Goal: Task Accomplishment & Management: Use online tool/utility

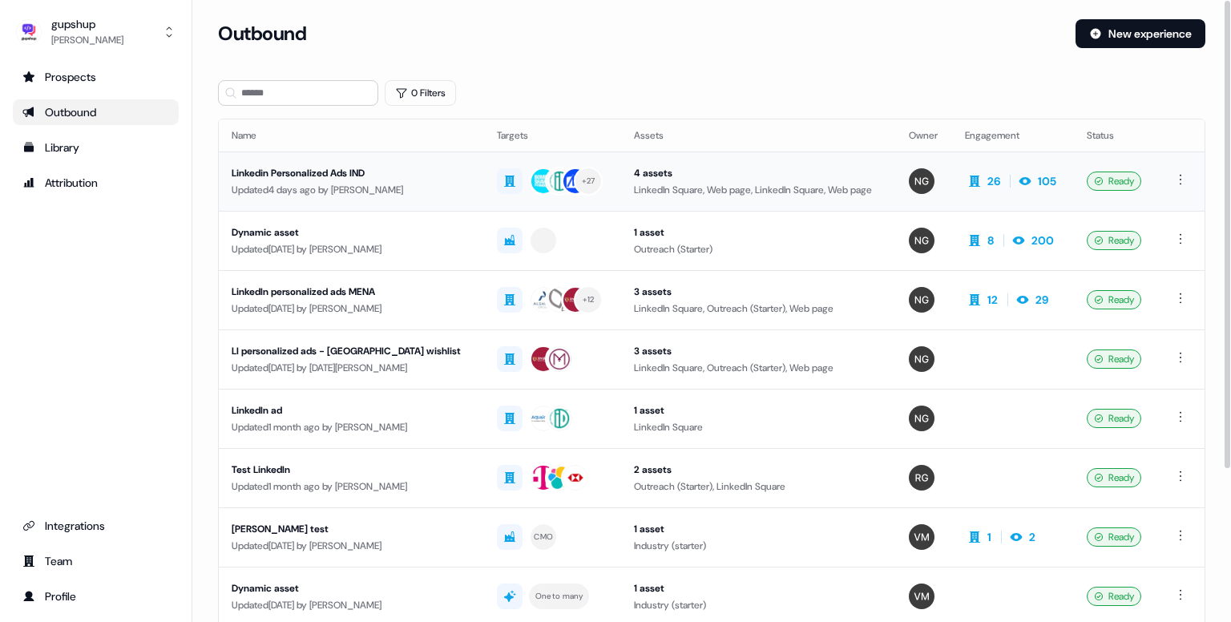
click at [346, 163] on td "Linkedin Personalized Ads IND Updated 4 days ago by Nikunj Gupta" at bounding box center [351, 181] width 265 height 59
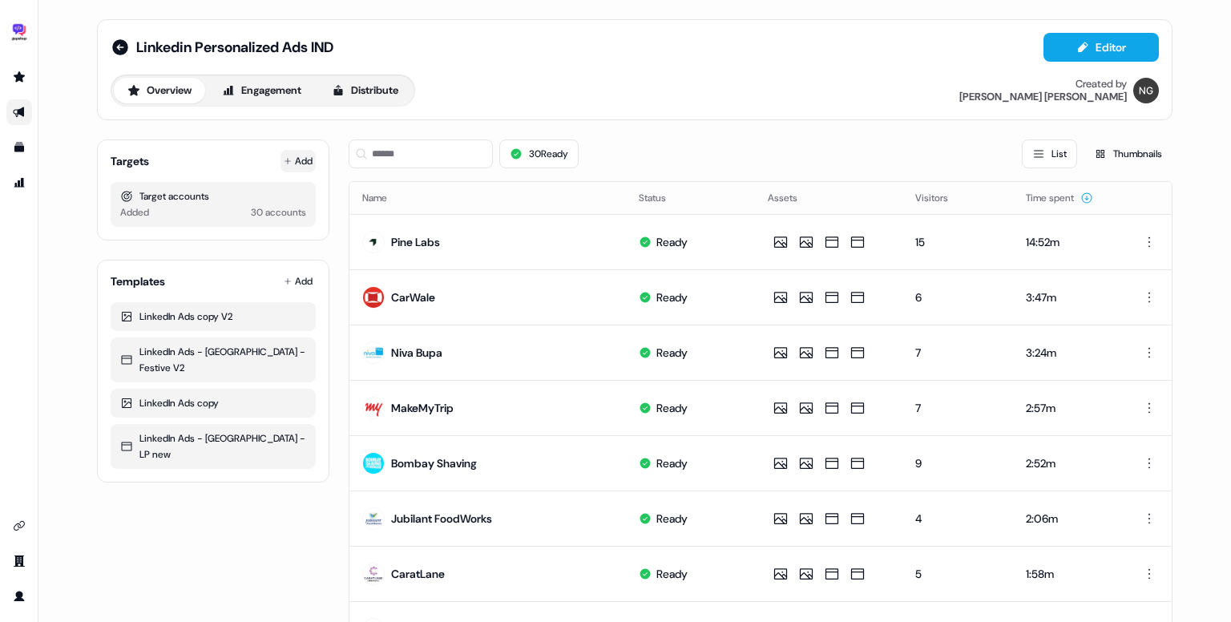
click at [292, 155] on button "Add" at bounding box center [298, 161] width 35 height 22
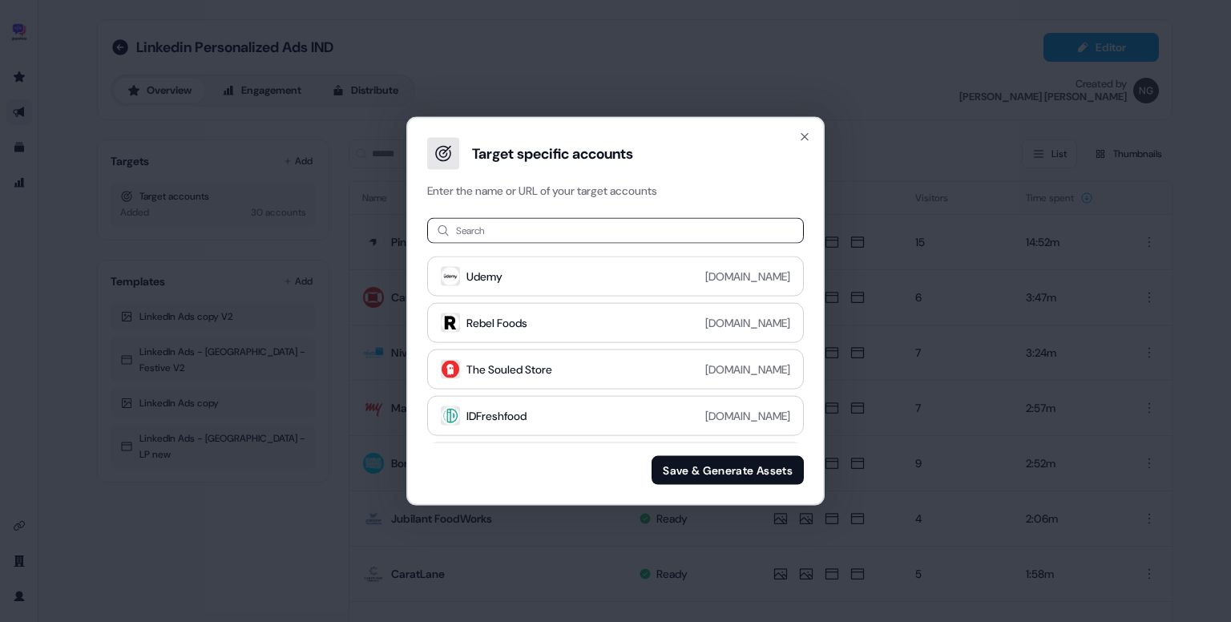
type input "**********"
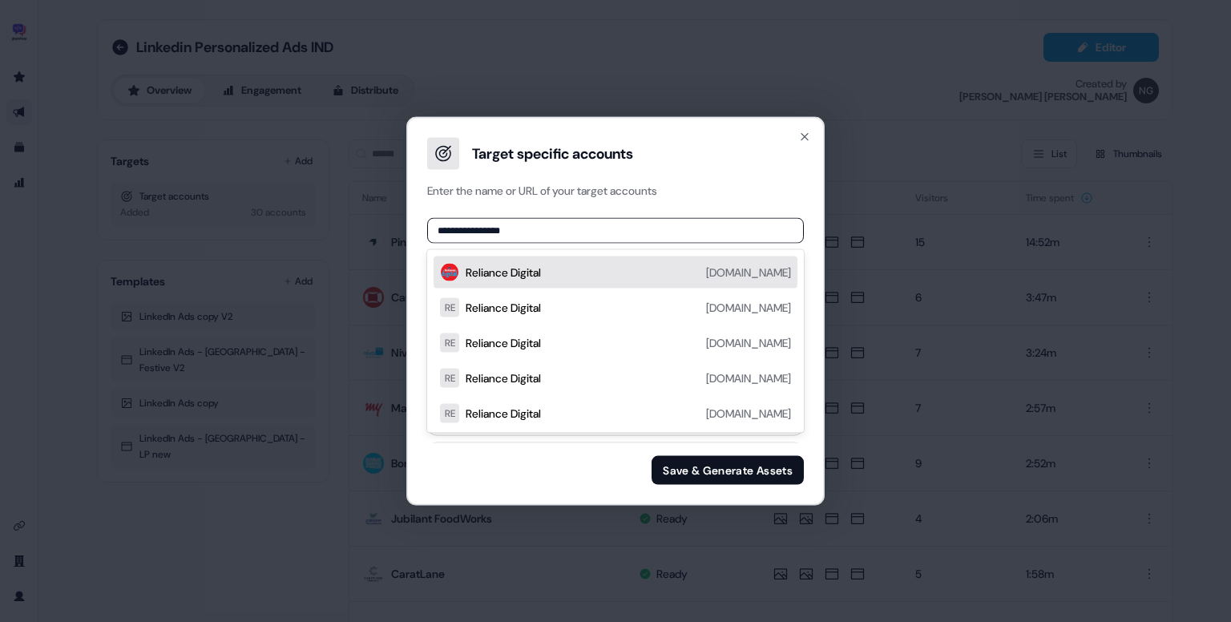
click at [614, 275] on div "Reliance Digital reliancedigital.in" at bounding box center [628, 272] width 325 height 19
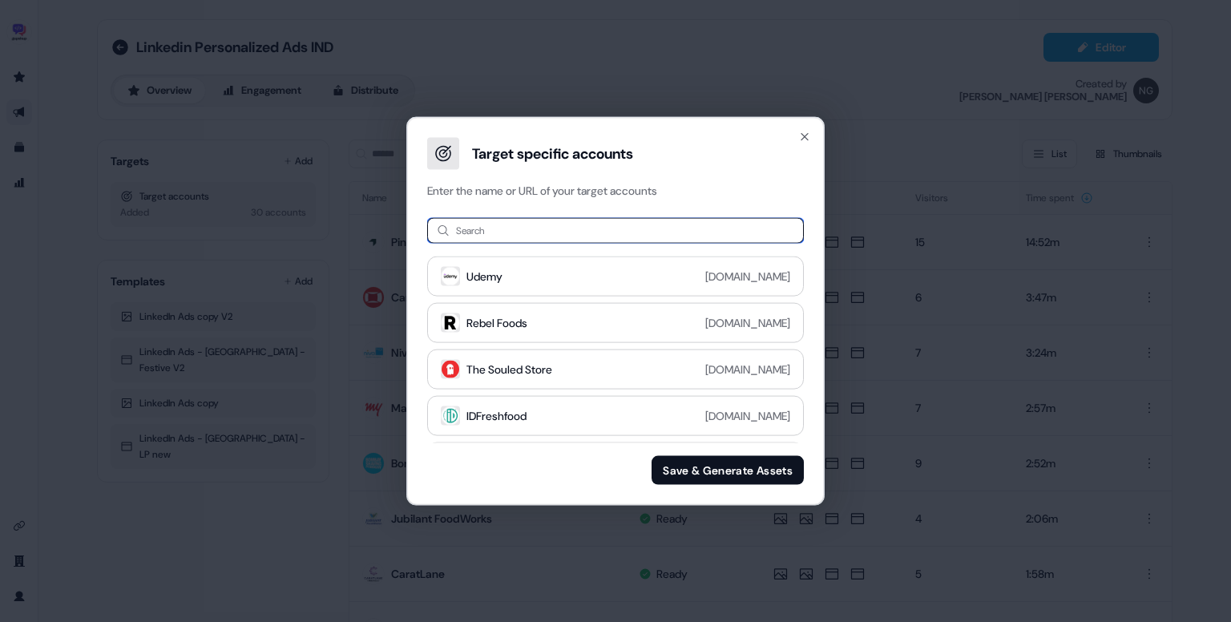
paste input "**********"
type input "**********"
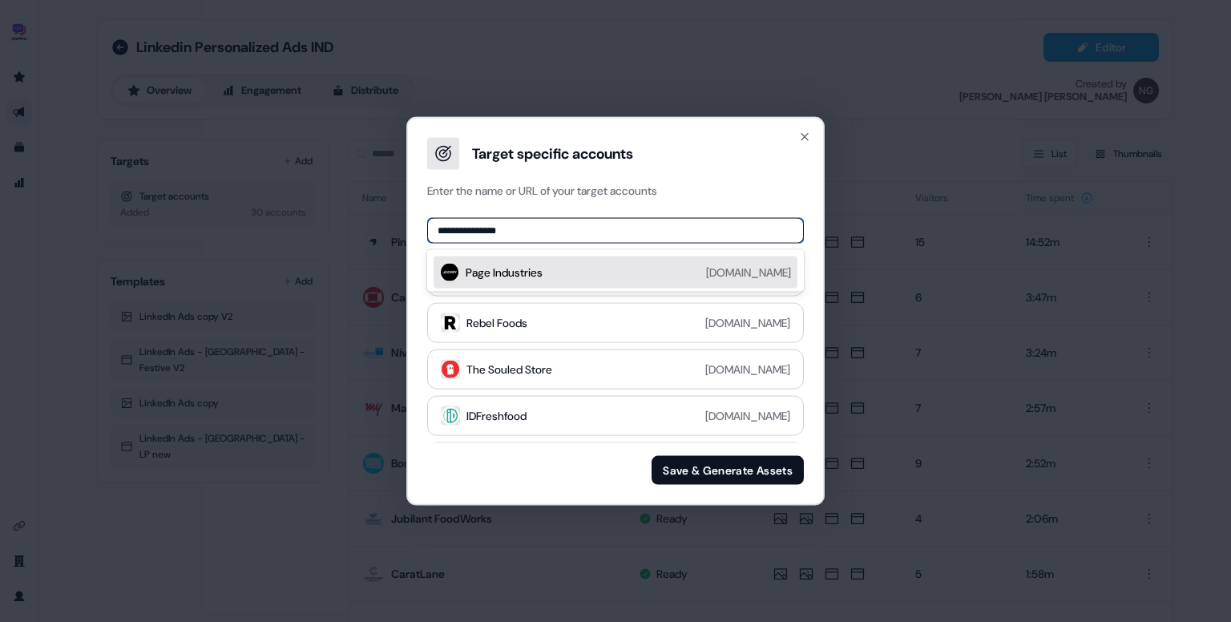
click at [601, 261] on div "Page Industries pageind.com" at bounding box center [616, 273] width 364 height 32
paste input "**********"
drag, startPoint x: 510, startPoint y: 228, endPoint x: 603, endPoint y: 225, distance: 93.1
click at [603, 225] on input "**********" at bounding box center [615, 231] width 377 height 26
type input "**********"
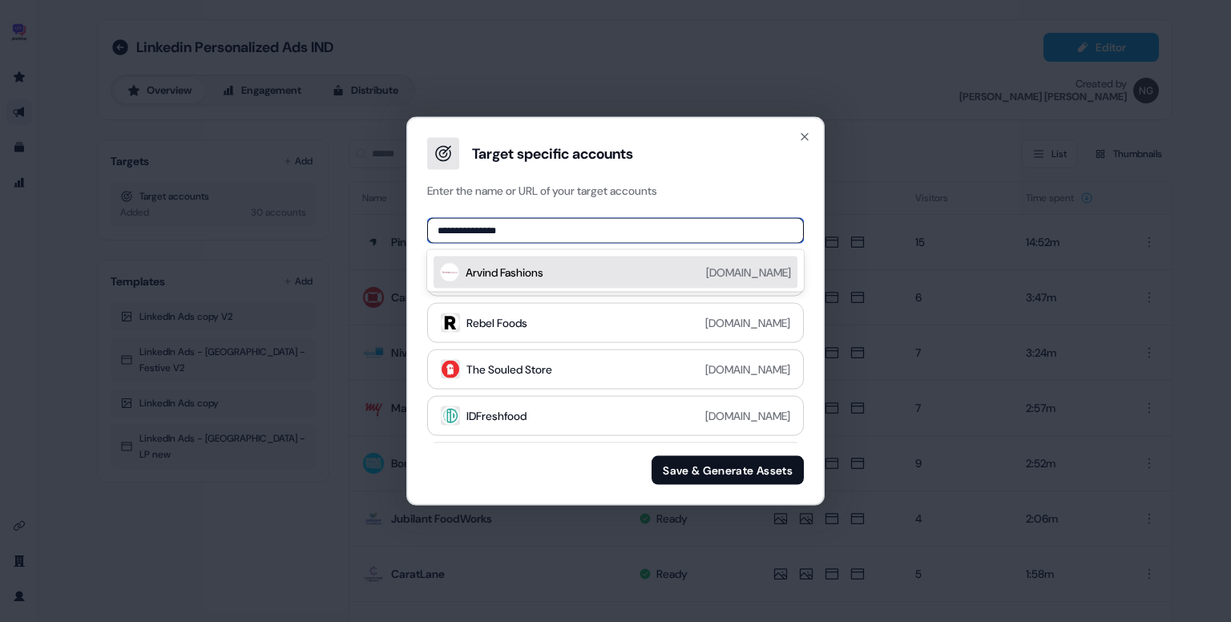
click at [604, 265] on div "Arvind Fashions arvindfashions.com" at bounding box center [628, 272] width 325 height 19
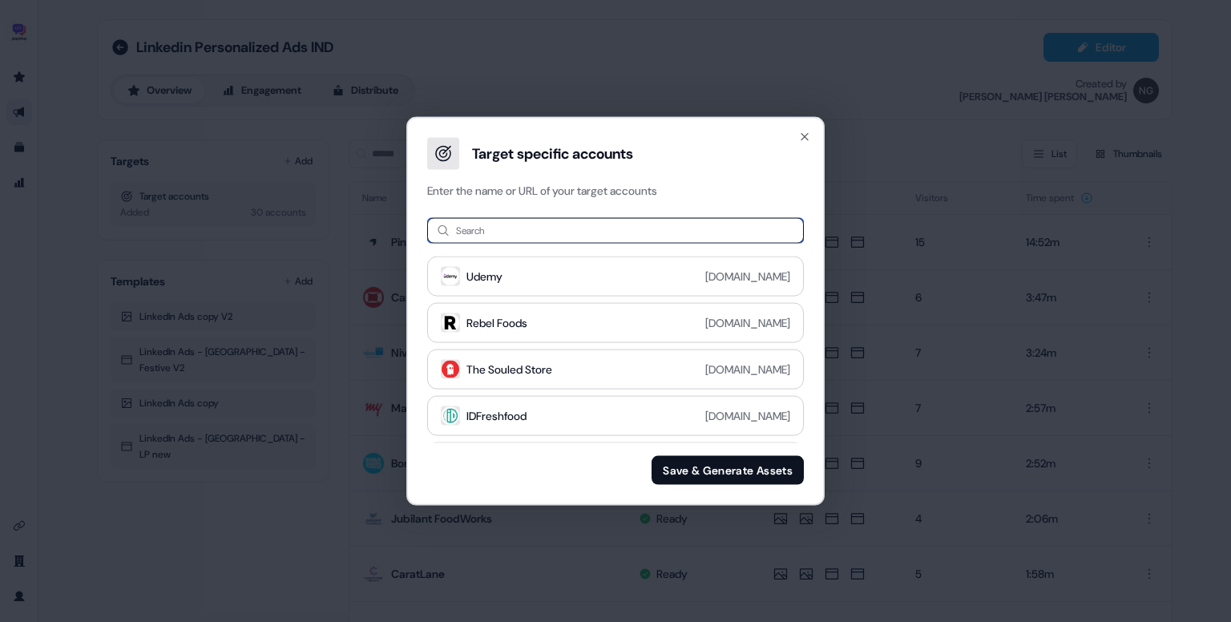
paste input "**********"
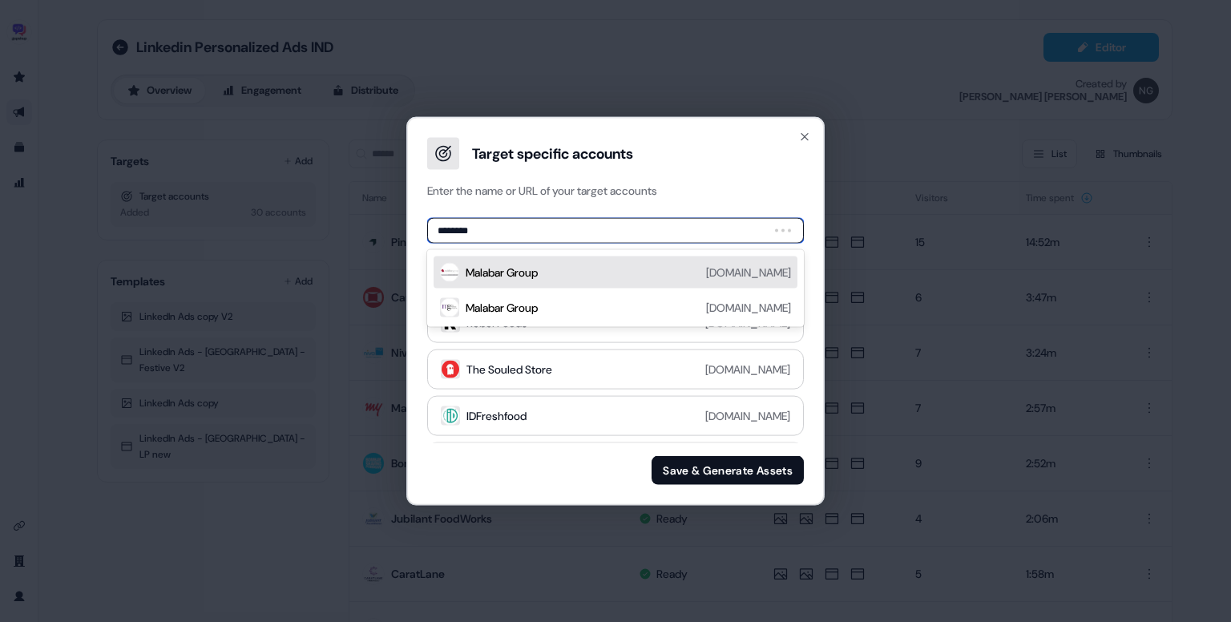
type input "*******"
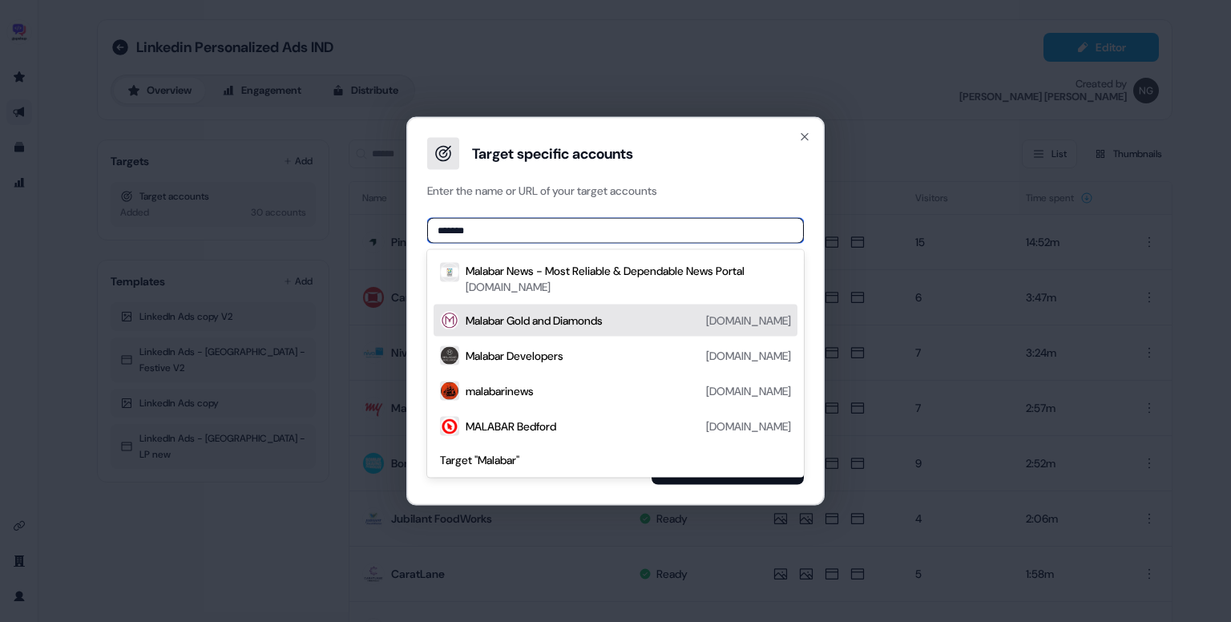
click at [606, 309] on div "Malabar Gold and Diamonds malabargoldanddiamonds.com" at bounding box center [616, 321] width 364 height 32
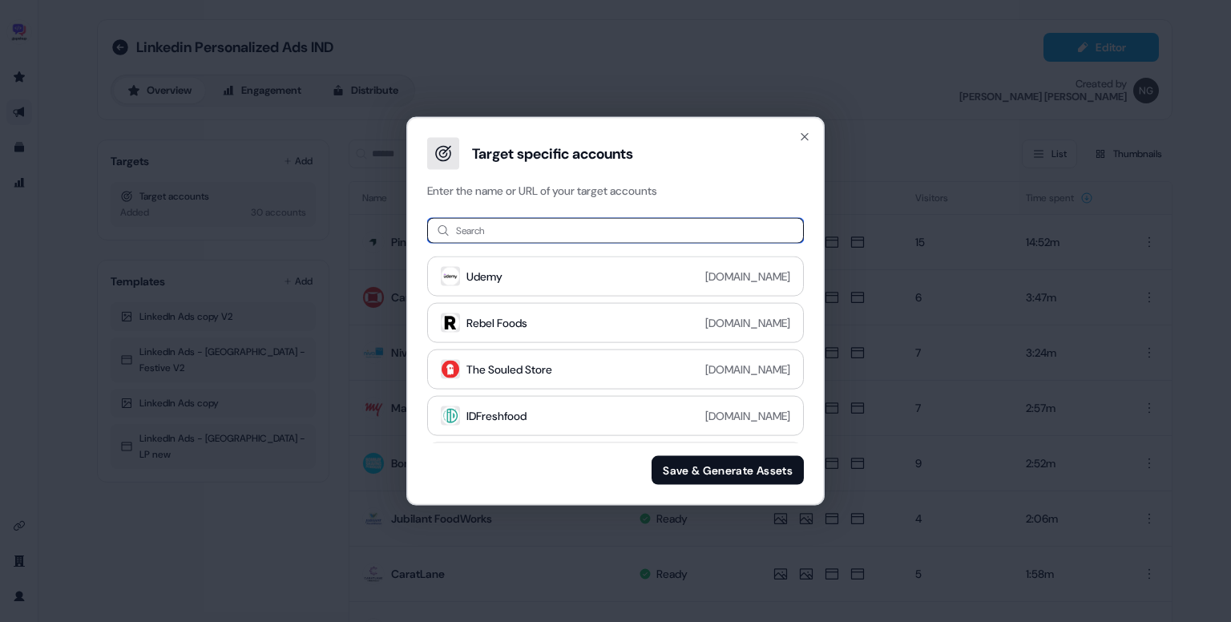
paste input "**********"
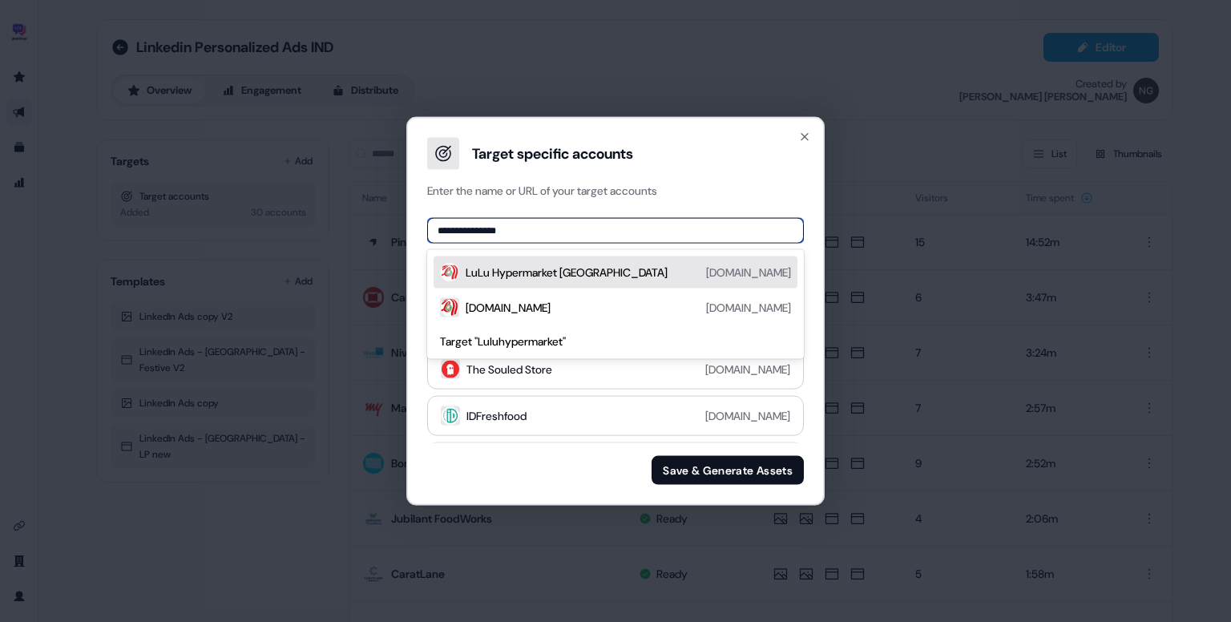
click at [458, 231] on input "**********" at bounding box center [615, 231] width 377 height 26
drag, startPoint x: 457, startPoint y: 228, endPoint x: 550, endPoint y: 225, distance: 93.1
click at [550, 225] on input "**********" at bounding box center [615, 231] width 377 height 26
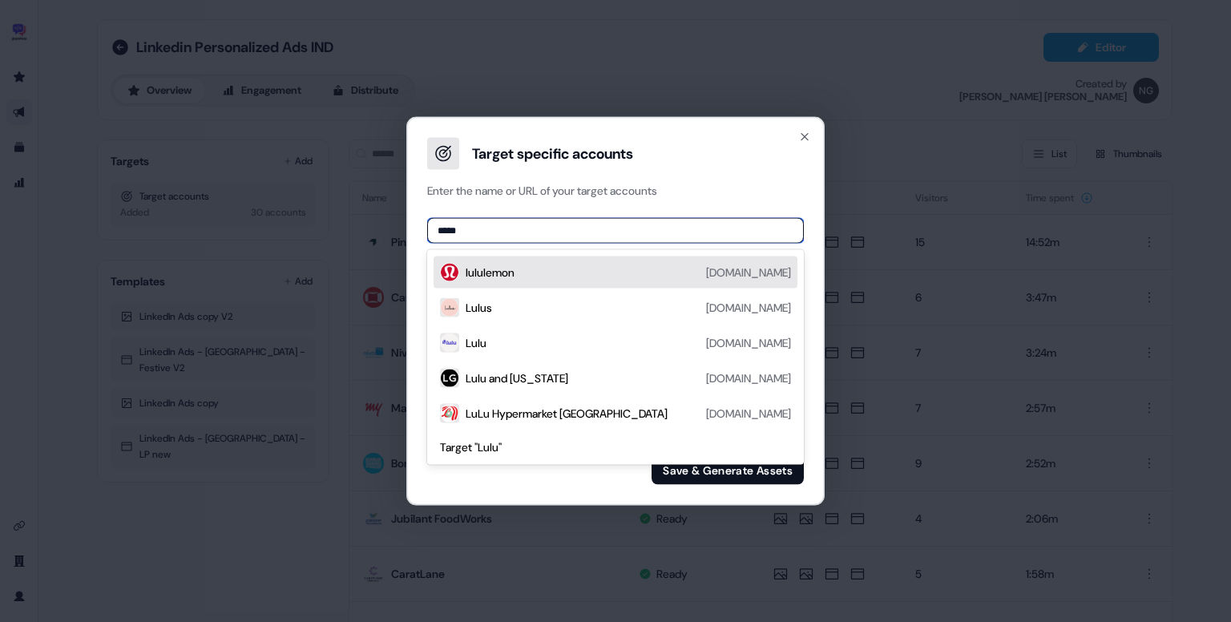
paste input "**********"
type input "**********"
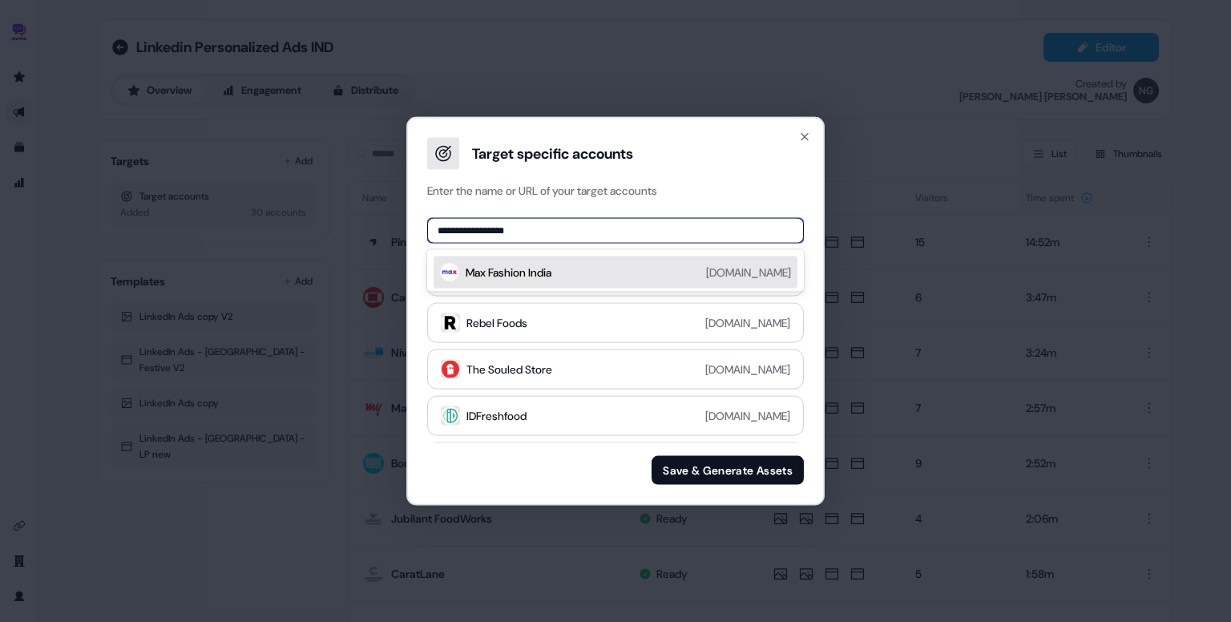
click at [528, 275] on div "Max Fashion India" at bounding box center [509, 273] width 86 height 16
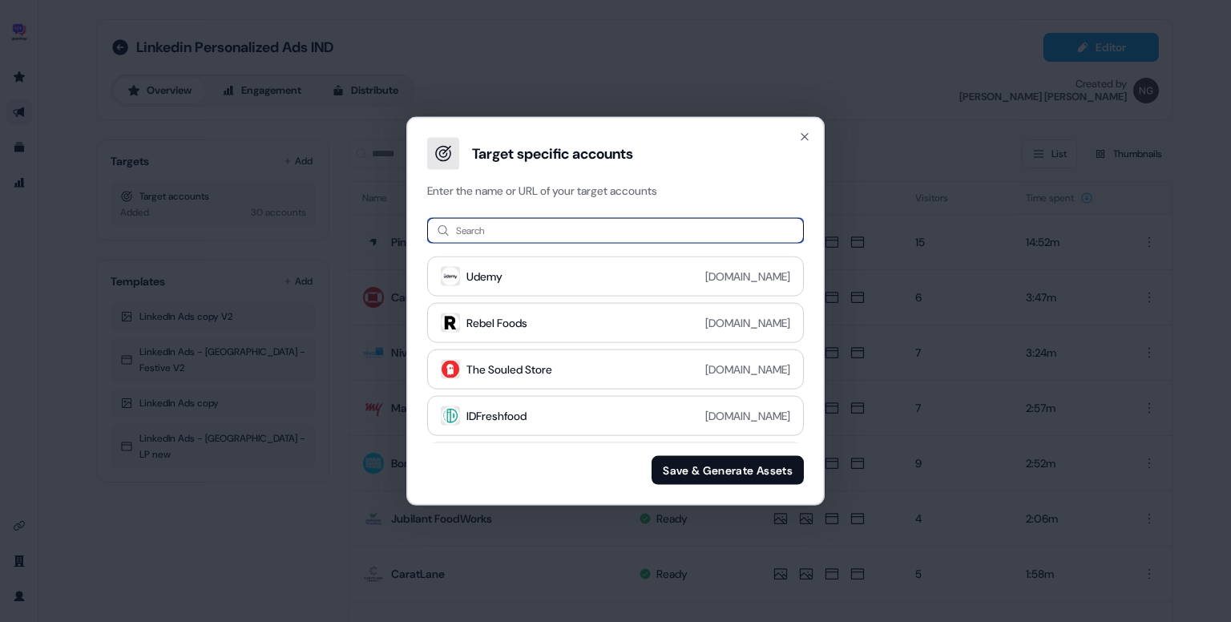
paste input "**********"
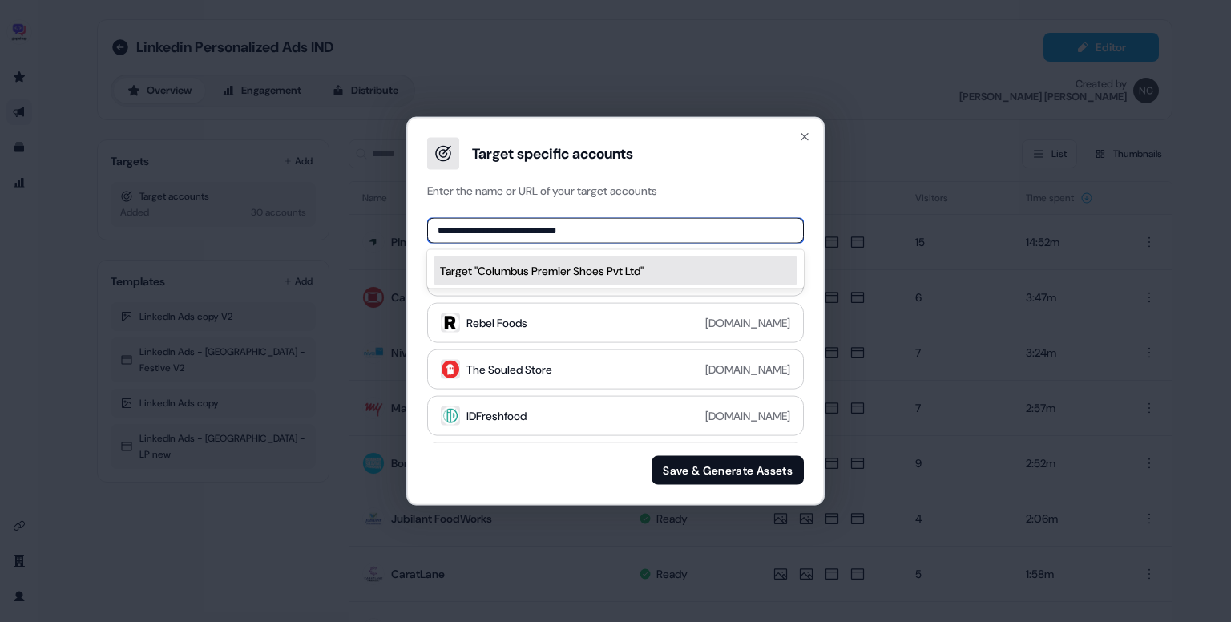
drag, startPoint x: 483, startPoint y: 229, endPoint x: 679, endPoint y: 203, distance: 197.4
click at [679, 203] on div "**********" at bounding box center [615, 351] width 415 height 305
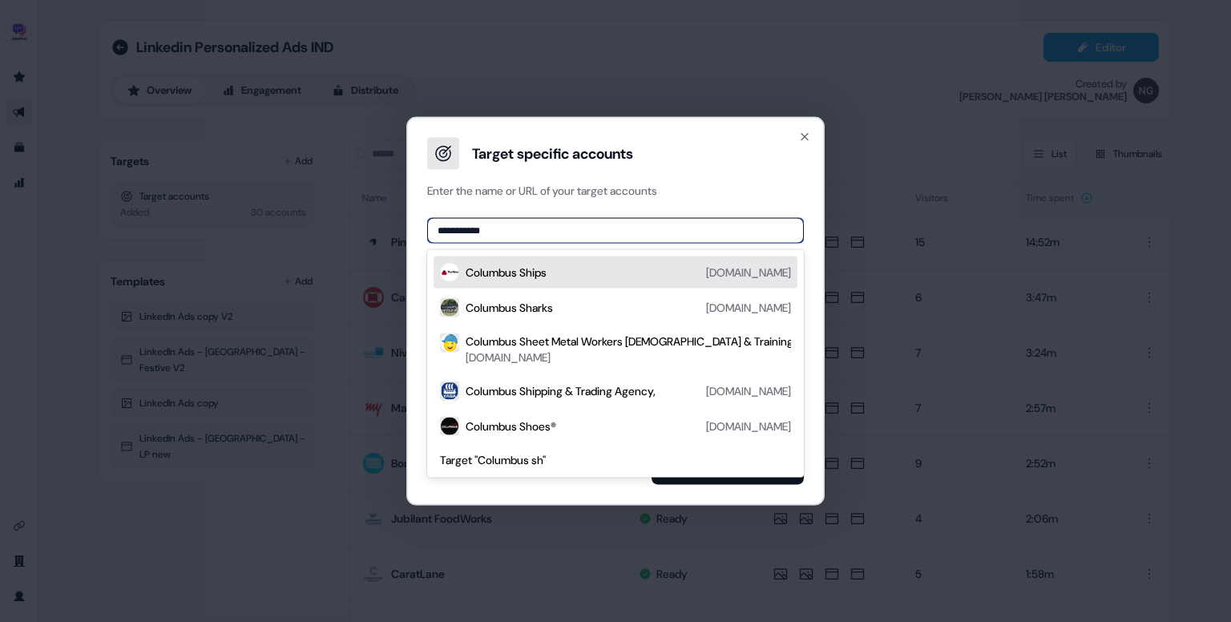
type input "**********"
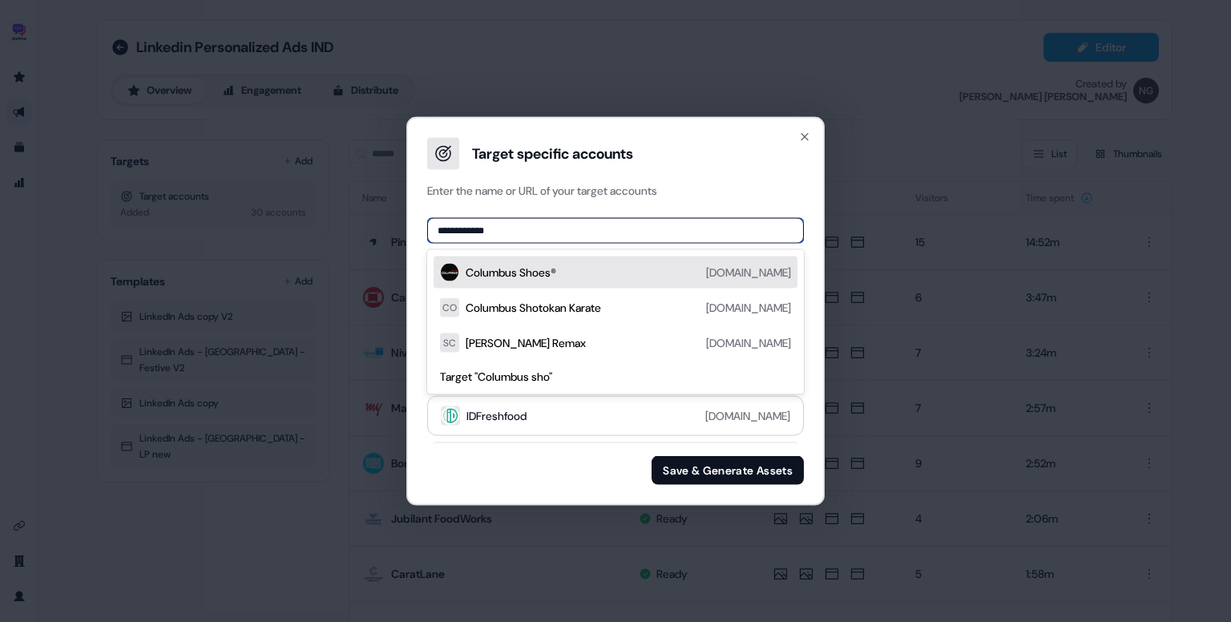
click at [669, 260] on div "Columbus Shoes® columbusshoes.com" at bounding box center [616, 273] width 364 height 32
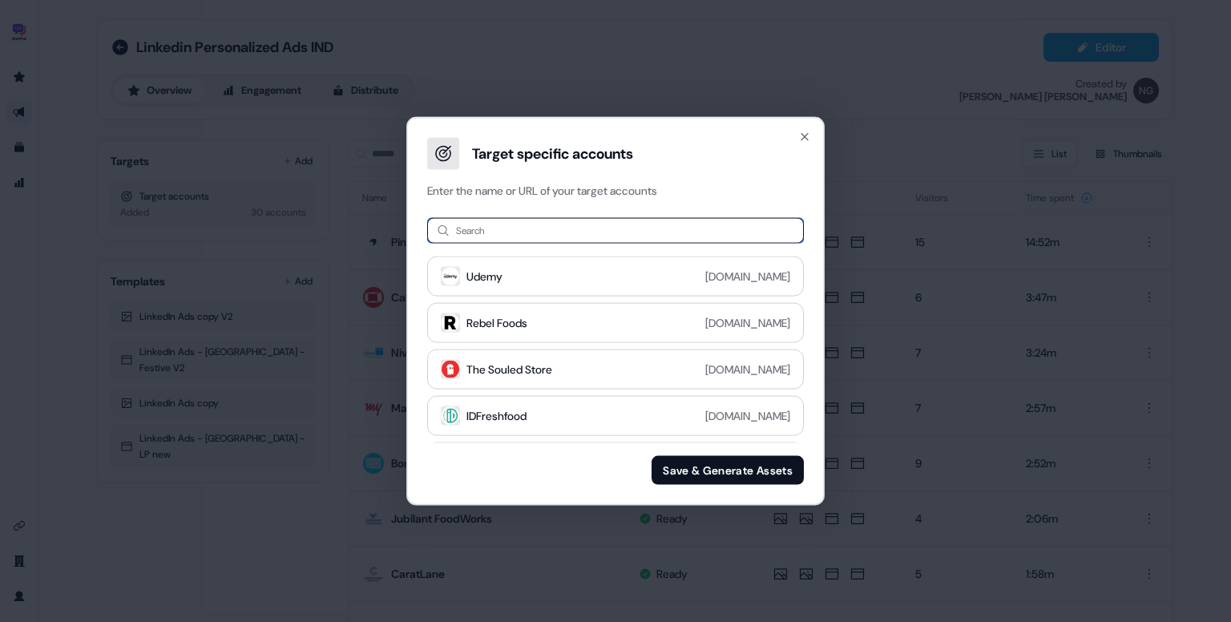
paste input "**********"
type input "**********"
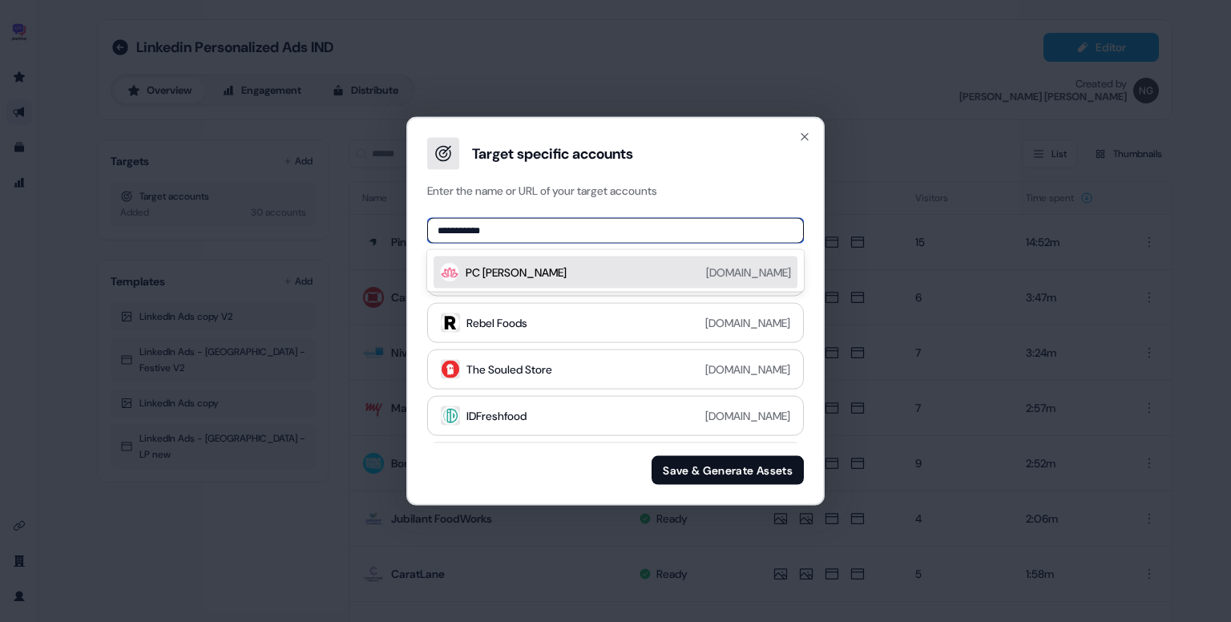
click at [622, 266] on div "PC Jeweller pcjeweller.com" at bounding box center [628, 272] width 325 height 19
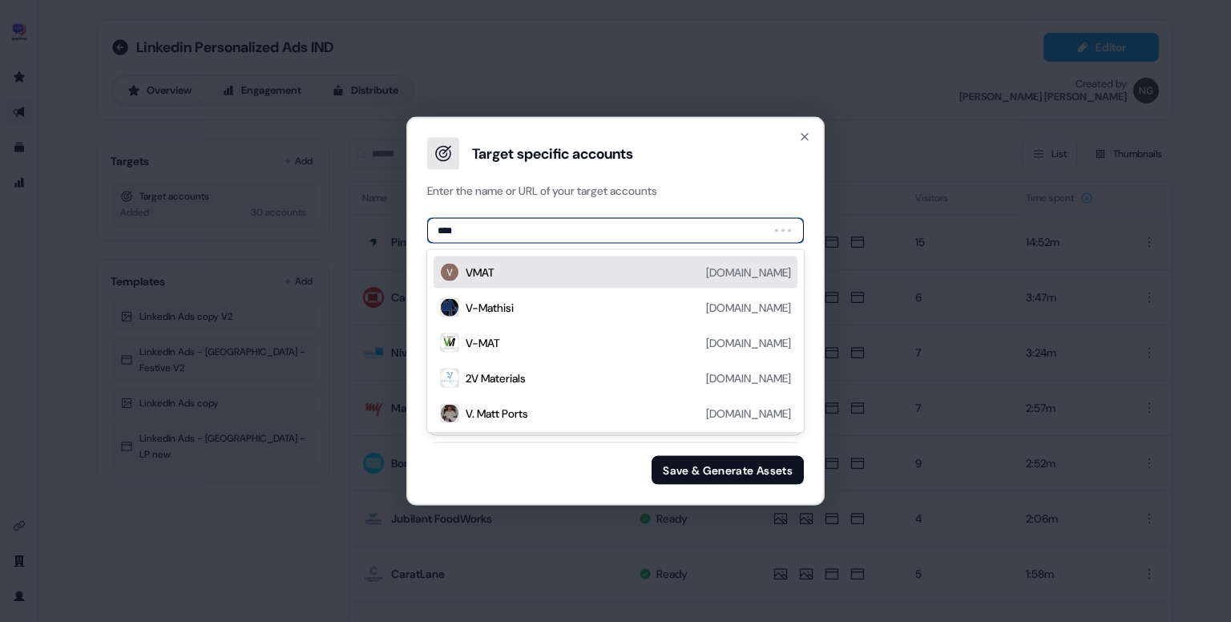
type input "*****"
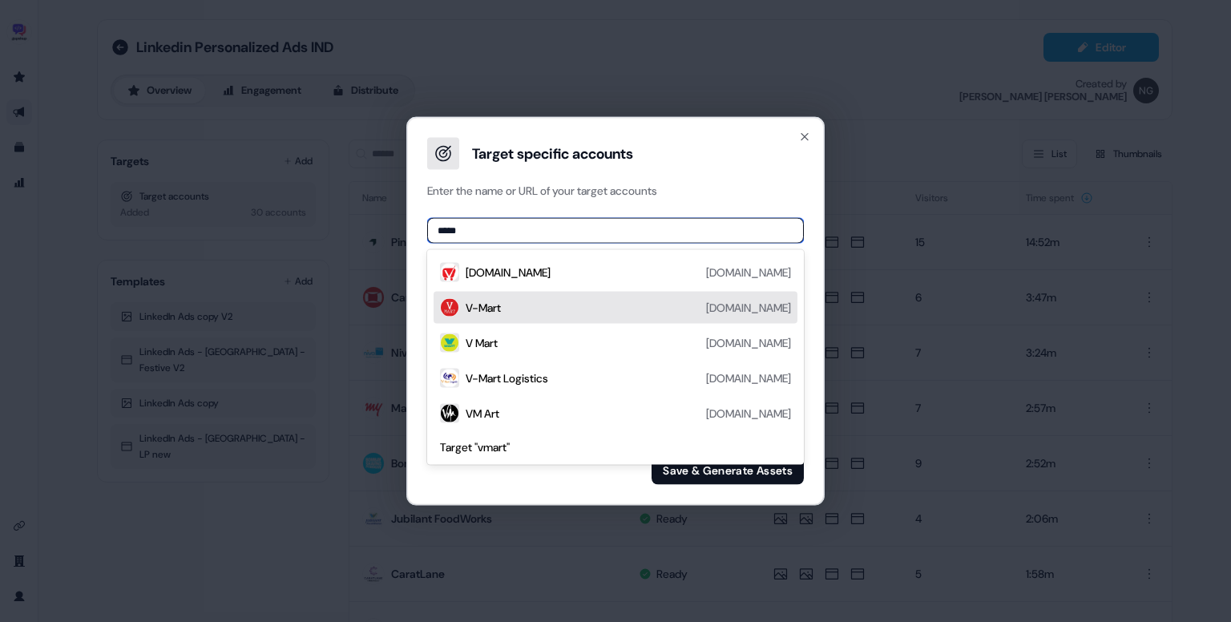
click at [590, 312] on div "V-Mart vmart.co.in" at bounding box center [628, 307] width 325 height 19
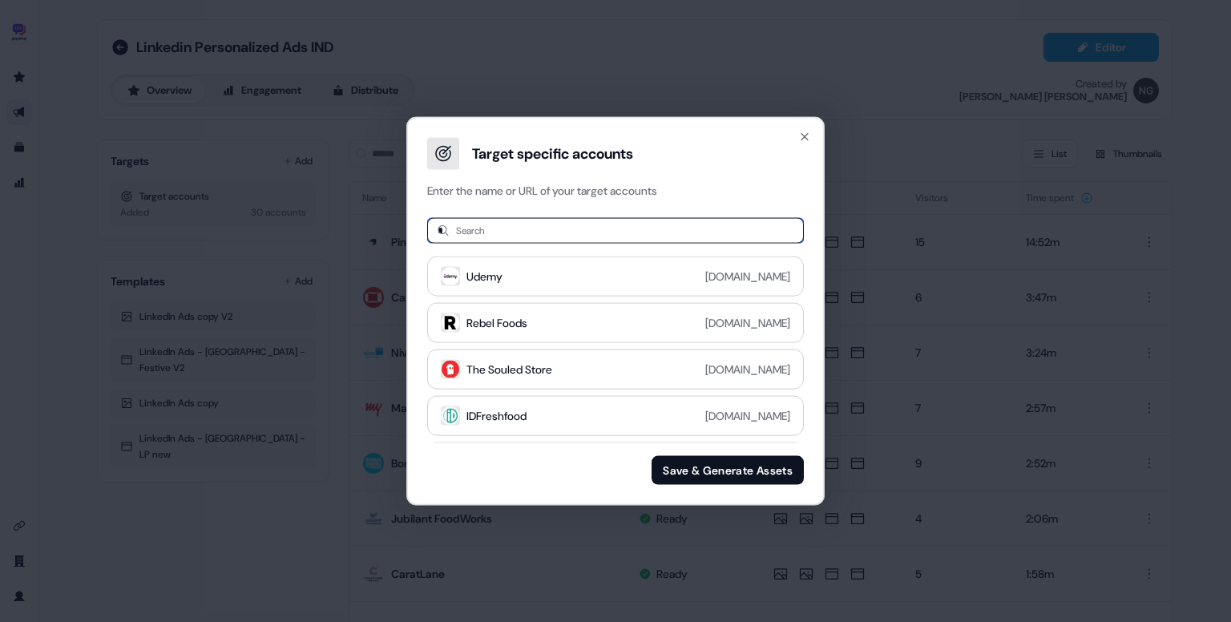
click at [583, 238] on input "*" at bounding box center [615, 231] width 377 height 26
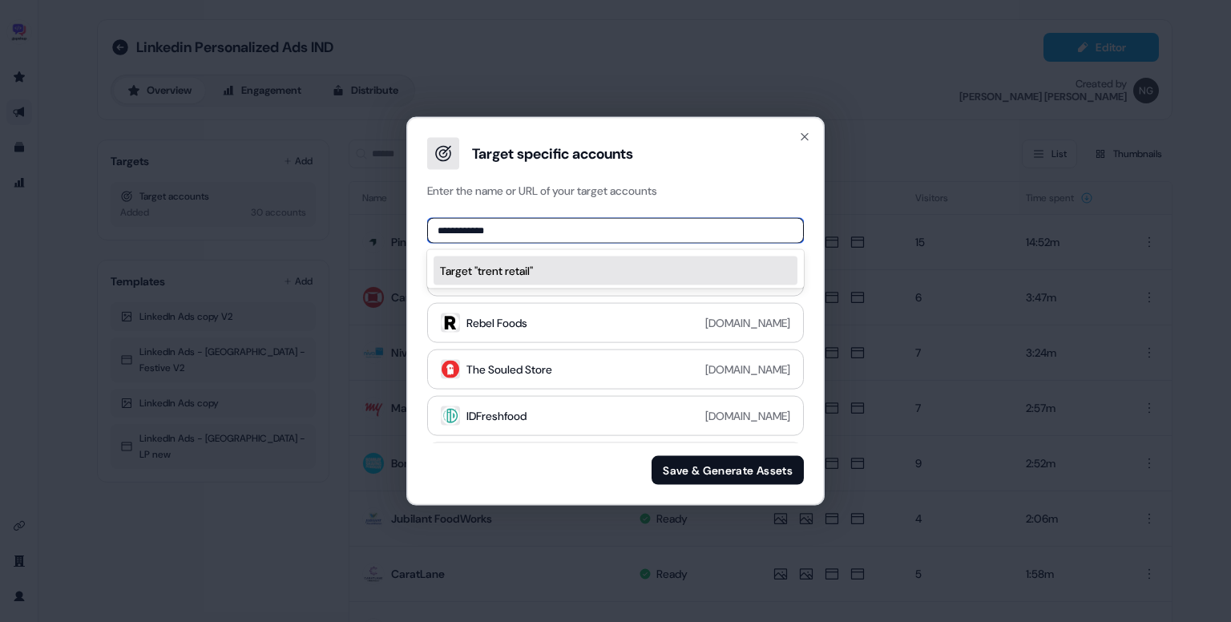
click at [463, 232] on input "**********" at bounding box center [615, 231] width 377 height 26
click at [503, 229] on input "**********" at bounding box center [615, 231] width 377 height 26
click at [458, 236] on input "**********" at bounding box center [615, 231] width 377 height 26
type input "**********"
click at [532, 265] on div "Trent Limited" at bounding box center [499, 273] width 66 height 16
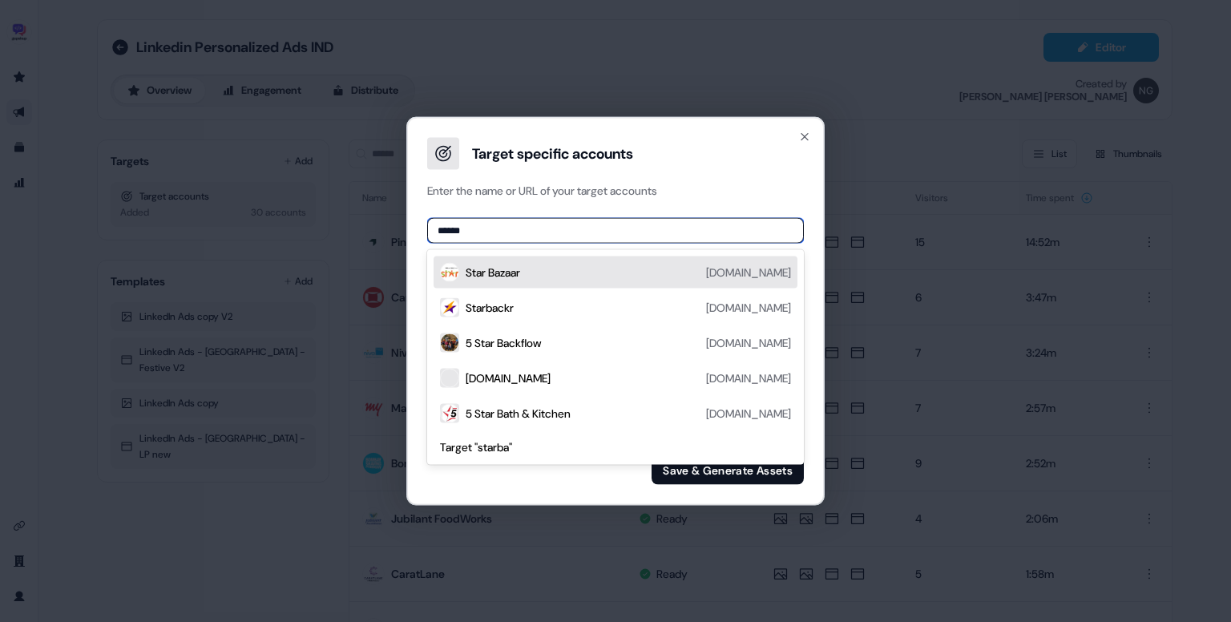
type input "*******"
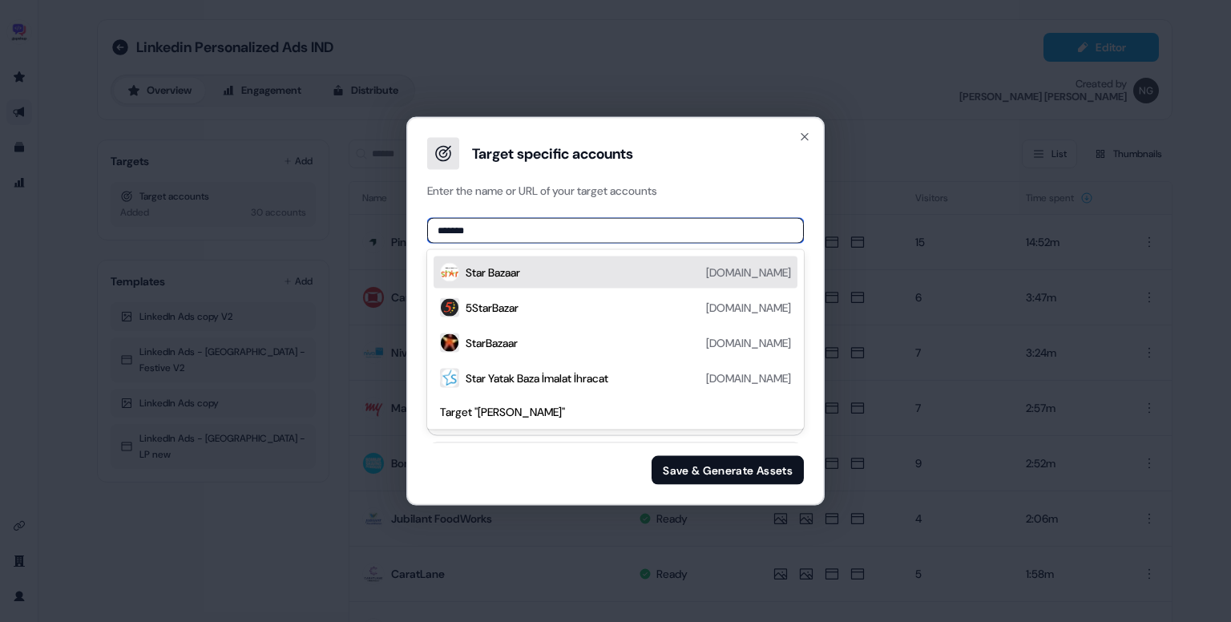
click at [561, 275] on div "Star Bazaar starbazaarindia.com" at bounding box center [628, 272] width 325 height 19
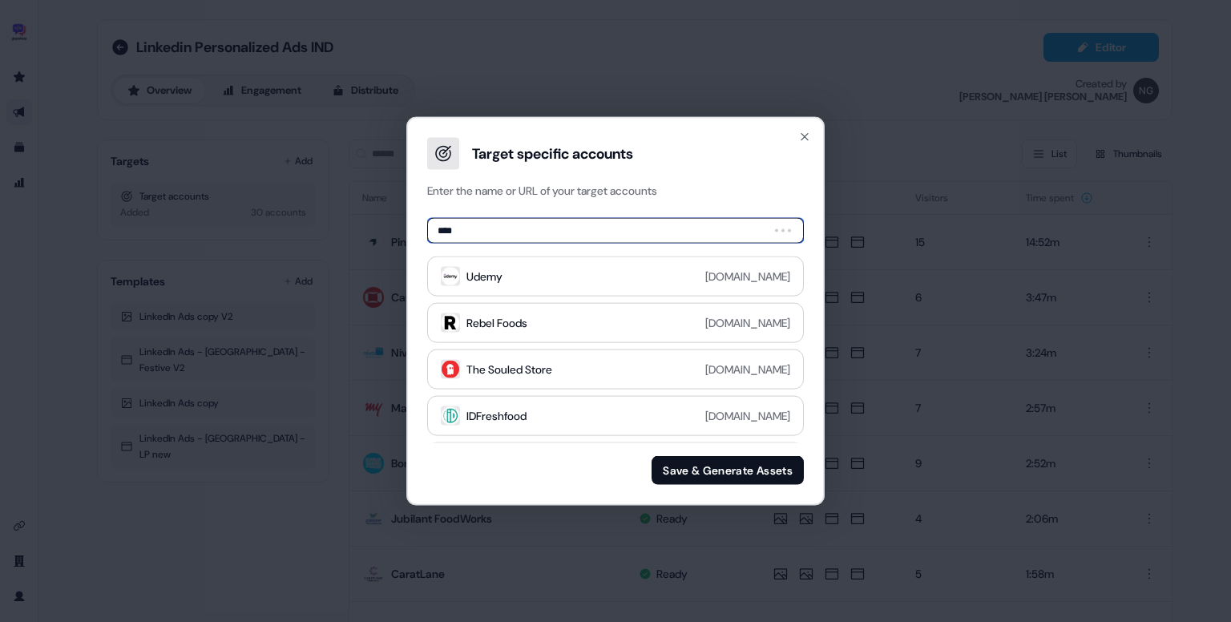
type input "*****"
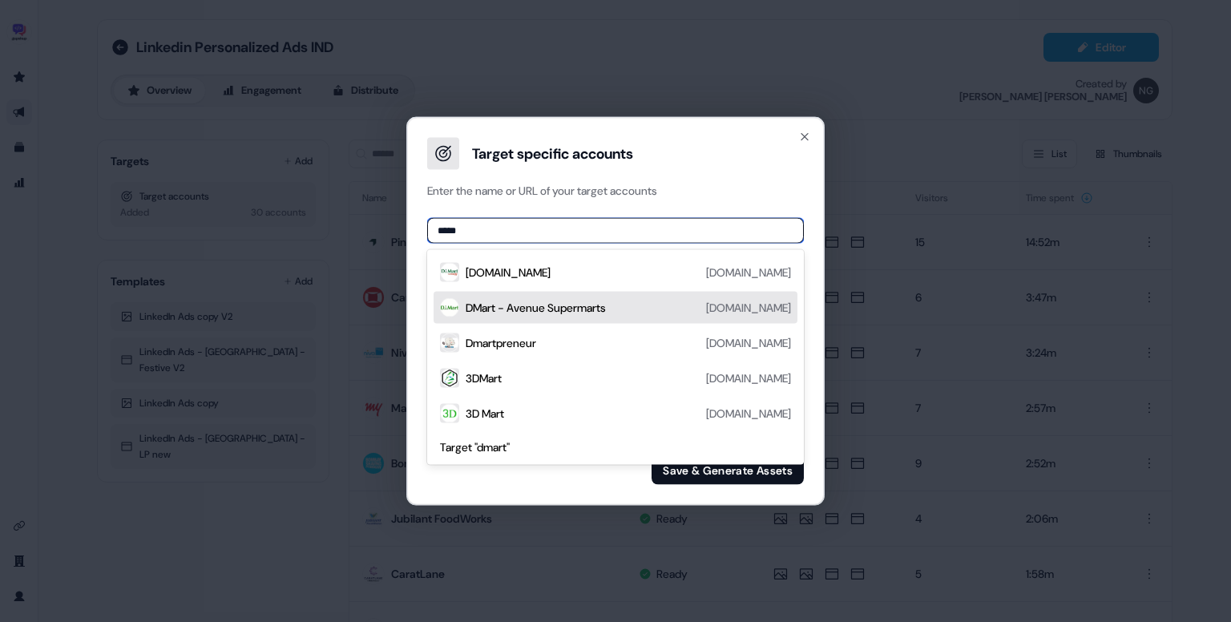
click at [606, 304] on div "DMart - Avenue Supermarts" at bounding box center [536, 308] width 140 height 16
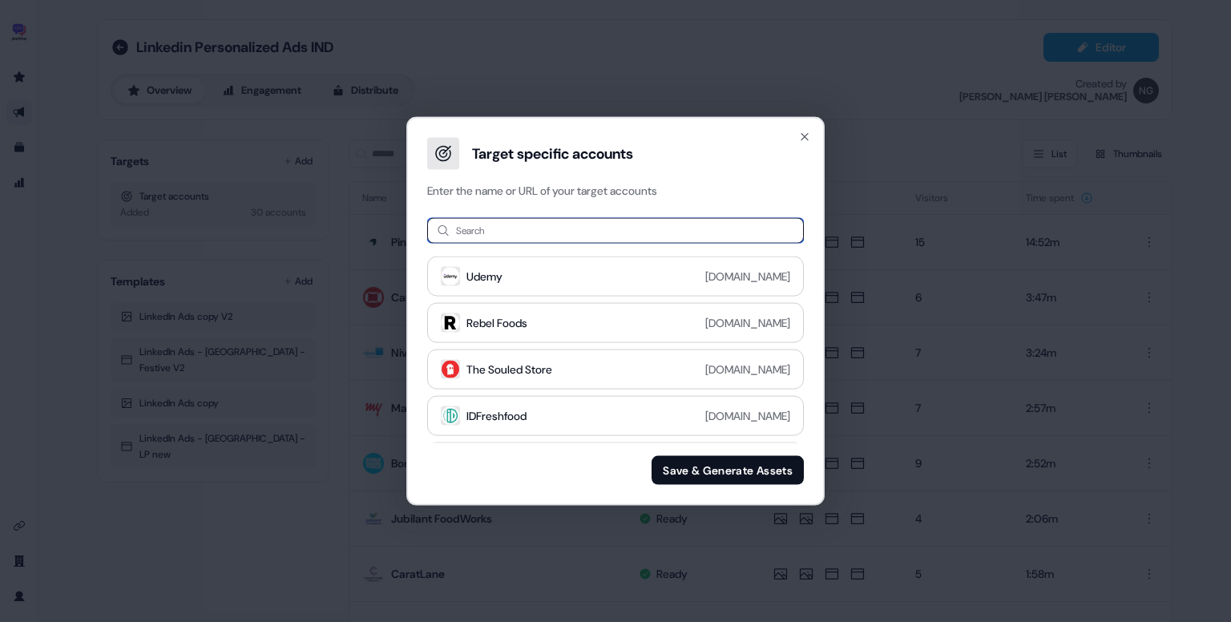
paste input "**********"
type input "**********"
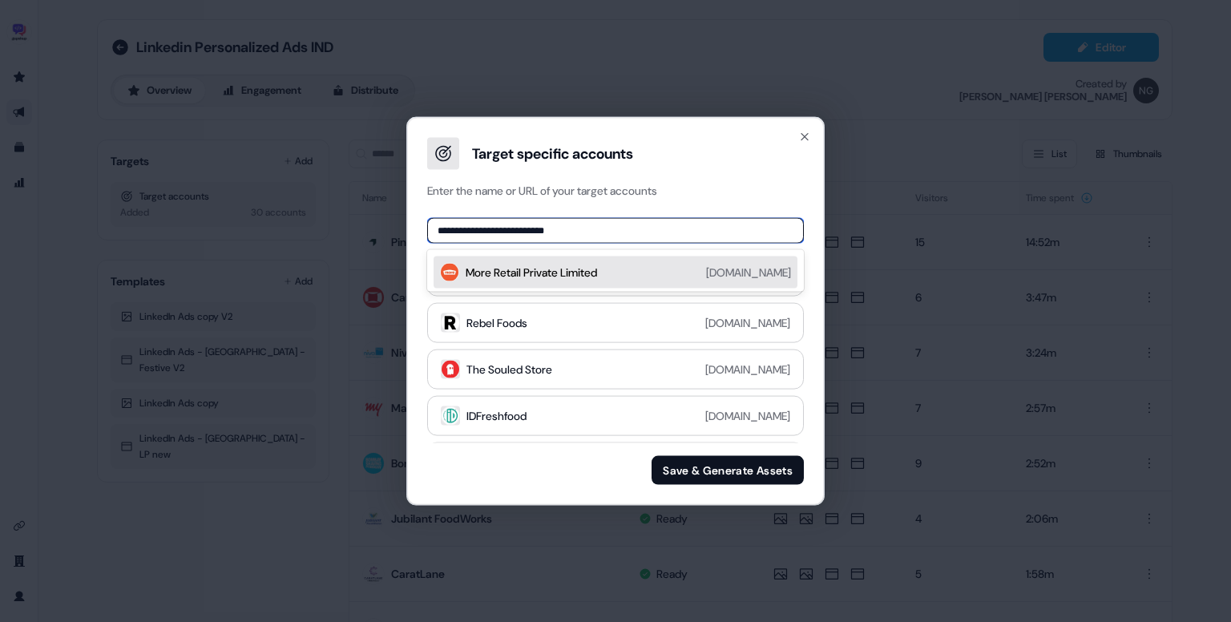
click at [584, 283] on div "More Retail Private Limited moreretail.in" at bounding box center [616, 273] width 364 height 32
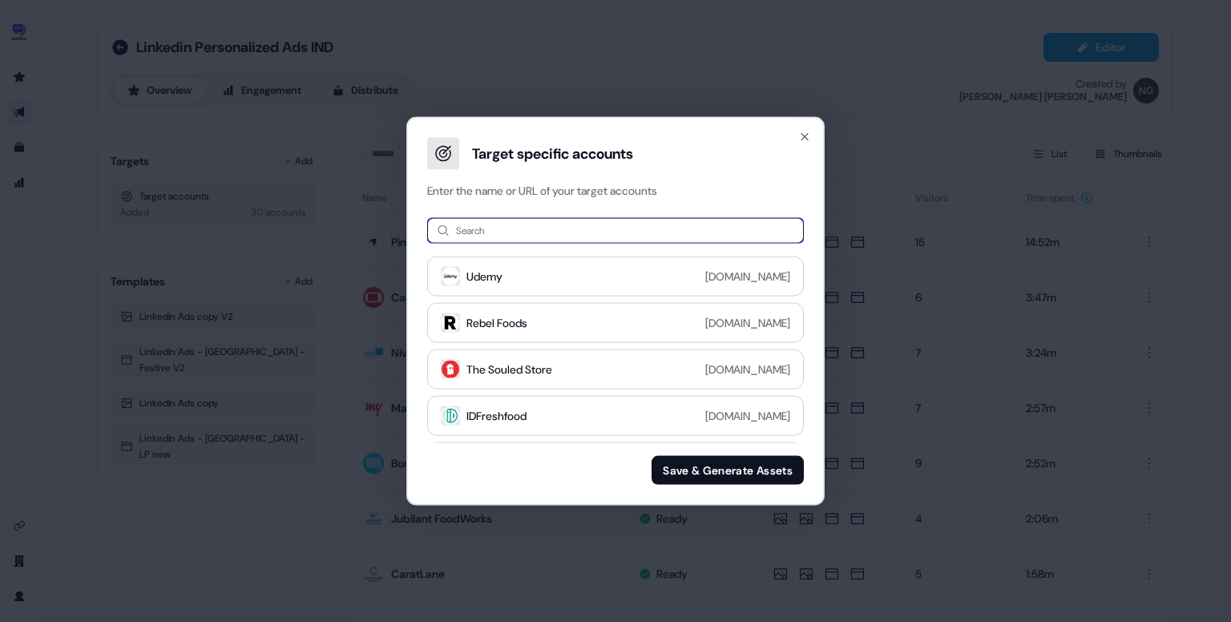
paste input "**********"
type input "**********"
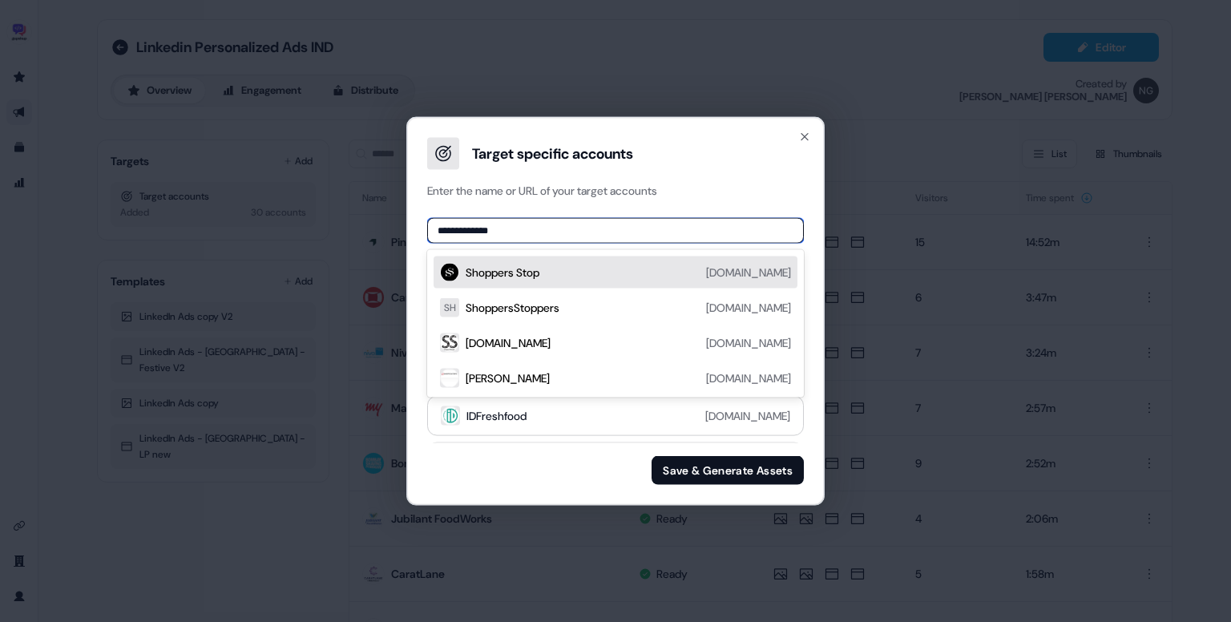
click at [567, 276] on div "Shoppers Stop shoppersstop.com" at bounding box center [628, 272] width 325 height 19
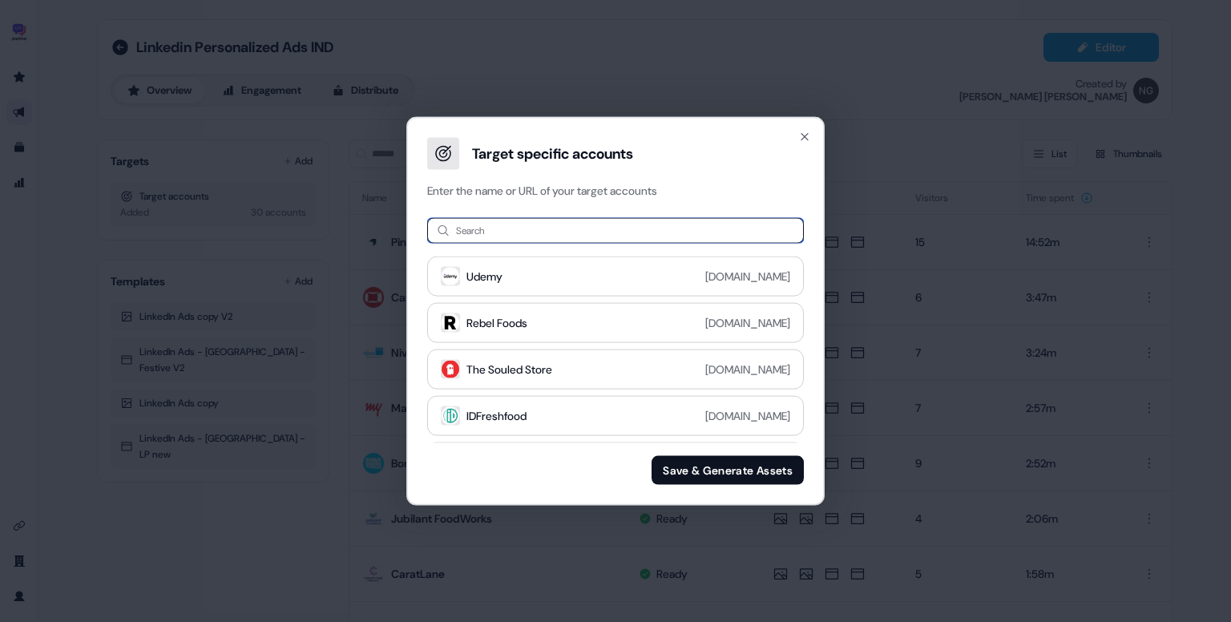
paste input "**********"
type input "**********"
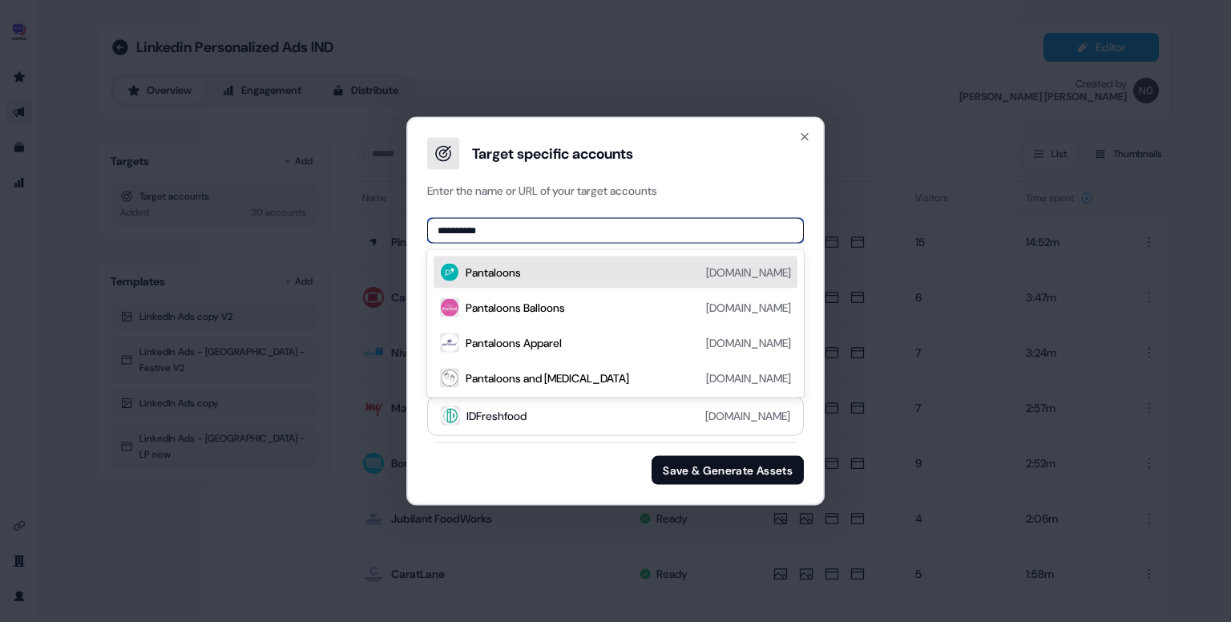
click at [563, 276] on div "Pantaloons pantaloons.com" at bounding box center [628, 272] width 325 height 19
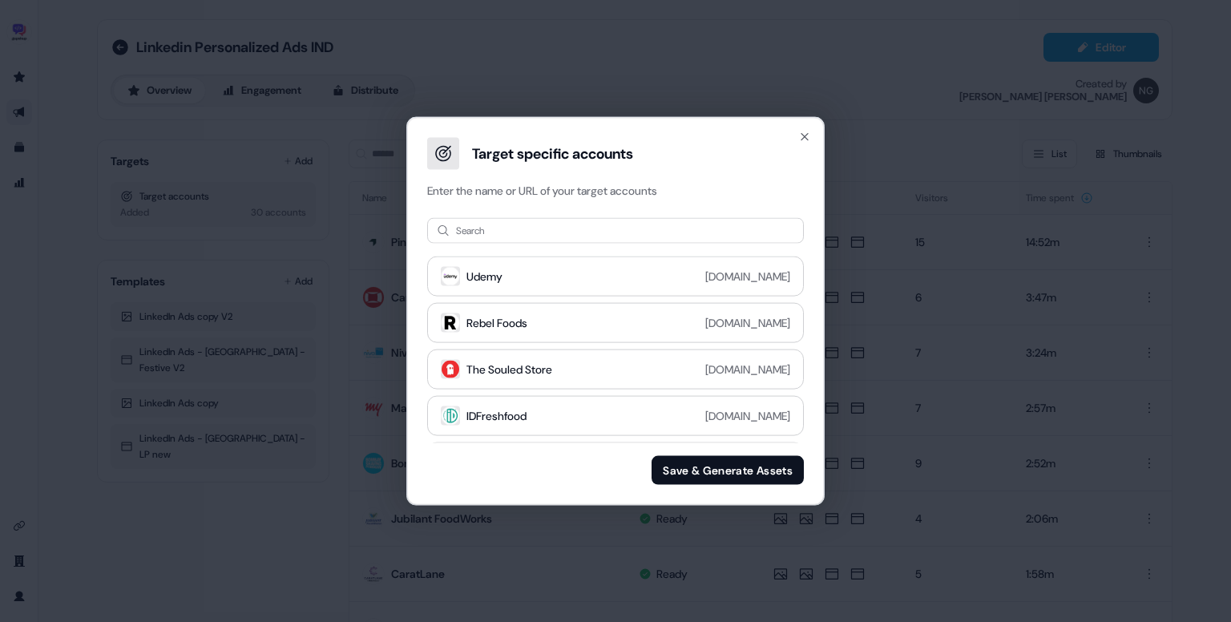
click at [531, 175] on div "Target specific accounts Enter the name or URL of your target accounts" at bounding box center [615, 159] width 415 height 80
click at [528, 227] on input at bounding box center [615, 231] width 377 height 26
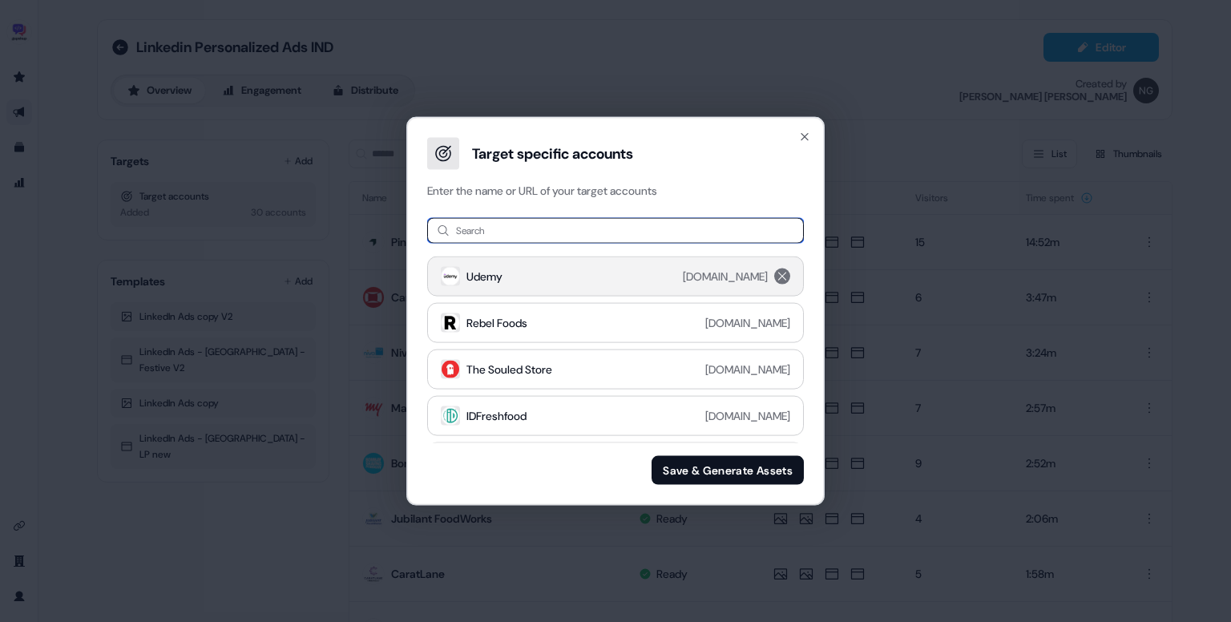
paste input "**********"
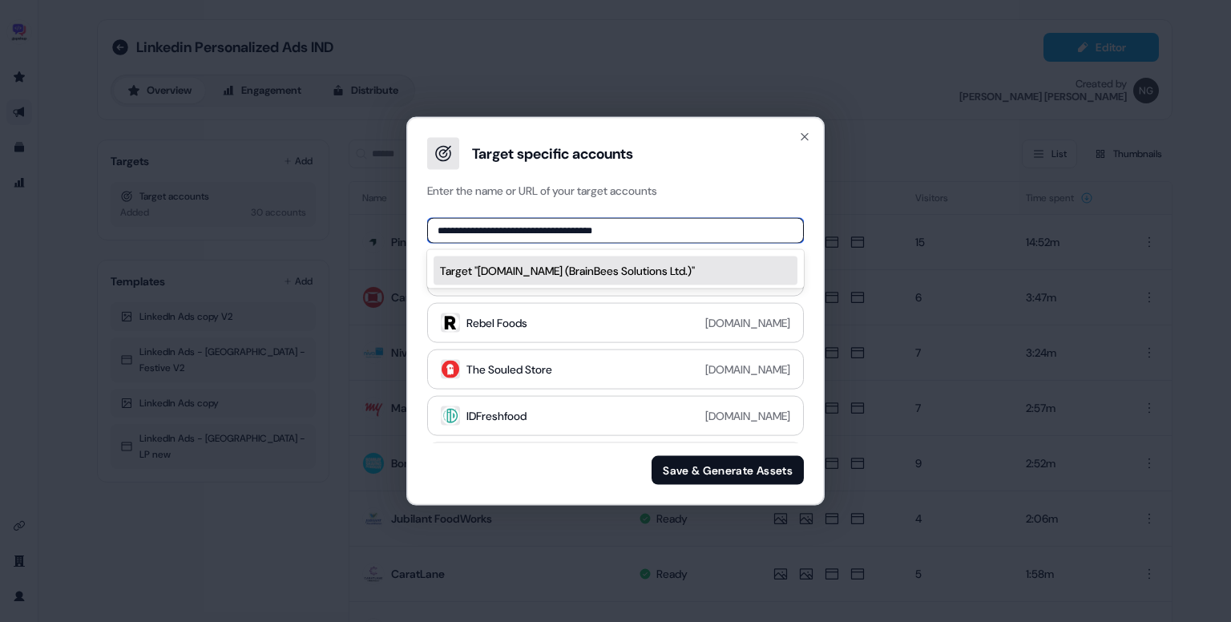
drag, startPoint x: 498, startPoint y: 228, endPoint x: 608, endPoint y: 228, distance: 110.6
click at [608, 228] on input "**********" at bounding box center [615, 231] width 377 height 26
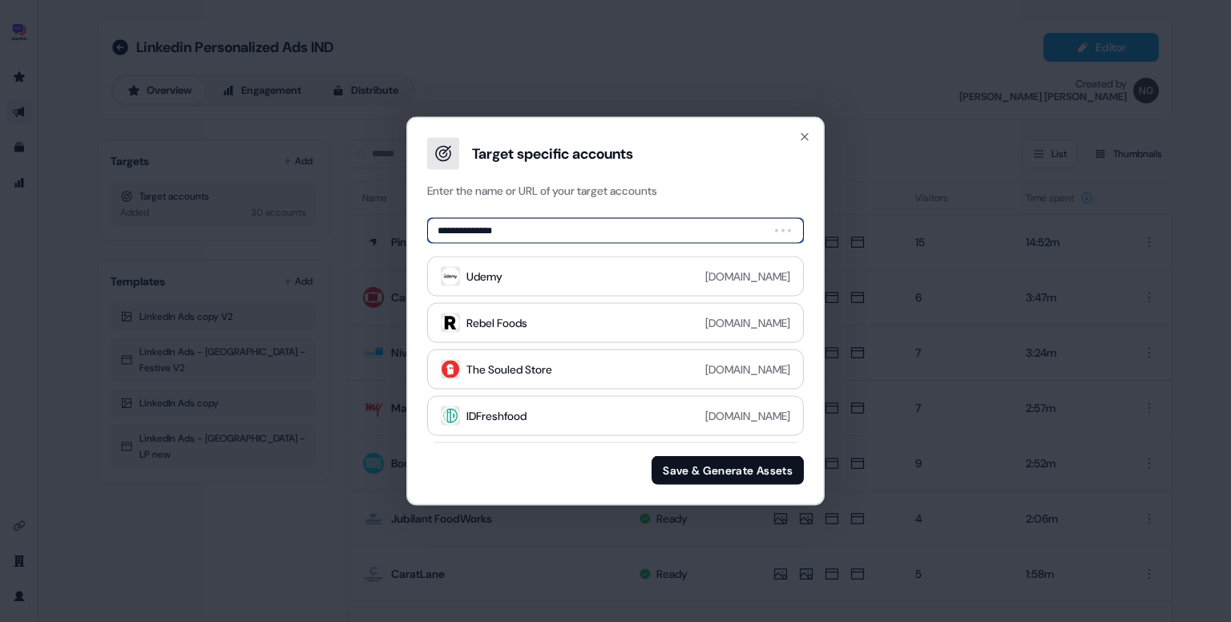
type input "**********"
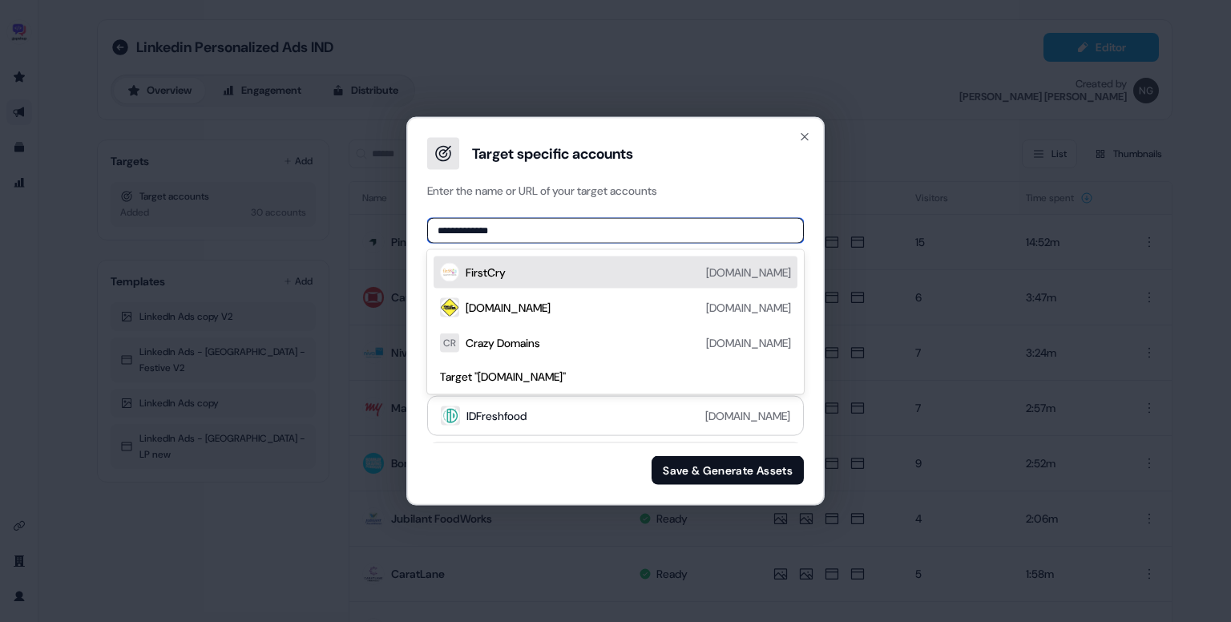
click at [630, 273] on div "FirstCry firstcry.com" at bounding box center [628, 272] width 325 height 19
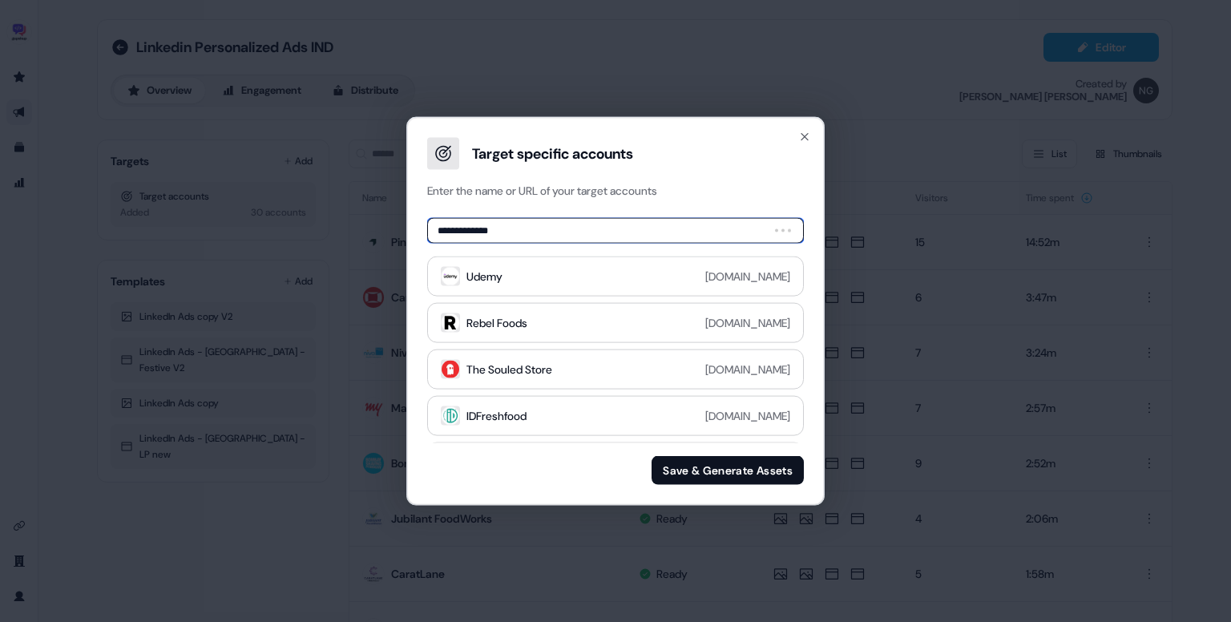
type input "**********"
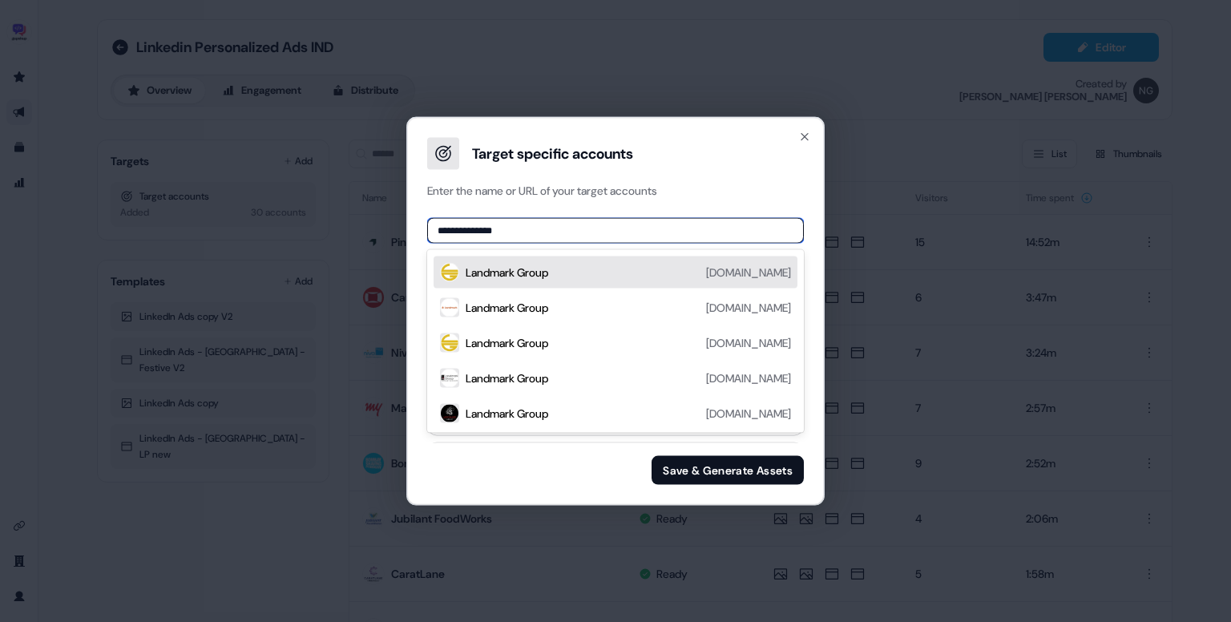
click at [564, 273] on div "Landmark Group landmarkgroup.com" at bounding box center [628, 272] width 325 height 19
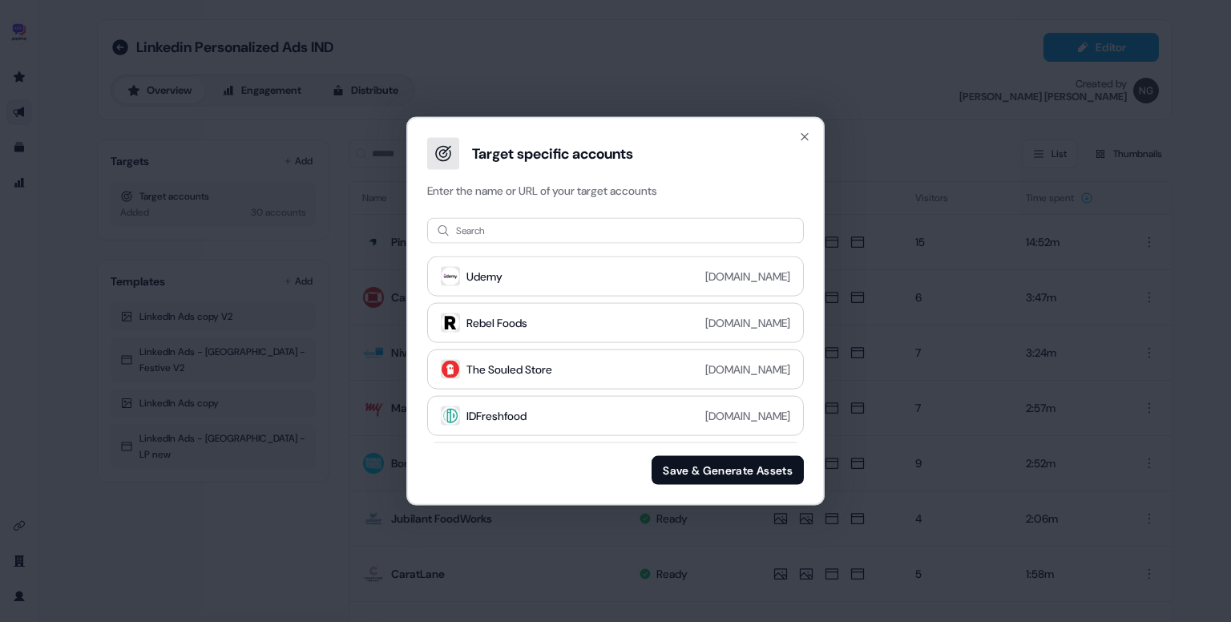
click at [701, 473] on button "Save & Generate Assets" at bounding box center [728, 469] width 152 height 29
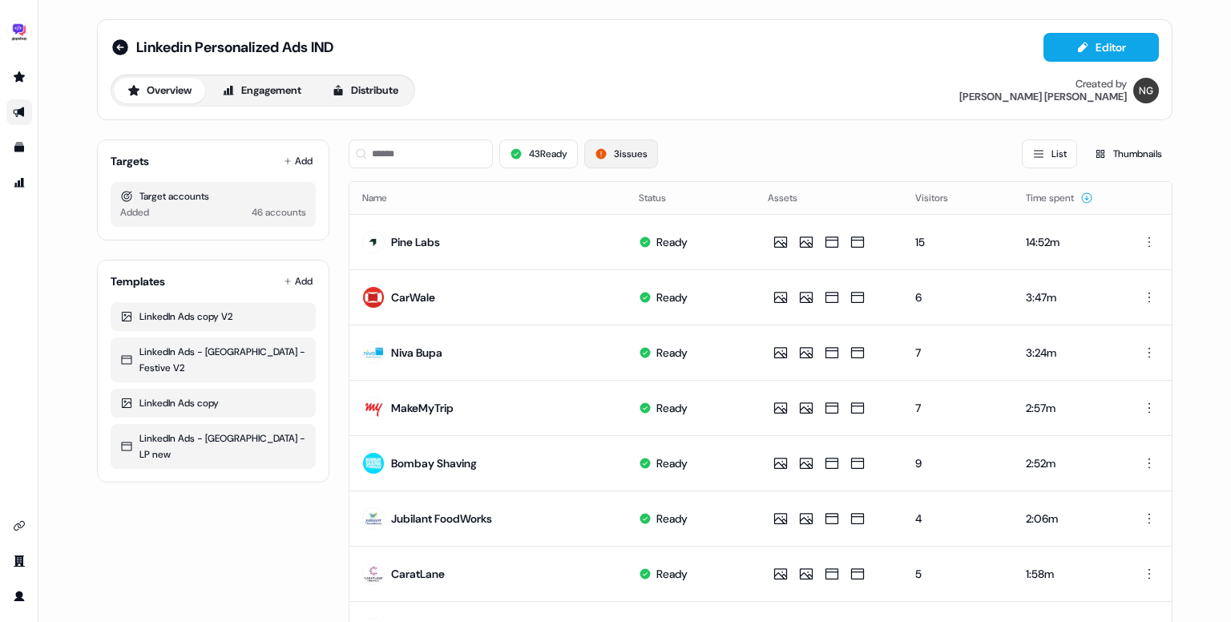
click at [642, 152] on button "3 issues" at bounding box center [621, 153] width 74 height 29
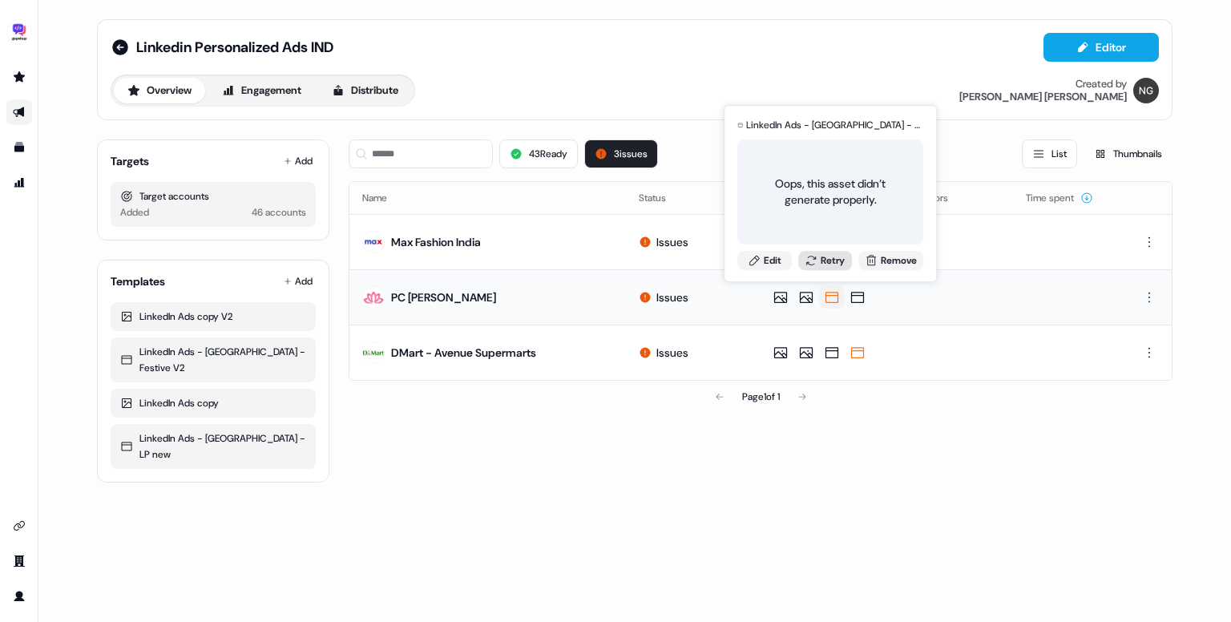
click at [826, 257] on button "Retry" at bounding box center [825, 260] width 54 height 19
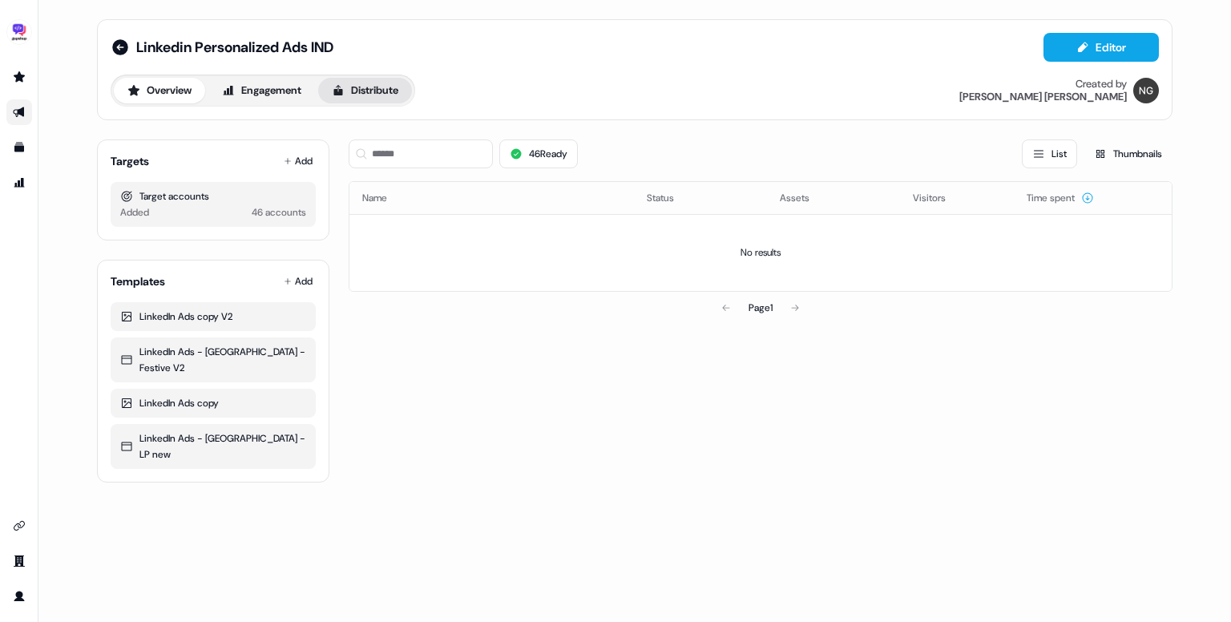
click at [362, 95] on button "Distribute" at bounding box center [365, 91] width 94 height 26
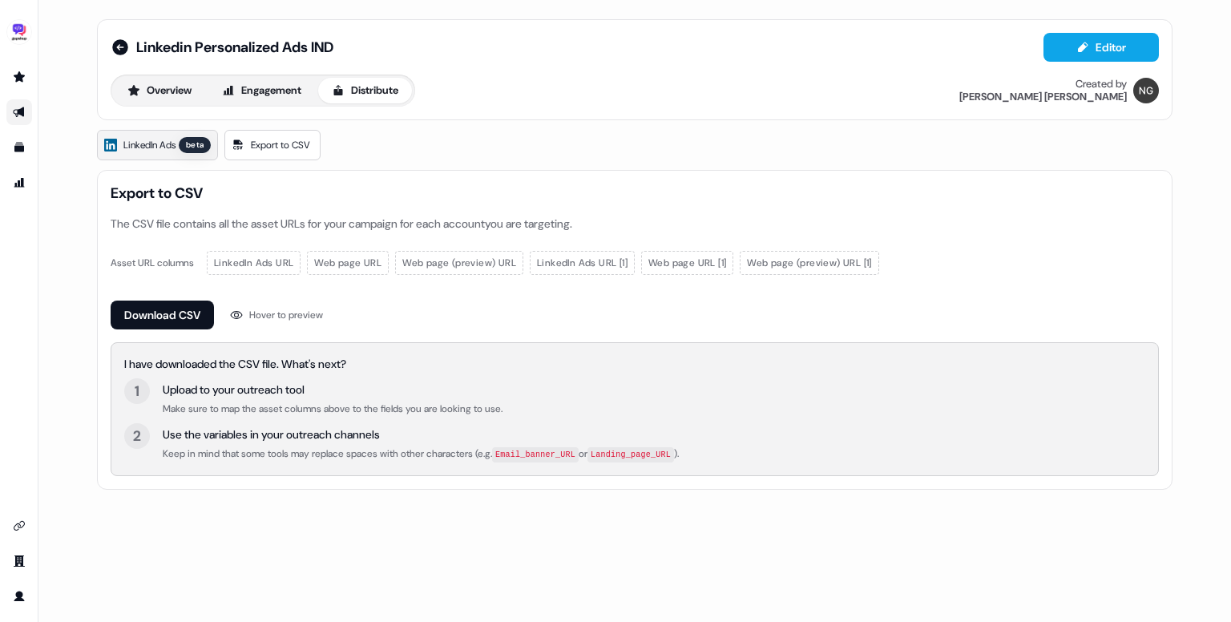
click at [138, 148] on span "LinkedIn Ads" at bounding box center [149, 145] width 52 height 16
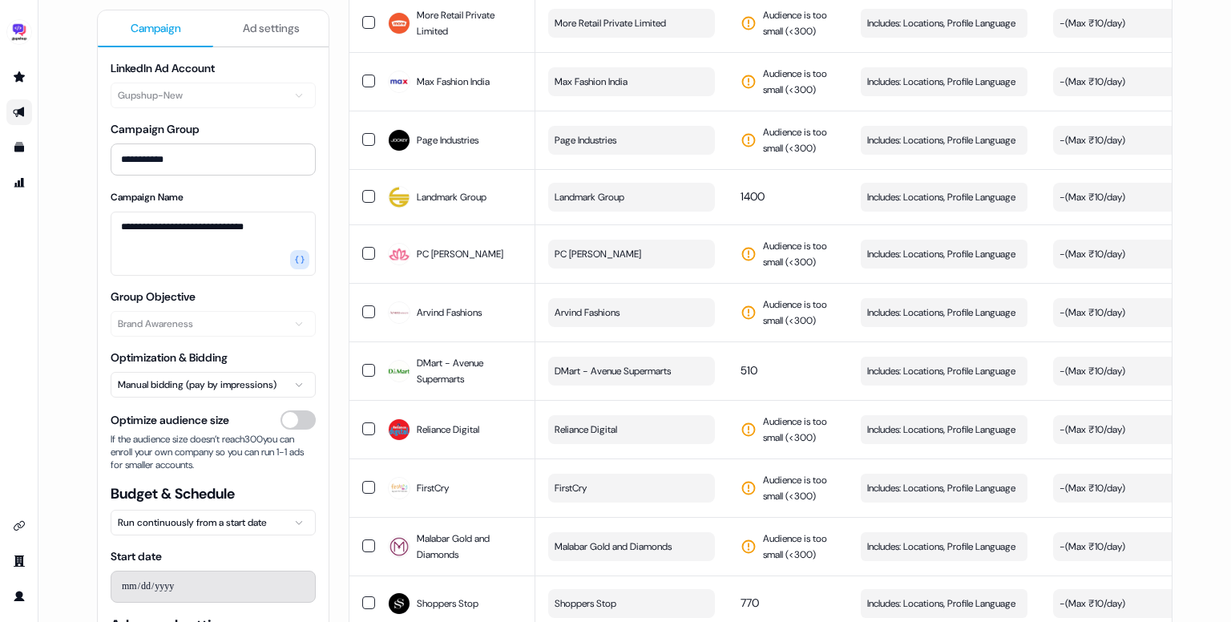
scroll to position [2254, 0]
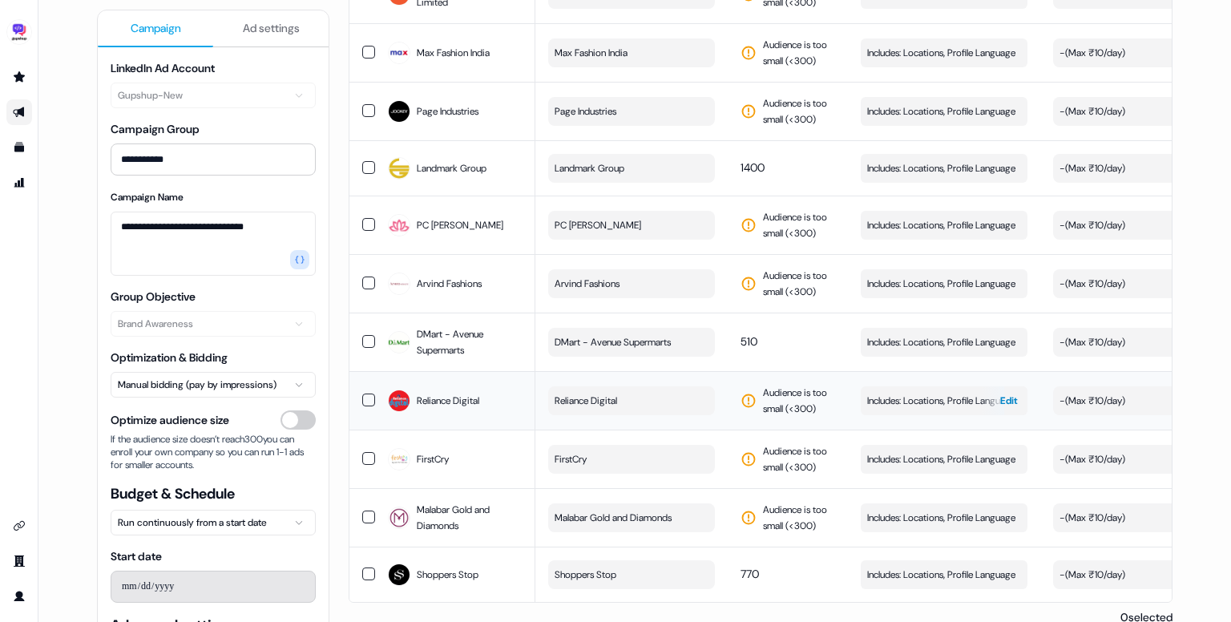
click at [916, 393] on span "Includes: Locations, Profile Language" at bounding box center [941, 401] width 148 height 16
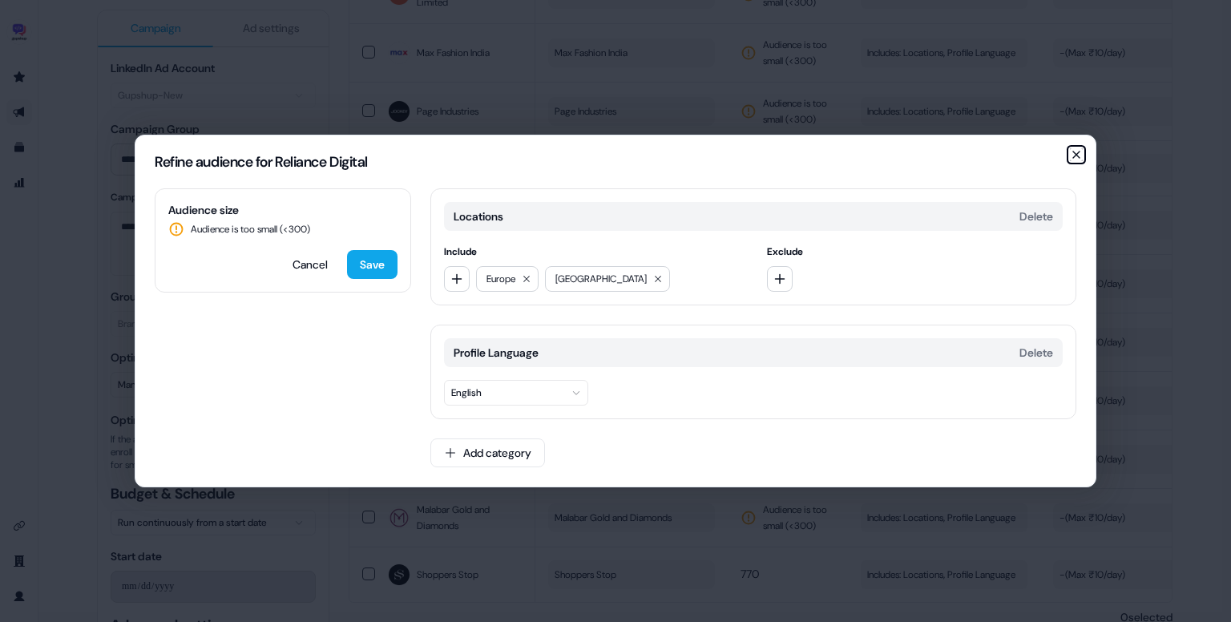
click at [1074, 152] on icon "button" at bounding box center [1076, 155] width 6 height 6
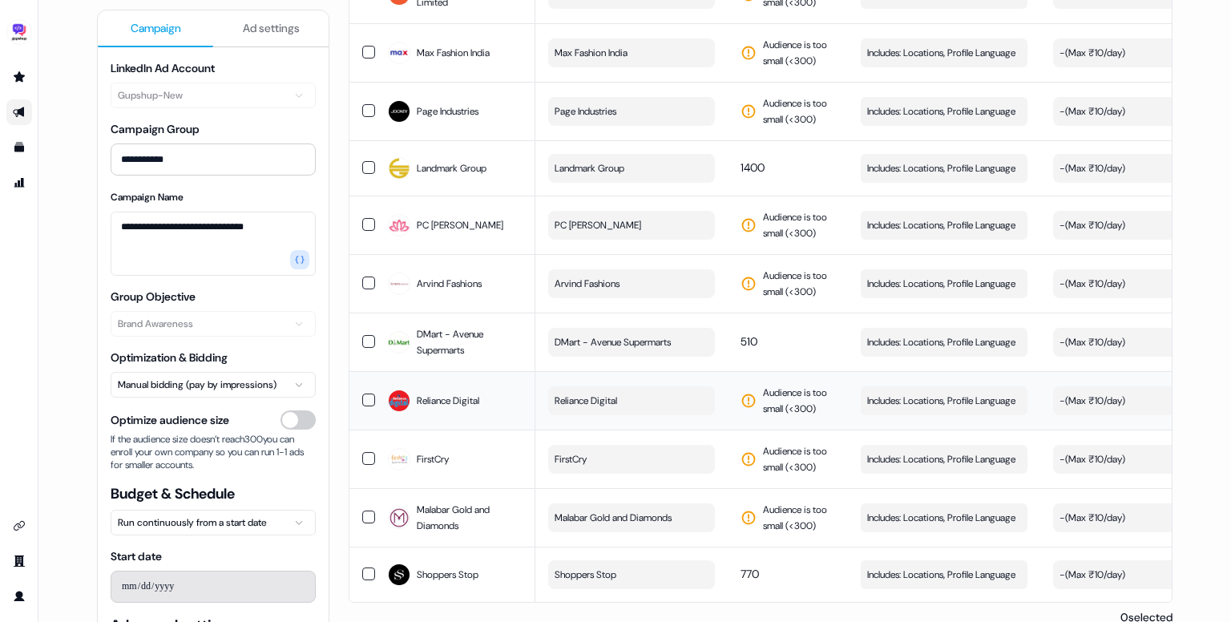
click at [362, 394] on button "button" at bounding box center [368, 400] width 13 height 13
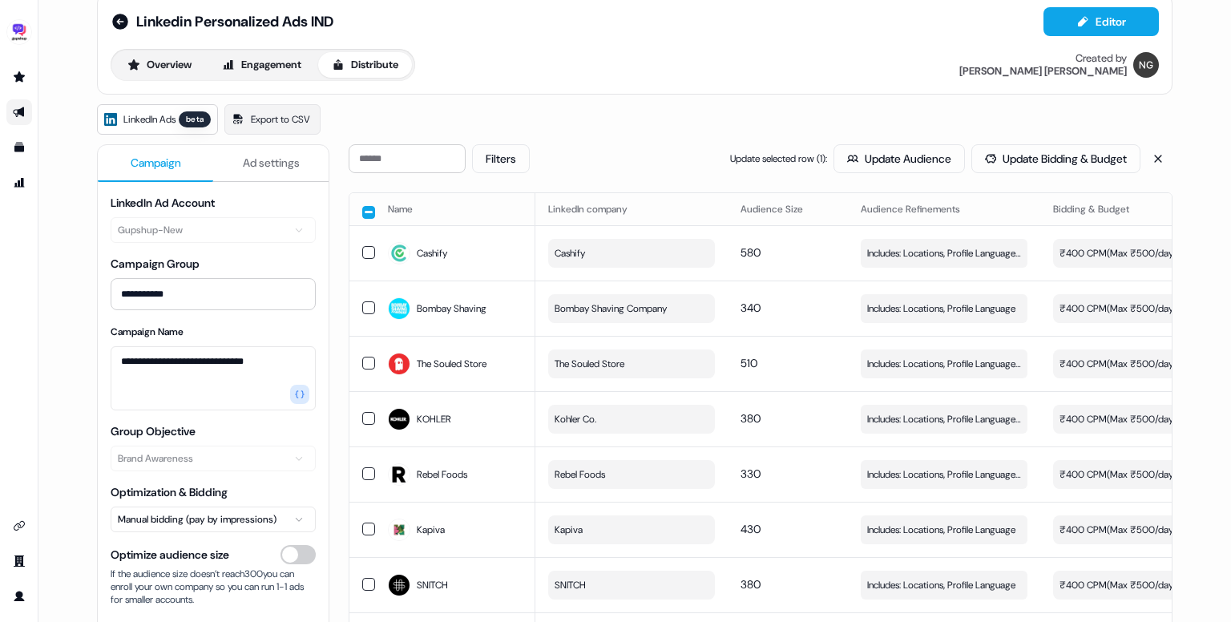
scroll to position [0, 0]
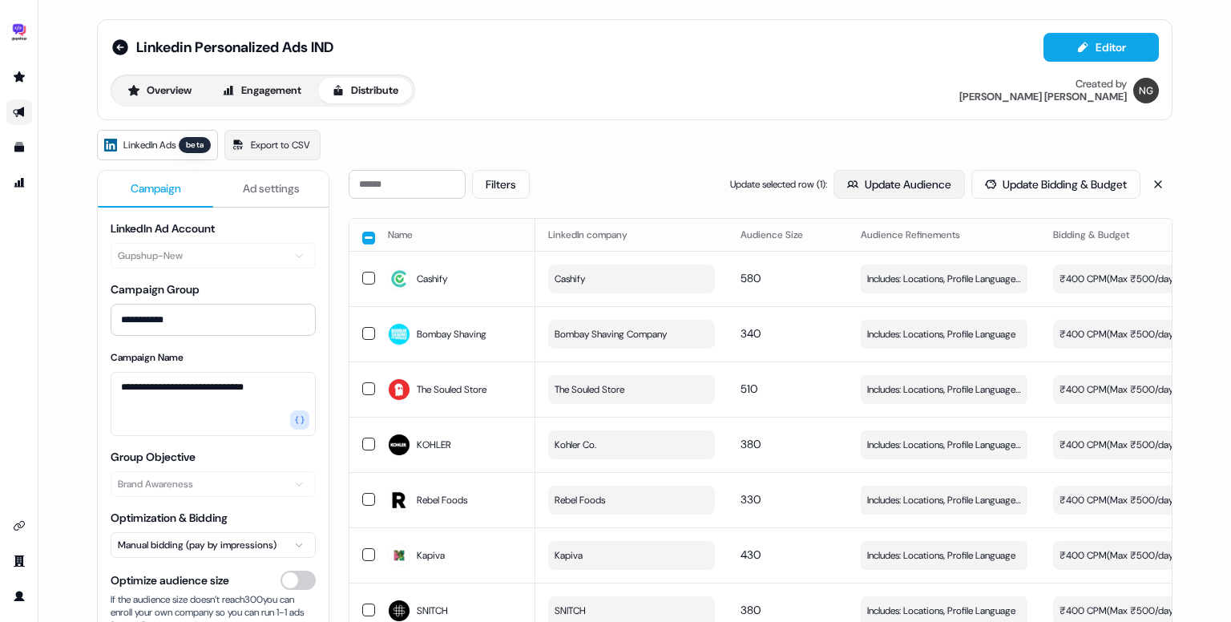
click at [851, 196] on button "Update Audience" at bounding box center [899, 184] width 131 height 29
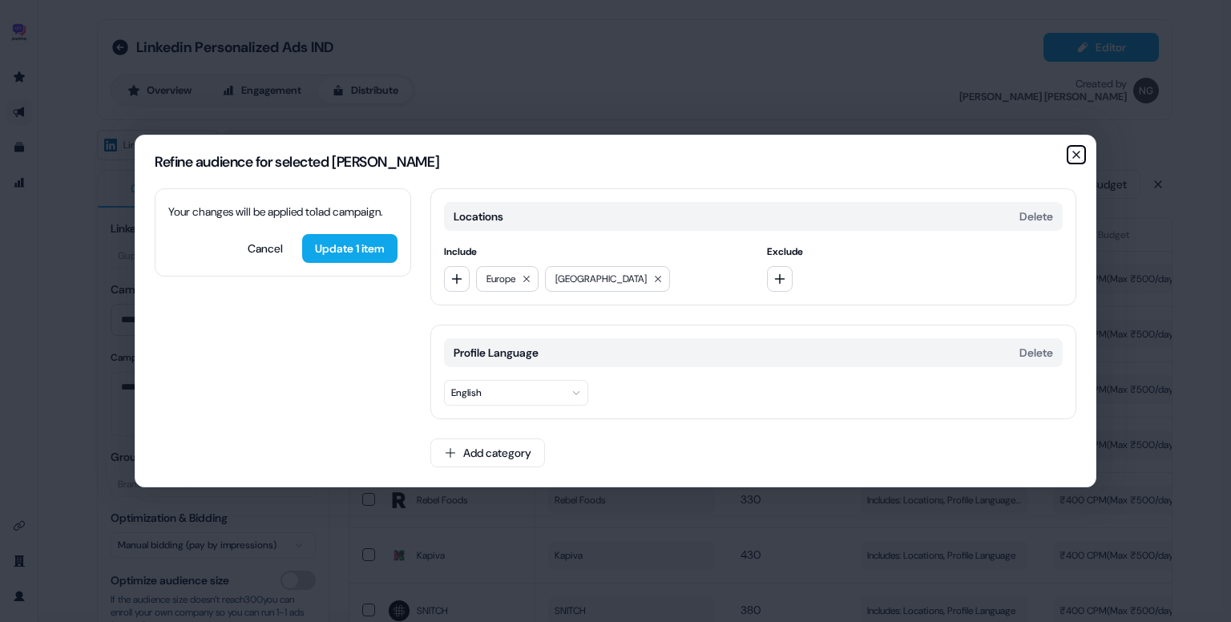
click at [1077, 154] on icon "button" at bounding box center [1076, 155] width 6 height 6
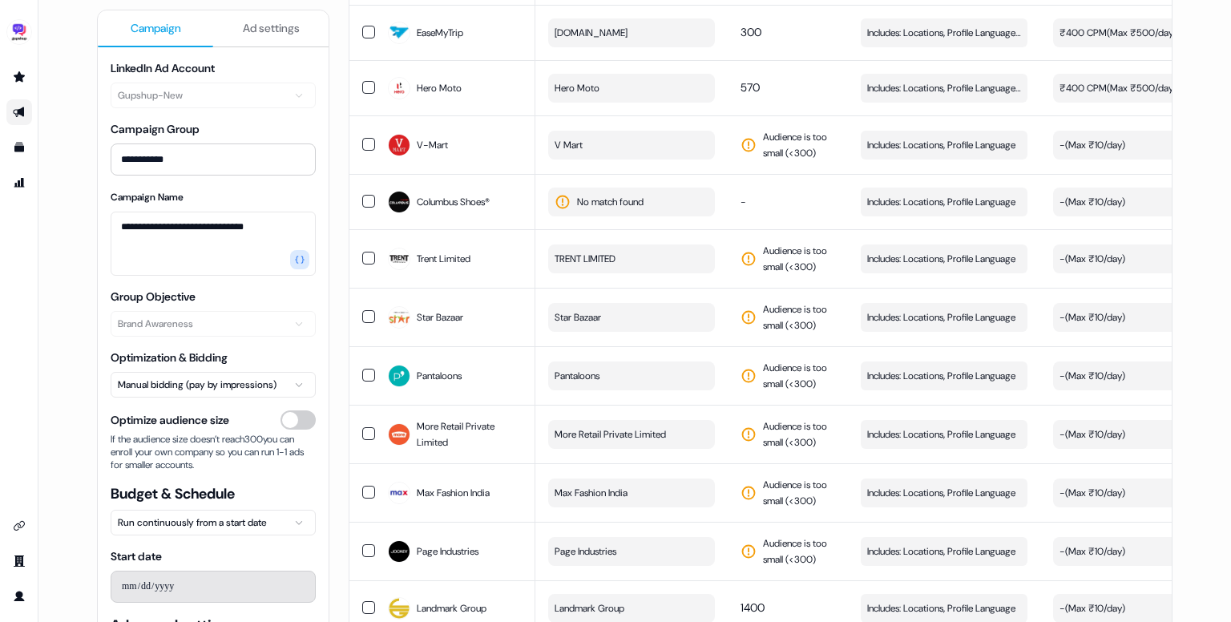
scroll to position [1850, 0]
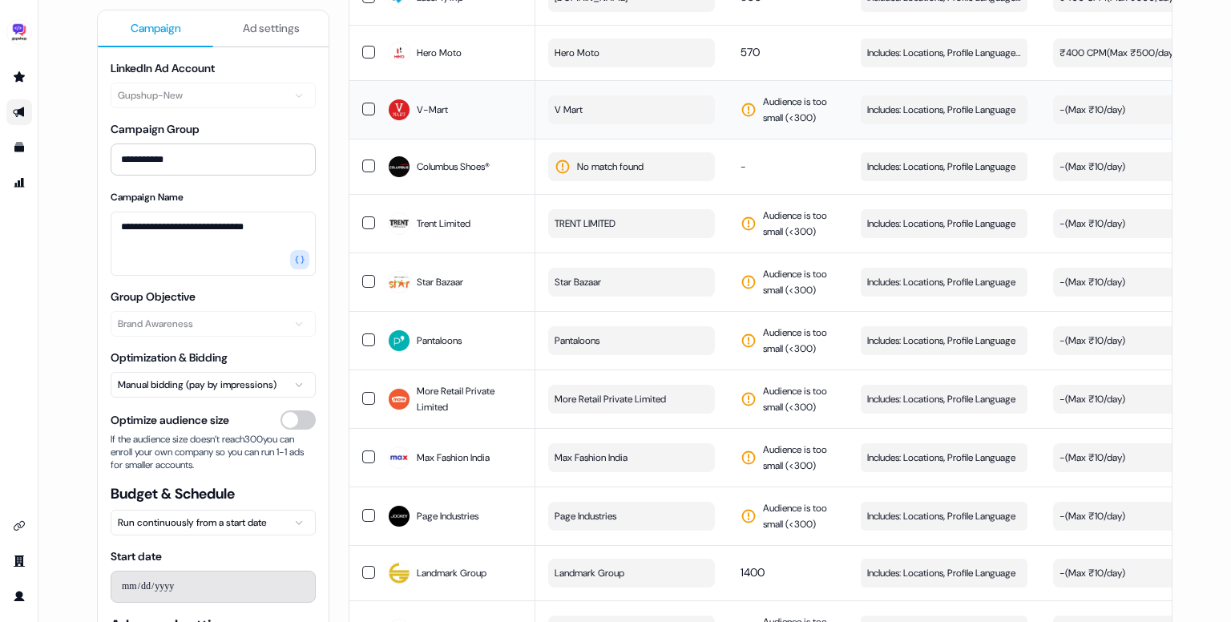
click at [369, 103] on button "button" at bounding box center [368, 109] width 13 height 13
click at [366, 216] on button "button" at bounding box center [368, 222] width 13 height 13
click at [367, 275] on button "button" at bounding box center [368, 281] width 13 height 13
click at [366, 334] on button "button" at bounding box center [368, 340] width 13 height 13
click at [363, 392] on button "button" at bounding box center [368, 398] width 13 height 13
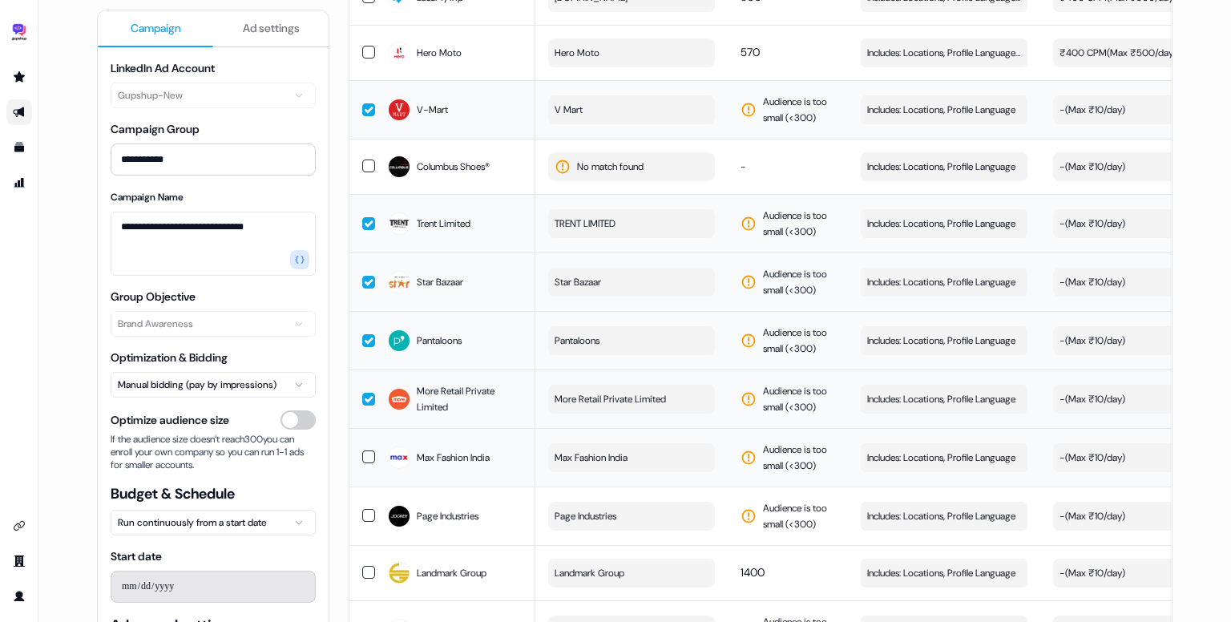
click at [366, 451] on button "button" at bounding box center [368, 457] width 13 height 13
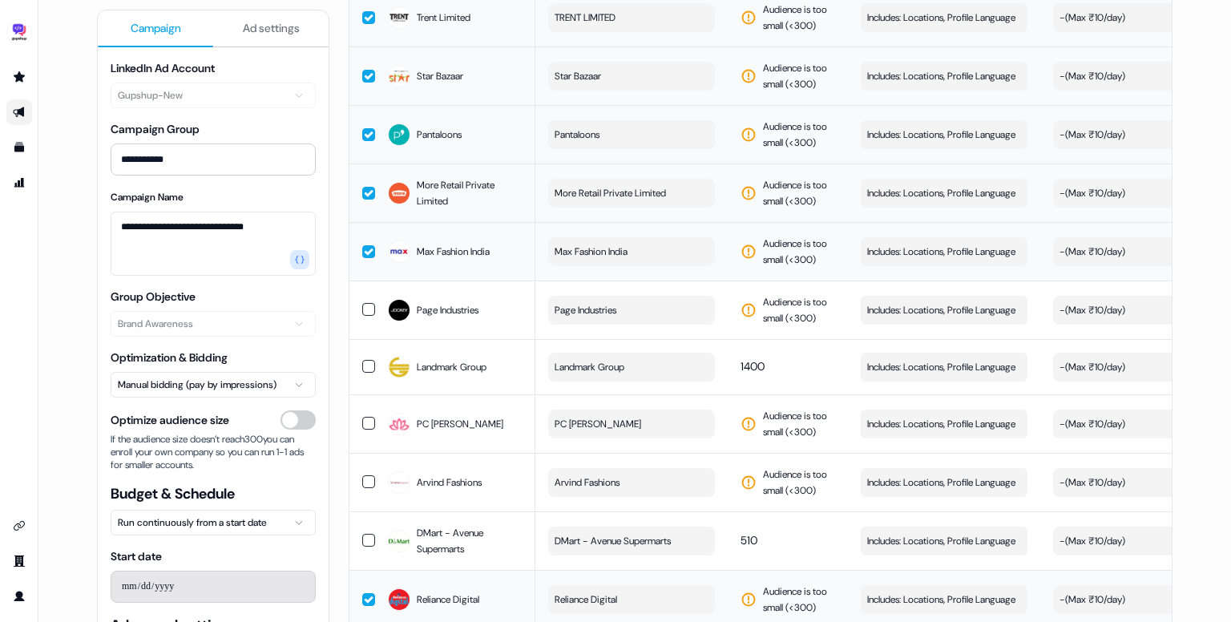
scroll to position [2059, 0]
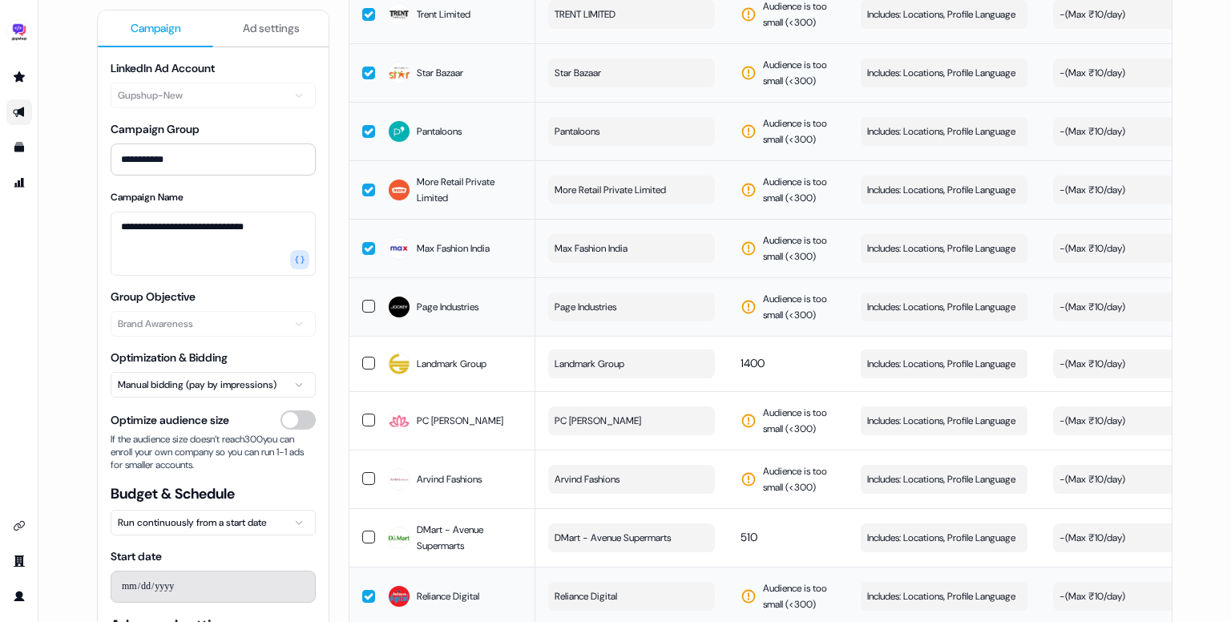
click at [367, 286] on td at bounding box center [363, 306] width 26 height 59
click at [365, 414] on button "button" at bounding box center [368, 420] width 13 height 13
click at [368, 461] on td at bounding box center [363, 479] width 26 height 59
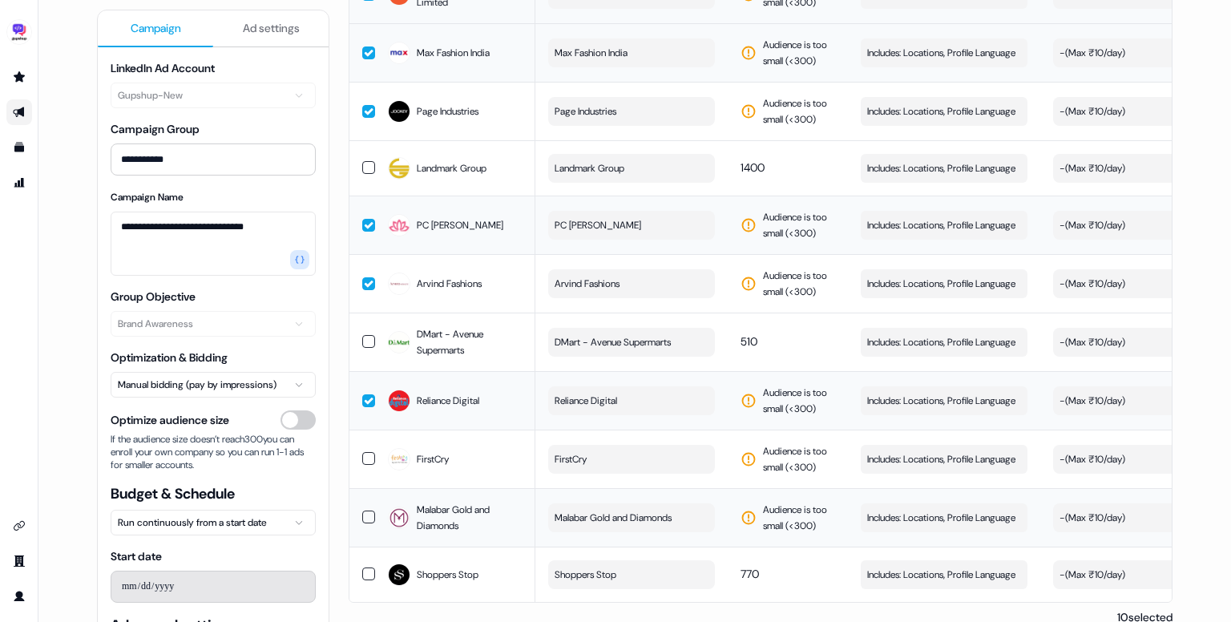
click at [369, 511] on button "button" at bounding box center [368, 517] width 13 height 13
click at [366, 452] on button "button" at bounding box center [368, 458] width 13 height 13
click at [362, 568] on button "button" at bounding box center [368, 574] width 13 height 13
click at [366, 335] on button "button" at bounding box center [368, 341] width 13 height 13
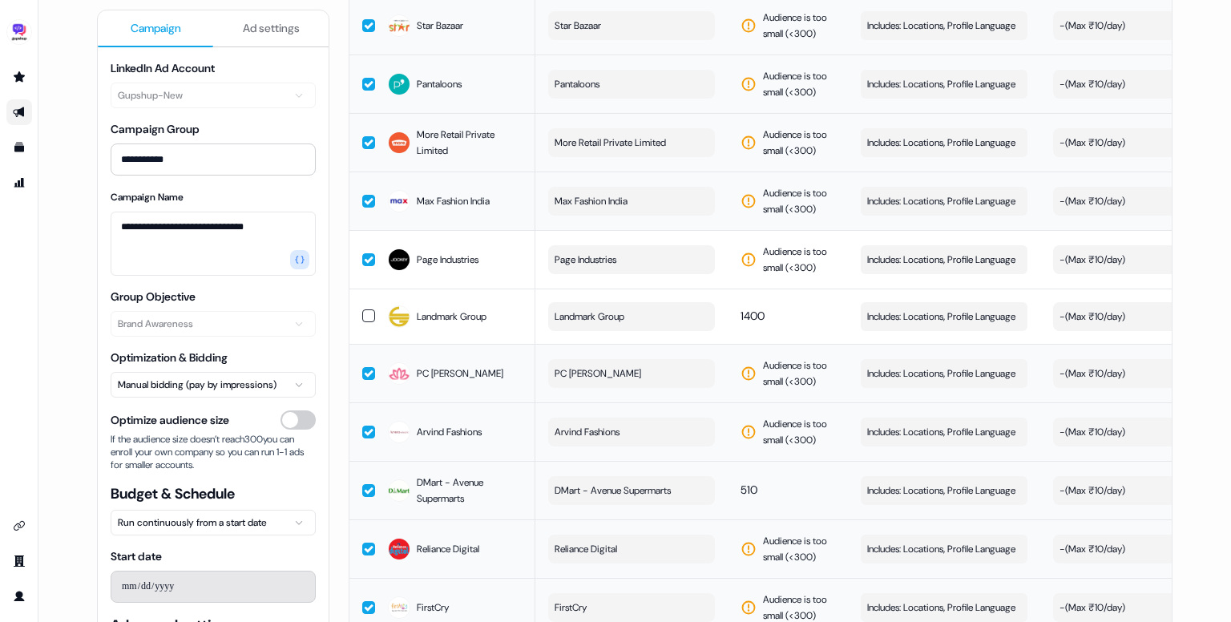
scroll to position [2104, 0]
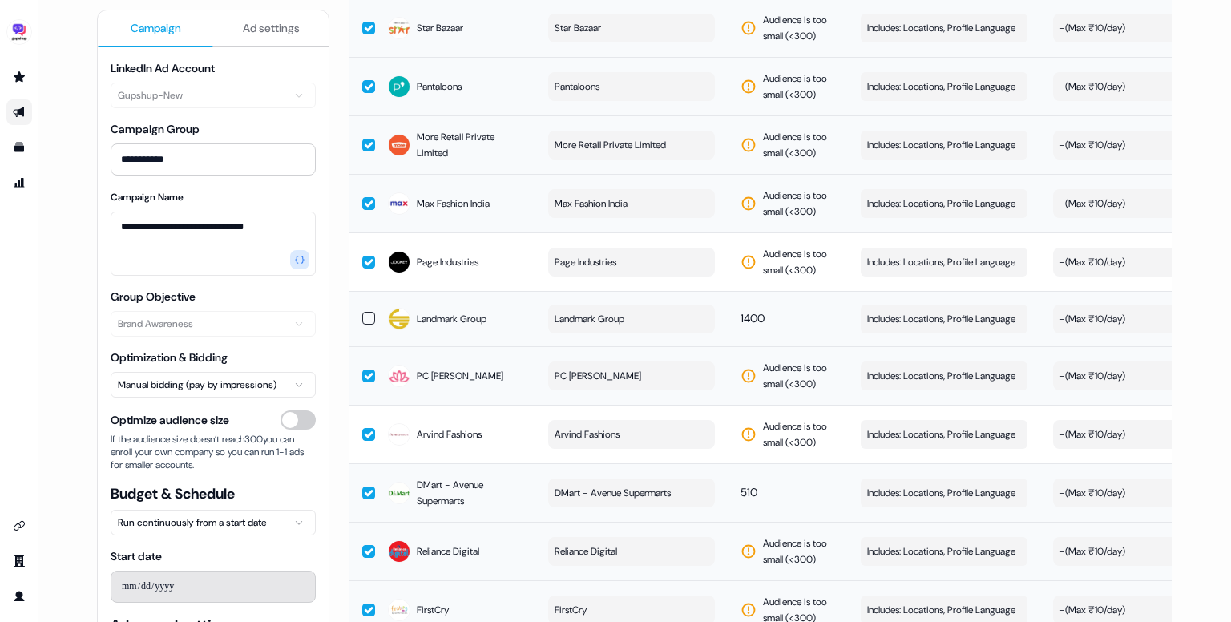
click at [368, 312] on button "button" at bounding box center [368, 318] width 13 height 13
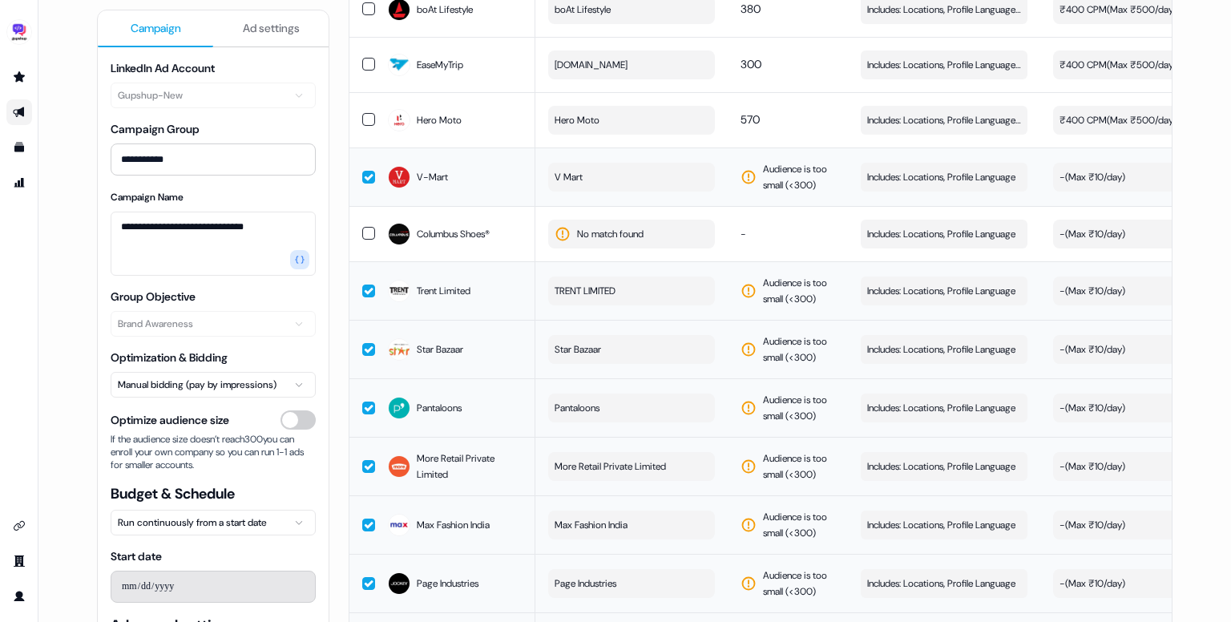
scroll to position [1778, 0]
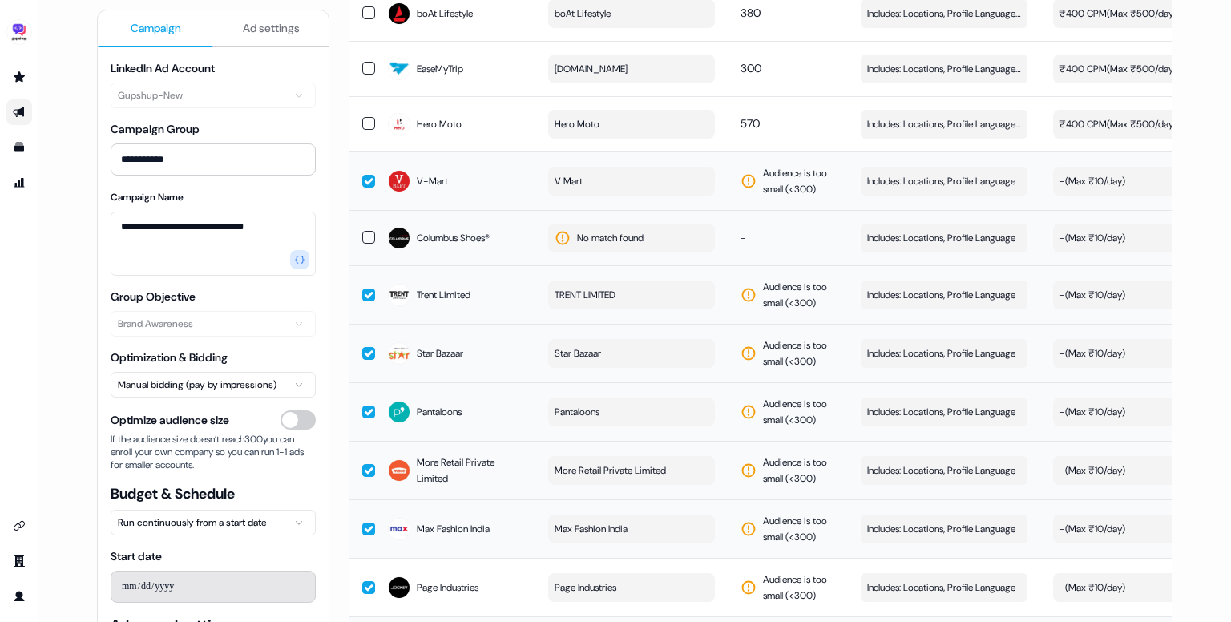
click at [367, 231] on button "button" at bounding box center [368, 237] width 13 height 13
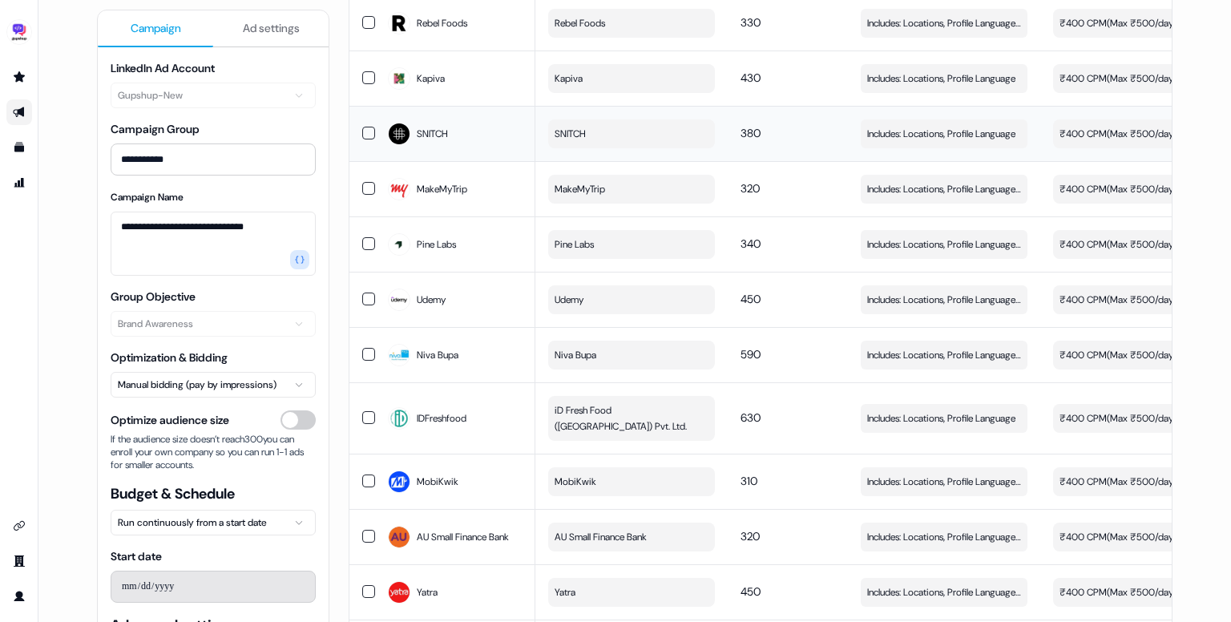
scroll to position [0, 0]
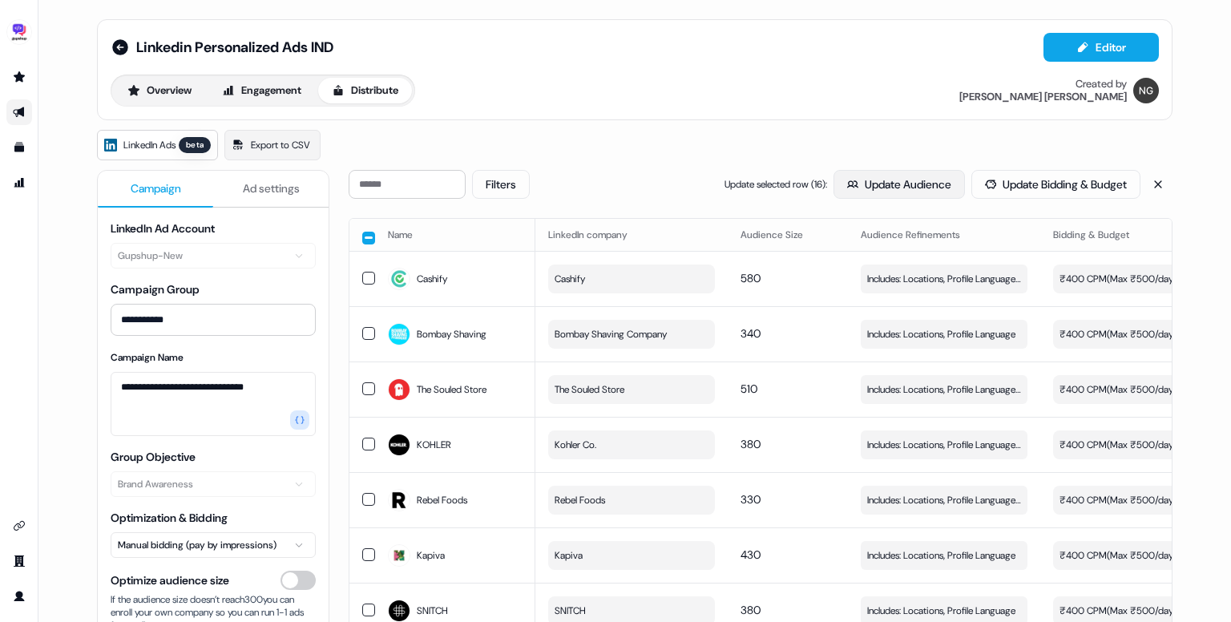
click at [904, 180] on button "Update Audience" at bounding box center [899, 184] width 131 height 29
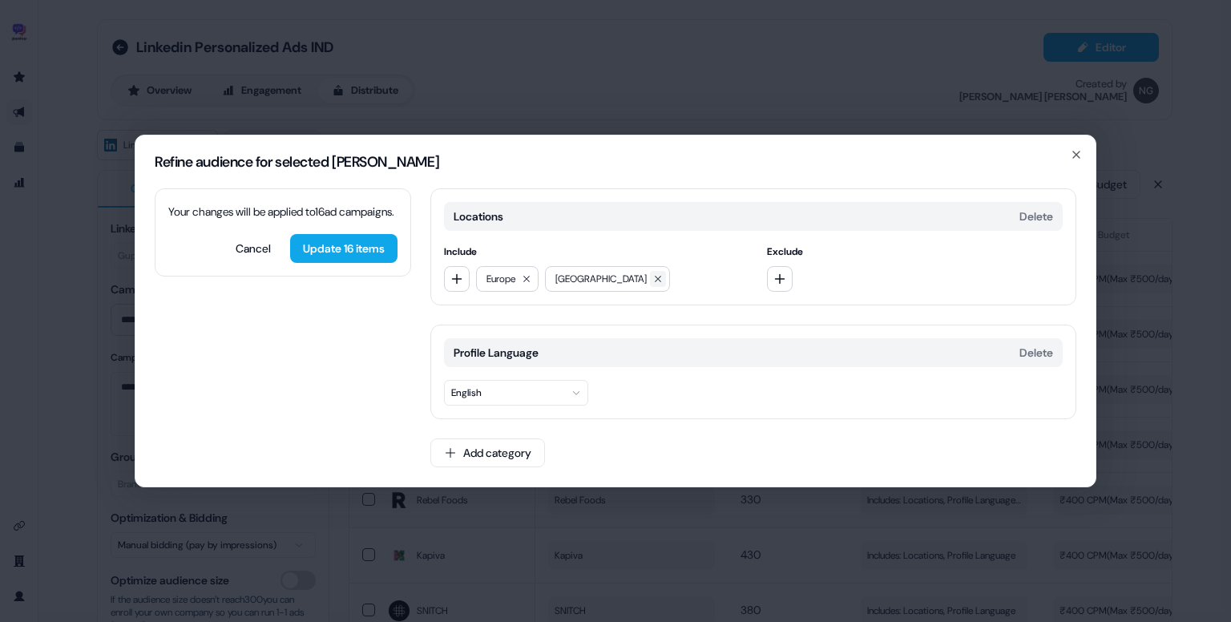
click at [653, 281] on icon at bounding box center [658, 279] width 10 height 10
click at [532, 281] on icon at bounding box center [527, 279] width 10 height 10
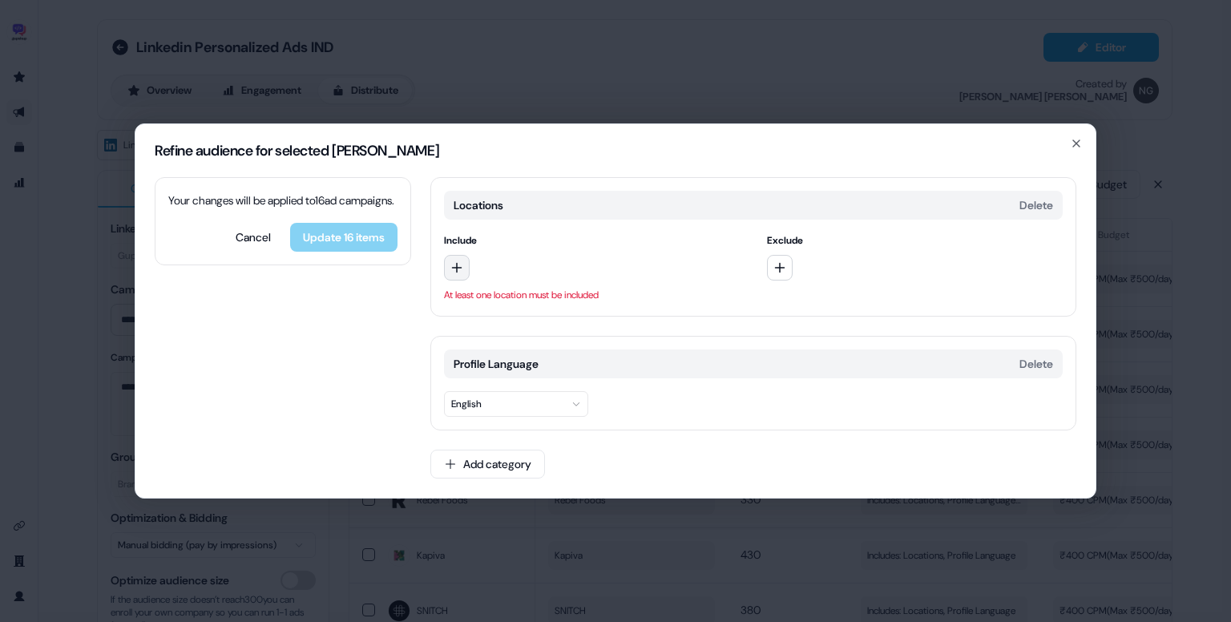
click at [461, 270] on icon "button" at bounding box center [457, 267] width 13 height 13
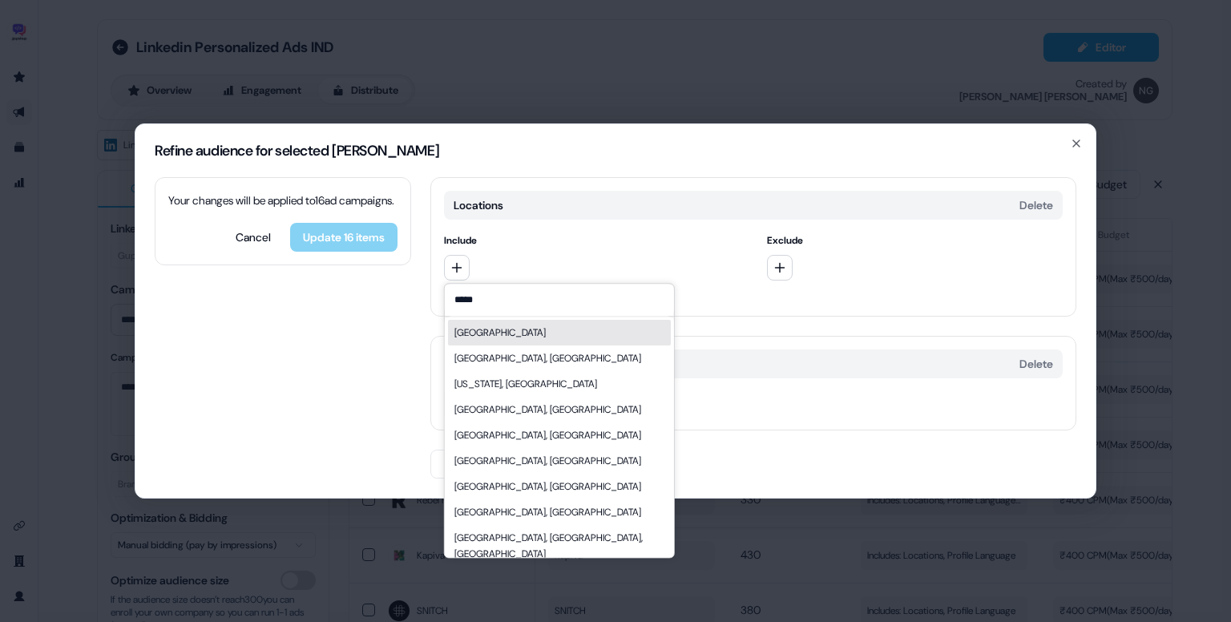
type input "*****"
click at [542, 340] on div "[GEOGRAPHIC_DATA]" at bounding box center [559, 333] width 223 height 26
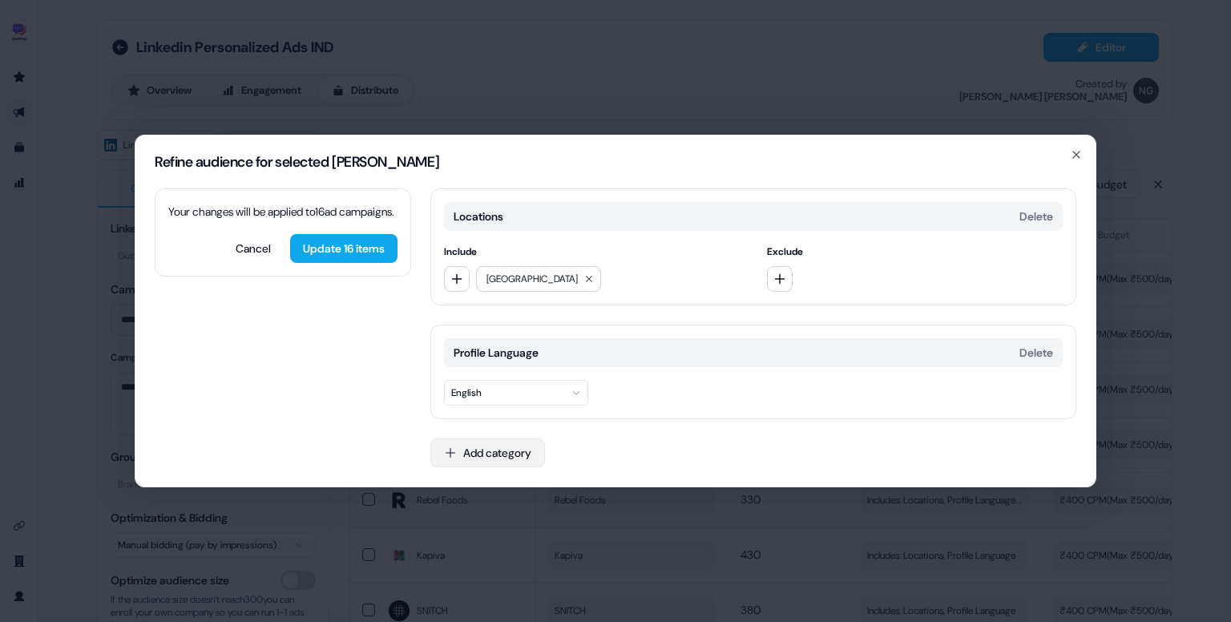
click at [497, 450] on button "Add category" at bounding box center [488, 453] width 115 height 29
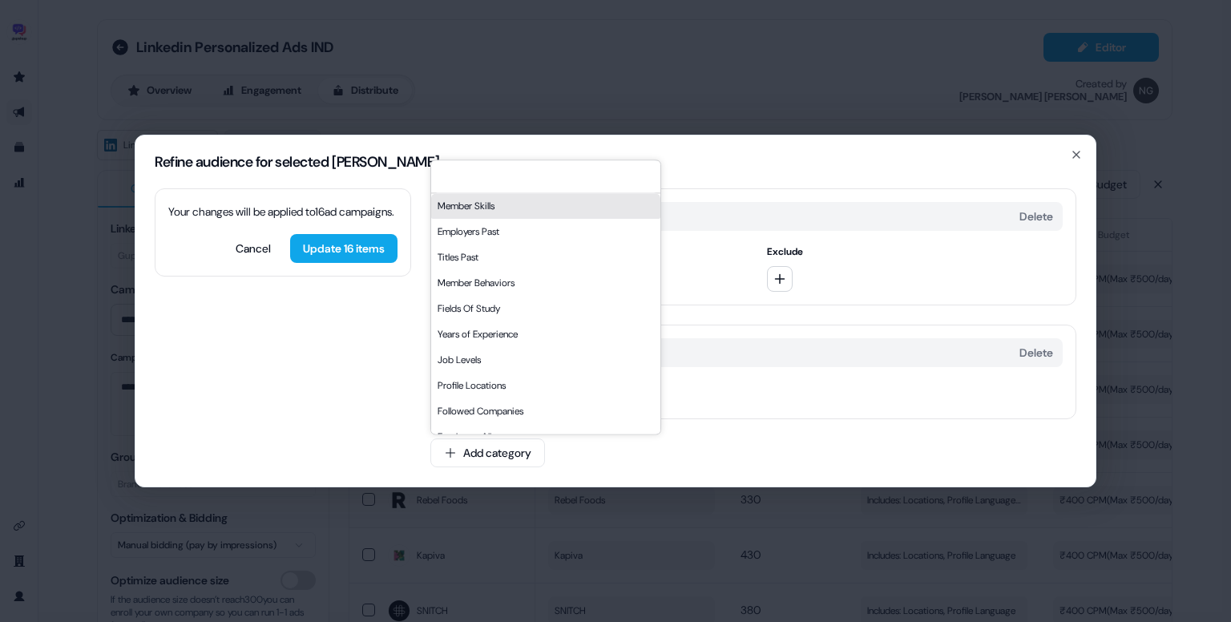
type input "*"
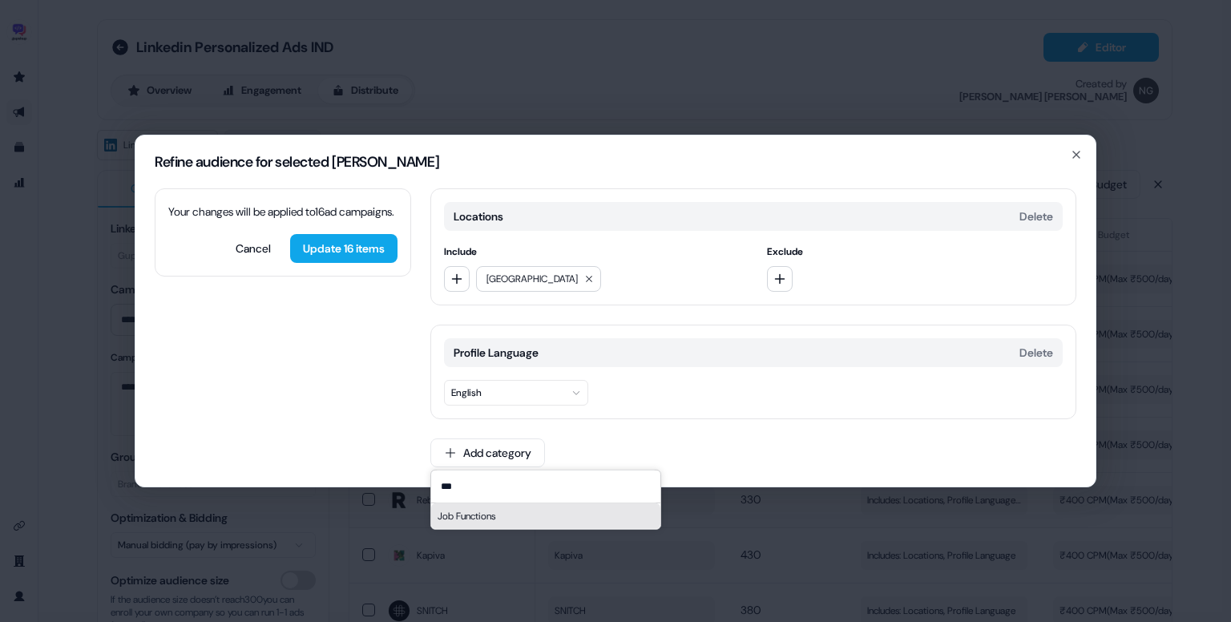
type input "***"
click at [480, 511] on div "Job Functions" at bounding box center [545, 516] width 229 height 26
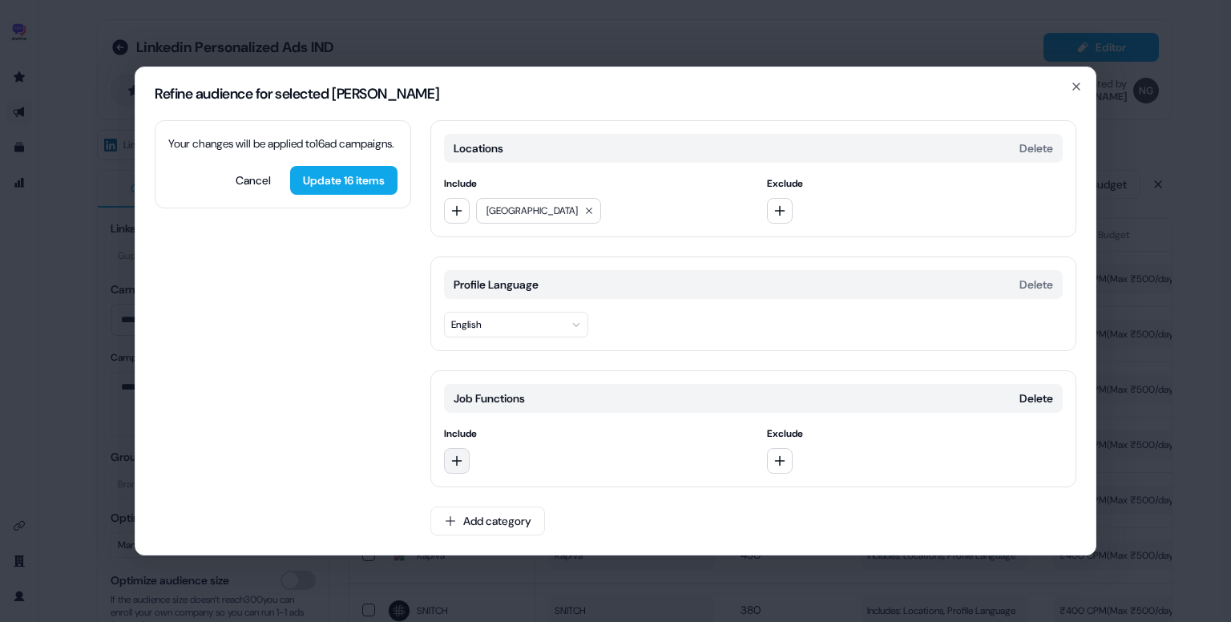
click at [452, 459] on icon "button" at bounding box center [457, 461] width 13 height 13
type input "****"
click at [518, 522] on div "Marketing" at bounding box center [559, 526] width 223 height 26
click at [510, 514] on button "Add category" at bounding box center [488, 521] width 115 height 29
type input "*"
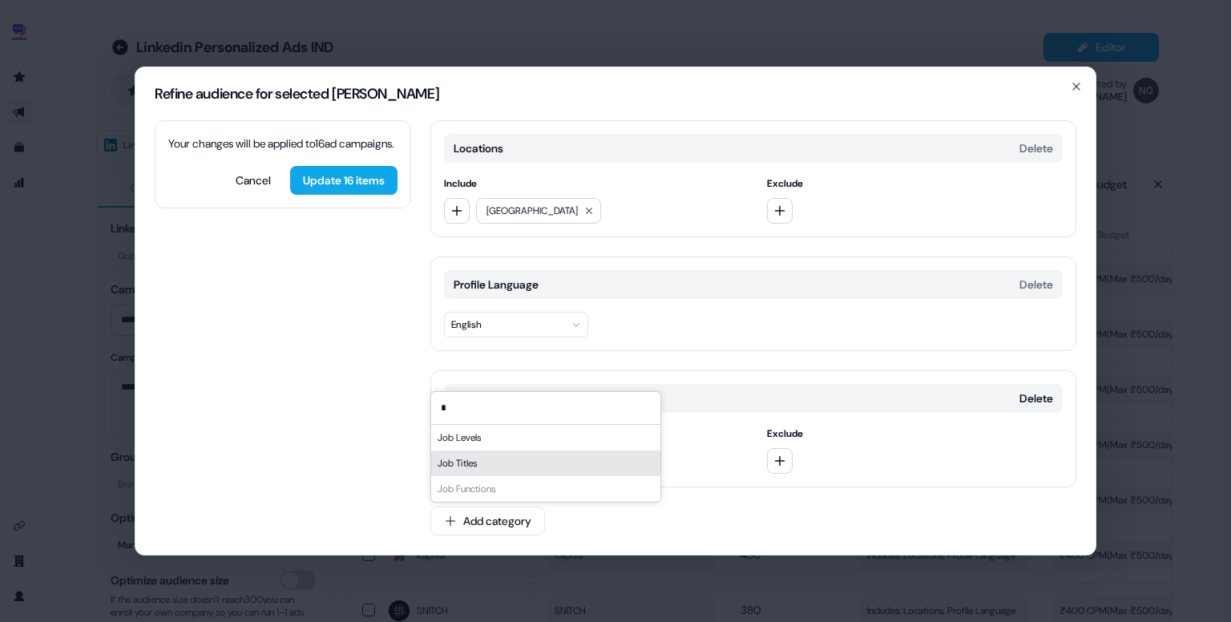
type input "*"
click at [491, 466] on div "Job Titles" at bounding box center [545, 464] width 229 height 26
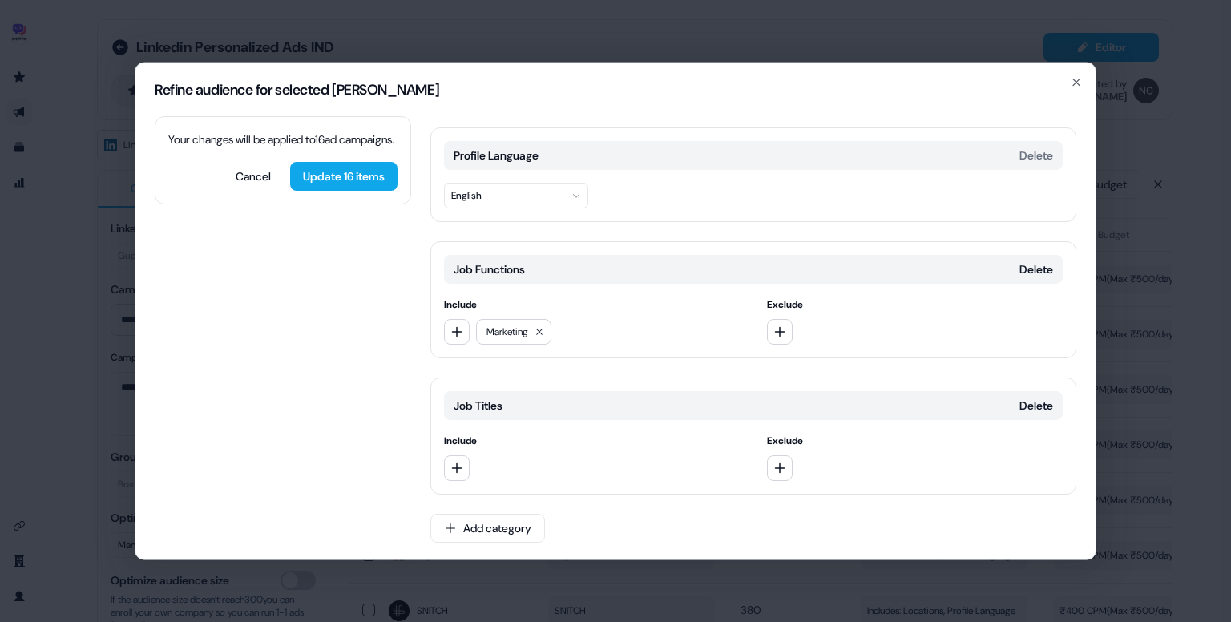
scroll to position [125, 0]
click at [465, 461] on button "button" at bounding box center [457, 468] width 26 height 26
click at [530, 504] on input at bounding box center [559, 499] width 229 height 32
type input "*"
click at [638, 501] on input at bounding box center [559, 499] width 229 height 32
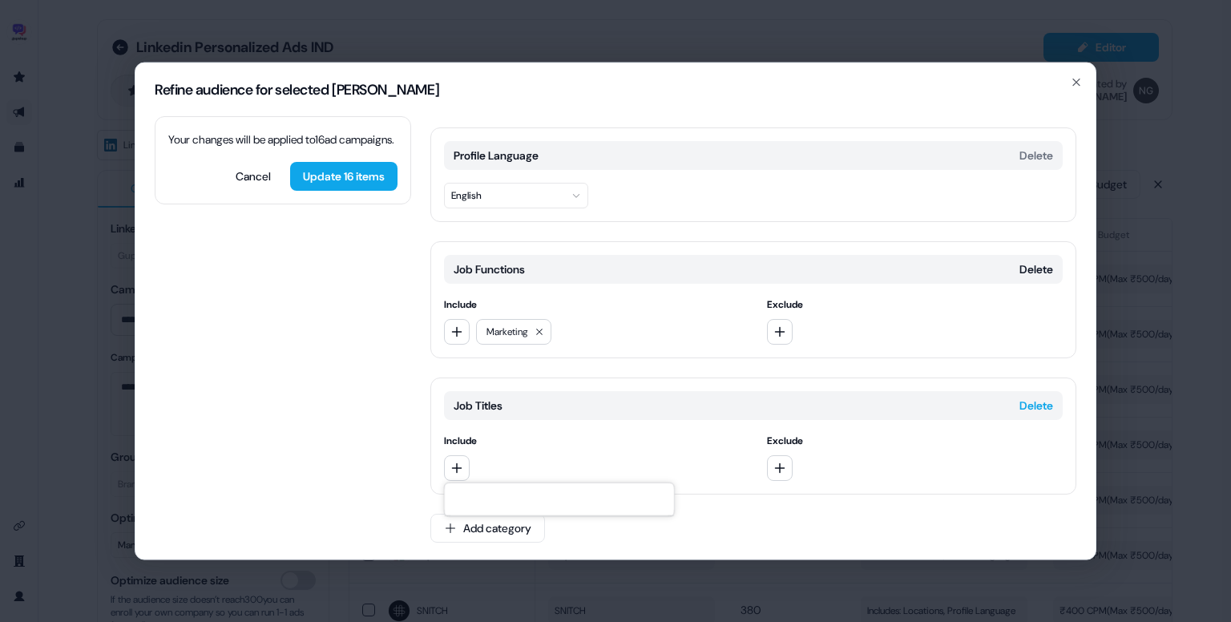
click at [1027, 402] on button "Delete" at bounding box center [1037, 406] width 34 height 16
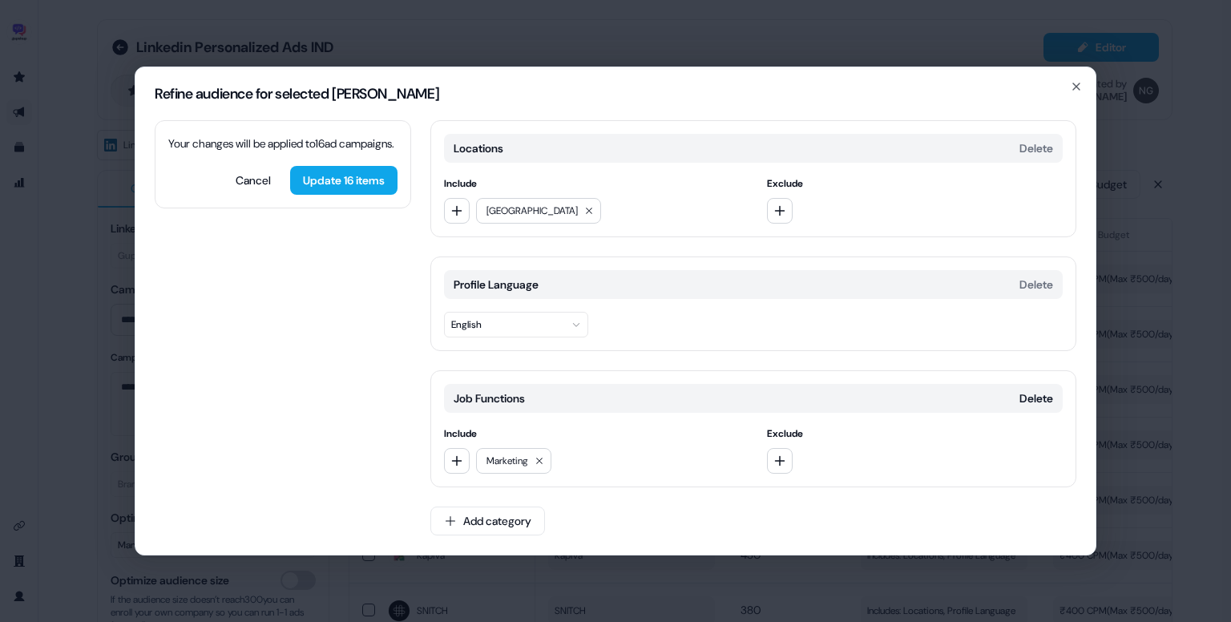
scroll to position [0, 0]
click at [462, 456] on icon "button" at bounding box center [457, 461] width 13 height 13
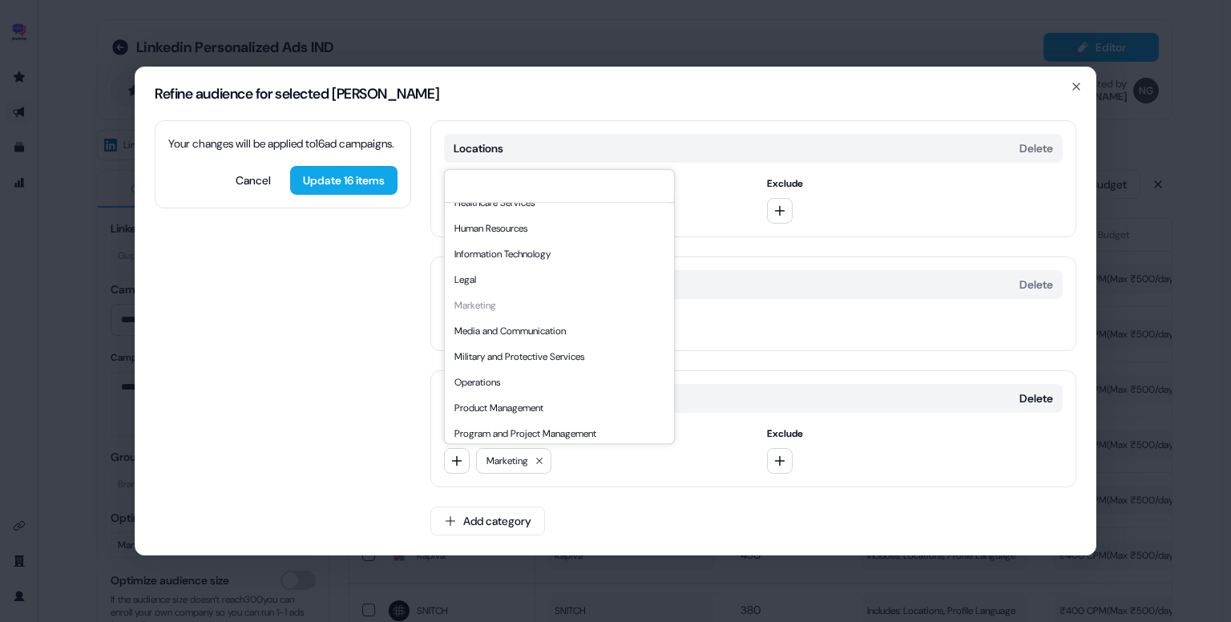
scroll to position [307, 0]
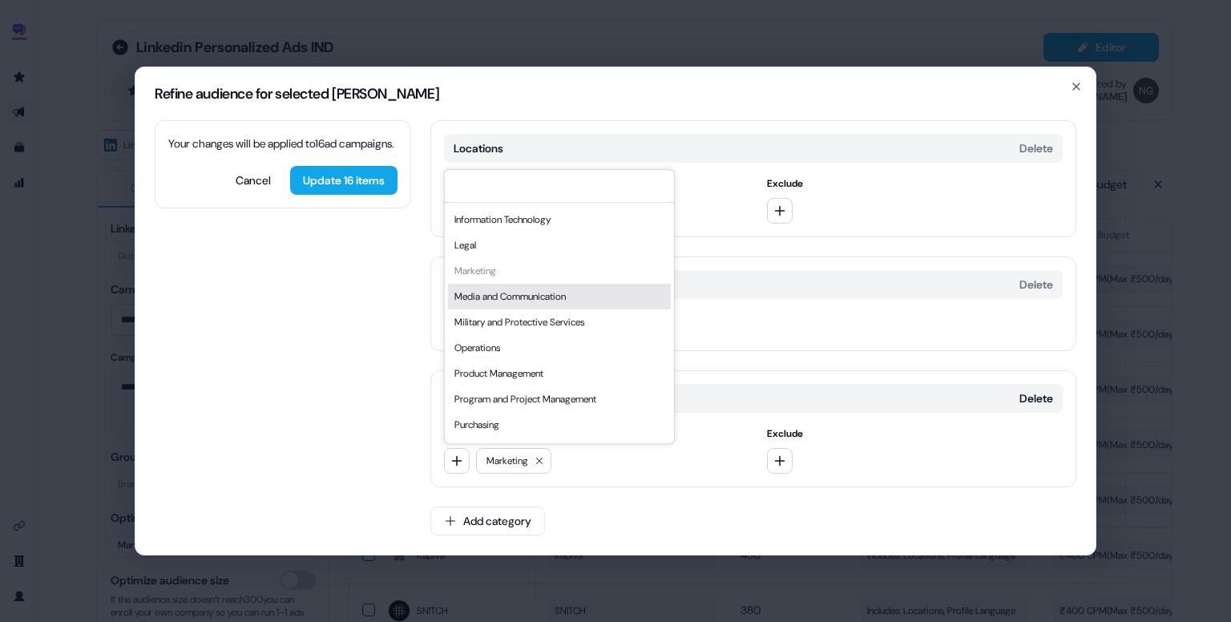
click at [567, 301] on div "Media and Communication" at bounding box center [559, 297] width 223 height 26
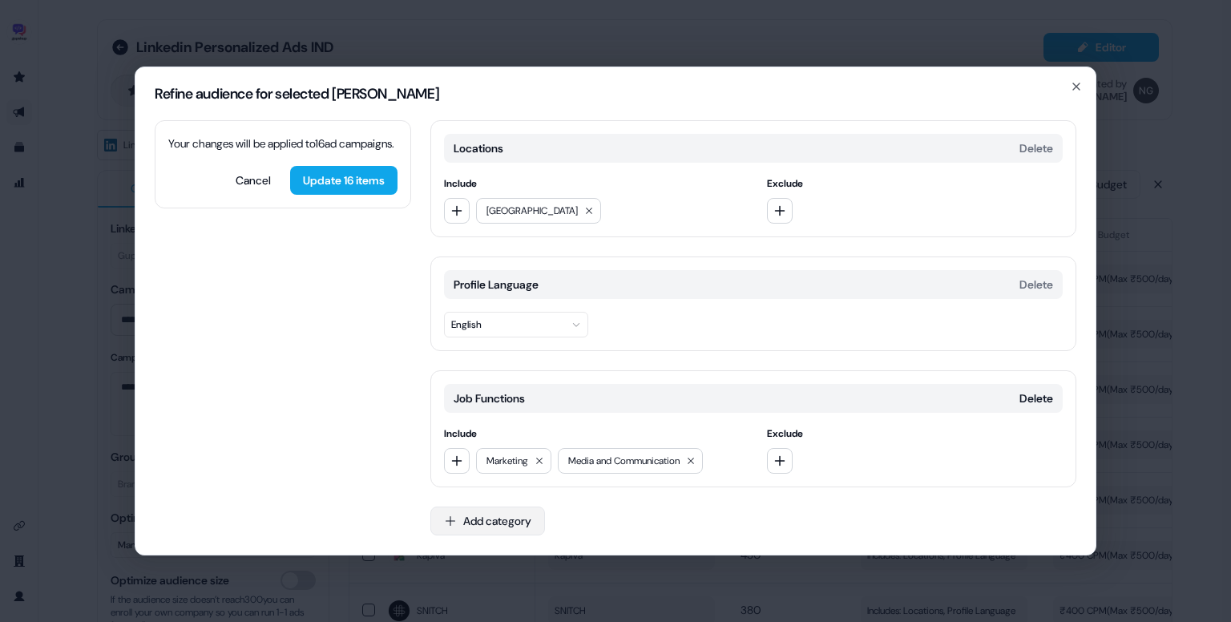
click at [512, 515] on button "Add category" at bounding box center [488, 521] width 115 height 29
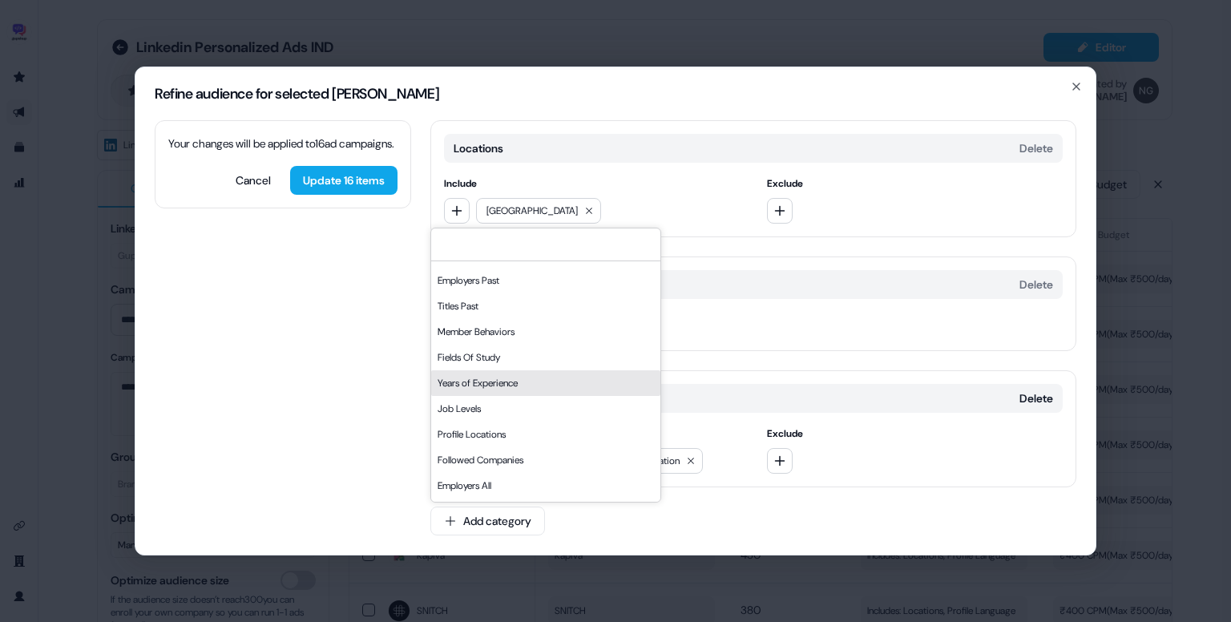
scroll to position [29, 0]
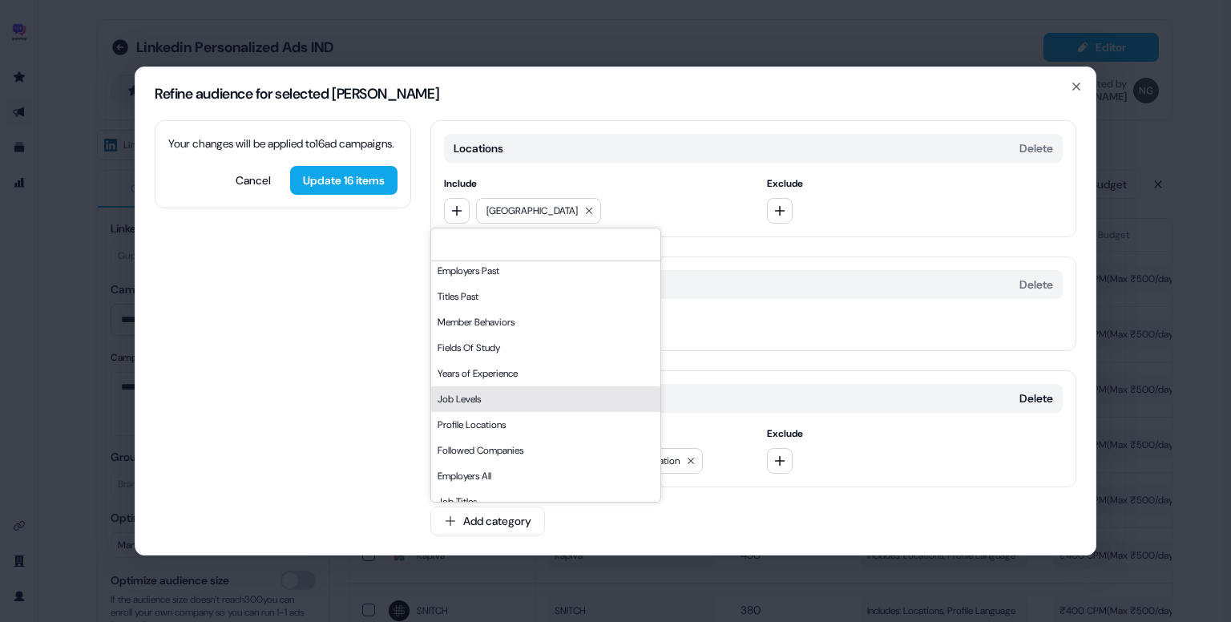
click at [559, 399] on div "Job Levels" at bounding box center [545, 399] width 229 height 26
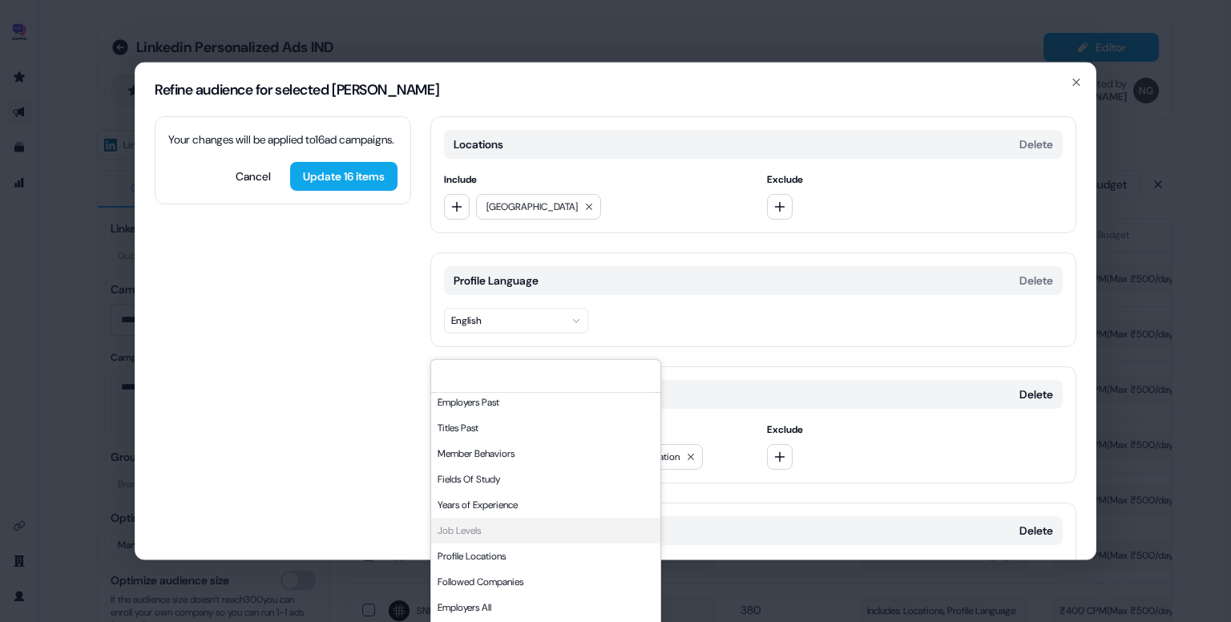
scroll to position [125, 0]
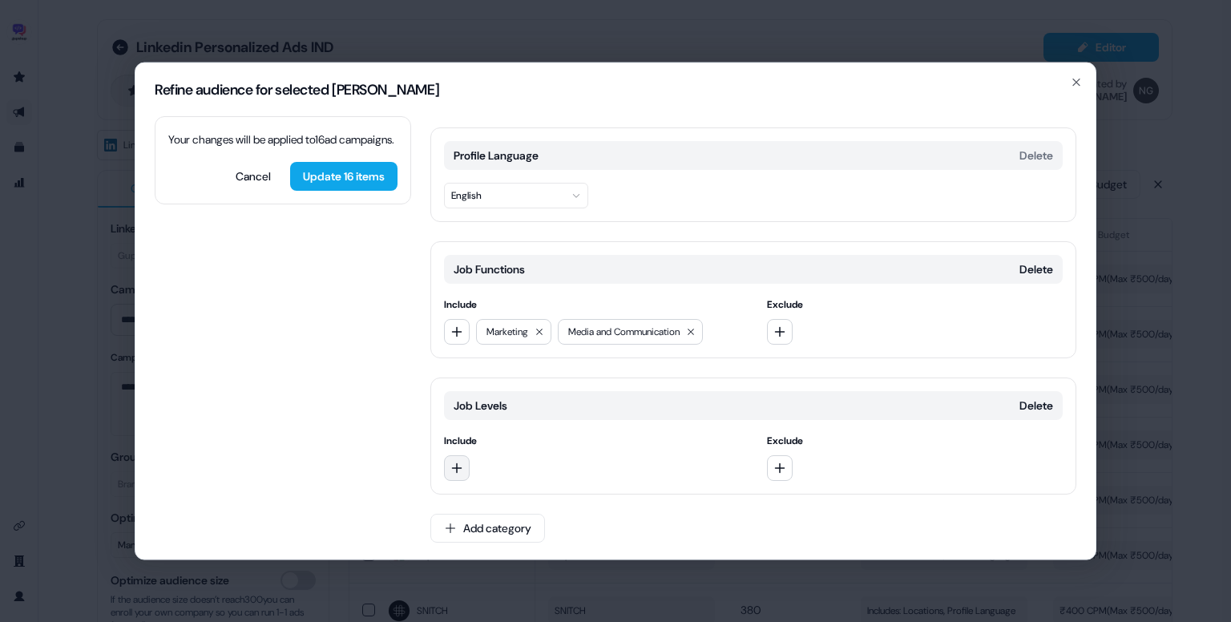
click at [455, 467] on icon "button" at bounding box center [457, 468] width 13 height 13
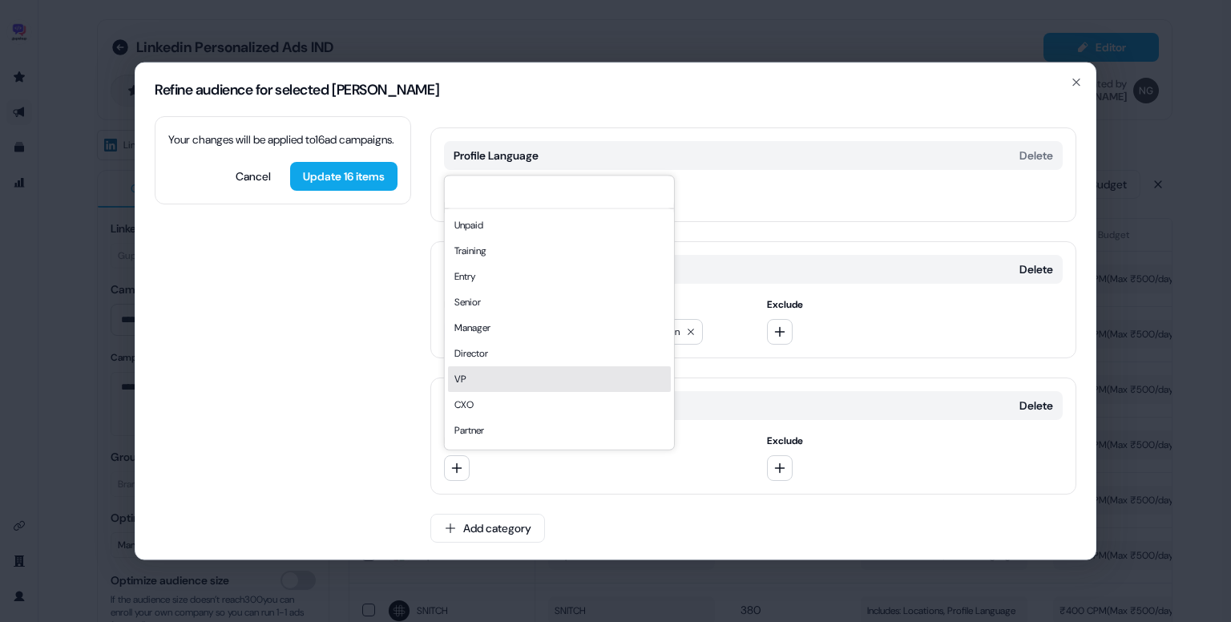
scroll to position [22, 0]
click at [493, 389] on div "CXO" at bounding box center [559, 383] width 223 height 26
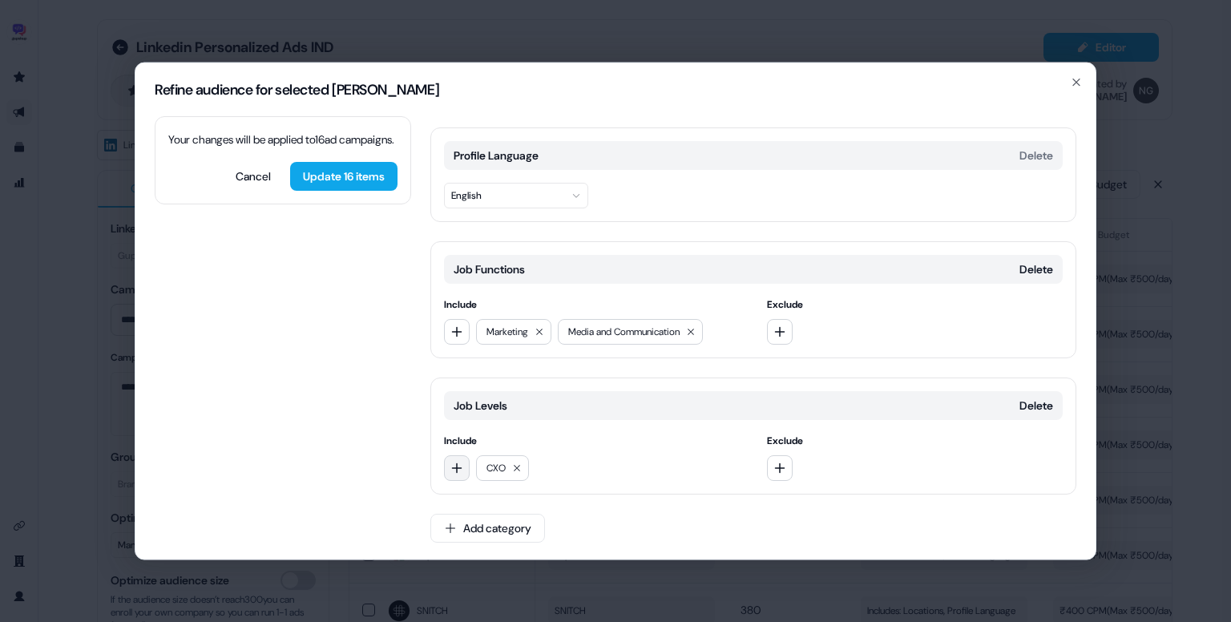
click at [456, 462] on icon "button" at bounding box center [457, 468] width 13 height 13
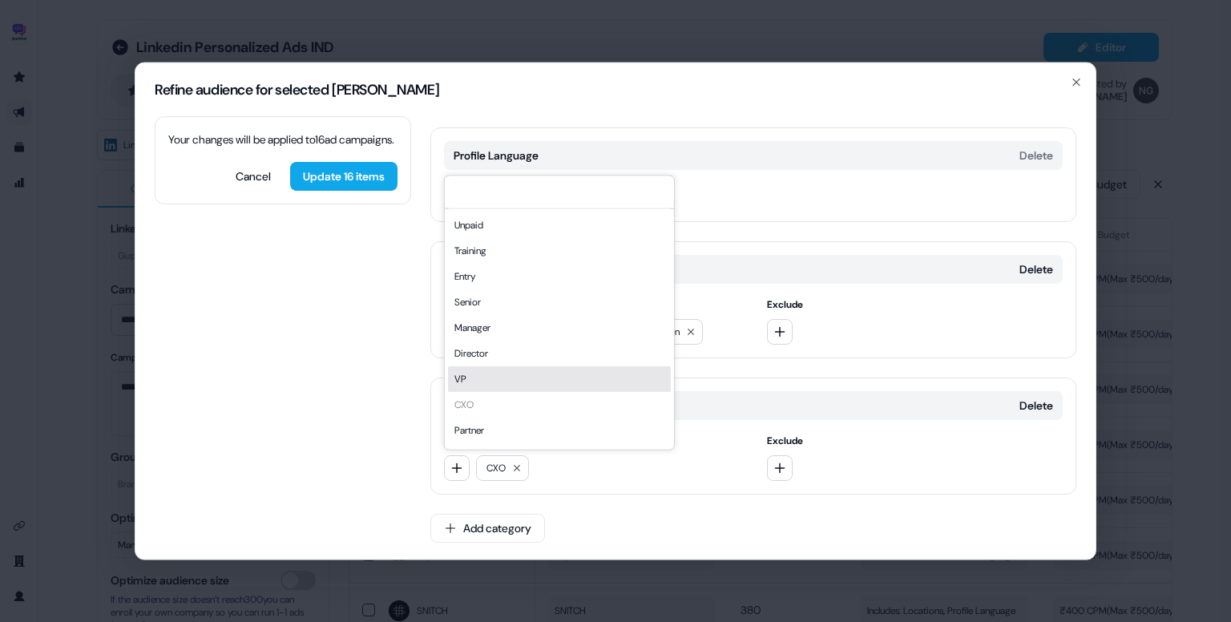
click at [484, 373] on div "VP" at bounding box center [559, 379] width 223 height 26
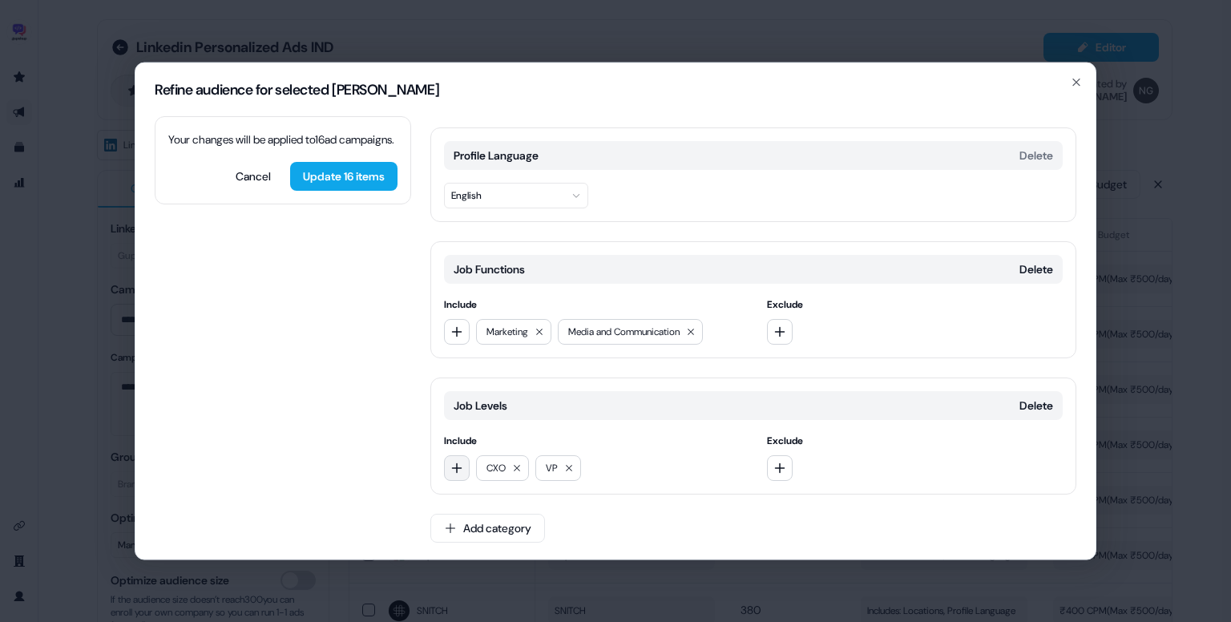
click at [455, 463] on icon "button" at bounding box center [457, 468] width 13 height 13
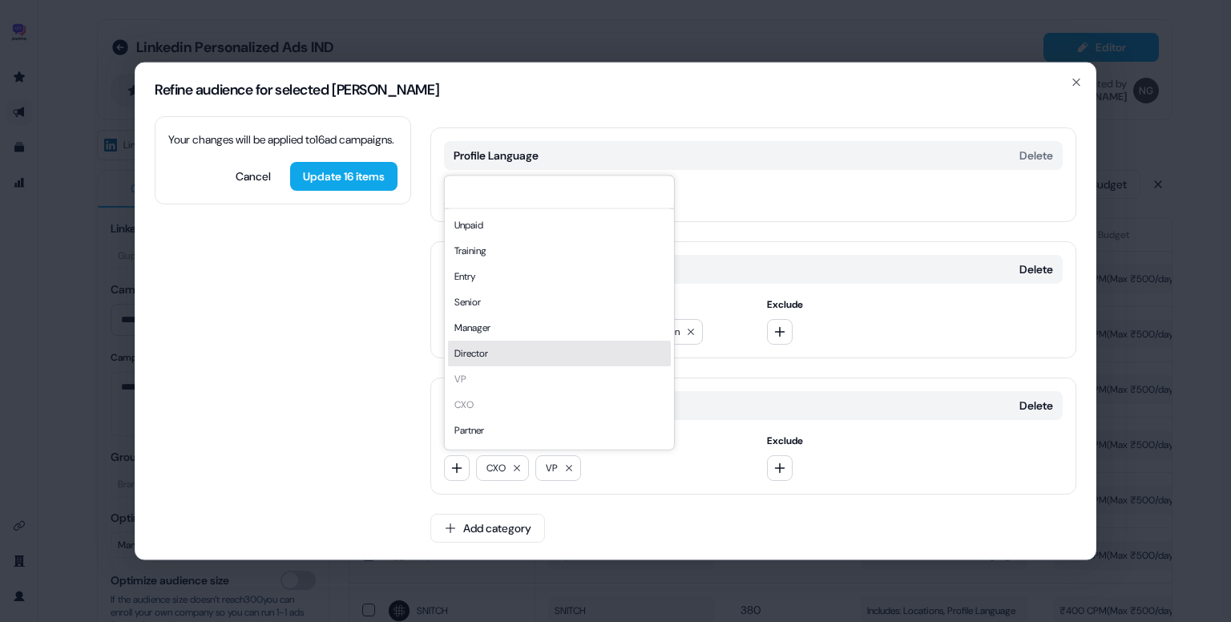
click at [483, 357] on div "Director" at bounding box center [559, 354] width 223 height 26
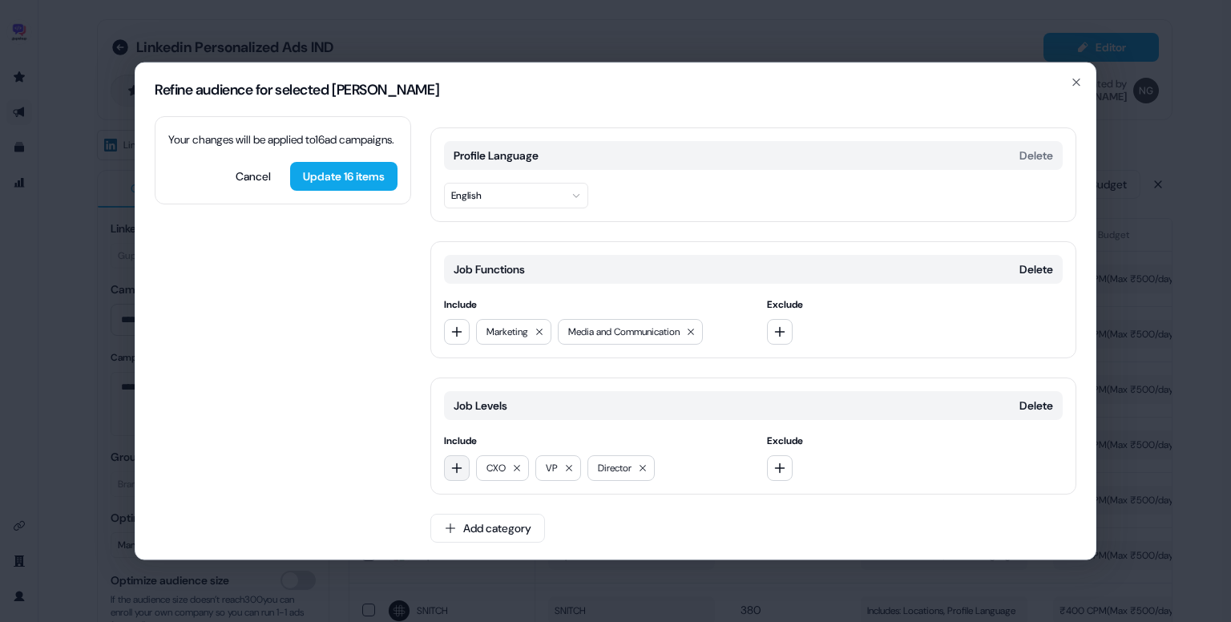
click at [455, 478] on button "button" at bounding box center [457, 468] width 26 height 26
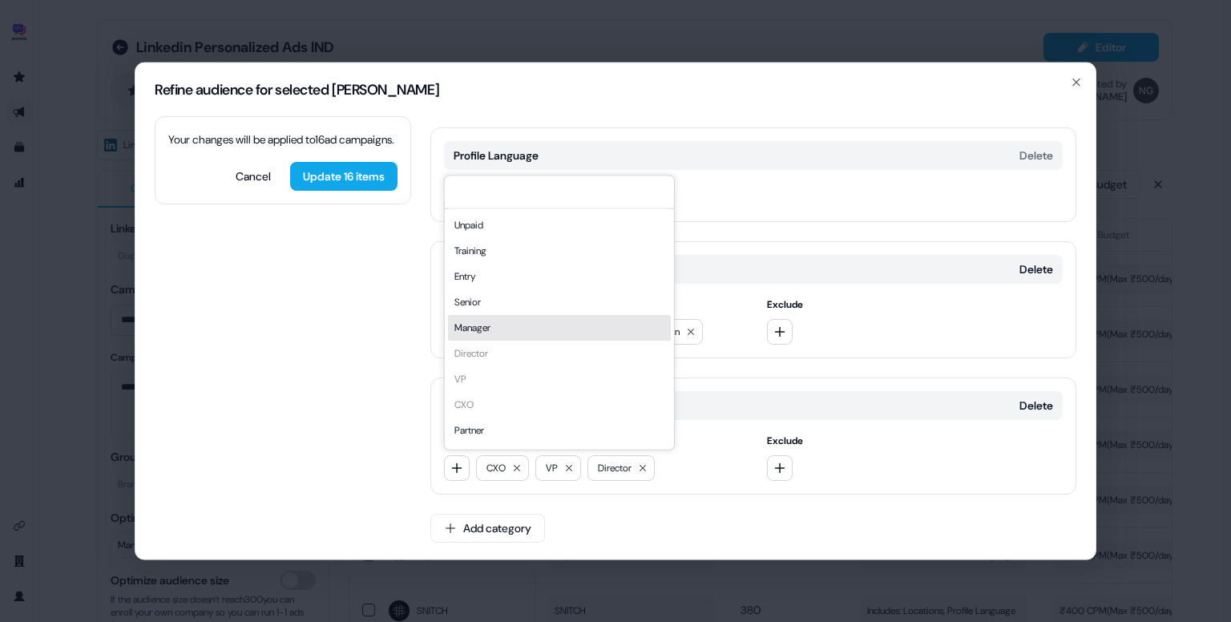
click at [493, 338] on div "Manager" at bounding box center [559, 328] width 223 height 26
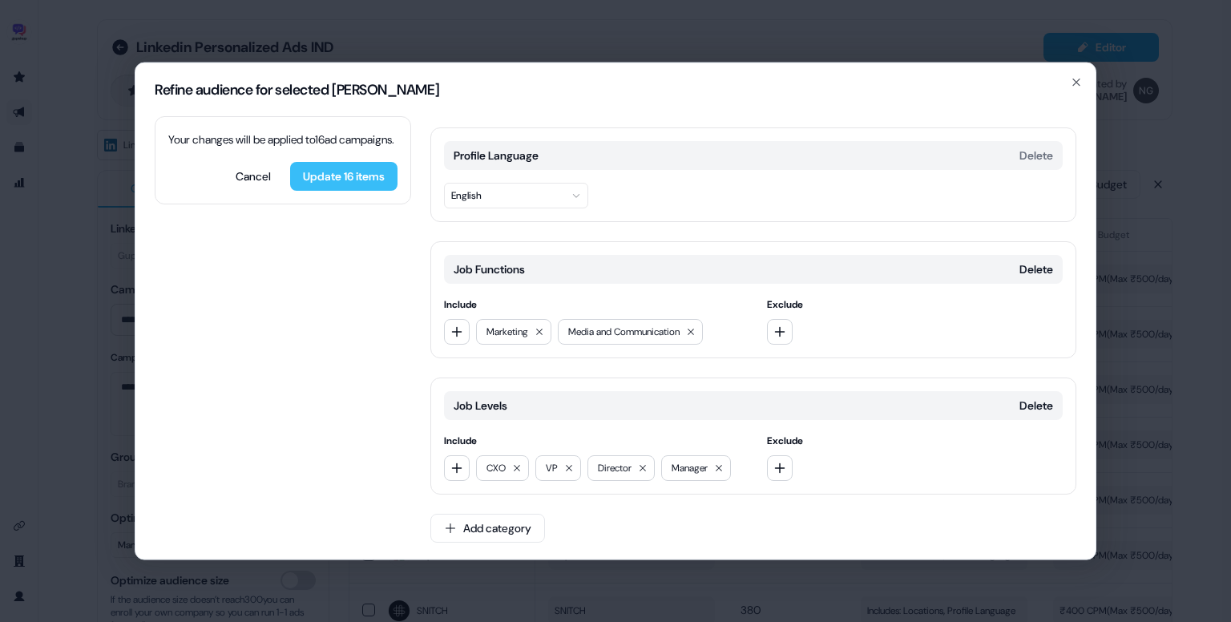
click at [345, 191] on button "Update 16 items" at bounding box center [343, 176] width 107 height 29
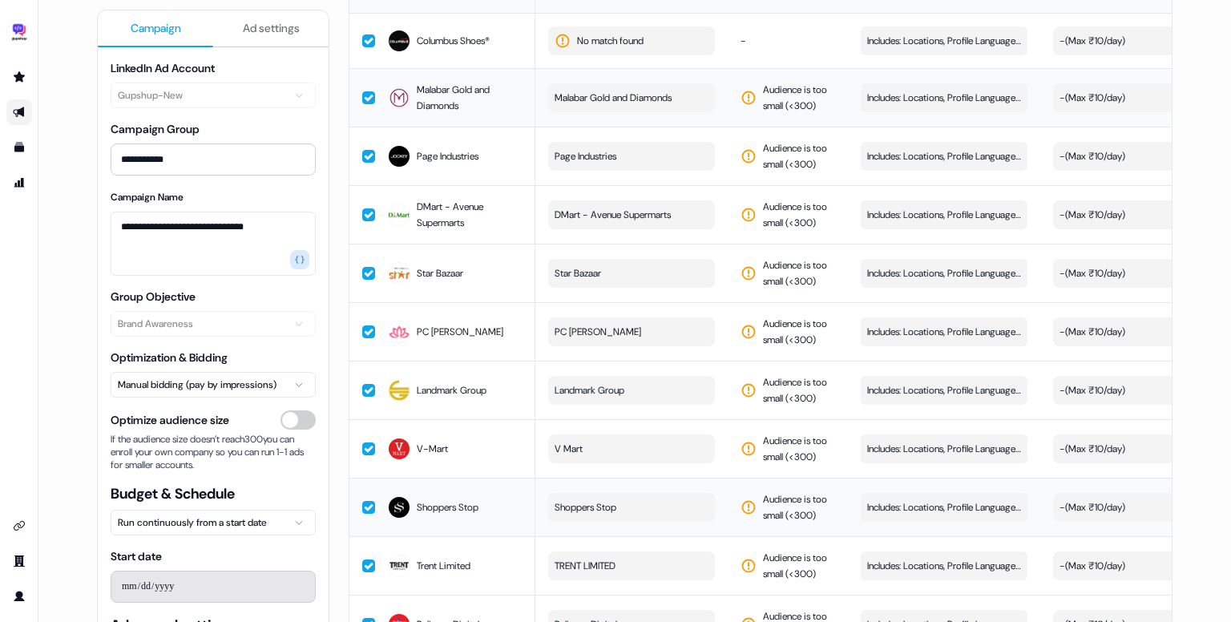
scroll to position [2261, 0]
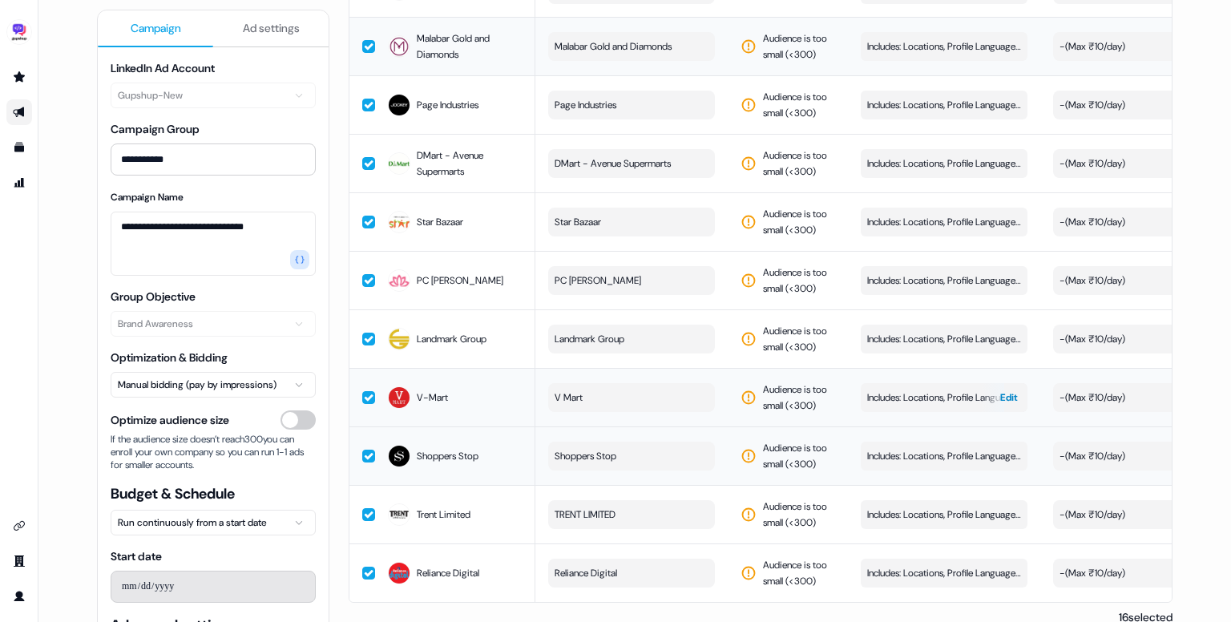
click at [927, 390] on span "Includes: Locations, Profile Language, Job Functions, Job Levels" at bounding box center [944, 398] width 154 height 16
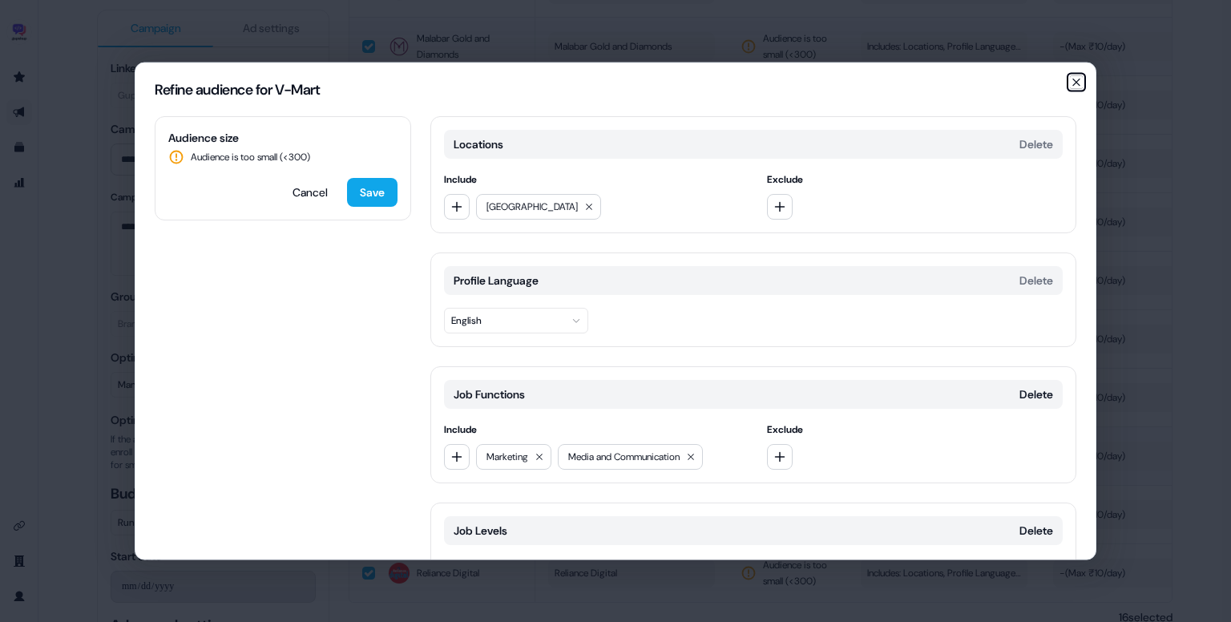
click at [1076, 83] on icon "button" at bounding box center [1076, 82] width 6 height 6
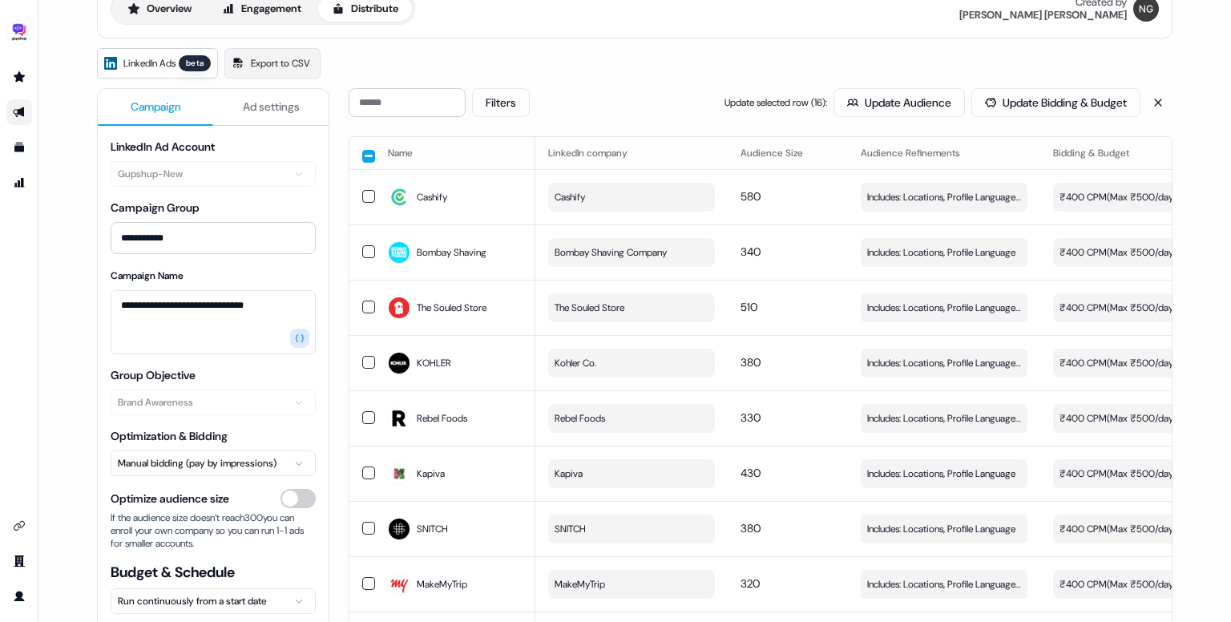
scroll to position [0, 0]
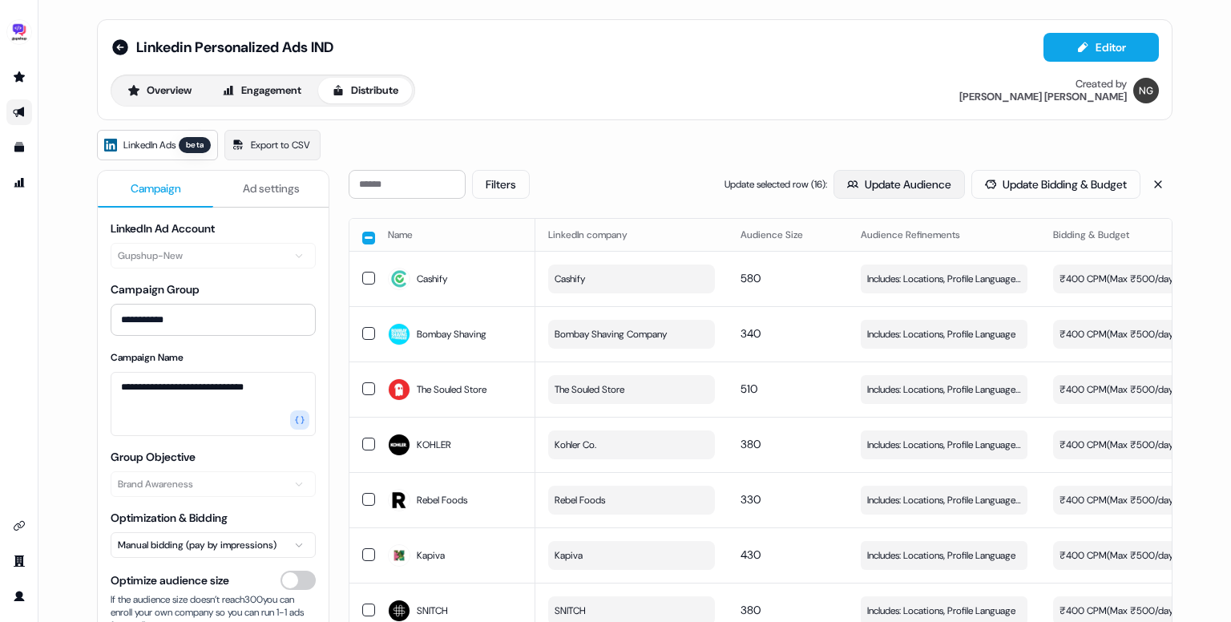
click at [904, 192] on button "Update Audience" at bounding box center [899, 184] width 131 height 29
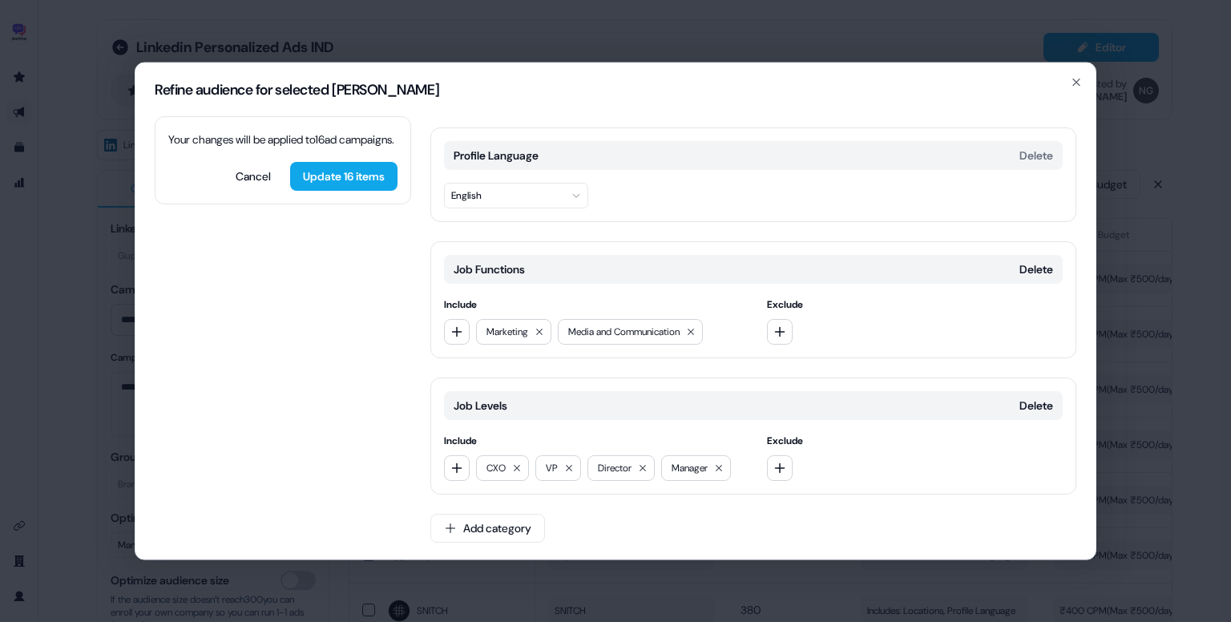
scroll to position [125, 0]
click at [454, 469] on icon "button" at bounding box center [457, 468] width 13 height 13
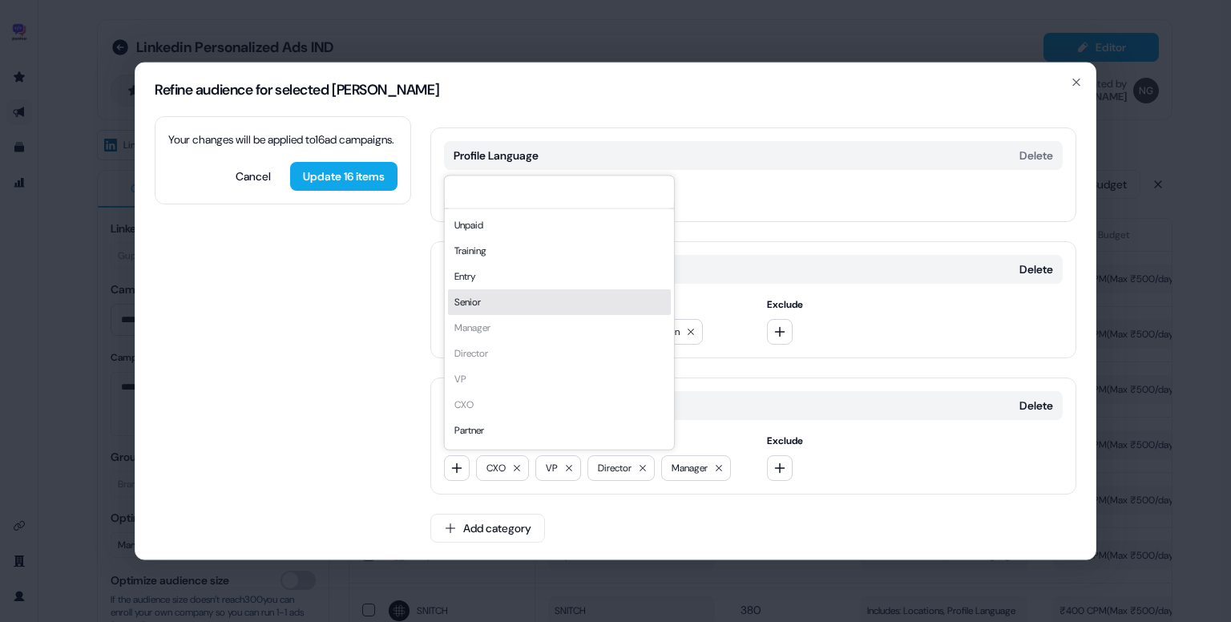
click at [528, 296] on div "Senior" at bounding box center [559, 302] width 223 height 26
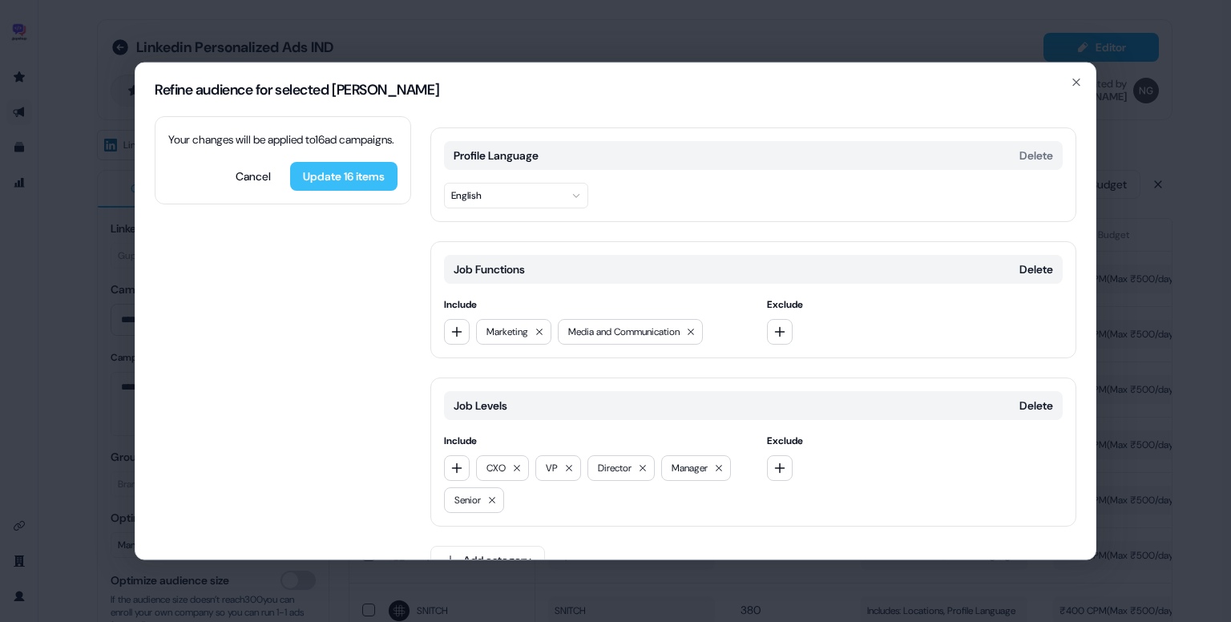
click at [346, 191] on button "Update 16 items" at bounding box center [343, 176] width 107 height 29
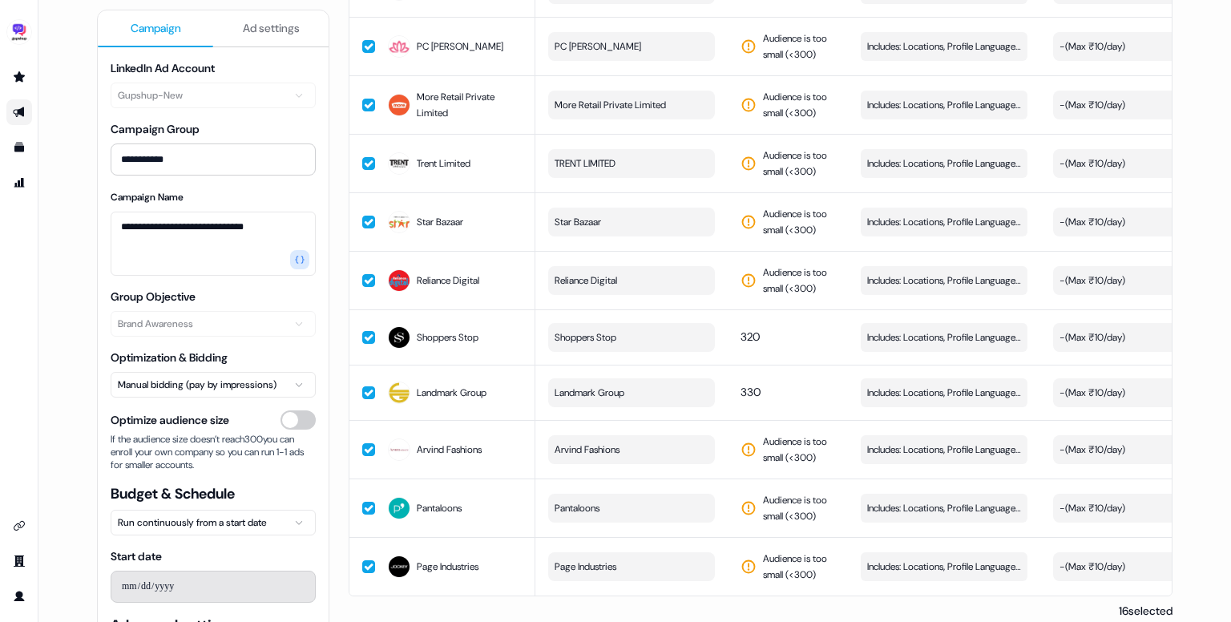
scroll to position [2254, 0]
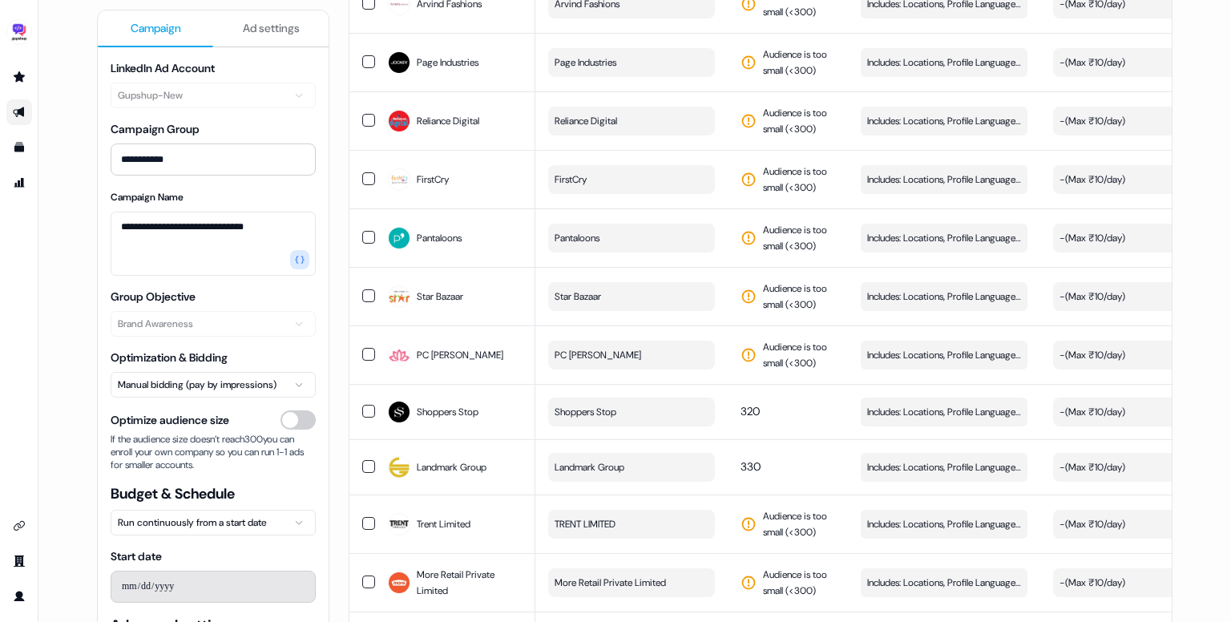
scroll to position [2254, 0]
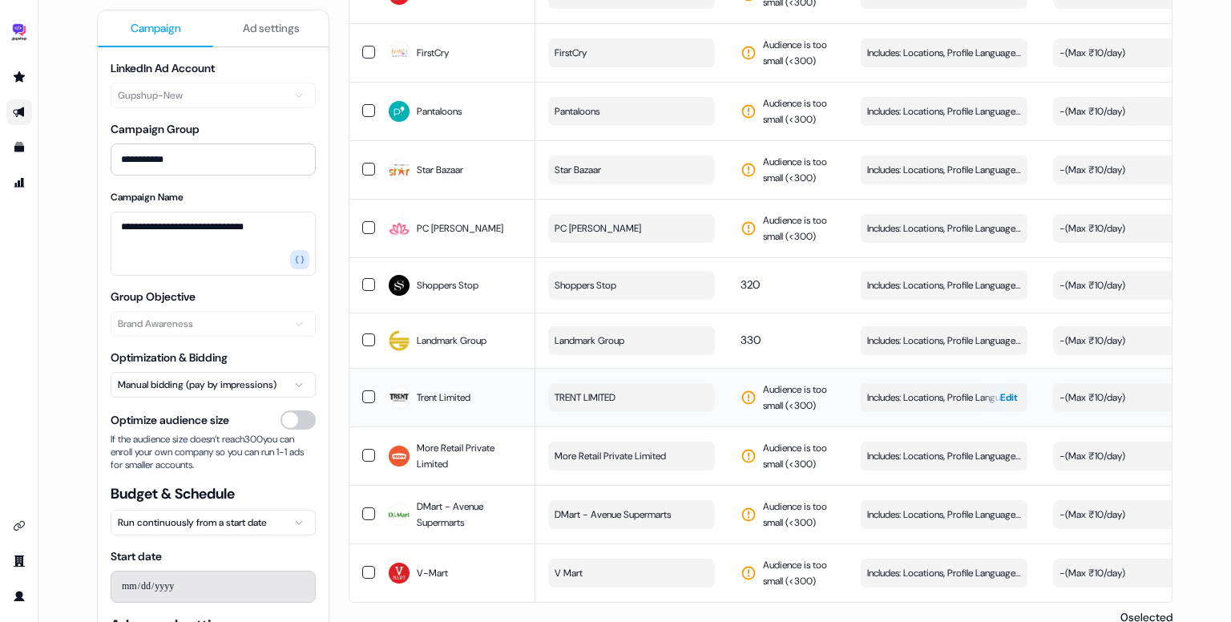
click at [912, 390] on span "Includes: Locations, Profile Language, Job Functions, Job Levels" at bounding box center [944, 398] width 154 height 16
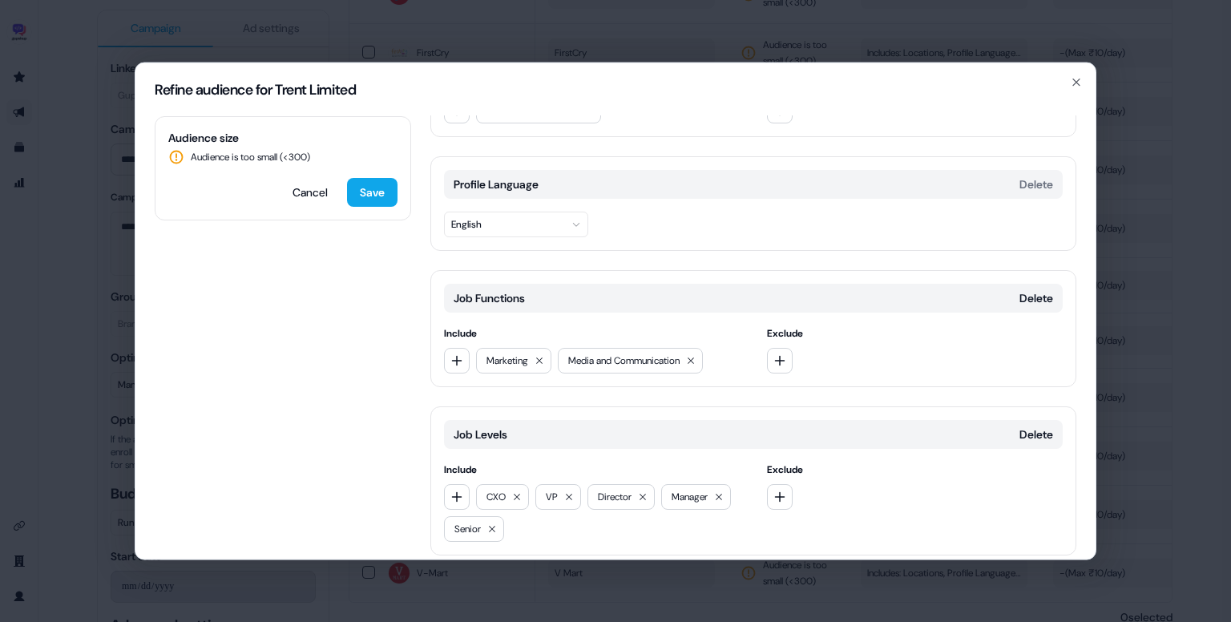
scroll to position [157, 0]
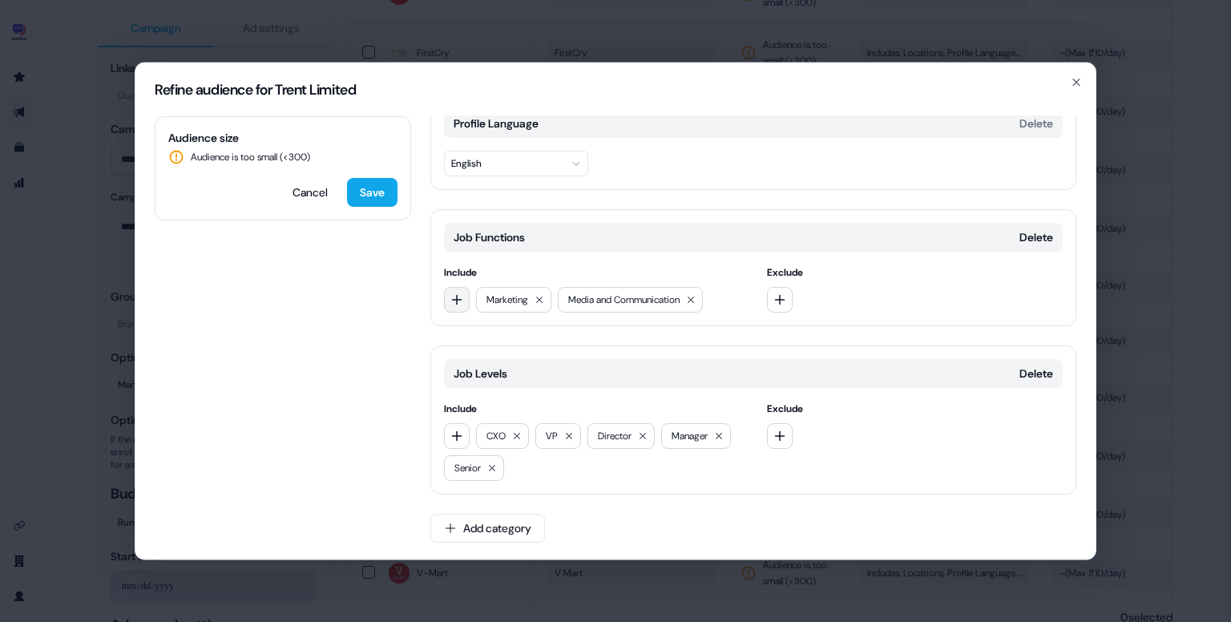
click at [456, 294] on icon "button" at bounding box center [457, 299] width 10 height 10
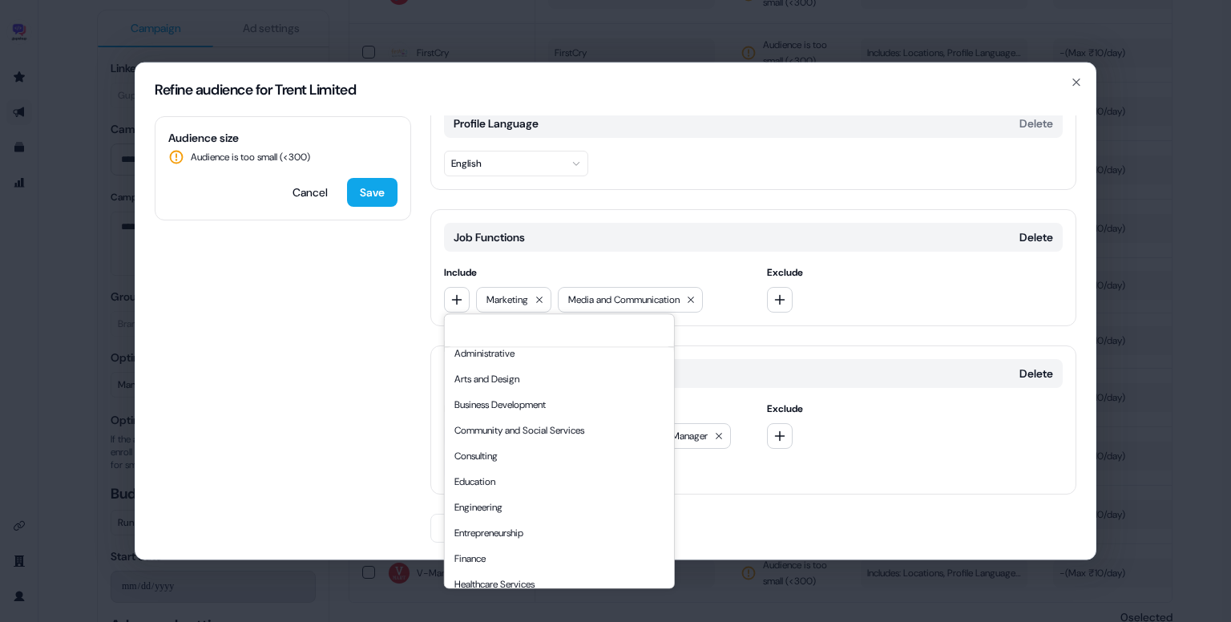
scroll to position [35, 0]
click at [571, 397] on div "Business Development" at bounding box center [559, 405] width 223 height 26
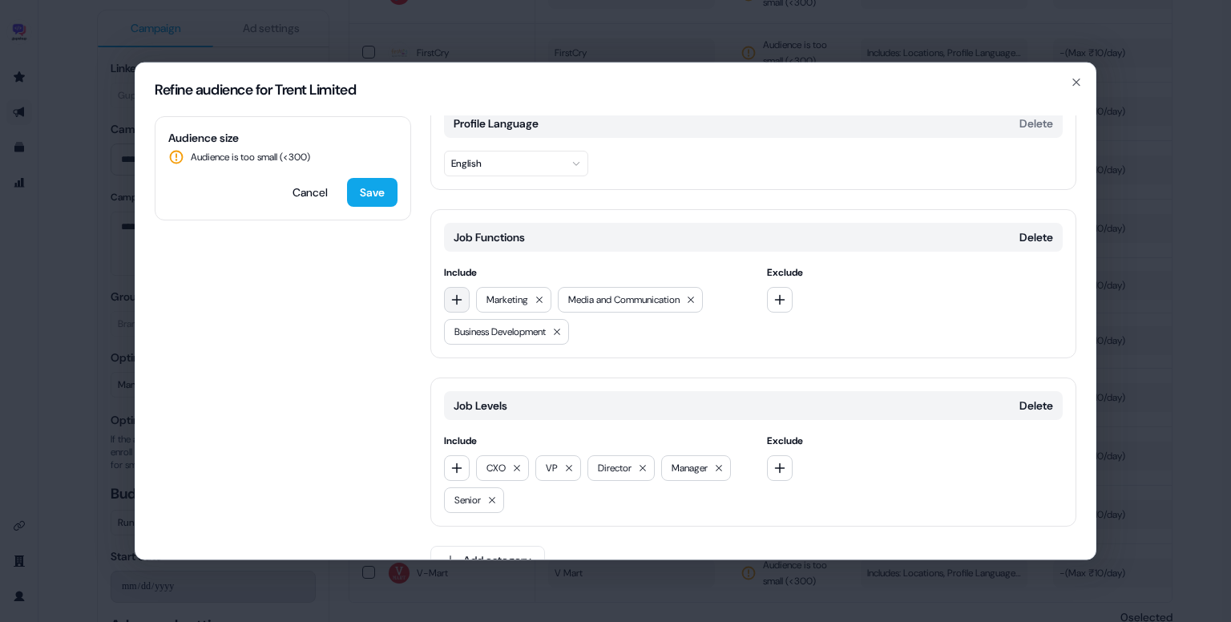
click at [460, 299] on icon "button" at bounding box center [457, 299] width 13 height 13
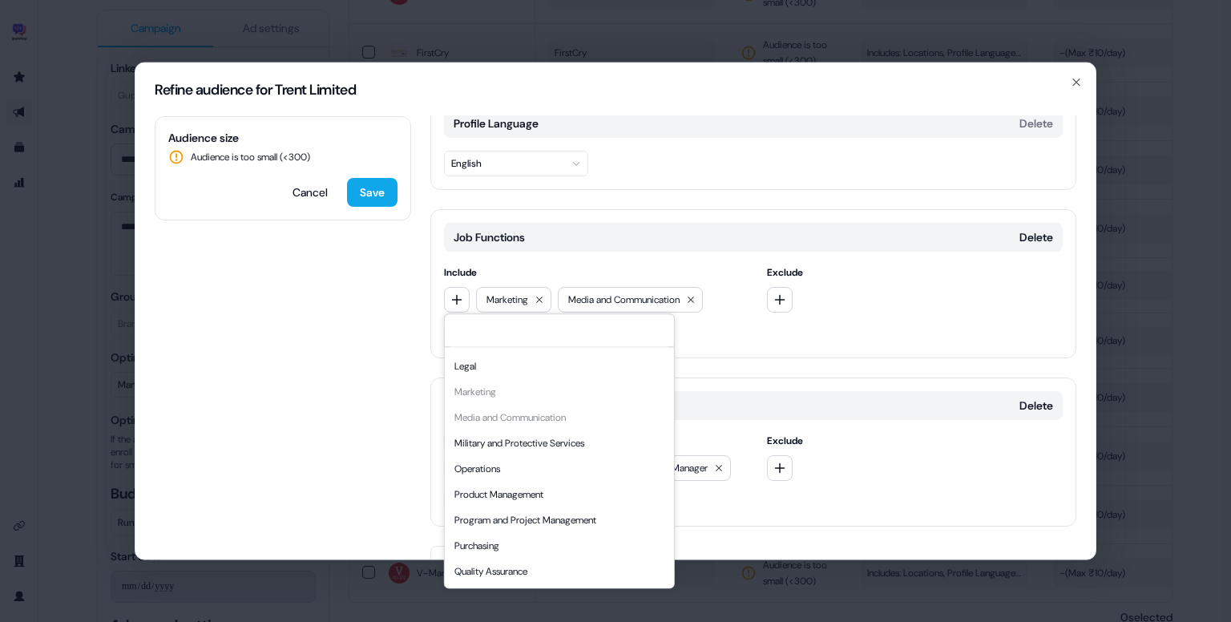
scroll to position [334, 0]
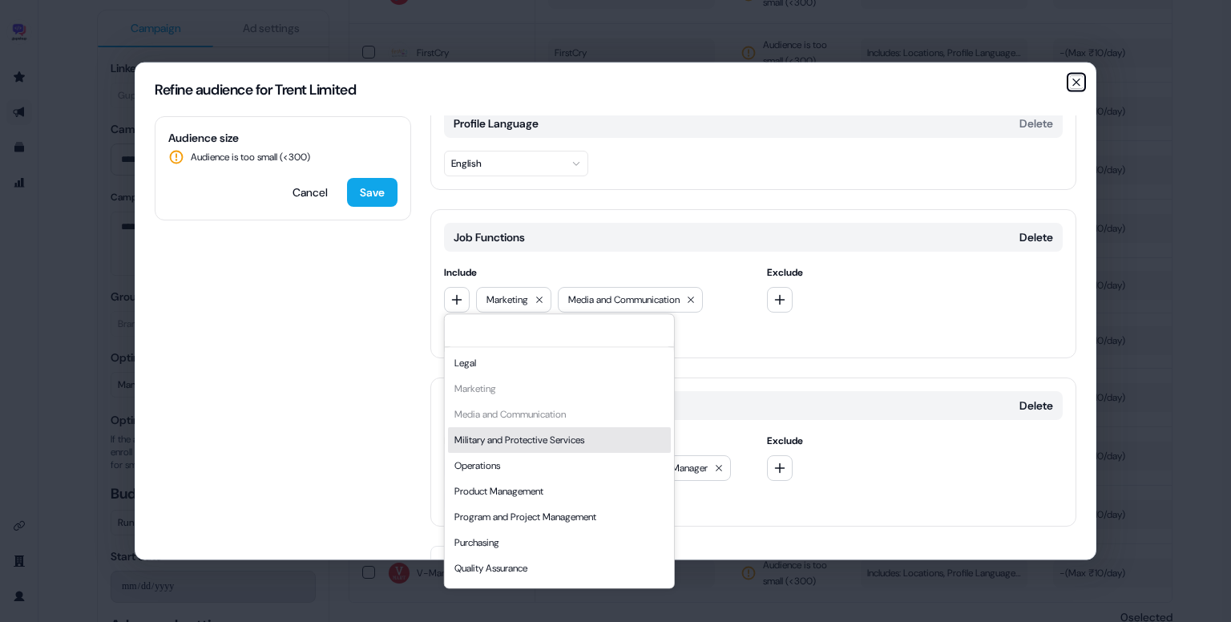
click at [1079, 83] on icon "button" at bounding box center [1076, 82] width 13 height 13
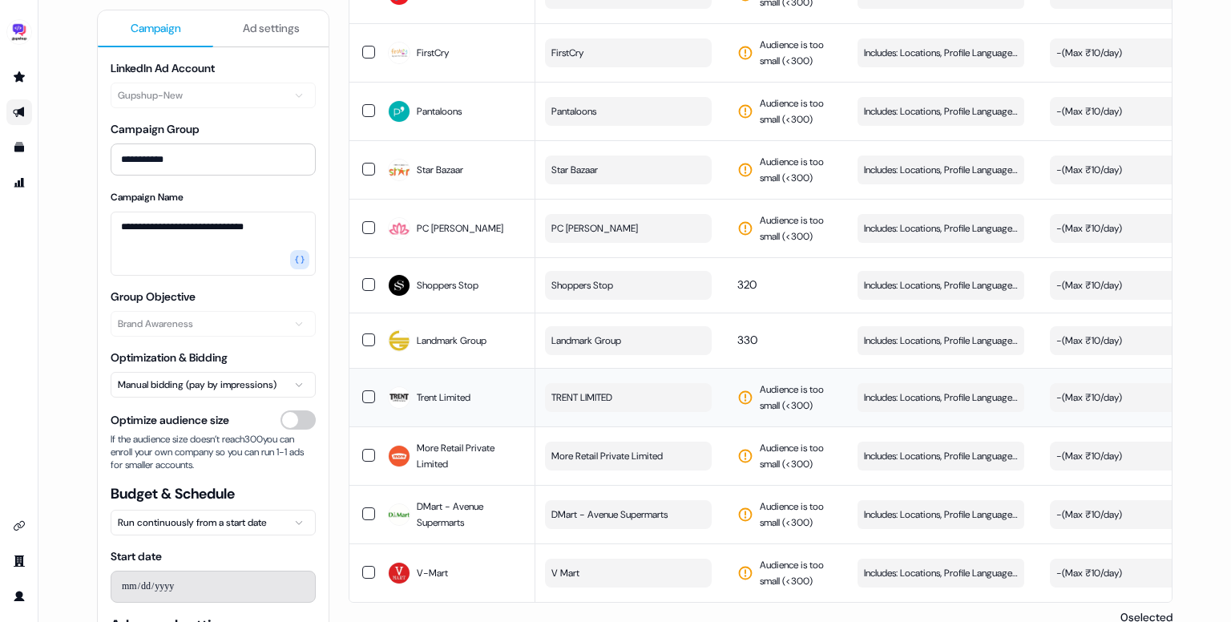
scroll to position [0, 0]
click at [362, 390] on button "button" at bounding box center [368, 396] width 13 height 13
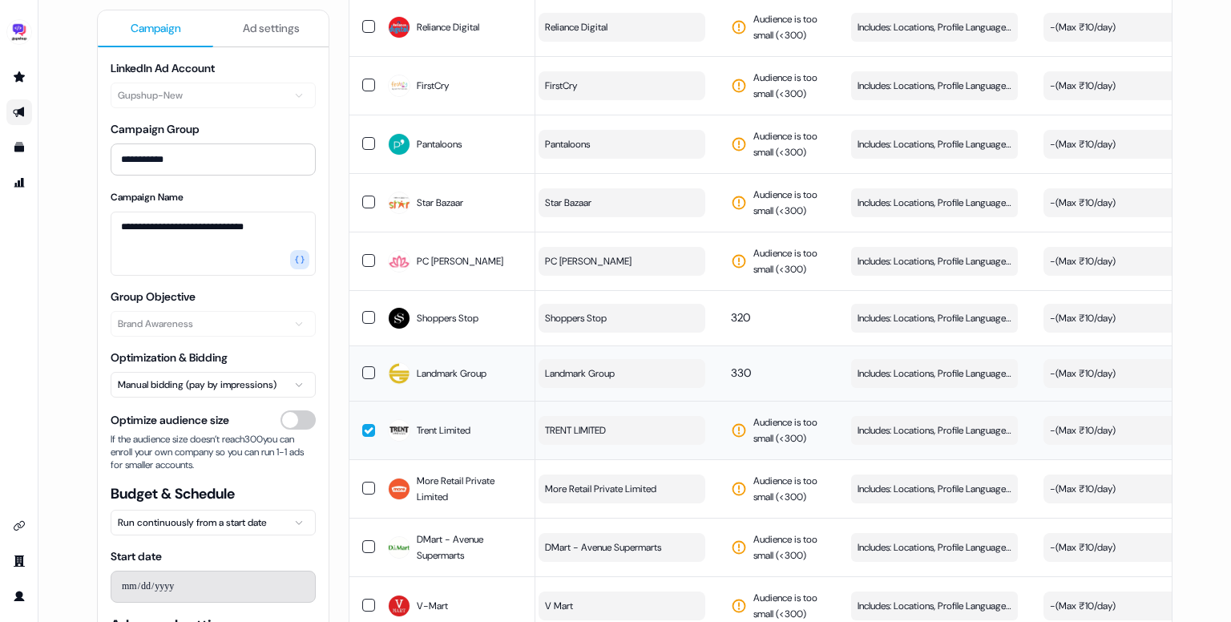
scroll to position [2254, 0]
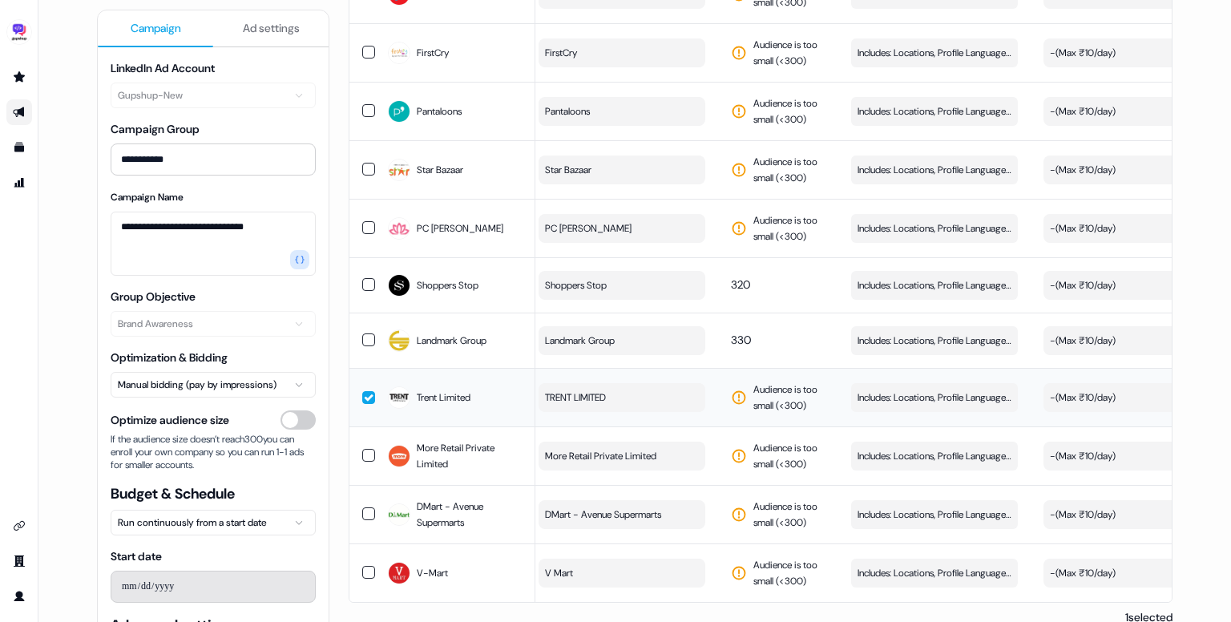
click at [366, 391] on button "button" at bounding box center [368, 397] width 13 height 13
click at [932, 442] on button "Includes: Locations, Profile Language, Job Functions, Job Levels Edit" at bounding box center [934, 456] width 167 height 29
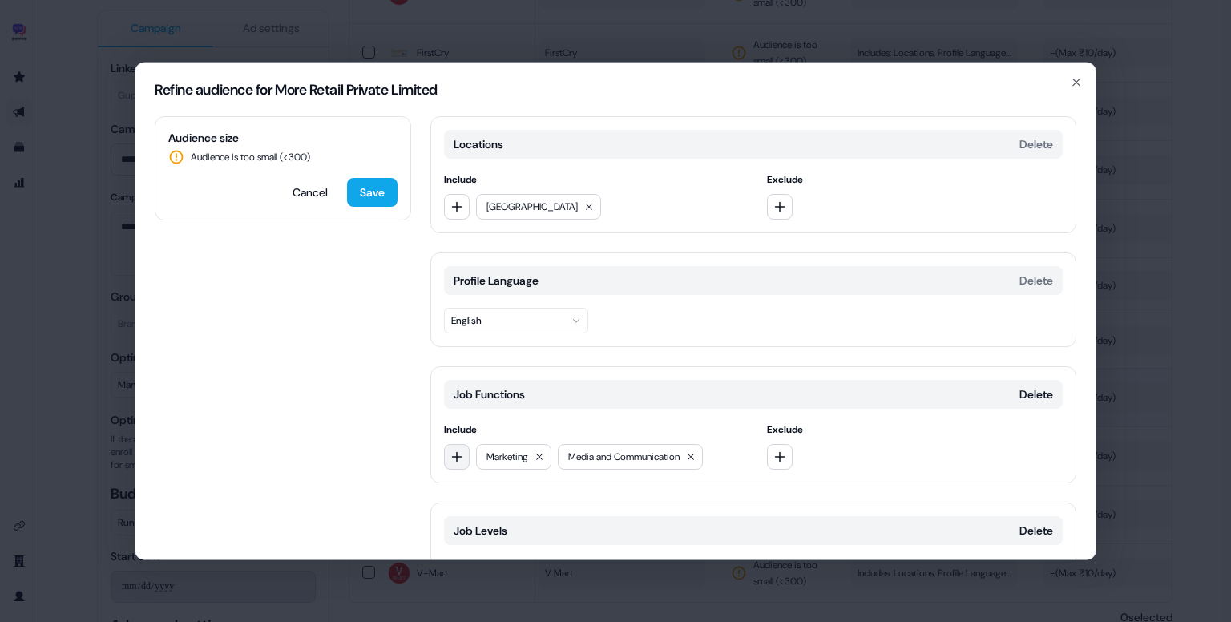
click at [456, 447] on button "button" at bounding box center [457, 457] width 26 height 26
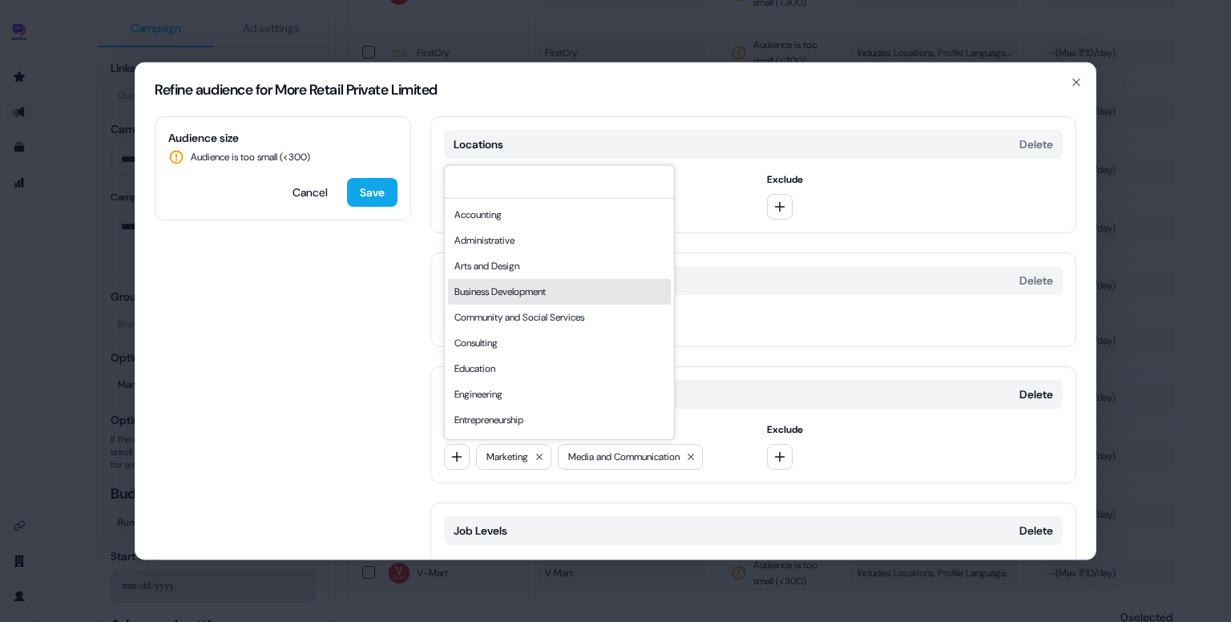
click at [533, 285] on div "Business Development" at bounding box center [559, 292] width 223 height 26
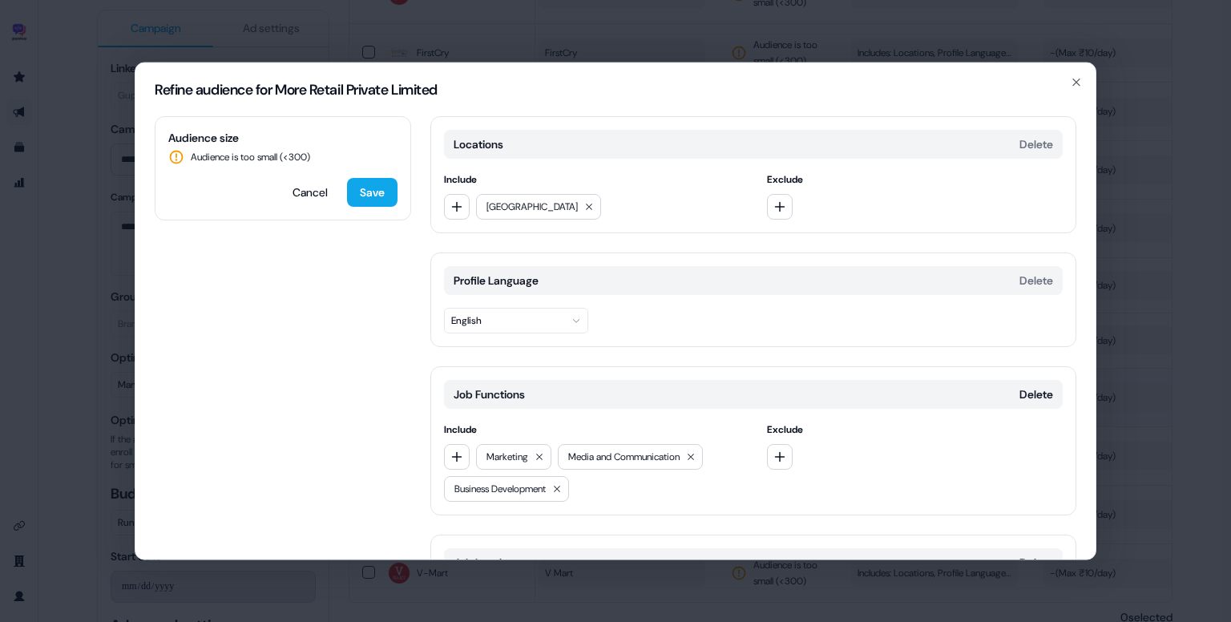
click at [451, 441] on div "Include Marketing Media and Communication Business Development" at bounding box center [592, 462] width 297 height 80
click at [454, 447] on button "button" at bounding box center [457, 457] width 26 height 26
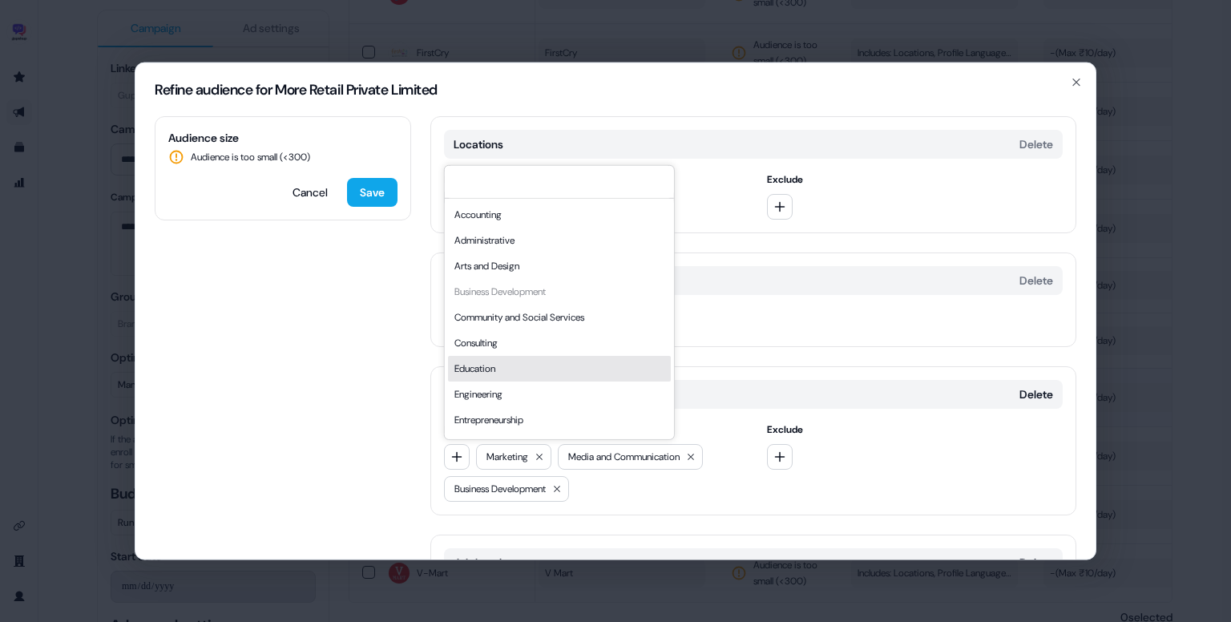
scroll to position [433, 0]
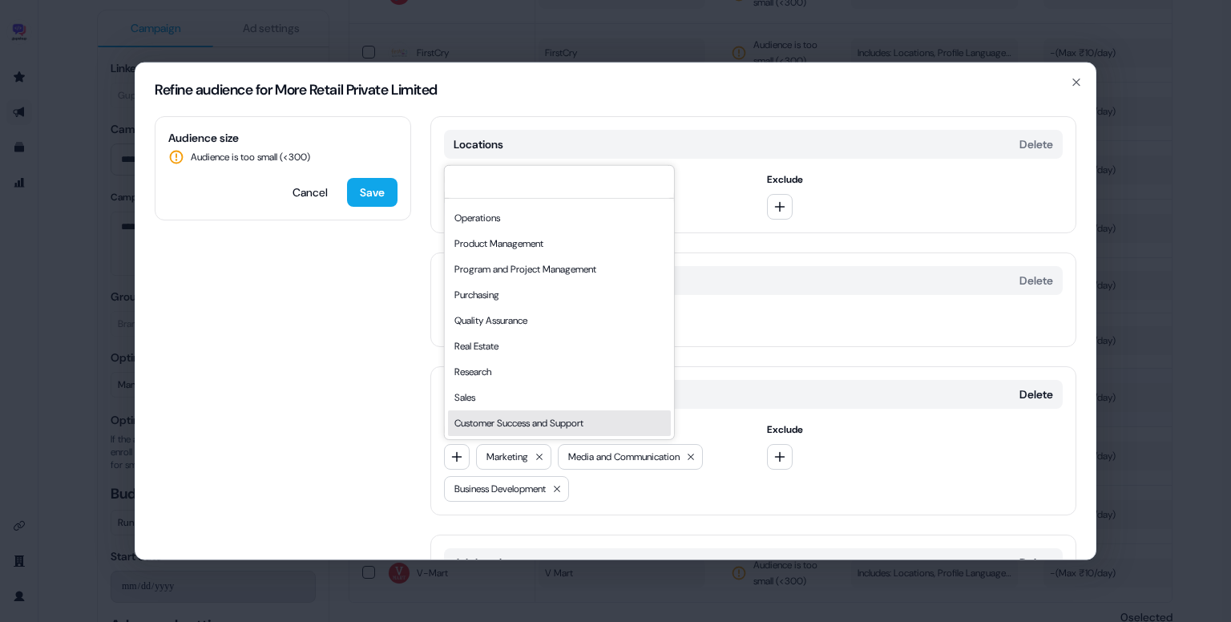
click at [572, 431] on div "Customer Success and Support" at bounding box center [559, 423] width 223 height 26
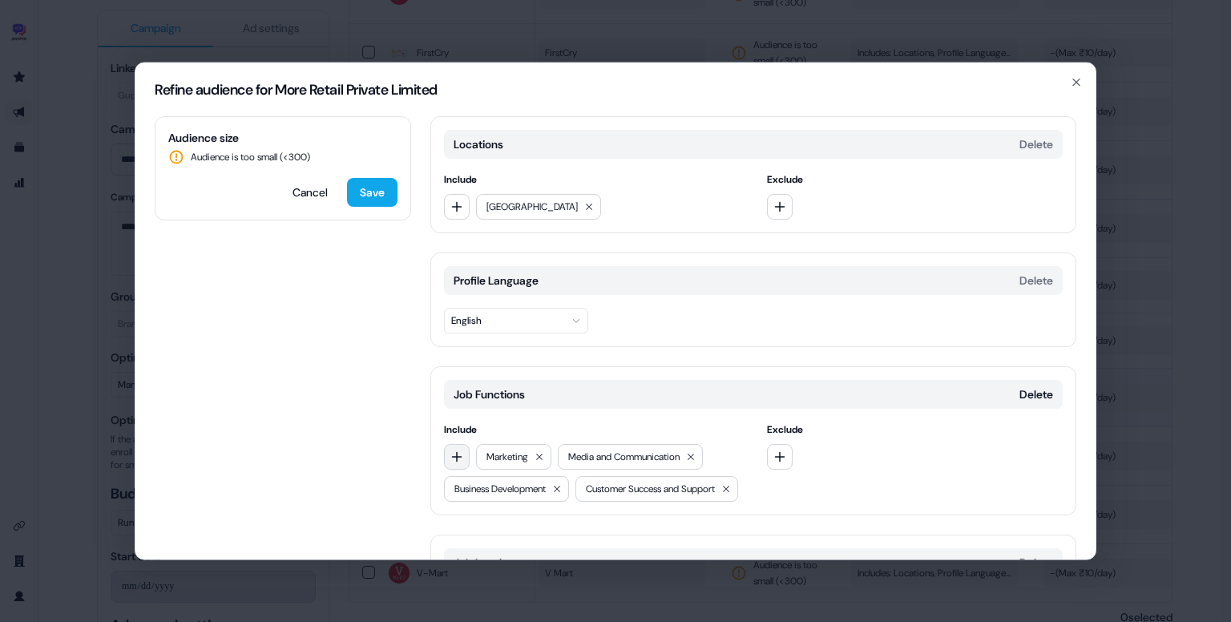
click at [459, 451] on icon "button" at bounding box center [457, 457] width 13 height 13
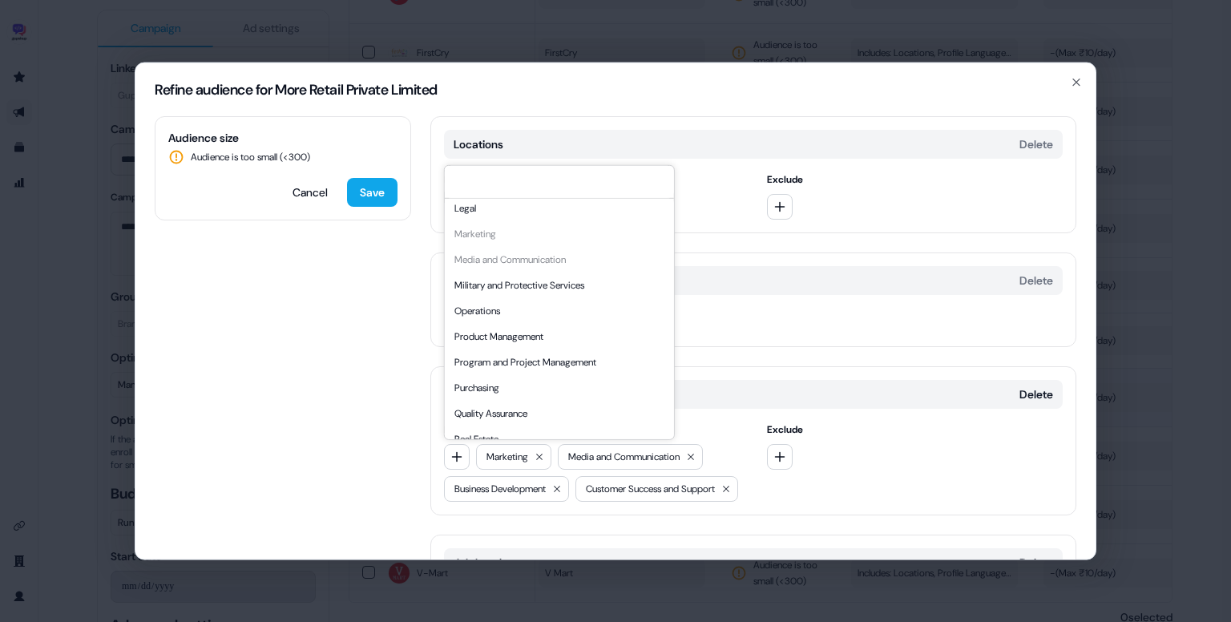
scroll to position [340, 0]
click at [542, 336] on div "Product Management" at bounding box center [559, 337] width 223 height 26
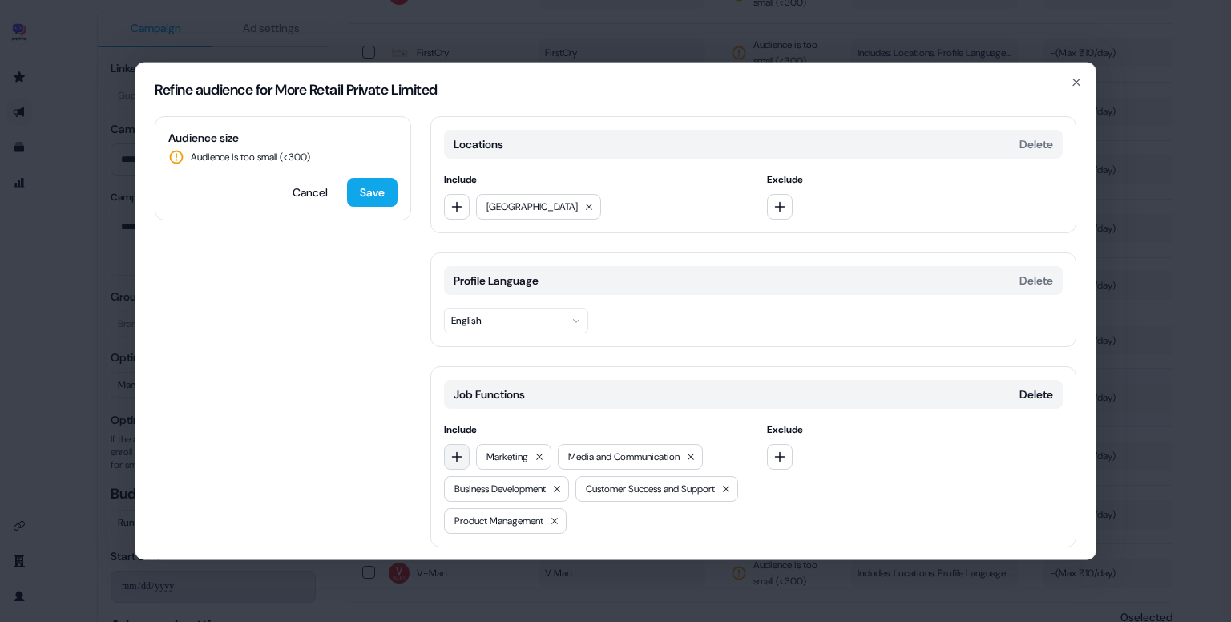
click at [459, 454] on icon "button" at bounding box center [457, 457] width 13 height 13
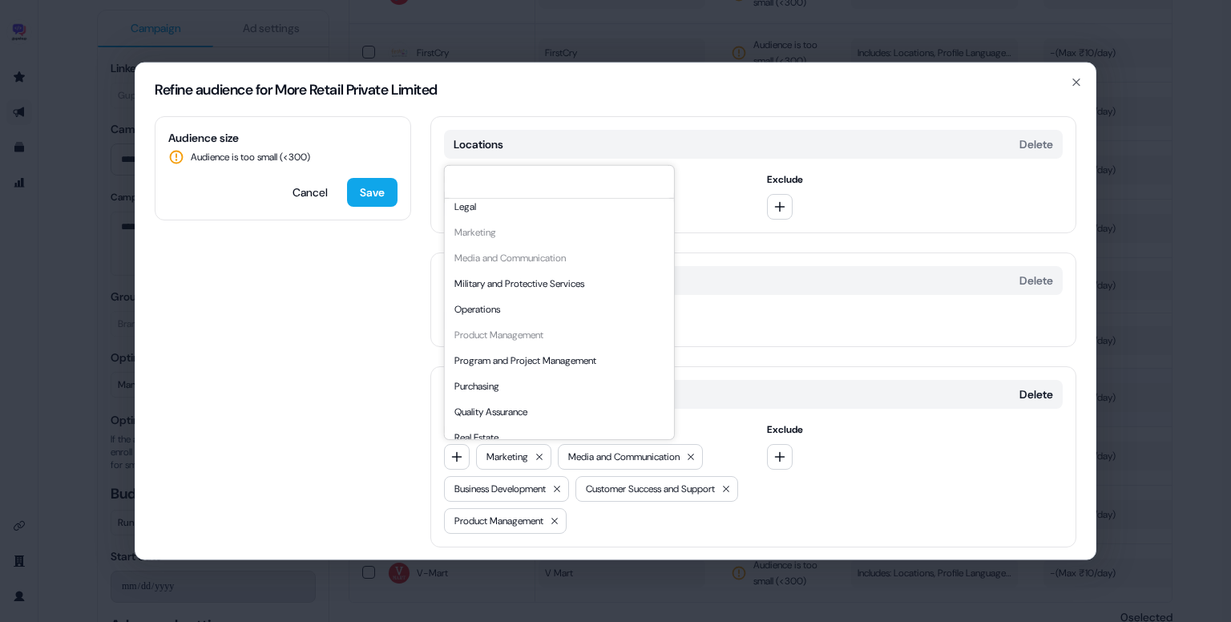
scroll to position [433, 0]
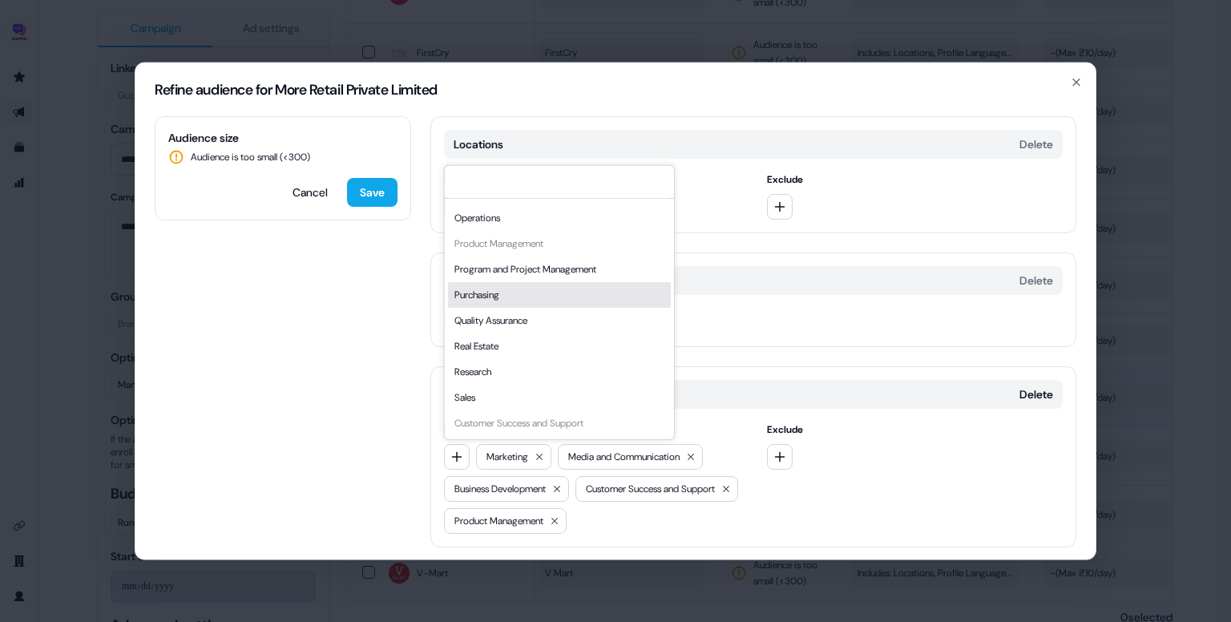
click at [520, 297] on div "Purchasing" at bounding box center [559, 295] width 223 height 26
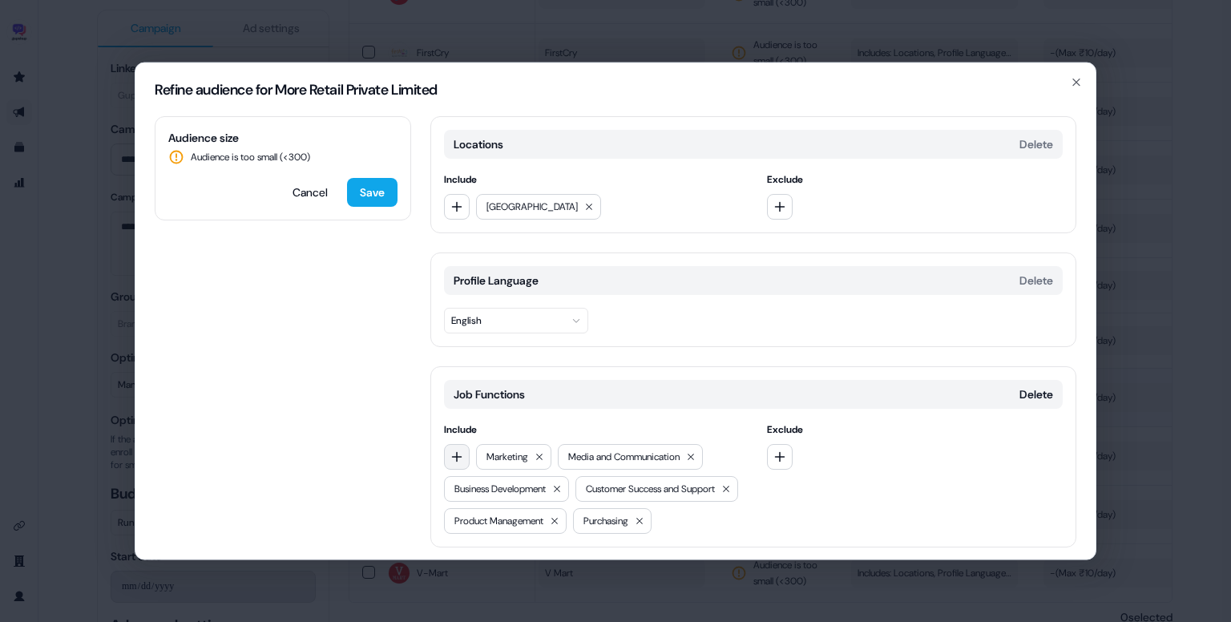
click at [462, 454] on icon "button" at bounding box center [457, 457] width 13 height 13
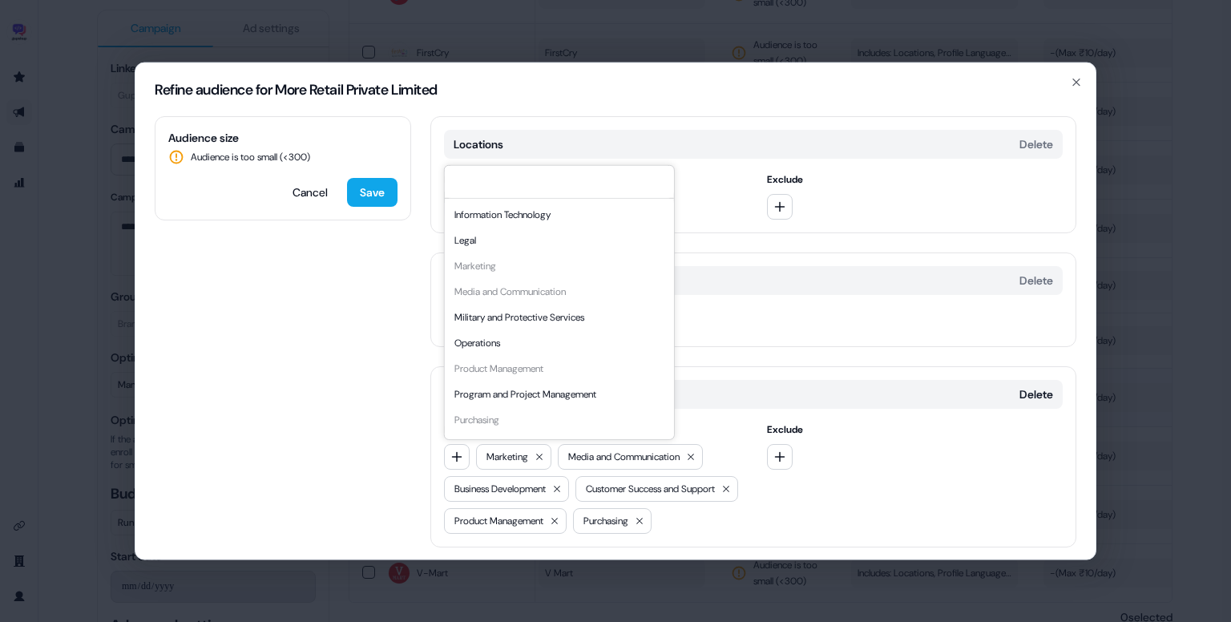
scroll to position [317, 0]
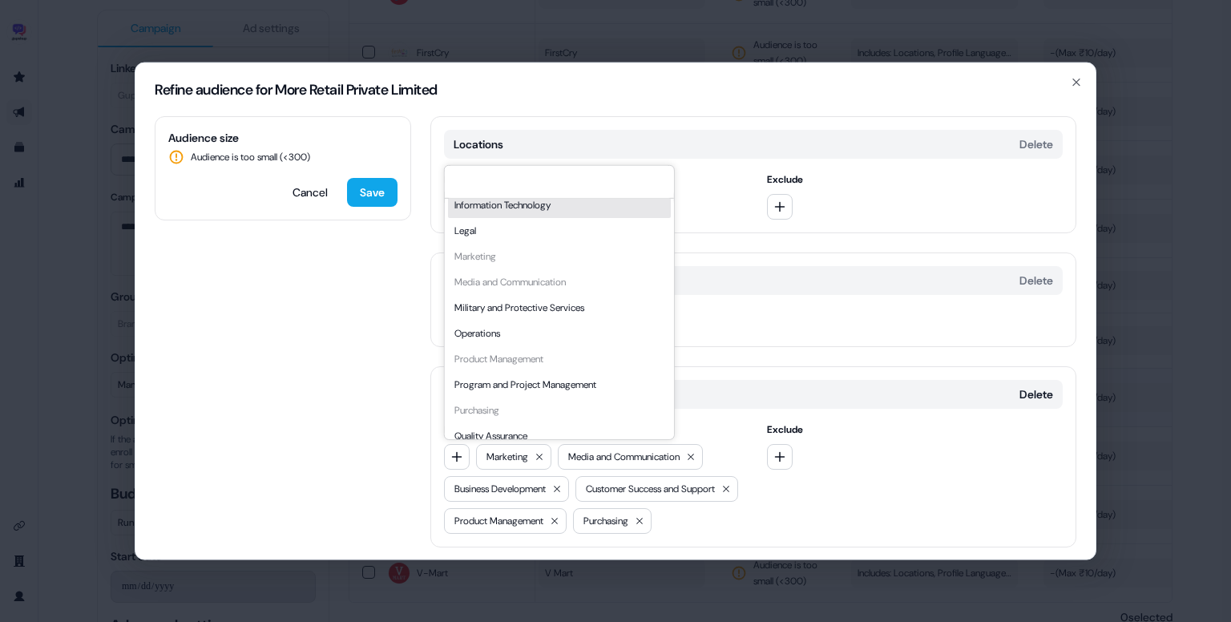
click at [554, 205] on div "Information Technology" at bounding box center [559, 205] width 223 height 26
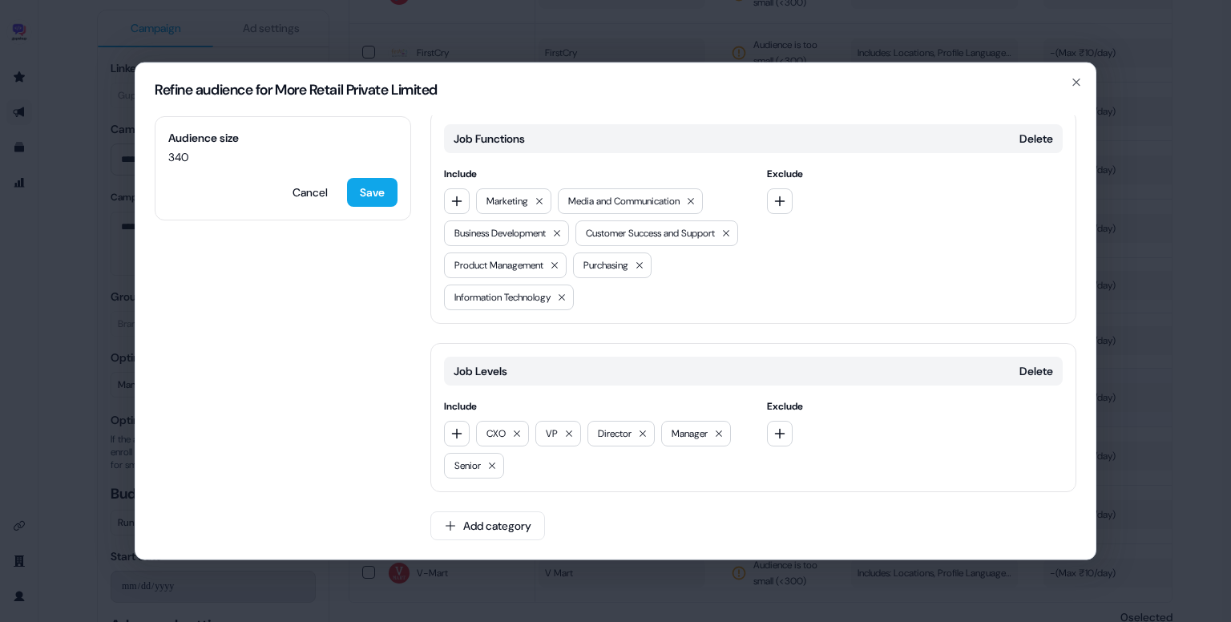
scroll to position [266, 0]
click at [366, 194] on button "Save" at bounding box center [372, 192] width 51 height 29
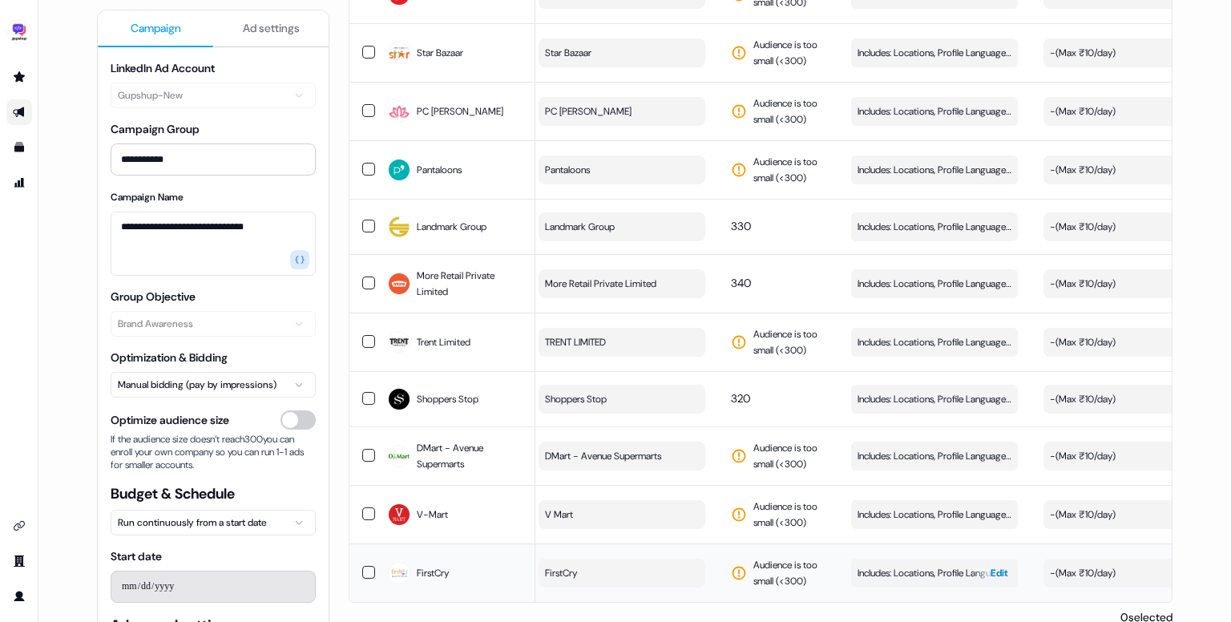
click at [868, 565] on span "Includes: Locations, Profile Language, Job Functions, Job Levels" at bounding box center [935, 573] width 154 height 16
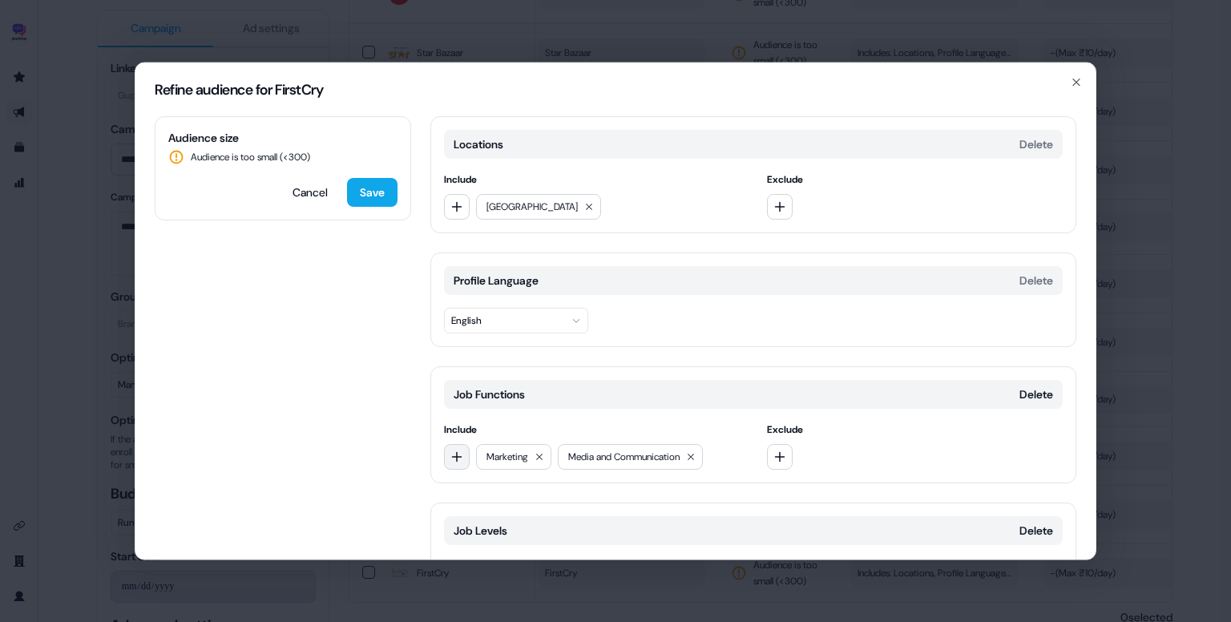
click at [455, 451] on icon "button" at bounding box center [457, 457] width 13 height 13
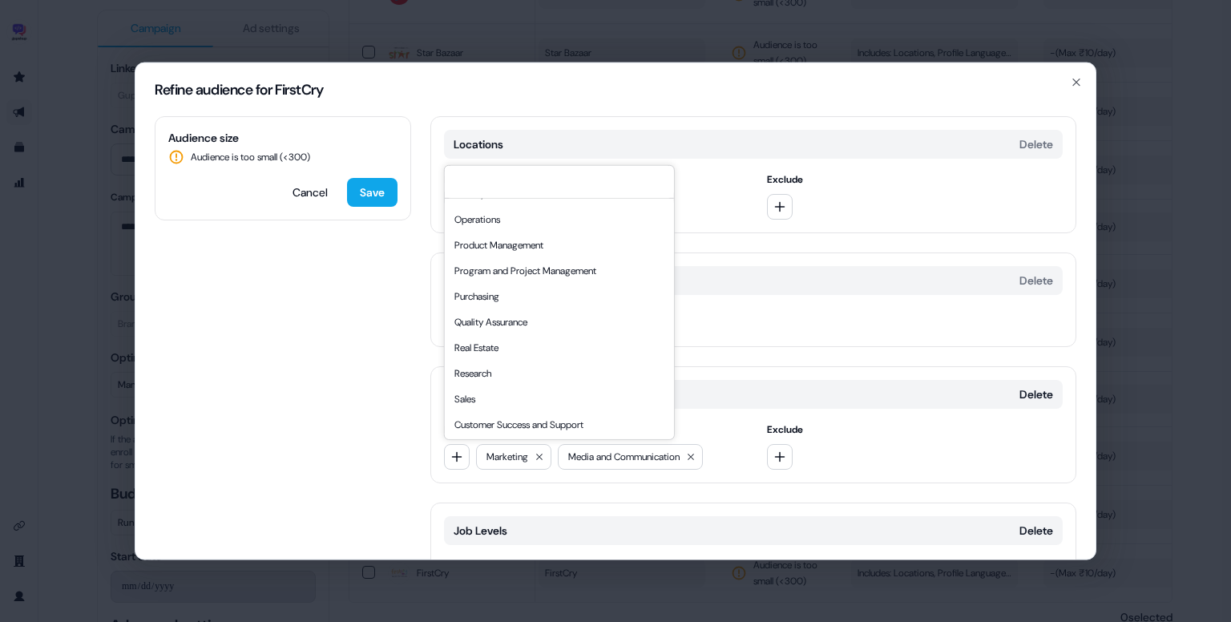
scroll to position [433, 0]
click at [539, 416] on div "Customer Success and Support" at bounding box center [559, 423] width 223 height 26
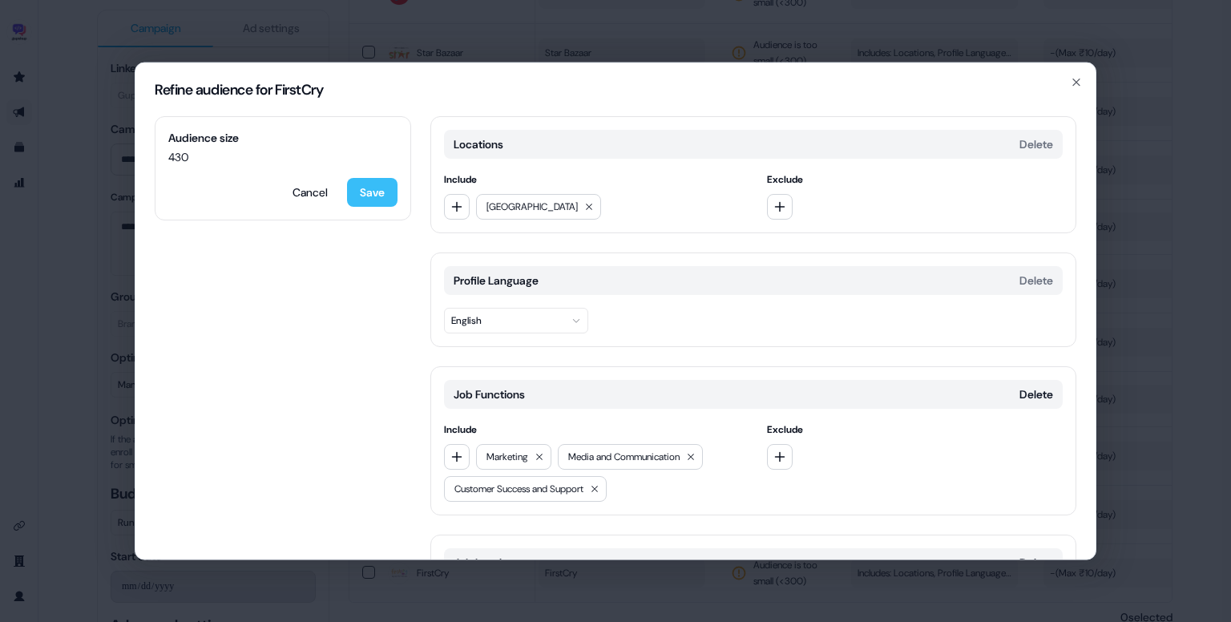
click at [369, 195] on button "Save" at bounding box center [372, 192] width 51 height 29
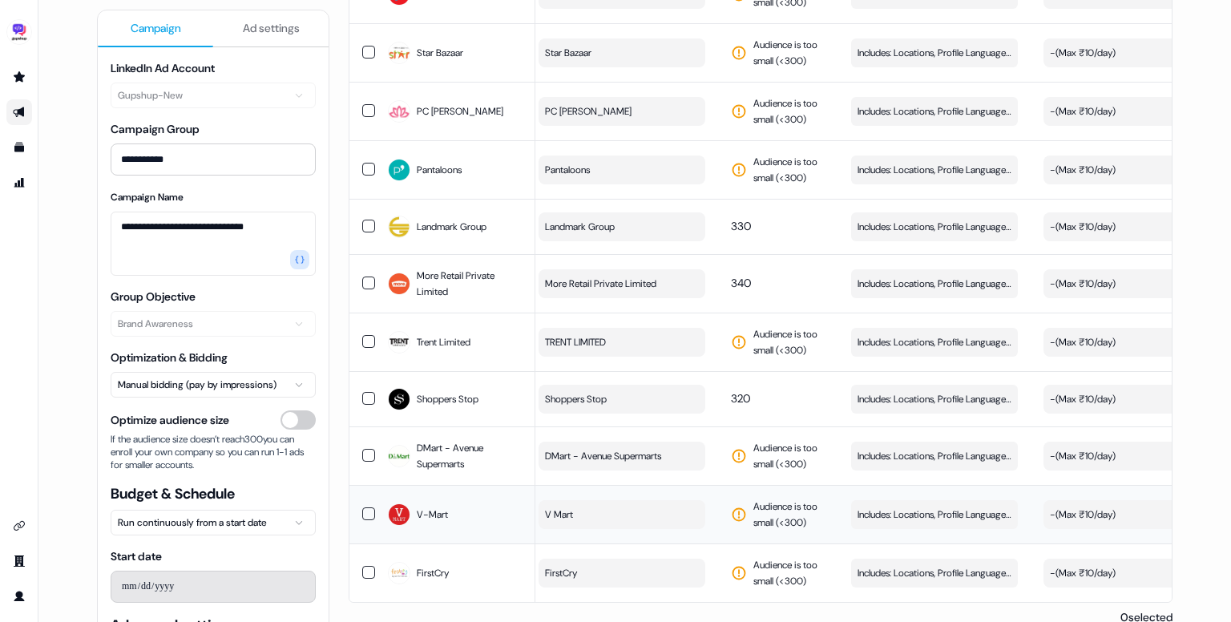
scroll to position [2251, 0]
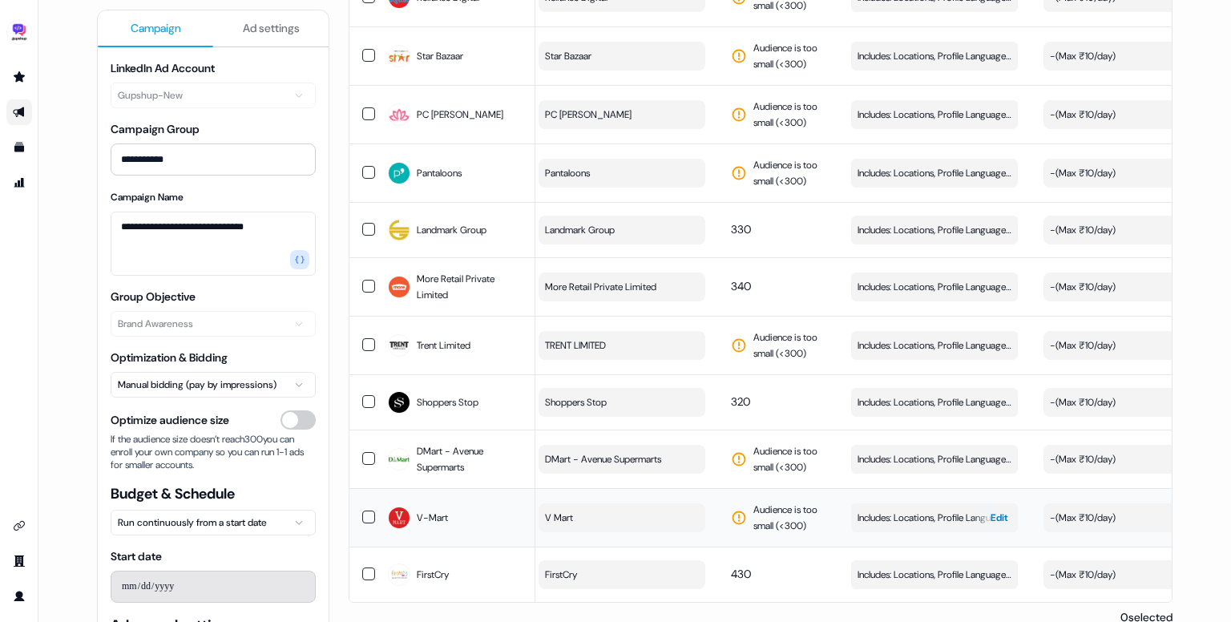
click at [929, 510] on span "Includes: Locations, Profile Language, Job Functions, Job Levels" at bounding box center [935, 518] width 154 height 16
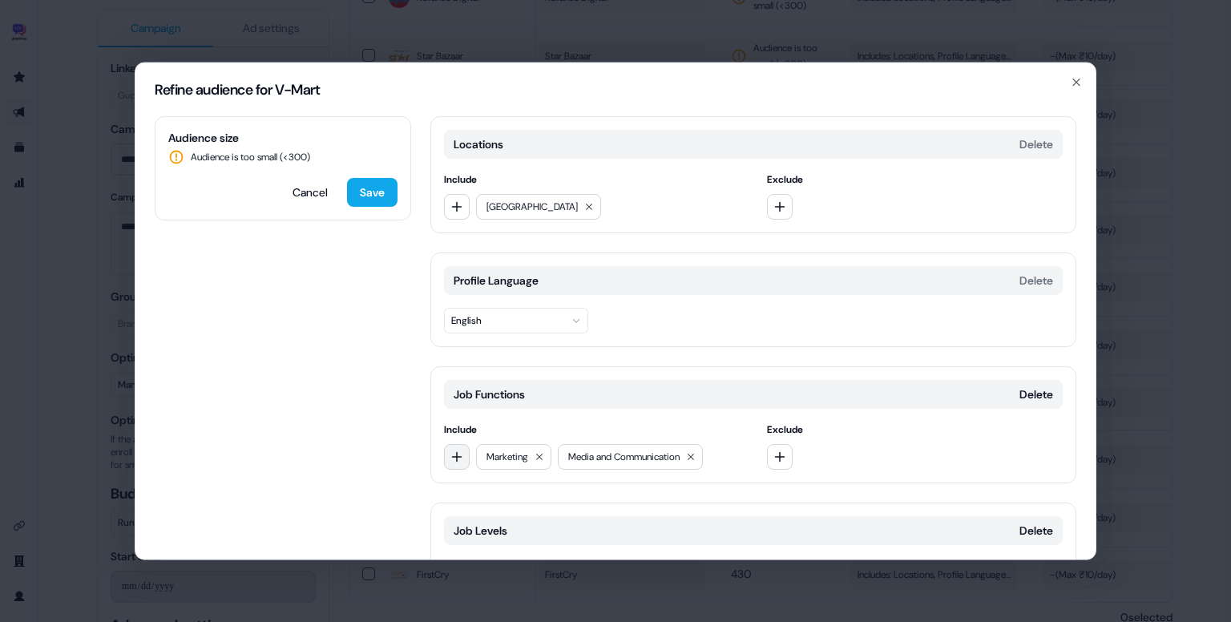
click at [447, 450] on button "button" at bounding box center [457, 457] width 26 height 26
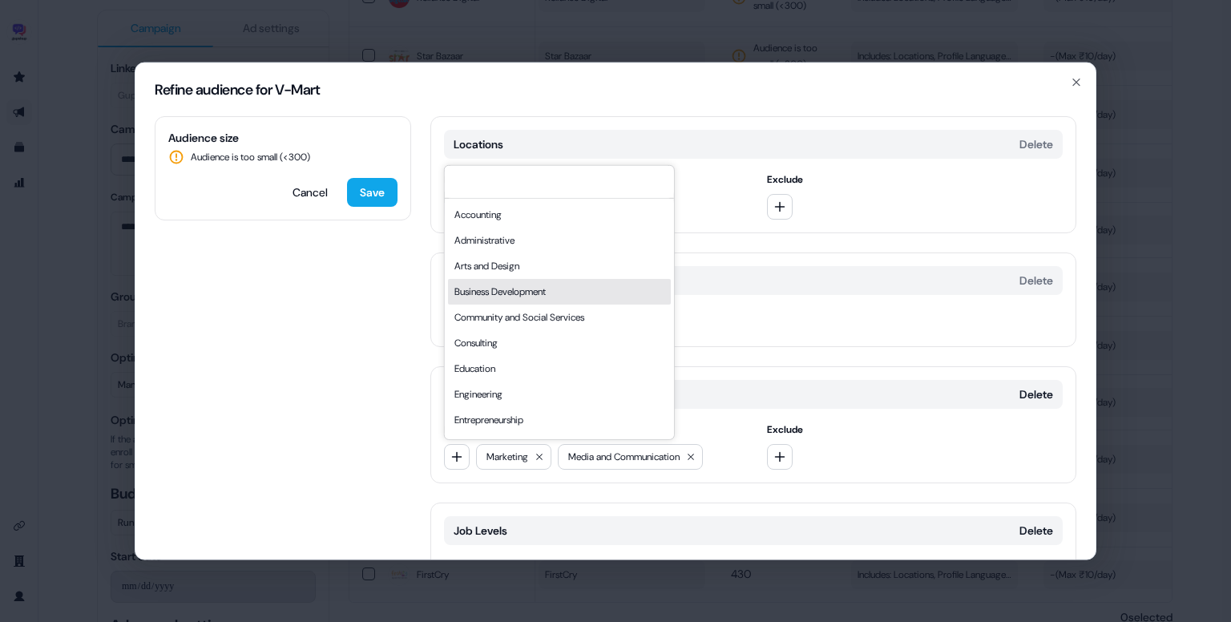
click at [528, 285] on div "Business Development" at bounding box center [559, 292] width 223 height 26
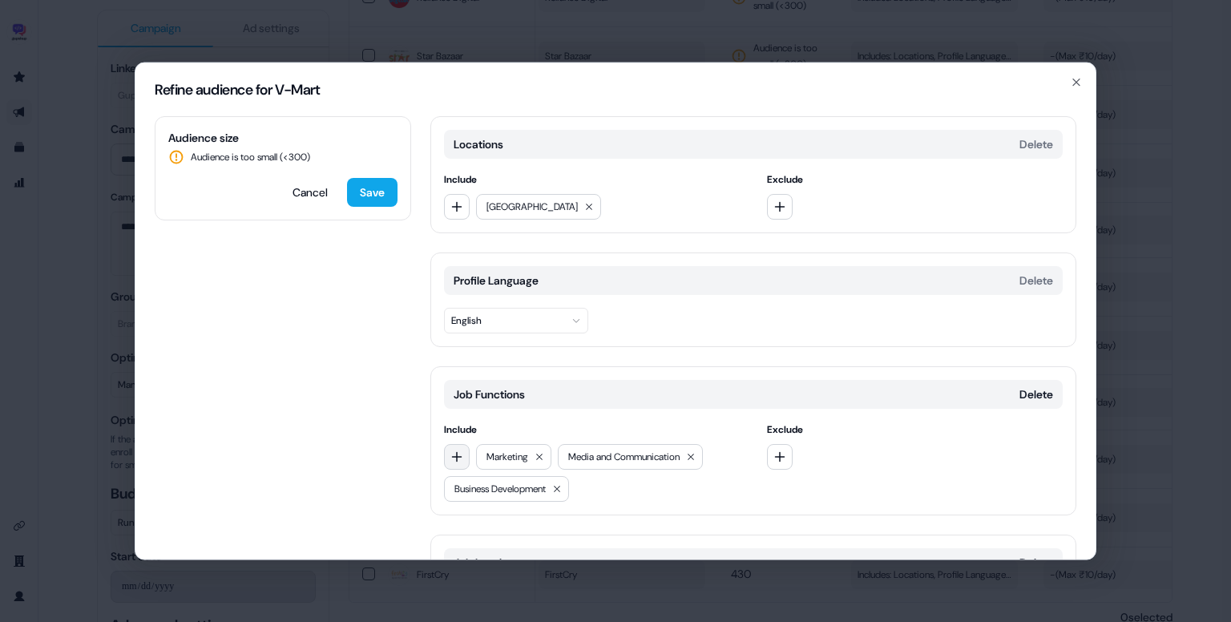
click at [456, 456] on icon "button" at bounding box center [457, 456] width 10 height 10
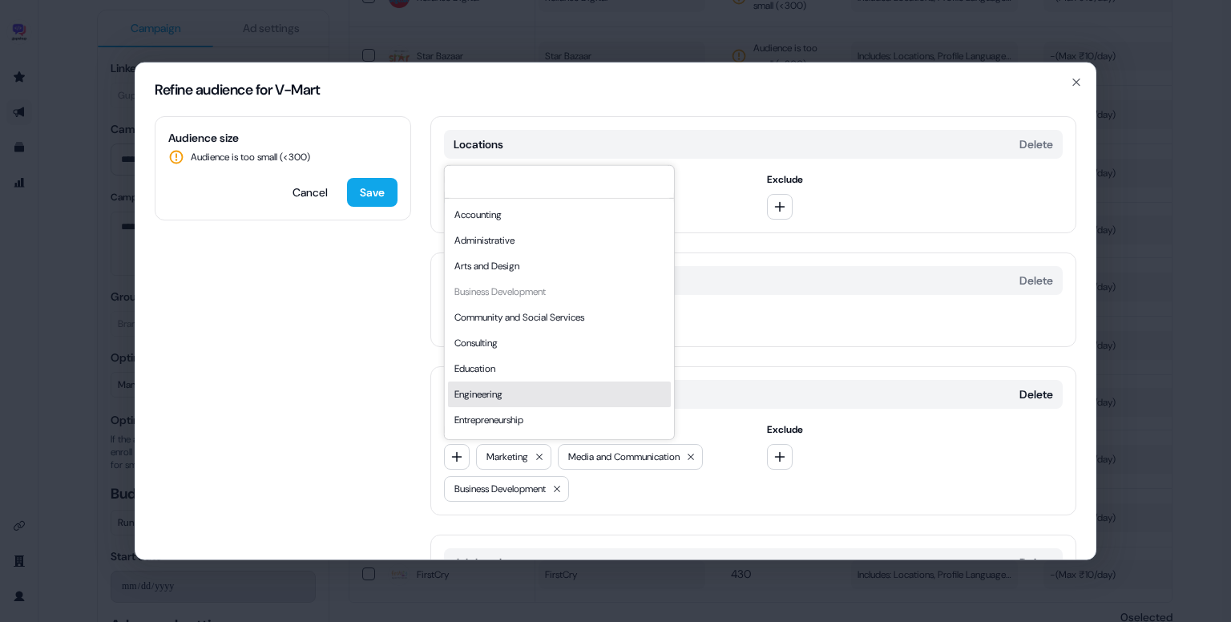
scroll to position [433, 0]
click at [510, 406] on div "Sales" at bounding box center [559, 398] width 223 height 26
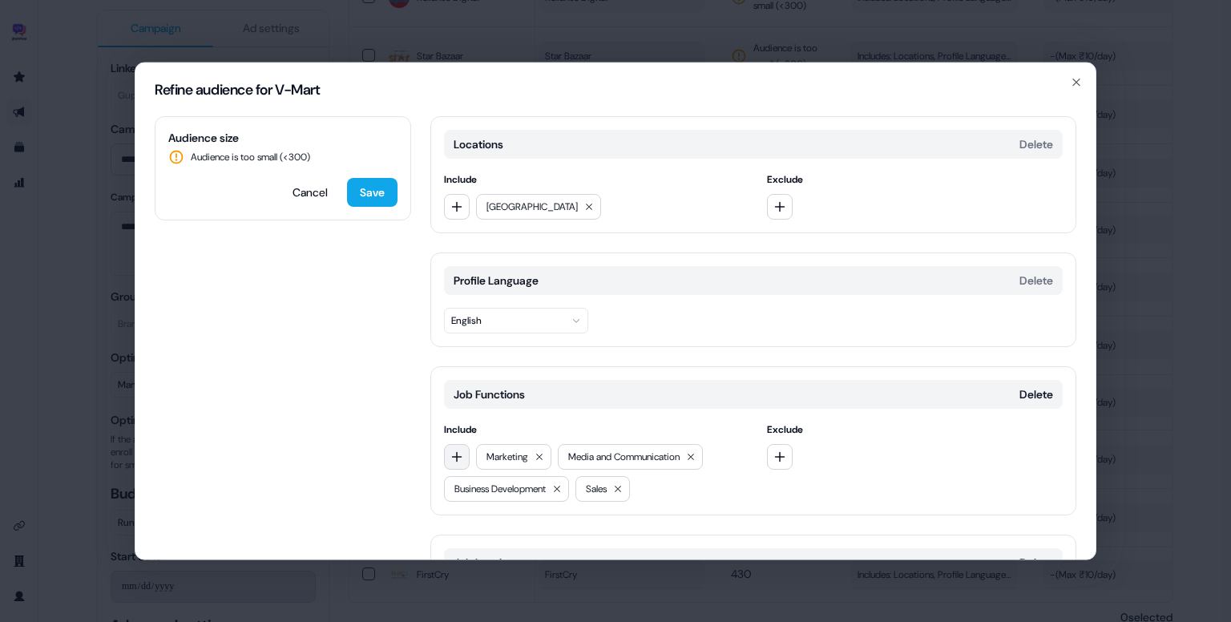
click at [455, 451] on icon "button" at bounding box center [457, 457] width 13 height 13
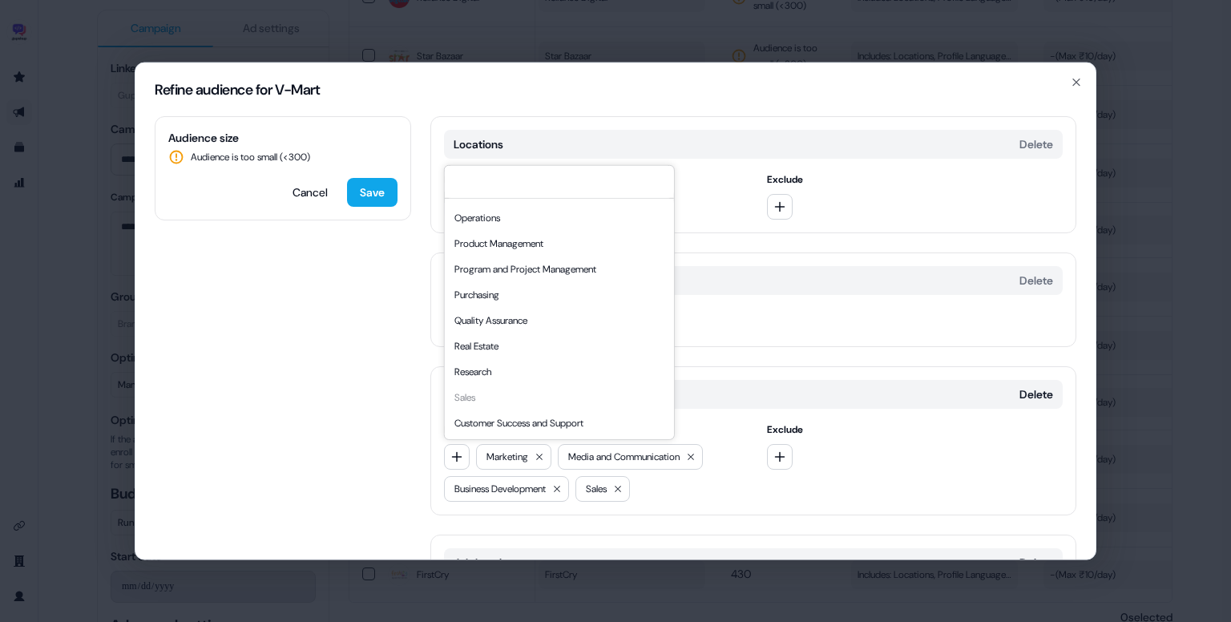
click at [516, 423] on div "Customer Success and Support" at bounding box center [559, 423] width 223 height 26
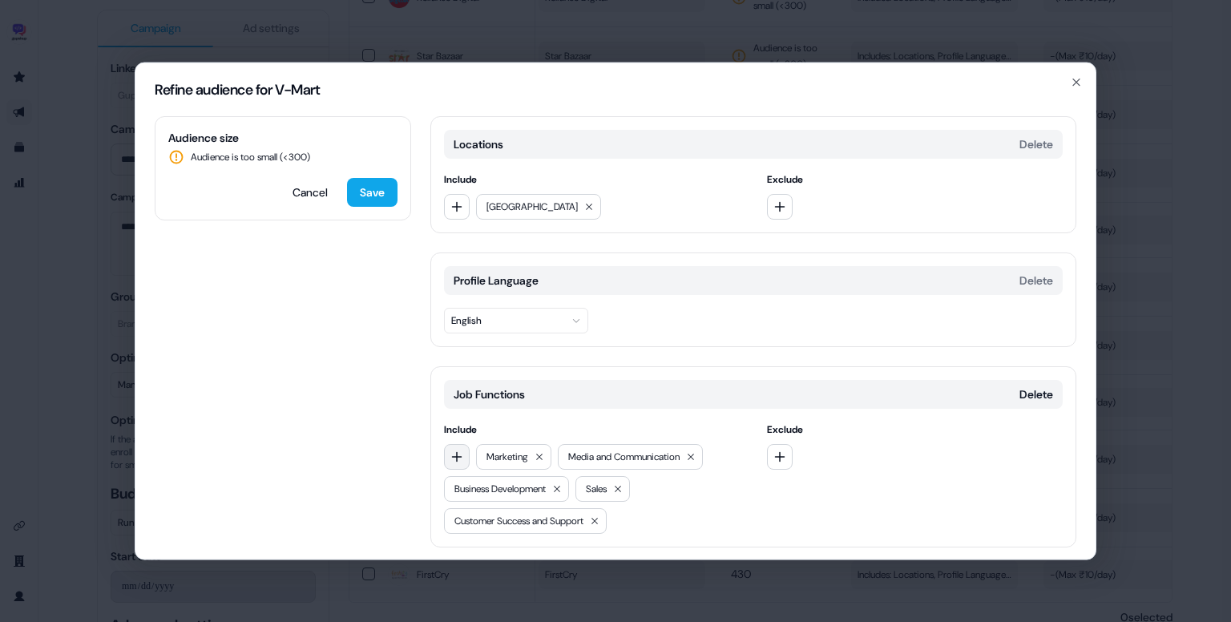
click at [458, 451] on icon "button" at bounding box center [457, 457] width 13 height 13
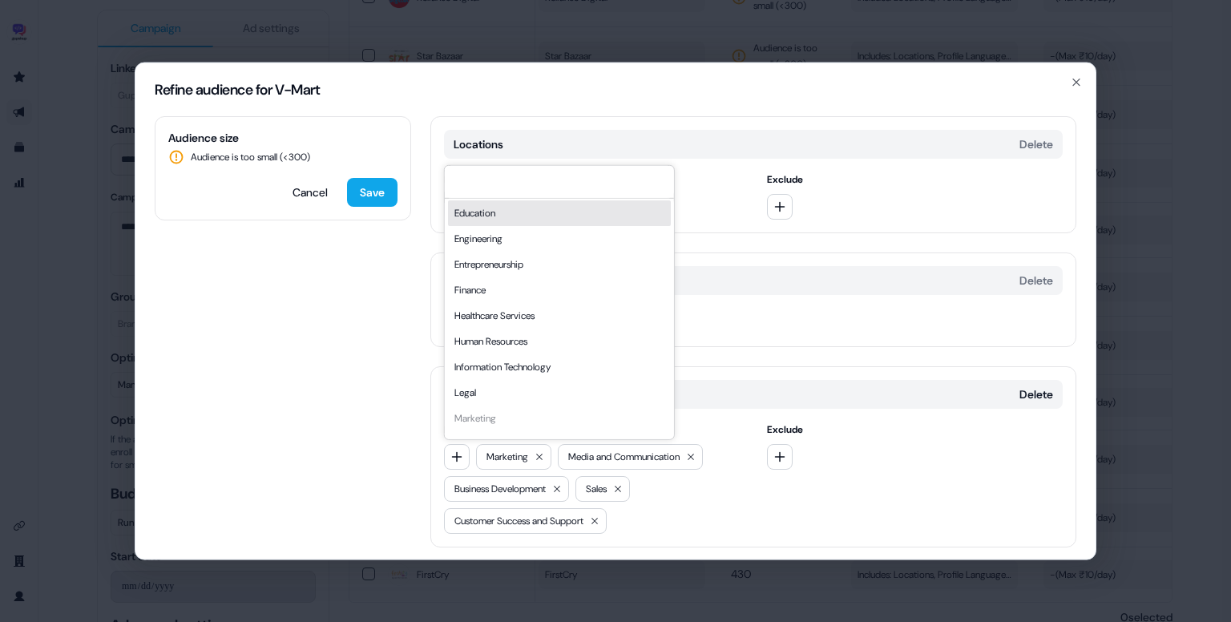
scroll to position [157, 0]
click at [551, 365] on div "Information Technology" at bounding box center [559, 366] width 223 height 26
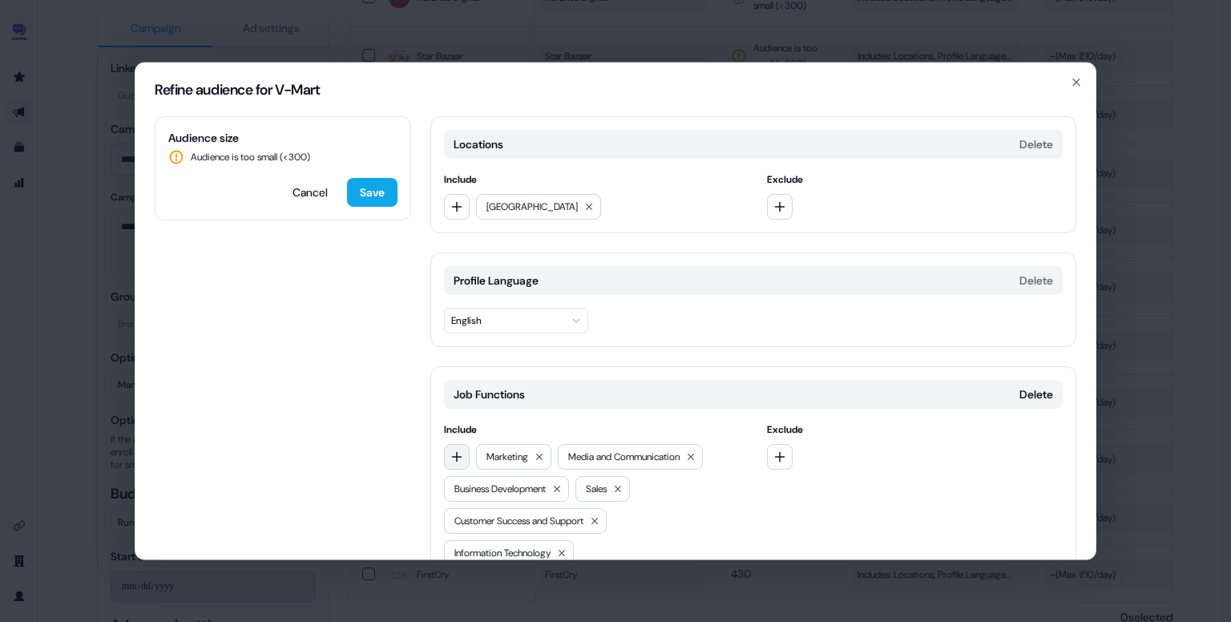
click at [460, 453] on icon "button" at bounding box center [457, 457] width 13 height 13
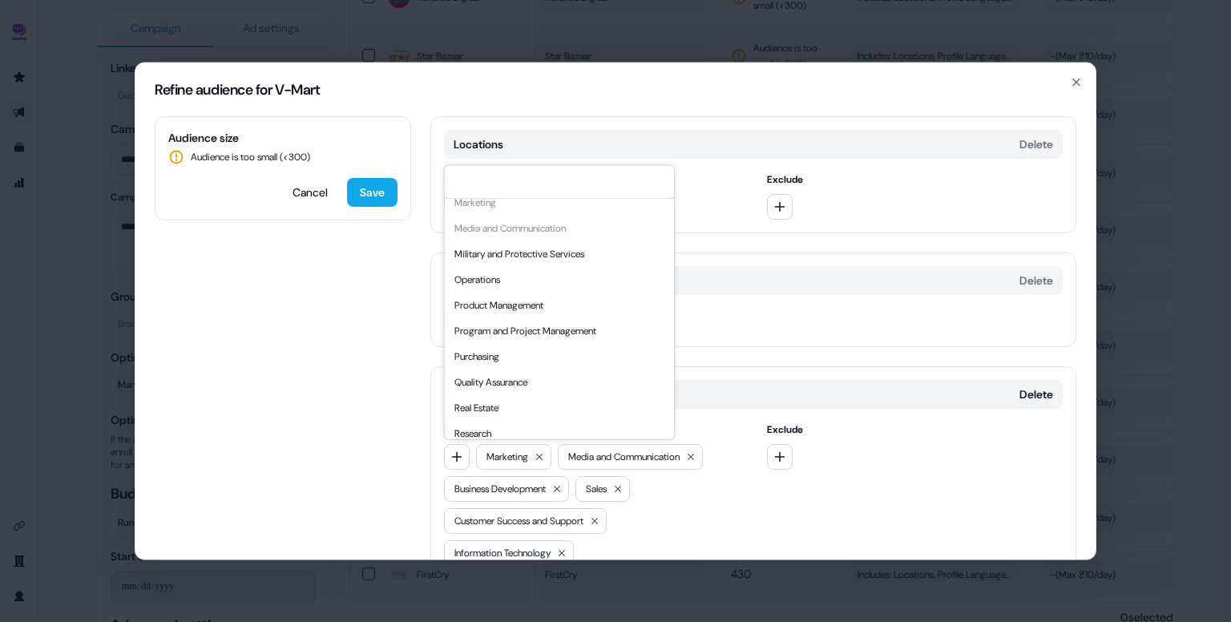
scroll to position [372, 0]
click at [514, 283] on div "Operations" at bounding box center [559, 279] width 223 height 26
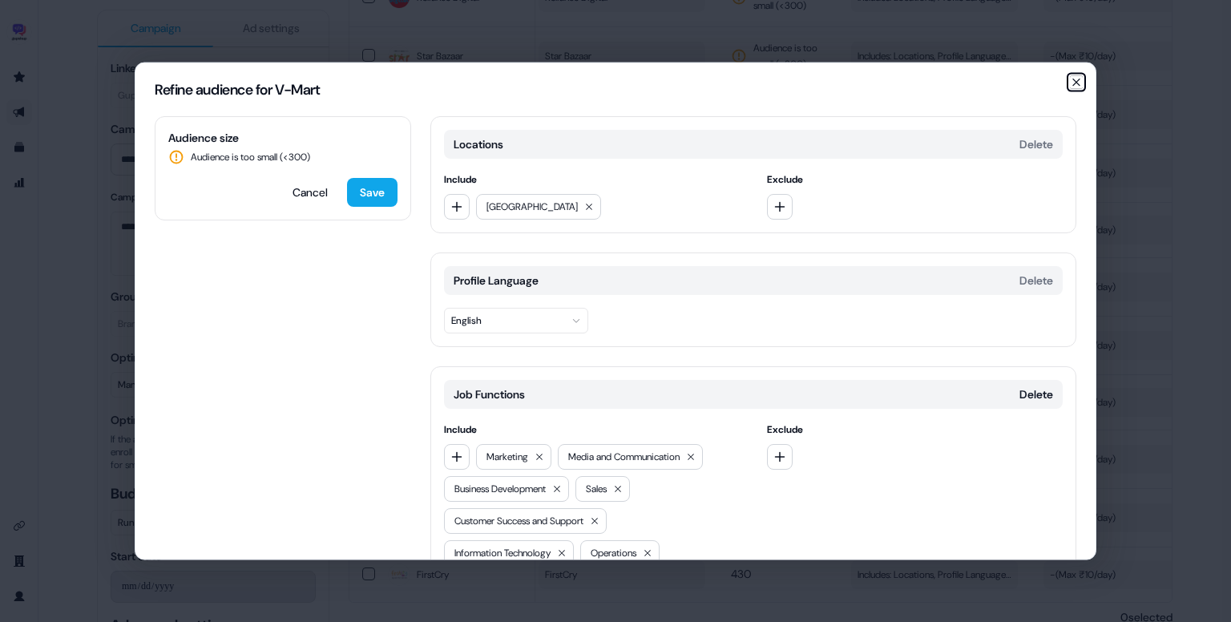
click at [1071, 81] on icon "button" at bounding box center [1076, 82] width 13 height 13
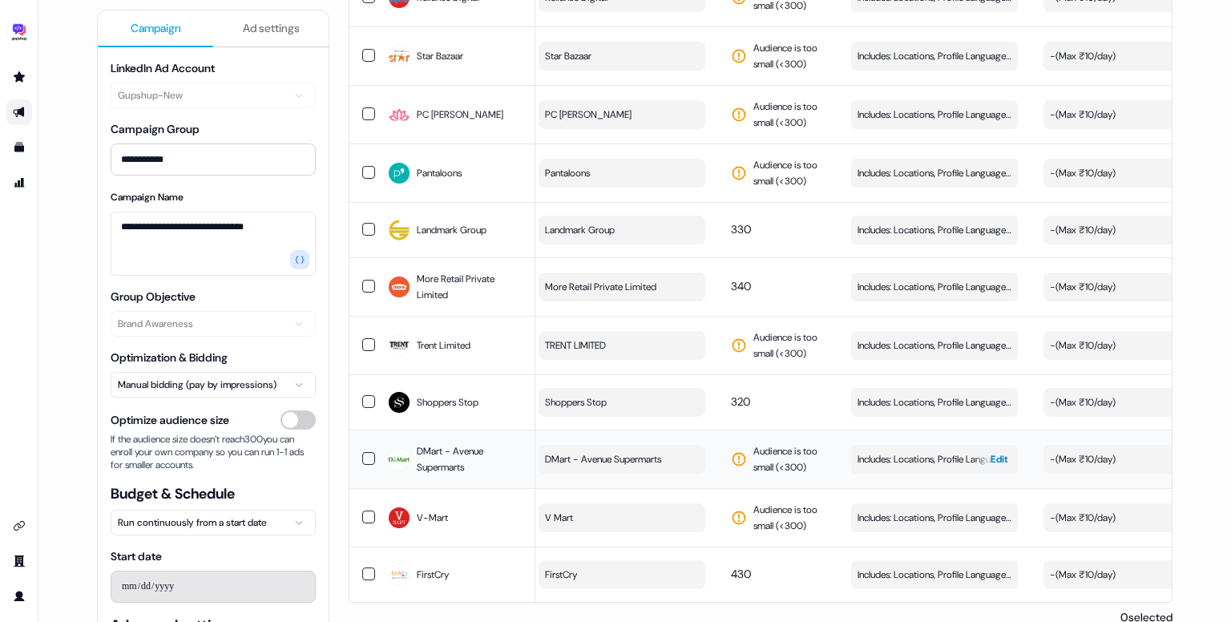
click at [877, 451] on span "Includes: Locations, Profile Language, Job Functions, Job Levels" at bounding box center [935, 459] width 154 height 16
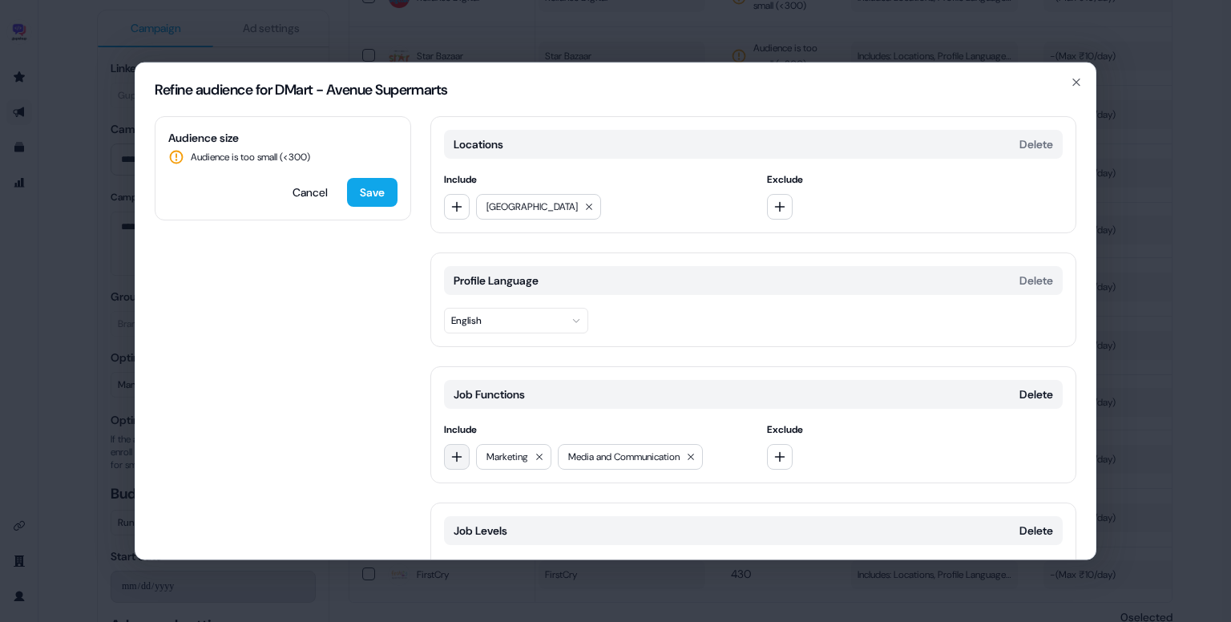
click at [459, 454] on icon "button" at bounding box center [457, 457] width 13 height 13
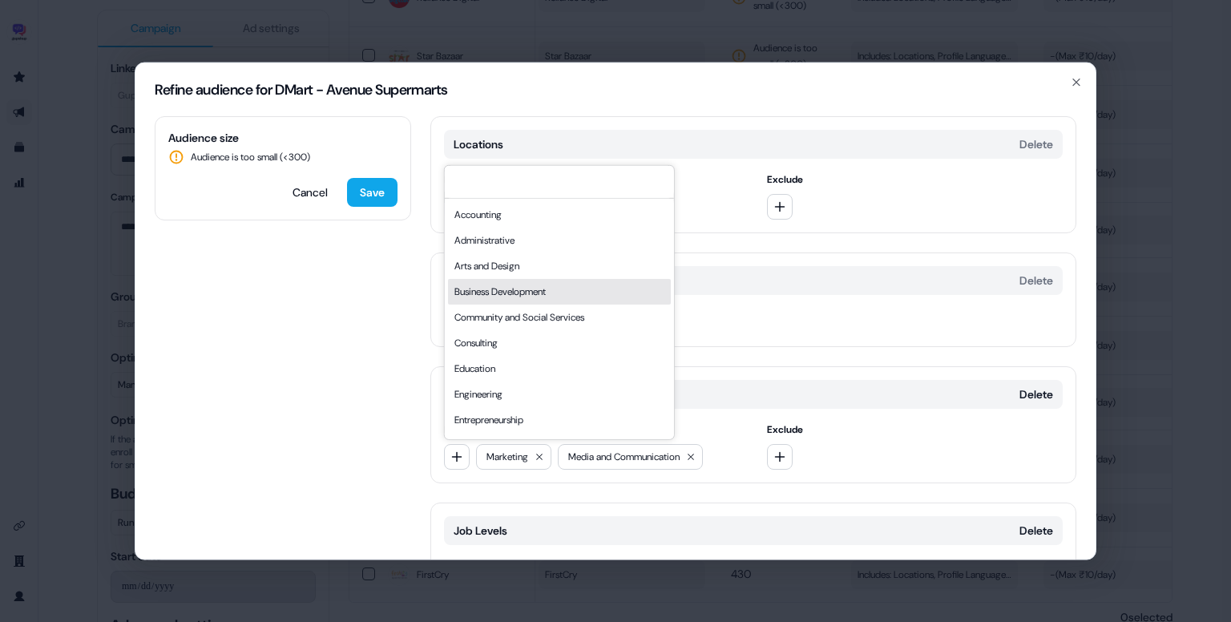
click at [526, 293] on div "Business Development" at bounding box center [559, 292] width 223 height 26
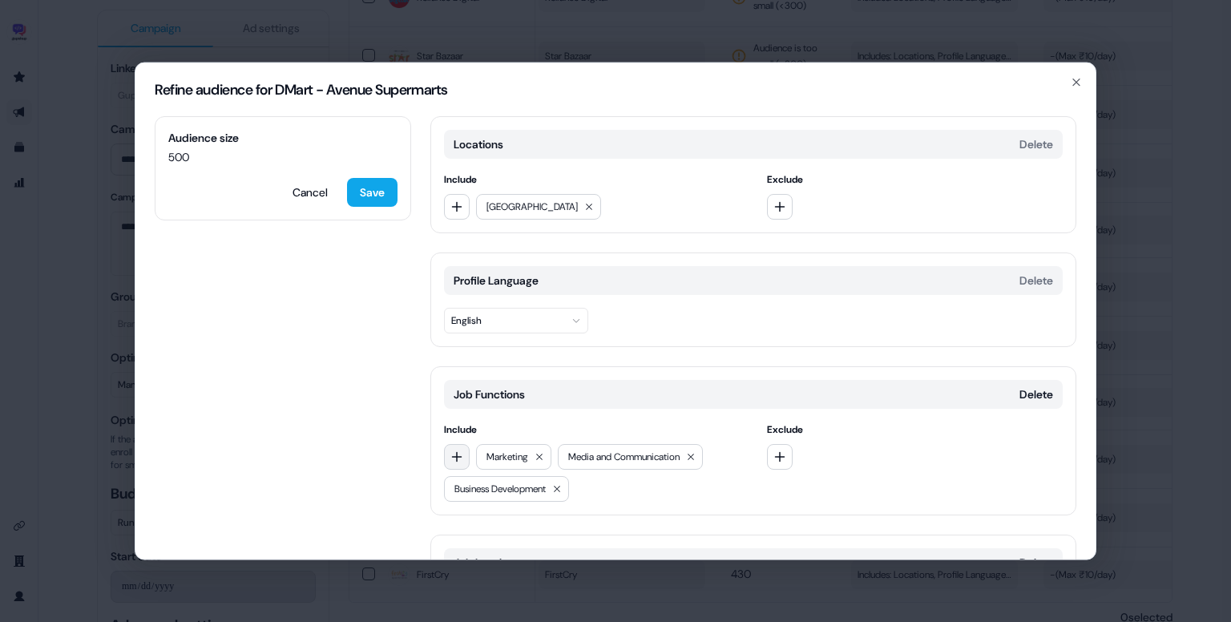
click at [459, 455] on icon "button" at bounding box center [457, 457] width 13 height 13
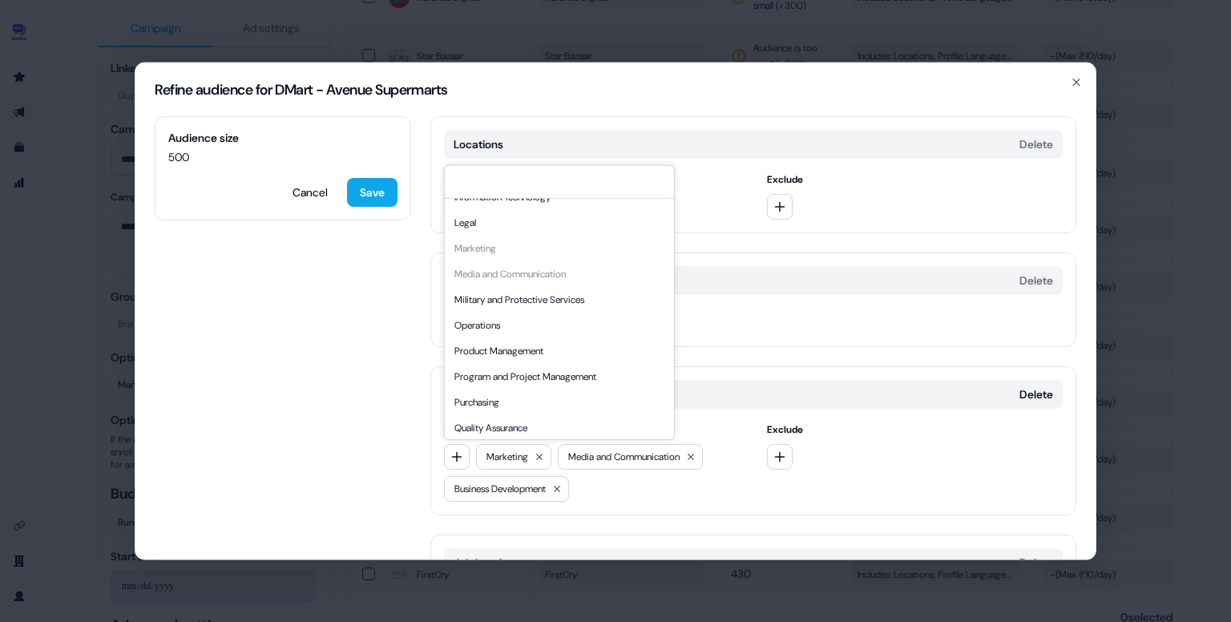
scroll to position [433, 0]
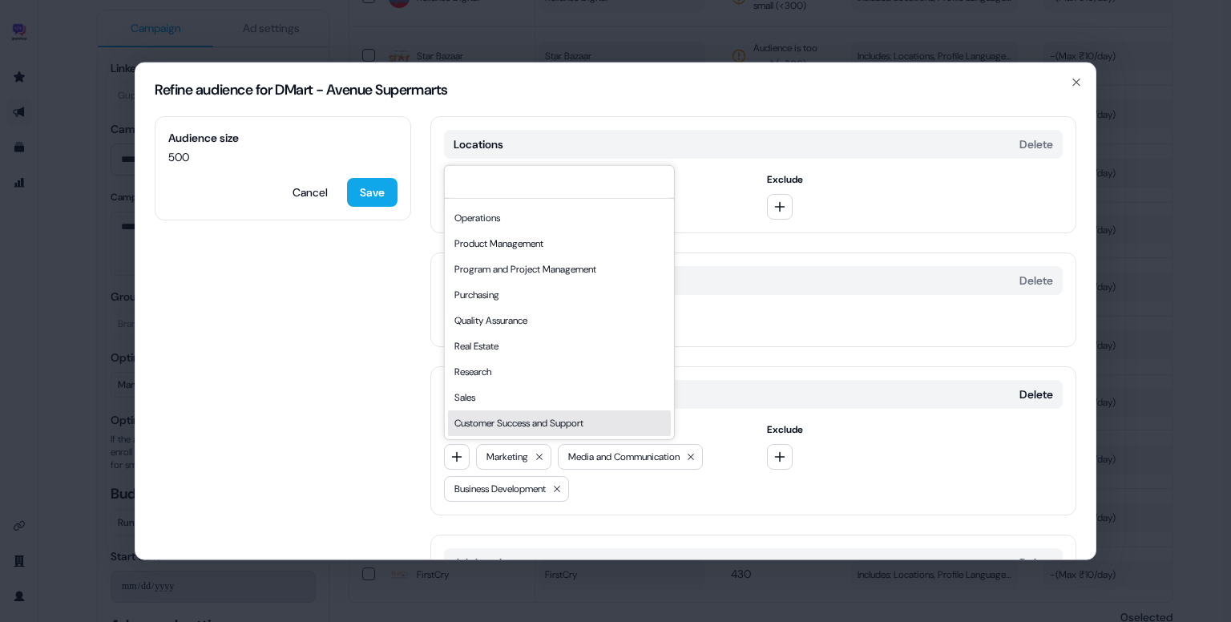
click at [530, 422] on div "Customer Success and Support" at bounding box center [559, 423] width 223 height 26
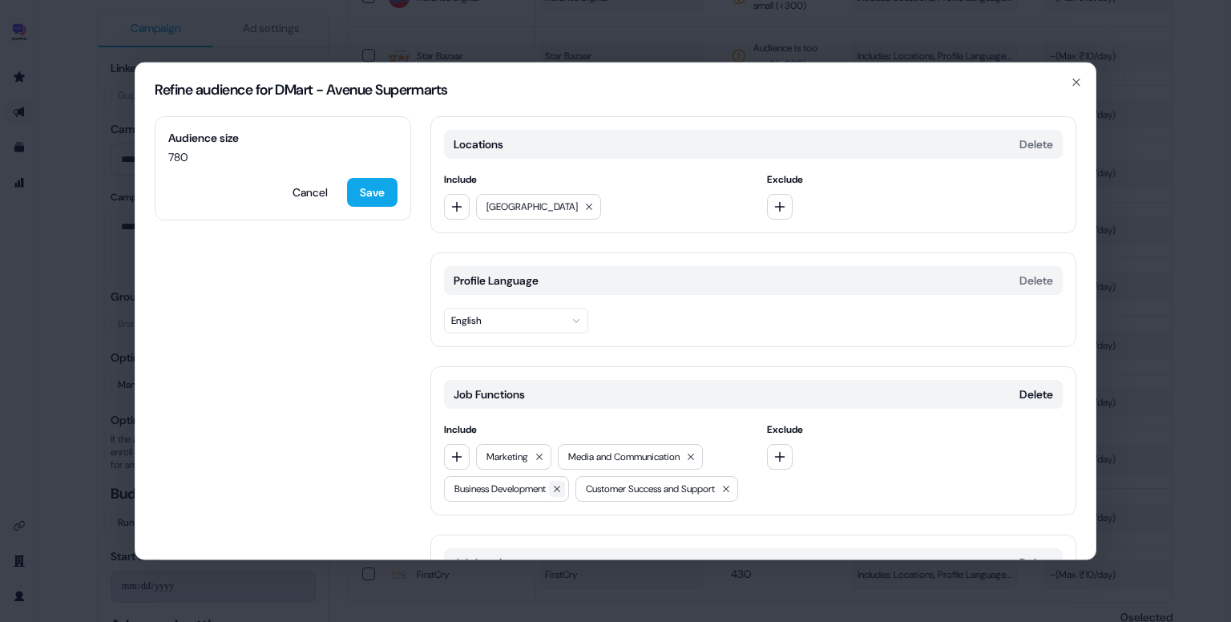
click at [560, 488] on icon at bounding box center [557, 489] width 6 height 6
click at [375, 197] on button "Save" at bounding box center [372, 192] width 51 height 29
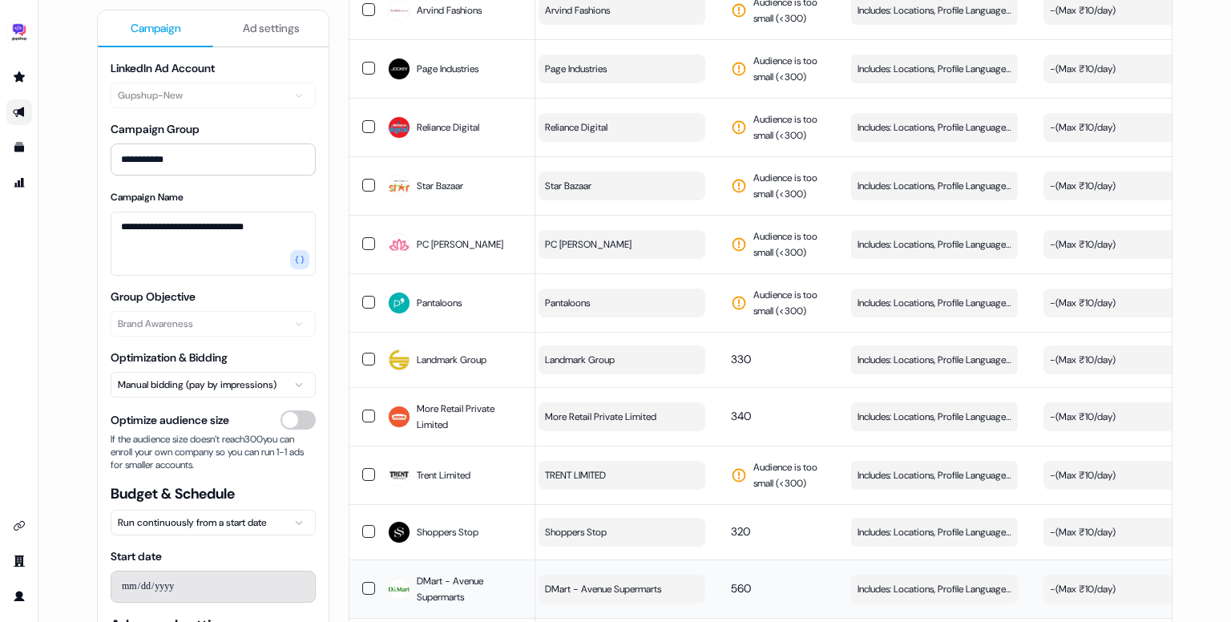
scroll to position [2112, 0]
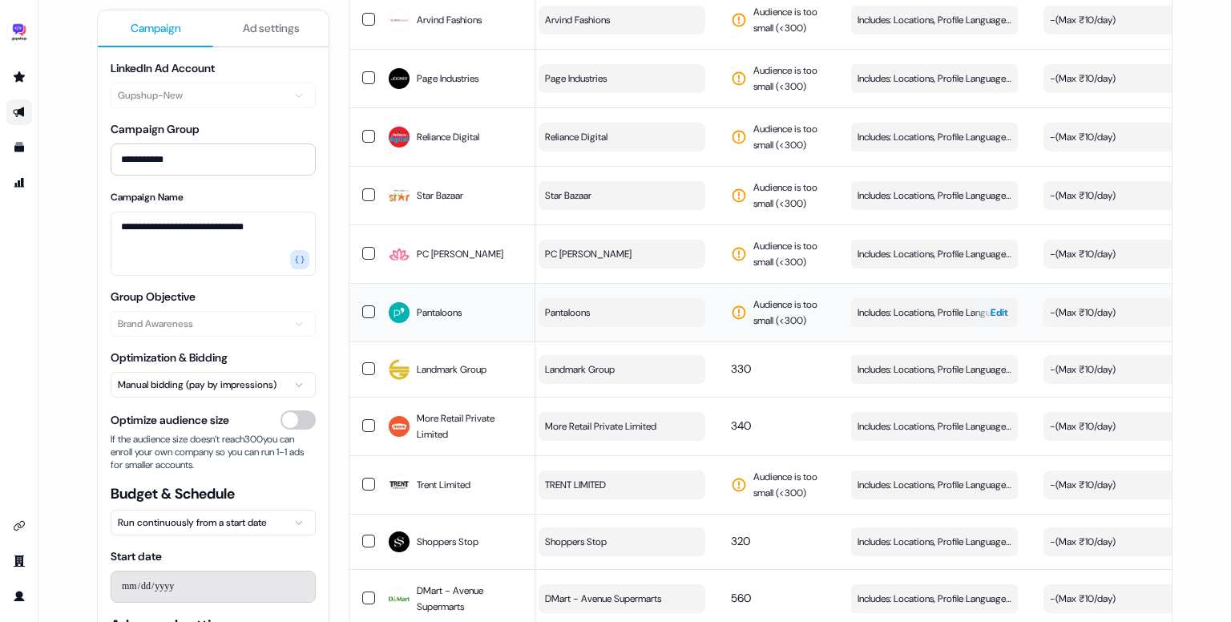
click at [891, 305] on span "Includes: Locations, Profile Language, Job Functions, Job Levels" at bounding box center [935, 313] width 154 height 16
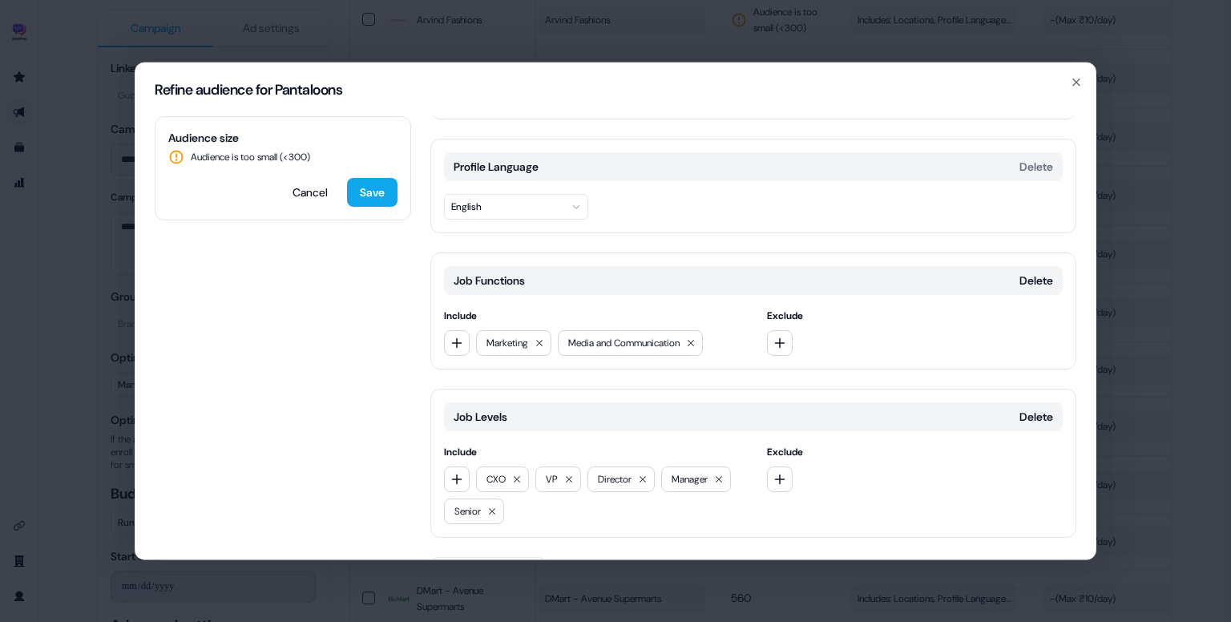
scroll to position [124, 0]
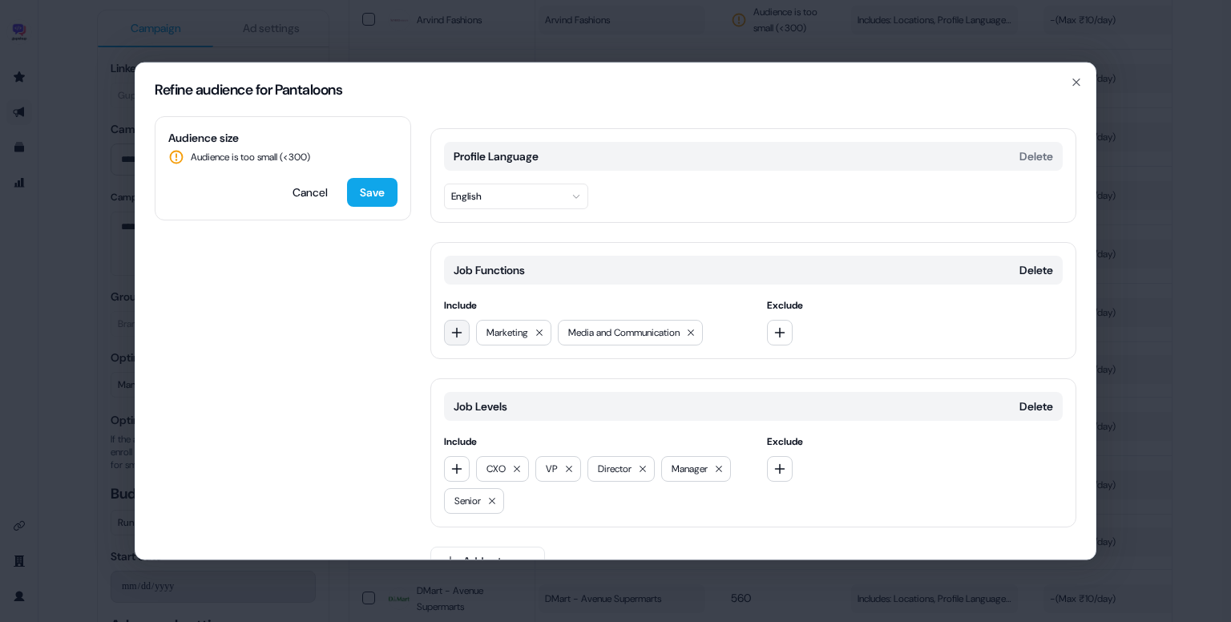
click at [459, 329] on icon "button" at bounding box center [457, 332] width 13 height 13
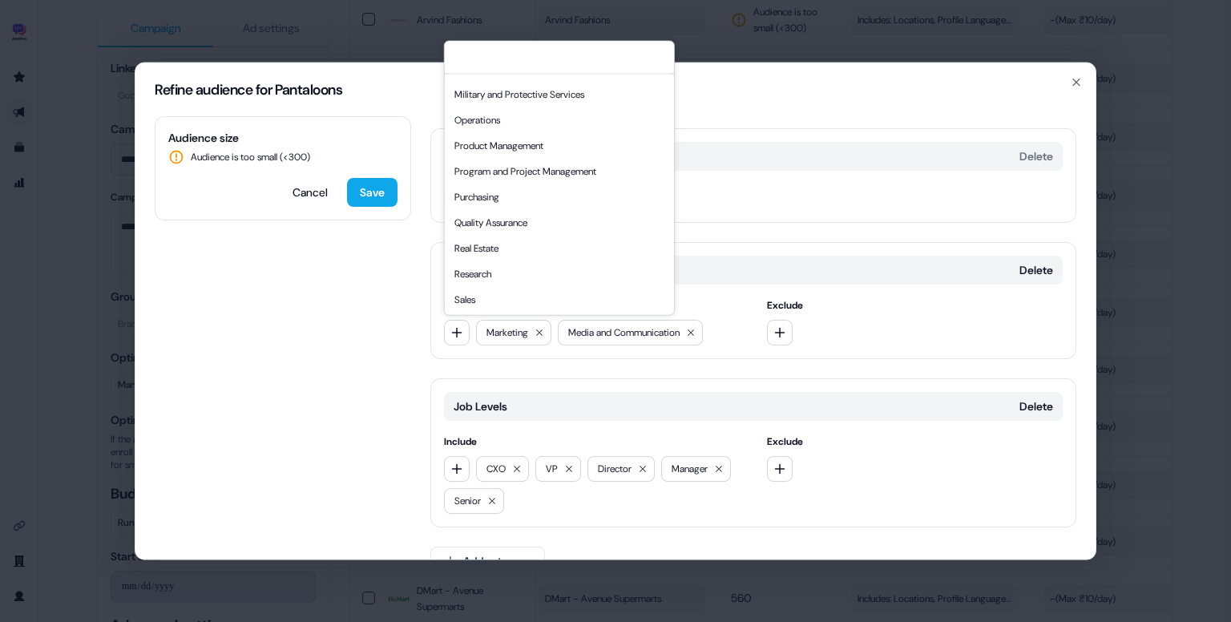
scroll to position [433, 0]
click at [553, 295] on div "Customer Success and Support" at bounding box center [559, 299] width 223 height 26
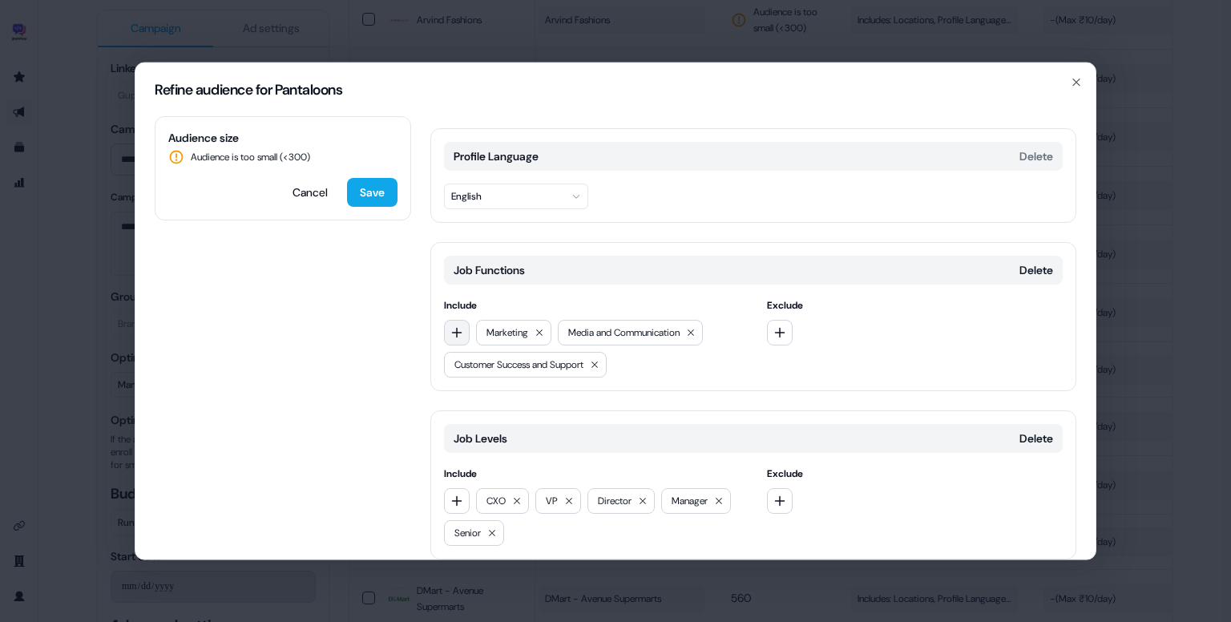
click at [449, 327] on button "button" at bounding box center [457, 333] width 26 height 26
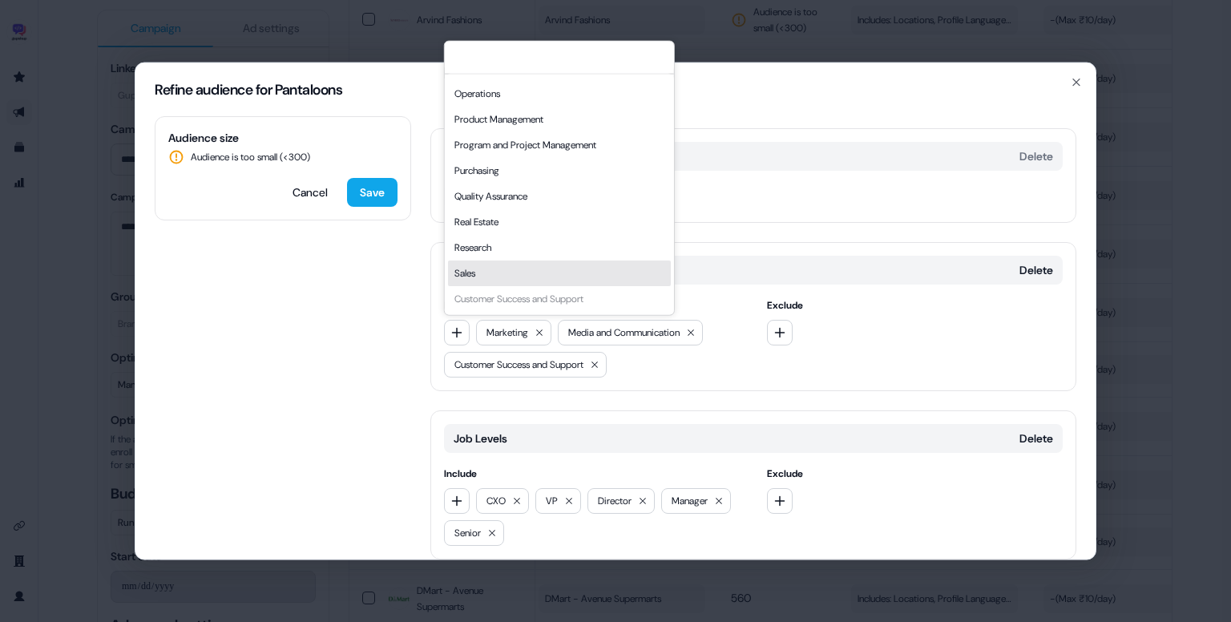
click at [510, 271] on div "Sales" at bounding box center [559, 274] width 223 height 26
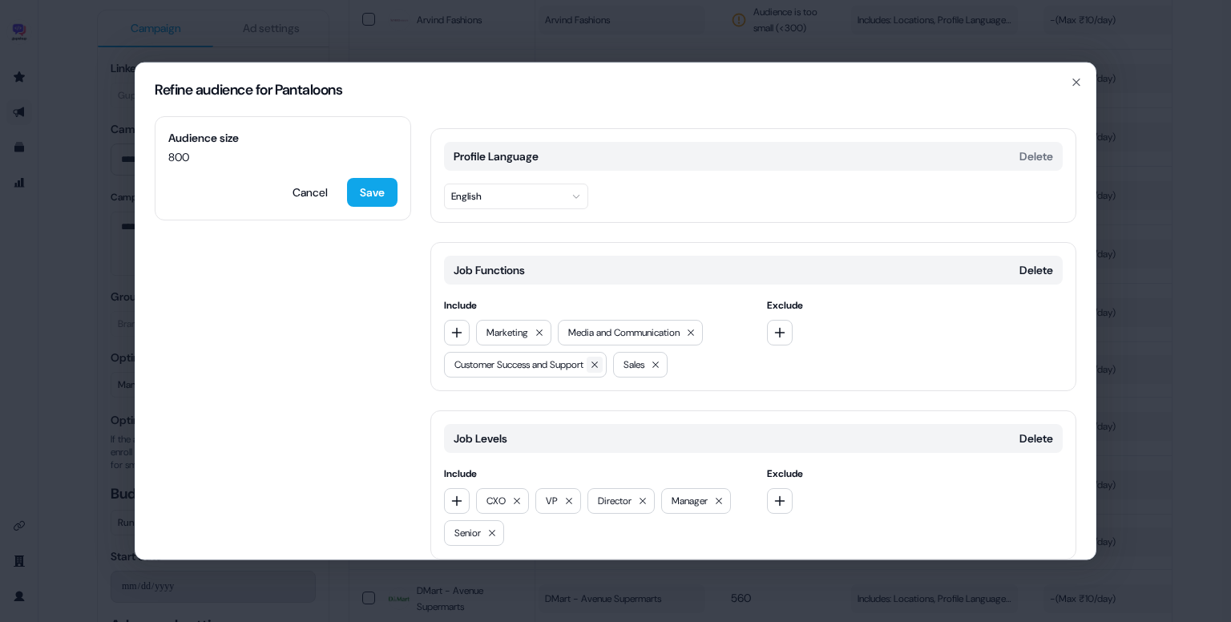
click at [600, 361] on icon at bounding box center [595, 365] width 10 height 10
click at [696, 332] on icon at bounding box center [691, 333] width 10 height 10
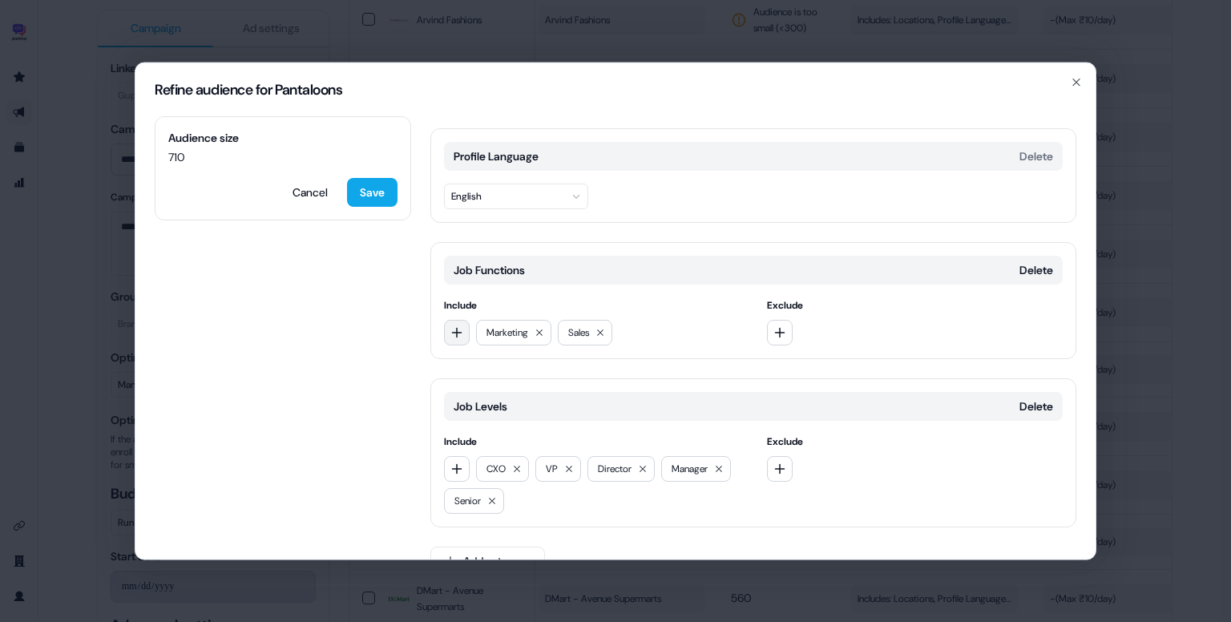
click at [456, 331] on icon "button" at bounding box center [457, 332] width 10 height 10
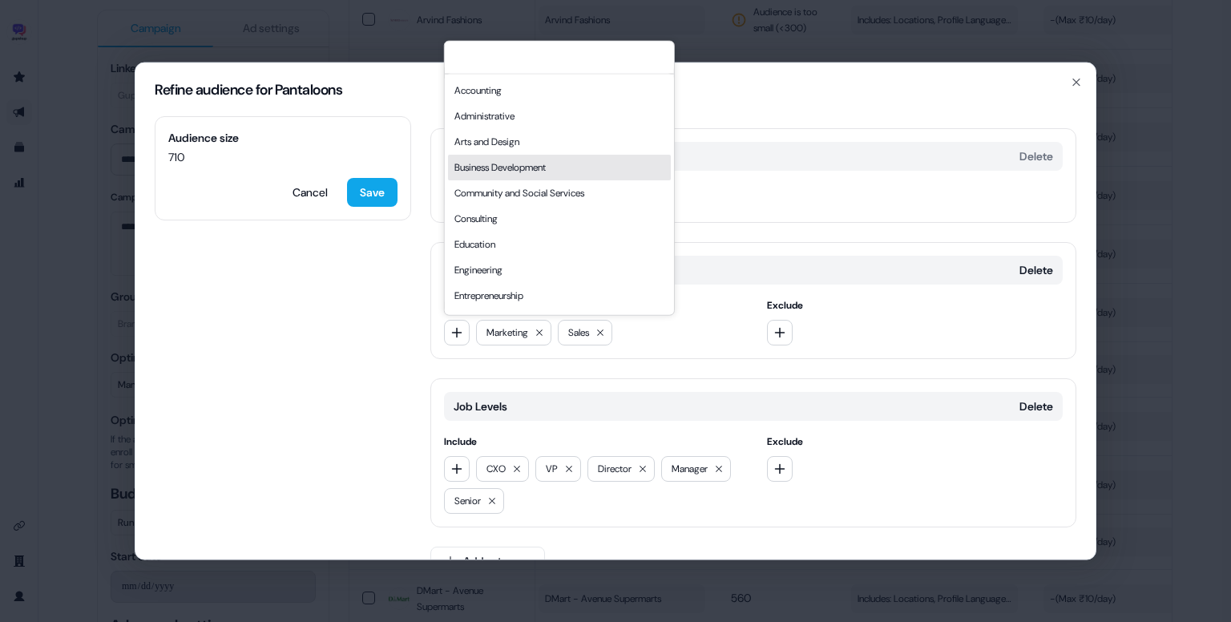
click at [547, 168] on div "Business Development" at bounding box center [559, 168] width 223 height 26
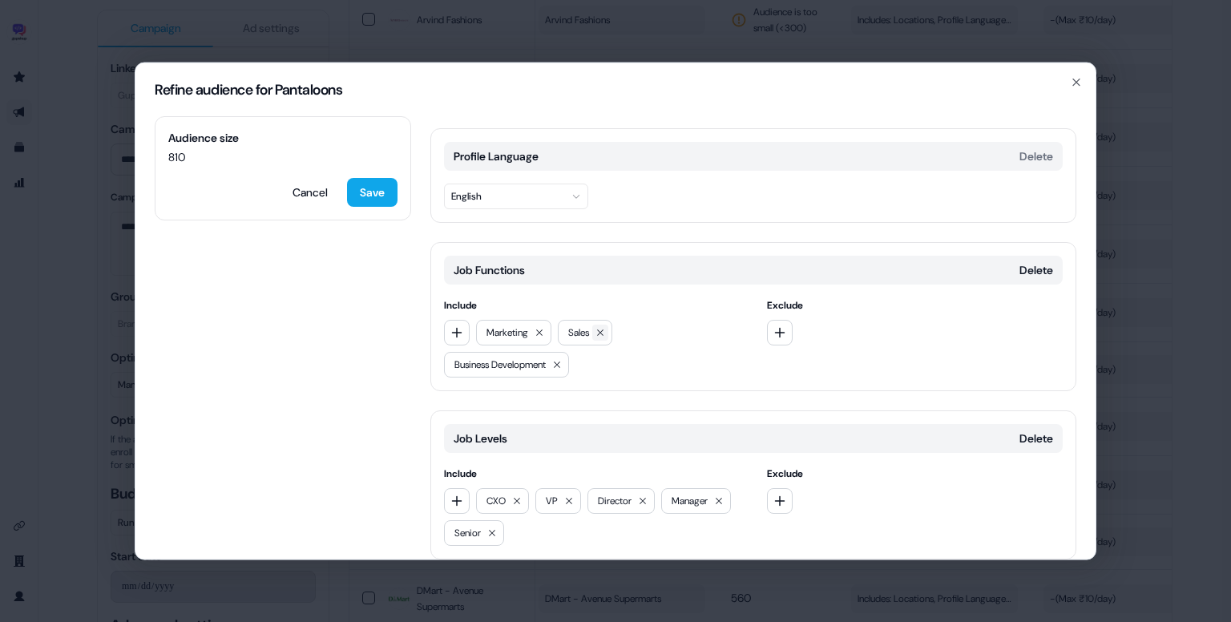
click at [605, 335] on icon at bounding box center [601, 333] width 10 height 10
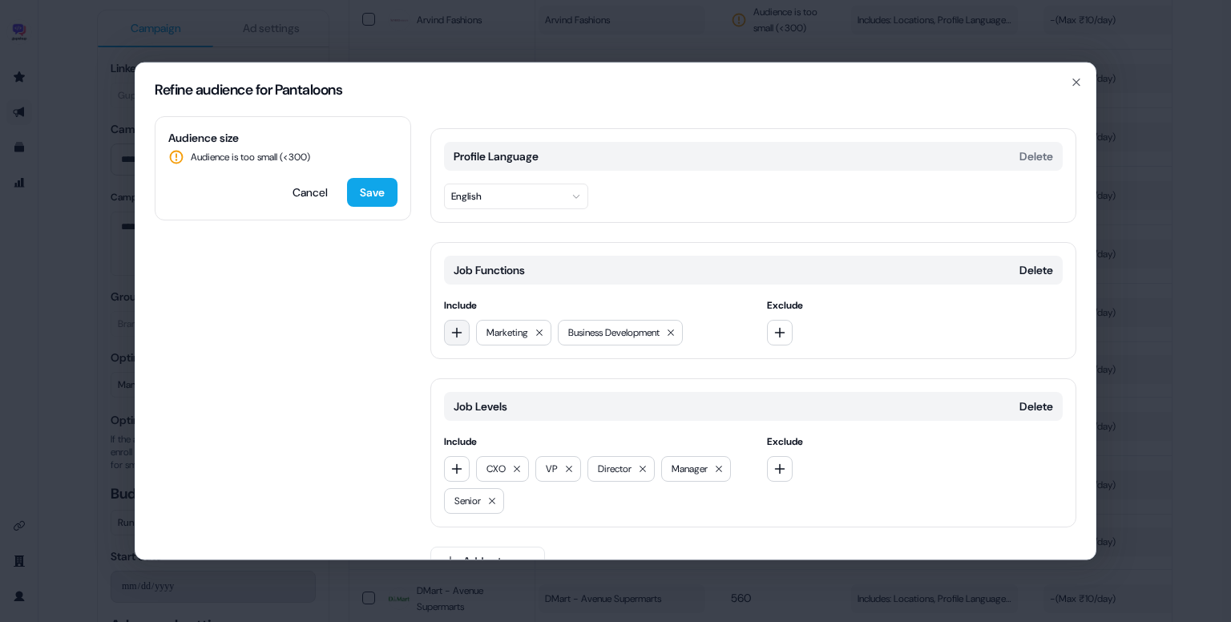
click at [459, 334] on icon "button" at bounding box center [457, 332] width 13 height 13
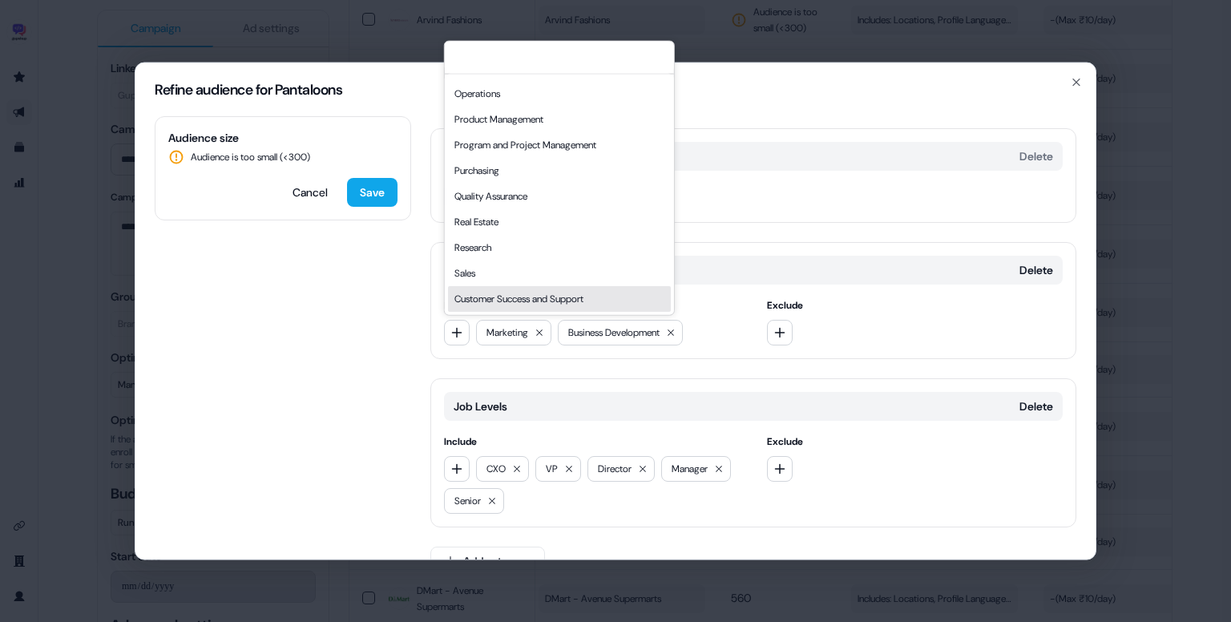
click at [577, 312] on div "Accounting Administrative Arts and Design Business Development Community and So…" at bounding box center [559, 195] width 229 height 241
click at [549, 293] on div "Customer Success and Support" at bounding box center [559, 299] width 223 height 26
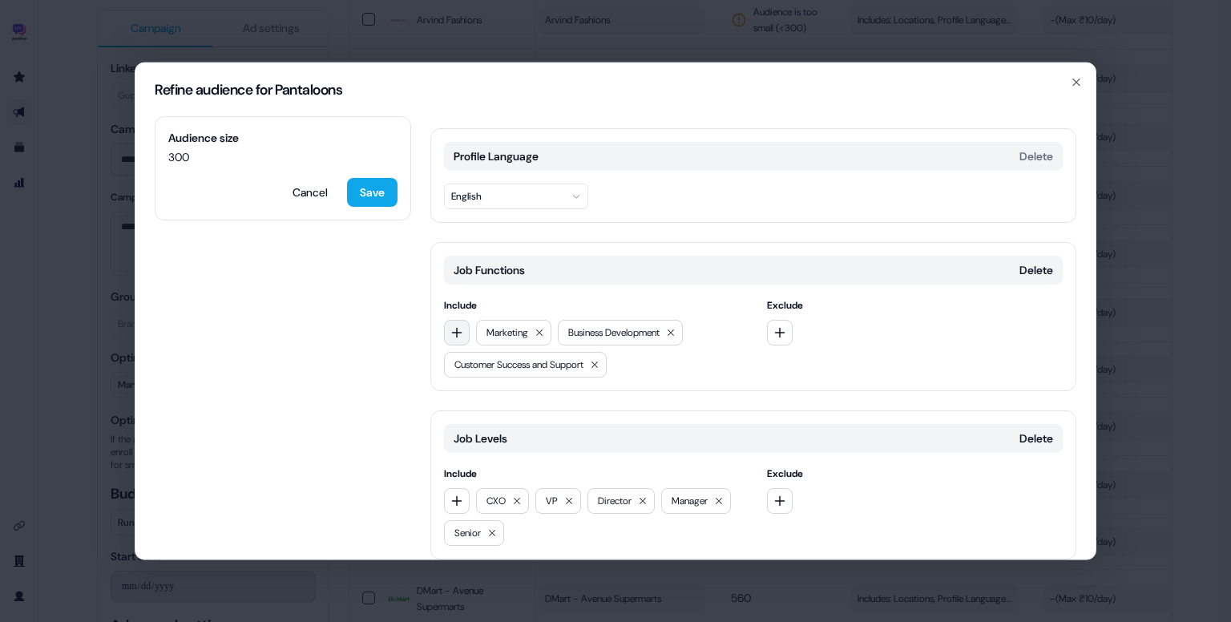
click at [455, 331] on icon "button" at bounding box center [457, 332] width 10 height 10
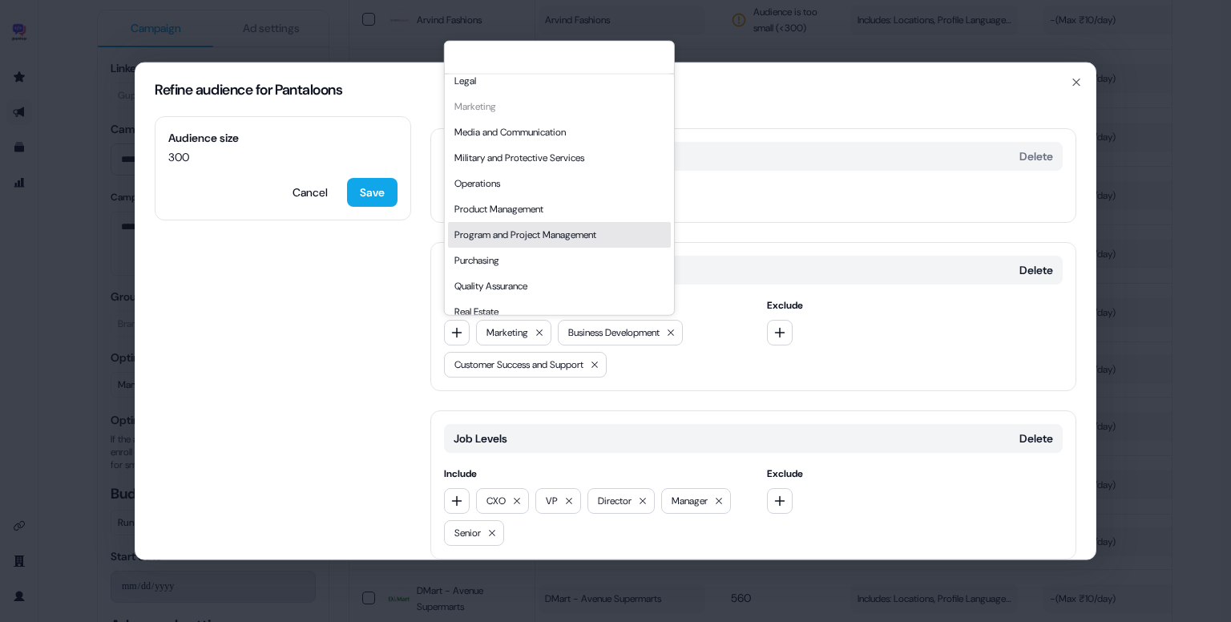
scroll to position [337, 0]
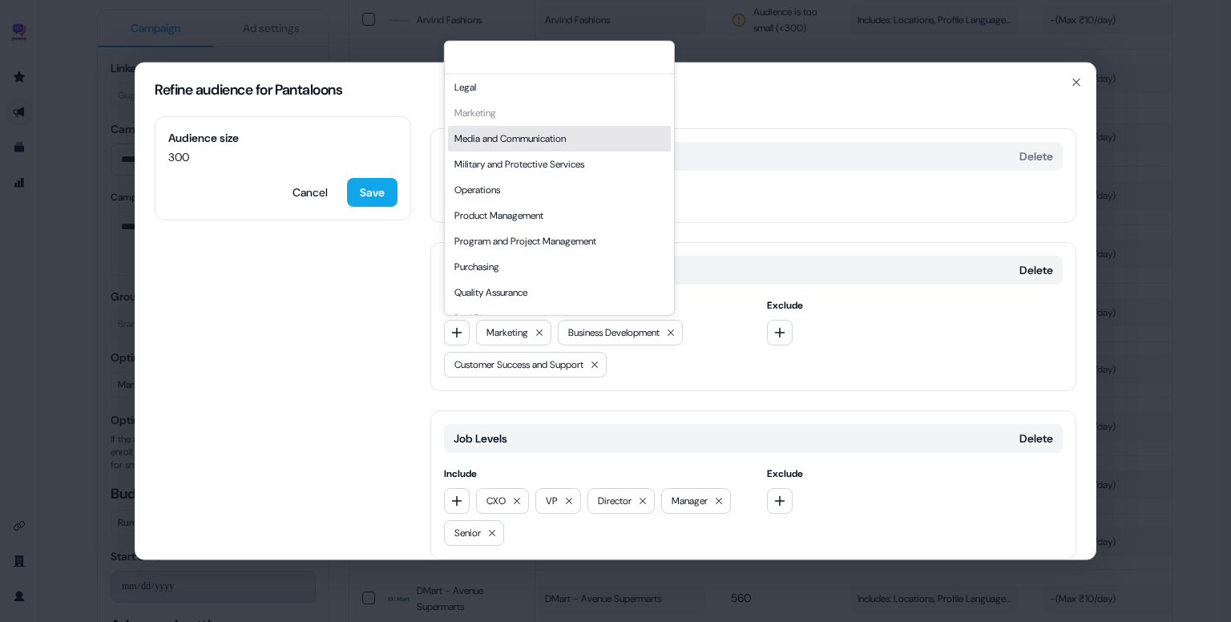
click at [549, 133] on div "Media and Communication" at bounding box center [559, 139] width 223 height 26
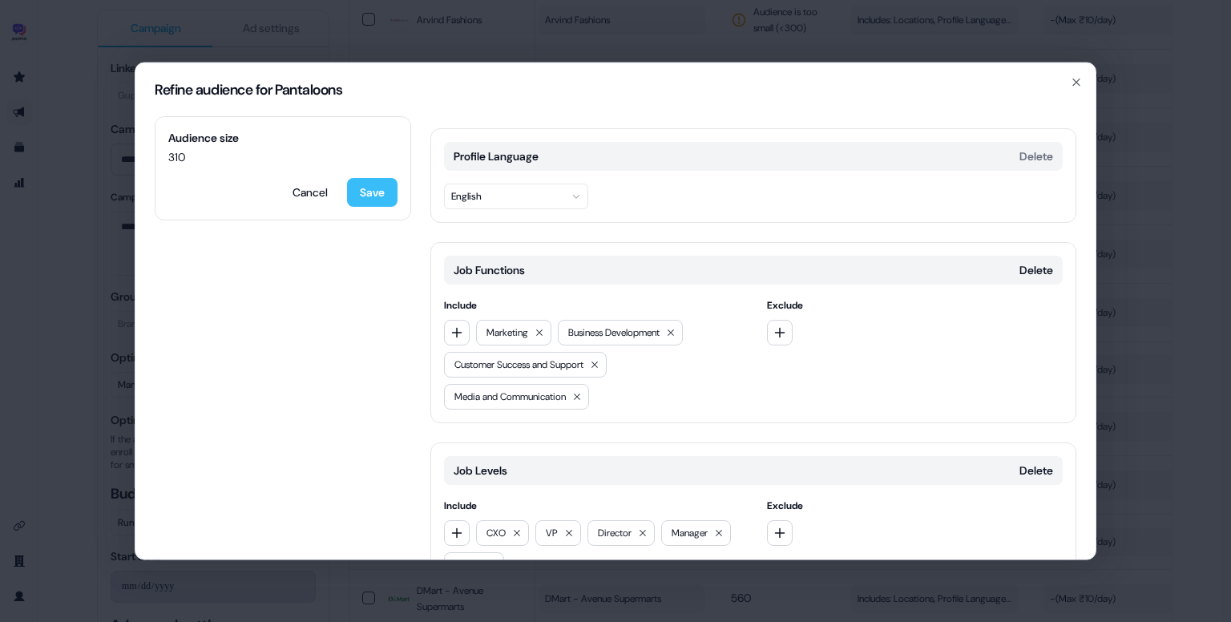
click at [378, 193] on button "Save" at bounding box center [372, 192] width 51 height 29
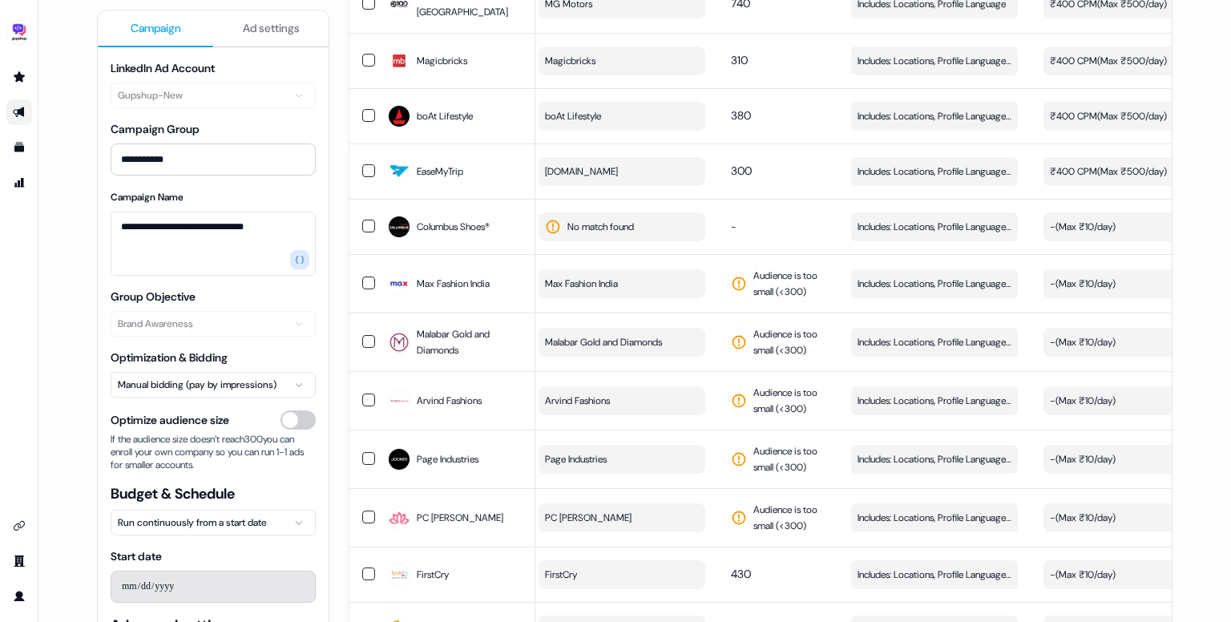
scroll to position [1730, 0]
click at [894, 277] on span "Includes: Locations, Profile Language, Job Functions, Job Levels" at bounding box center [935, 285] width 154 height 16
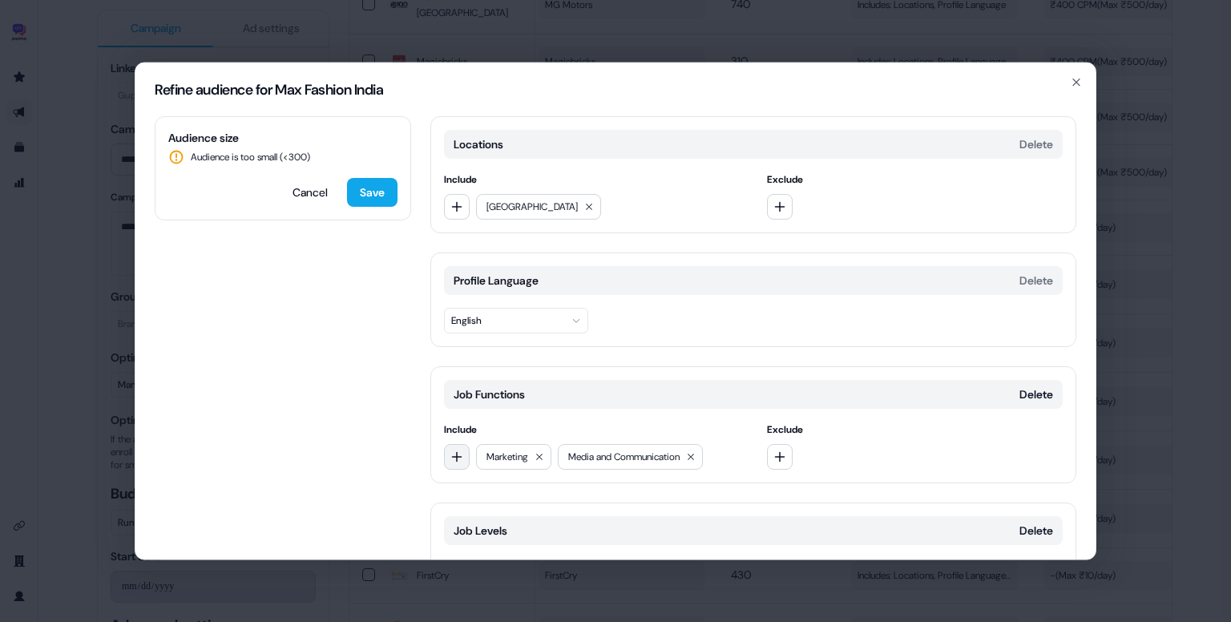
click at [456, 455] on icon "button" at bounding box center [457, 456] width 10 height 10
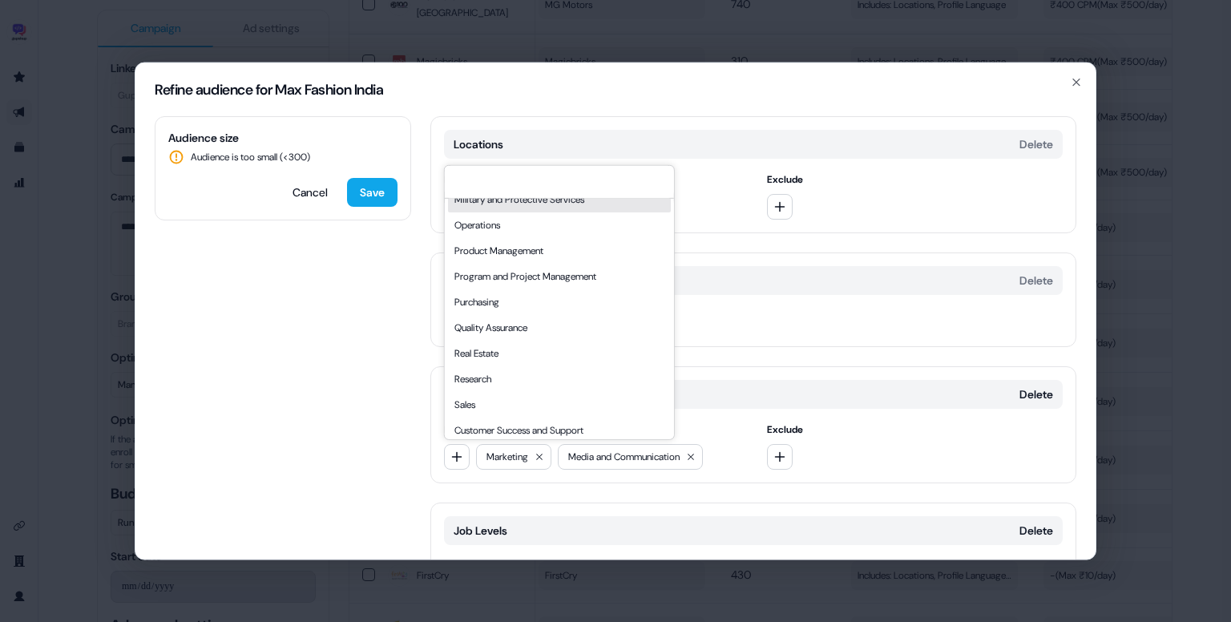
scroll to position [427, 0]
click at [491, 397] on div "Sales" at bounding box center [559, 404] width 223 height 26
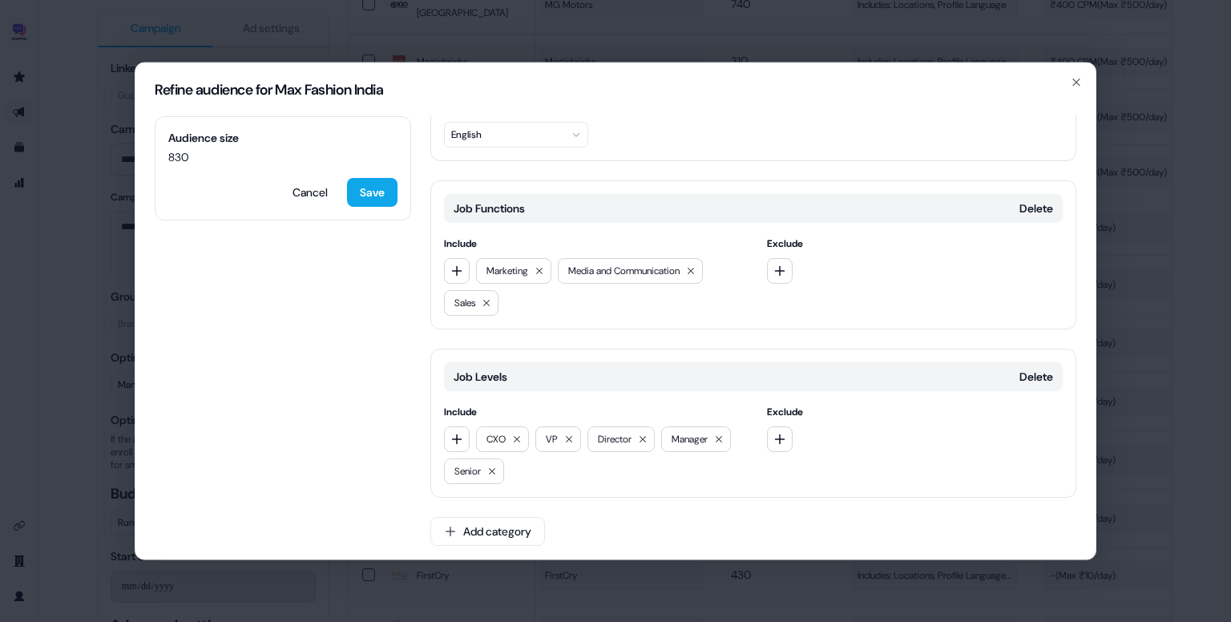
scroll to position [189, 0]
click at [496, 463] on icon at bounding box center [492, 468] width 10 height 10
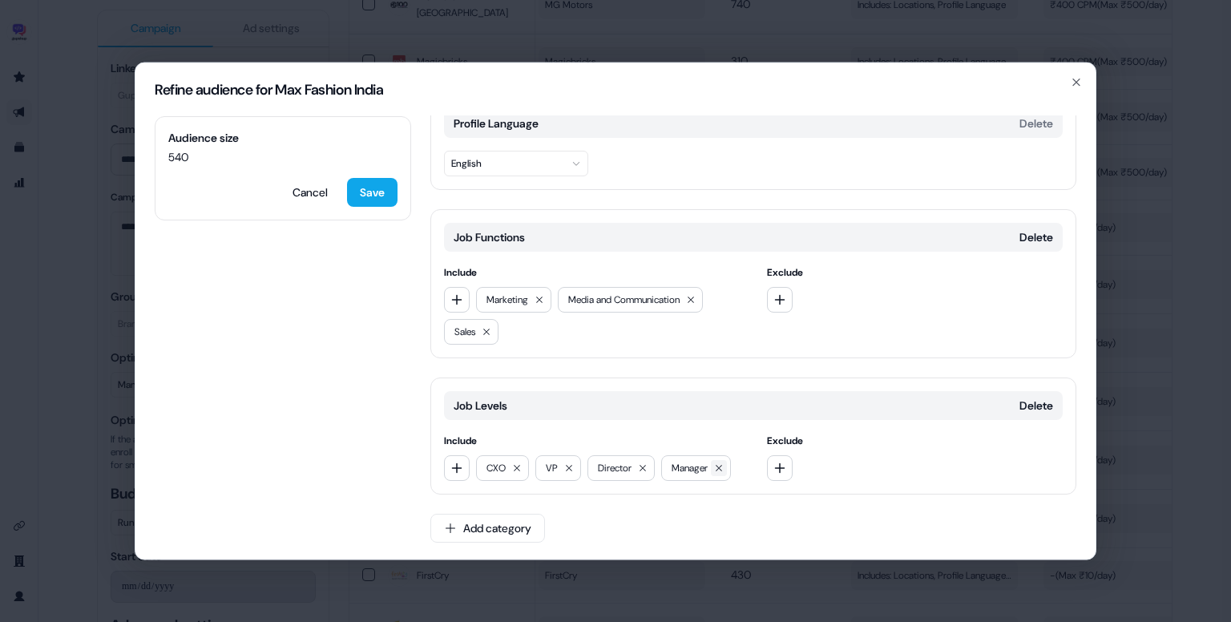
click at [724, 469] on icon at bounding box center [719, 468] width 10 height 10
click at [459, 462] on icon "button" at bounding box center [457, 468] width 13 height 13
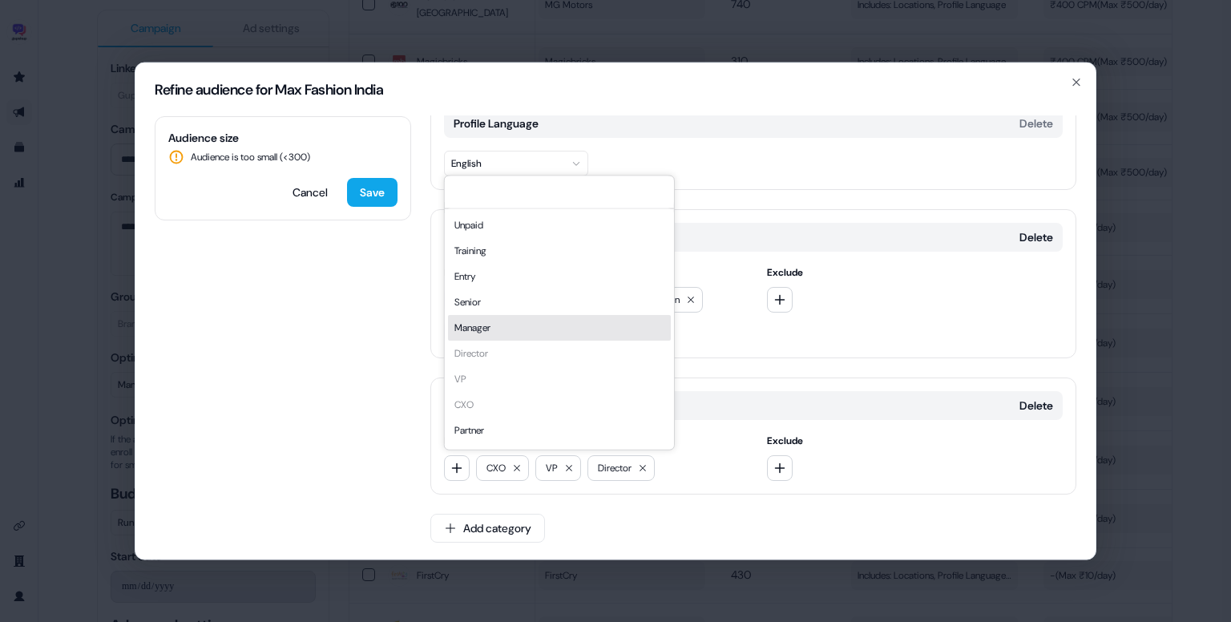
click at [505, 328] on div "Manager" at bounding box center [559, 328] width 223 height 26
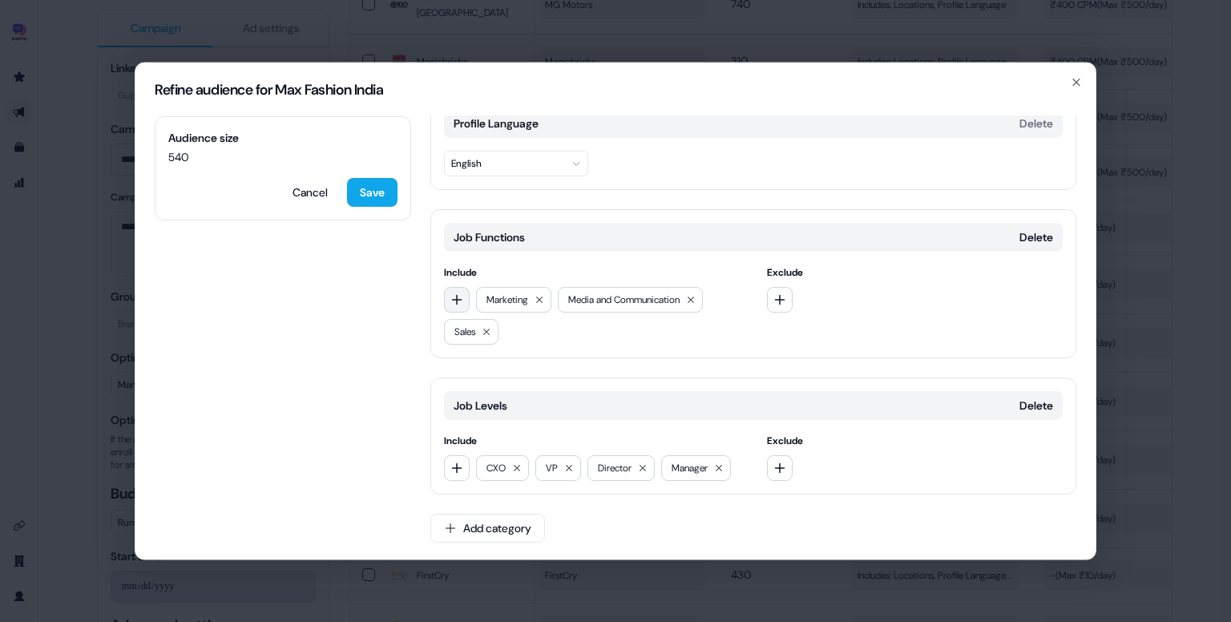
click at [459, 298] on icon "button" at bounding box center [457, 299] width 10 height 10
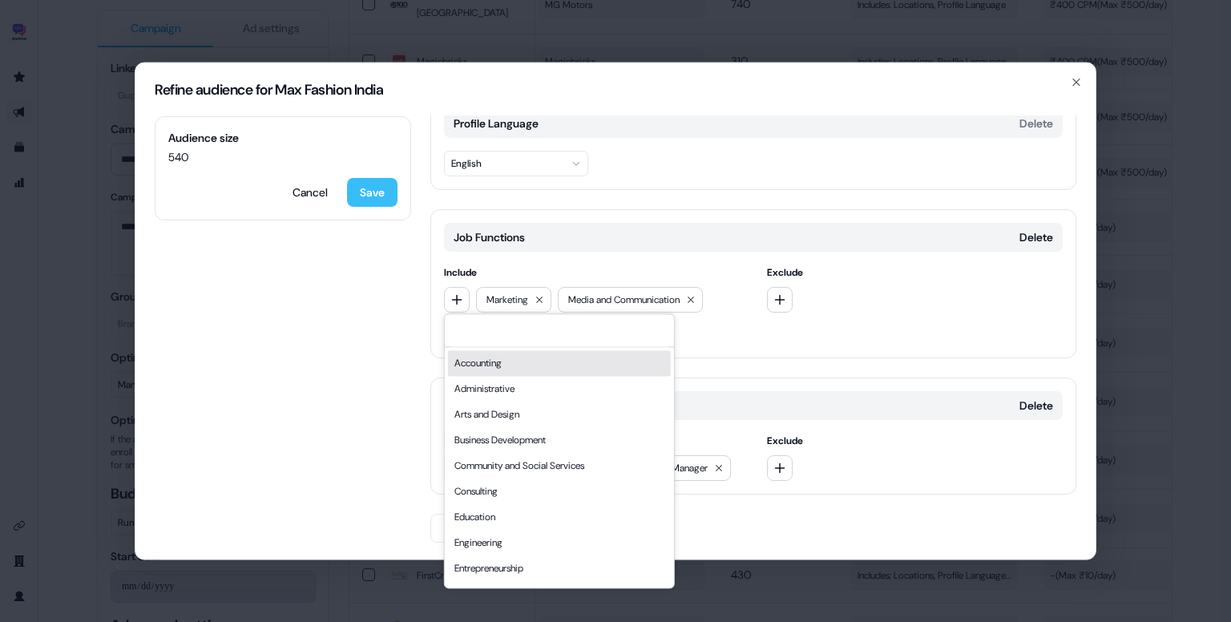
click at [360, 196] on button "Save" at bounding box center [372, 192] width 51 height 29
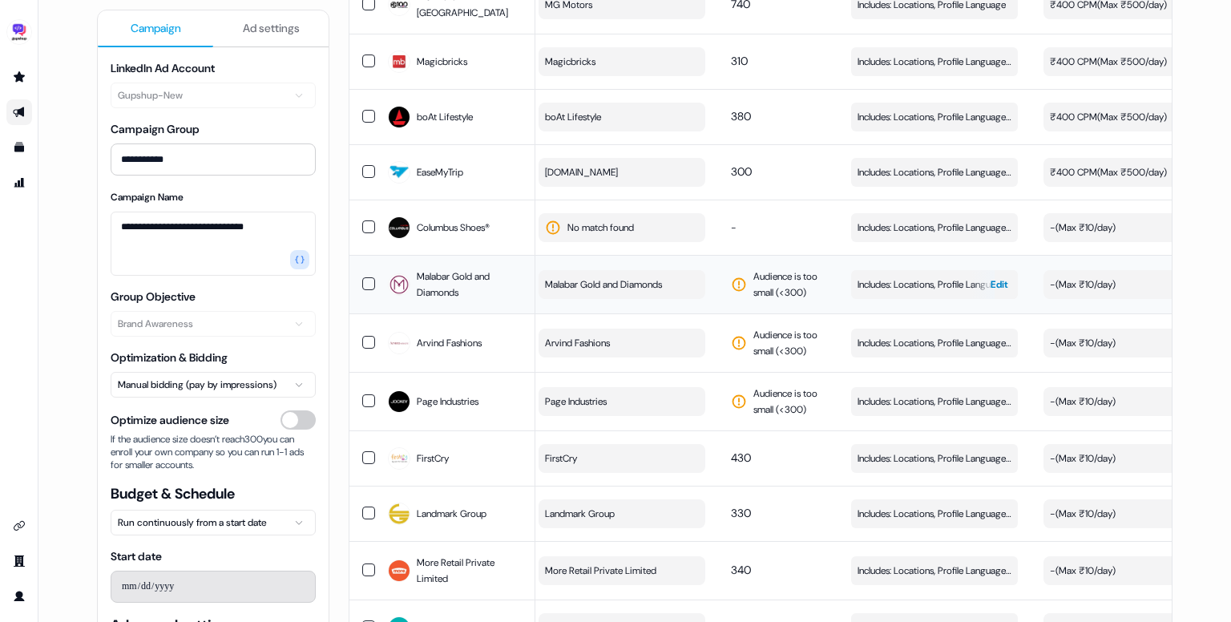
click at [940, 270] on button "Includes: Locations, Profile Language, Job Functions, Job Levels Edit" at bounding box center [934, 284] width 167 height 29
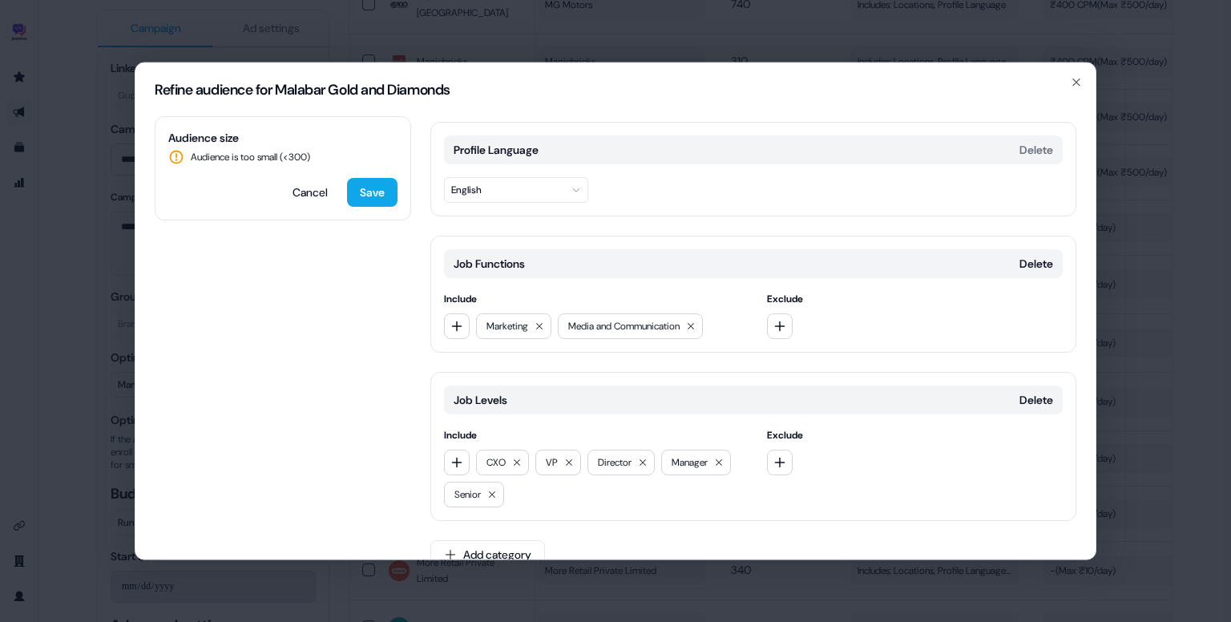
scroll to position [131, 0]
click at [458, 325] on icon "button" at bounding box center [457, 325] width 13 height 13
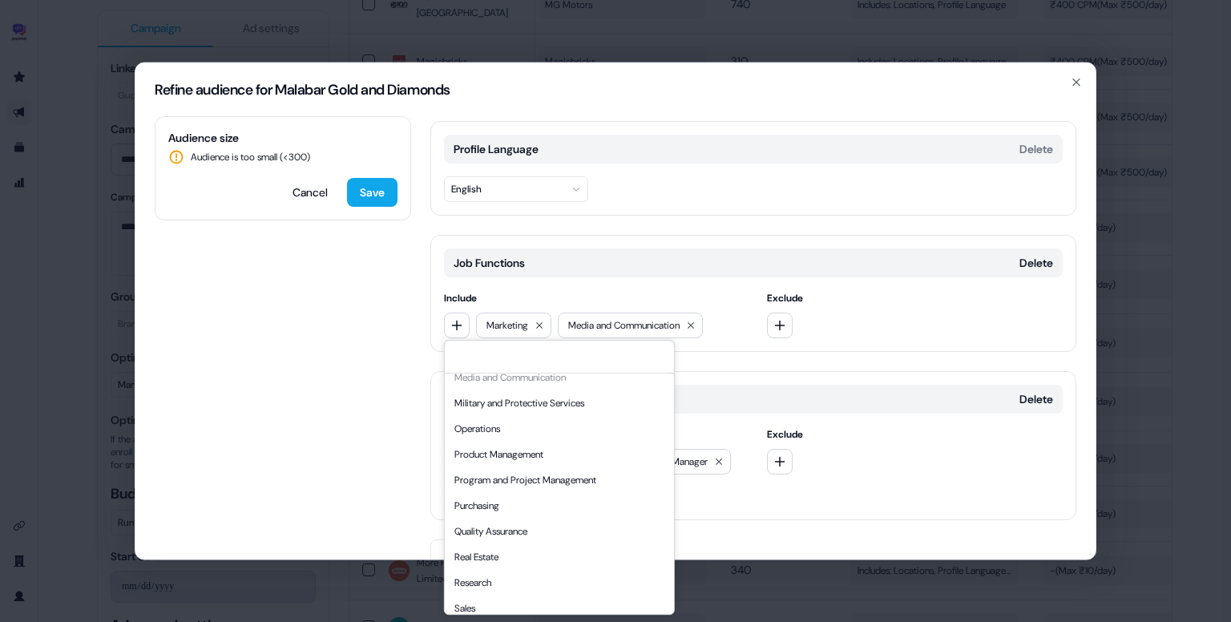
scroll to position [433, 0]
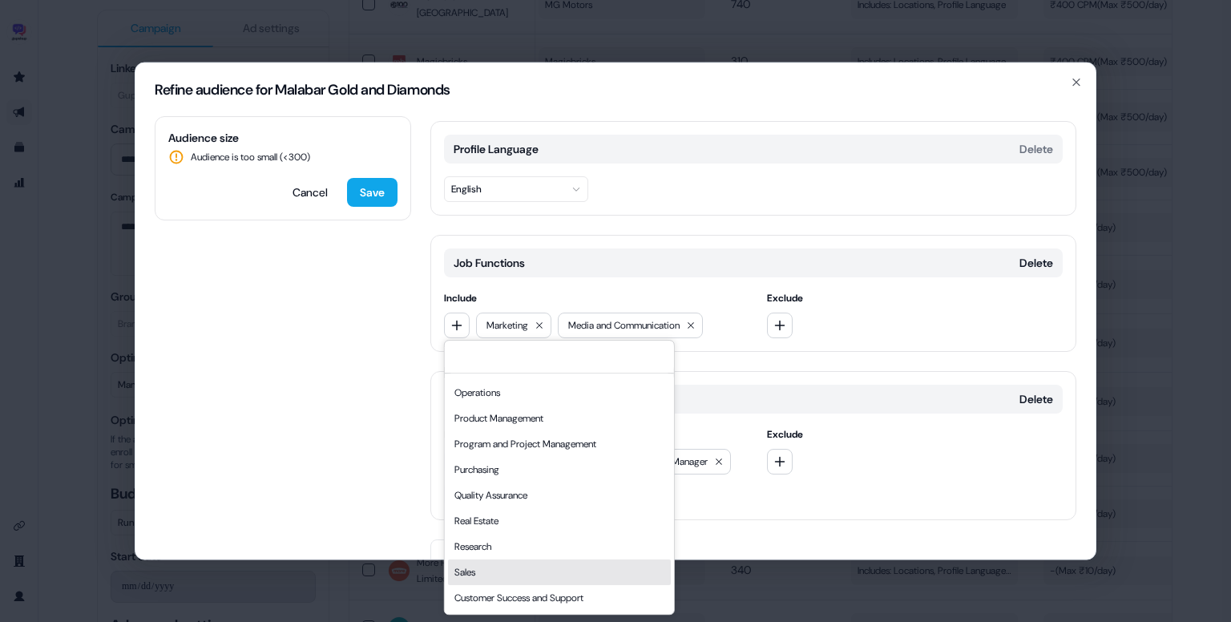
click at [502, 560] on div "Sales" at bounding box center [559, 573] width 223 height 26
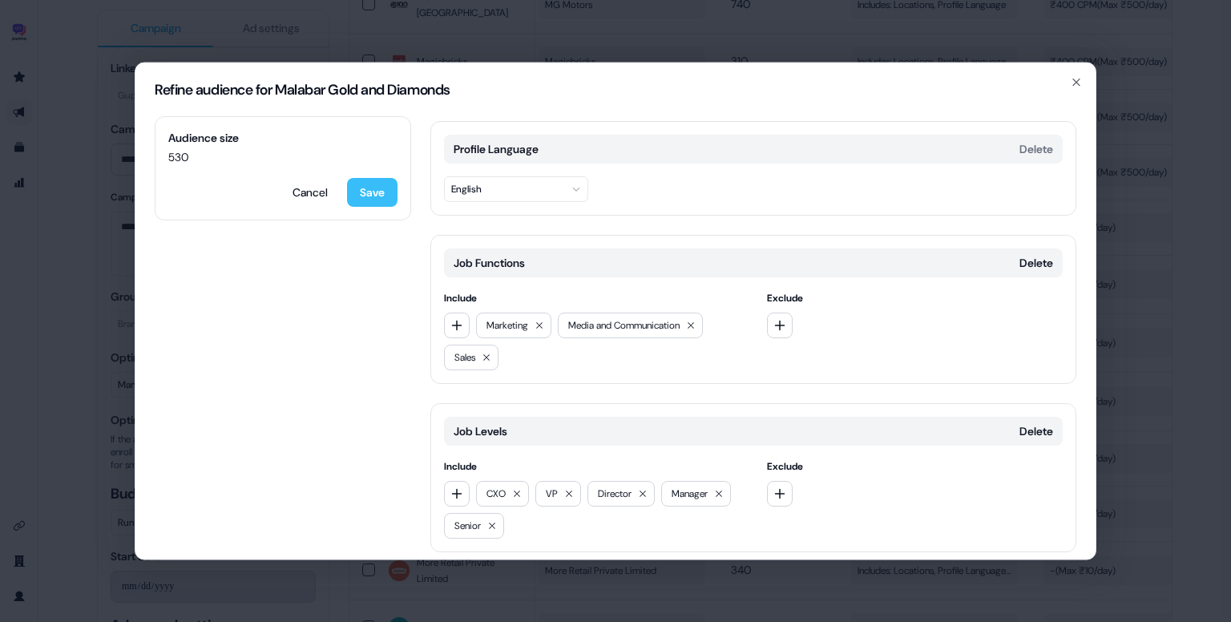
click at [365, 195] on button "Save" at bounding box center [372, 192] width 51 height 29
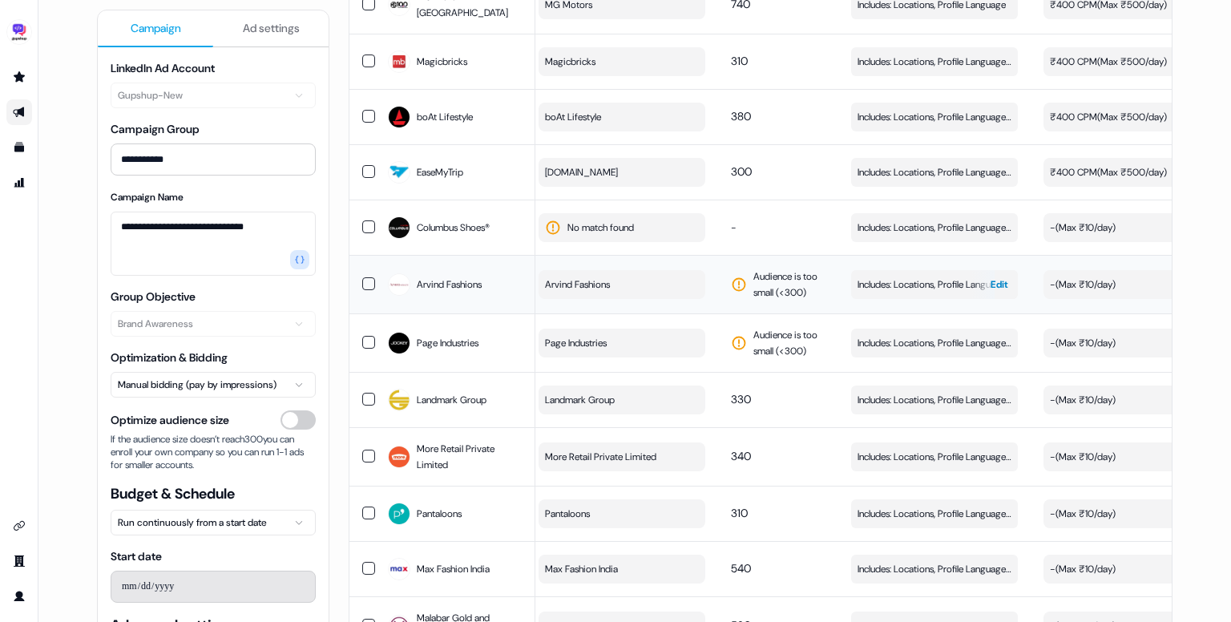
click at [920, 277] on span "Includes: Locations, Profile Language, Job Functions, Job Levels" at bounding box center [935, 285] width 154 height 16
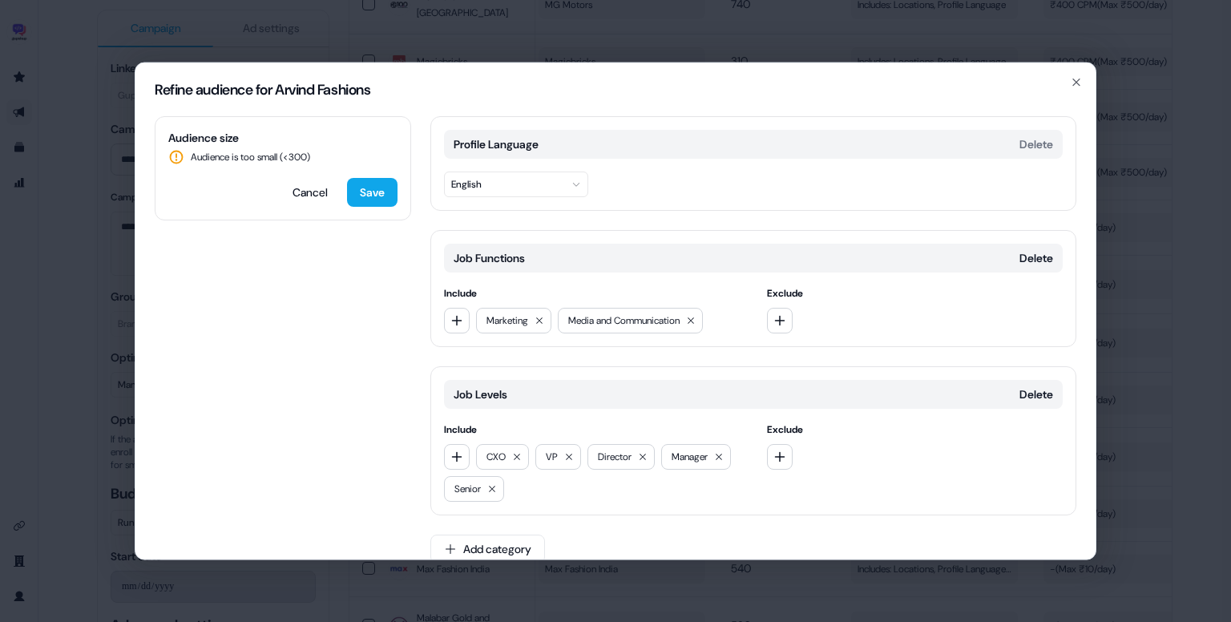
scroll to position [157, 0]
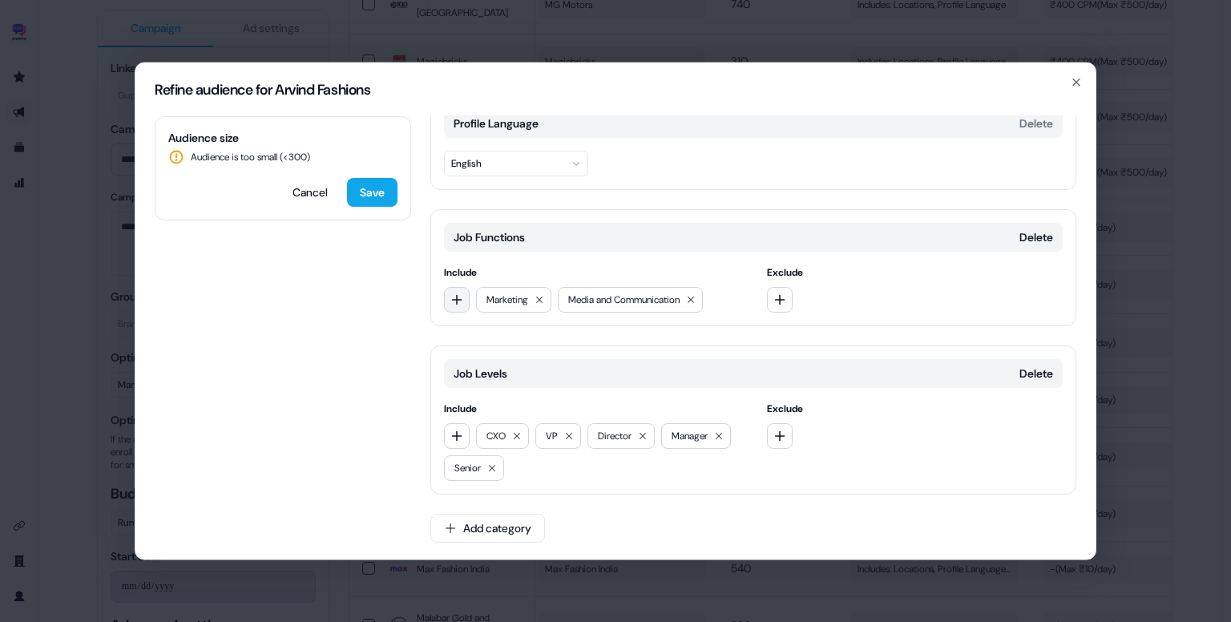
click at [449, 302] on button "button" at bounding box center [457, 300] width 26 height 26
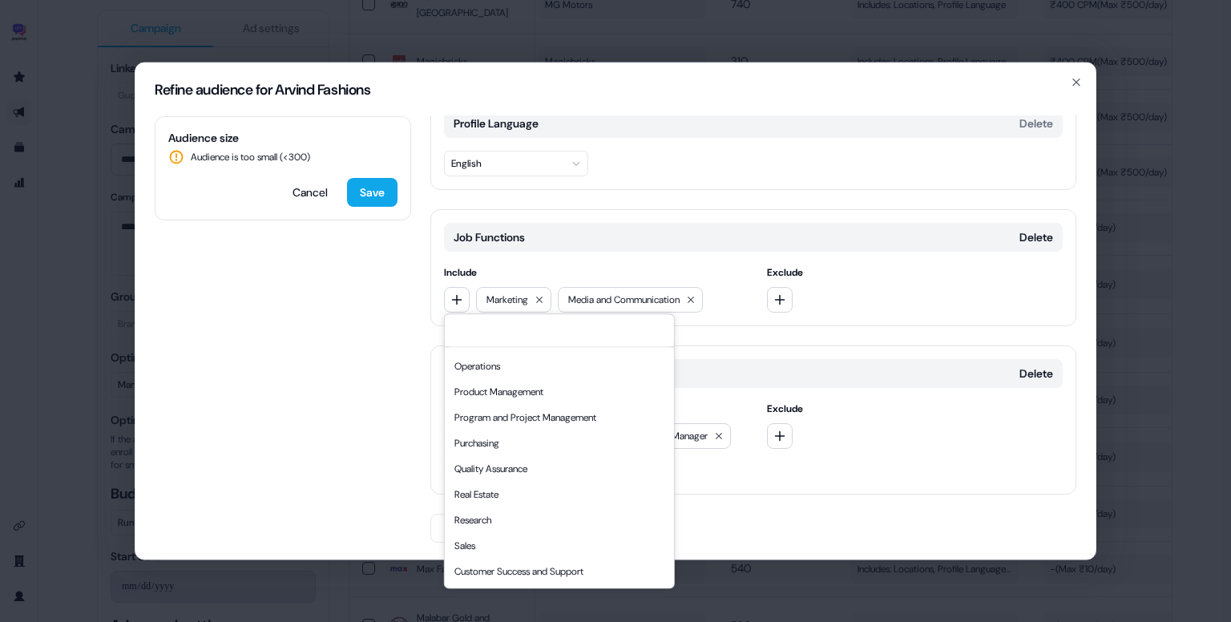
scroll to position [432, 0]
click at [497, 551] on div "Sales" at bounding box center [559, 547] width 223 height 26
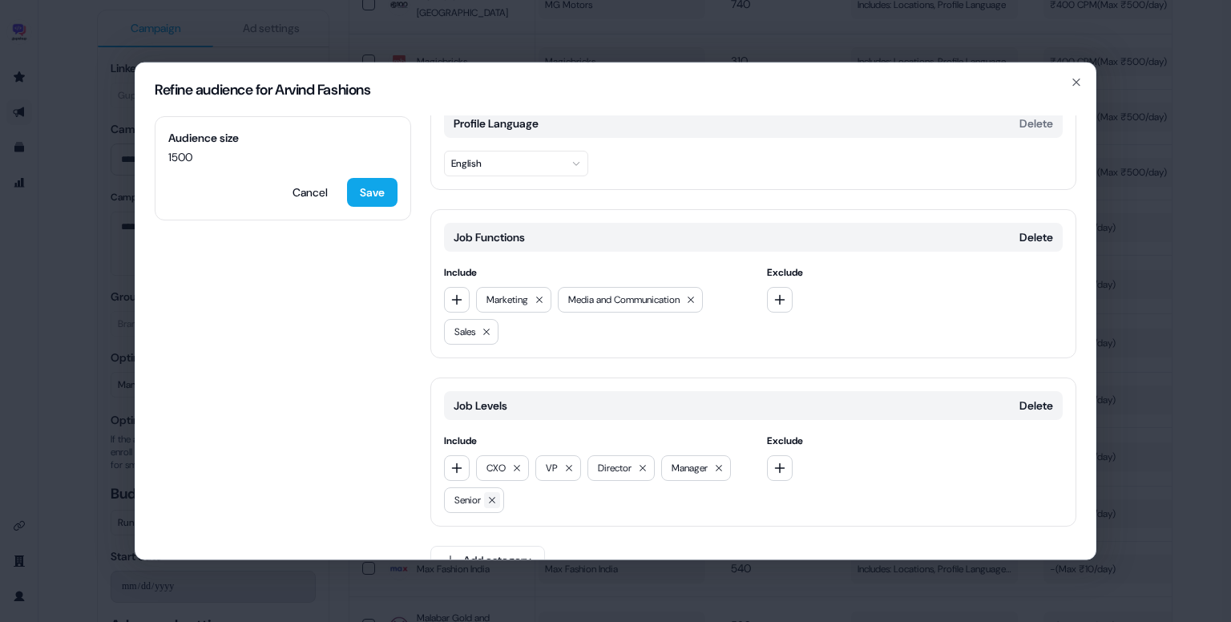
click at [488, 498] on icon at bounding box center [492, 500] width 10 height 10
click at [718, 463] on icon at bounding box center [719, 468] width 10 height 10
click at [448, 303] on button "button" at bounding box center [457, 300] width 26 height 26
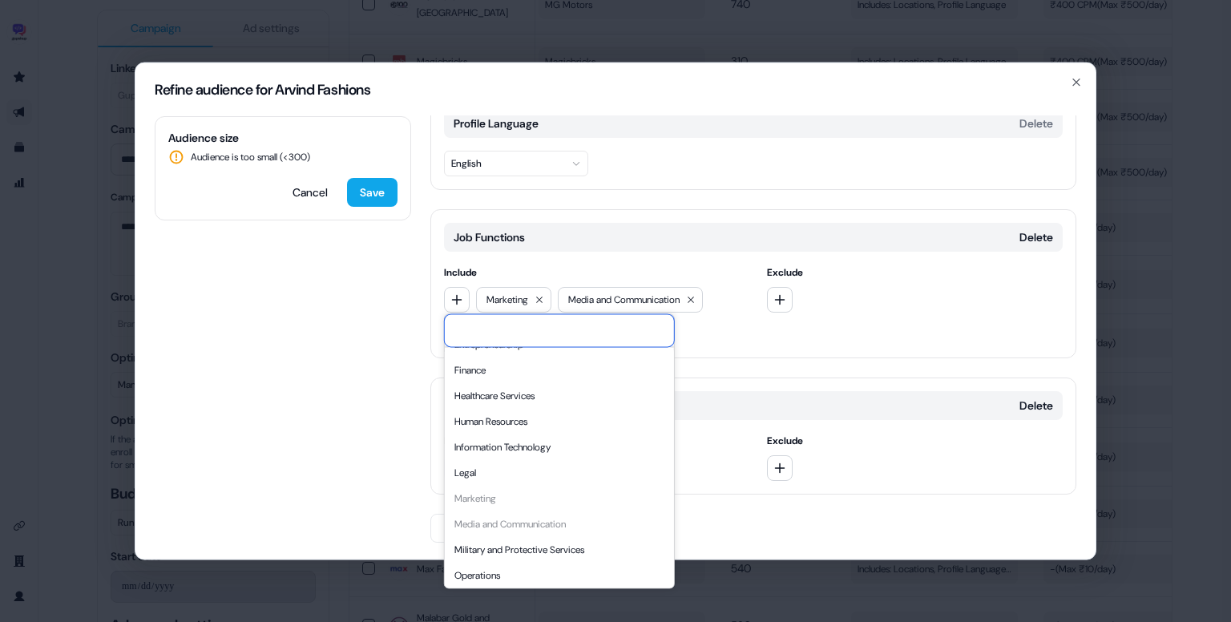
scroll to position [0, 0]
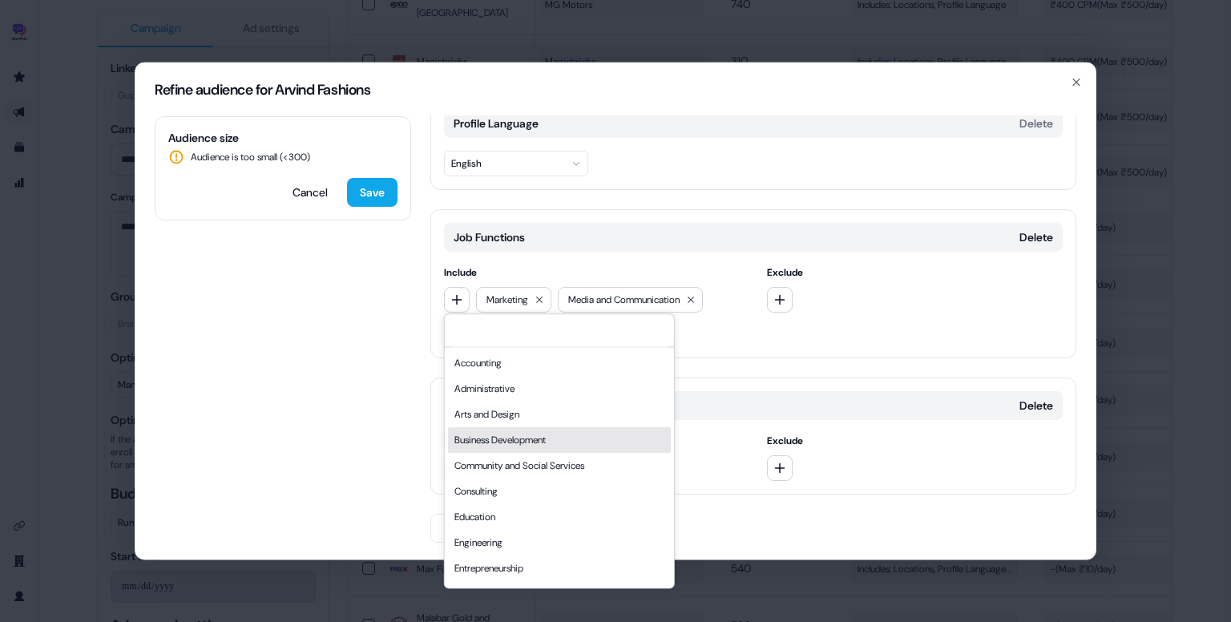
click at [532, 435] on div "Business Development" at bounding box center [559, 440] width 223 height 26
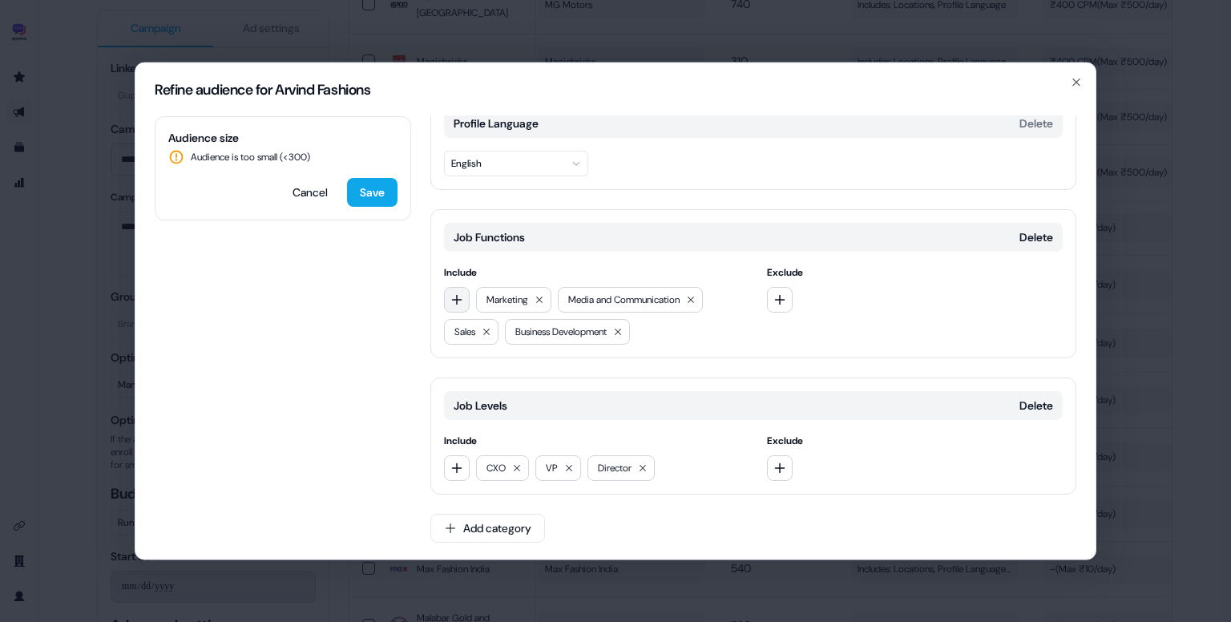
click at [452, 297] on icon "button" at bounding box center [457, 299] width 13 height 13
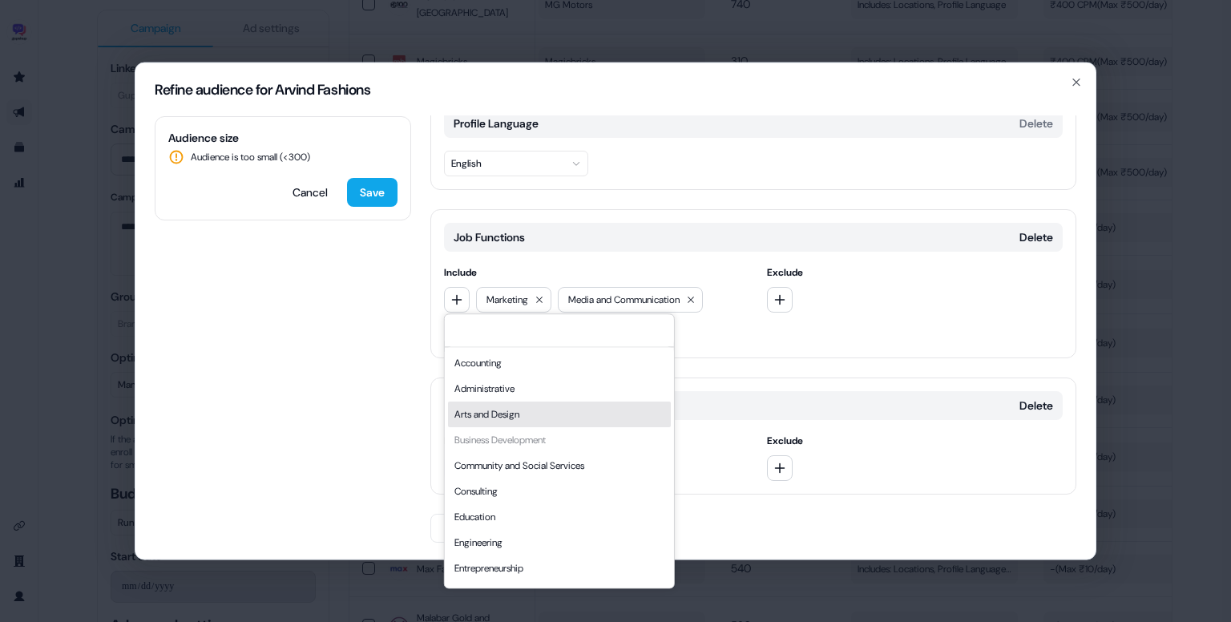
click at [702, 384] on div "Job Levels Delete Include CXO VP Director Exclude" at bounding box center [754, 436] width 646 height 117
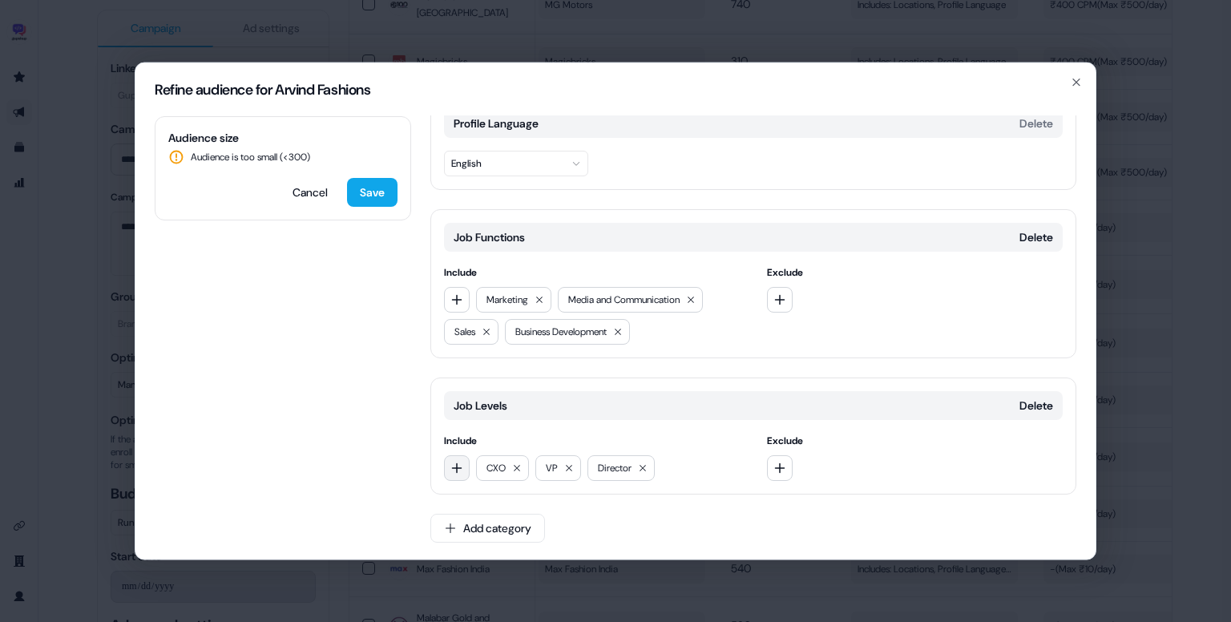
click at [461, 459] on button "button" at bounding box center [457, 468] width 26 height 26
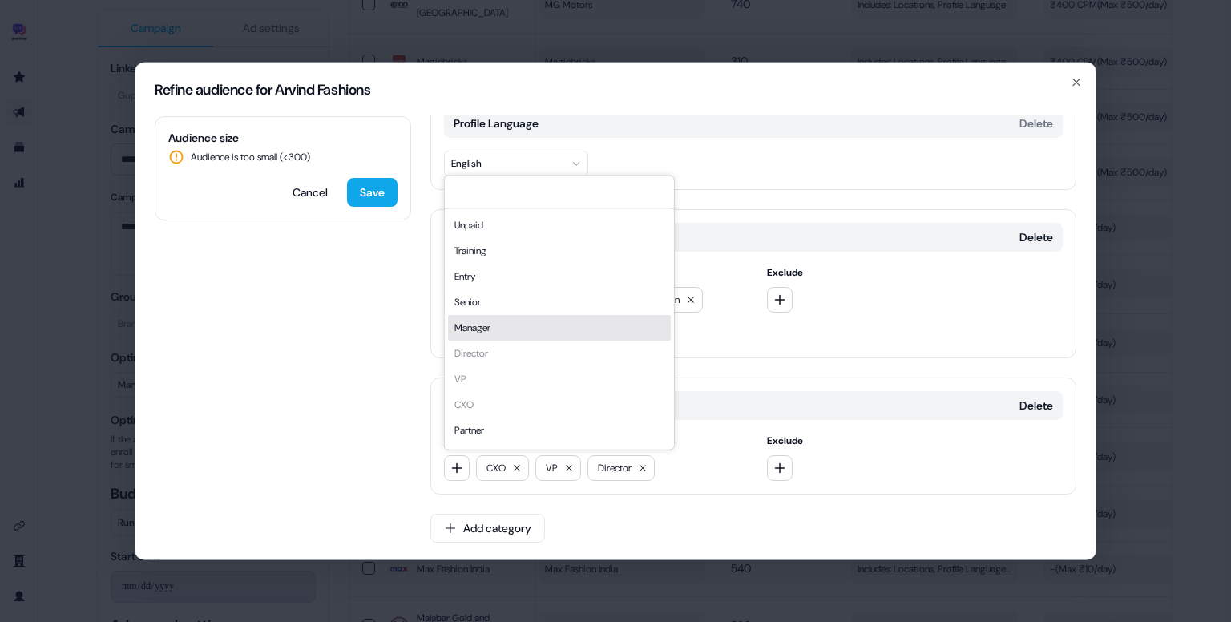
click at [496, 319] on div "Manager" at bounding box center [559, 328] width 223 height 26
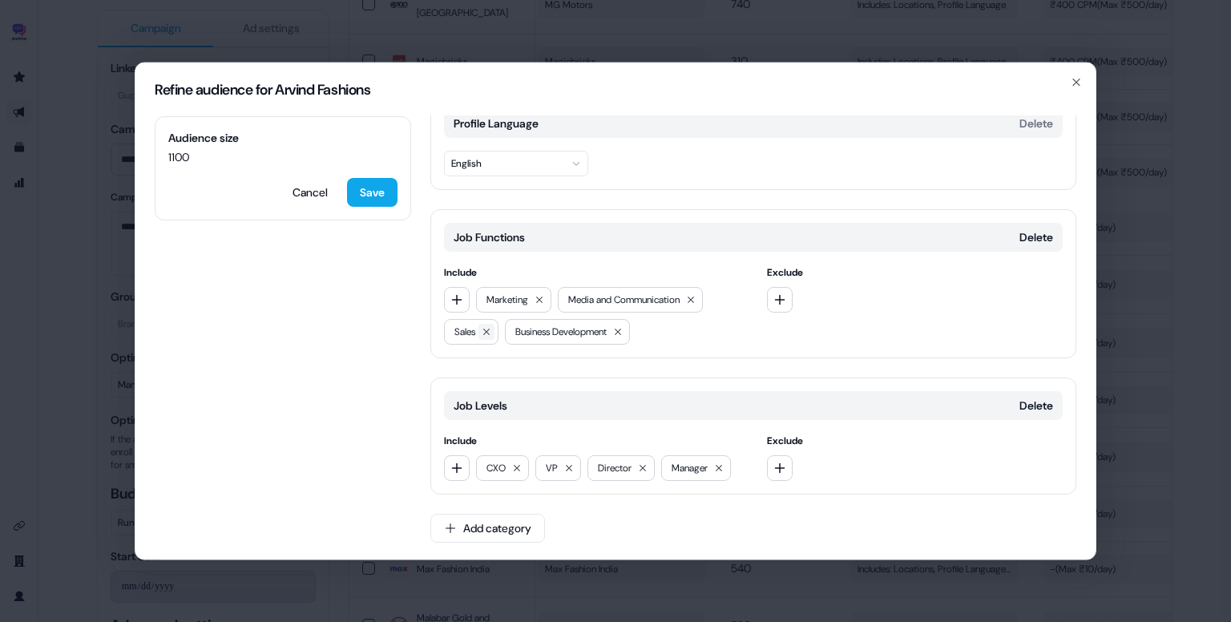
click at [488, 331] on icon at bounding box center [487, 332] width 10 height 10
click at [560, 331] on icon at bounding box center [557, 332] width 6 height 6
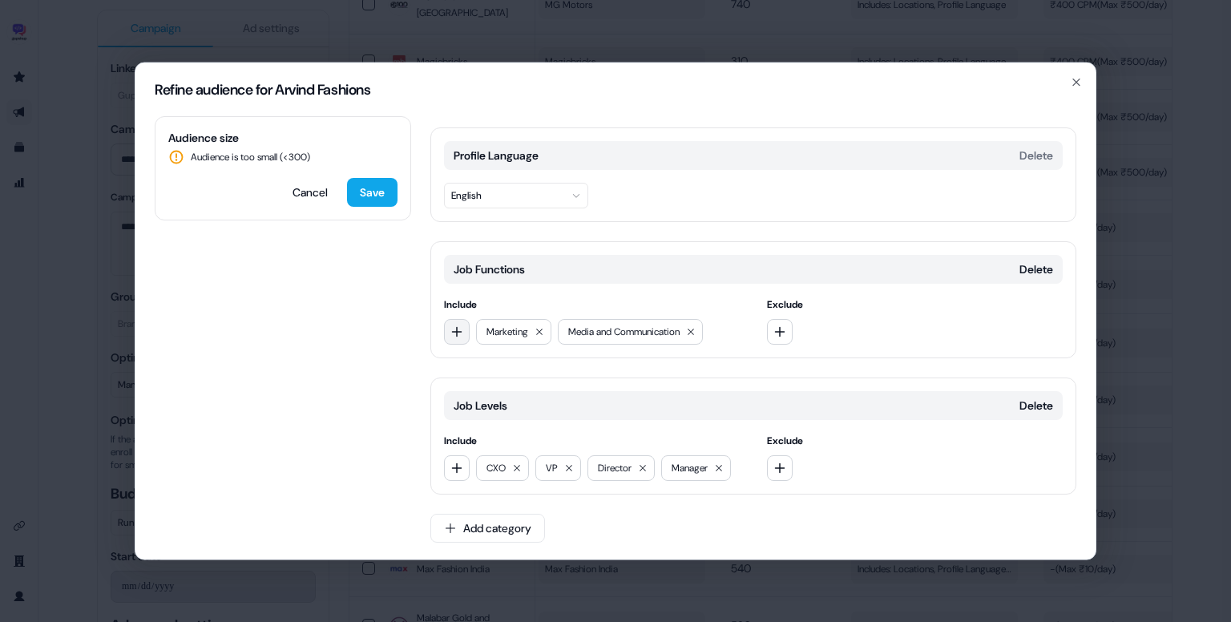
click at [452, 329] on icon "button" at bounding box center [457, 331] width 10 height 10
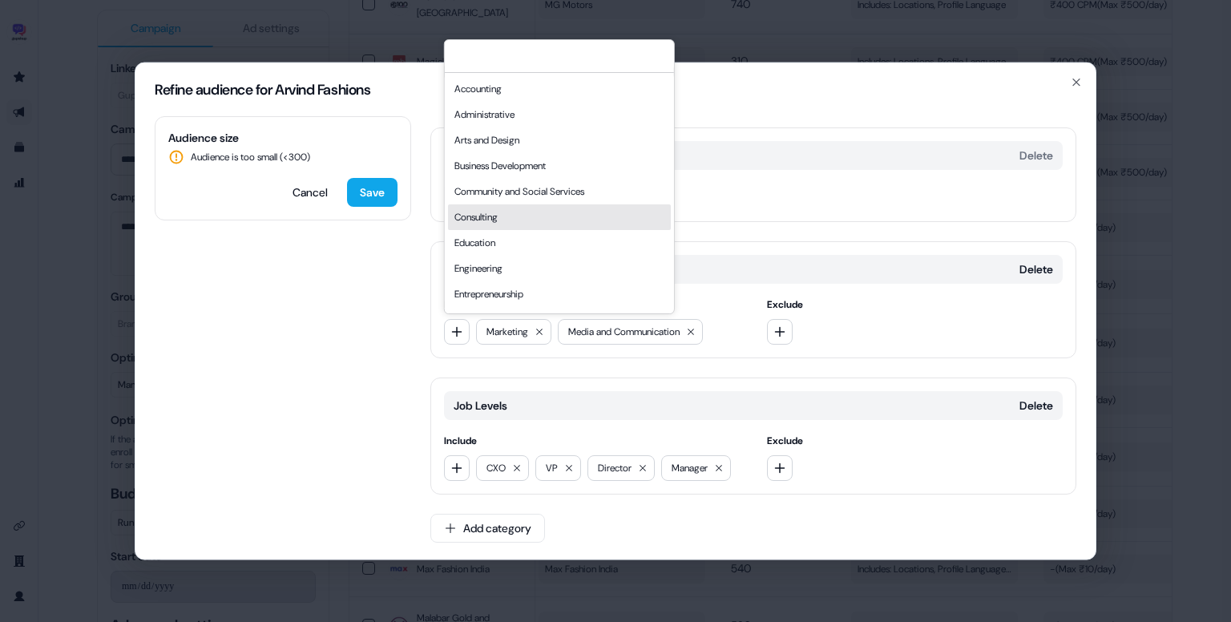
scroll to position [433, 0]
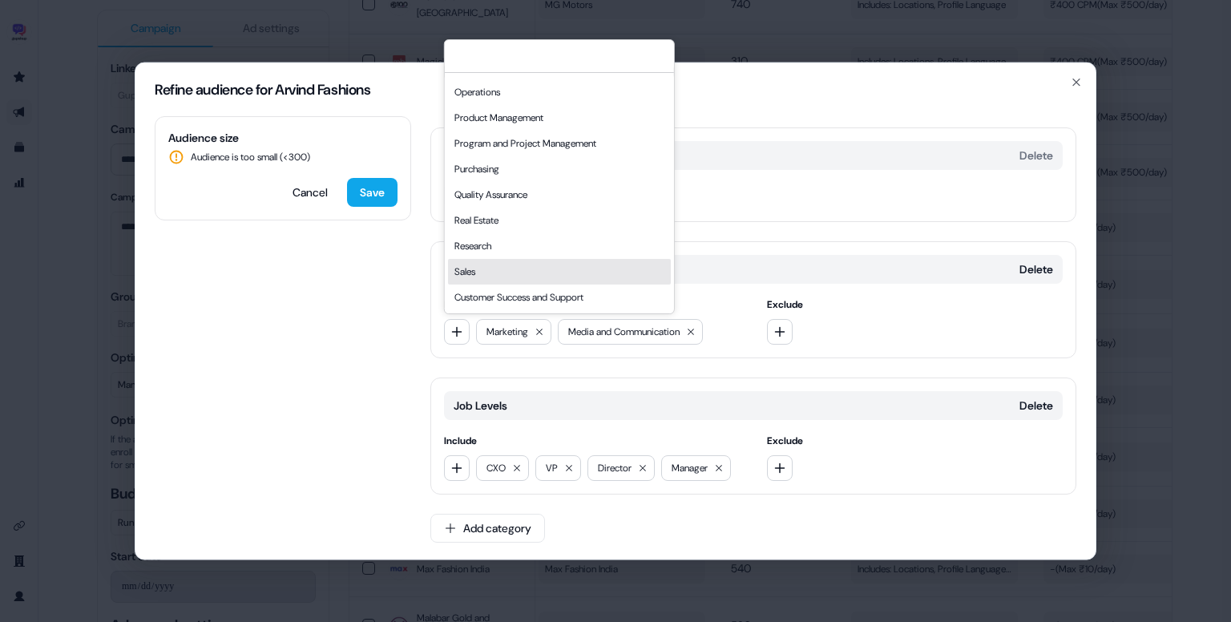
click at [526, 265] on div "Sales" at bounding box center [559, 272] width 223 height 26
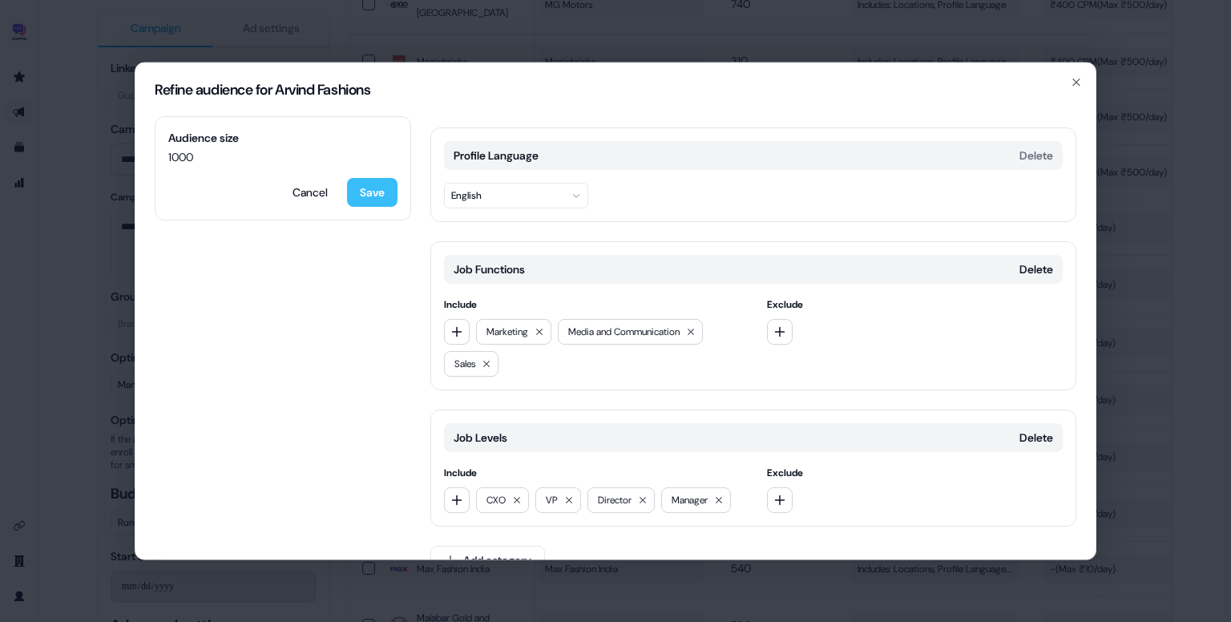
click at [386, 200] on button "Save" at bounding box center [372, 192] width 51 height 29
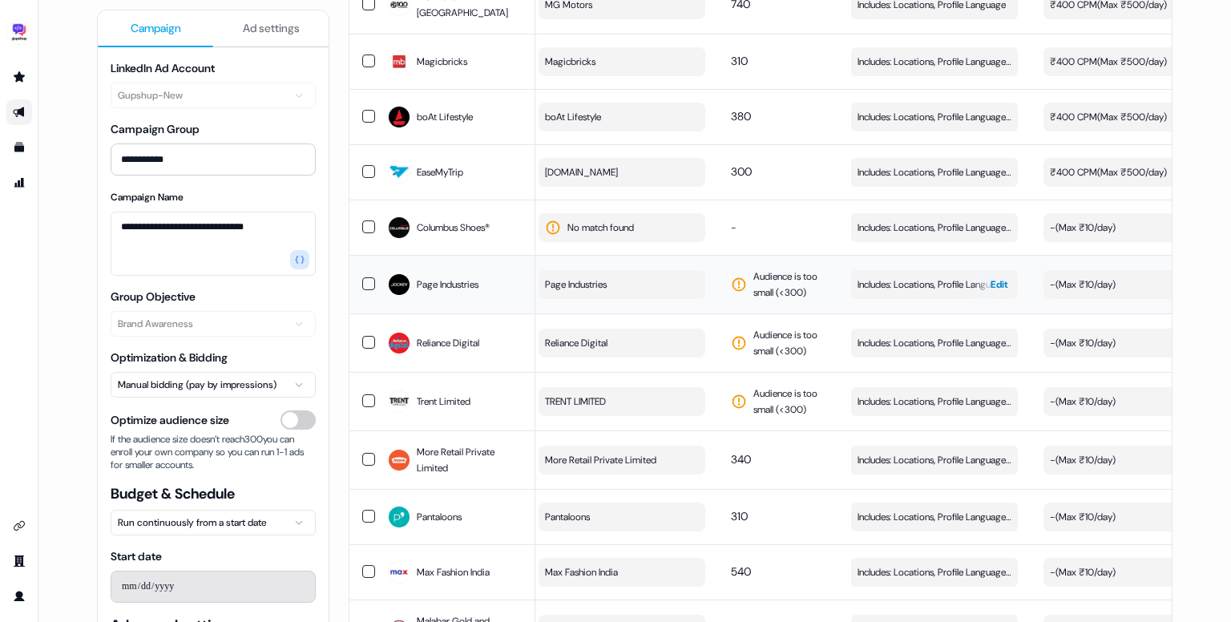
click at [904, 277] on span "Includes: Locations, Profile Language, Job Functions, Job Levels" at bounding box center [935, 285] width 154 height 16
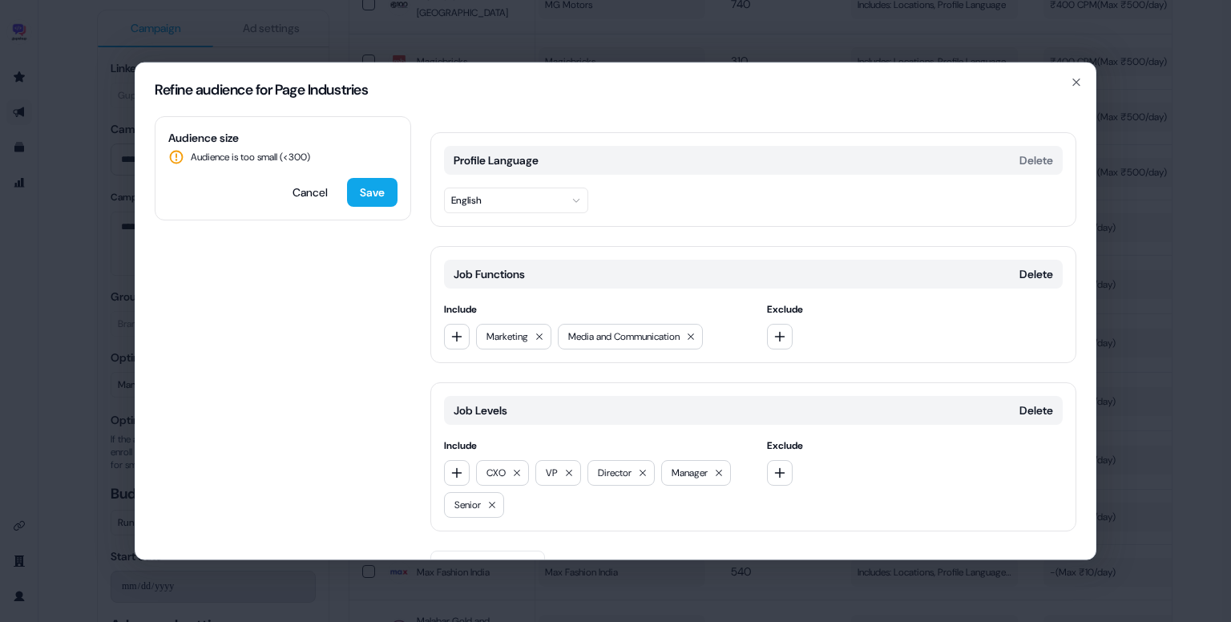
scroll to position [157, 0]
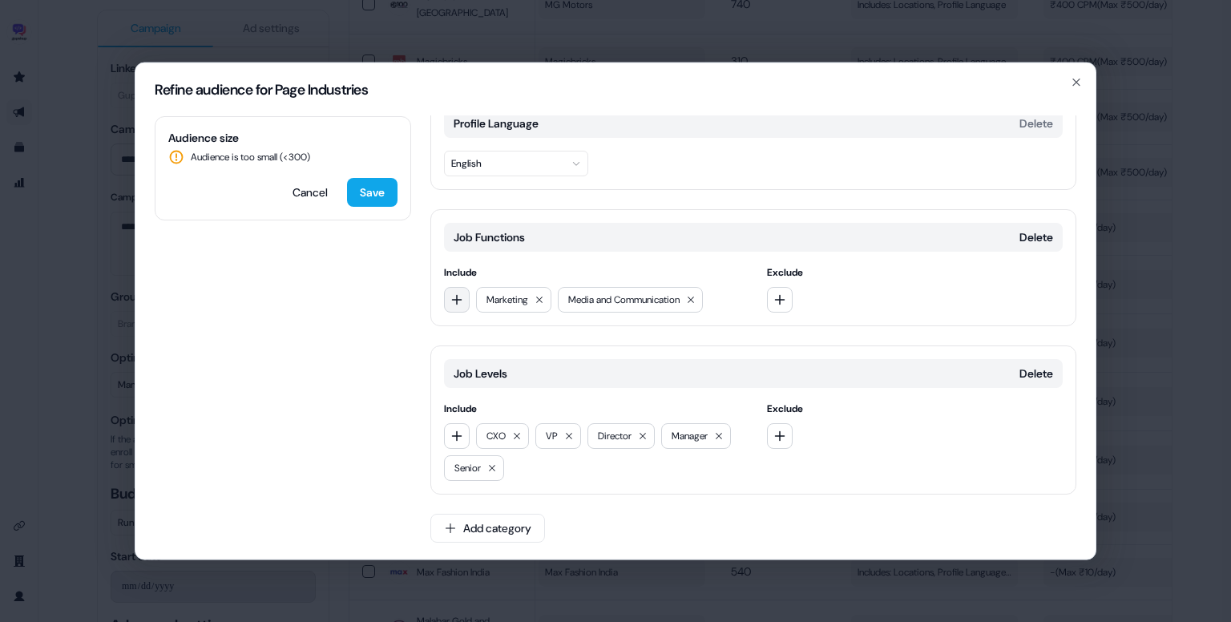
click at [453, 295] on icon "button" at bounding box center [457, 299] width 13 height 13
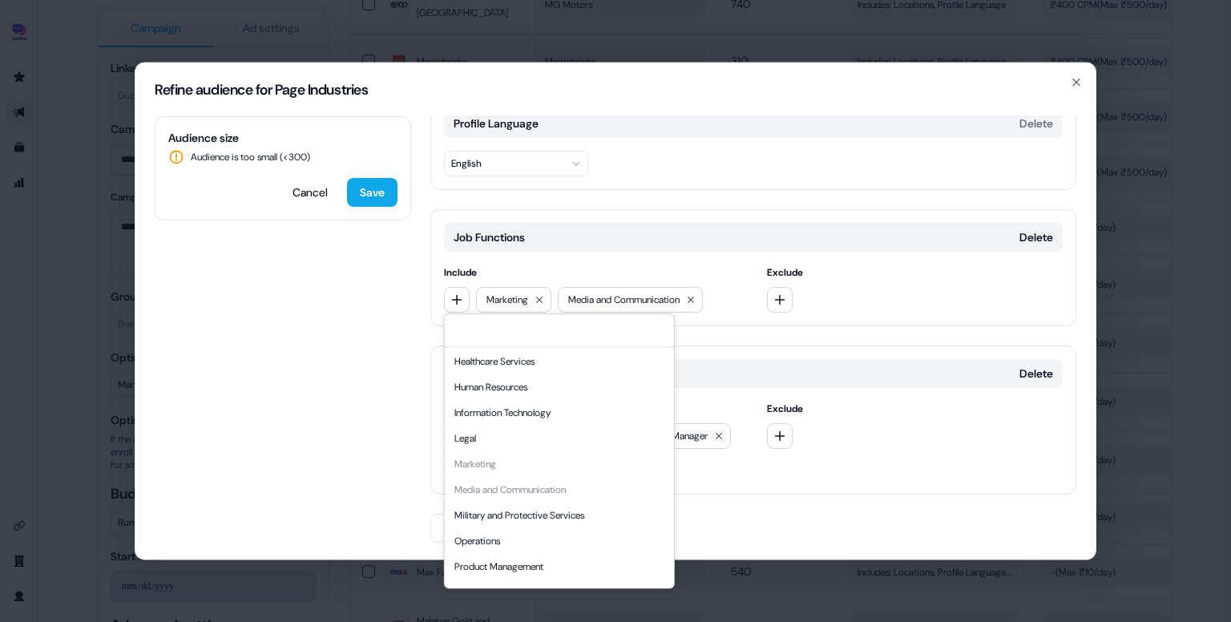
scroll to position [433, 0]
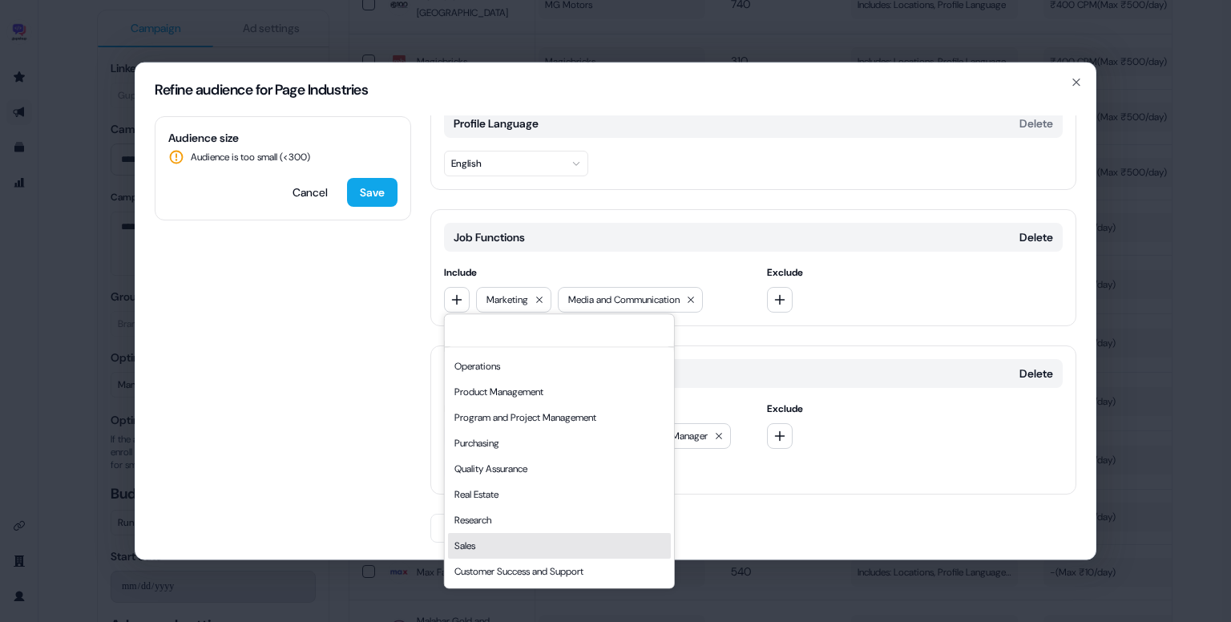
click at [484, 534] on div "Sales" at bounding box center [559, 546] width 223 height 26
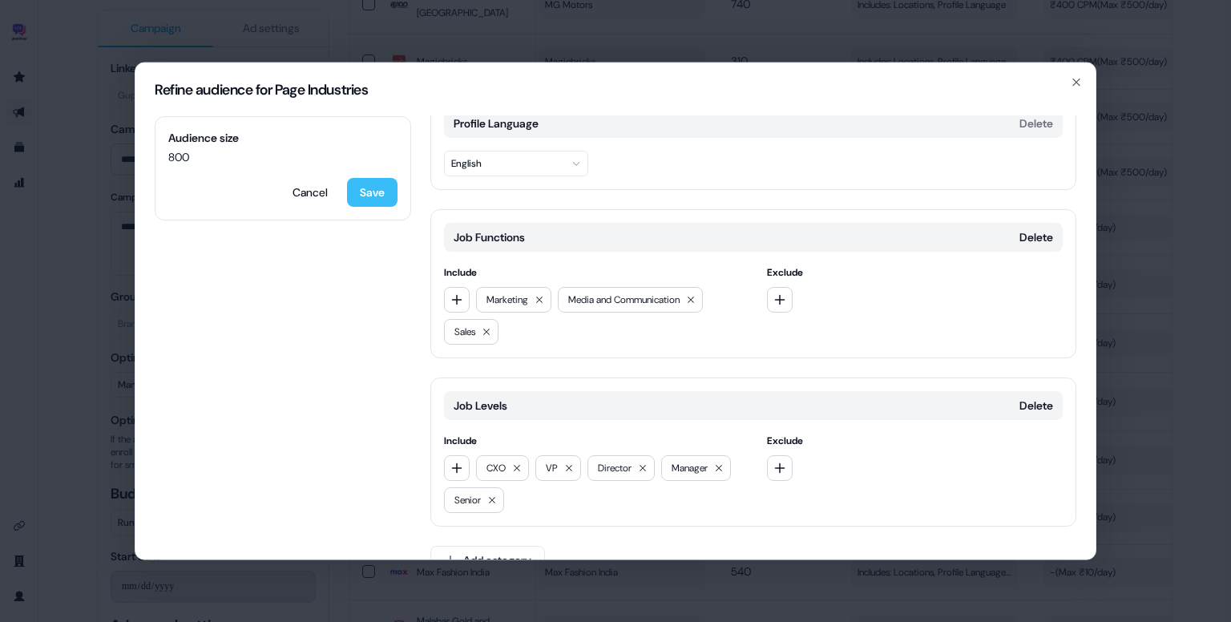
click at [369, 197] on button "Save" at bounding box center [372, 192] width 51 height 29
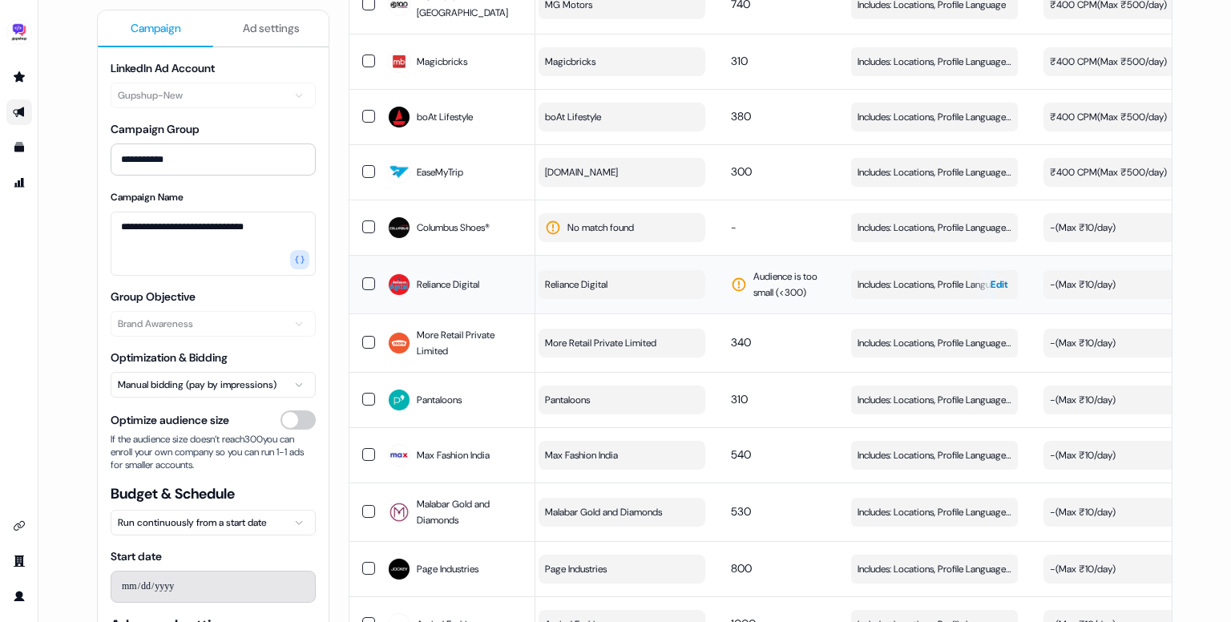
click at [911, 277] on span "Includes: Locations, Profile Language, Job Functions, Job Levels" at bounding box center [935, 285] width 154 height 16
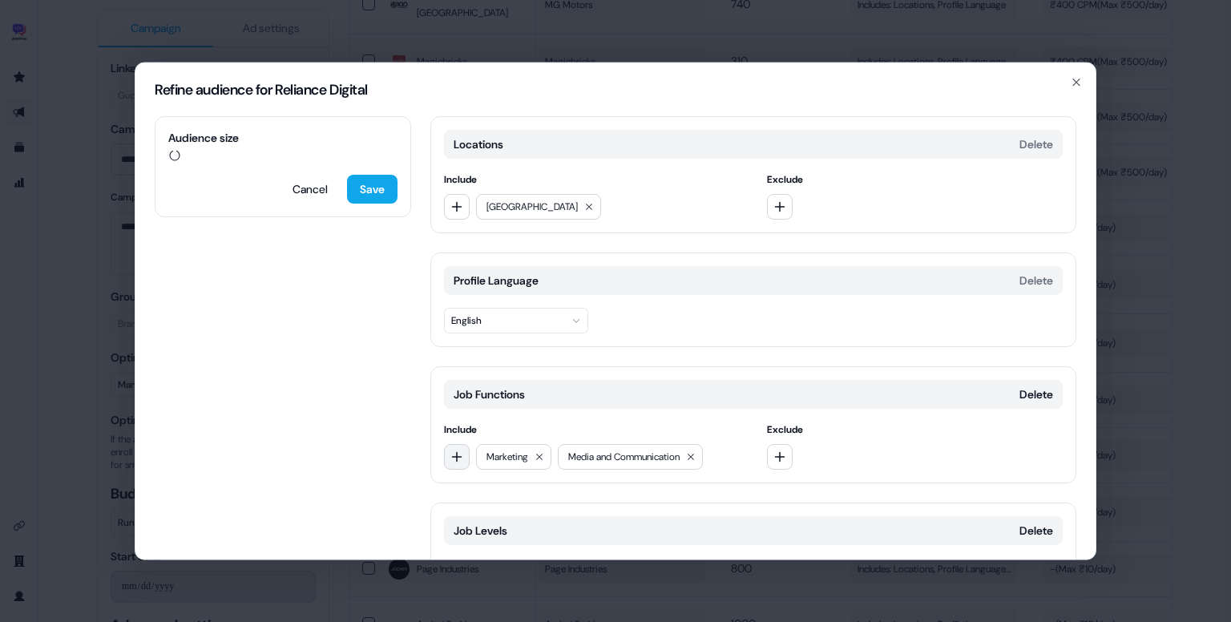
click at [460, 455] on icon "button" at bounding box center [457, 456] width 10 height 10
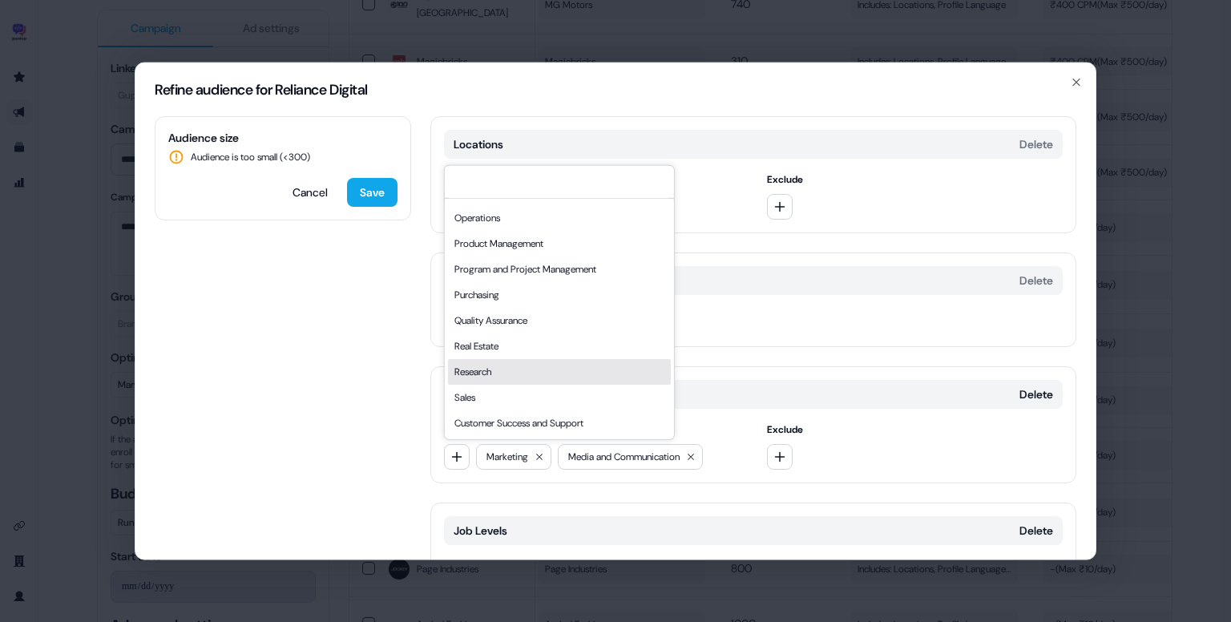
click at [487, 388] on div "Sales" at bounding box center [559, 398] width 223 height 26
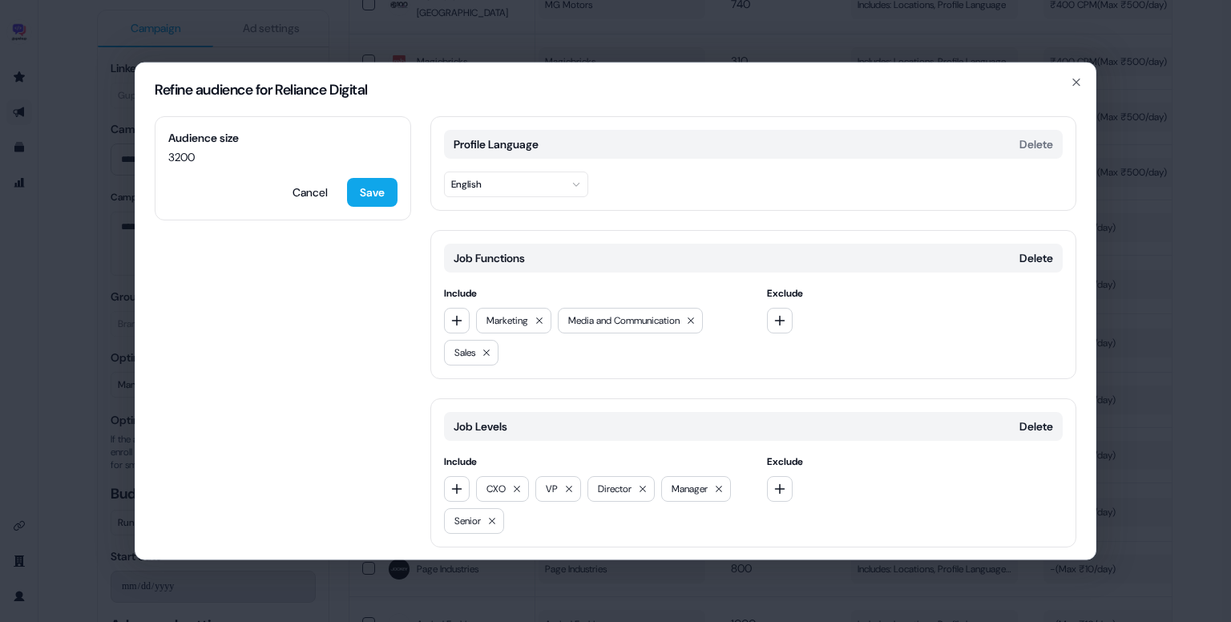
scroll to position [167, 0]
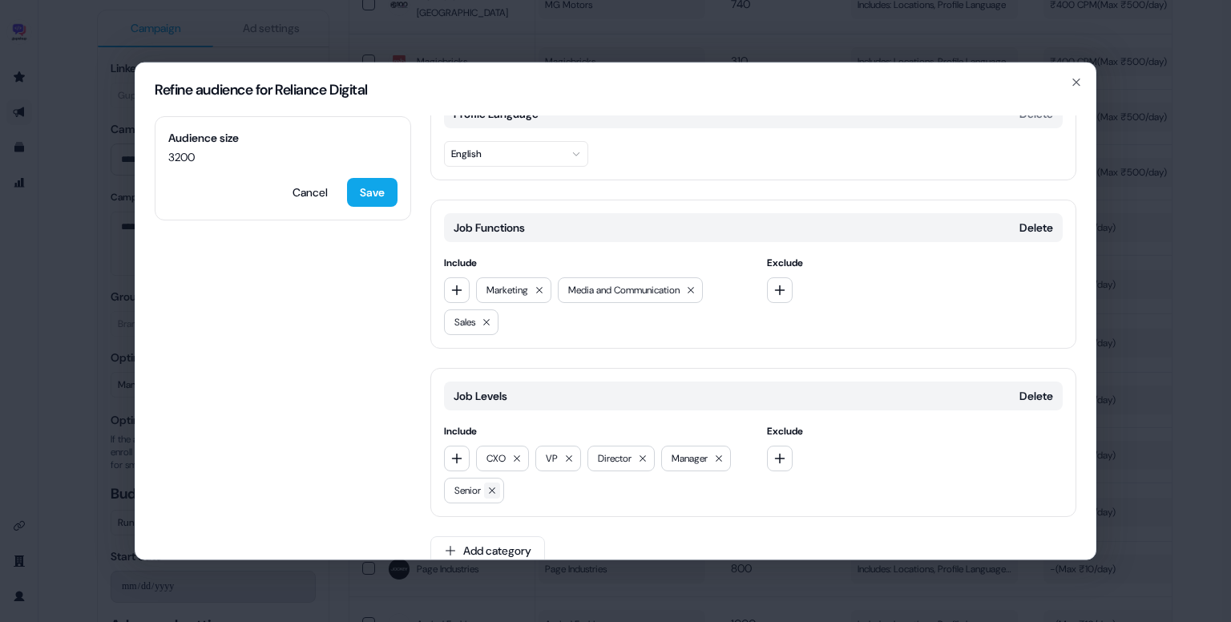
click at [495, 486] on icon at bounding box center [492, 491] width 10 height 10
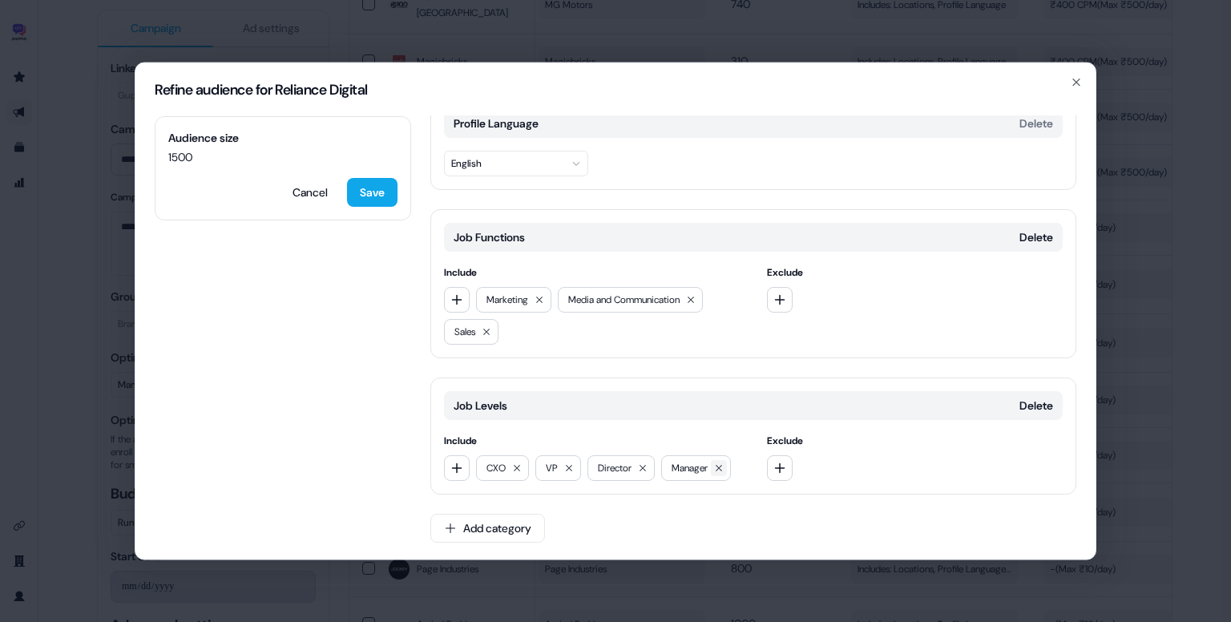
click at [723, 463] on icon at bounding box center [719, 468] width 10 height 10
click at [461, 466] on icon "button" at bounding box center [457, 468] width 10 height 10
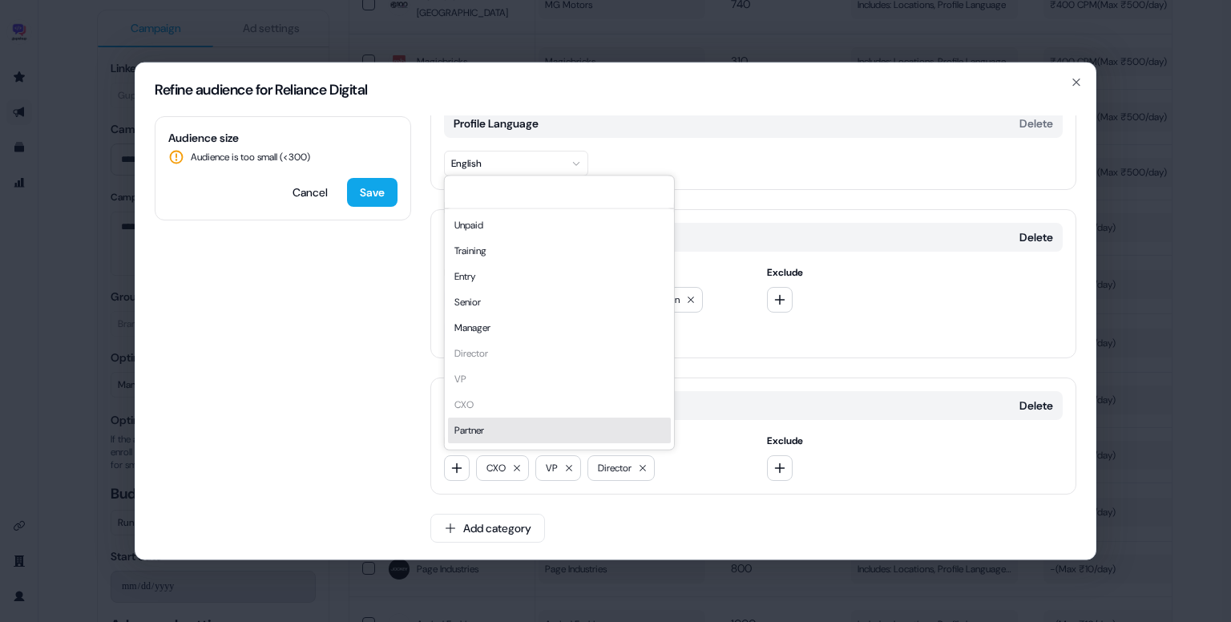
click at [519, 434] on div "Partner" at bounding box center [559, 431] width 223 height 26
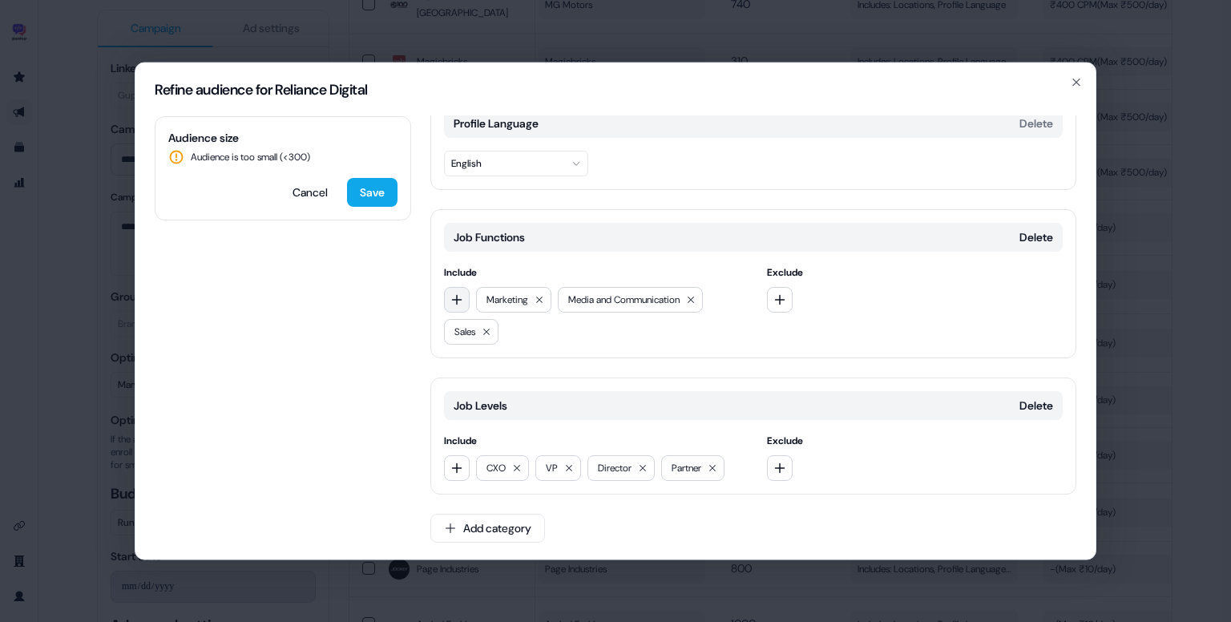
click at [459, 299] on icon "button" at bounding box center [457, 299] width 13 height 13
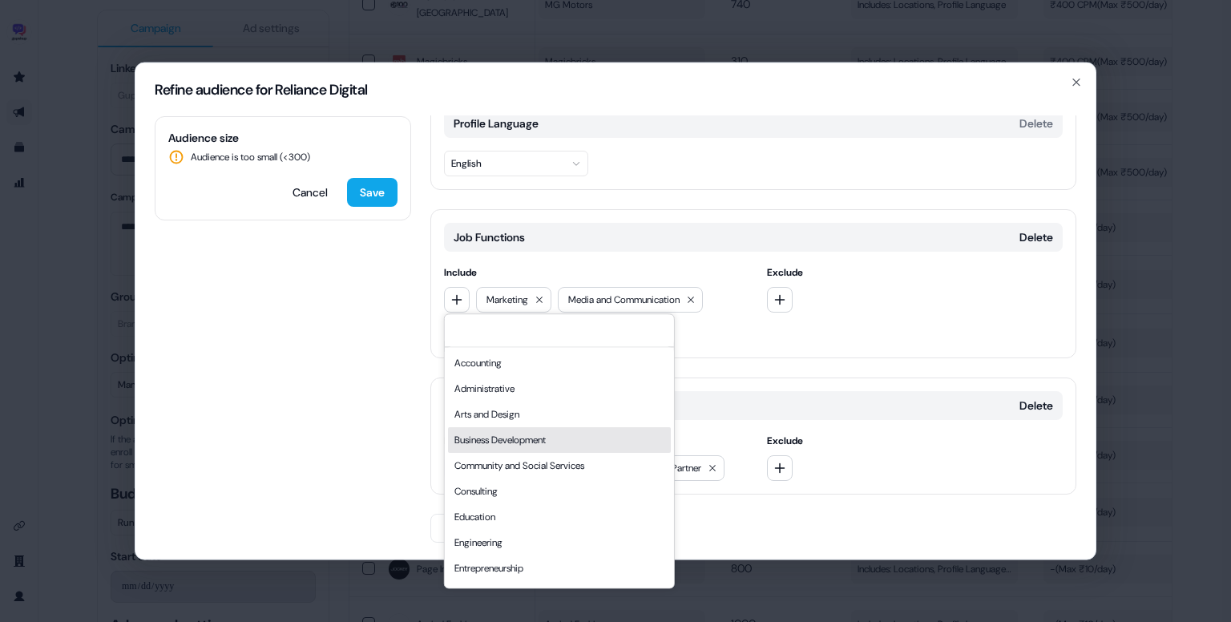
click at [551, 433] on div "Business Development" at bounding box center [559, 440] width 223 height 26
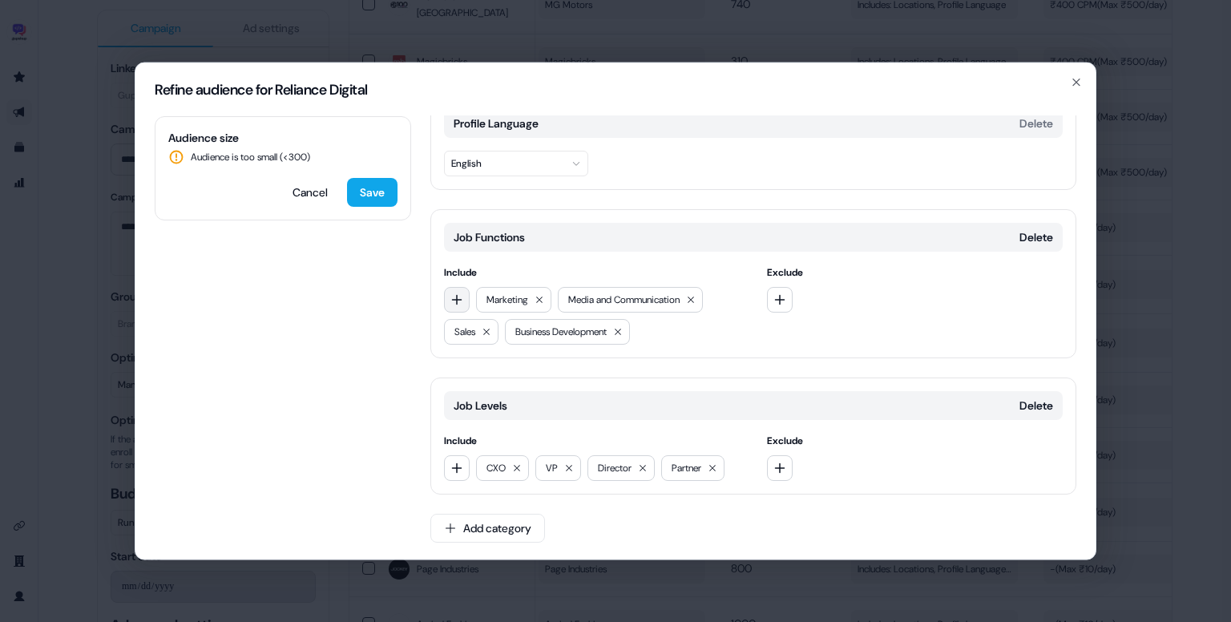
click at [454, 297] on icon "button" at bounding box center [457, 299] width 13 height 13
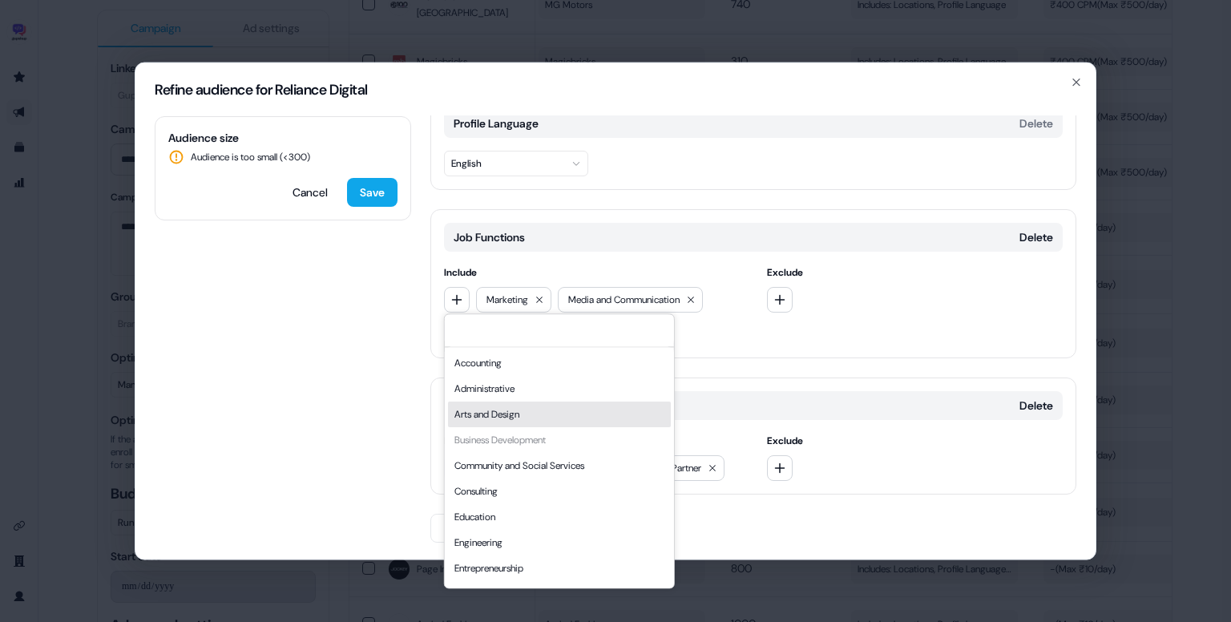
scroll to position [433, 0]
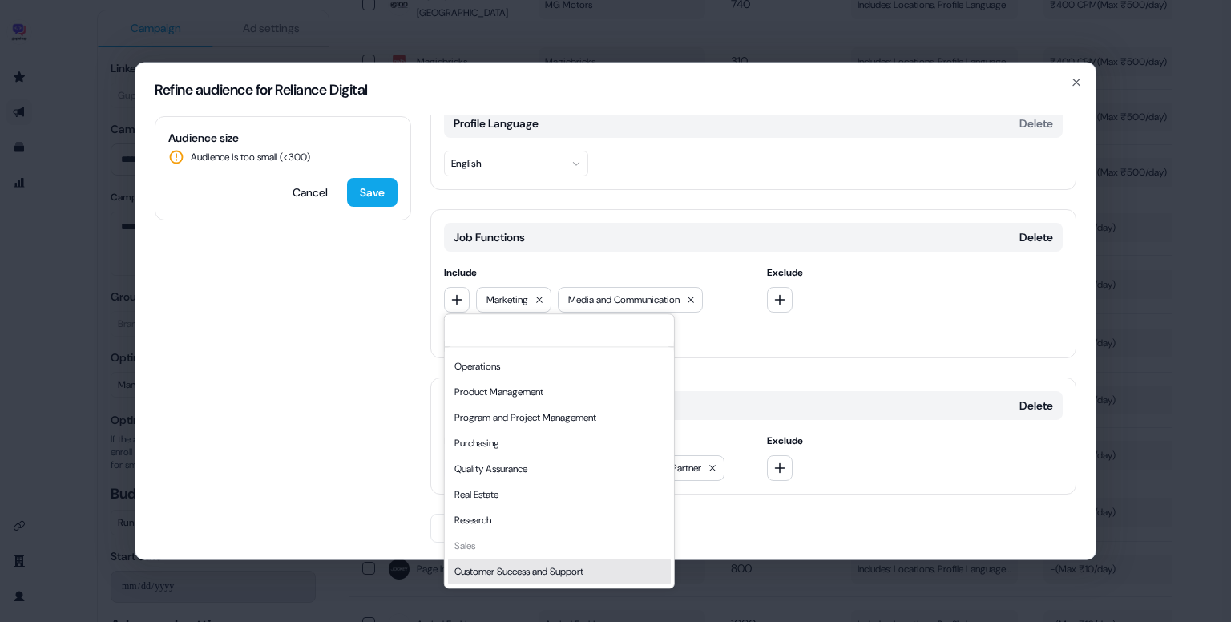
click at [542, 588] on div "Refine audience for Reliance Digital Audience size Audience is too small (< 300…" at bounding box center [615, 311] width 1231 height 622
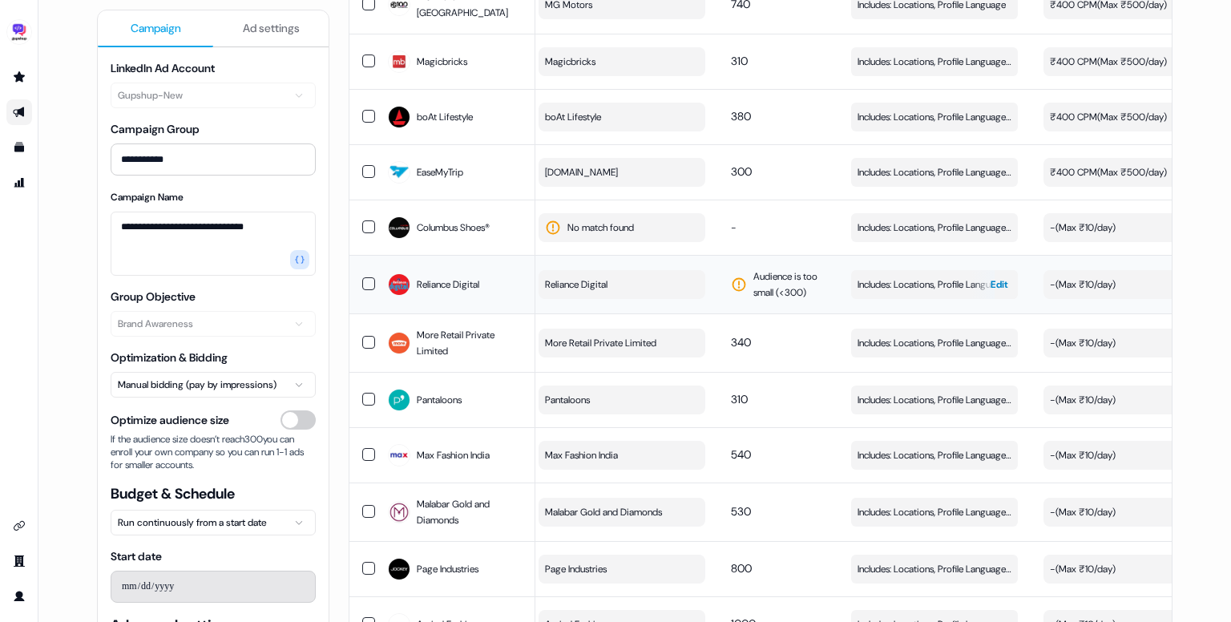
click at [940, 277] on span "Includes: Locations, Profile Language, Job Functions, Job Levels" at bounding box center [935, 285] width 154 height 16
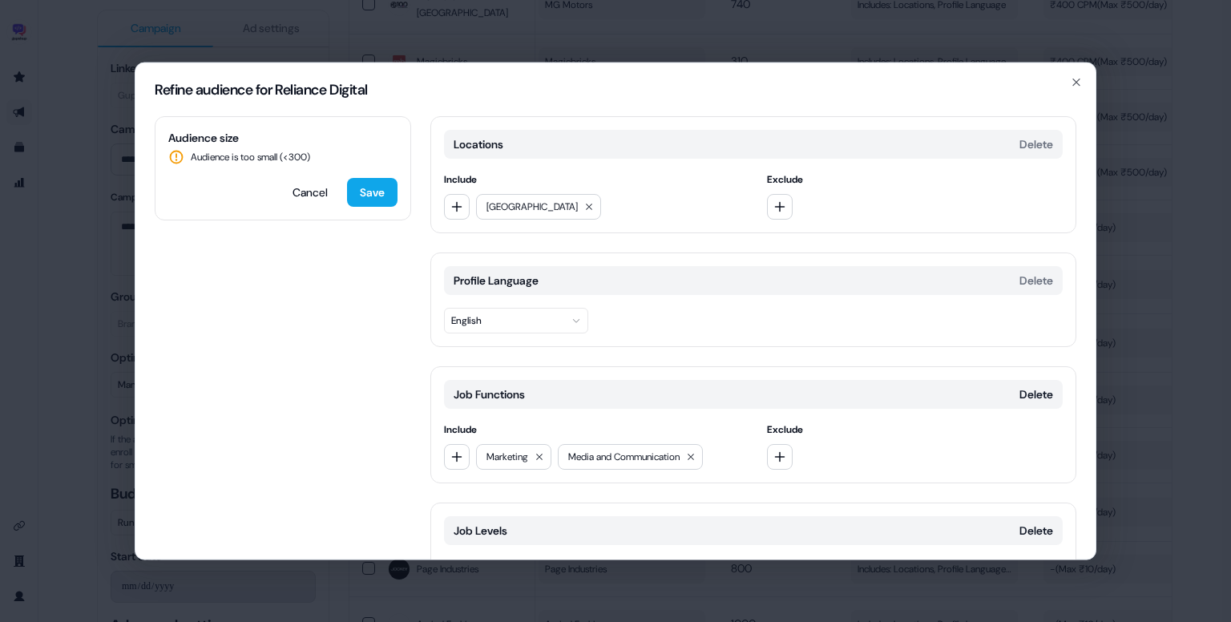
scroll to position [157, 0]
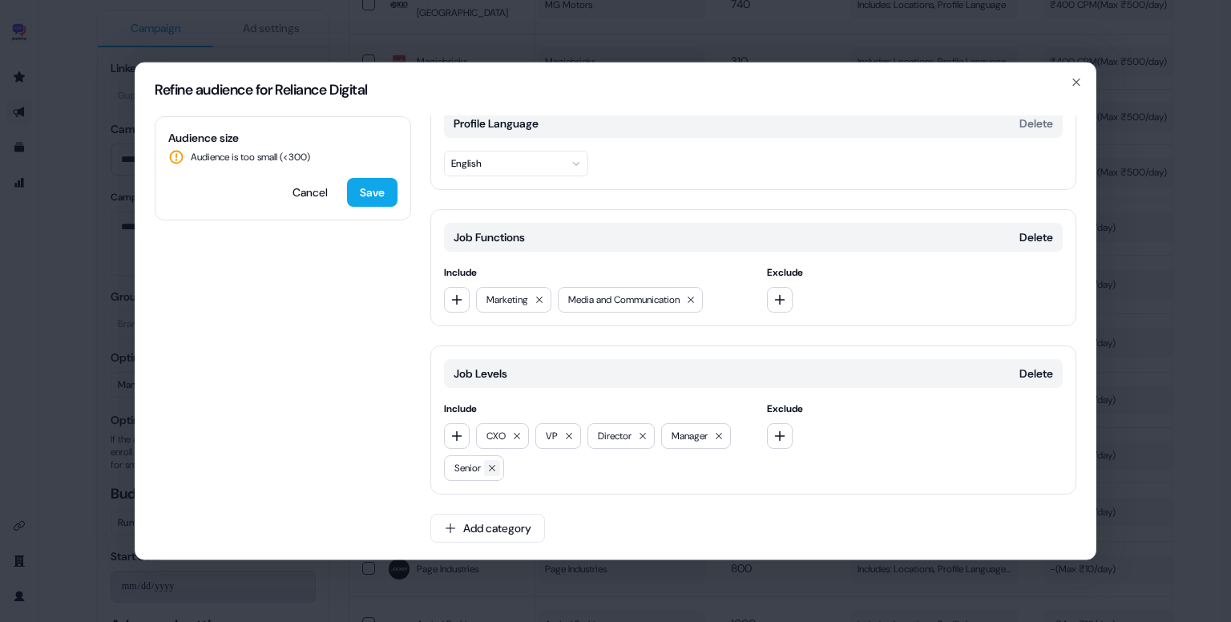
click at [490, 467] on icon at bounding box center [492, 468] width 10 height 10
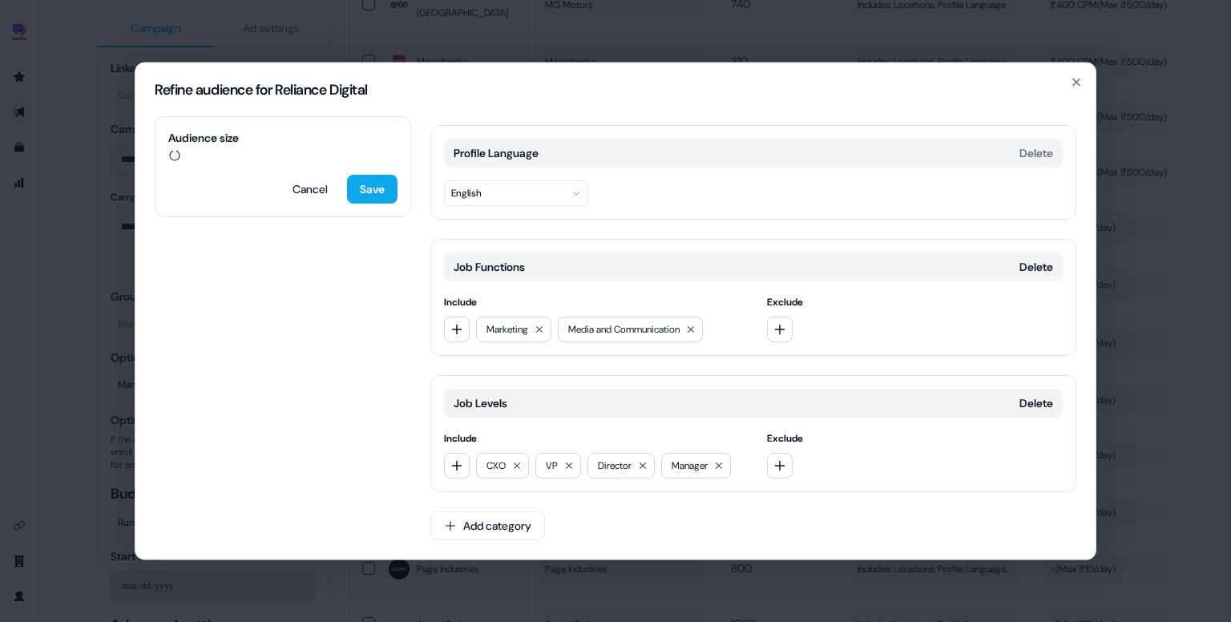
scroll to position [125, 0]
click at [456, 328] on icon "button" at bounding box center [457, 331] width 10 height 10
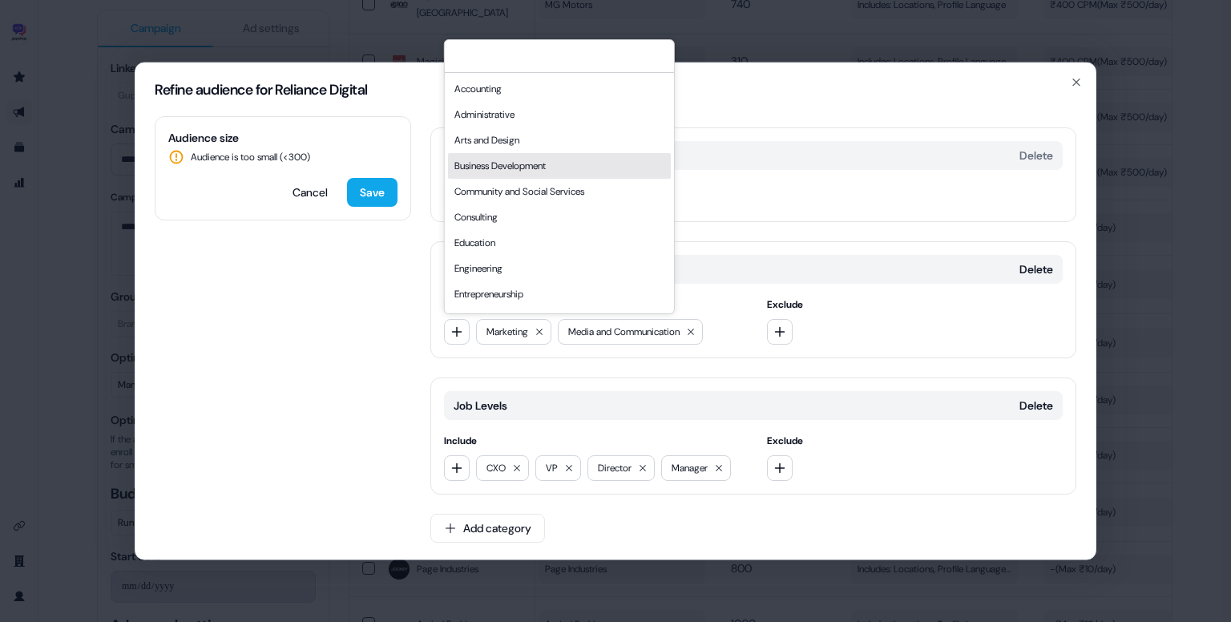
click at [509, 155] on div "Business Development" at bounding box center [559, 166] width 223 height 26
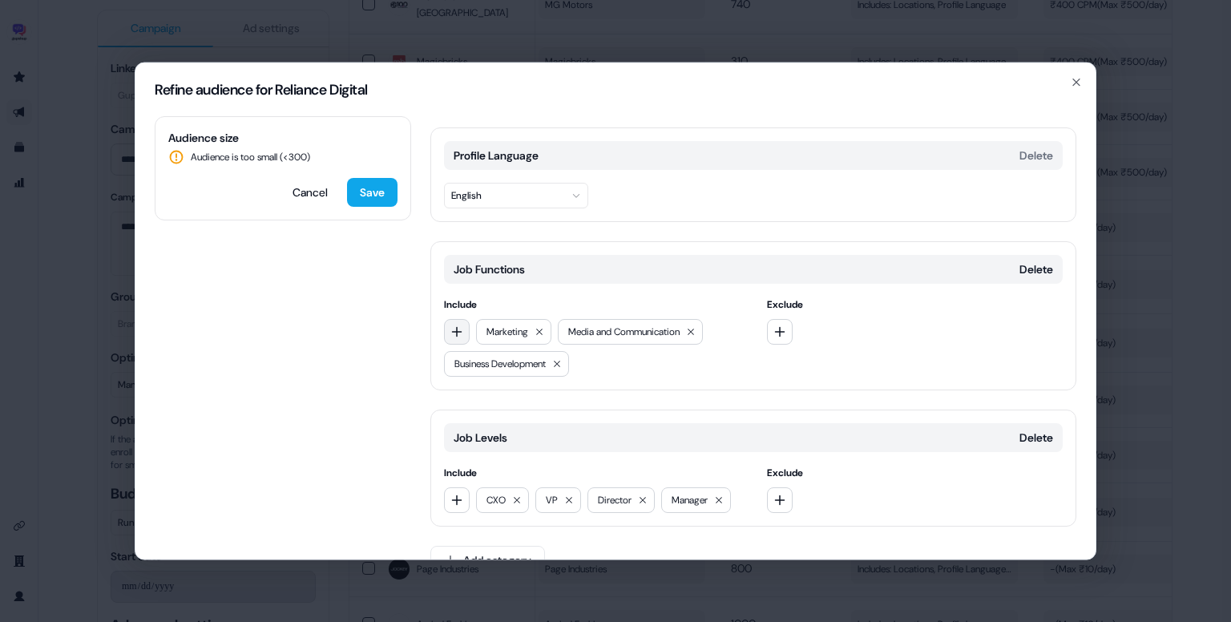
click at [455, 334] on icon "button" at bounding box center [457, 331] width 13 height 13
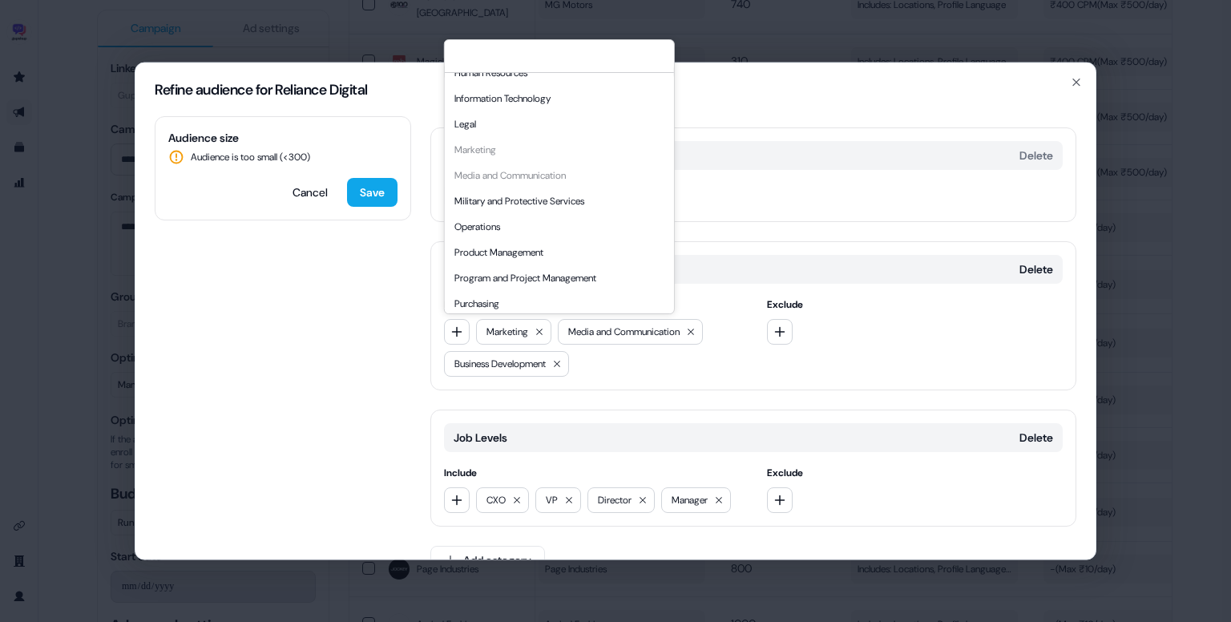
scroll to position [433, 0]
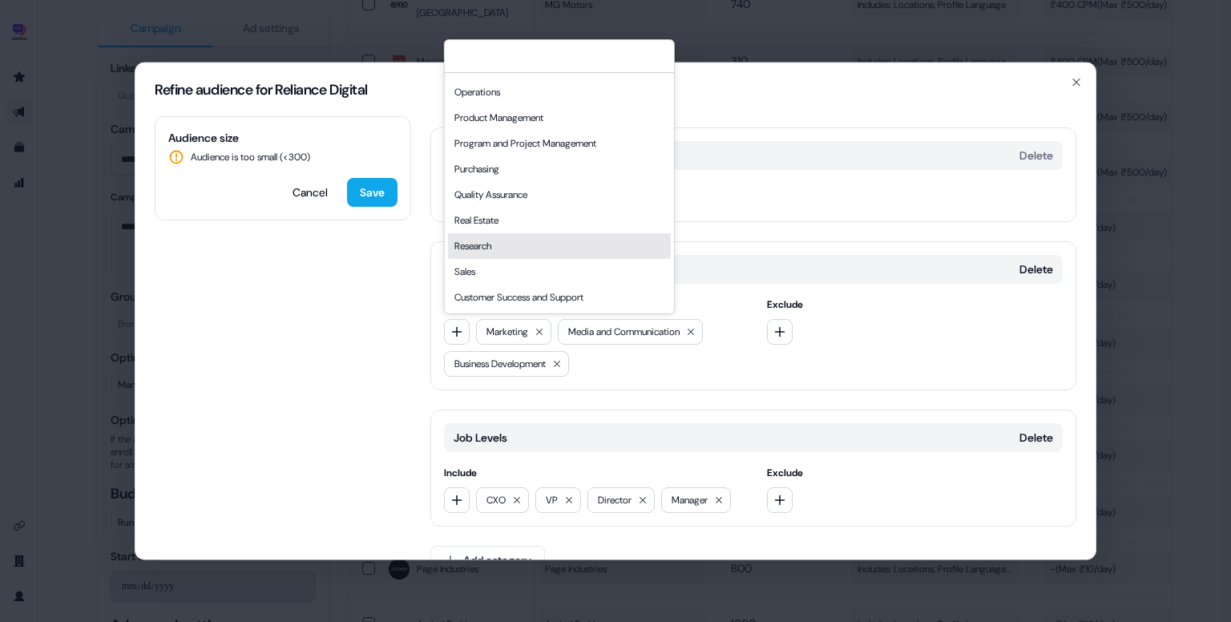
click at [511, 259] on div "Sales" at bounding box center [559, 272] width 223 height 26
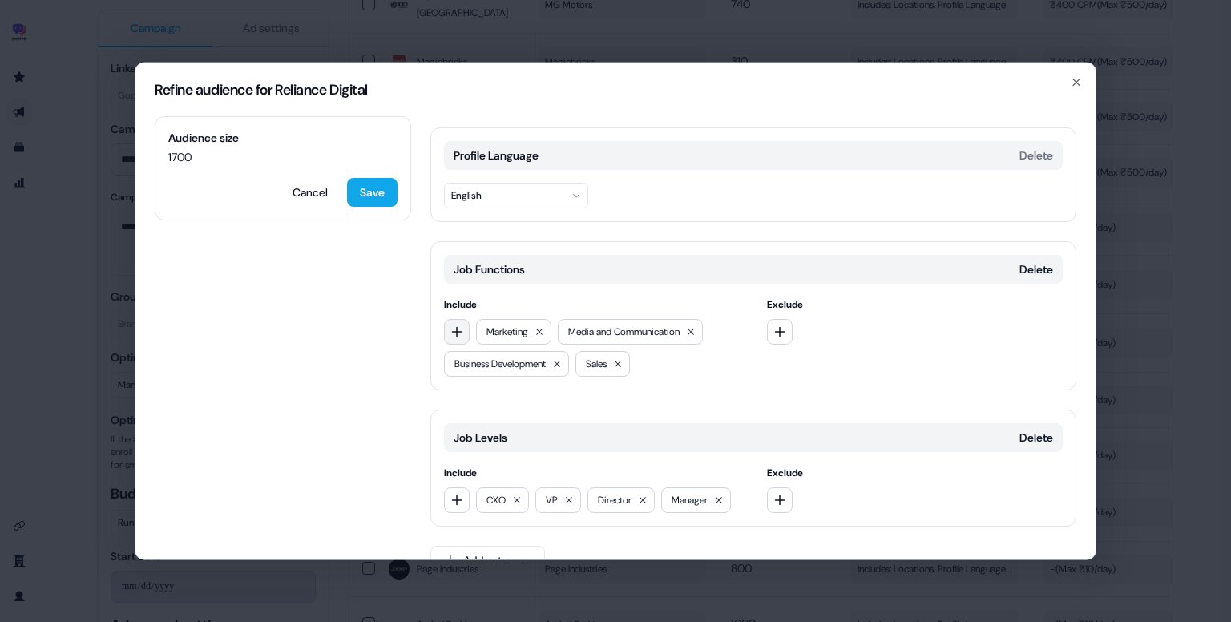
click at [454, 325] on icon "button" at bounding box center [457, 331] width 13 height 13
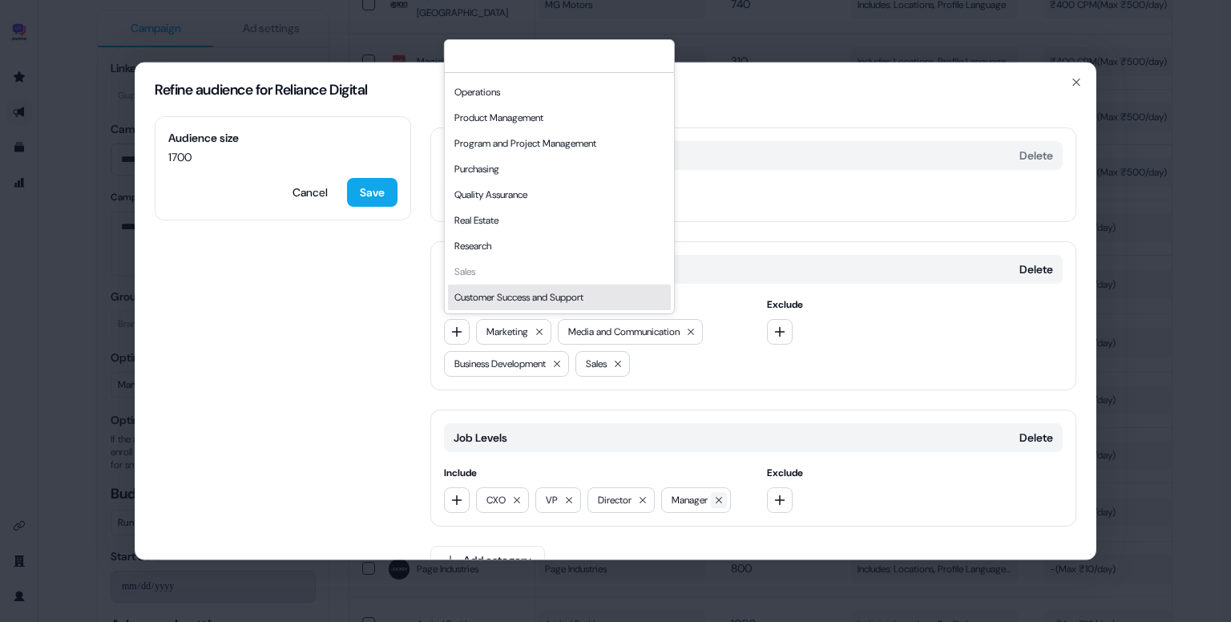
click at [722, 495] on icon at bounding box center [719, 500] width 10 height 10
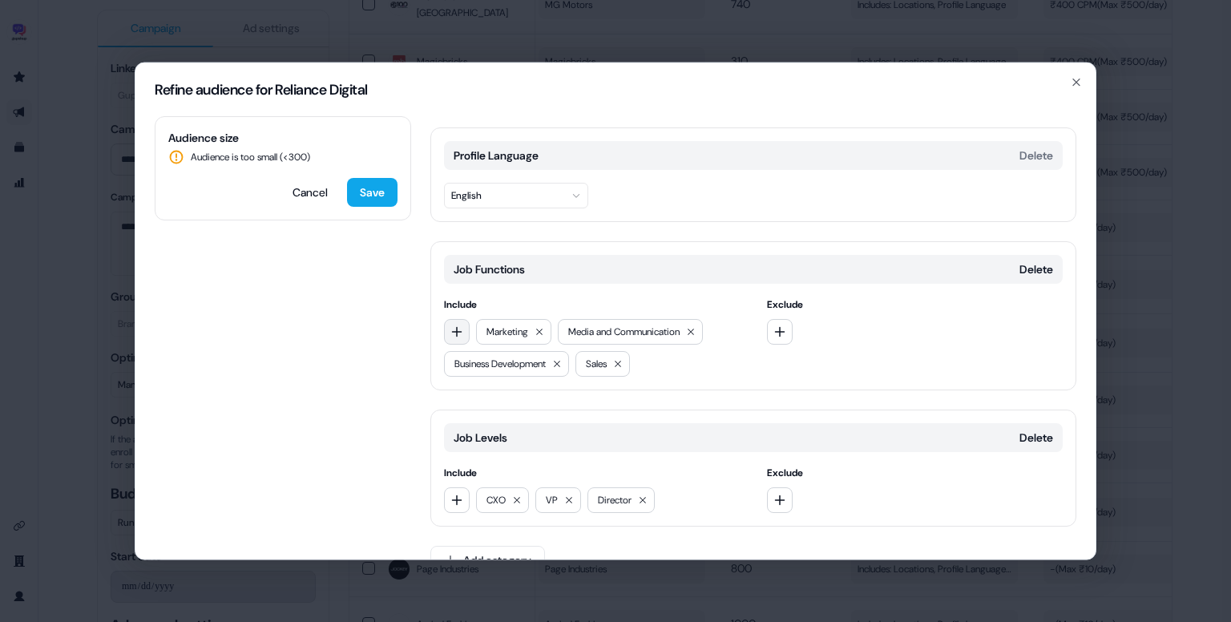
click at [455, 336] on icon "button" at bounding box center [457, 331] width 13 height 13
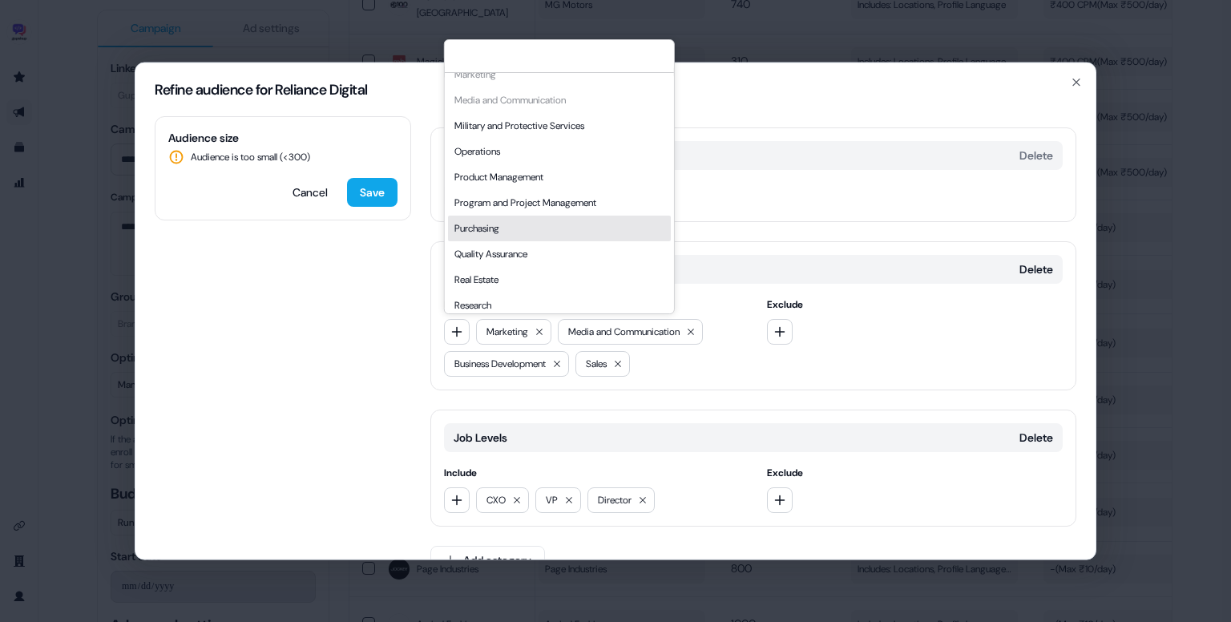
scroll to position [371, 0]
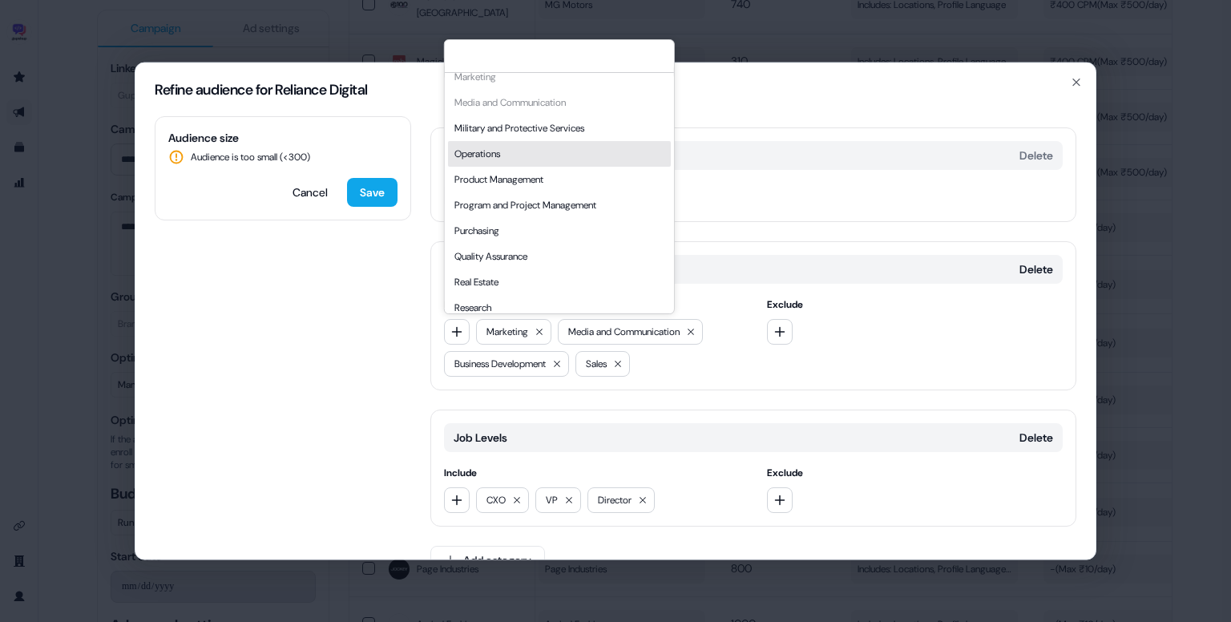
click at [503, 150] on div "Operations" at bounding box center [559, 154] width 223 height 26
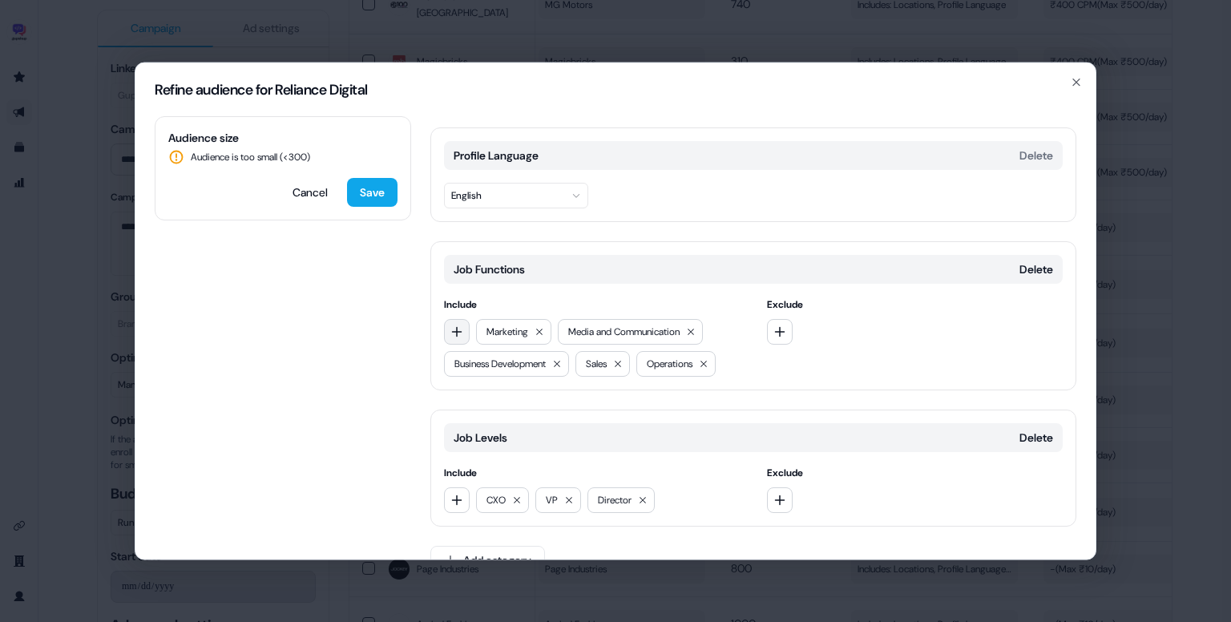
click at [463, 319] on button "button" at bounding box center [457, 332] width 26 height 26
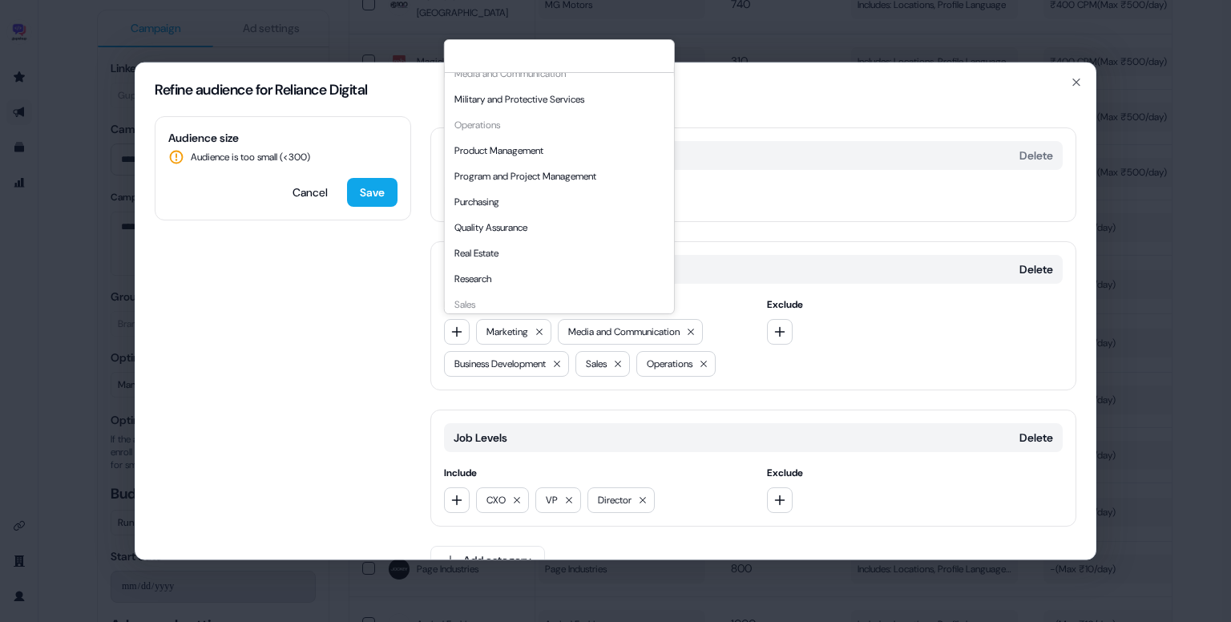
scroll to position [433, 0]
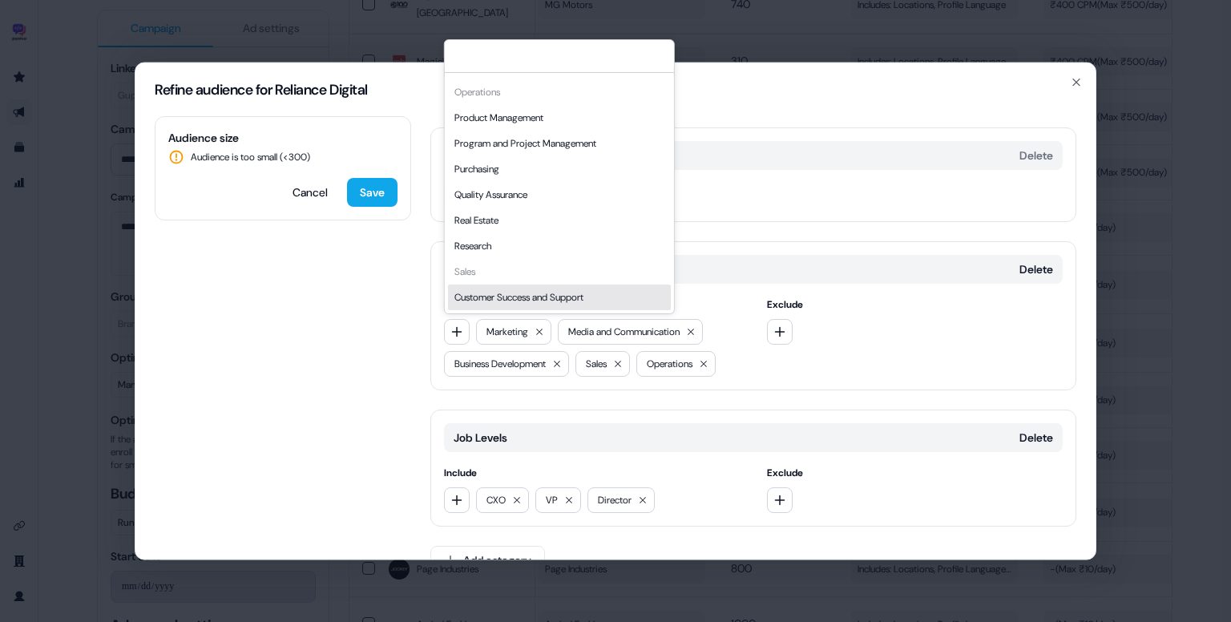
click at [526, 288] on div "Customer Success and Support" at bounding box center [559, 298] width 223 height 26
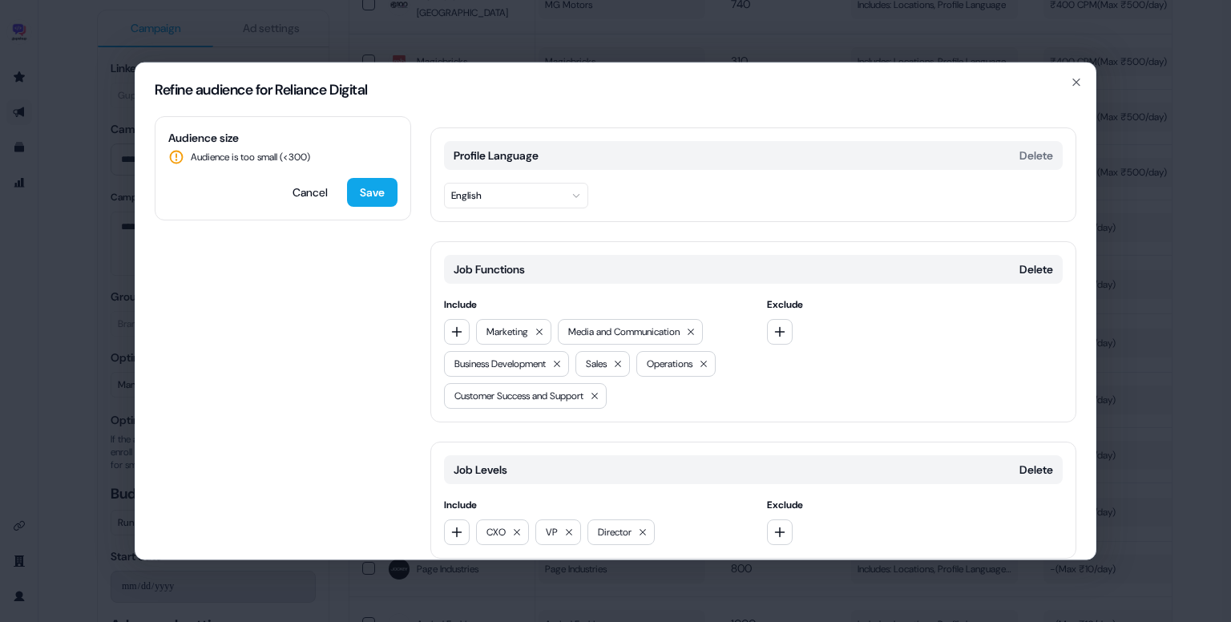
scroll to position [189, 0]
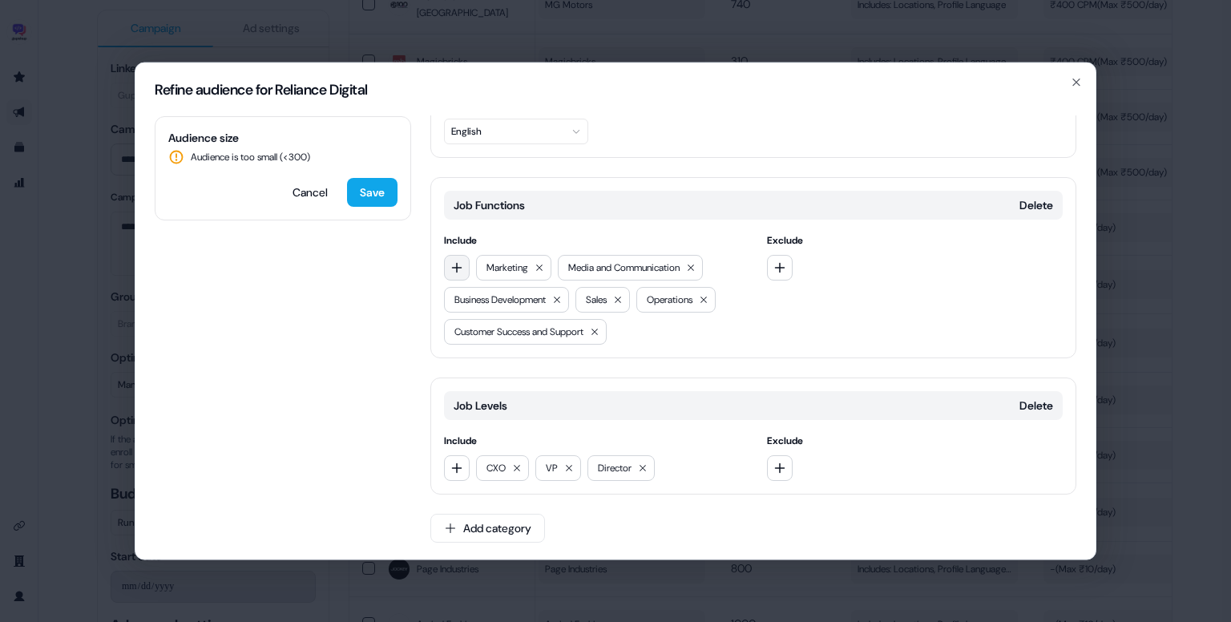
click at [463, 268] on button "button" at bounding box center [457, 268] width 26 height 26
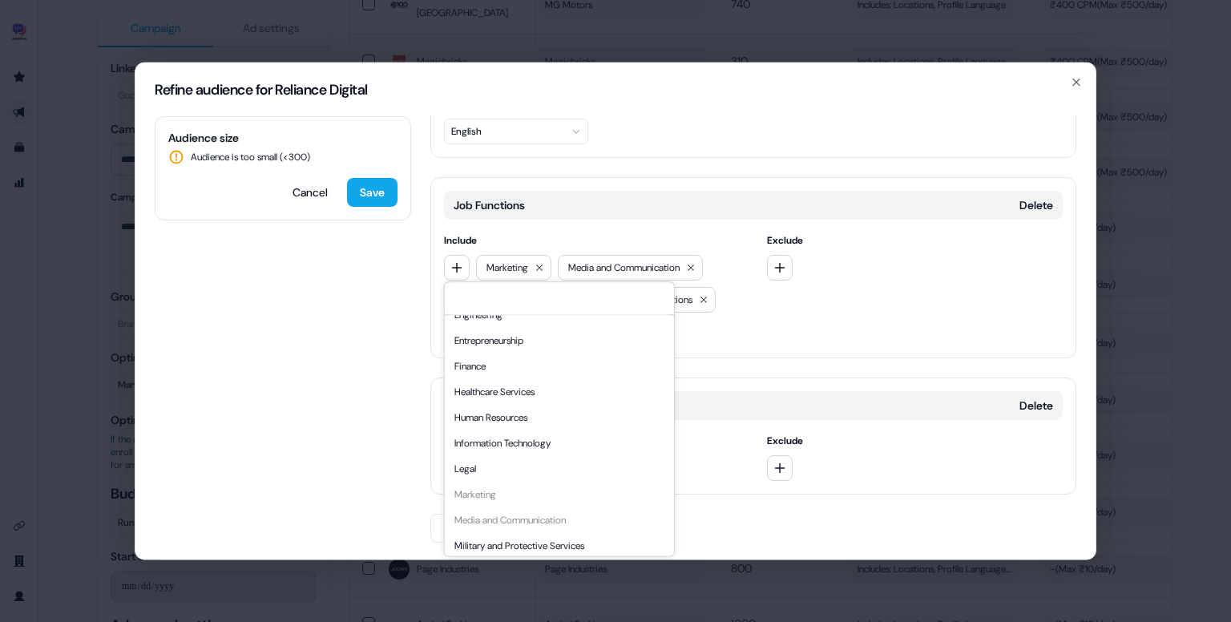
scroll to position [197, 0]
click at [555, 440] on div "Information Technology" at bounding box center [559, 442] width 223 height 26
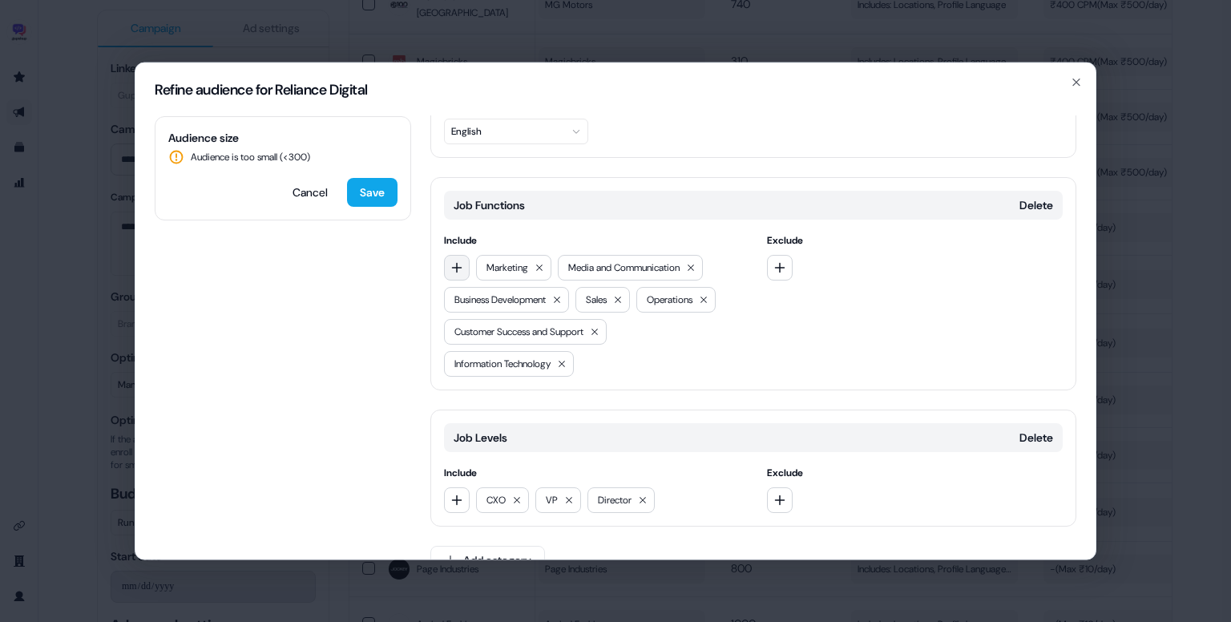
click at [455, 263] on icon "button" at bounding box center [457, 267] width 13 height 13
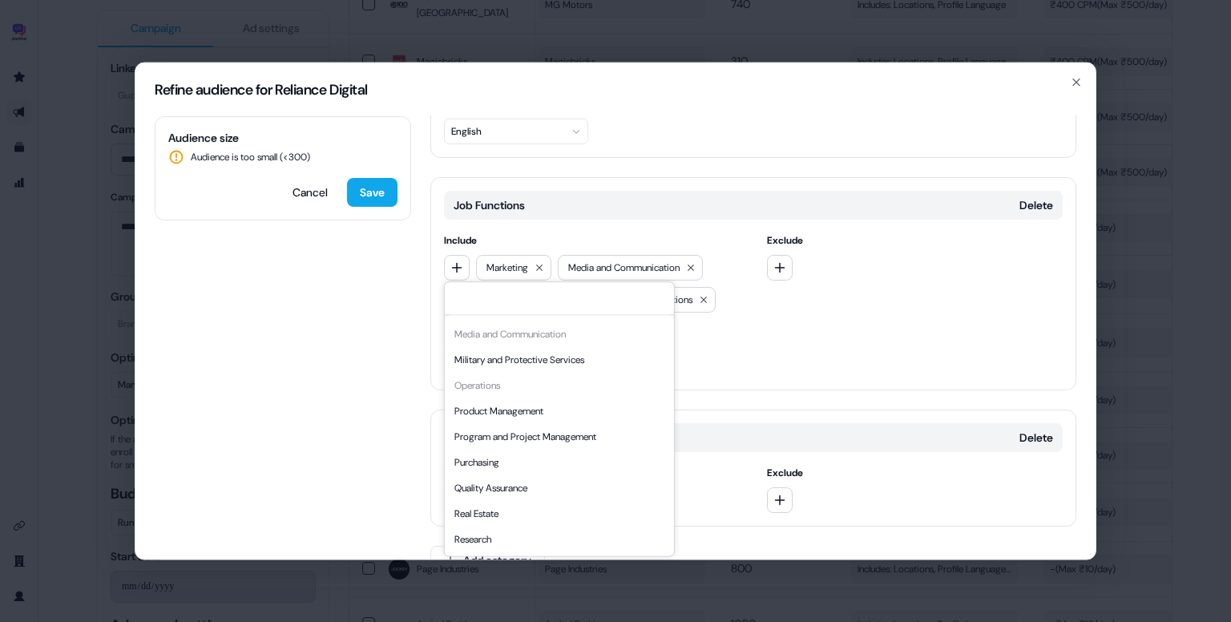
scroll to position [391, 0]
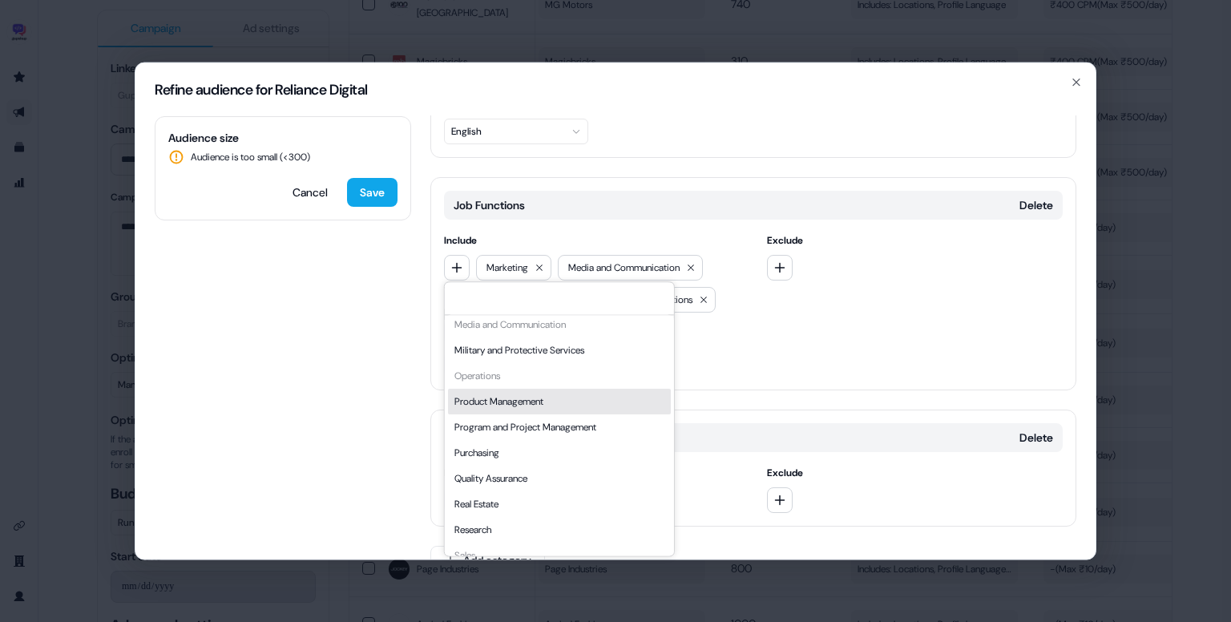
click at [550, 400] on div "Product Management" at bounding box center [559, 402] width 223 height 26
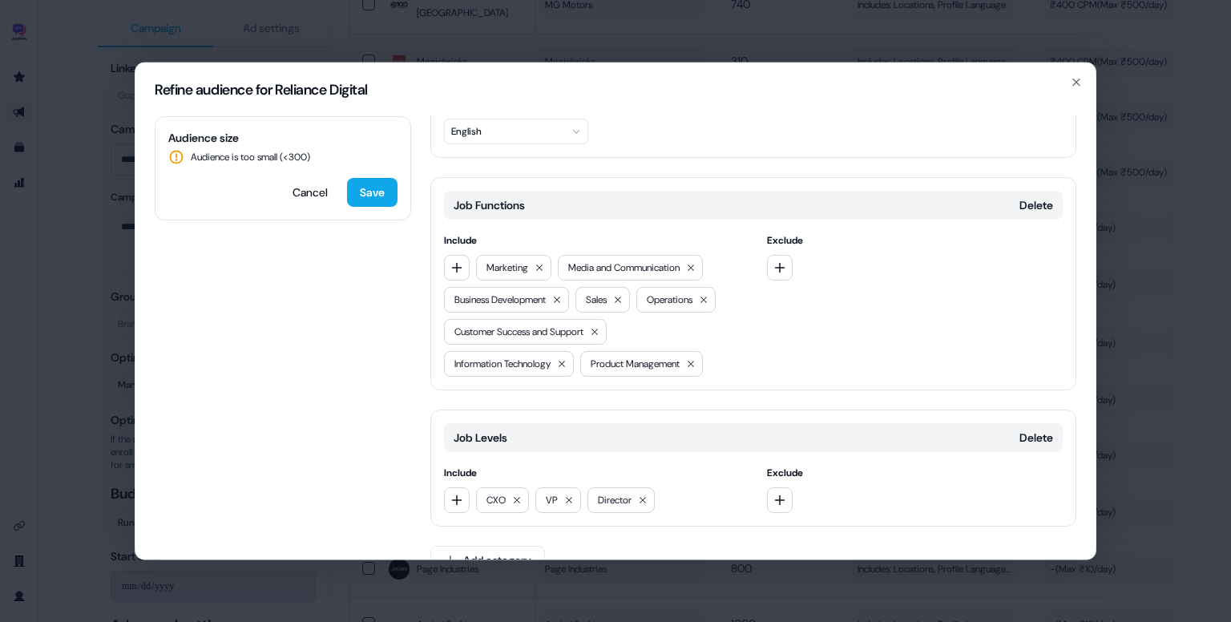
scroll to position [221, 0]
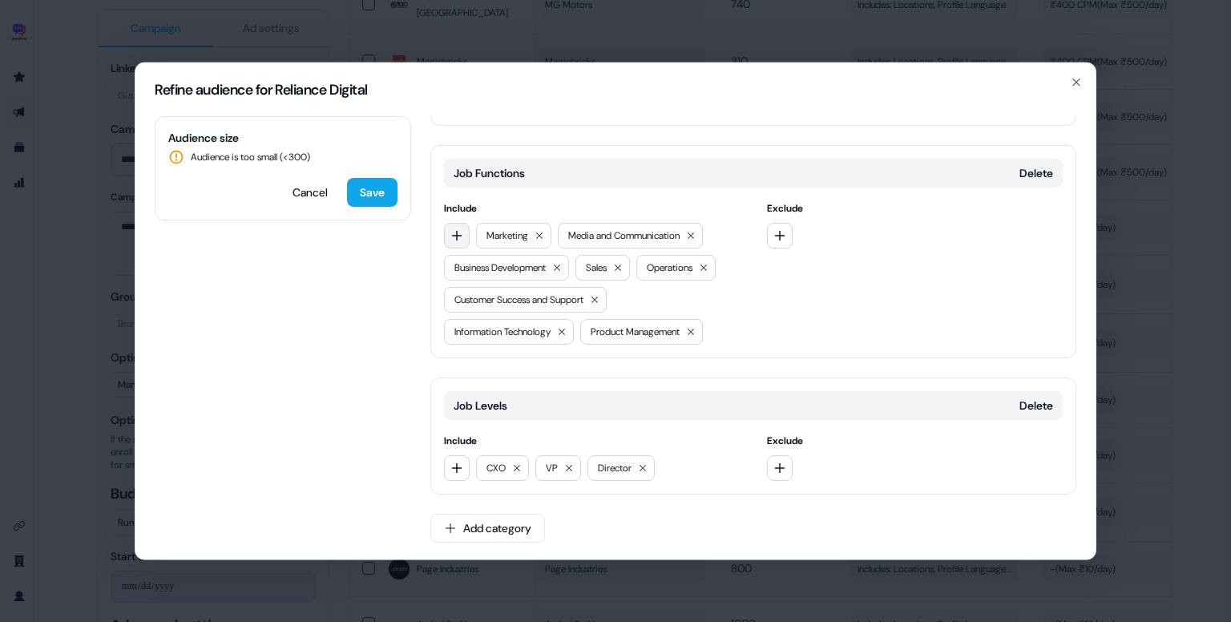
click at [459, 232] on icon "button" at bounding box center [457, 235] width 13 height 13
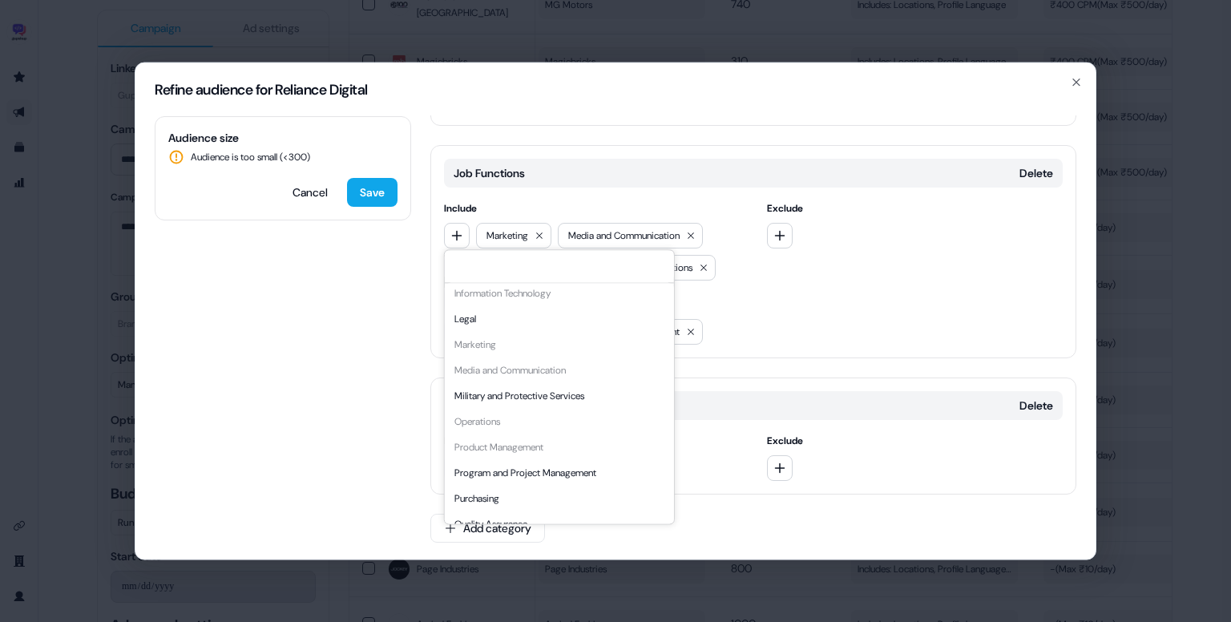
scroll to position [433, 0]
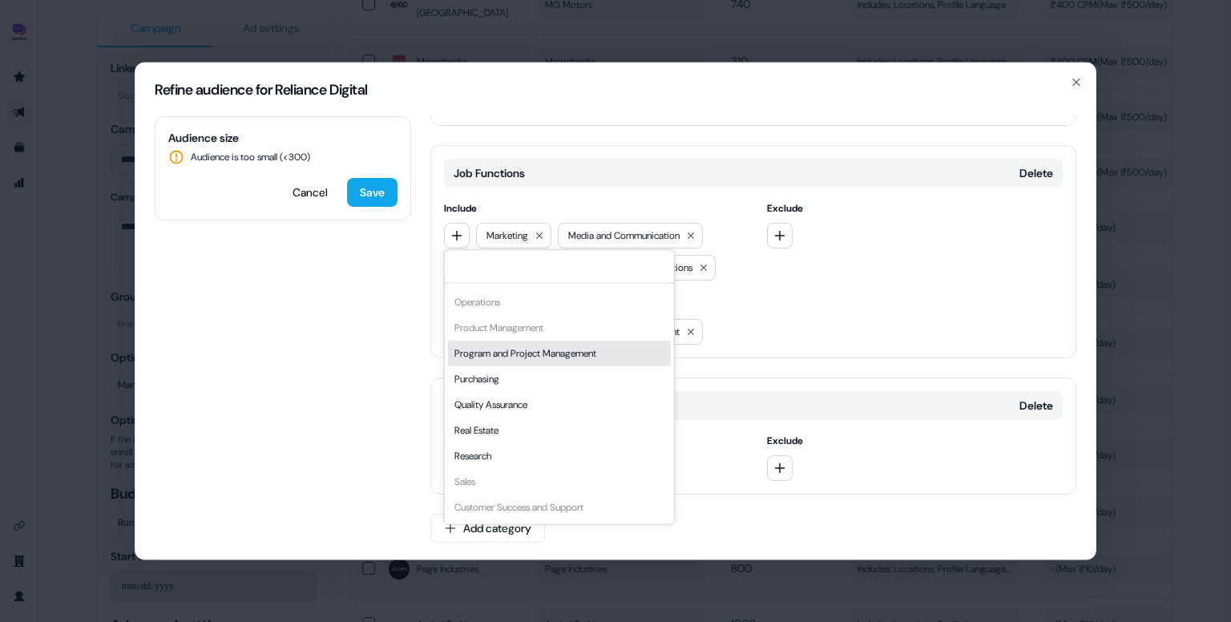
click at [531, 359] on div "Program and Project Management" at bounding box center [559, 354] width 223 height 26
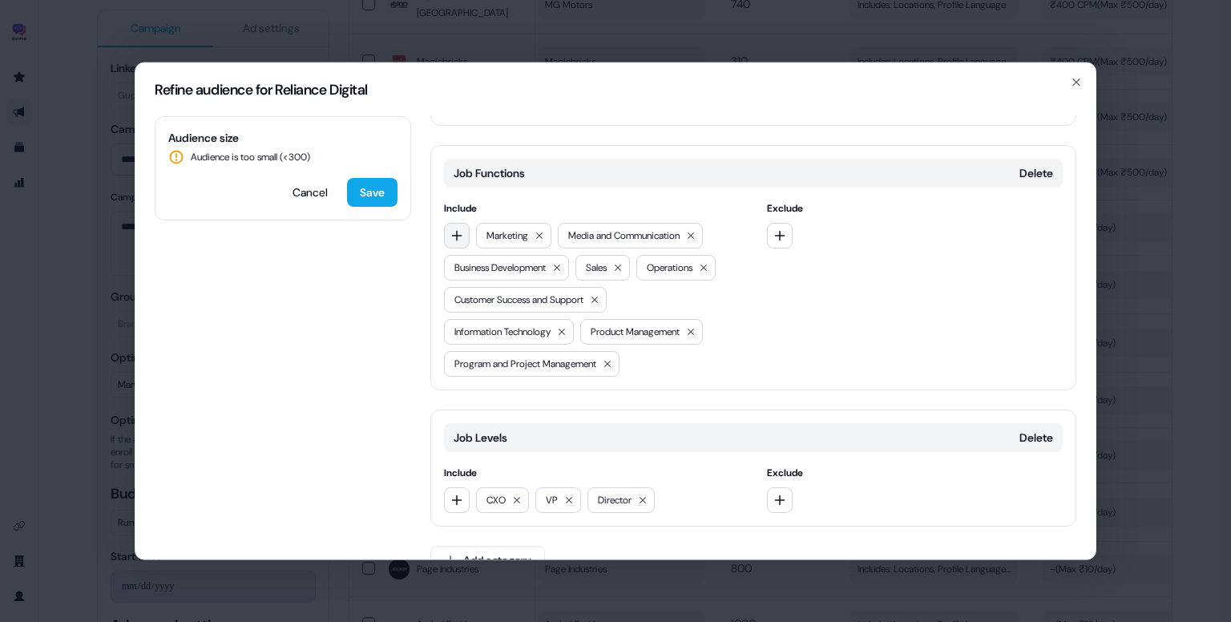
click at [451, 235] on icon "button" at bounding box center [457, 235] width 13 height 13
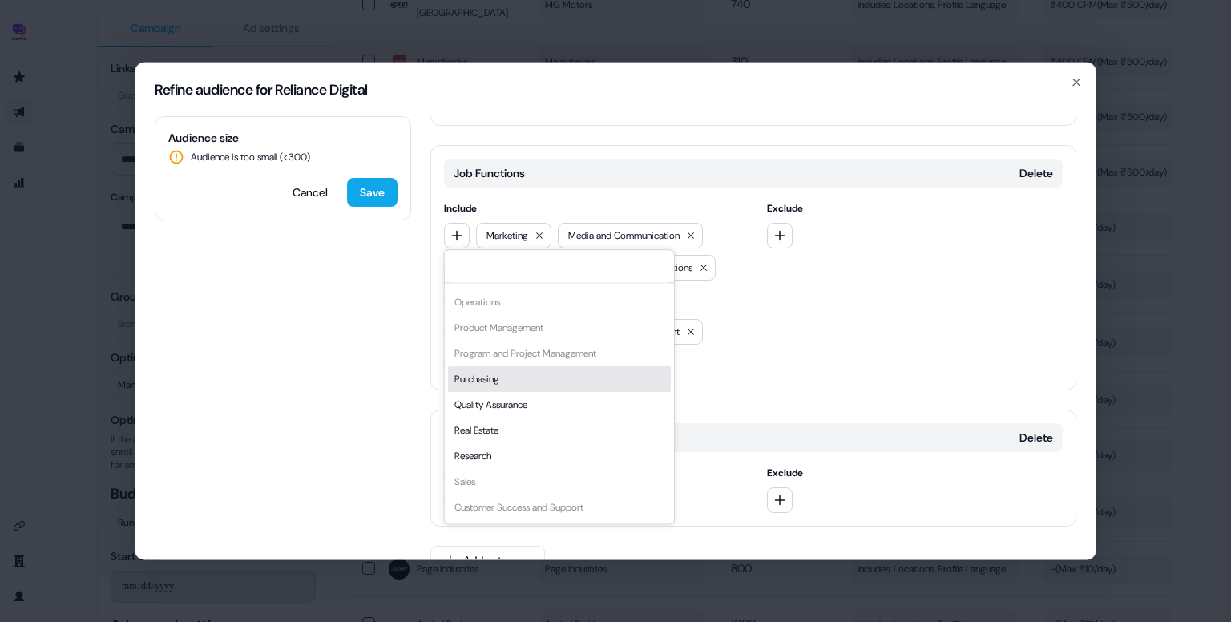
click at [536, 380] on div "Purchasing" at bounding box center [559, 379] width 223 height 26
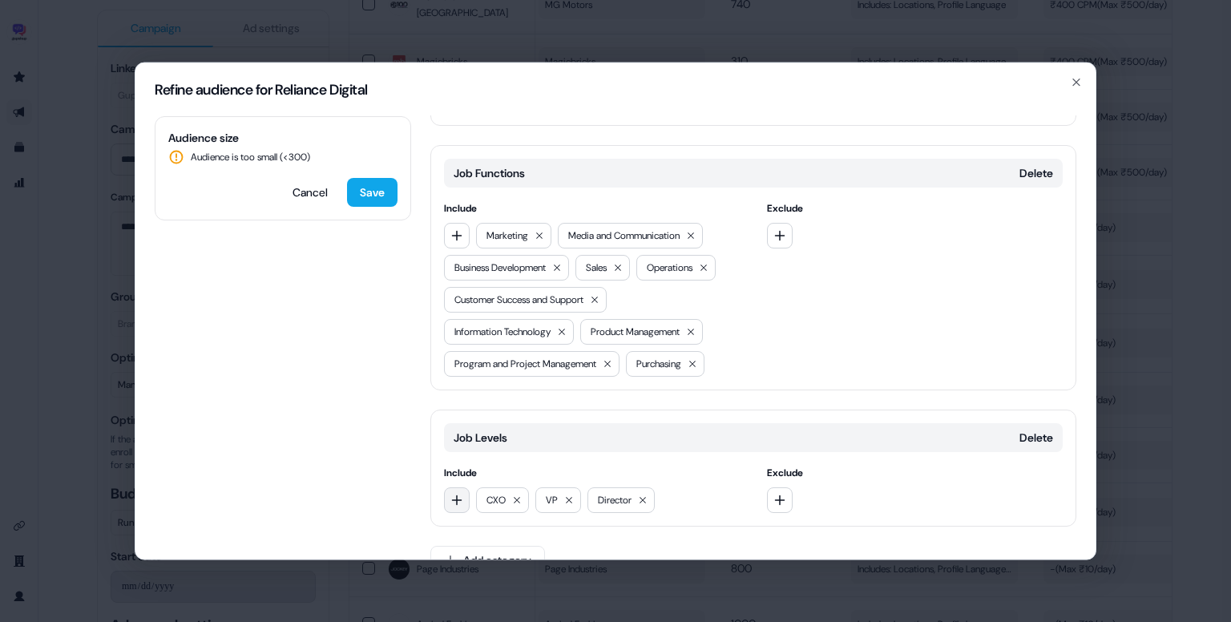
click at [451, 503] on icon "button" at bounding box center [457, 500] width 13 height 13
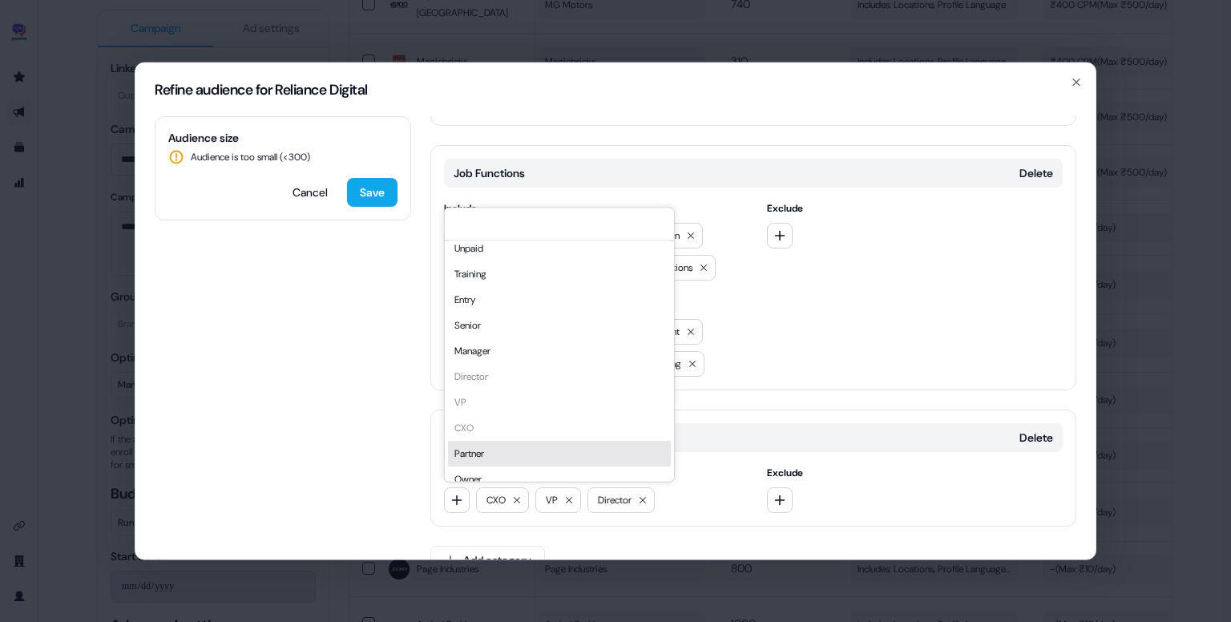
scroll to position [16, 0]
click at [527, 450] on div "Partner" at bounding box center [559, 447] width 223 height 26
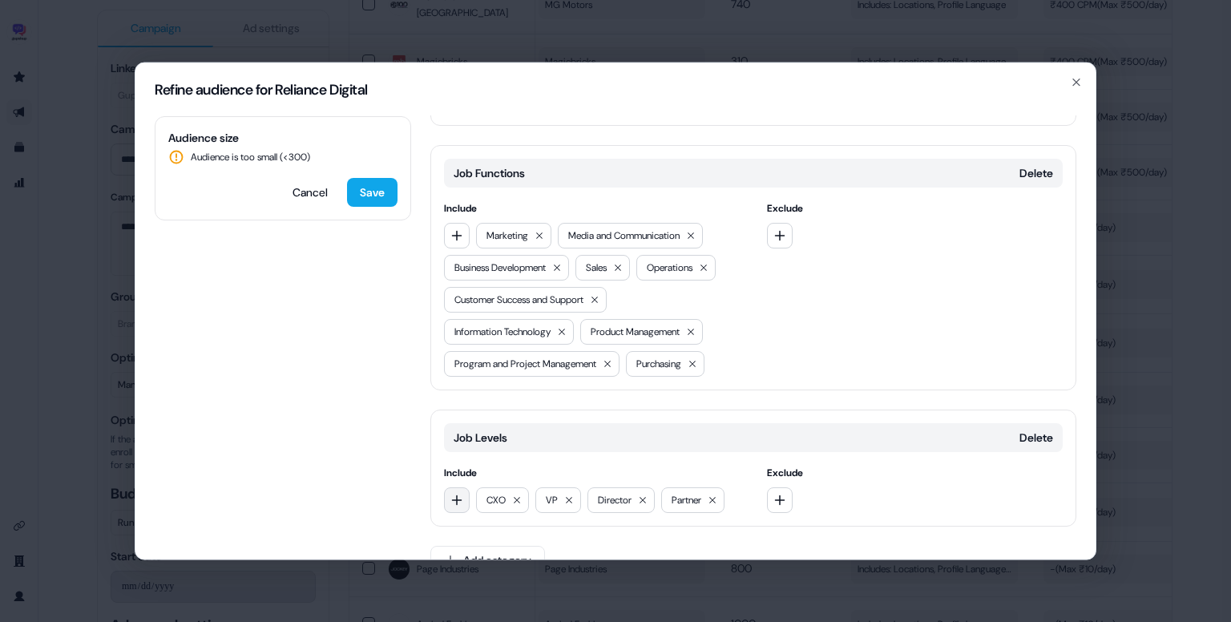
click at [451, 488] on button "button" at bounding box center [457, 500] width 26 height 26
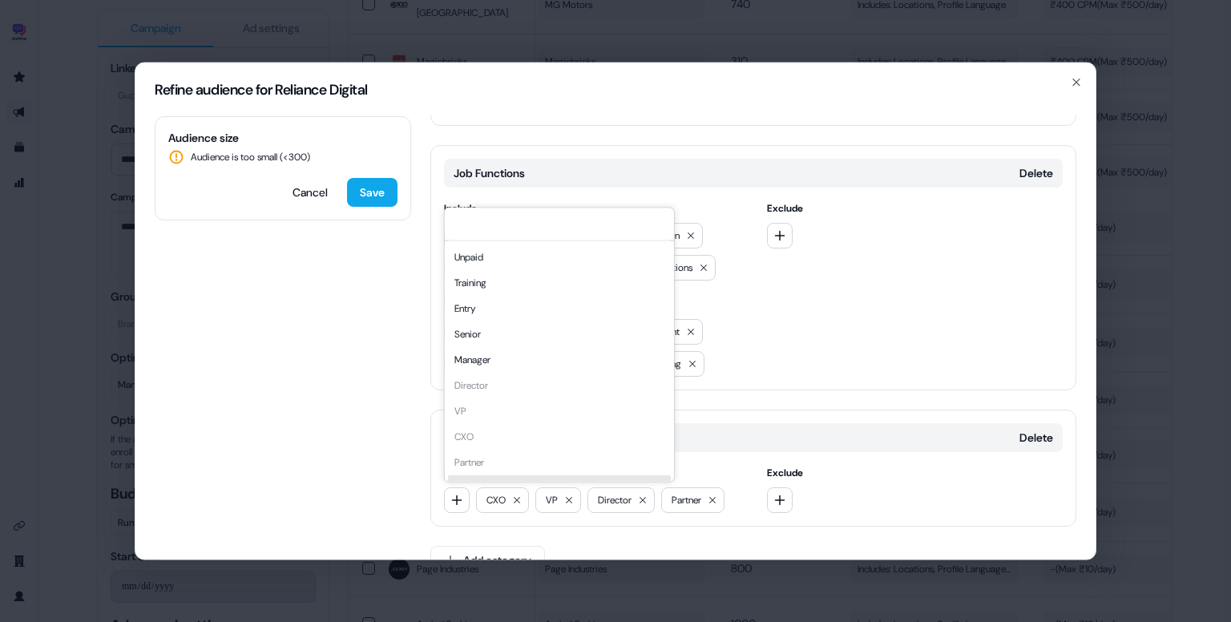
scroll to position [22, 0]
click at [503, 473] on div "Owner" at bounding box center [559, 466] width 223 height 26
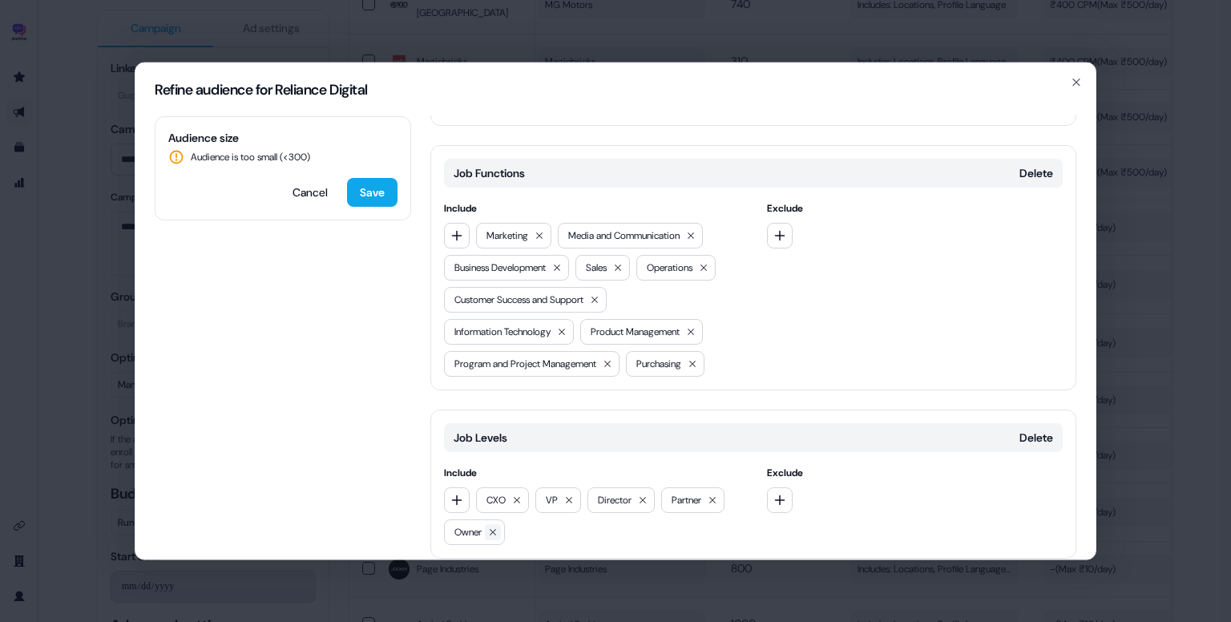
click at [499, 533] on button at bounding box center [493, 532] width 16 height 16
click at [457, 498] on icon "button" at bounding box center [457, 500] width 10 height 10
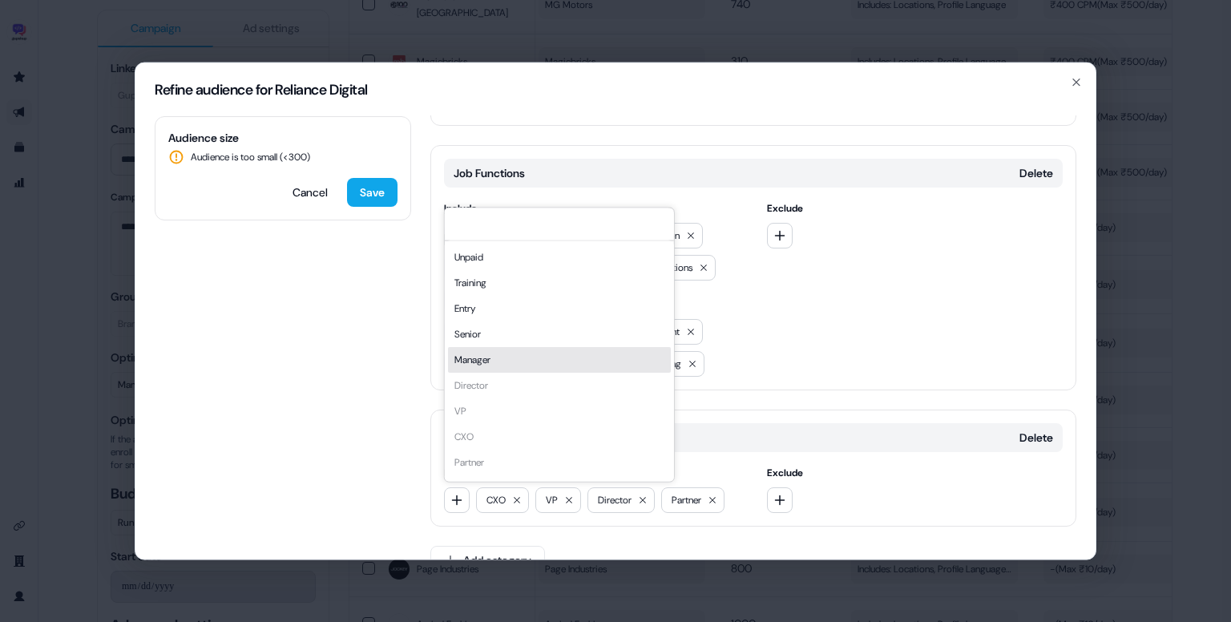
click at [513, 360] on div "Manager" at bounding box center [559, 360] width 223 height 26
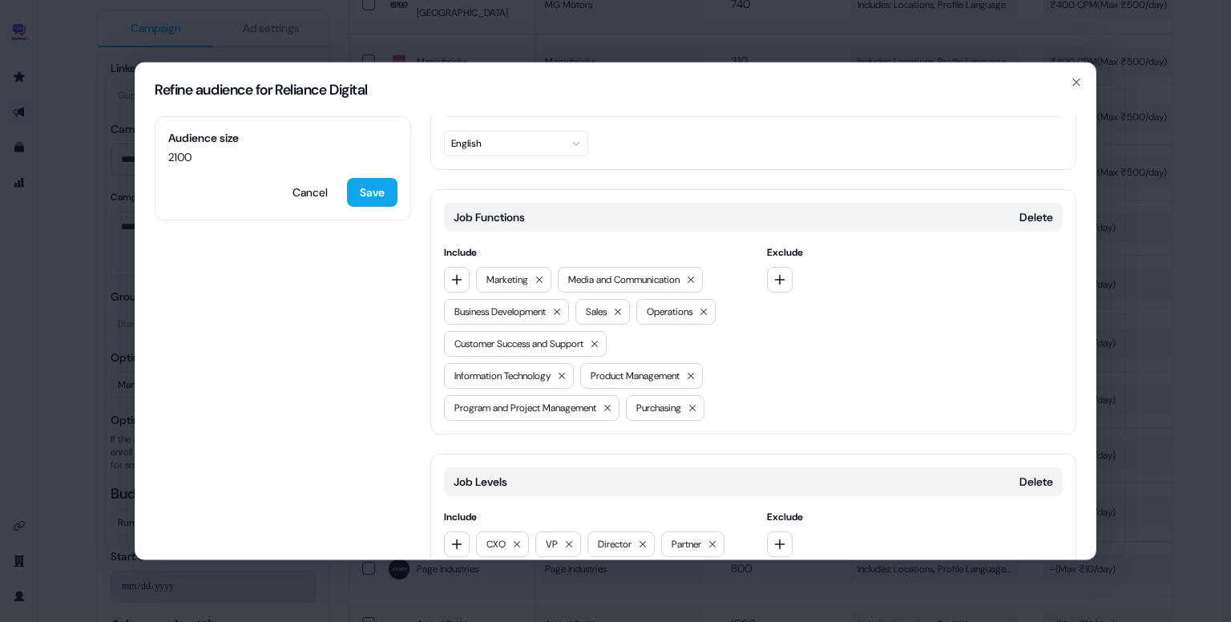
scroll to position [176, 0]
click at [570, 369] on button at bounding box center [562, 377] width 16 height 16
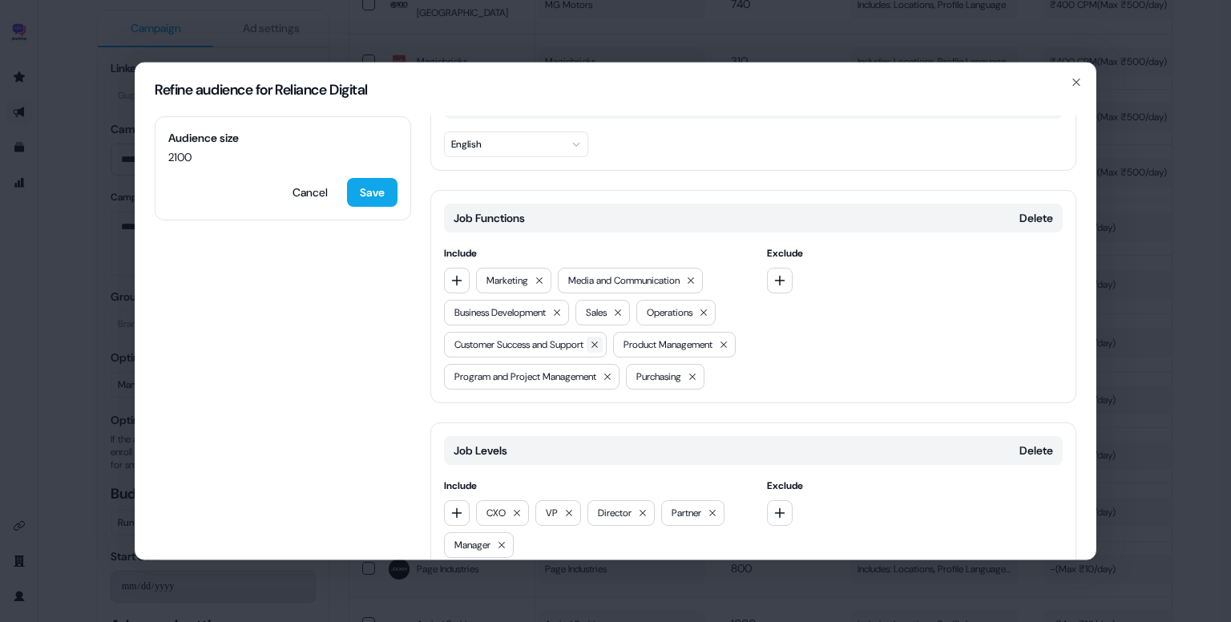
click at [600, 340] on icon at bounding box center [595, 345] width 10 height 10
click at [560, 344] on icon at bounding box center [555, 345] width 10 height 10
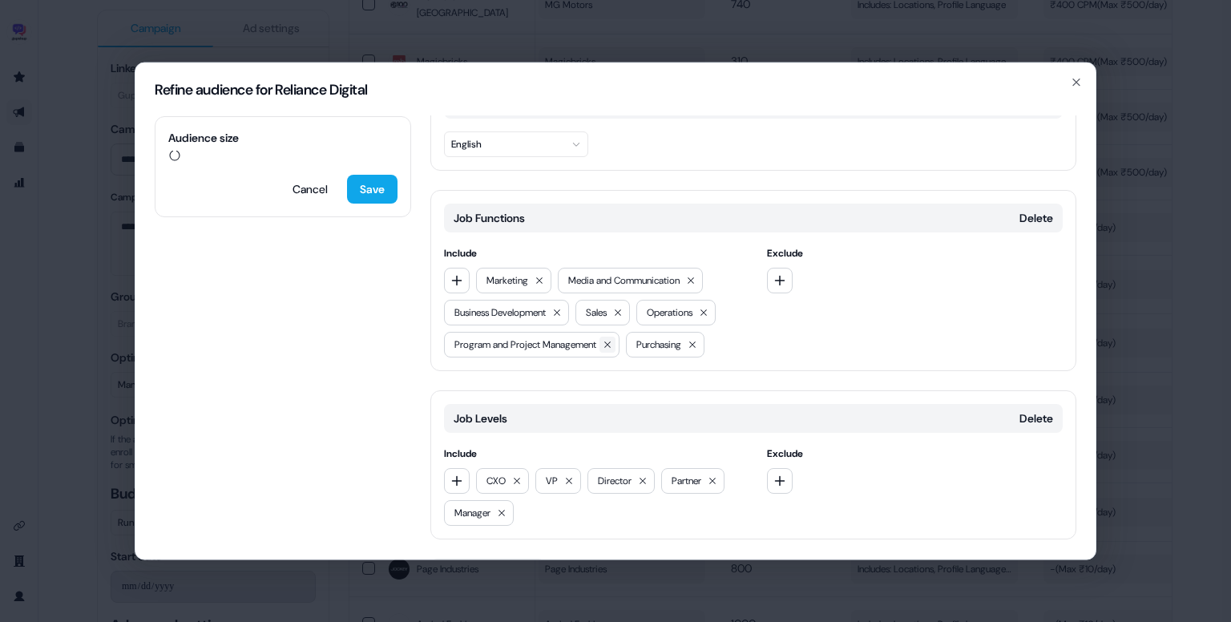
click at [616, 337] on button at bounding box center [608, 345] width 16 height 16
click at [515, 344] on icon at bounding box center [511, 345] width 10 height 10
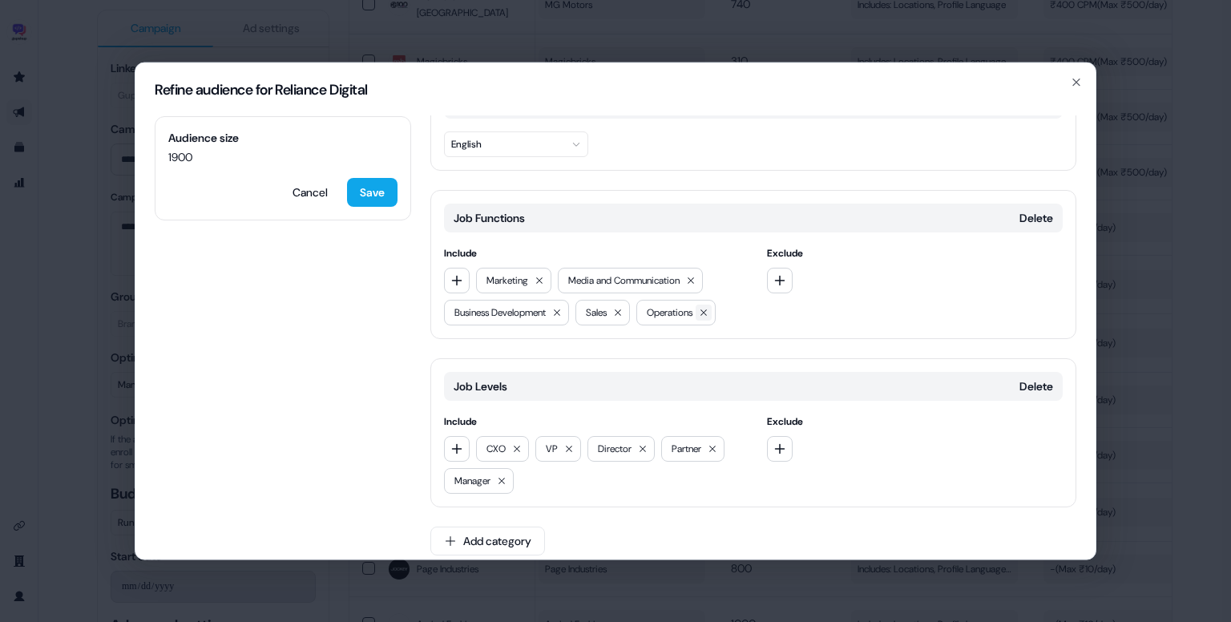
click at [709, 312] on icon at bounding box center [704, 313] width 10 height 10
click at [562, 309] on icon at bounding box center [557, 313] width 10 height 10
click at [457, 285] on button "button" at bounding box center [457, 281] width 26 height 26
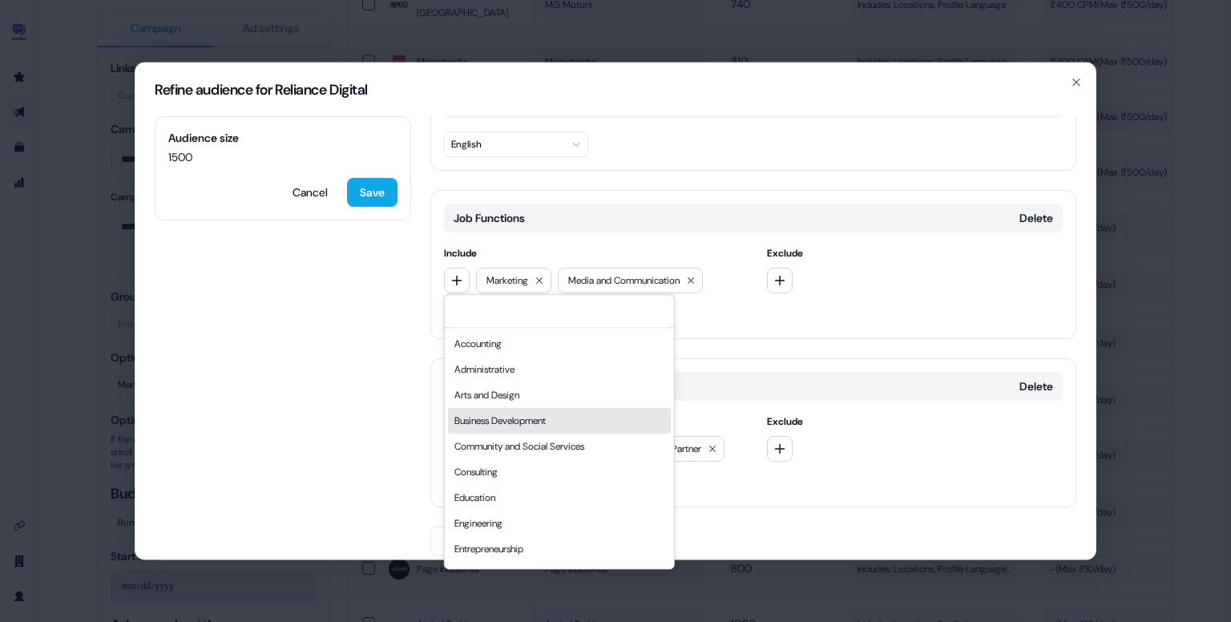
click at [532, 413] on div "Business Development" at bounding box center [559, 421] width 223 height 26
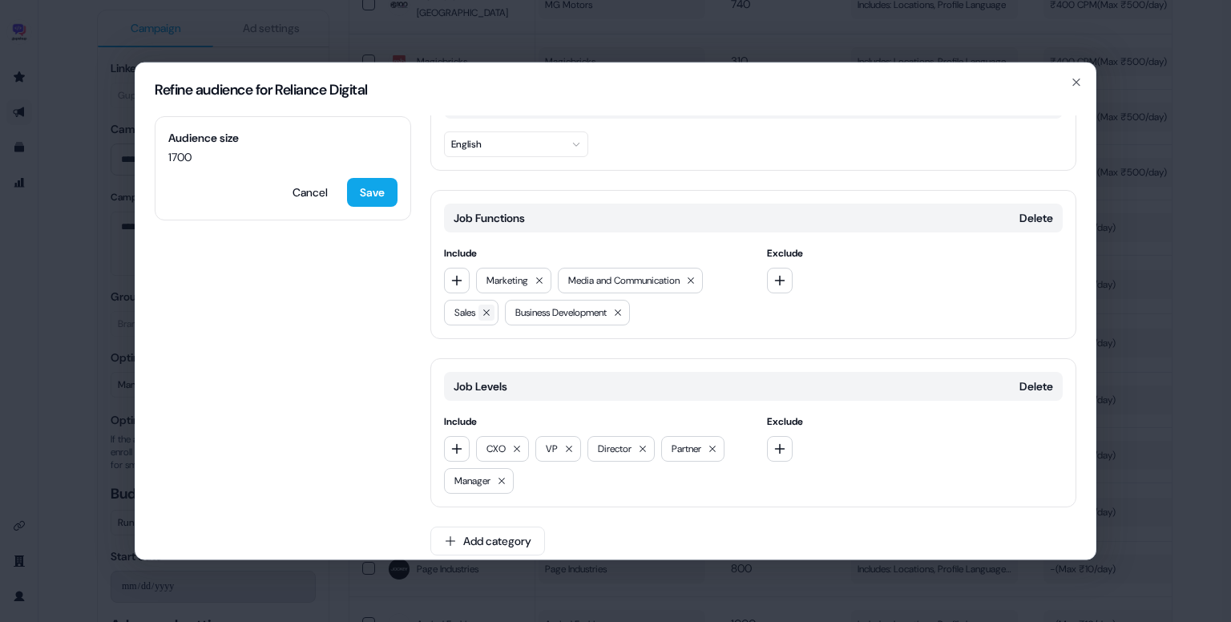
click at [487, 305] on button at bounding box center [487, 313] width 16 height 16
click at [454, 286] on button "button" at bounding box center [457, 281] width 26 height 26
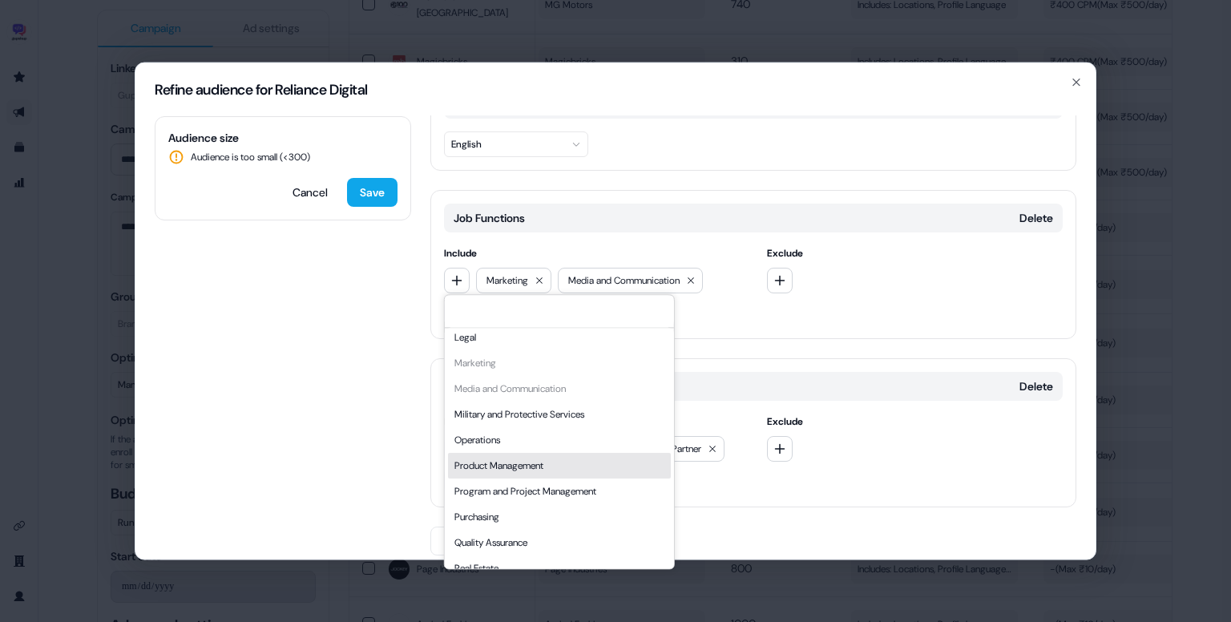
scroll to position [433, 0]
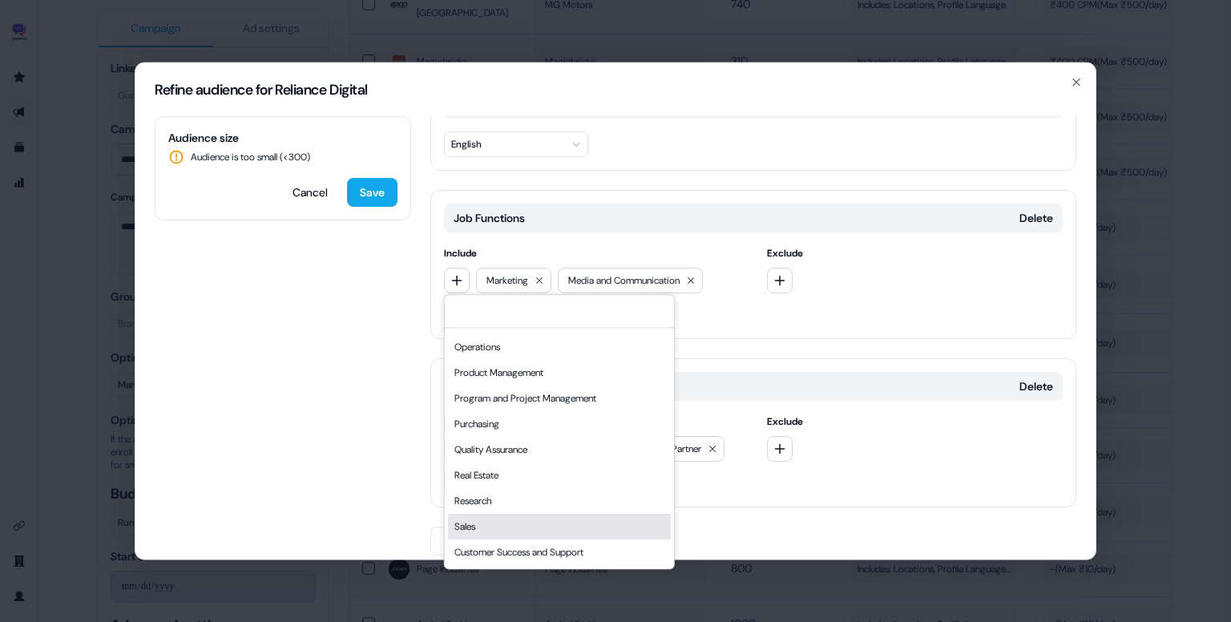
click at [491, 521] on div "Sales" at bounding box center [559, 527] width 223 height 26
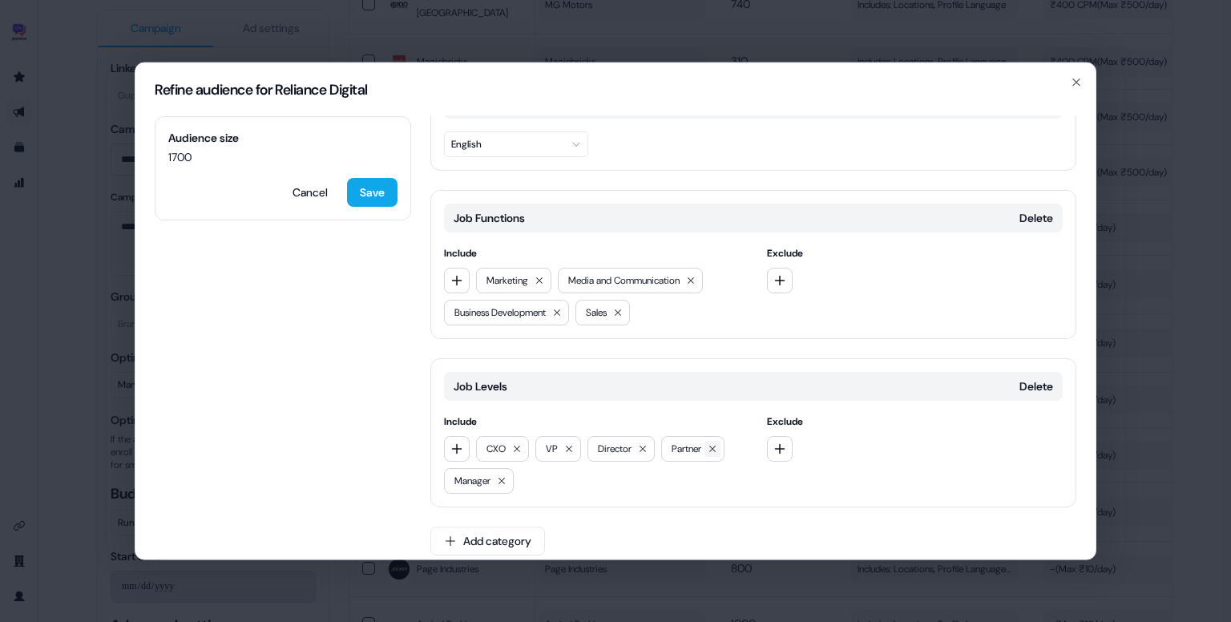
click at [716, 447] on icon at bounding box center [713, 449] width 10 height 10
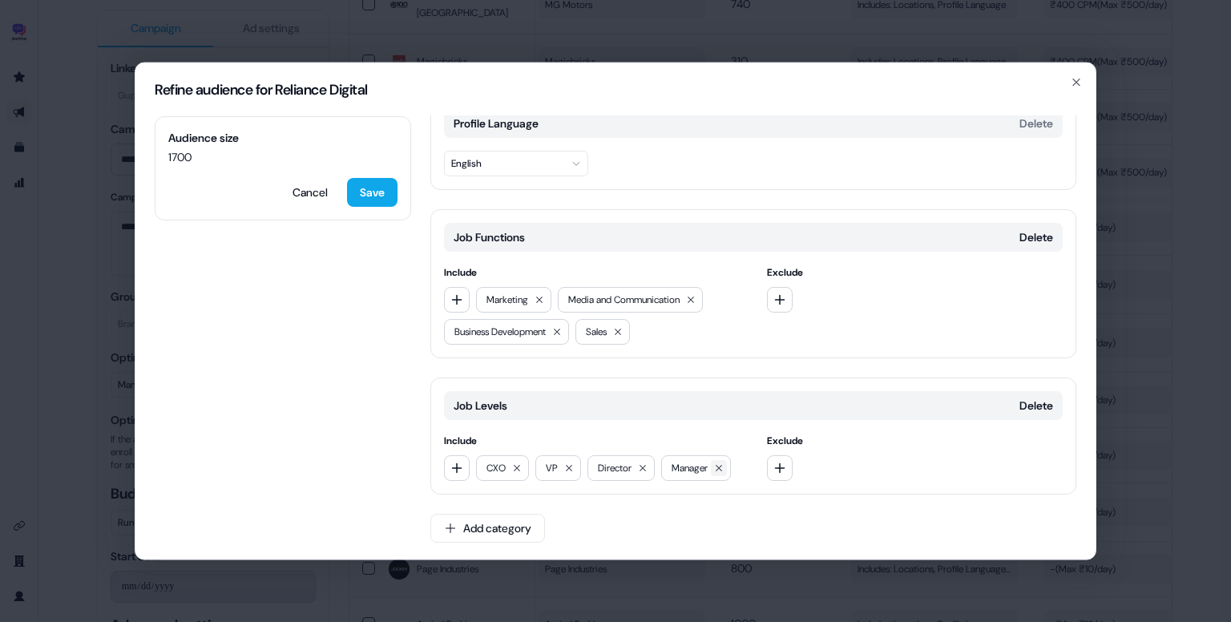
click at [719, 472] on button at bounding box center [719, 468] width 16 height 16
click at [464, 472] on button "button" at bounding box center [457, 468] width 26 height 26
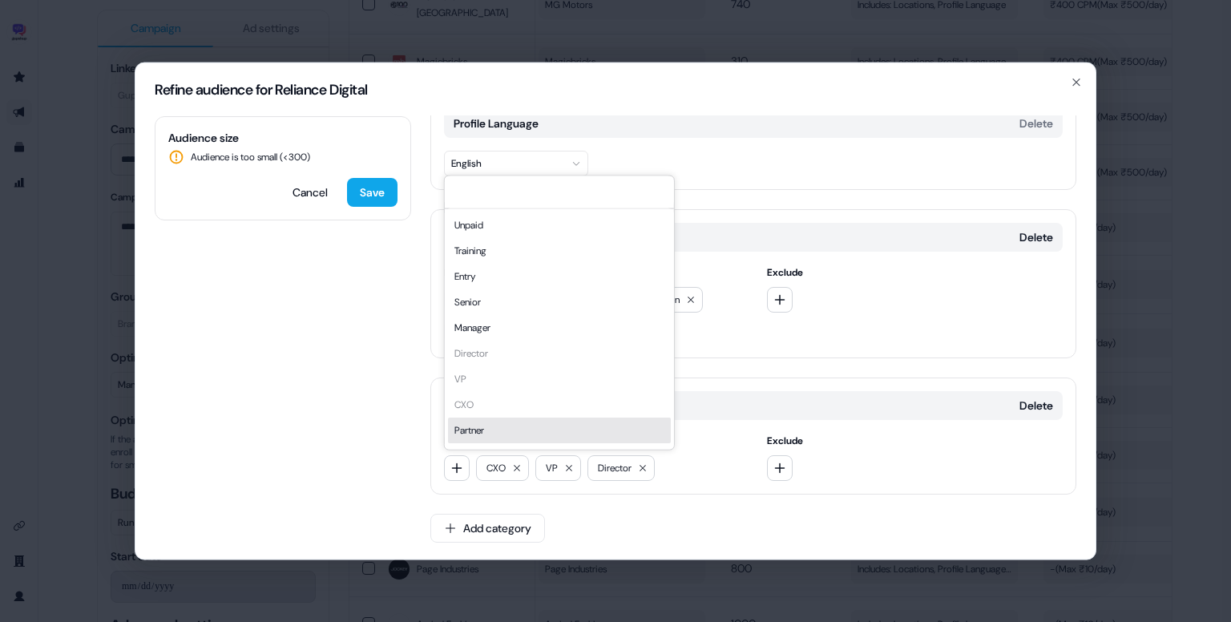
scroll to position [22, 0]
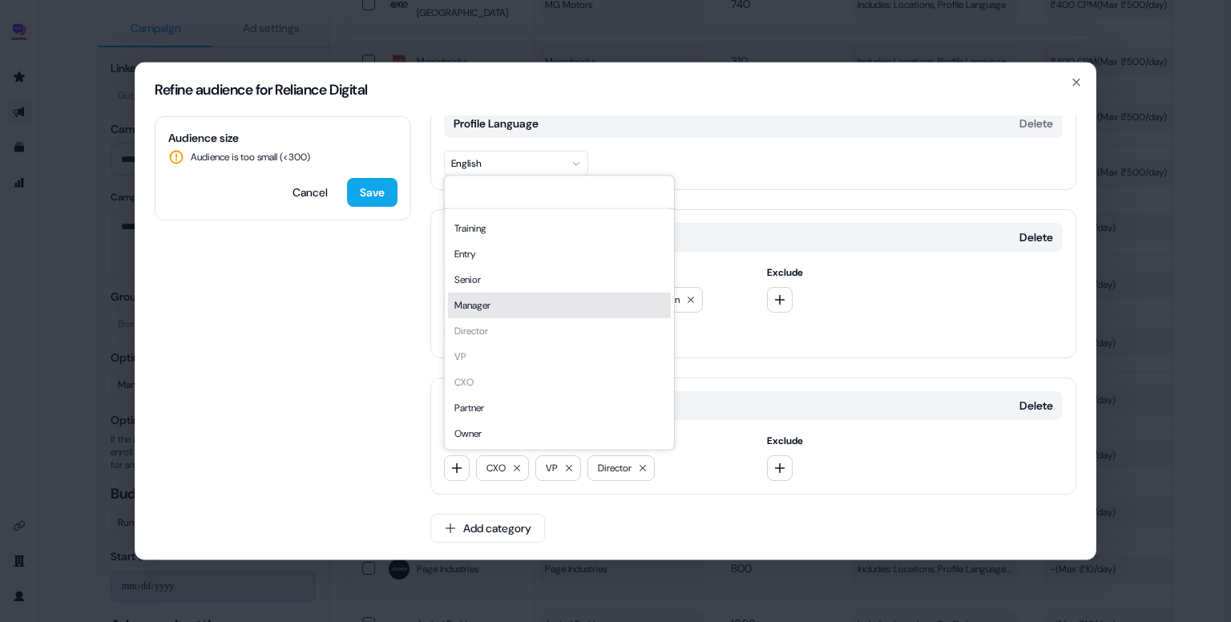
click at [512, 305] on div "Manager" at bounding box center [559, 306] width 223 height 26
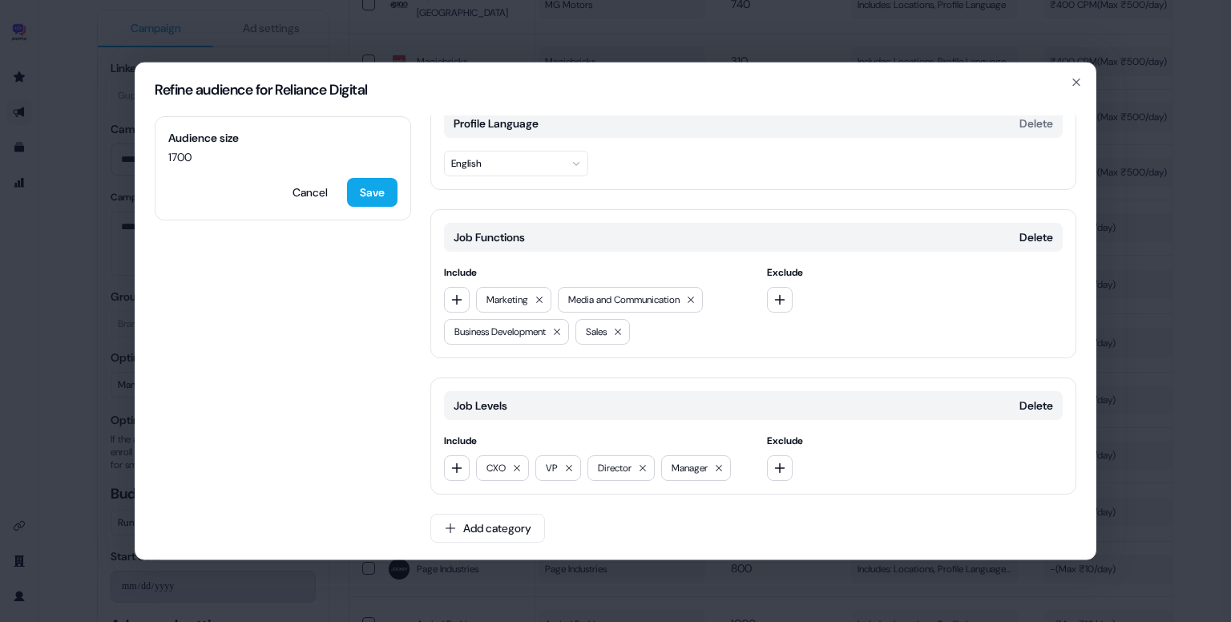
click at [360, 206] on div "Audience size 1700 Cancel Save" at bounding box center [283, 168] width 257 height 104
click at [375, 192] on button "Save" at bounding box center [372, 192] width 51 height 29
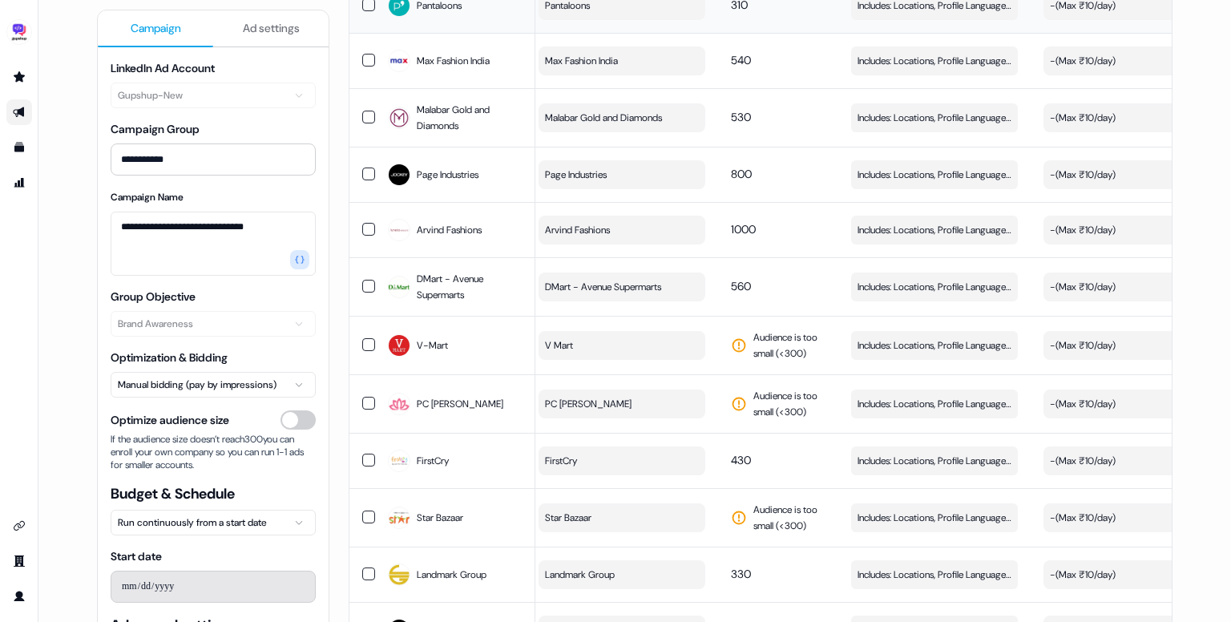
scroll to position [2235, 0]
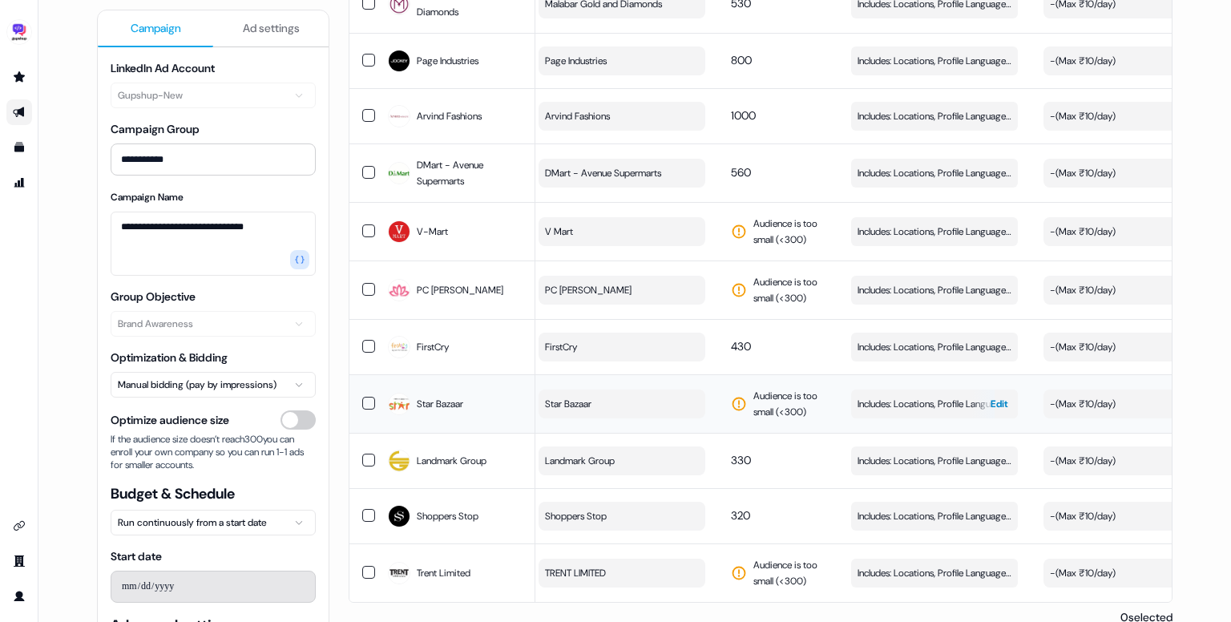
click at [897, 396] on span "Includes: Locations, Profile Language, Job Functions, Job Levels" at bounding box center [935, 404] width 154 height 16
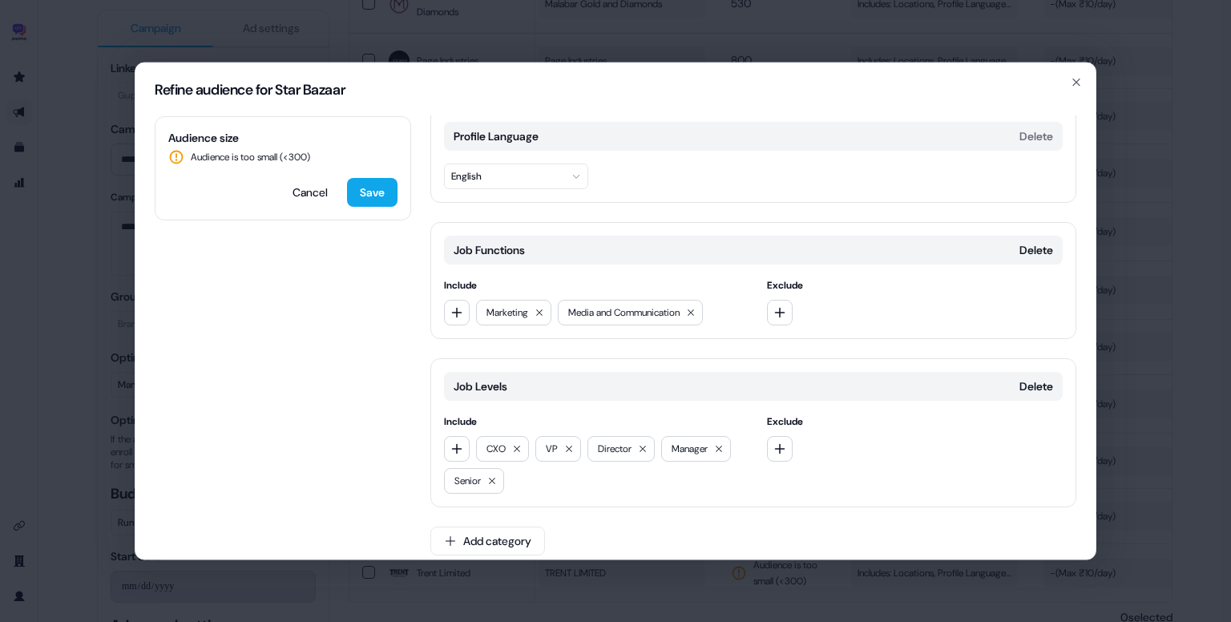
scroll to position [157, 0]
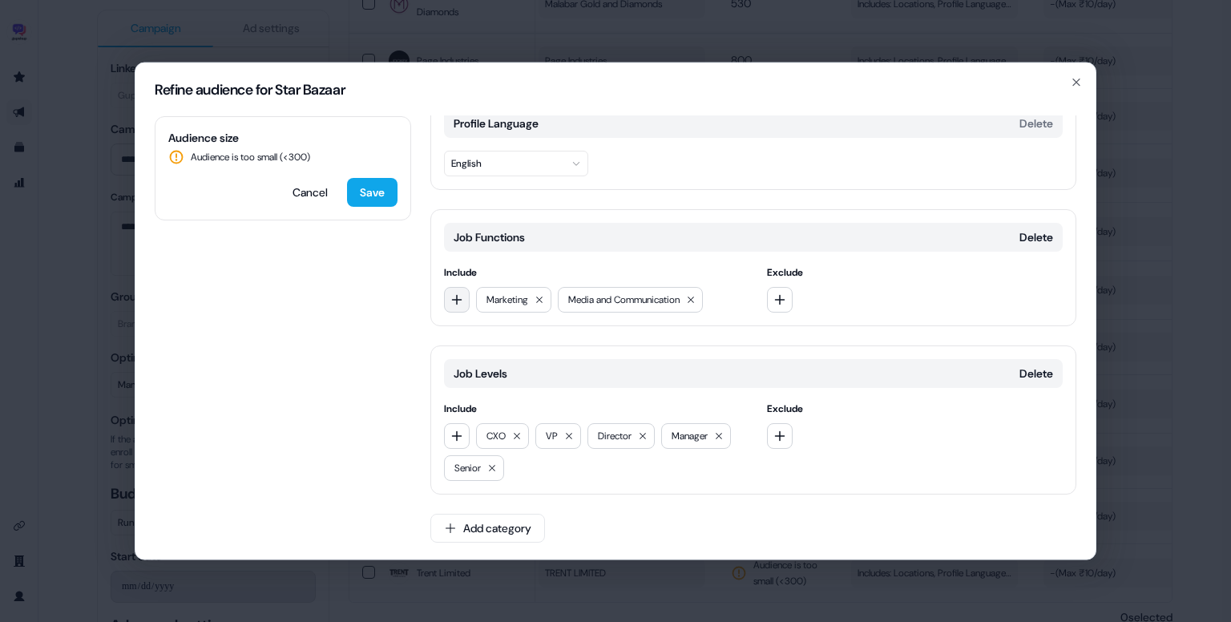
click at [454, 296] on icon "button" at bounding box center [457, 299] width 13 height 13
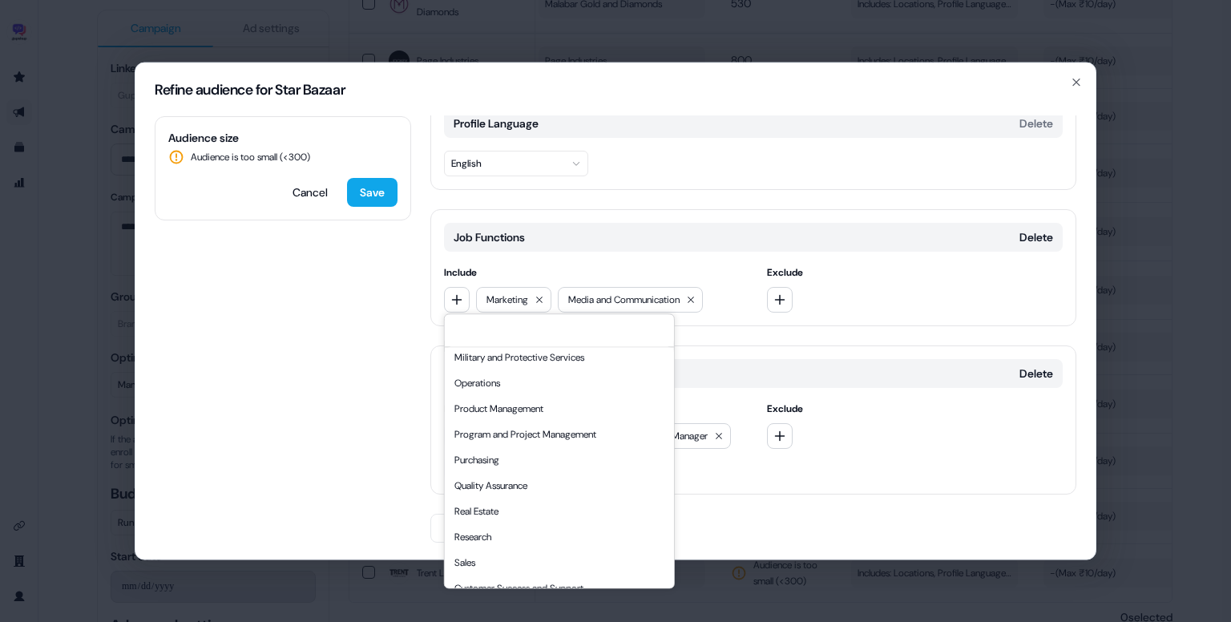
scroll to position [433, 0]
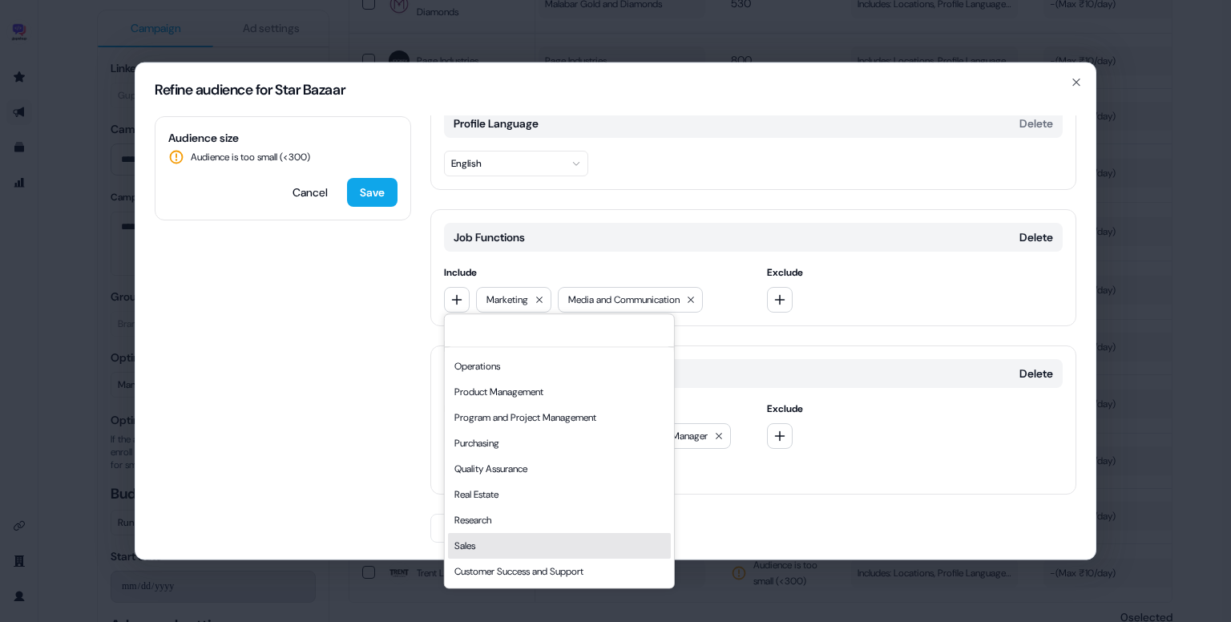
click at [484, 537] on div "Sales" at bounding box center [559, 546] width 223 height 26
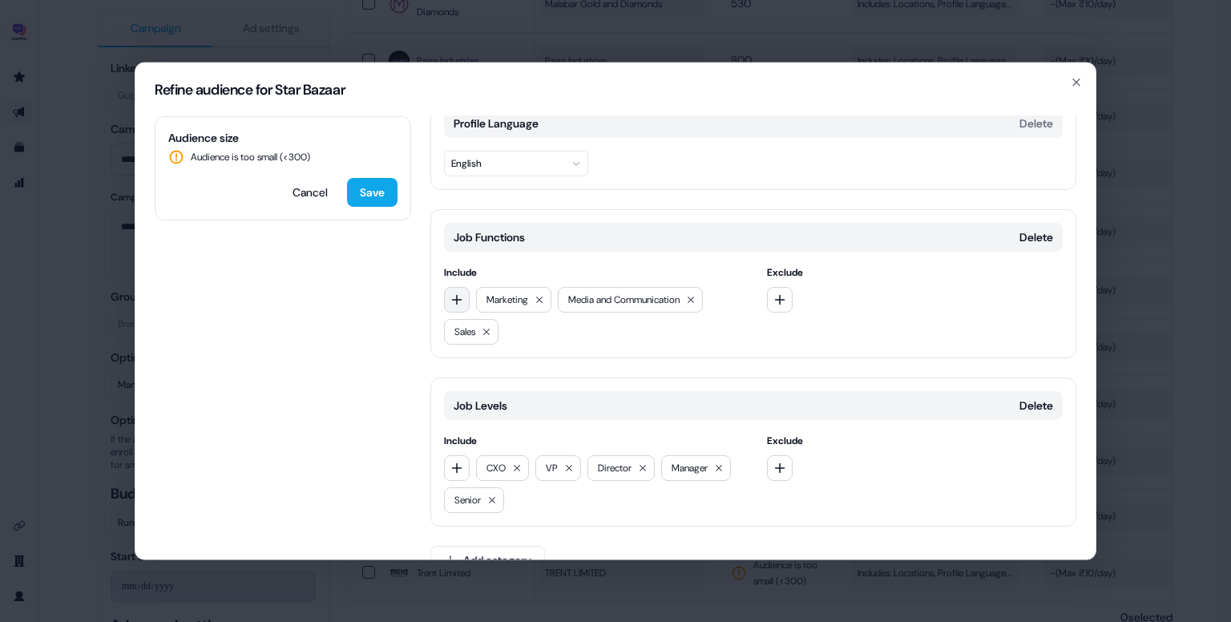
click at [451, 296] on icon "button" at bounding box center [457, 299] width 13 height 13
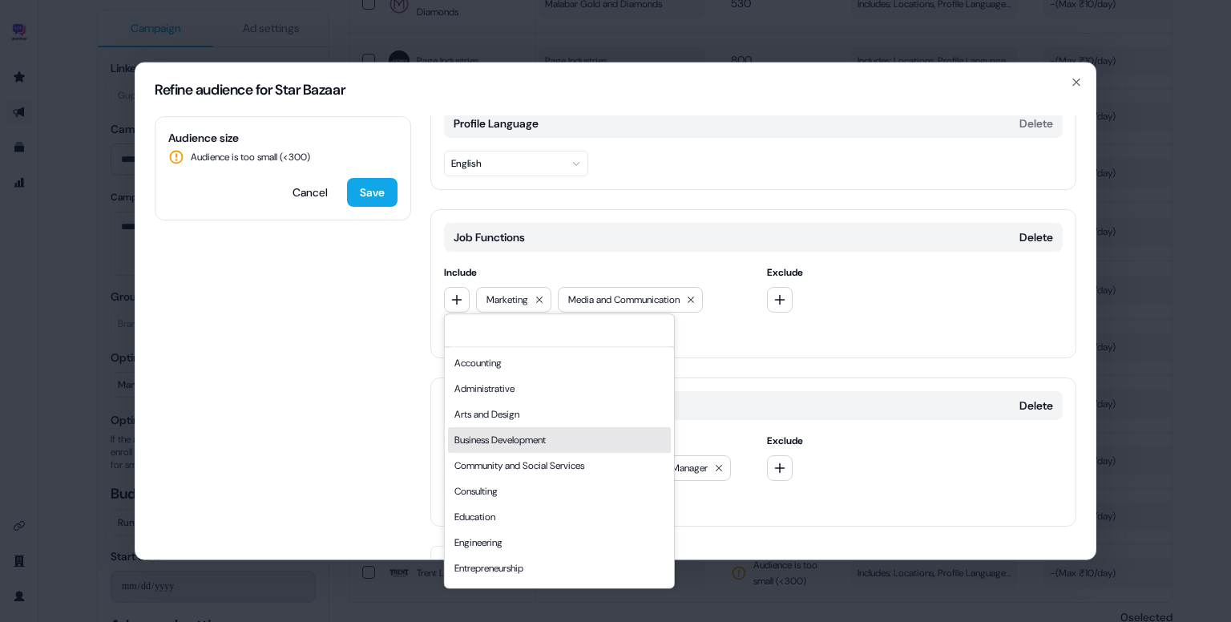
click at [519, 443] on div "Business Development" at bounding box center [559, 440] width 223 height 26
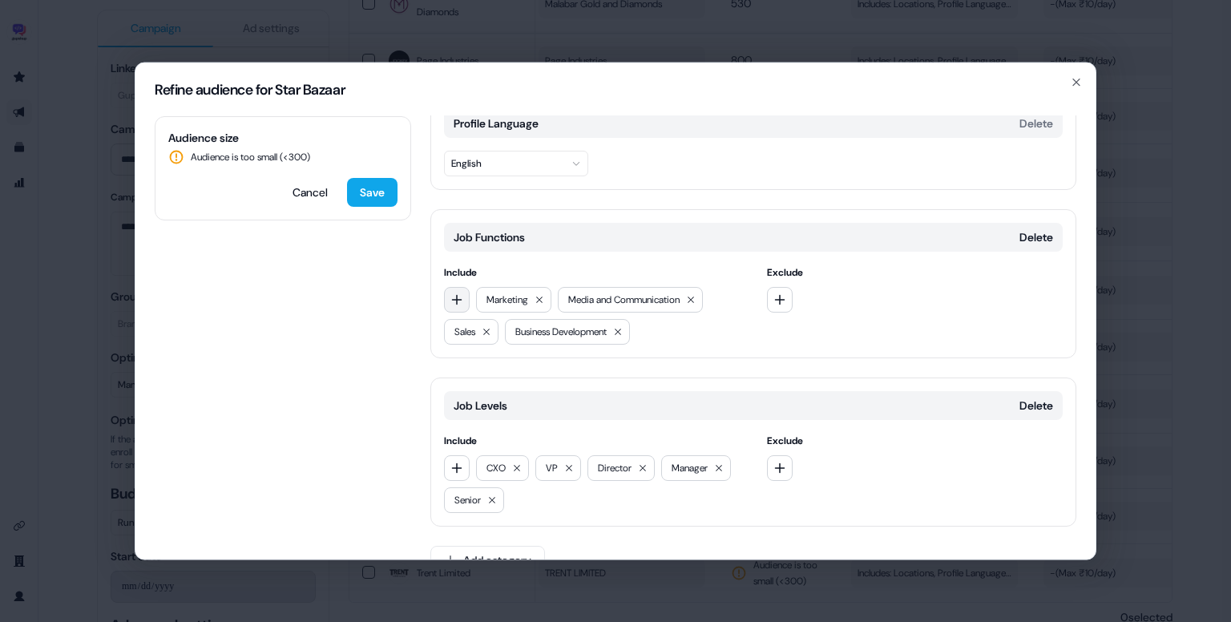
click at [458, 299] on icon "button" at bounding box center [457, 299] width 13 height 13
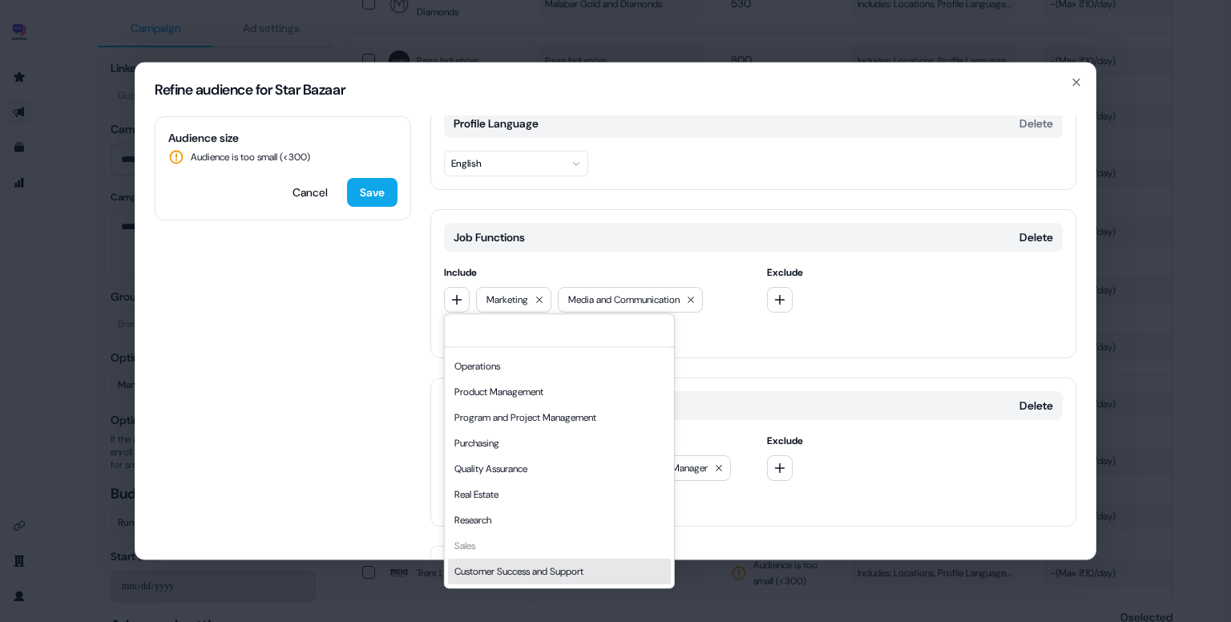
click at [545, 568] on div "Customer Success and Support" at bounding box center [559, 572] width 223 height 26
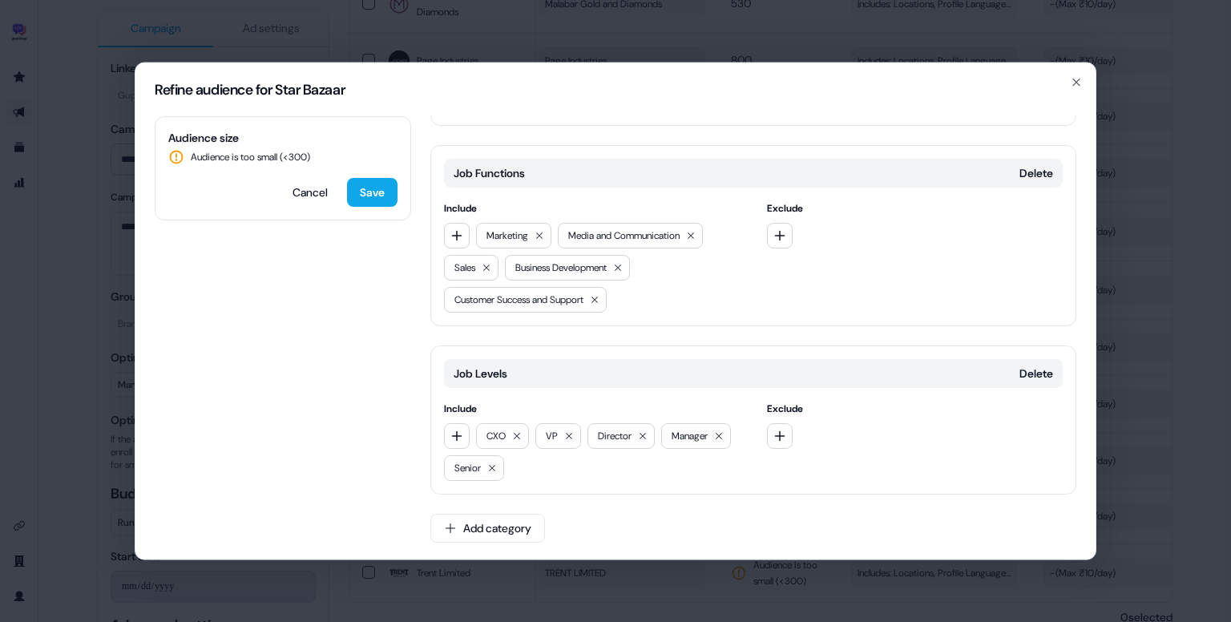
scroll to position [220, 0]
click at [459, 228] on button "button" at bounding box center [457, 237] width 26 height 26
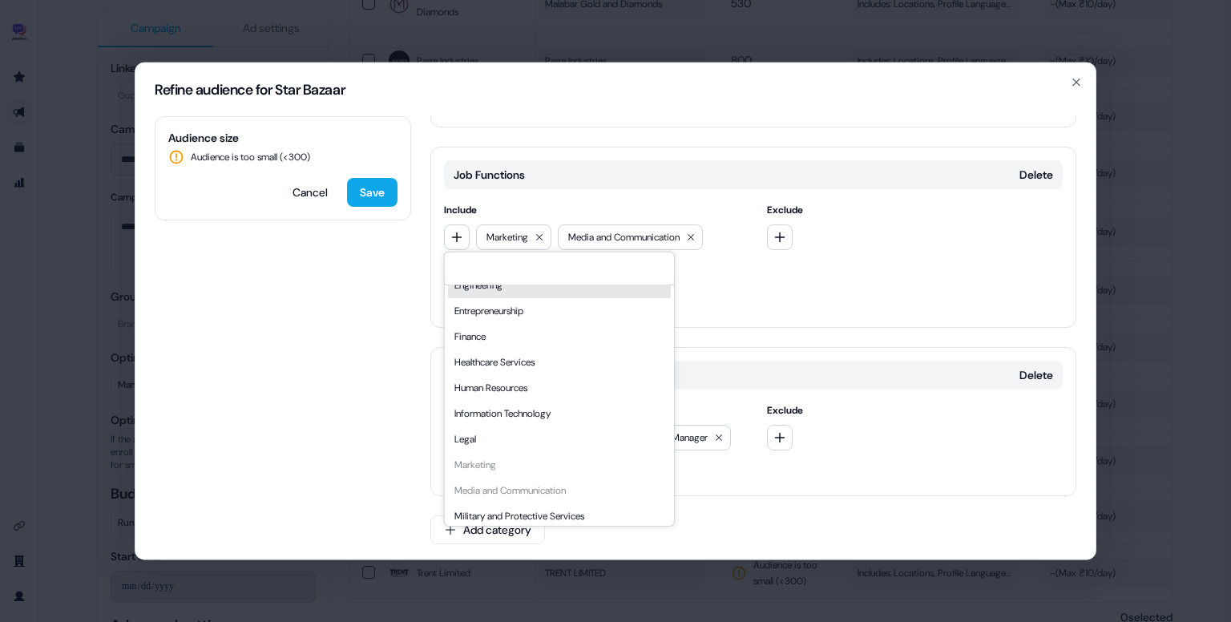
scroll to position [201, 0]
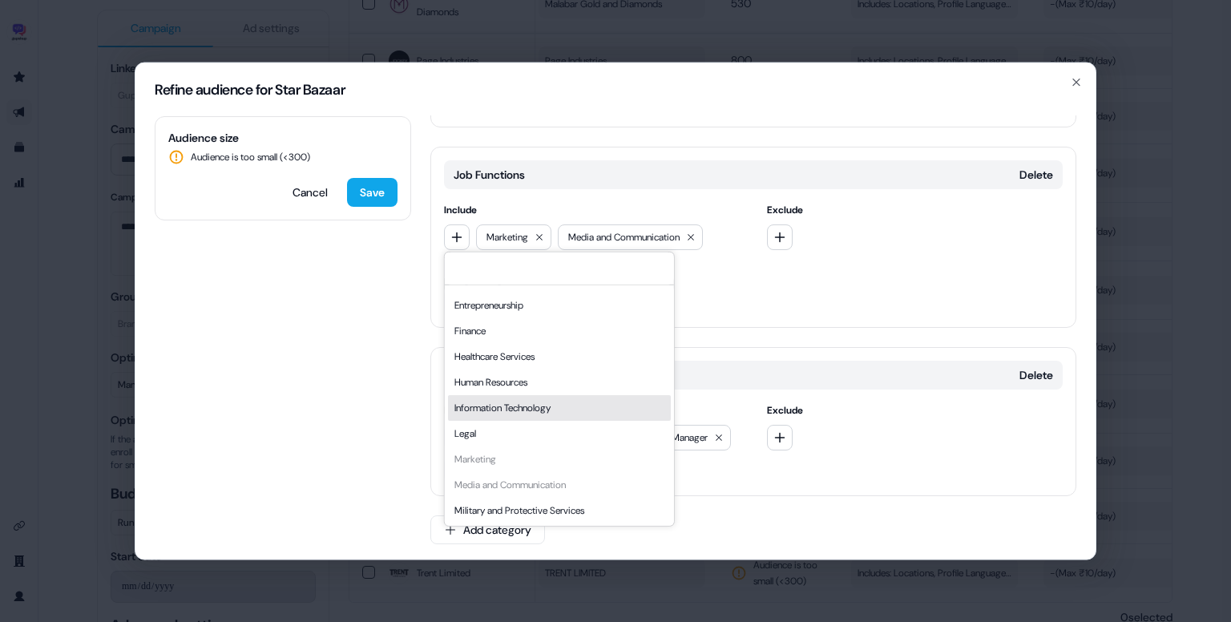
click at [523, 401] on div "Information Technology" at bounding box center [559, 408] width 223 height 26
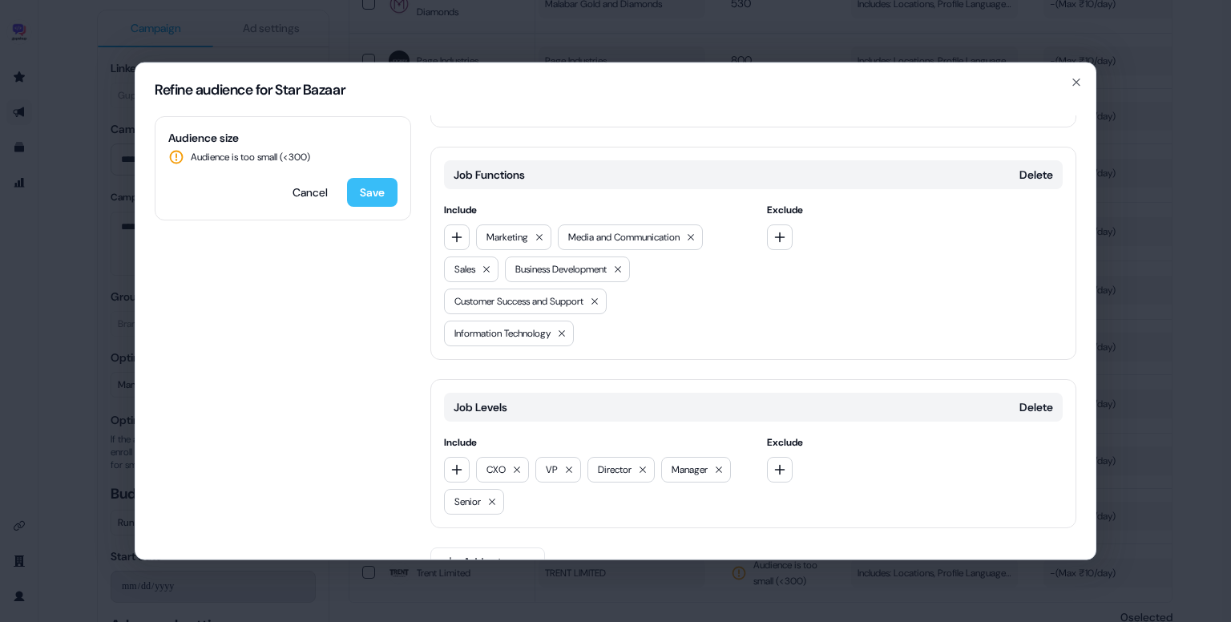
click at [365, 192] on button "Save" at bounding box center [372, 192] width 51 height 29
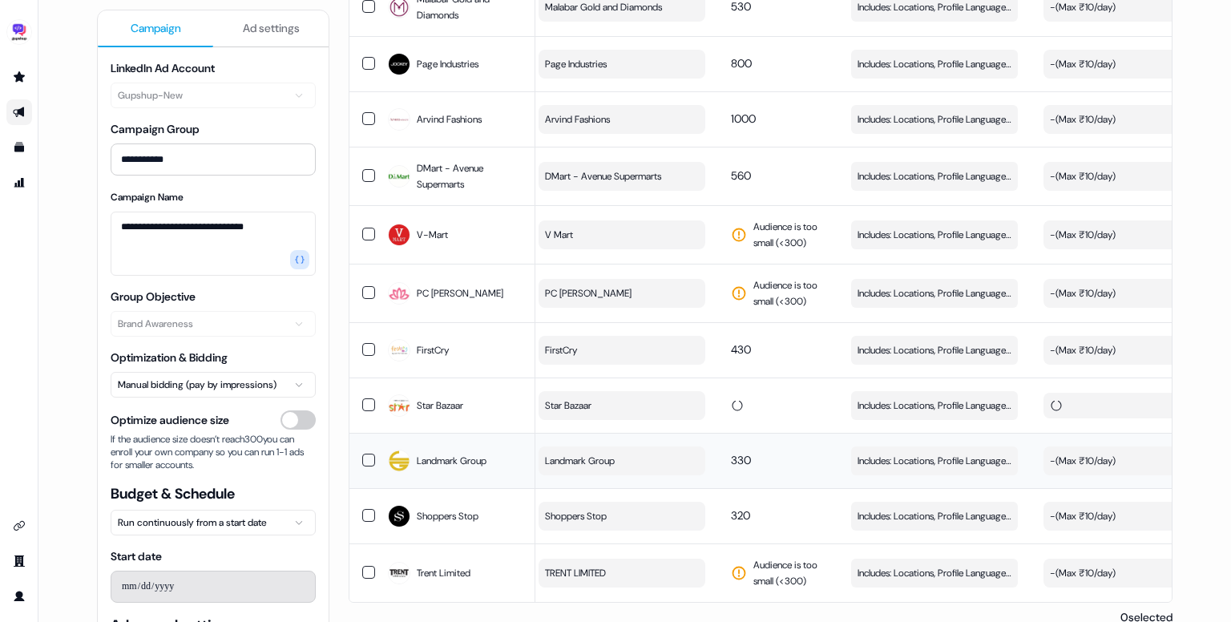
scroll to position [2235, 0]
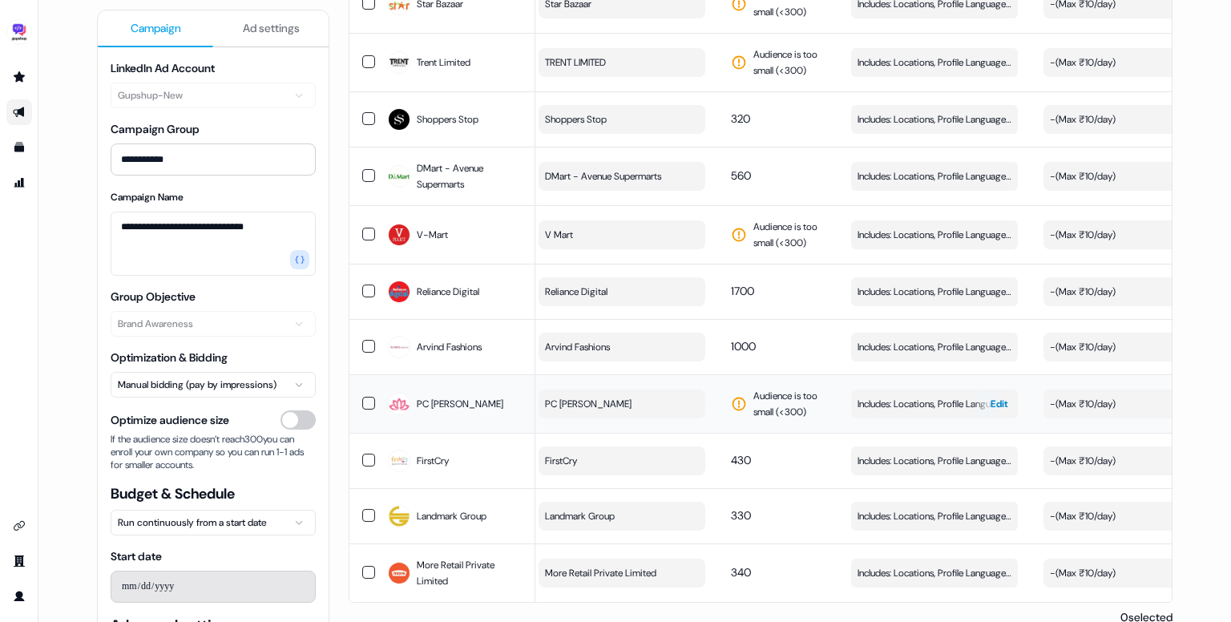
click at [912, 396] on span "Includes: Locations, Profile Language, Job Functions, Job Levels" at bounding box center [935, 404] width 154 height 16
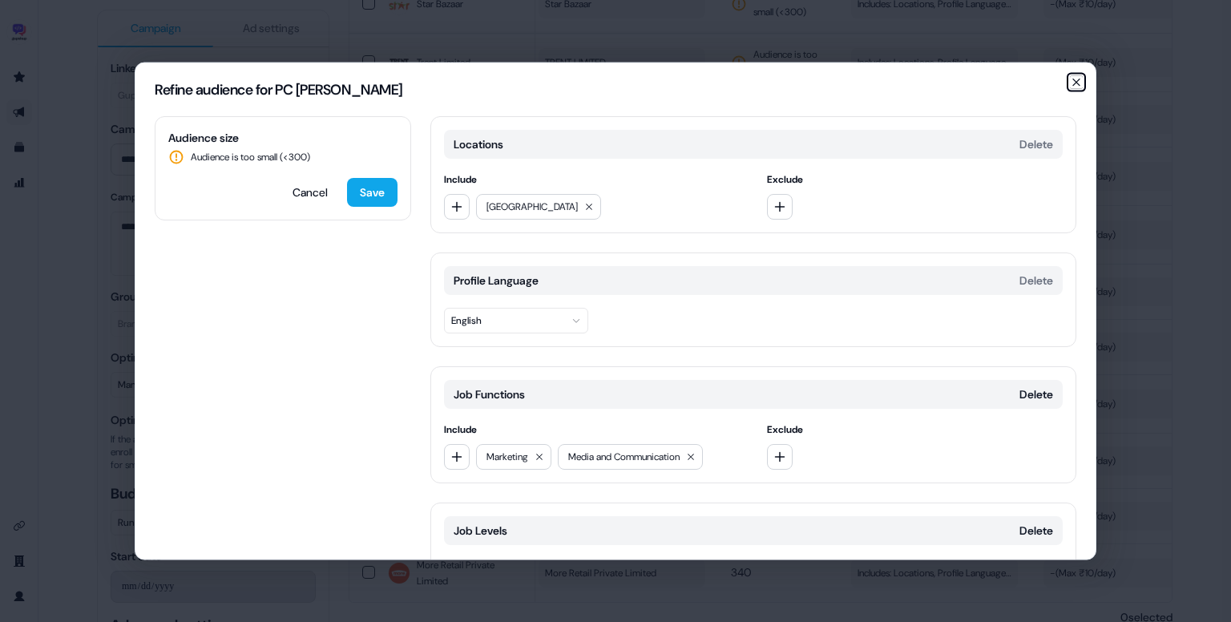
click at [1075, 84] on icon "button" at bounding box center [1076, 82] width 13 height 13
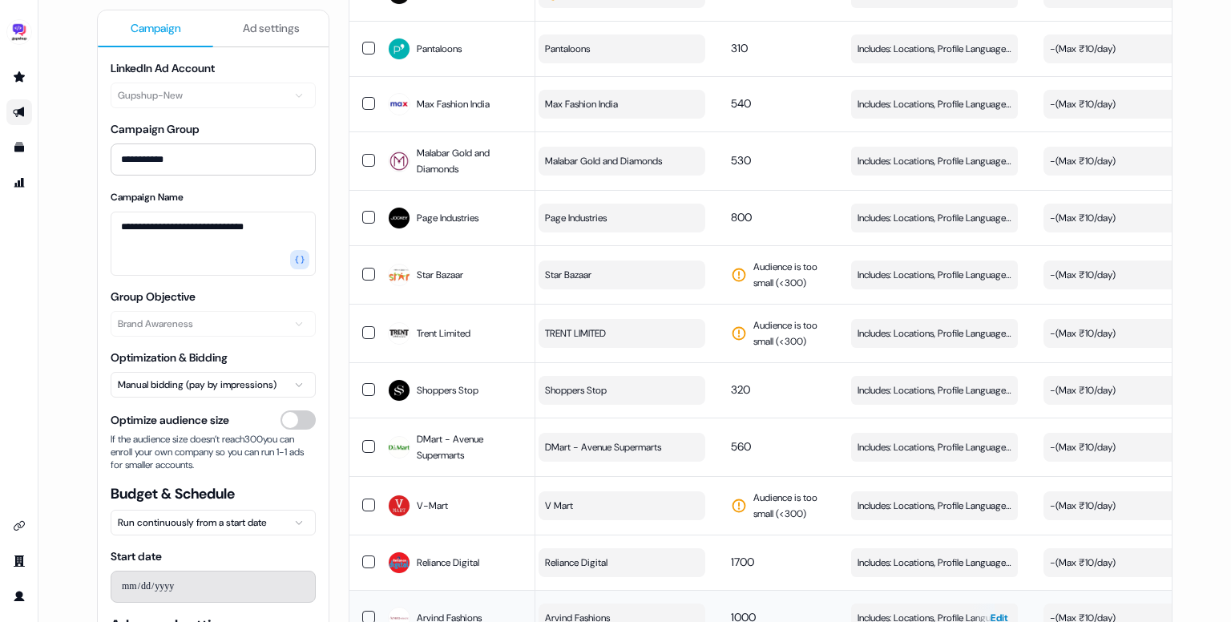
scroll to position [1950, 0]
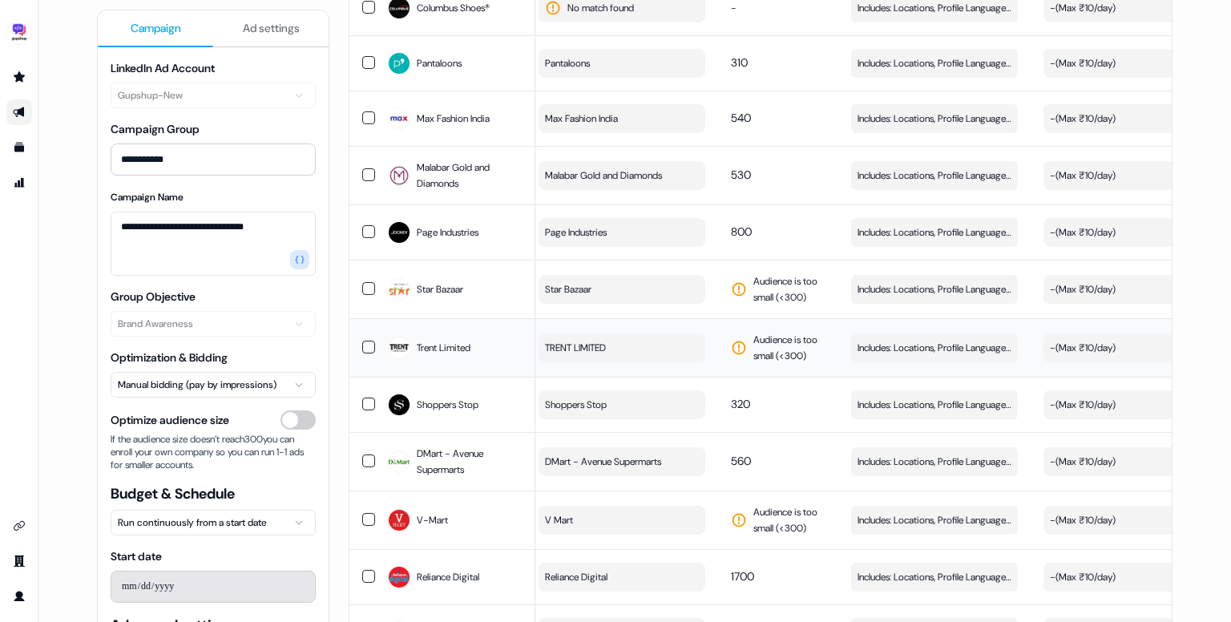
click at [619, 334] on button "TRENT LIMITED" at bounding box center [622, 348] width 167 height 29
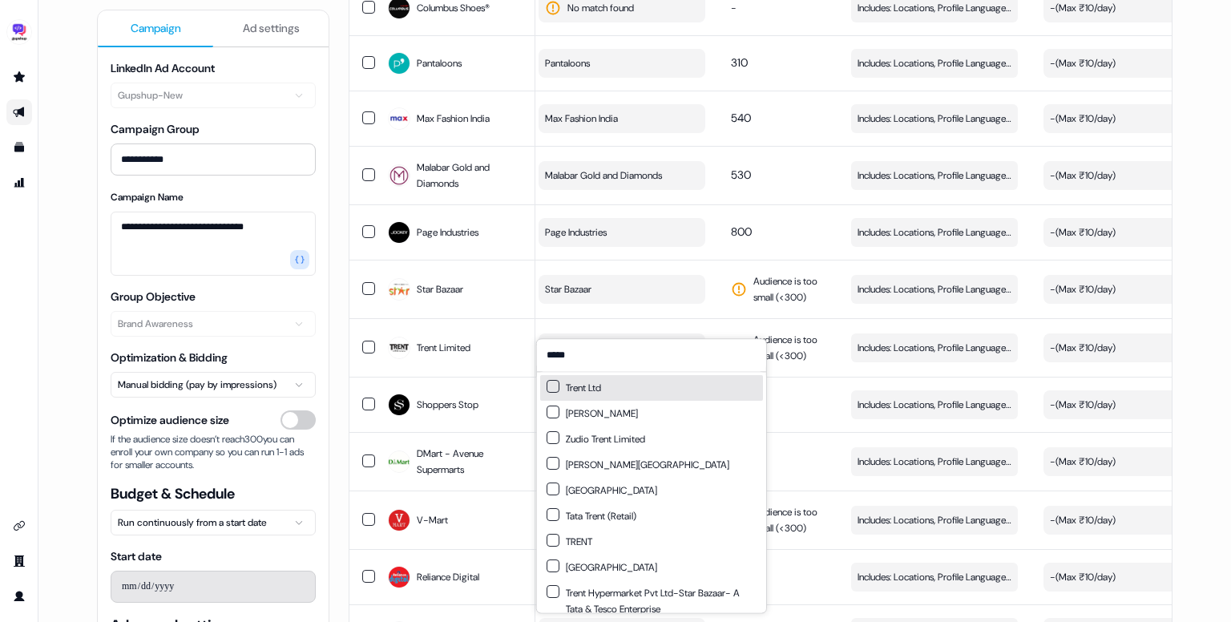
type input "*****"
click at [663, 392] on div "Trent Ltd" at bounding box center [651, 388] width 223 height 26
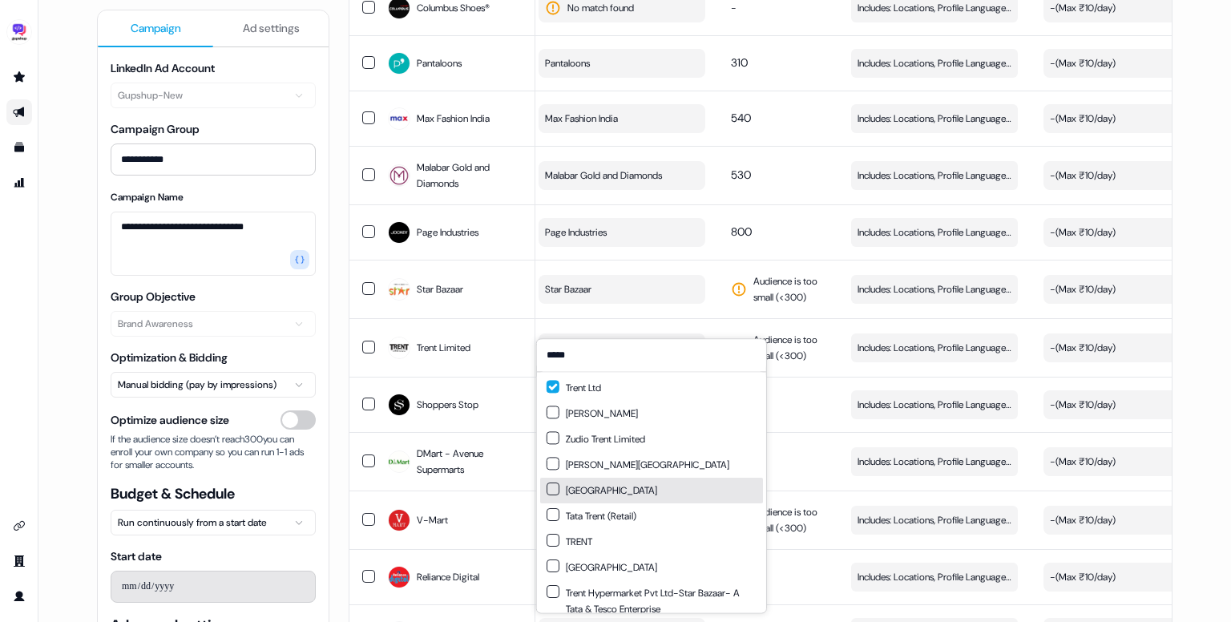
scroll to position [38, 0]
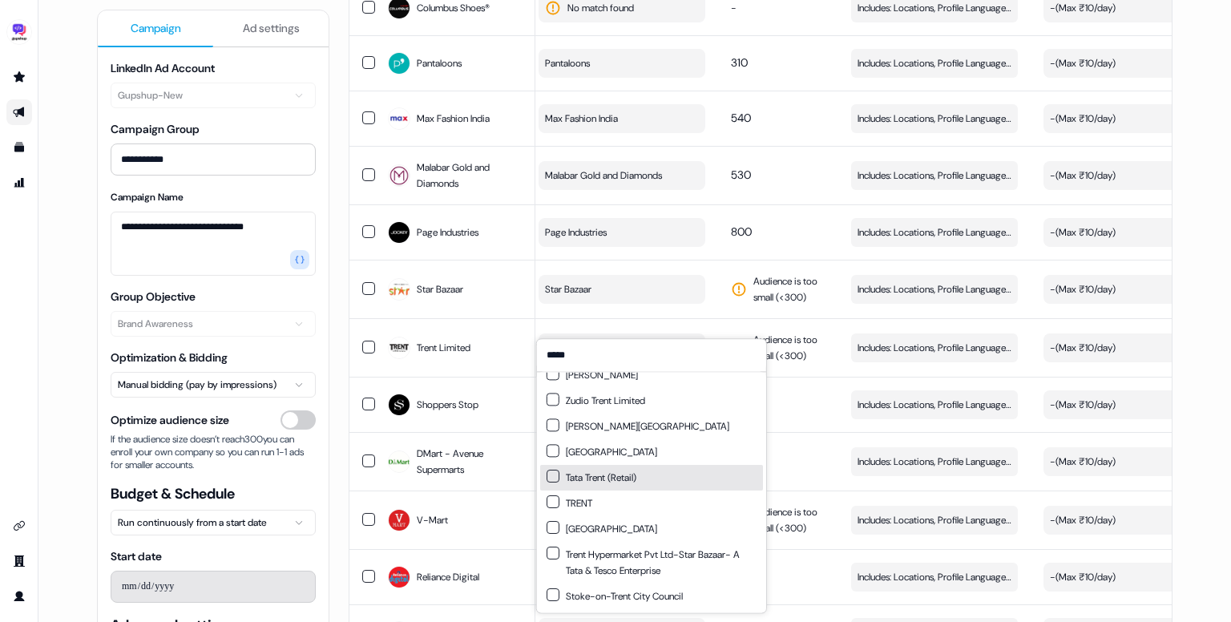
click at [677, 479] on div "Tata Trent (Retail)" at bounding box center [651, 478] width 223 height 26
click at [632, 498] on div "TRENT" at bounding box center [651, 504] width 223 height 26
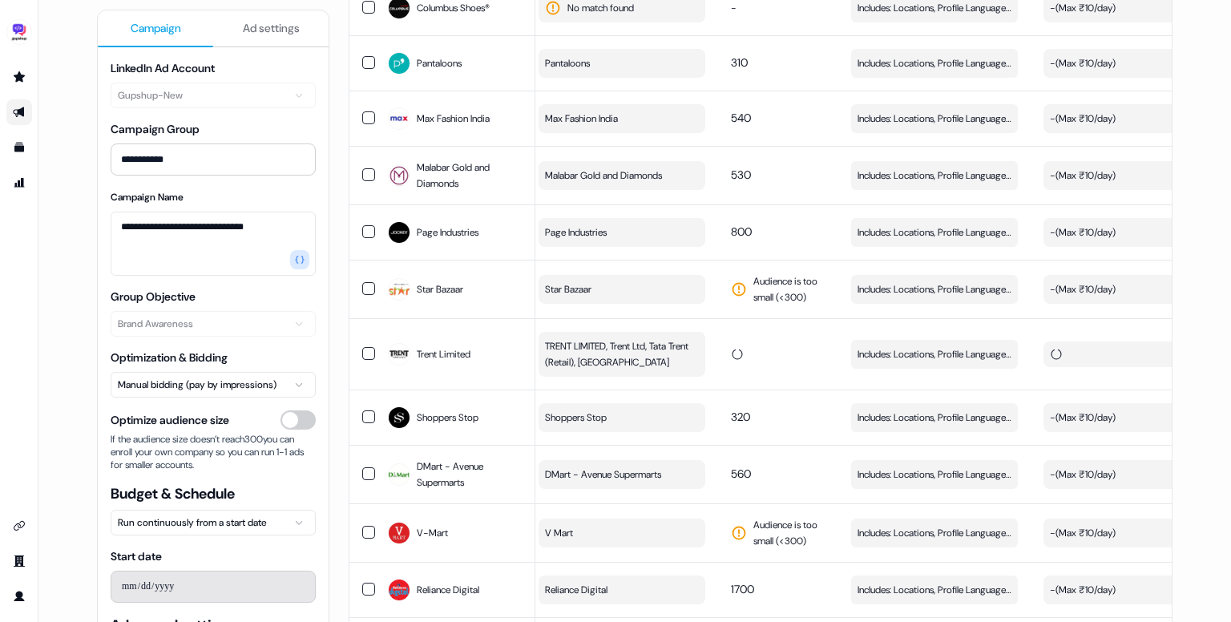
click at [912, 340] on button "Includes: Locations, Profile Language, Job Functions, Job Levels Edit" at bounding box center [934, 354] width 167 height 29
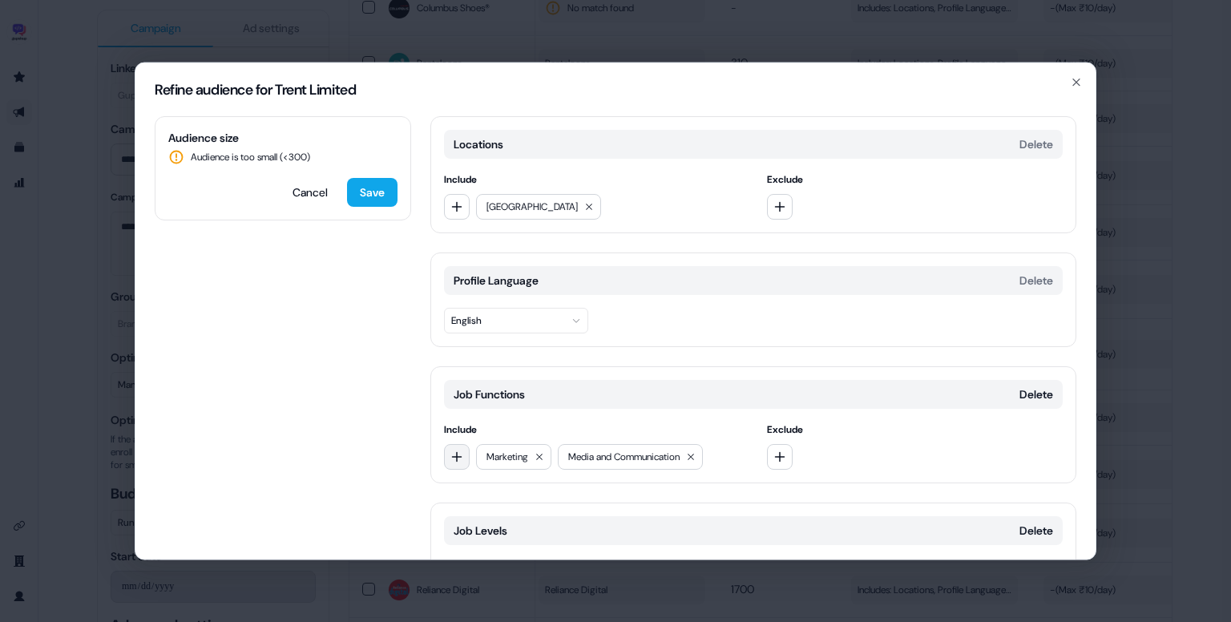
click at [448, 460] on button "button" at bounding box center [457, 457] width 26 height 26
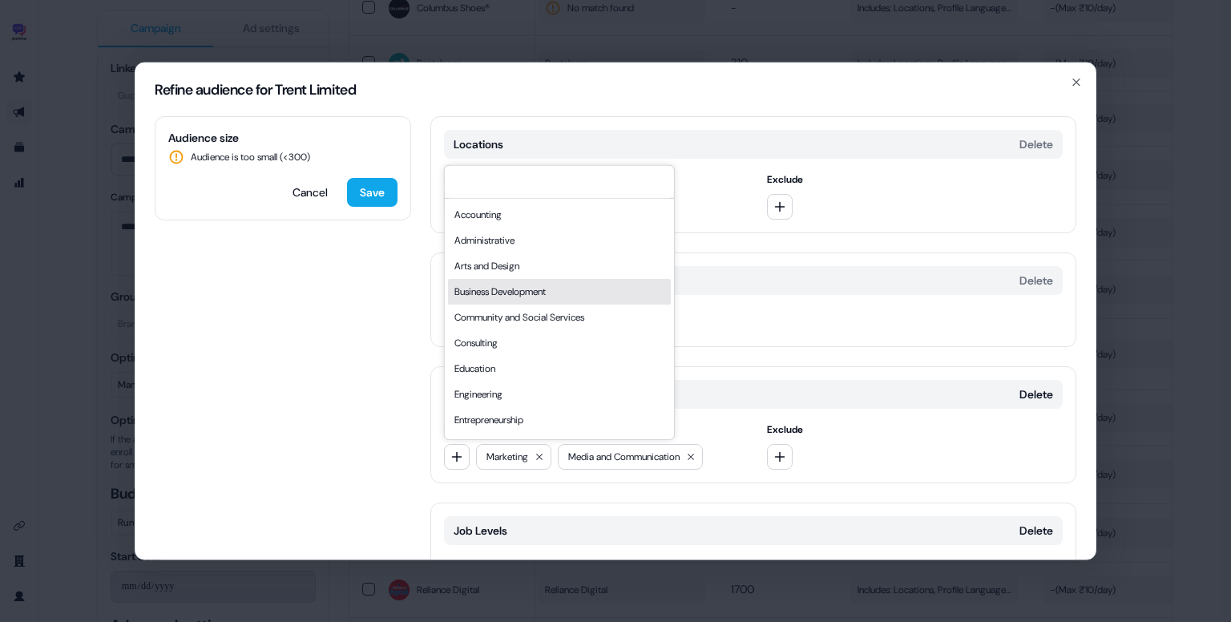
scroll to position [433, 0]
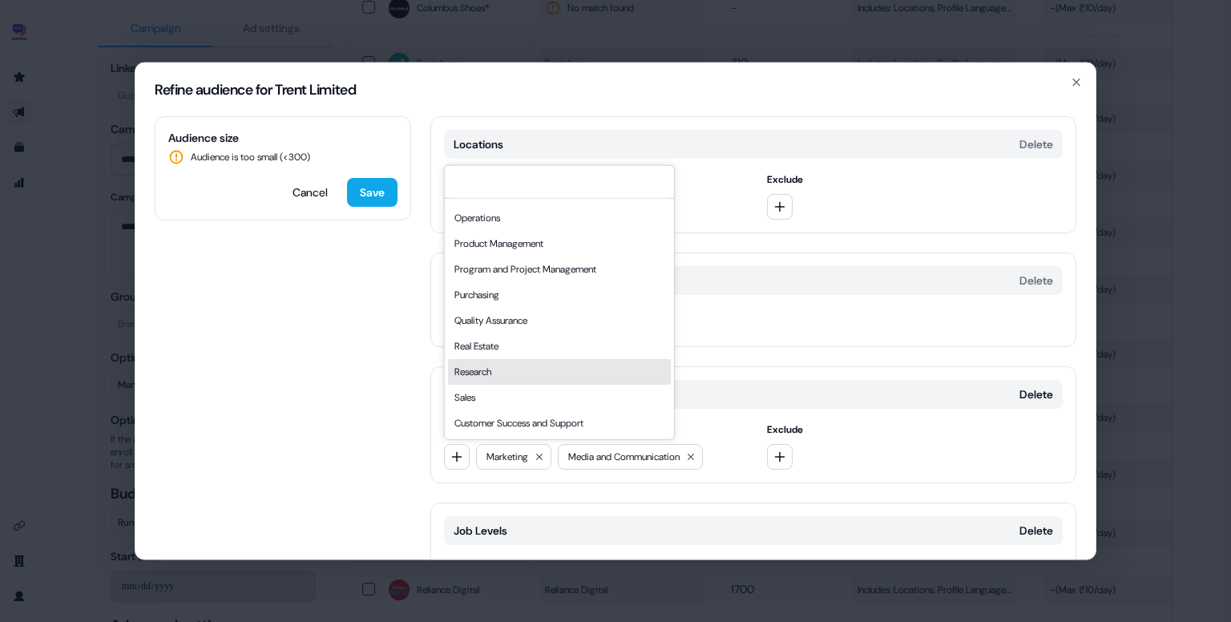
click at [500, 381] on div "Research" at bounding box center [559, 372] width 223 height 26
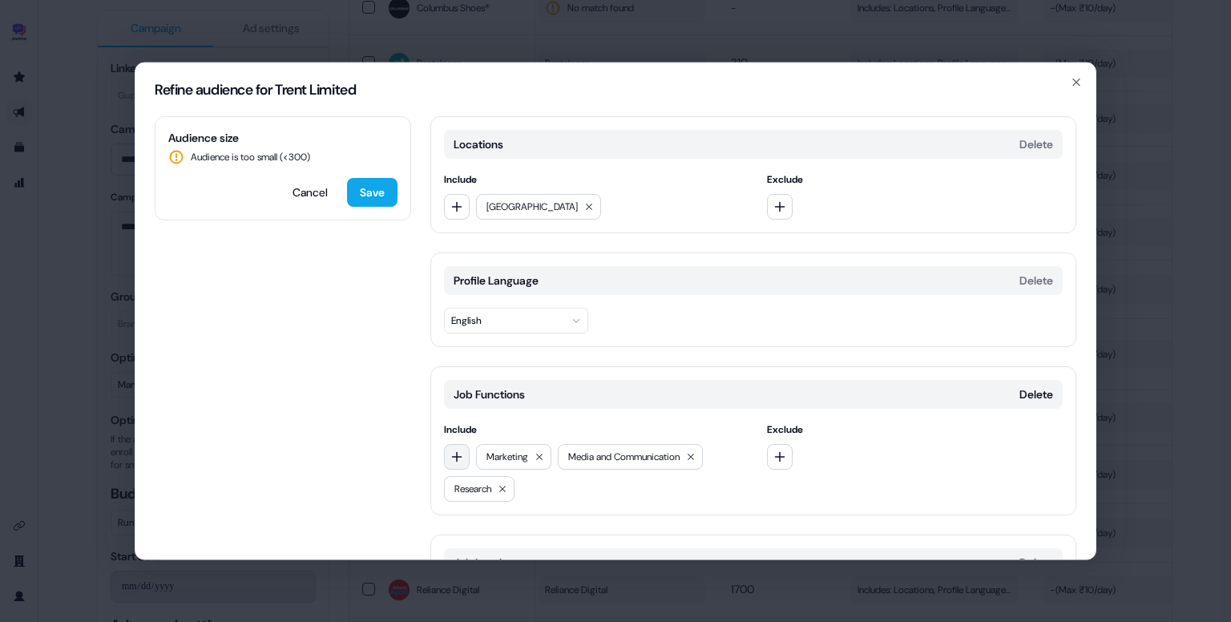
click at [465, 457] on button "button" at bounding box center [457, 457] width 26 height 26
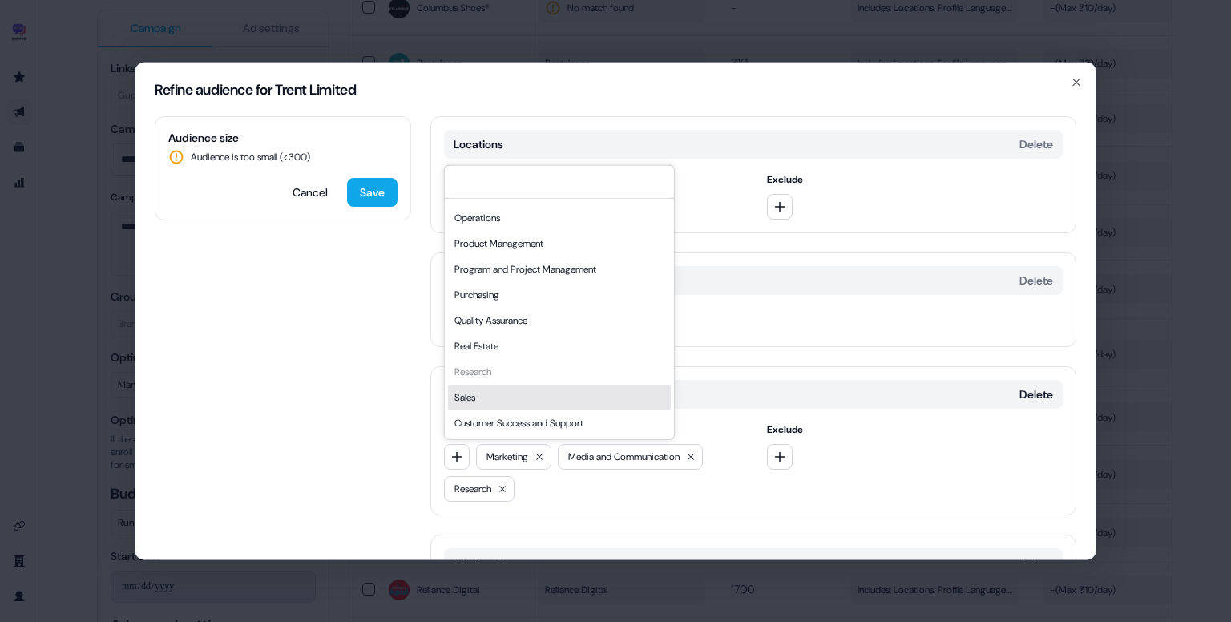
click at [497, 402] on div "Sales" at bounding box center [559, 398] width 223 height 26
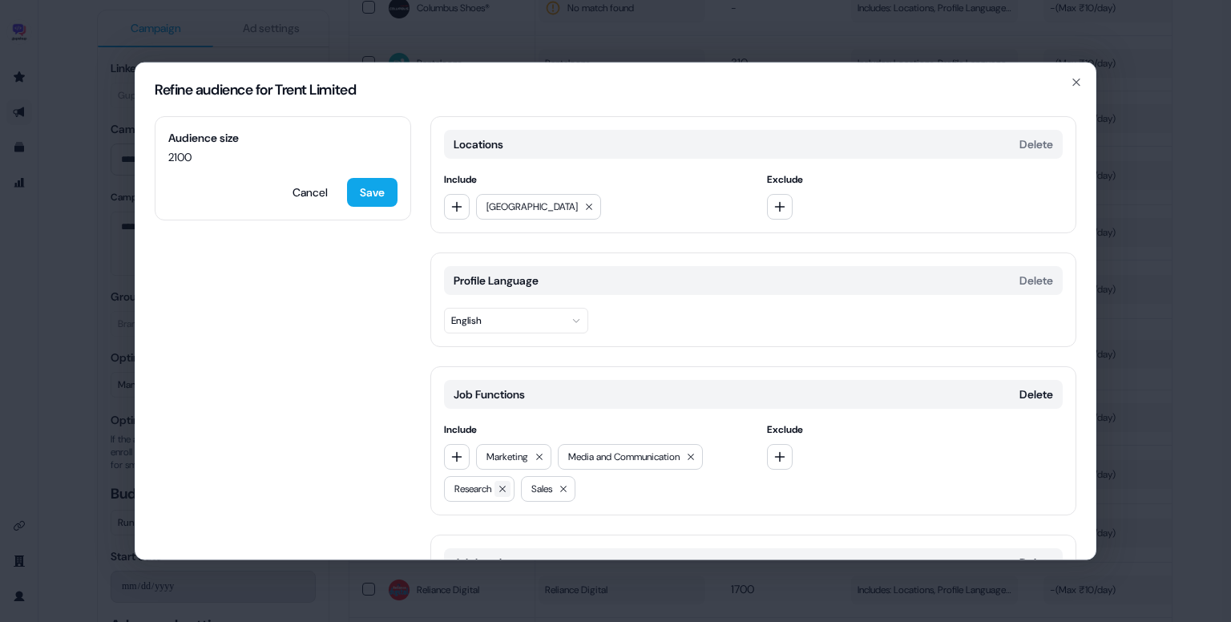
click at [506, 481] on button at bounding box center [503, 489] width 16 height 16
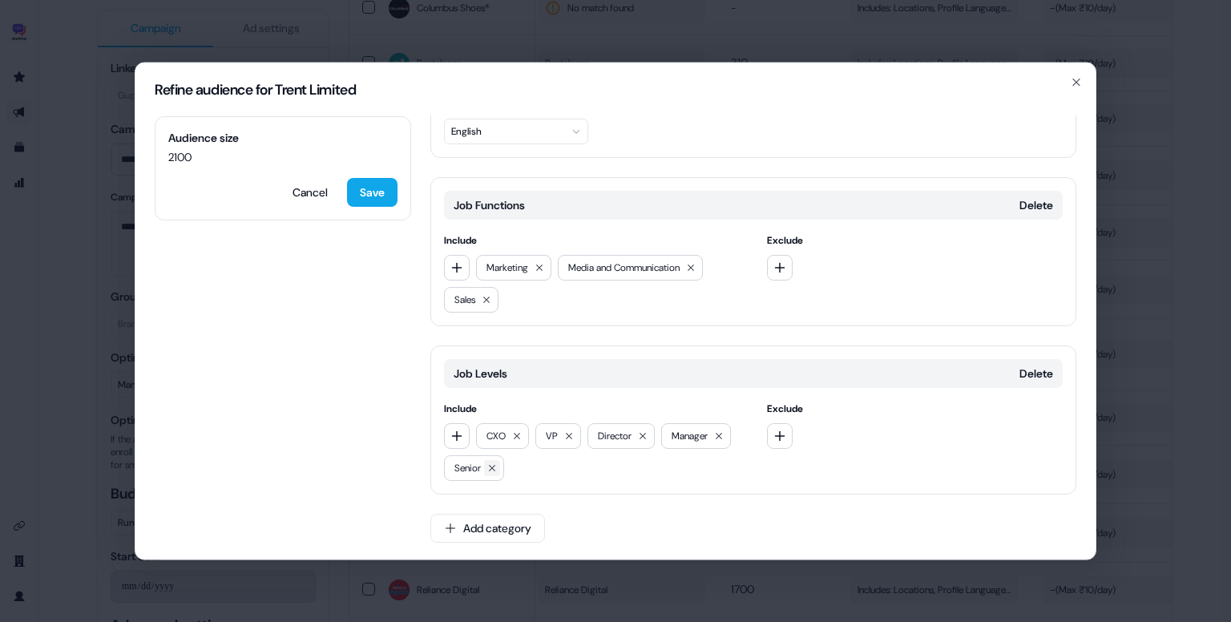
click at [496, 467] on icon at bounding box center [492, 468] width 10 height 10
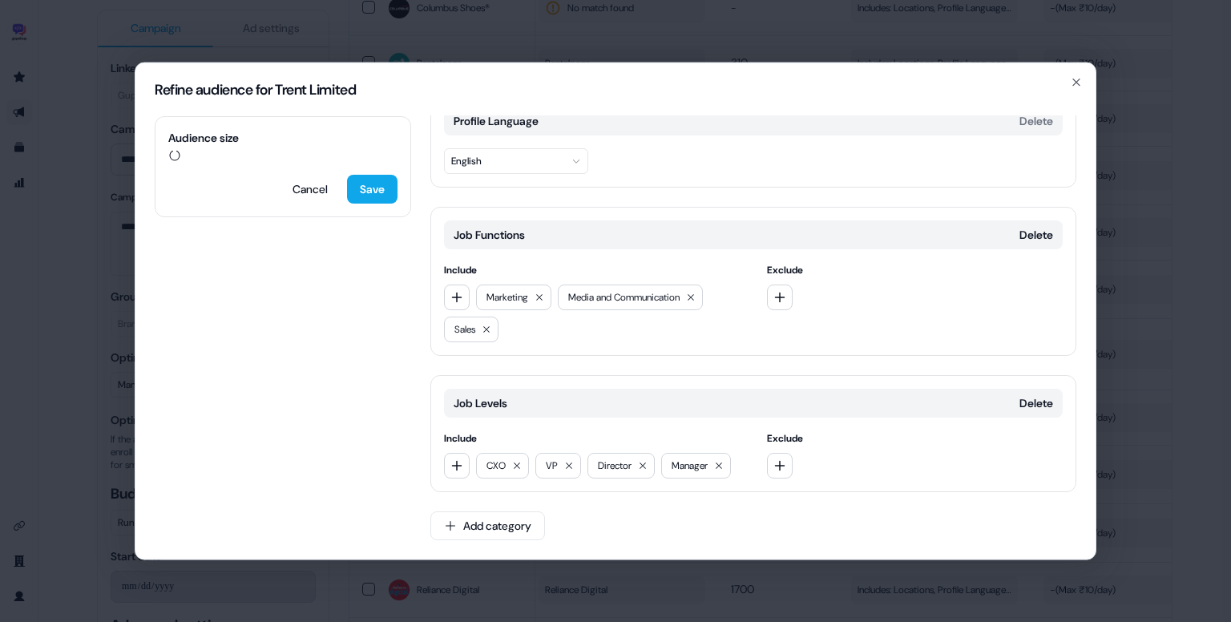
scroll to position [157, 0]
click at [724, 467] on icon at bounding box center [719, 468] width 10 height 10
click at [460, 296] on icon "button" at bounding box center [457, 299] width 13 height 13
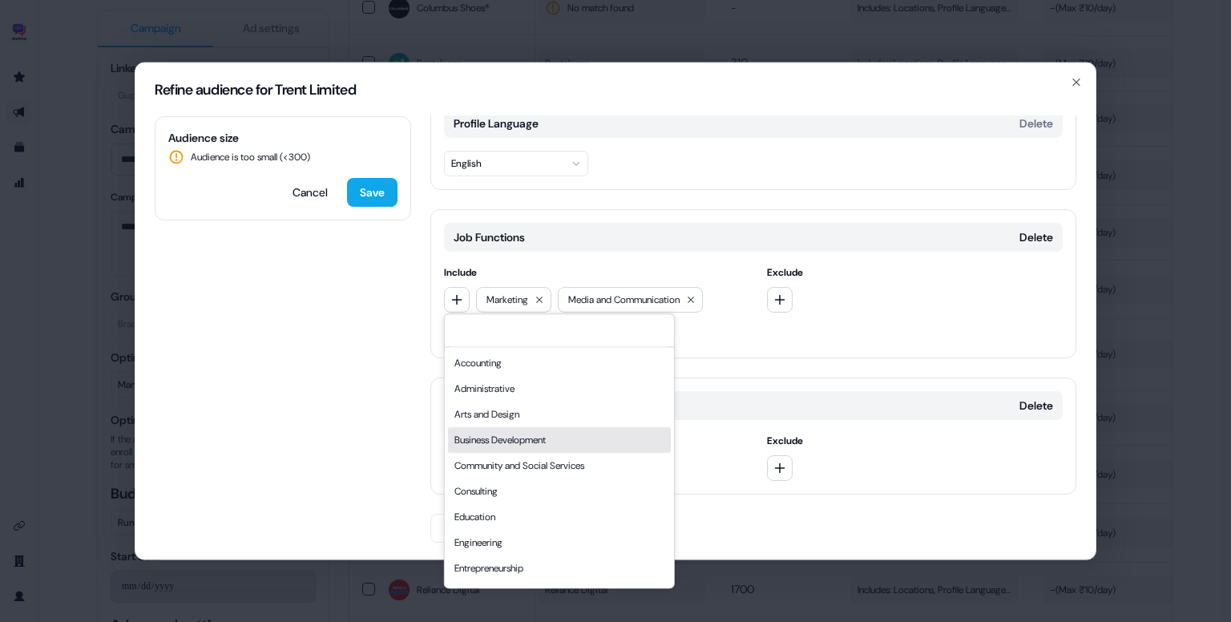
click at [542, 427] on div "Business Development" at bounding box center [559, 440] width 223 height 26
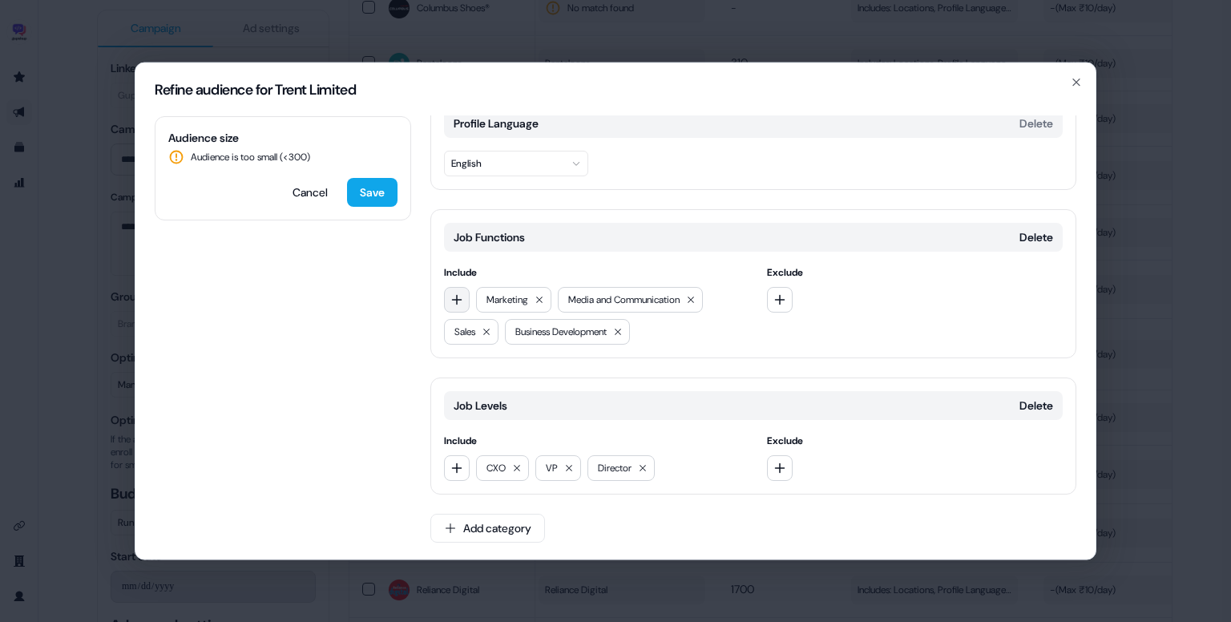
click at [454, 293] on icon "button" at bounding box center [457, 299] width 13 height 13
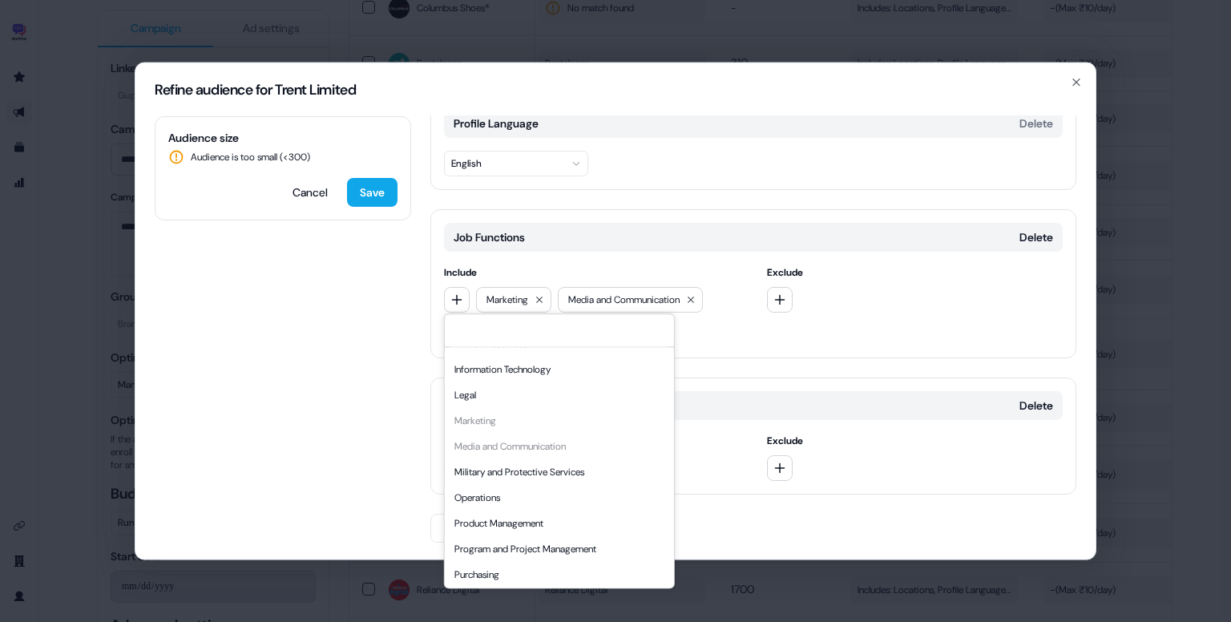
scroll to position [433, 0]
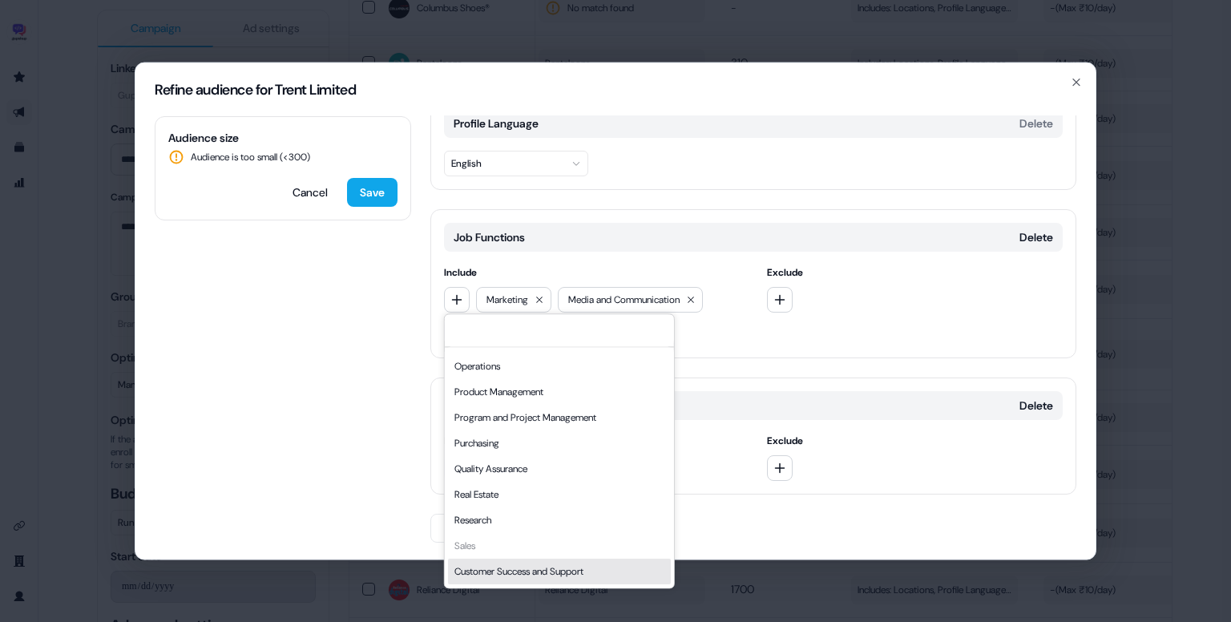
click at [520, 564] on div "Customer Success and Support" at bounding box center [559, 572] width 223 height 26
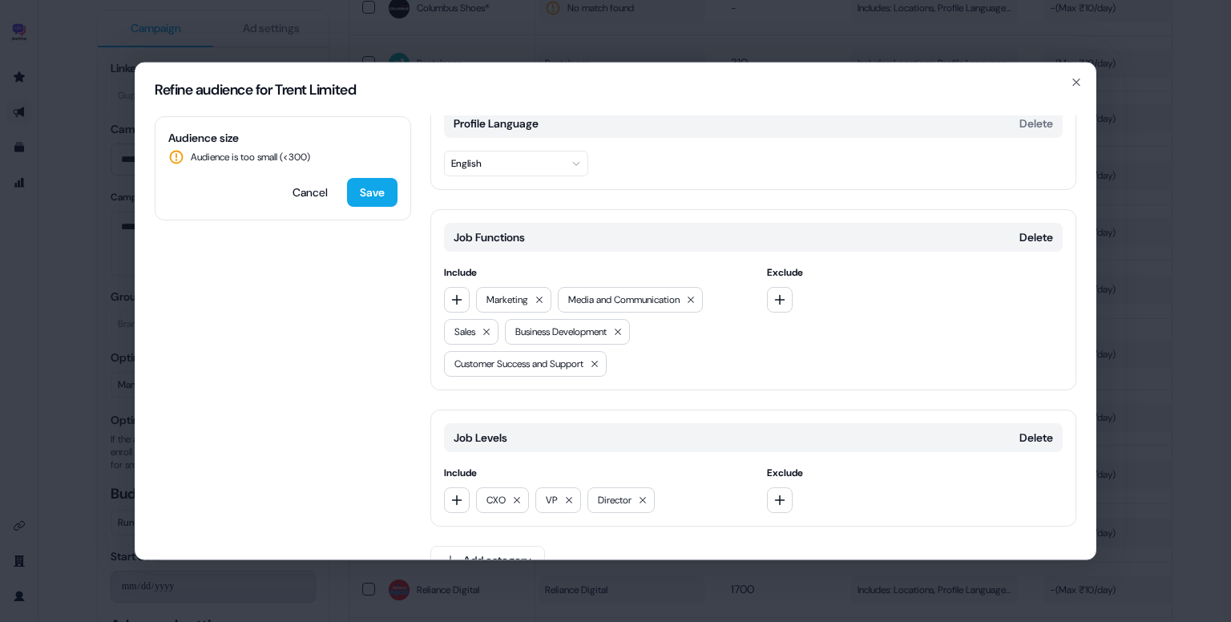
scroll to position [189, 0]
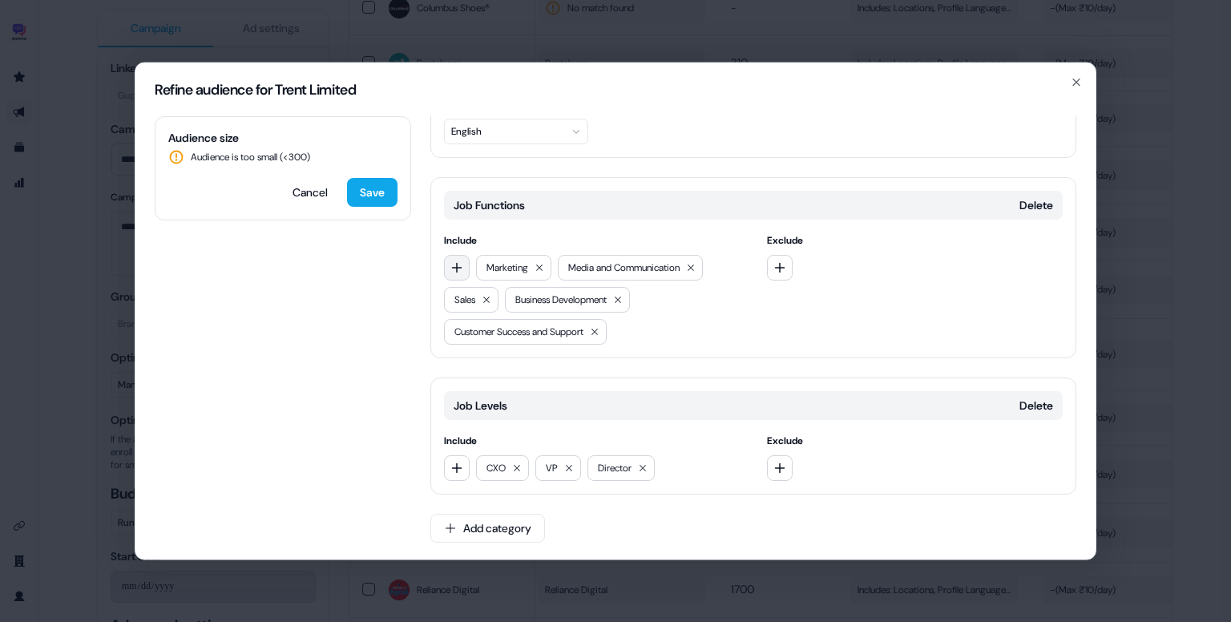
click at [461, 267] on icon "button" at bounding box center [457, 267] width 13 height 13
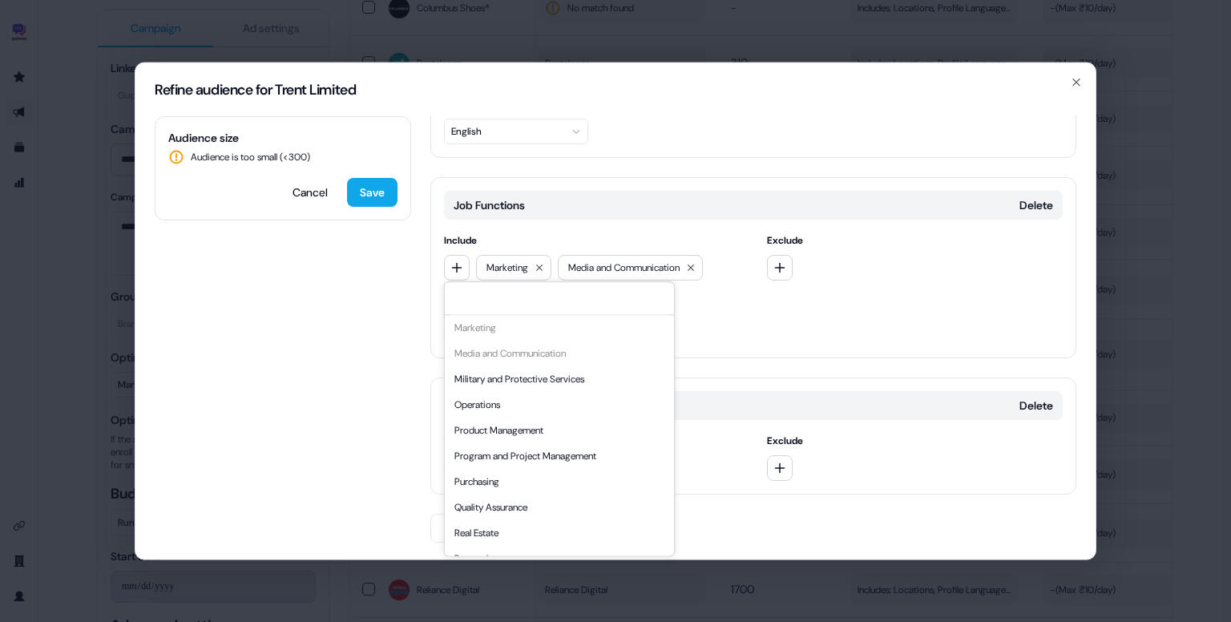
scroll to position [364, 0]
click at [504, 405] on div "Operations" at bounding box center [559, 403] width 223 height 26
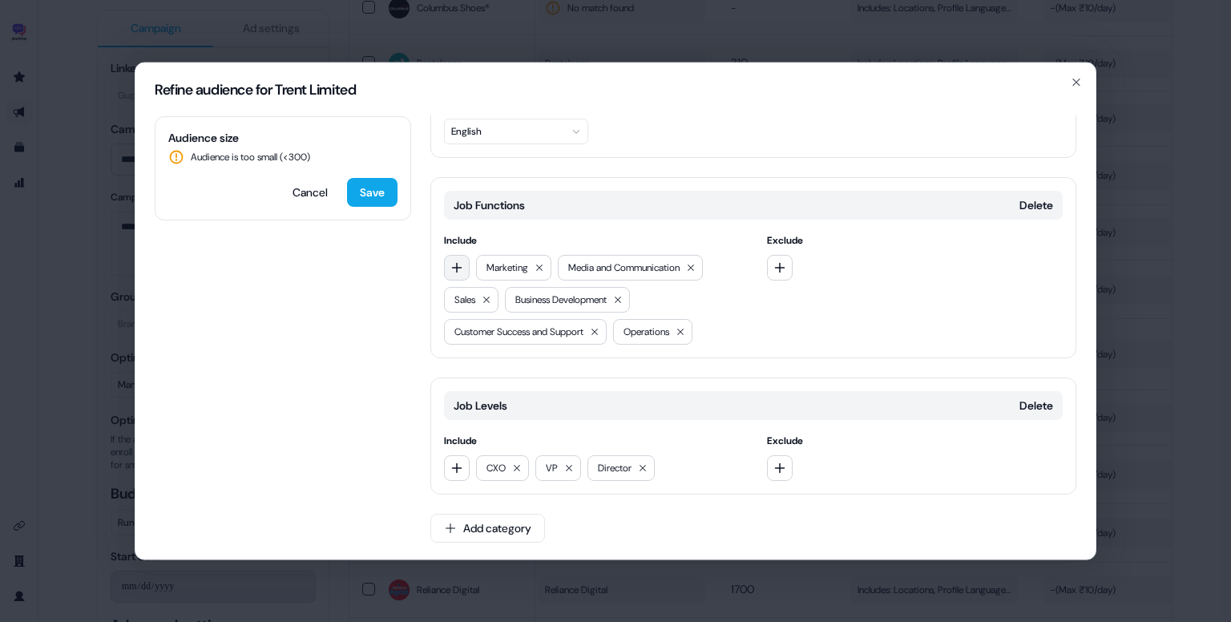
click at [463, 264] on button "button" at bounding box center [457, 268] width 26 height 26
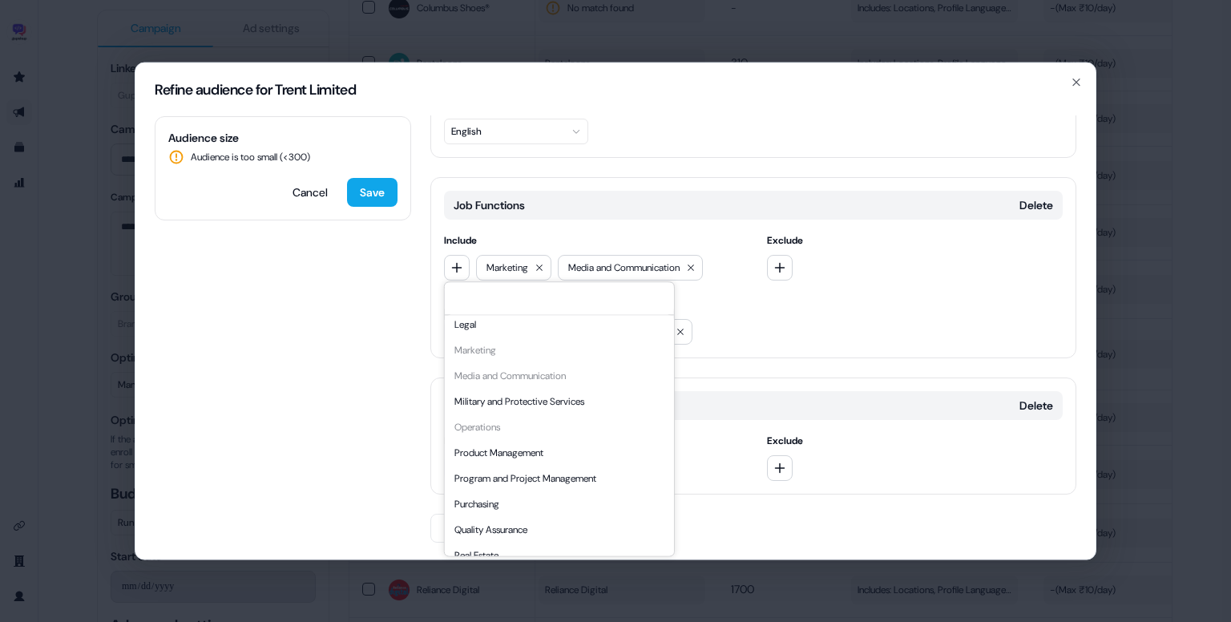
scroll to position [343, 0]
click at [536, 446] on div "Product Management" at bounding box center [559, 450] width 223 height 26
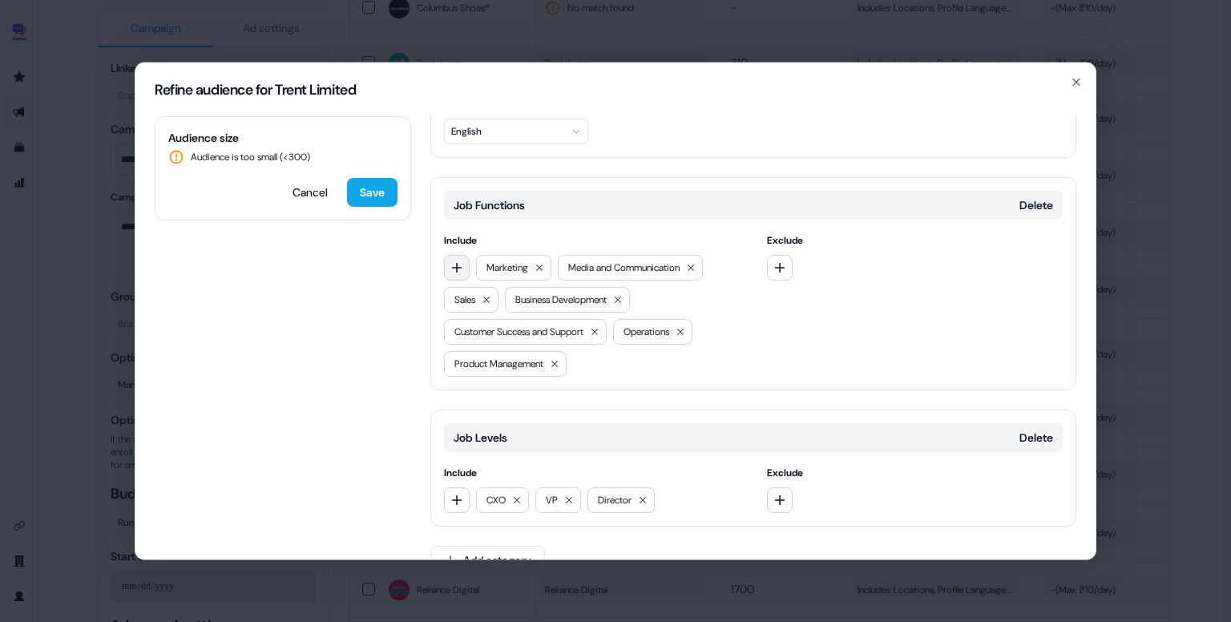
click at [456, 264] on icon "button" at bounding box center [457, 267] width 10 height 10
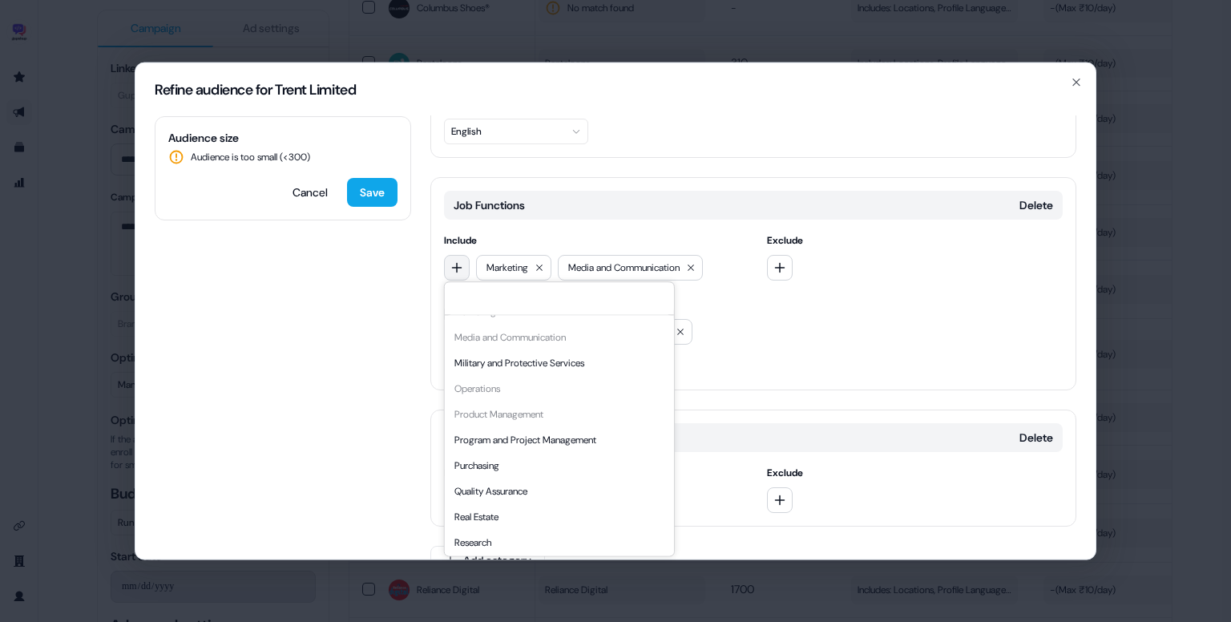
scroll to position [433, 0]
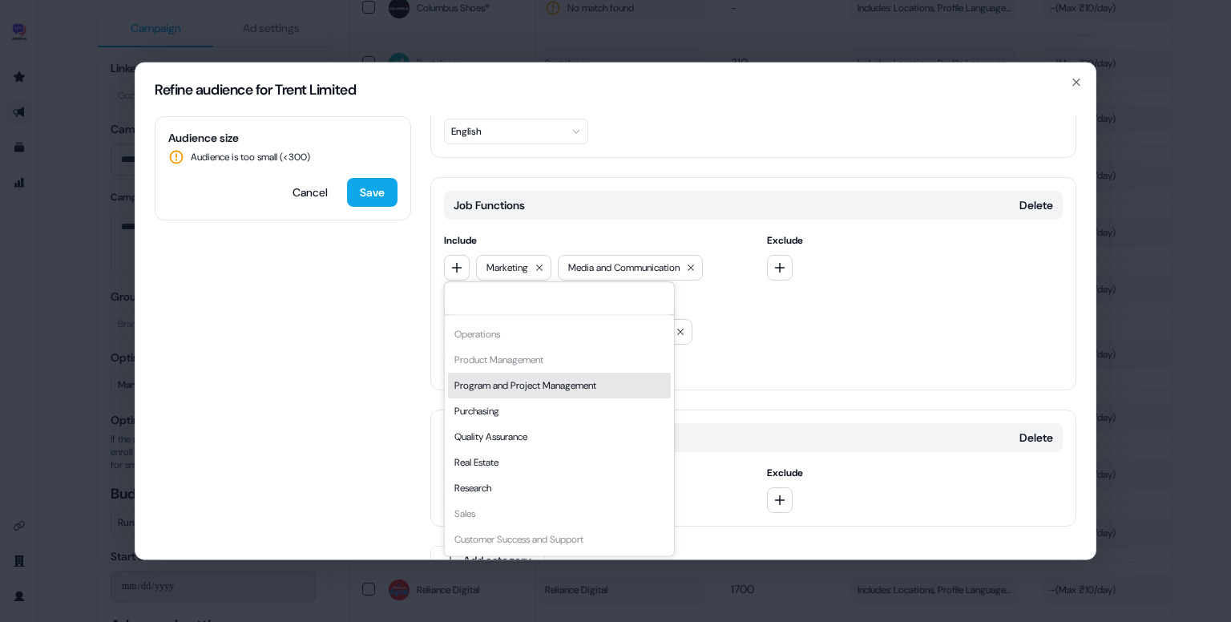
click at [507, 381] on div "Program and Project Management" at bounding box center [559, 386] width 223 height 26
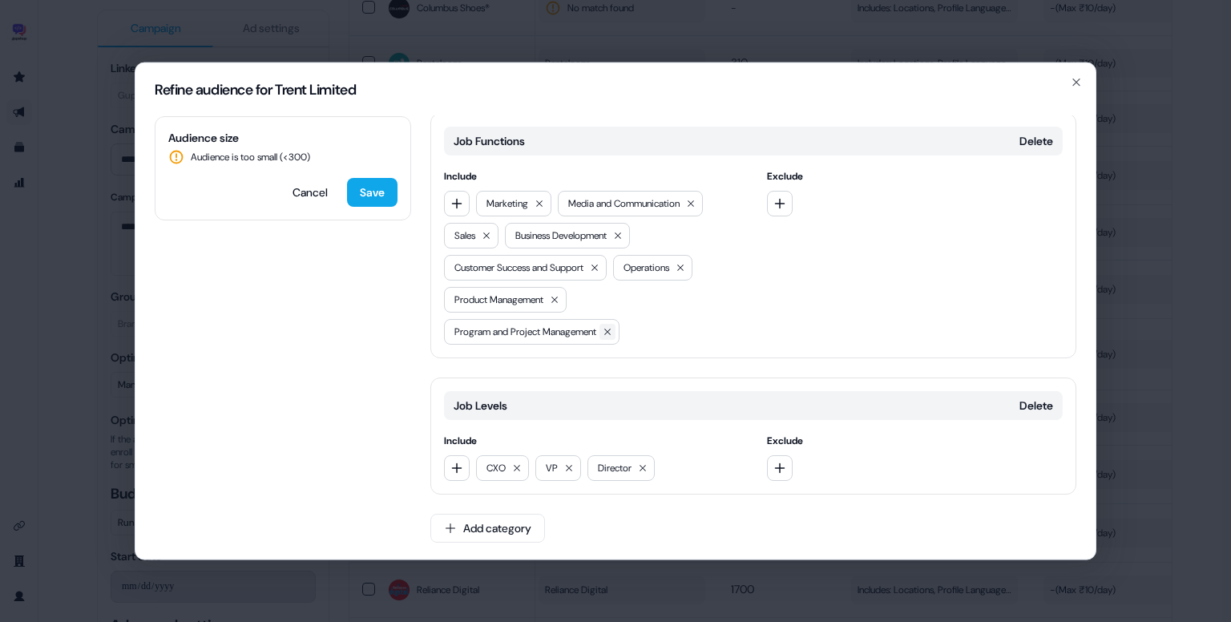
click at [612, 329] on icon at bounding box center [608, 332] width 10 height 10
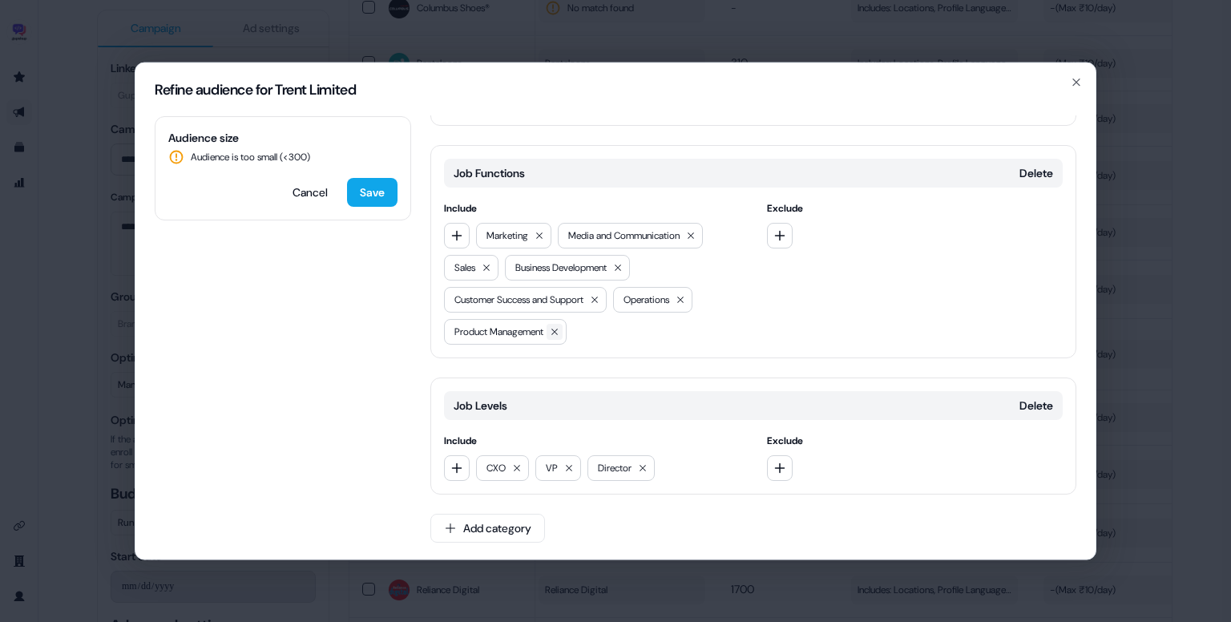
click at [560, 331] on icon at bounding box center [555, 332] width 10 height 10
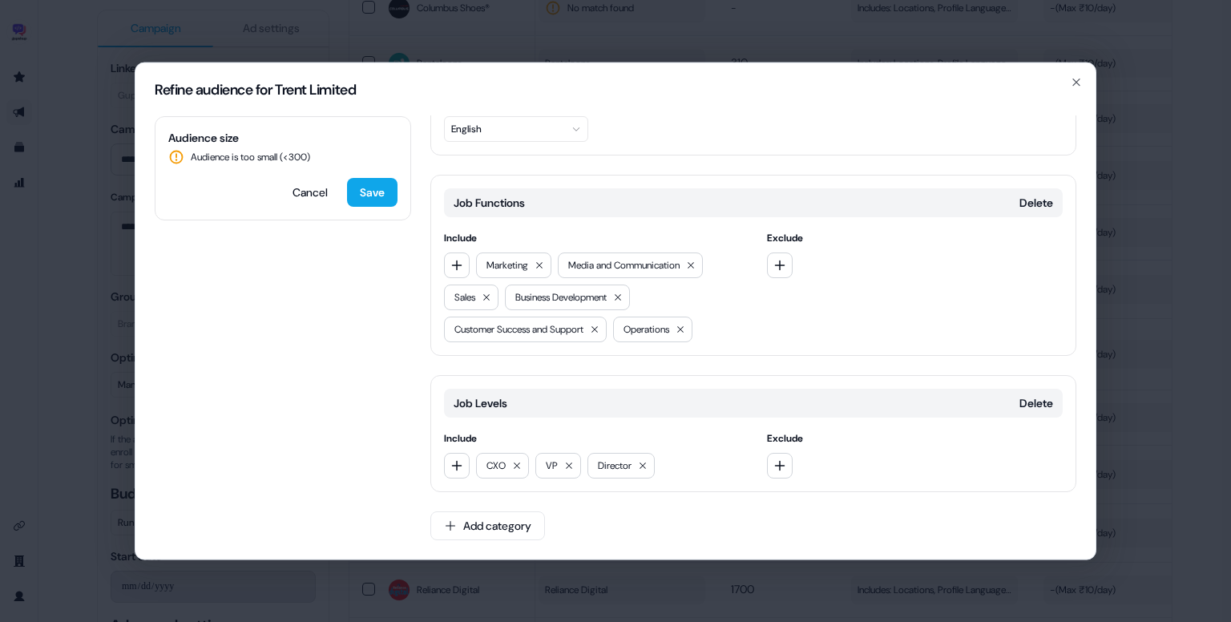
scroll to position [189, 0]
click at [685, 332] on icon at bounding box center [681, 332] width 10 height 10
click at [600, 328] on button at bounding box center [595, 332] width 16 height 16
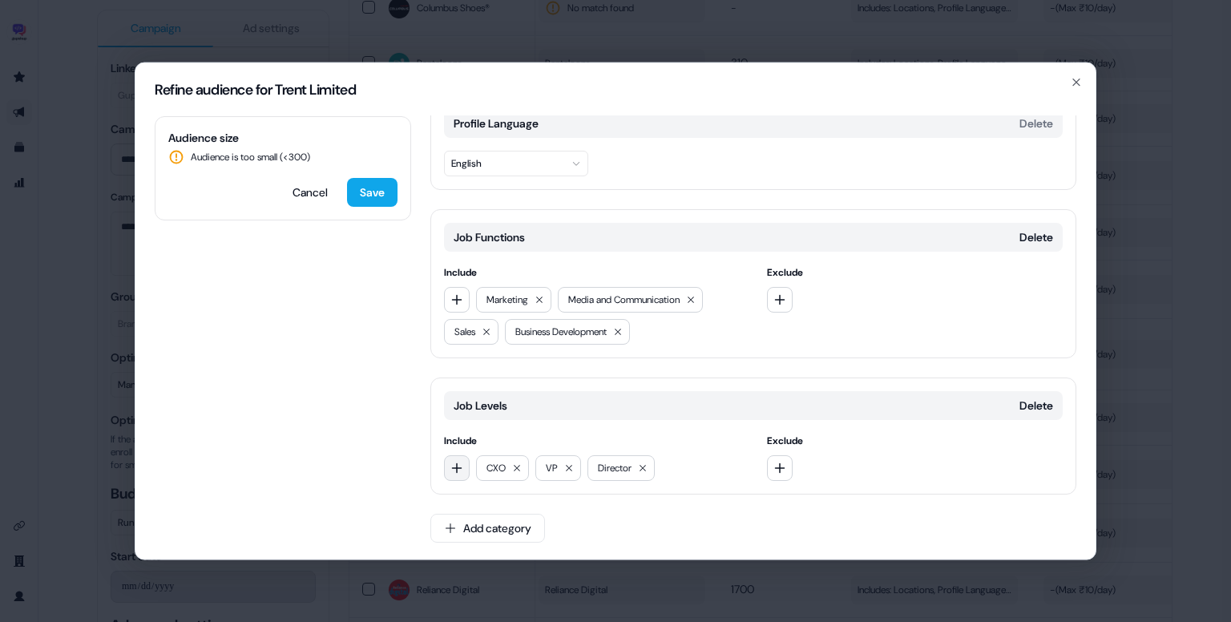
click at [459, 462] on icon "button" at bounding box center [457, 468] width 13 height 13
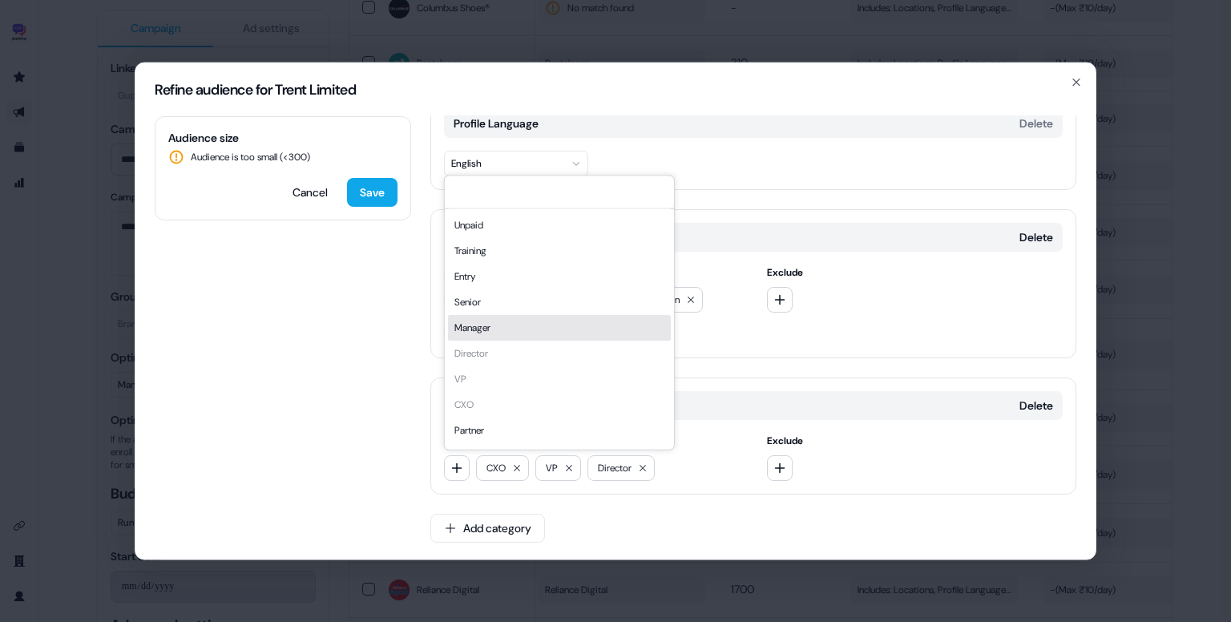
click at [513, 332] on div "Manager" at bounding box center [559, 328] width 223 height 26
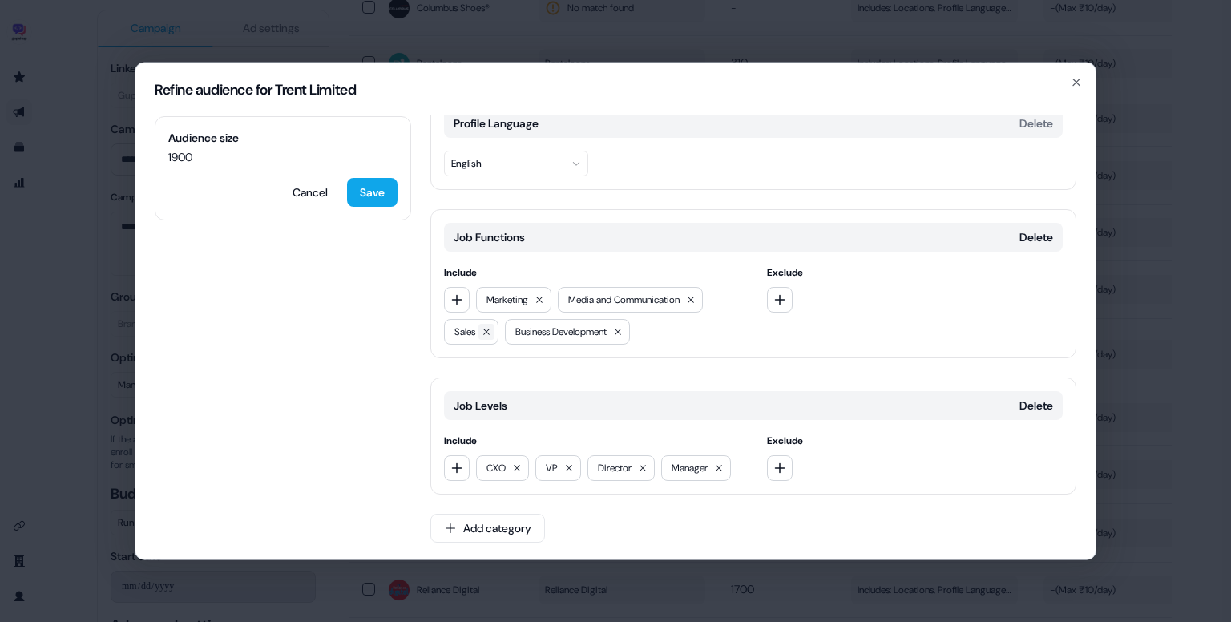
click at [491, 328] on icon at bounding box center [487, 332] width 10 height 10
click at [565, 334] on button at bounding box center [557, 332] width 16 height 16
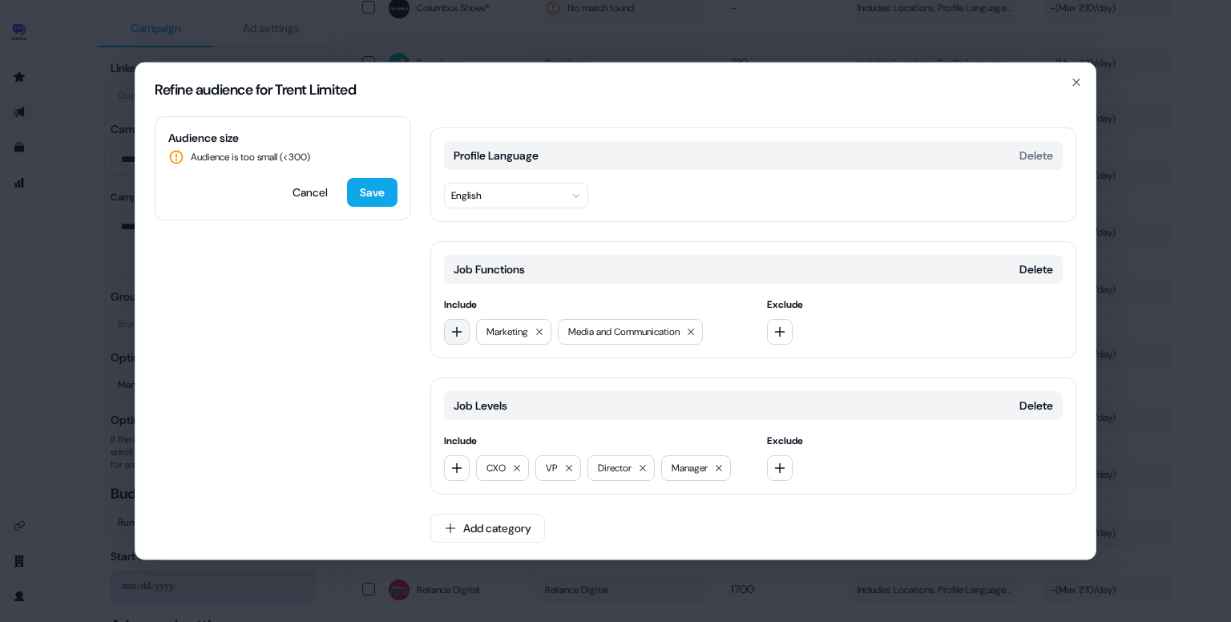
click at [453, 326] on icon "button" at bounding box center [457, 331] width 13 height 13
type input "*****"
click at [519, 402] on div "Sales" at bounding box center [559, 395] width 223 height 26
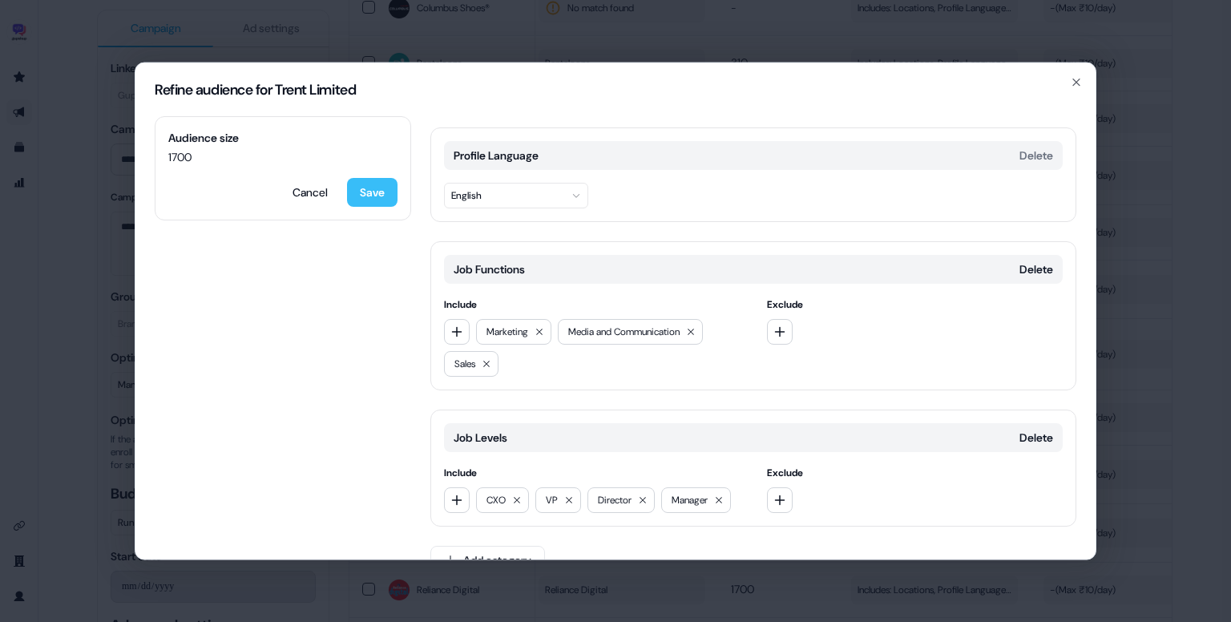
click at [366, 191] on button "Save" at bounding box center [372, 192] width 51 height 29
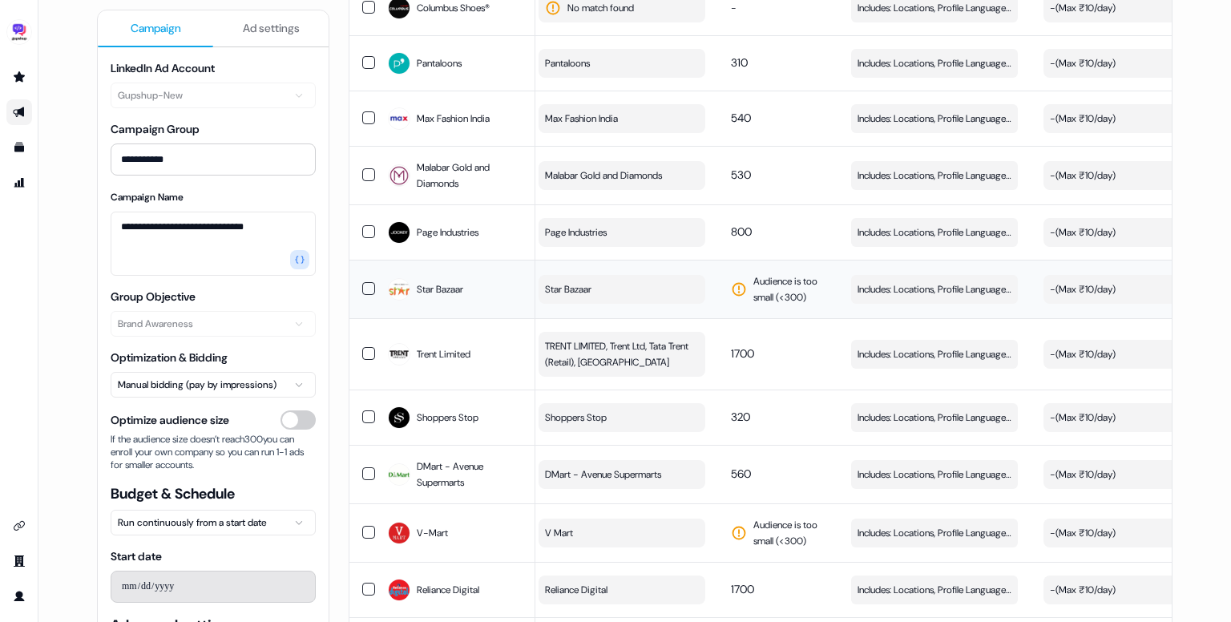
click at [604, 275] on button "Star Bazaar" at bounding box center [622, 289] width 167 height 29
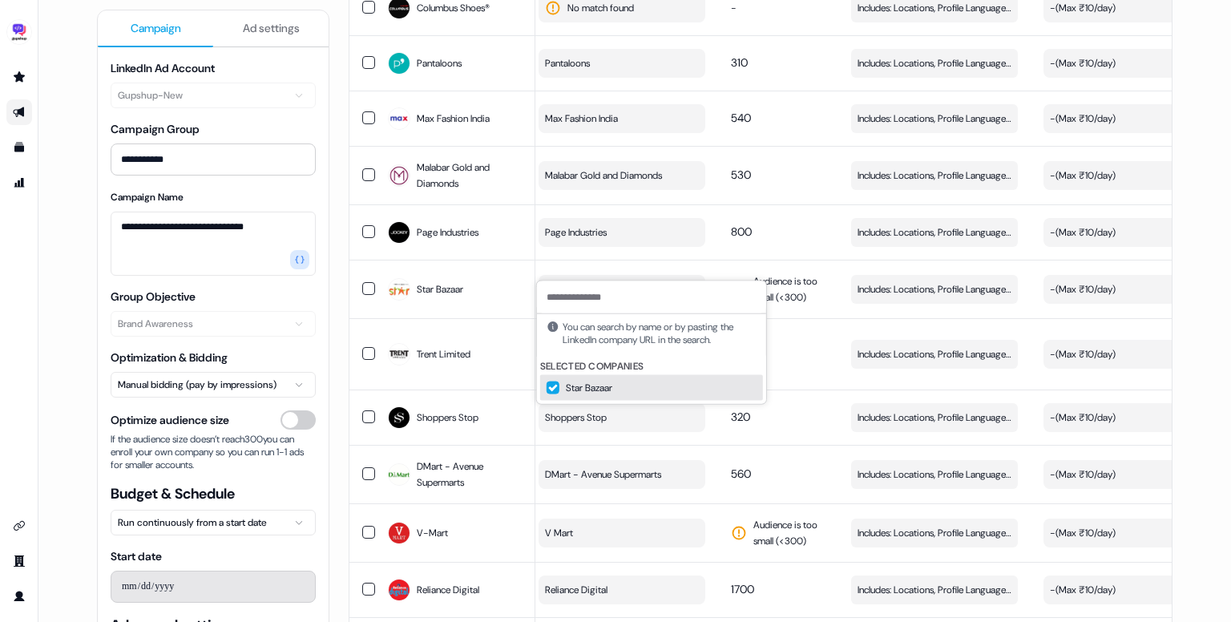
click at [597, 293] on input at bounding box center [651, 297] width 229 height 32
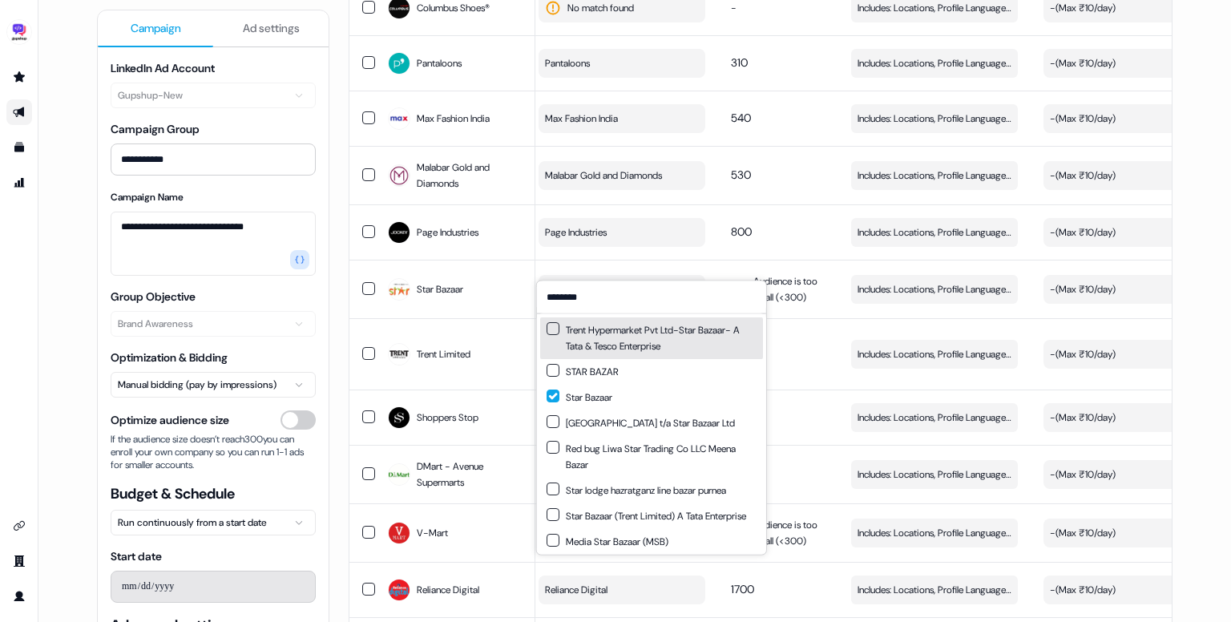
type input "********"
click at [555, 334] on button "Suggestions" at bounding box center [553, 328] width 13 height 13
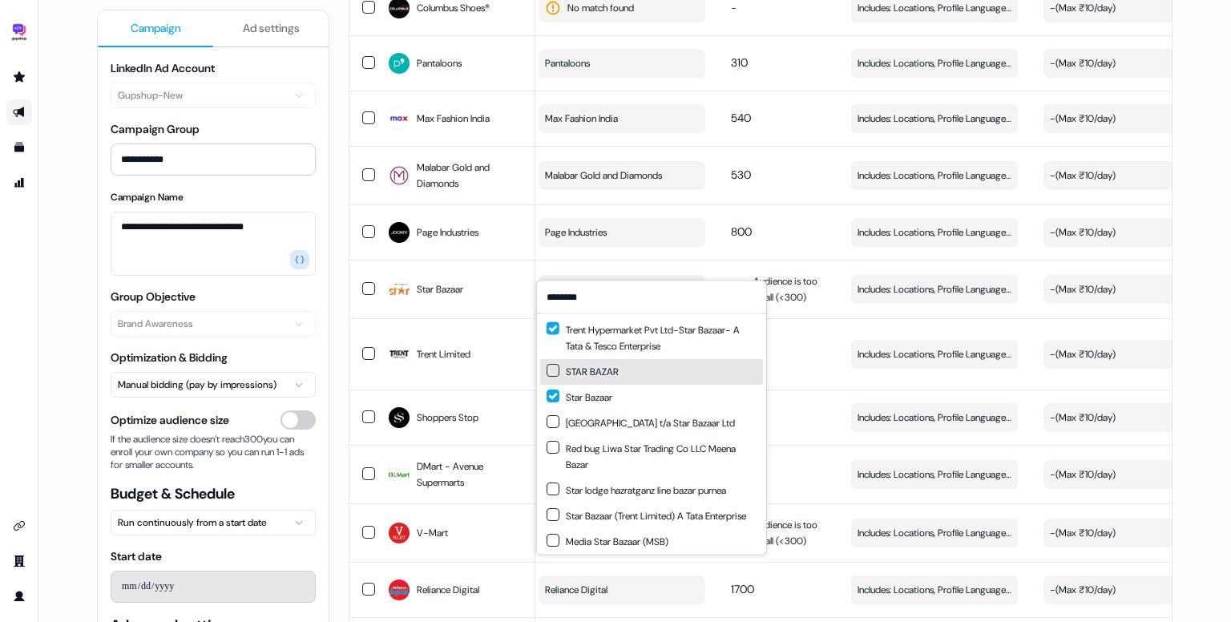
click at [553, 370] on button "Suggestions" at bounding box center [553, 370] width 13 height 13
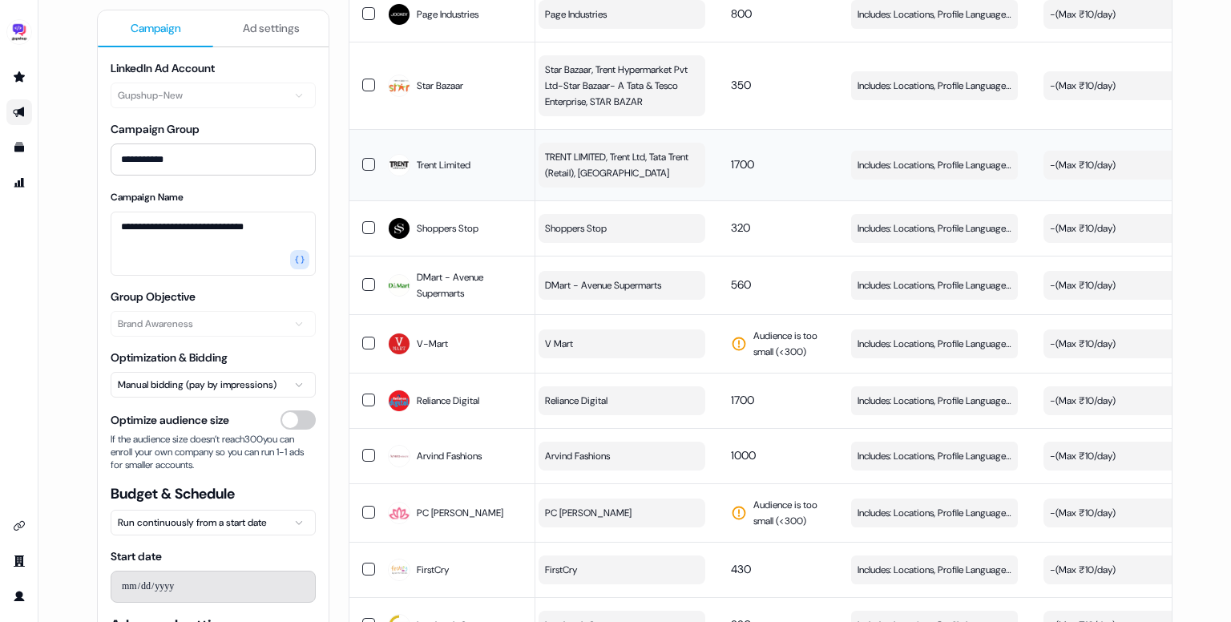
scroll to position [2169, 0]
click at [619, 328] on button "V Mart" at bounding box center [622, 342] width 167 height 29
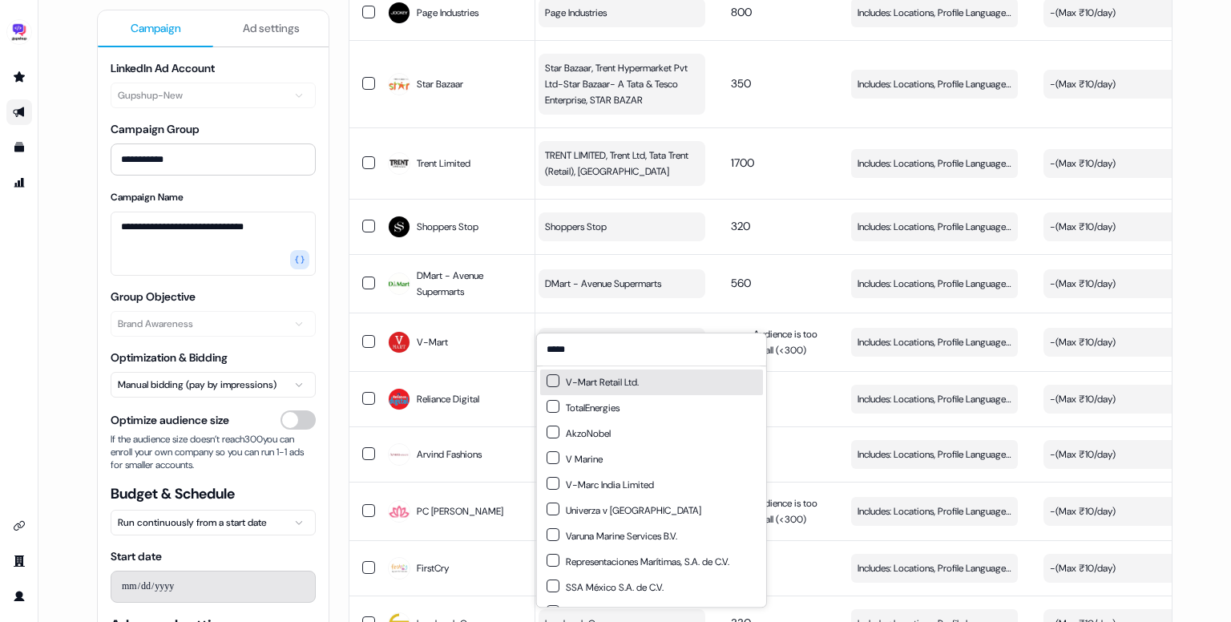
type input "*****"
click at [599, 381] on div "V-Mart Retail Ltd." at bounding box center [593, 382] width 92 height 16
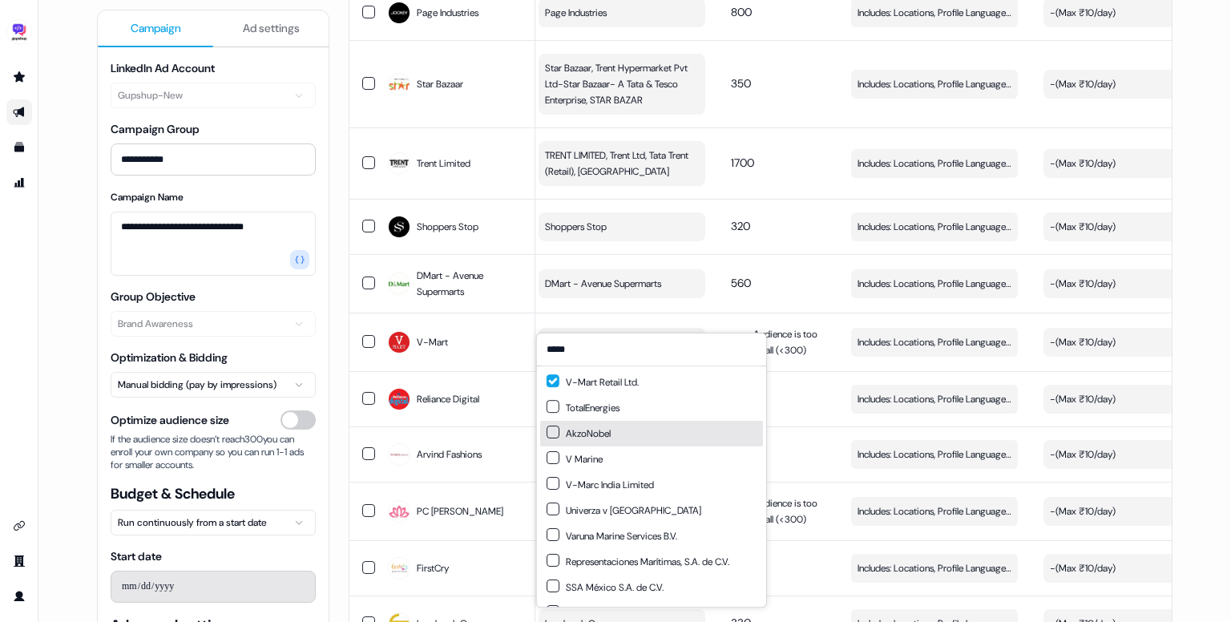
click at [1191, 334] on div "**********" at bounding box center [634, 311] width 1193 height 622
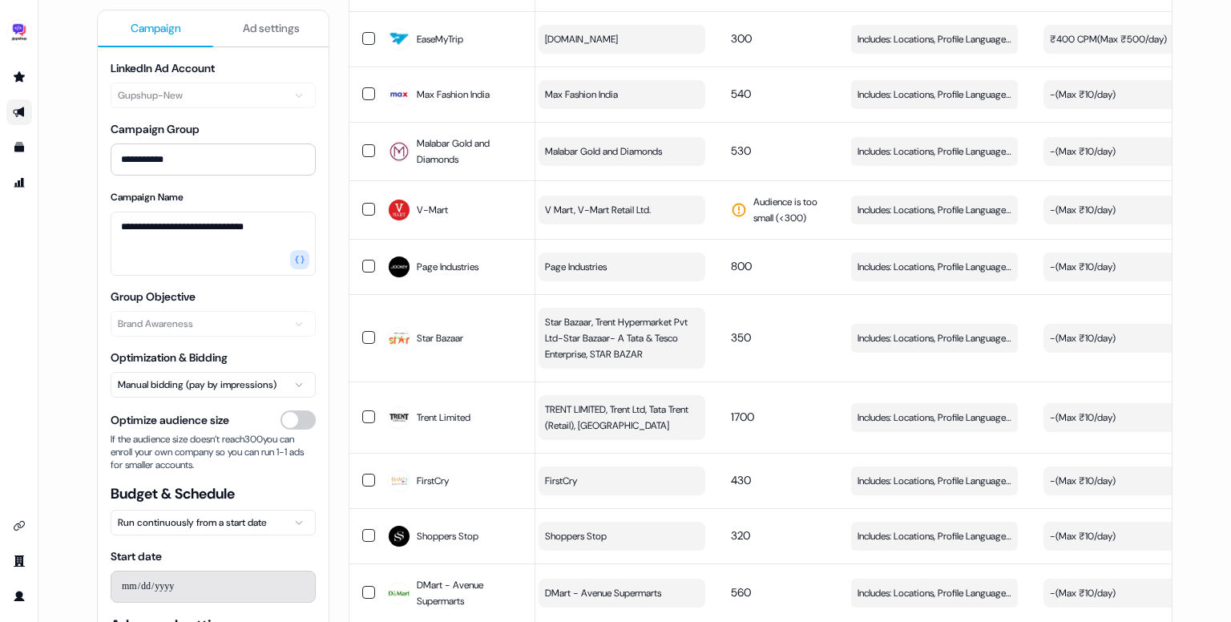
scroll to position [1862, 0]
click at [911, 203] on span "Includes: Locations, Profile Language, Job Functions, Job Levels" at bounding box center [935, 211] width 154 height 16
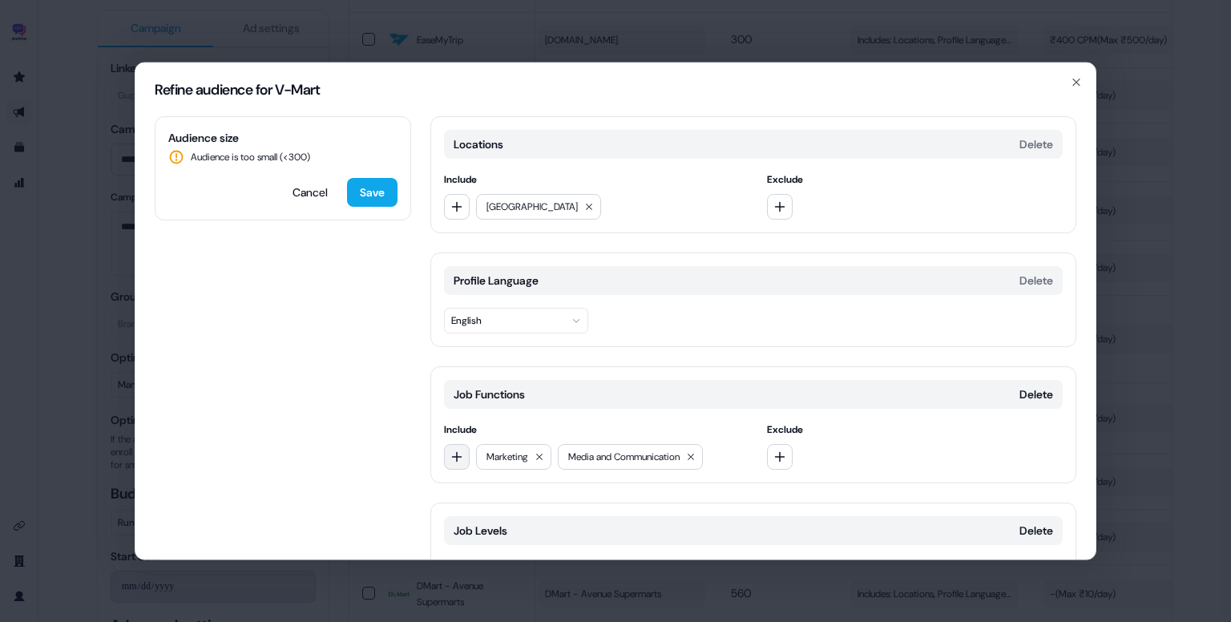
click at [460, 445] on button "button" at bounding box center [457, 457] width 26 height 26
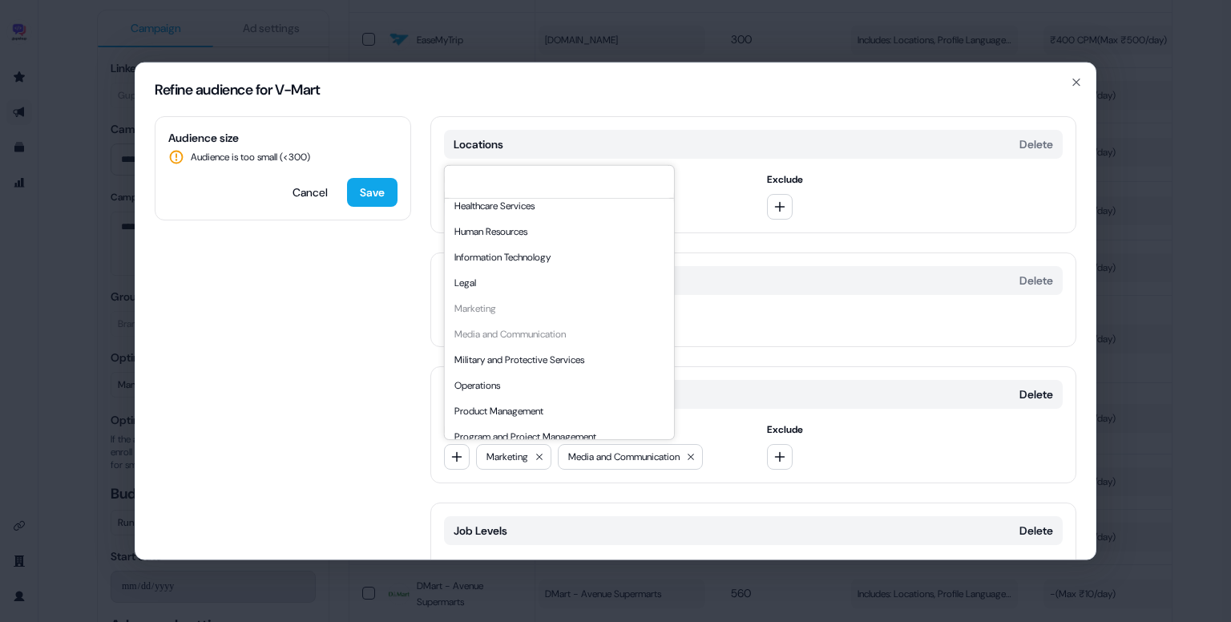
scroll to position [433, 0]
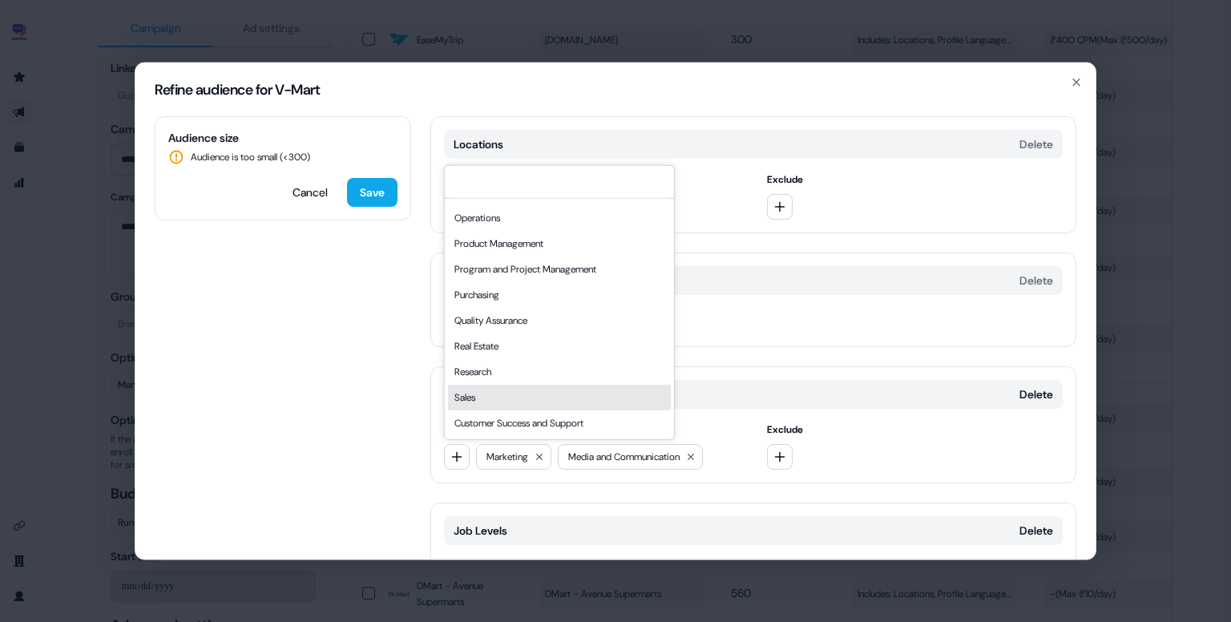
click at [489, 397] on div "Sales" at bounding box center [559, 398] width 223 height 26
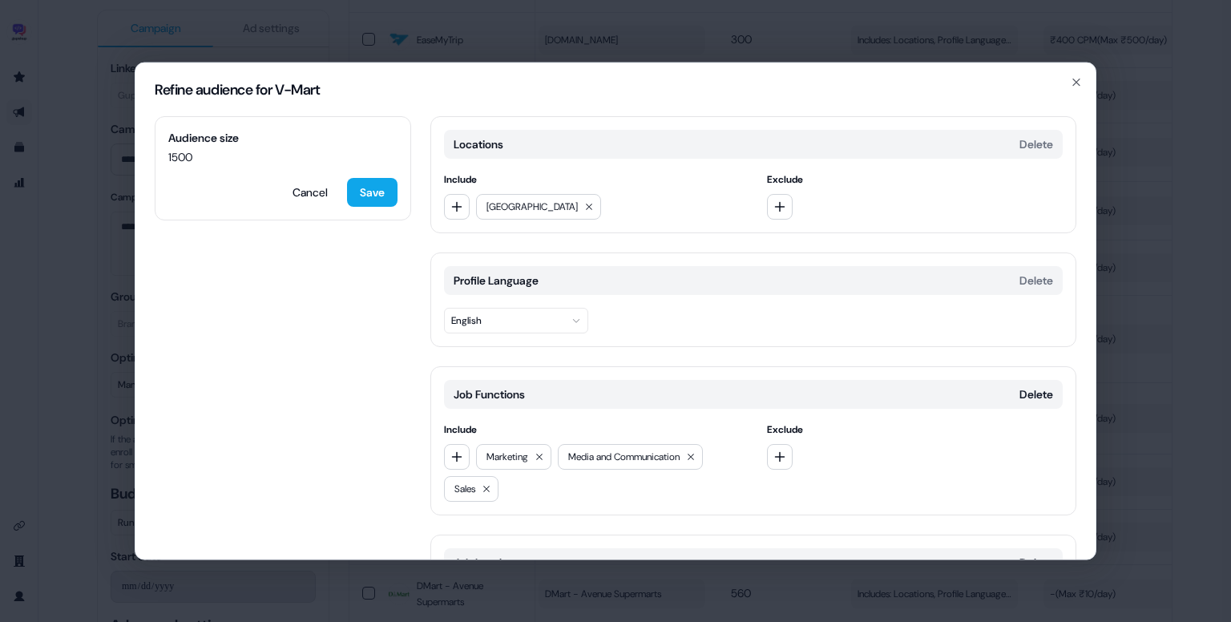
scroll to position [189, 0]
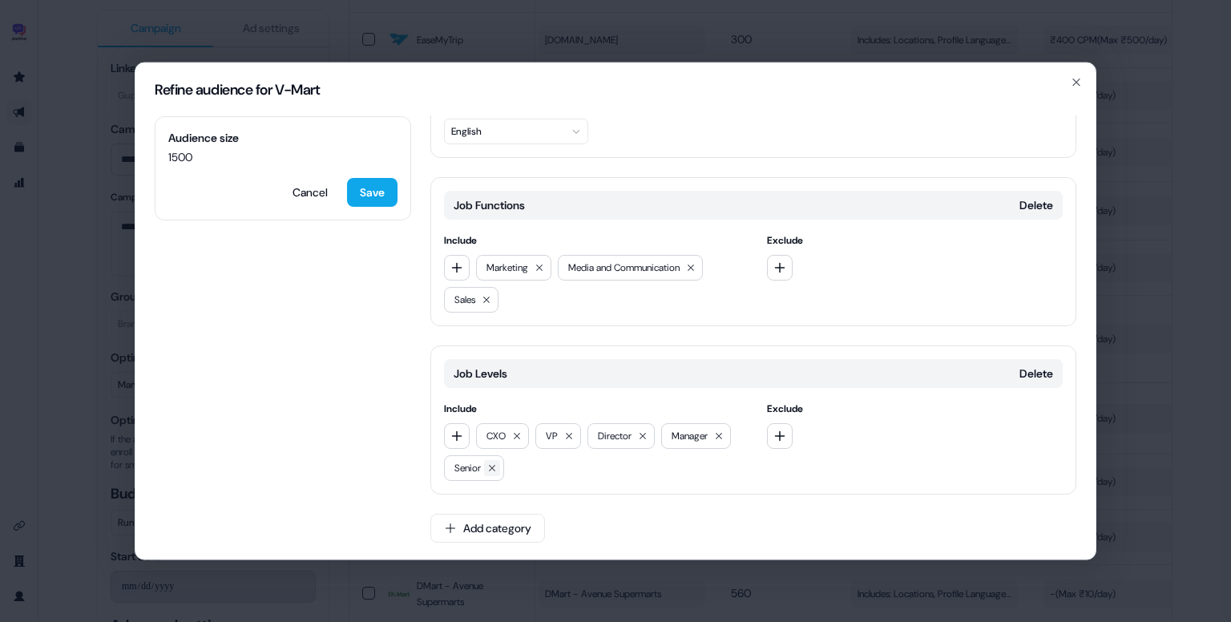
click at [495, 467] on icon at bounding box center [492, 468] width 10 height 10
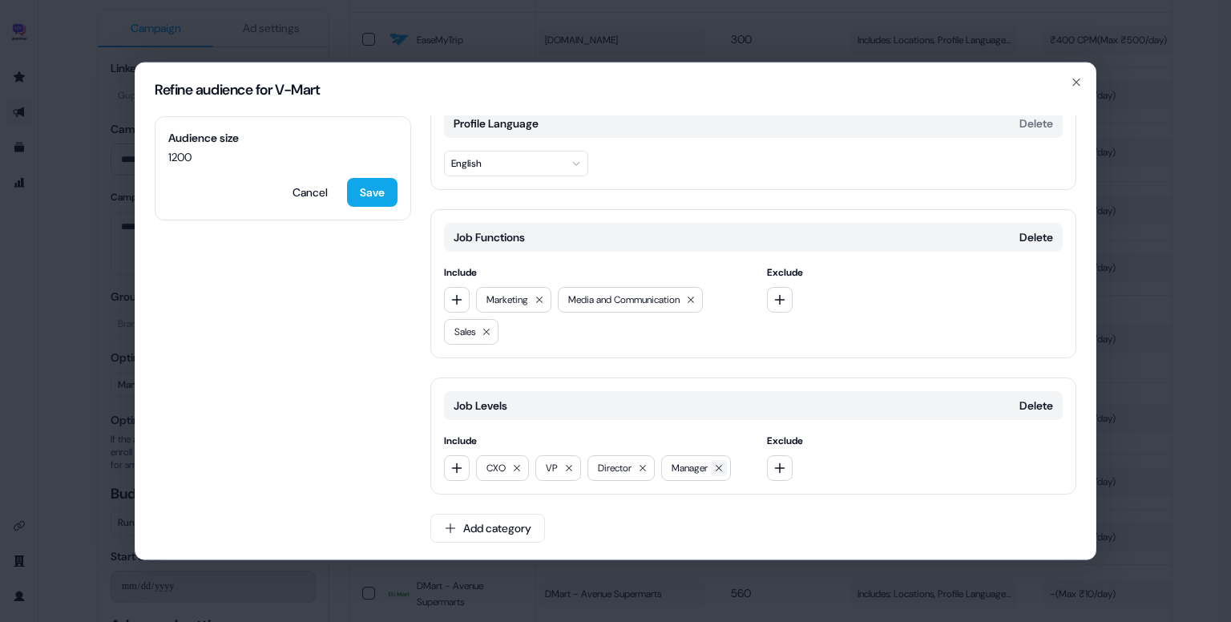
click at [719, 463] on icon at bounding box center [719, 468] width 10 height 10
click at [461, 299] on icon "button" at bounding box center [457, 299] width 13 height 13
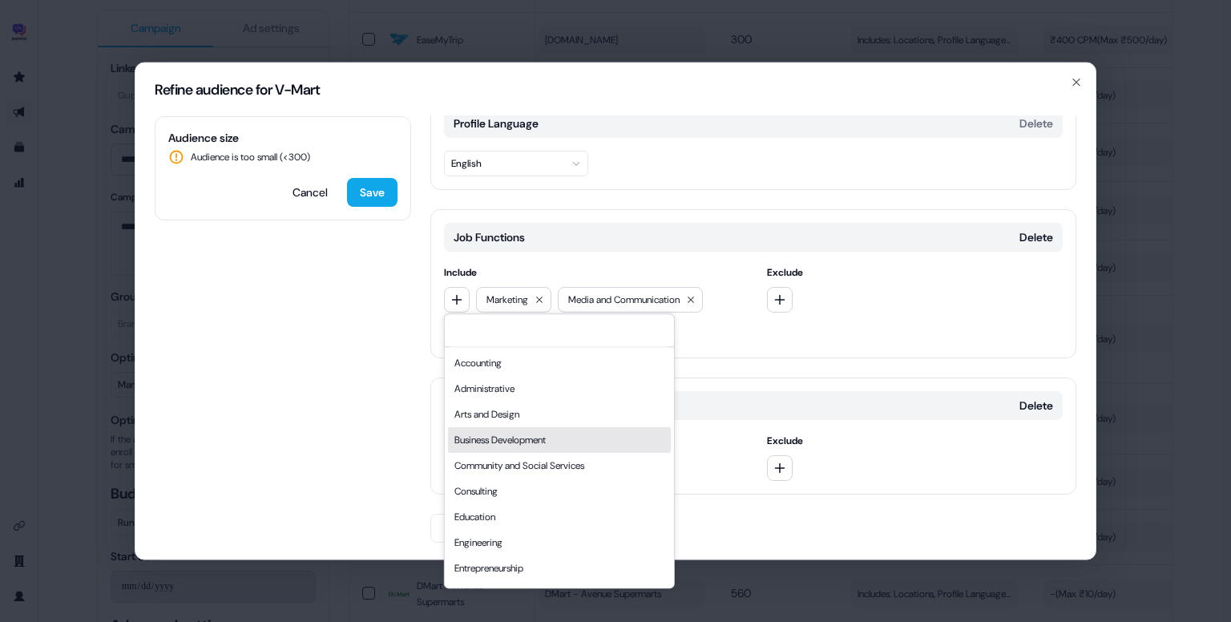
click at [543, 435] on div "Business Development" at bounding box center [559, 440] width 223 height 26
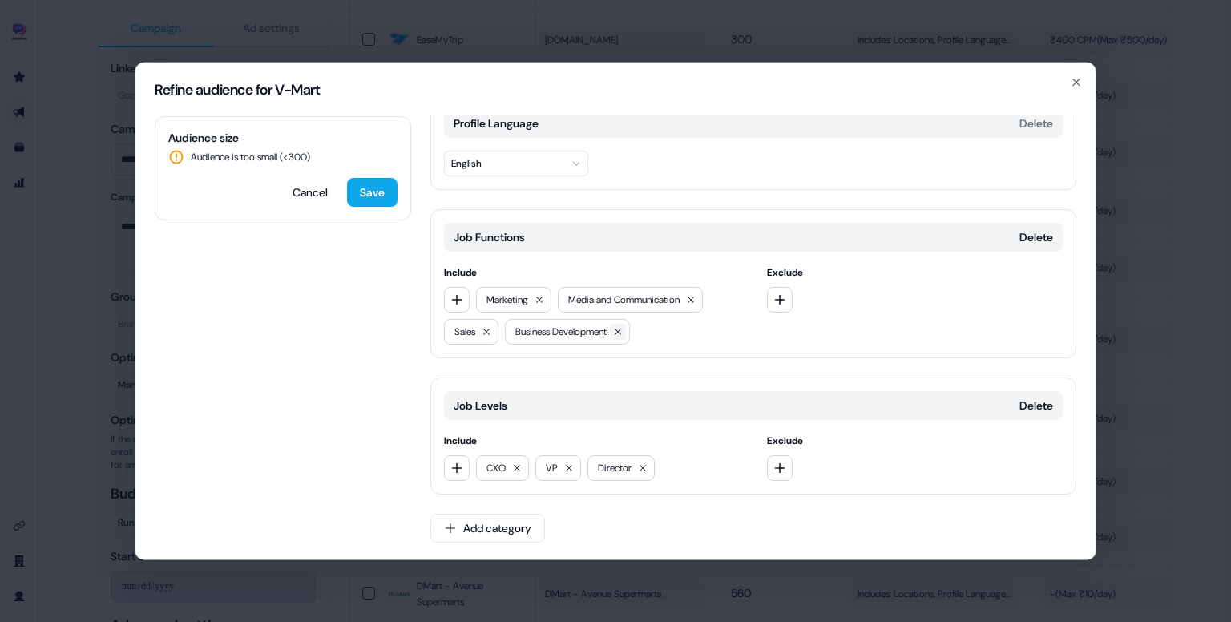
click at [623, 328] on icon at bounding box center [618, 332] width 10 height 10
click at [455, 468] on icon "button" at bounding box center [457, 468] width 13 height 13
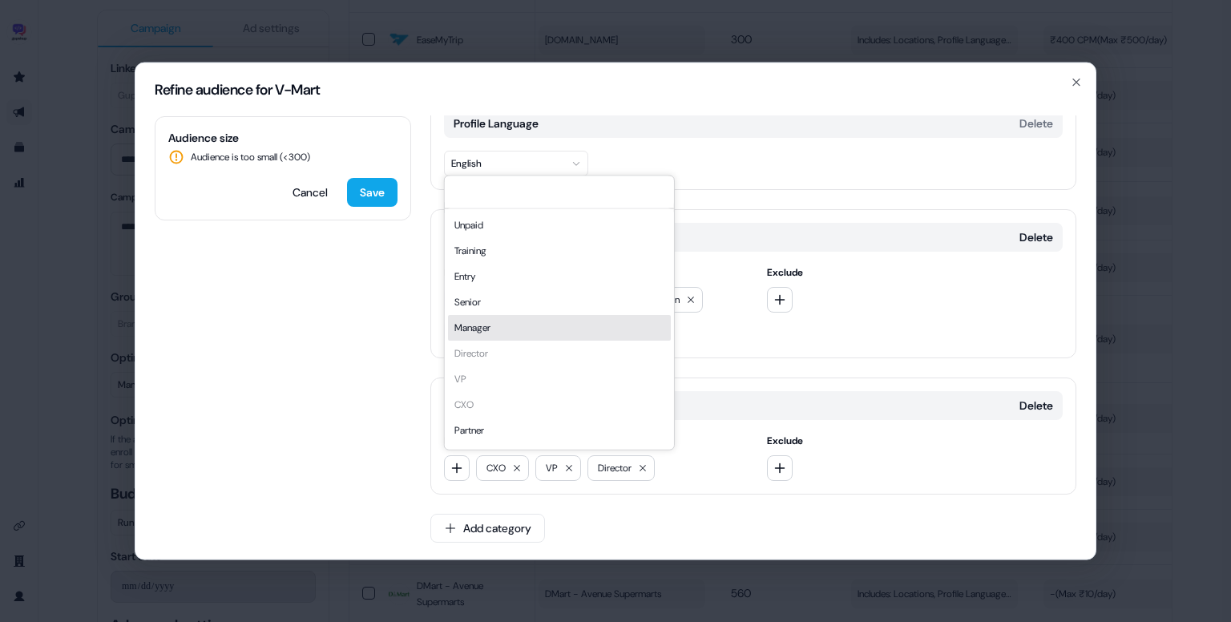
click at [498, 330] on div "Manager" at bounding box center [559, 328] width 223 height 26
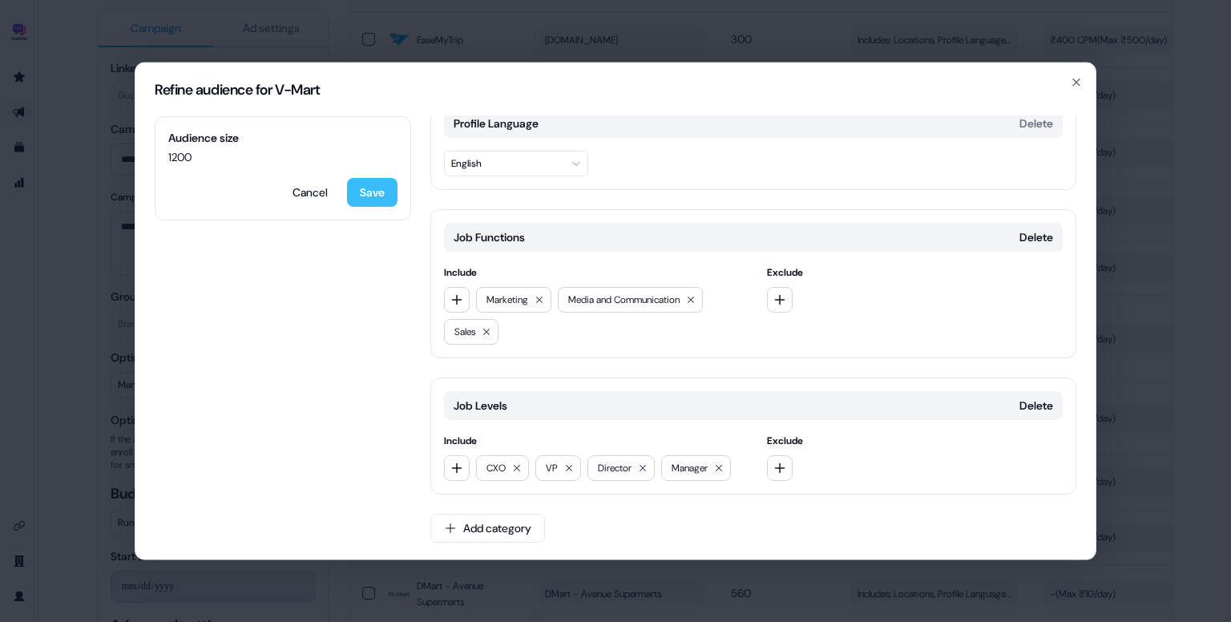
click at [373, 193] on button "Save" at bounding box center [372, 192] width 51 height 29
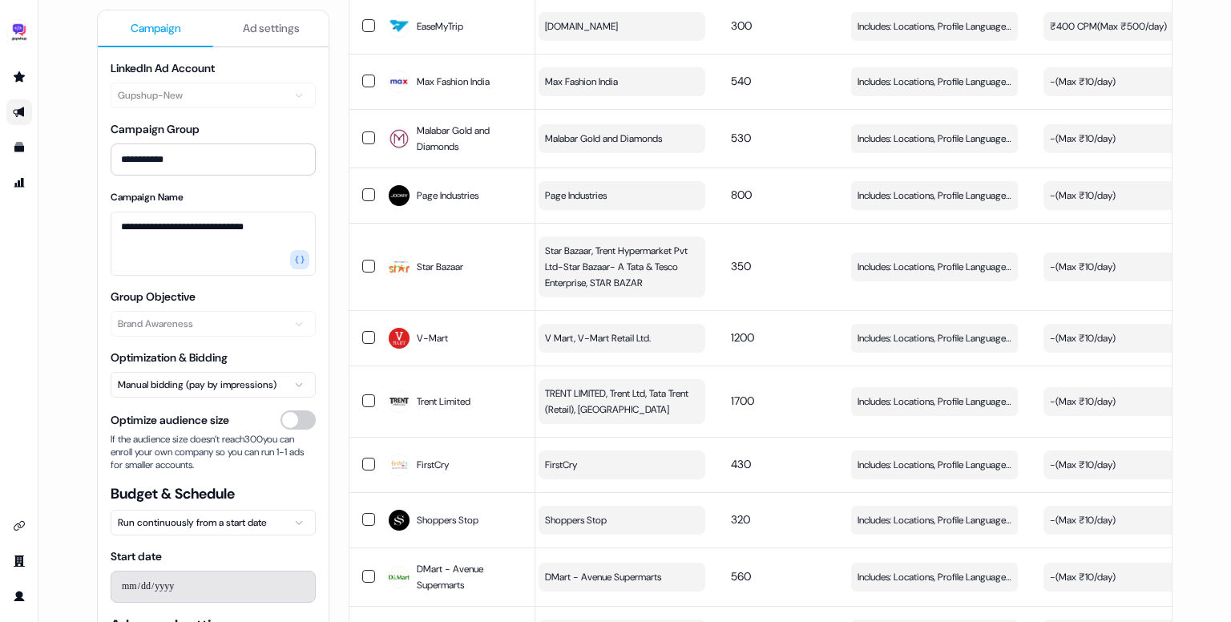
scroll to position [1878, 0]
click at [904, 186] on span "Includes: Locations, Profile Language, Job Functions, Job Levels" at bounding box center [935, 194] width 154 height 16
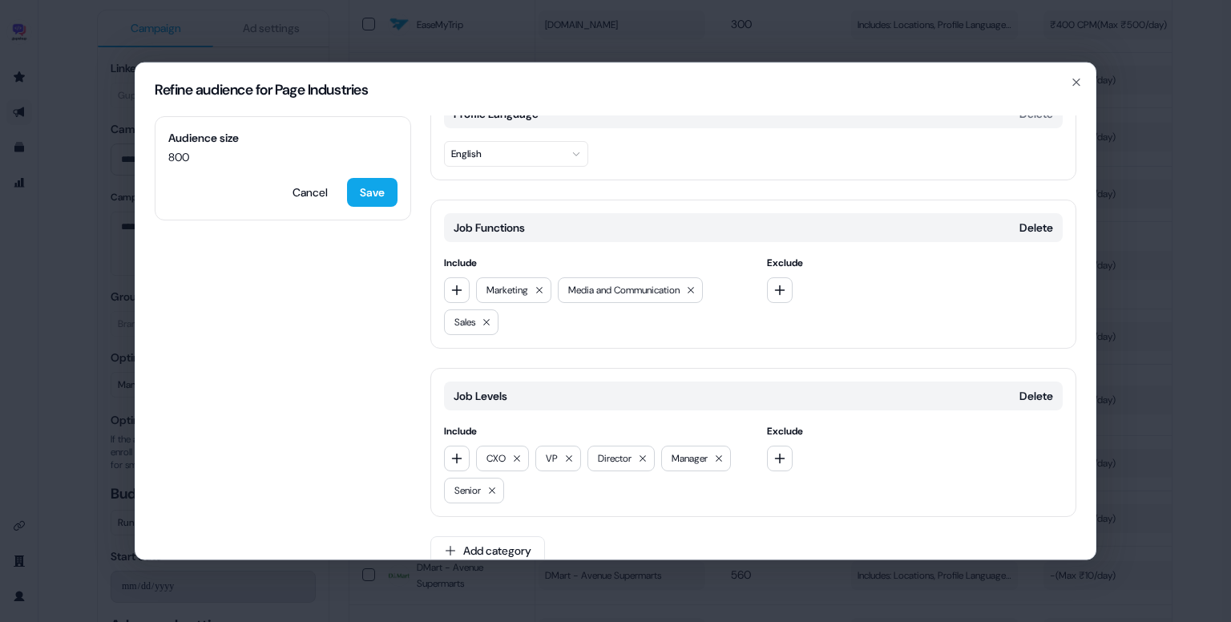
scroll to position [175, 0]
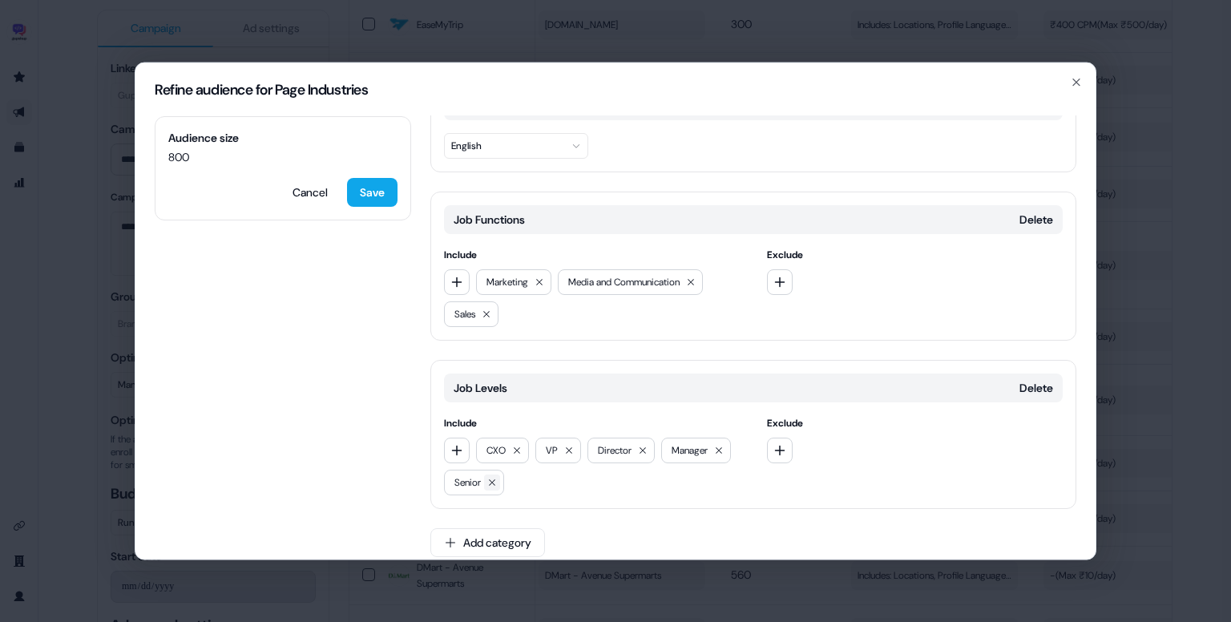
click at [491, 482] on icon at bounding box center [492, 483] width 10 height 10
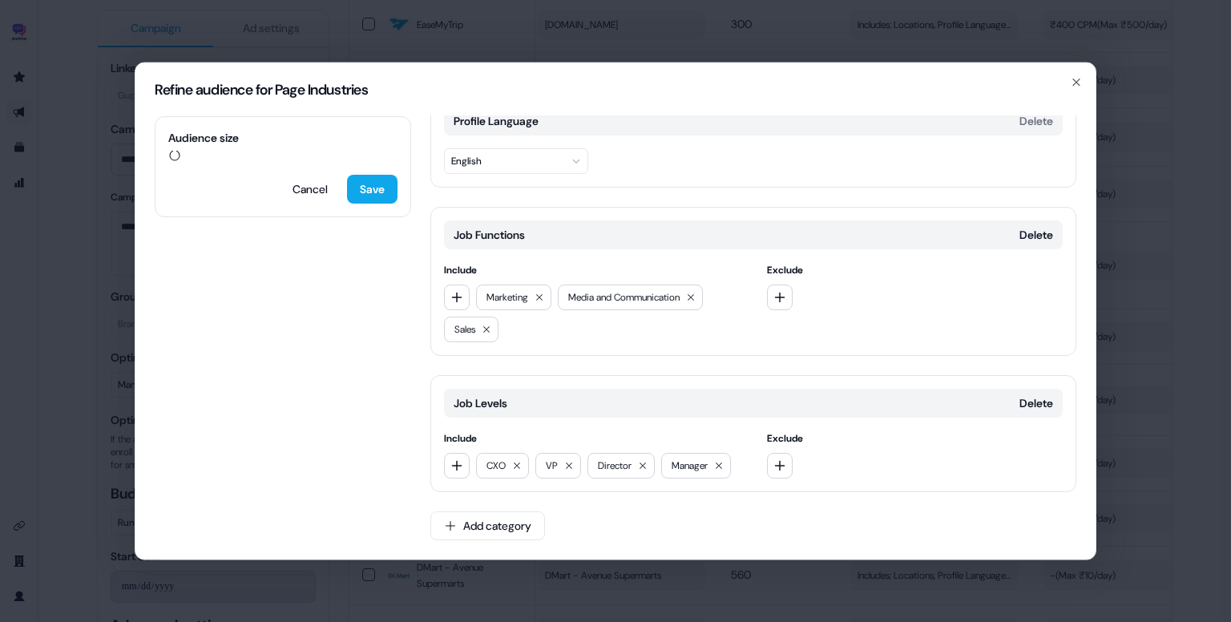
scroll to position [157, 0]
click at [378, 200] on button "Save" at bounding box center [372, 192] width 51 height 29
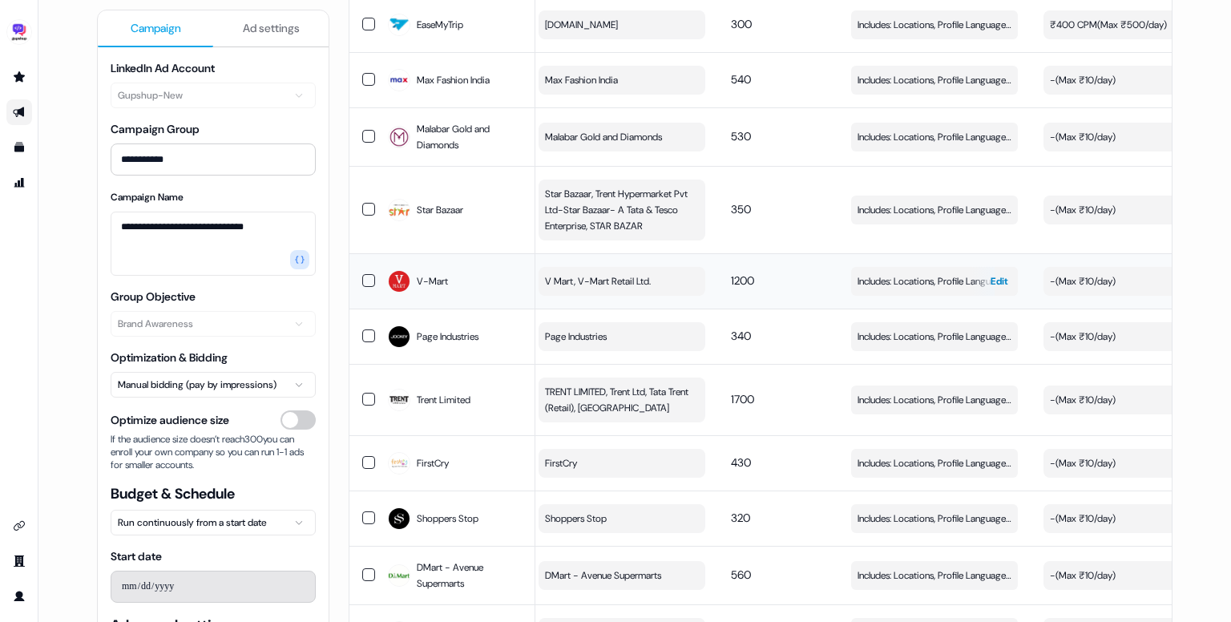
click at [930, 273] on span "Includes: Locations, Profile Language, Job Functions, Job Levels" at bounding box center [935, 281] width 154 height 16
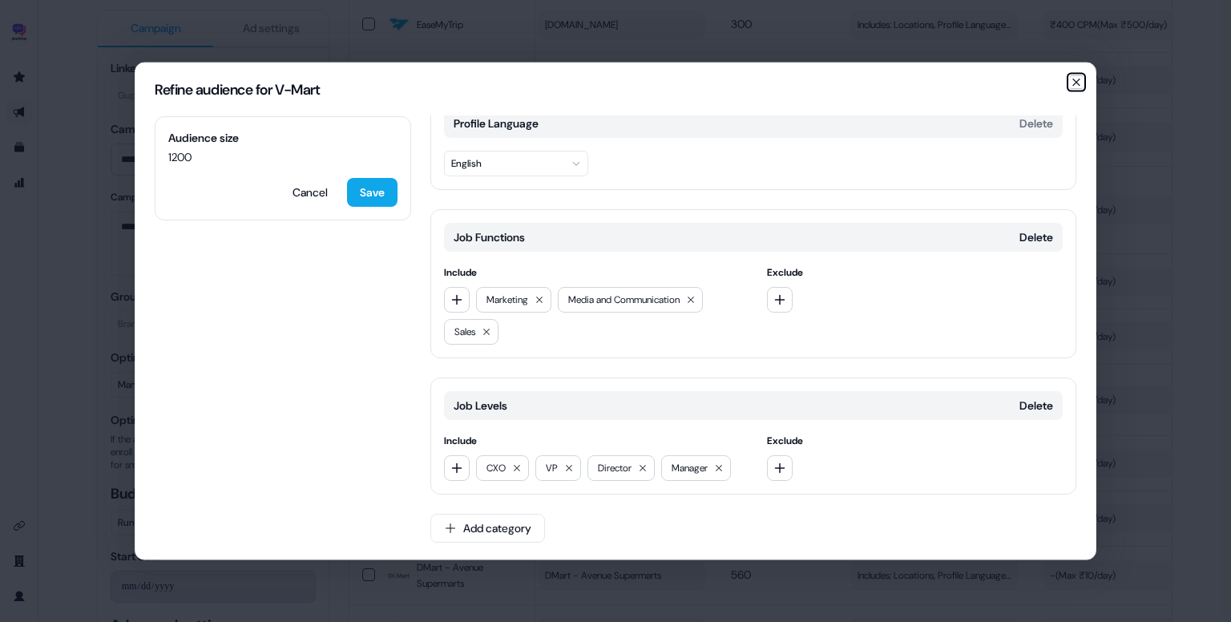
click at [1074, 80] on icon "button" at bounding box center [1076, 82] width 13 height 13
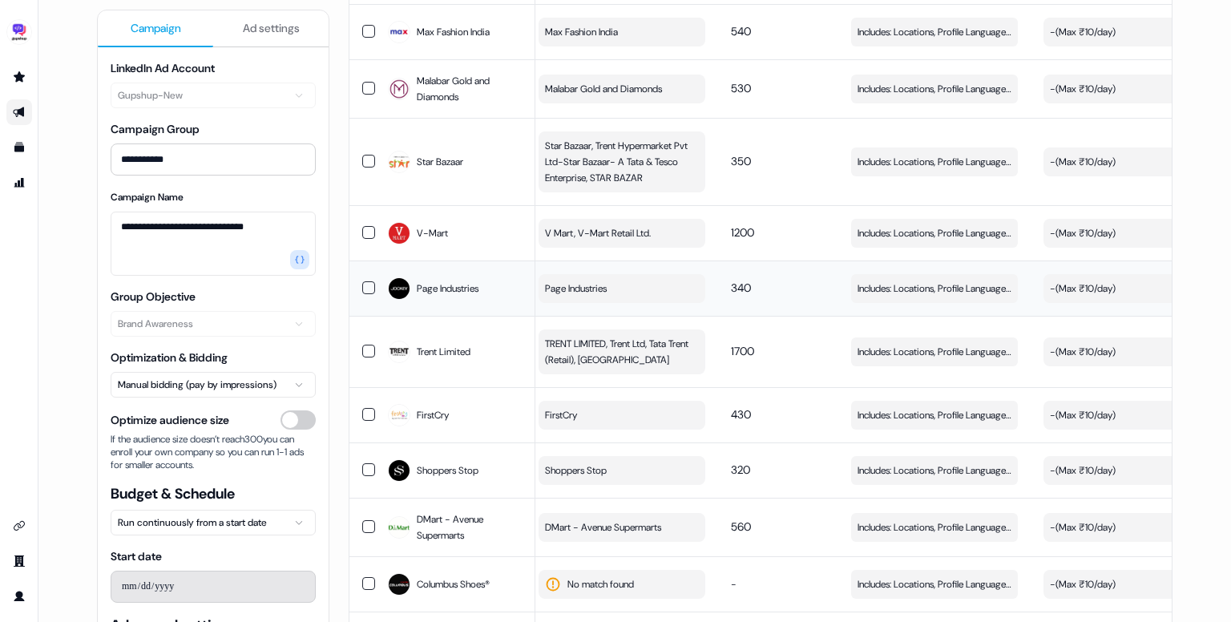
scroll to position [1926, 0]
click at [908, 337] on button "Includes: Locations, Profile Language, Job Functions, Job Levels Edit" at bounding box center [934, 351] width 167 height 29
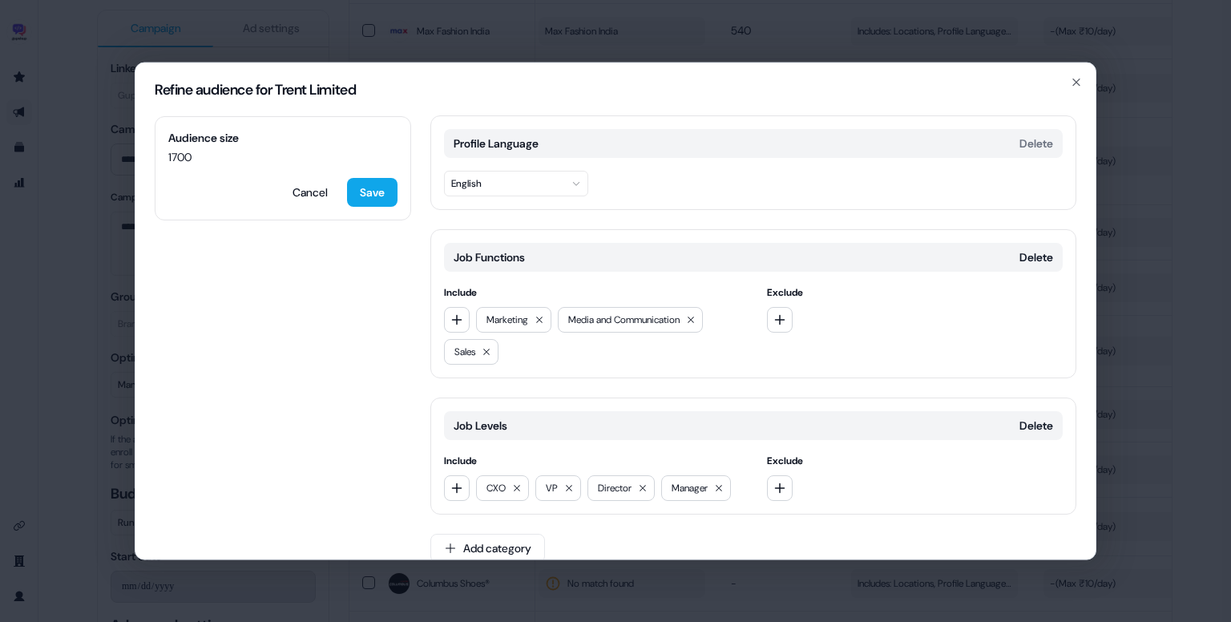
scroll to position [157, 0]
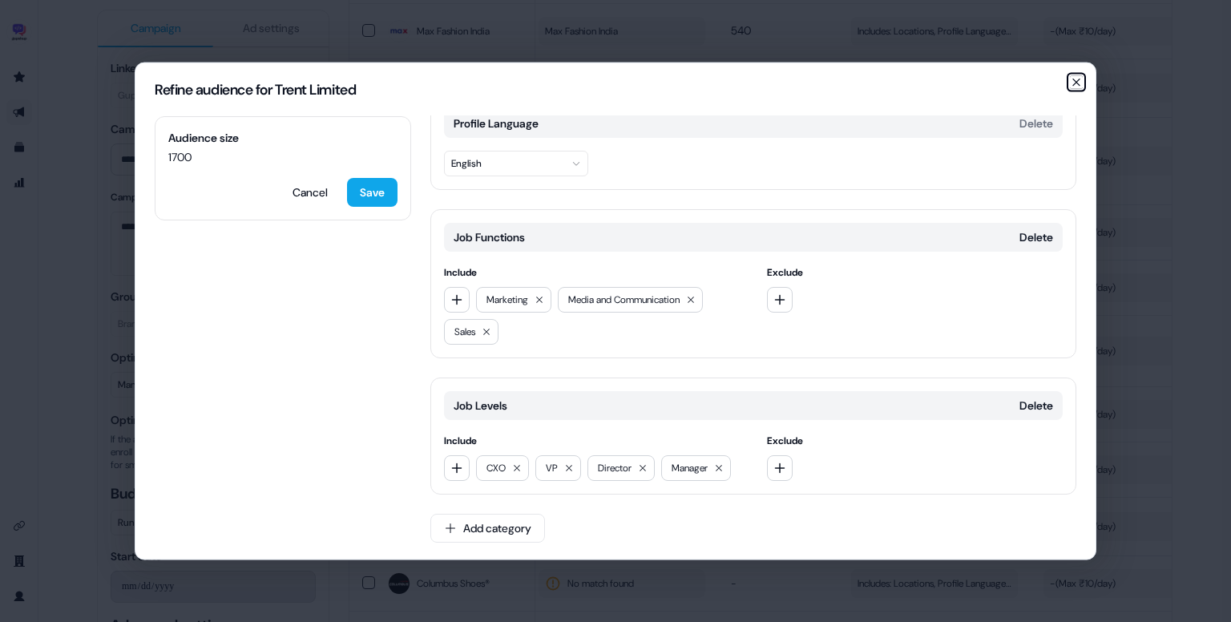
click at [1073, 84] on icon "button" at bounding box center [1076, 82] width 13 height 13
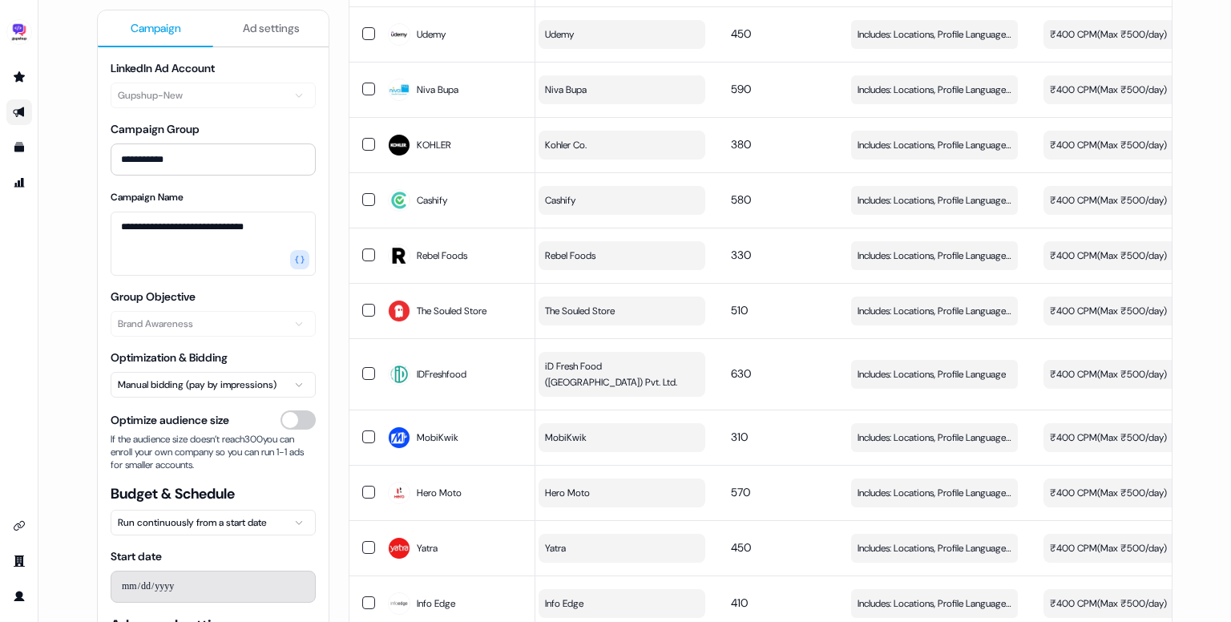
scroll to position [0, 0]
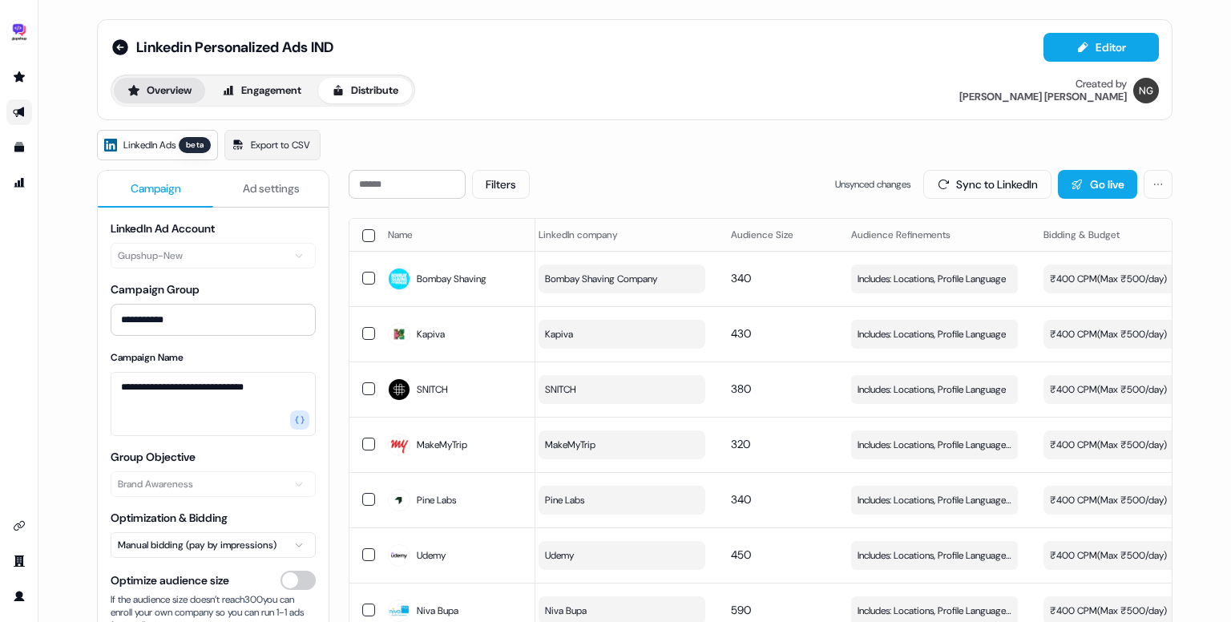
click at [158, 87] on button "Overview" at bounding box center [159, 91] width 91 height 26
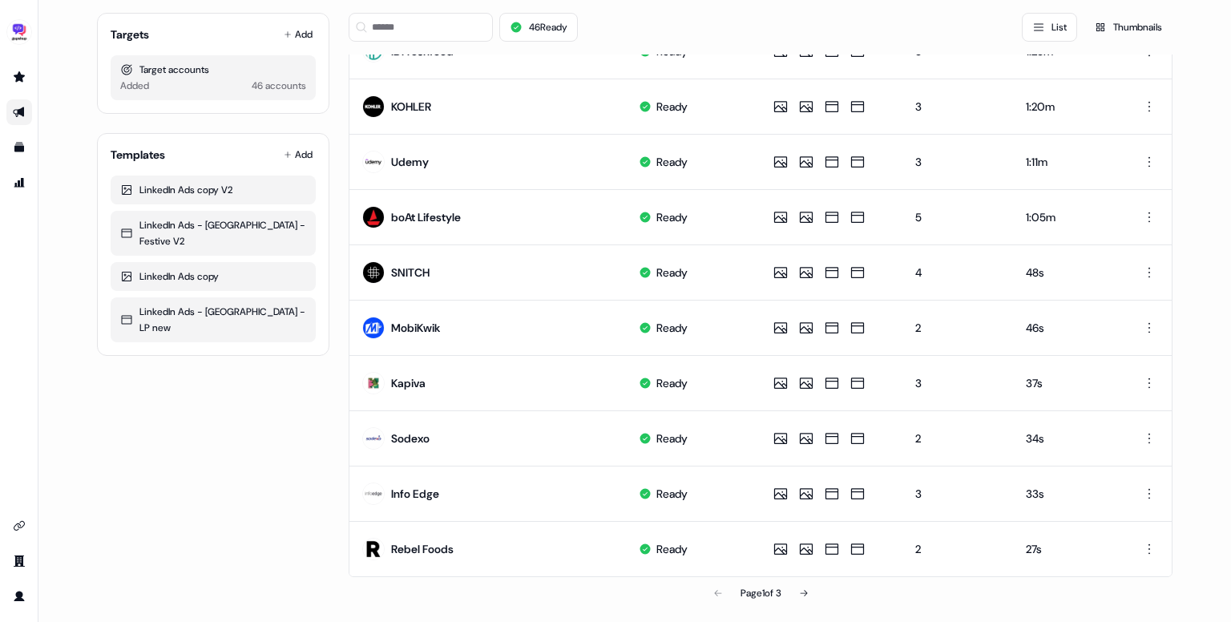
scroll to position [746, 0]
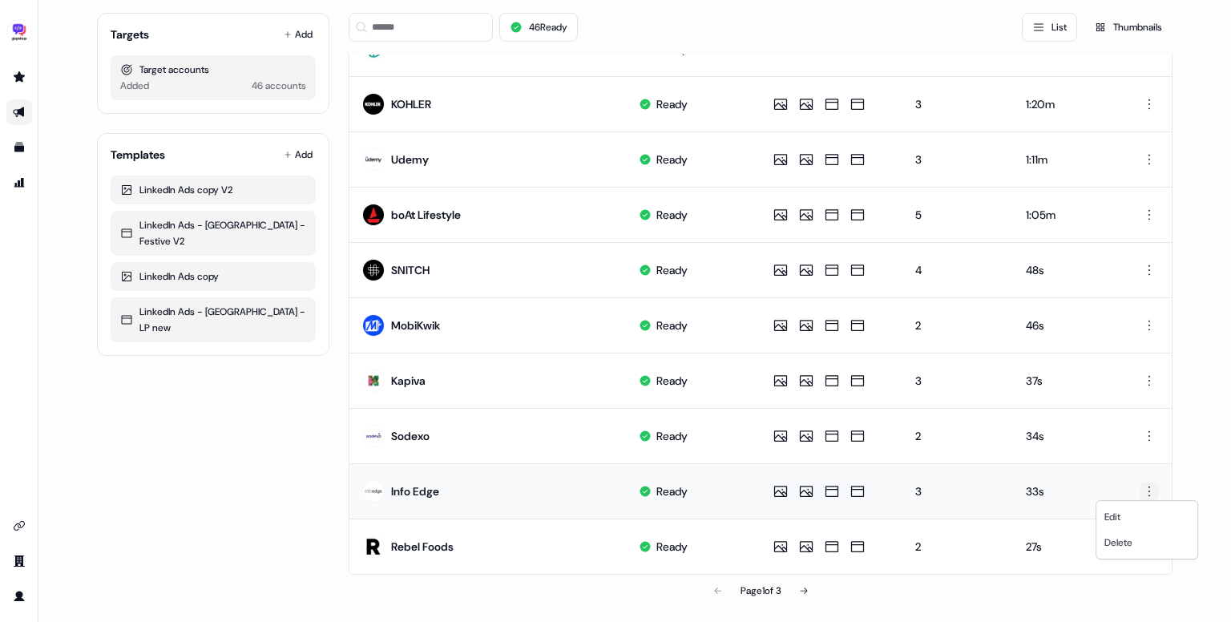
click at [1151, 489] on html "For the best experience switch devices to a bigger screen. Go to [DOMAIN_NAME] …" at bounding box center [615, 311] width 1231 height 622
click at [1130, 539] on span "Delete" at bounding box center [1119, 542] width 28 height 13
click at [1149, 153] on html "For the best experience switch devices to a bigger screen. Go to [DOMAIN_NAME] …" at bounding box center [615, 311] width 1231 height 622
click at [801, 584] on html "For the best experience switch devices to a bigger screen. Go to [DOMAIN_NAME] …" at bounding box center [615, 311] width 1231 height 622
click at [807, 588] on icon at bounding box center [804, 591] width 10 height 10
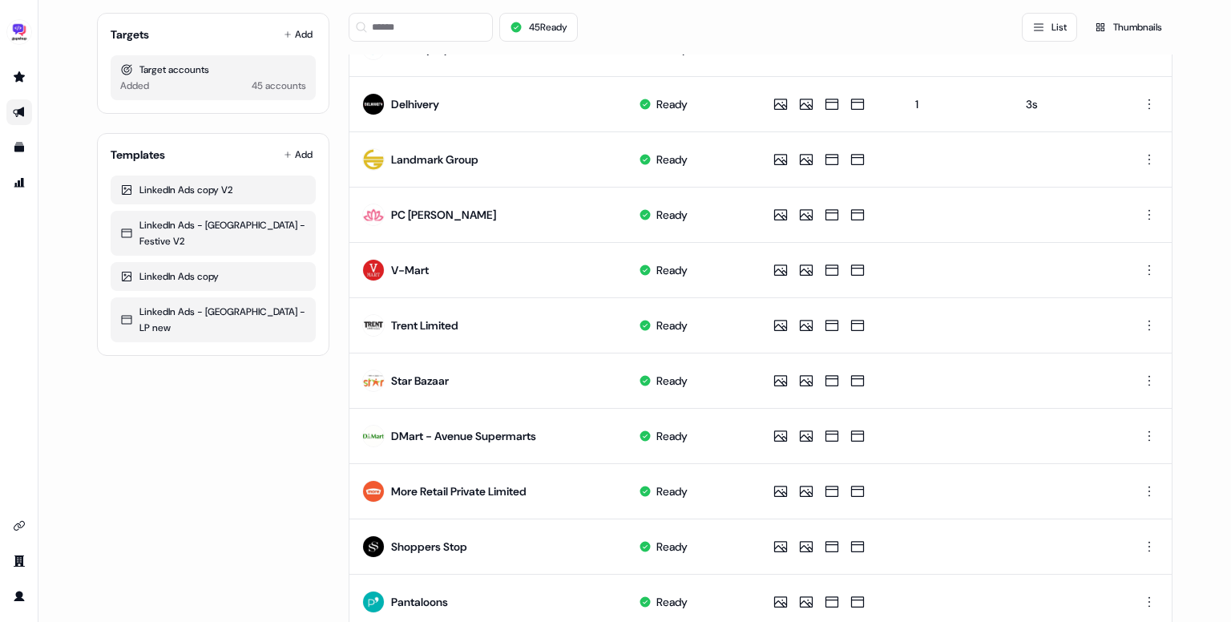
scroll to position [285, 0]
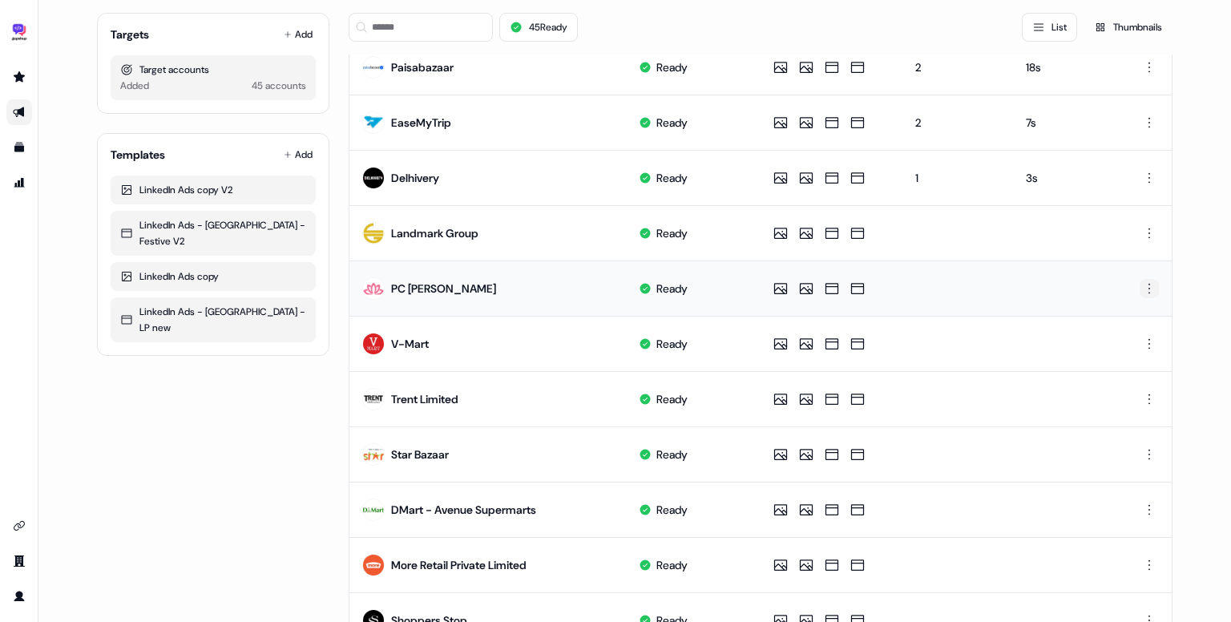
click at [1140, 285] on html "For the best experience switch devices to a bigger screen. Go to [DOMAIN_NAME] …" at bounding box center [615, 311] width 1231 height 622
click at [1116, 341] on span "Delete" at bounding box center [1119, 342] width 28 height 13
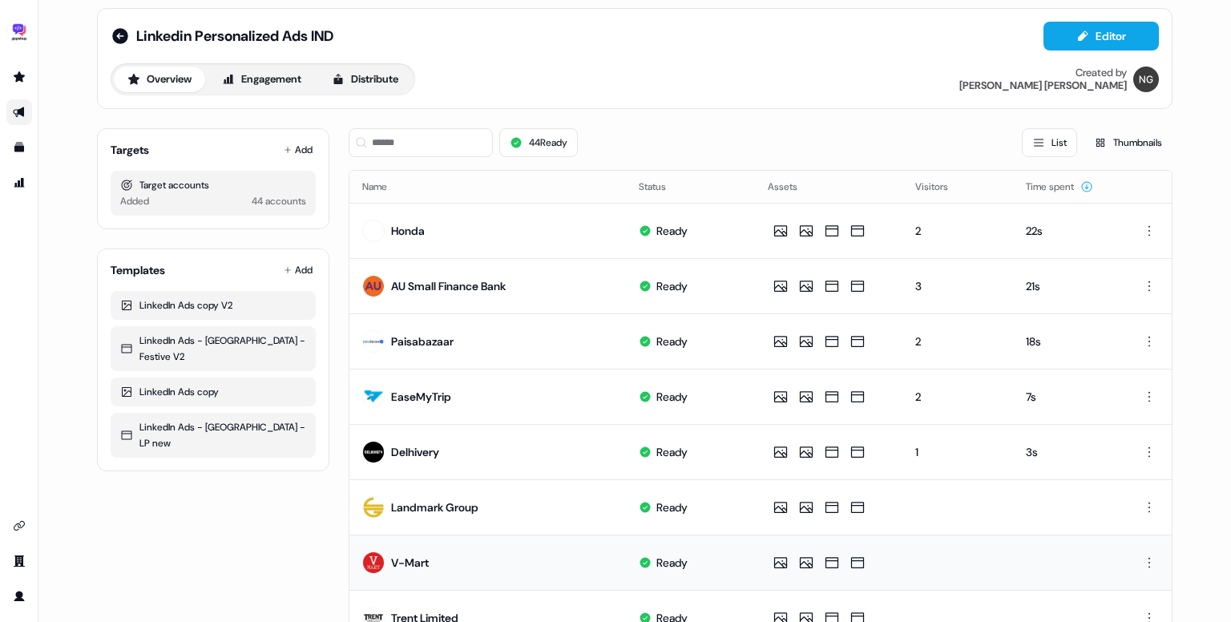
scroll to position [0, 0]
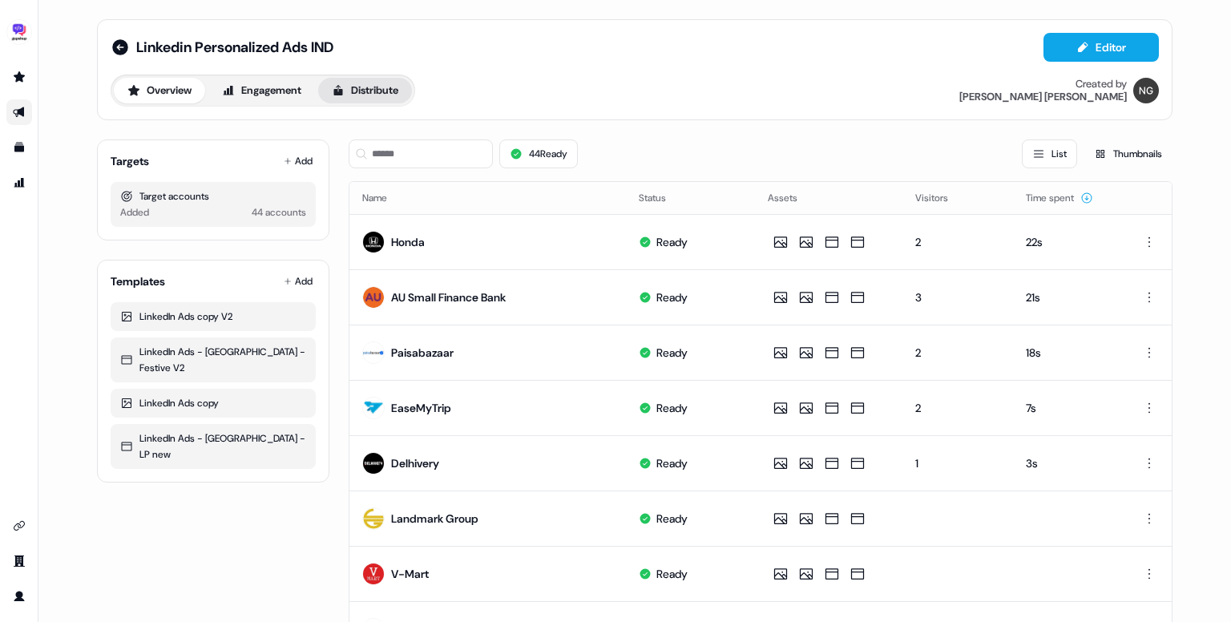
click at [354, 93] on button "Distribute" at bounding box center [365, 91] width 94 height 26
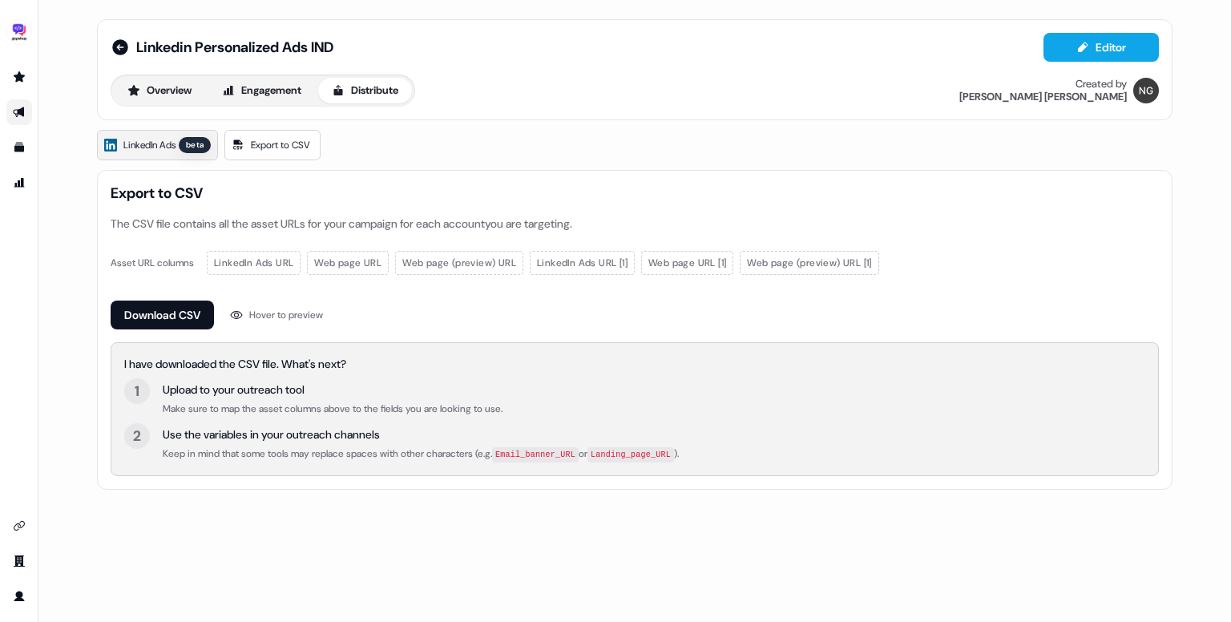
click at [141, 158] on link "LinkedIn Ads beta" at bounding box center [157, 145] width 121 height 30
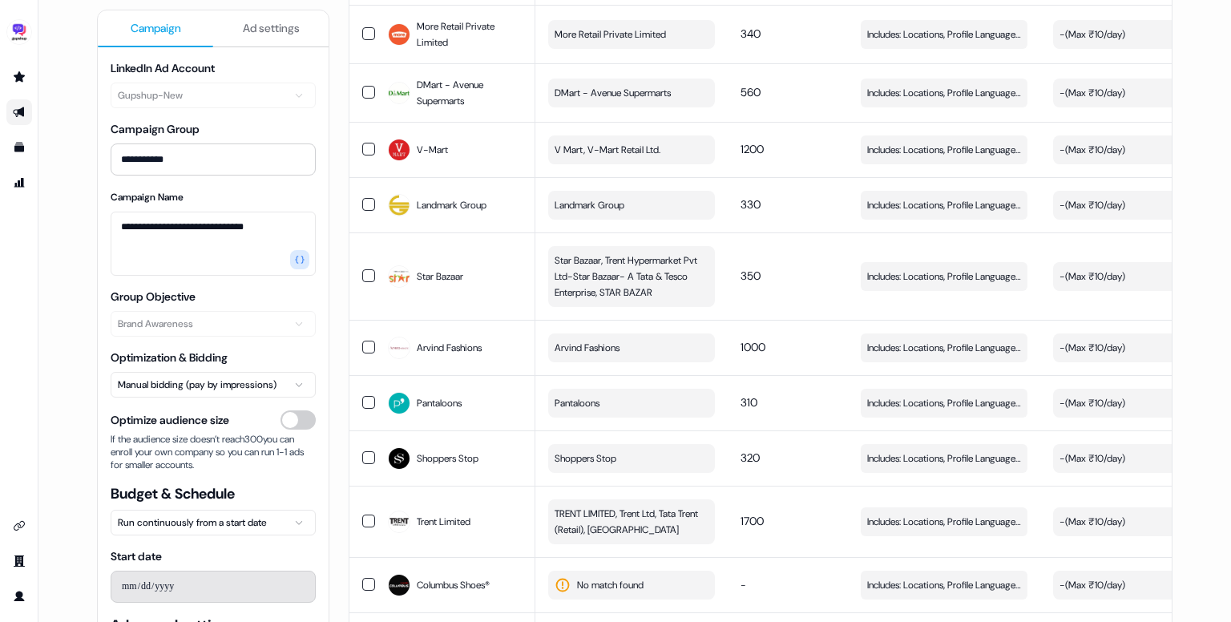
scroll to position [2160, 0]
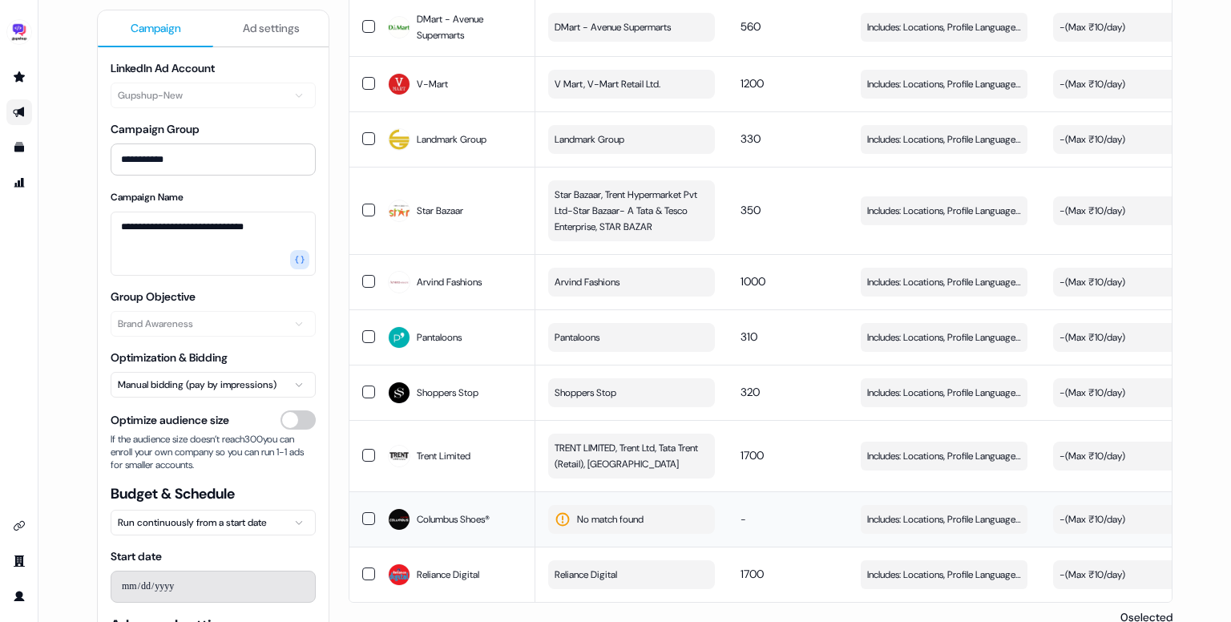
click at [624, 511] on span "No match found" at bounding box center [610, 519] width 67 height 16
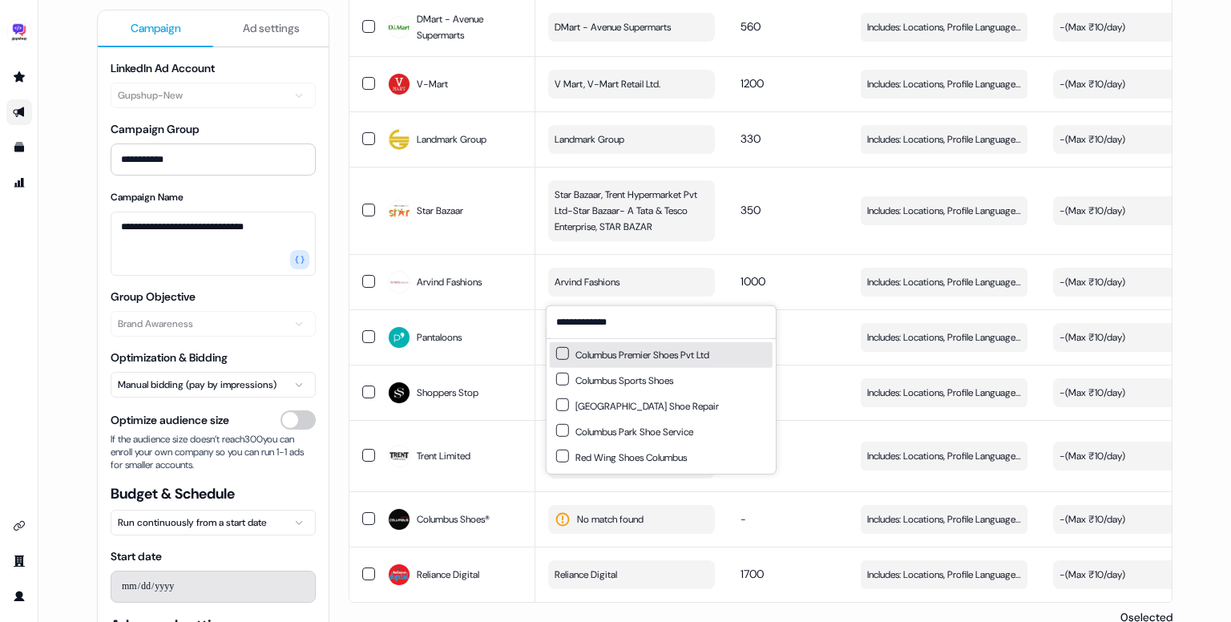
type input "**********"
click at [685, 350] on div "Columbus Premier Shoes Pvt Ltd" at bounding box center [632, 355] width 153 height 16
click at [826, 609] on div "0 selected" at bounding box center [761, 617] width 824 height 16
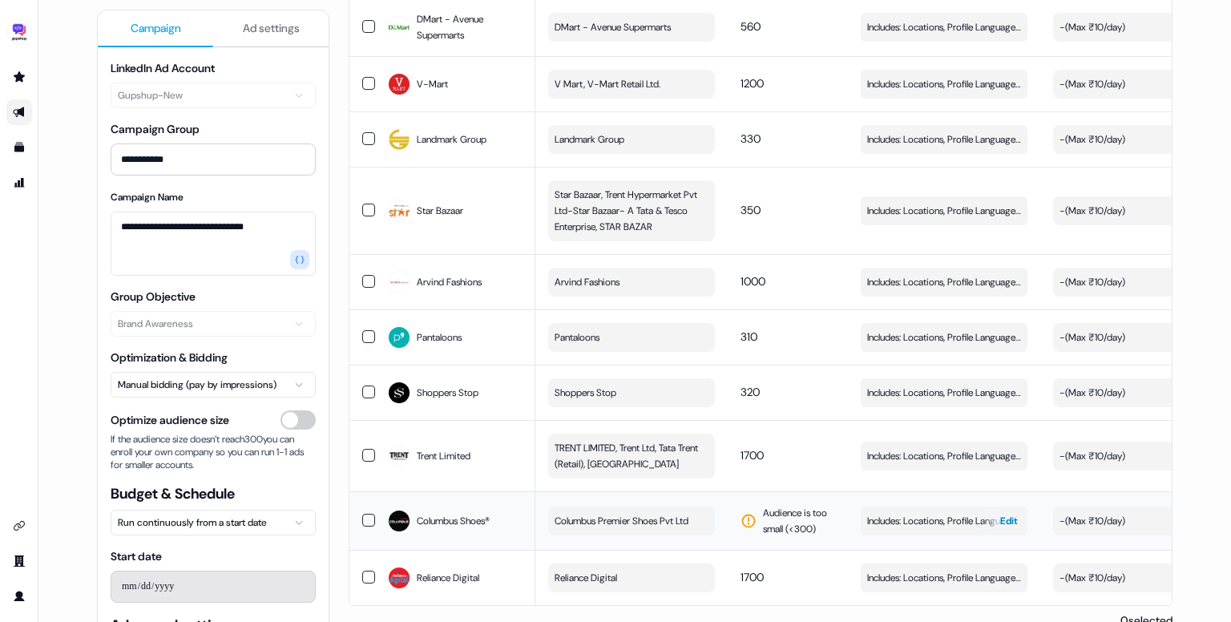
click at [936, 513] on span "Includes: Locations, Profile Language, Job Functions, Job Levels" at bounding box center [944, 521] width 154 height 16
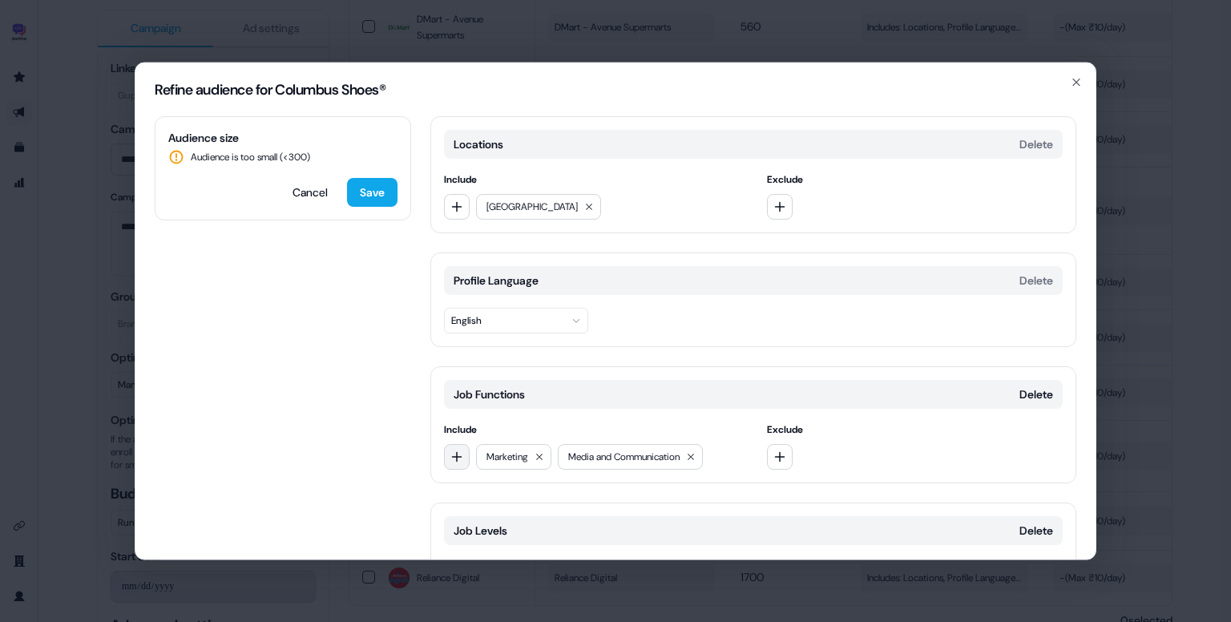
click at [462, 455] on icon "button" at bounding box center [457, 457] width 13 height 13
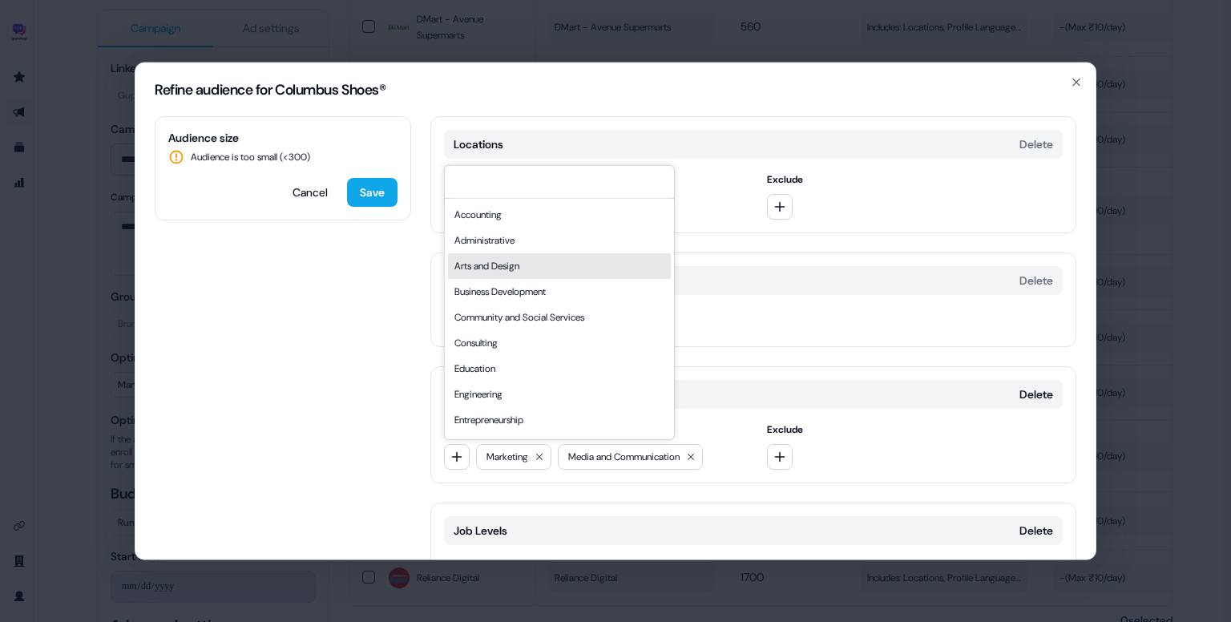
scroll to position [433, 0]
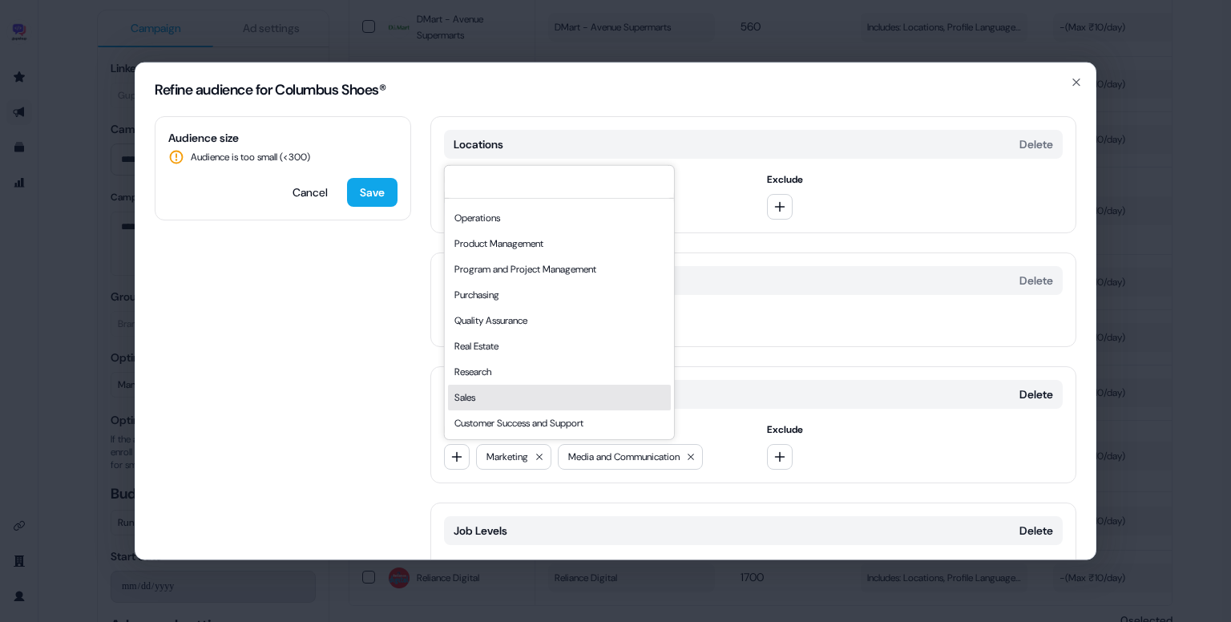
click at [491, 389] on div "Sales" at bounding box center [559, 398] width 223 height 26
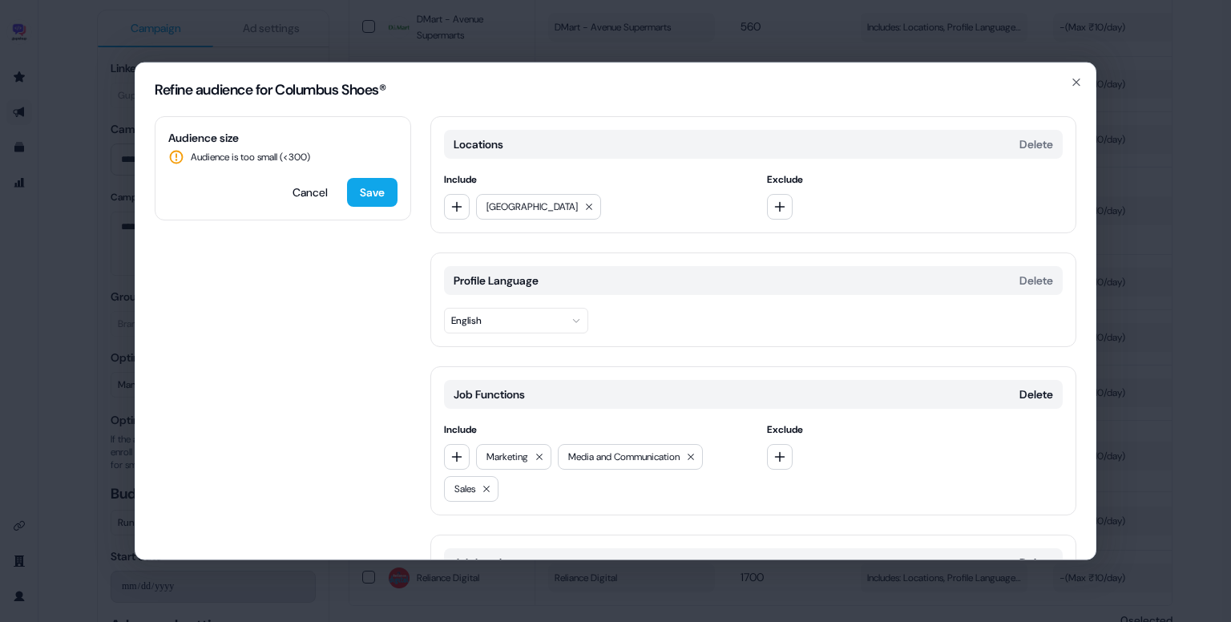
click at [1078, 90] on div "Refine audience for Columbus Shoes®" at bounding box center [615, 89] width 960 height 53
click at [1077, 81] on icon "button" at bounding box center [1076, 82] width 6 height 6
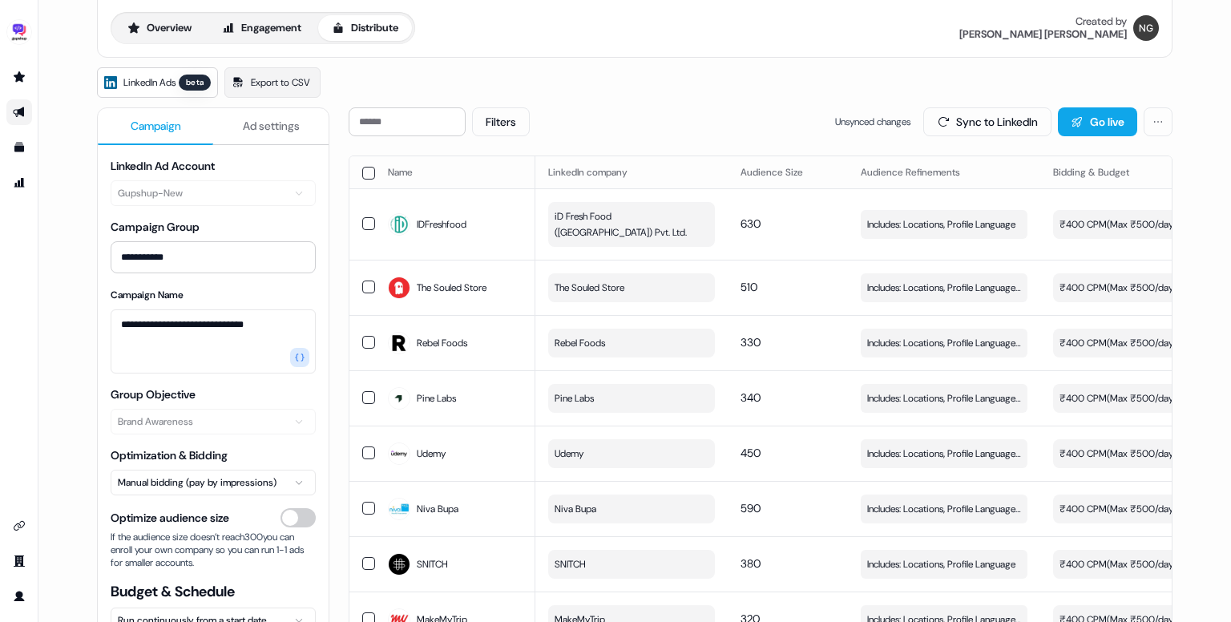
scroll to position [0, 0]
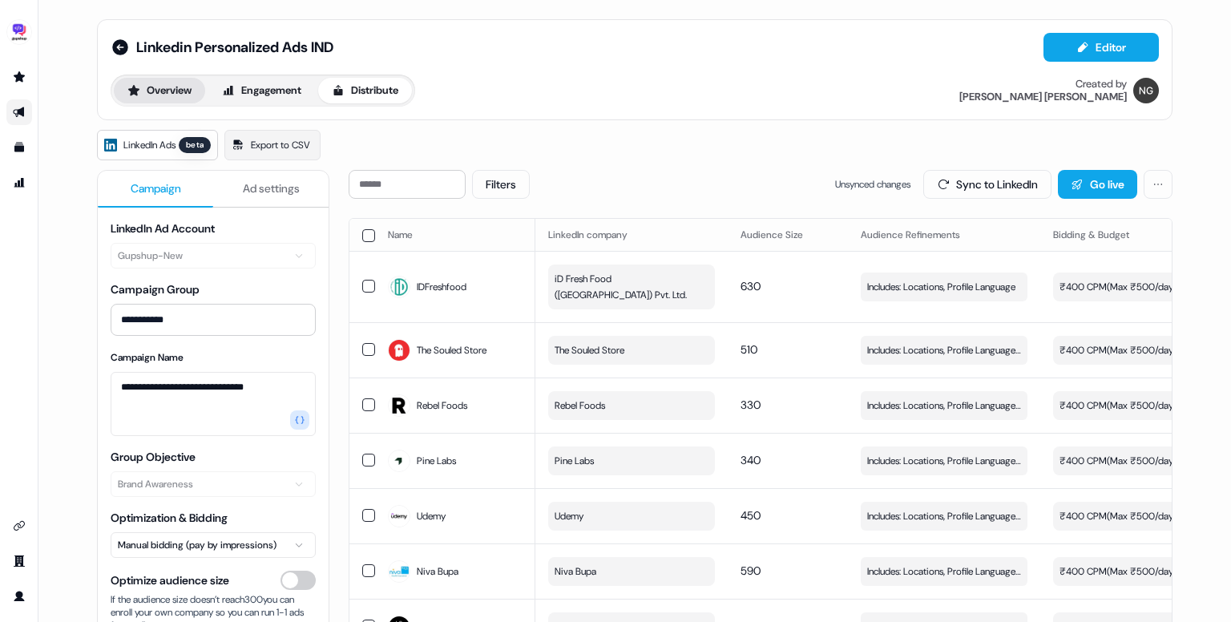
click at [173, 87] on button "Overview" at bounding box center [159, 91] width 91 height 26
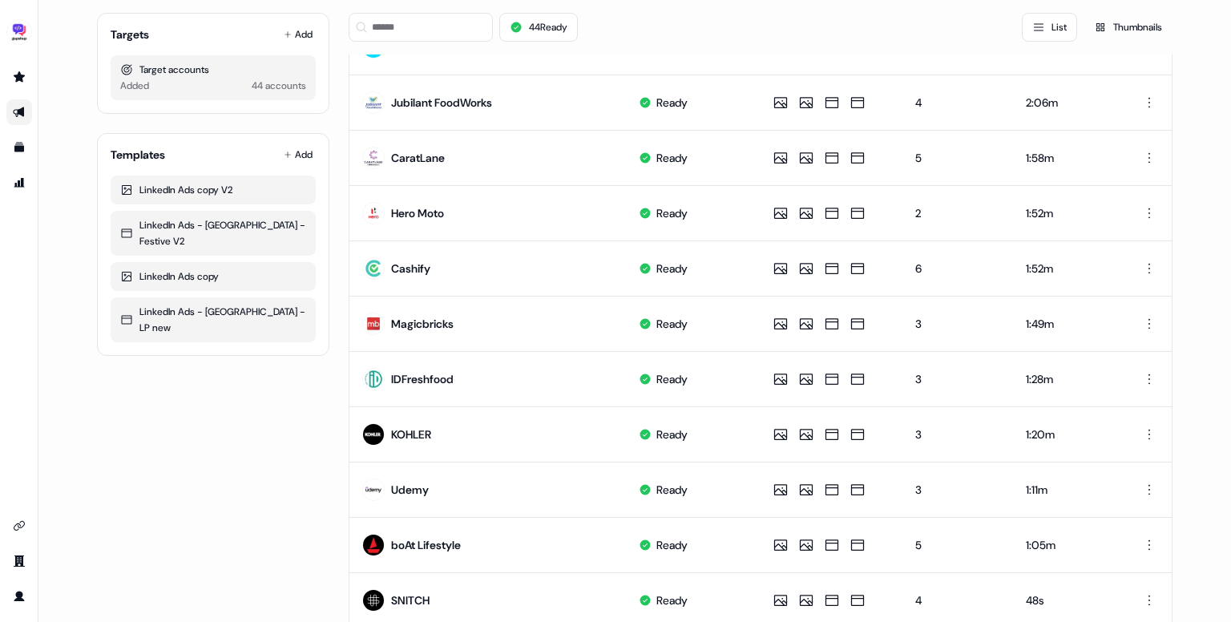
scroll to position [746, 0]
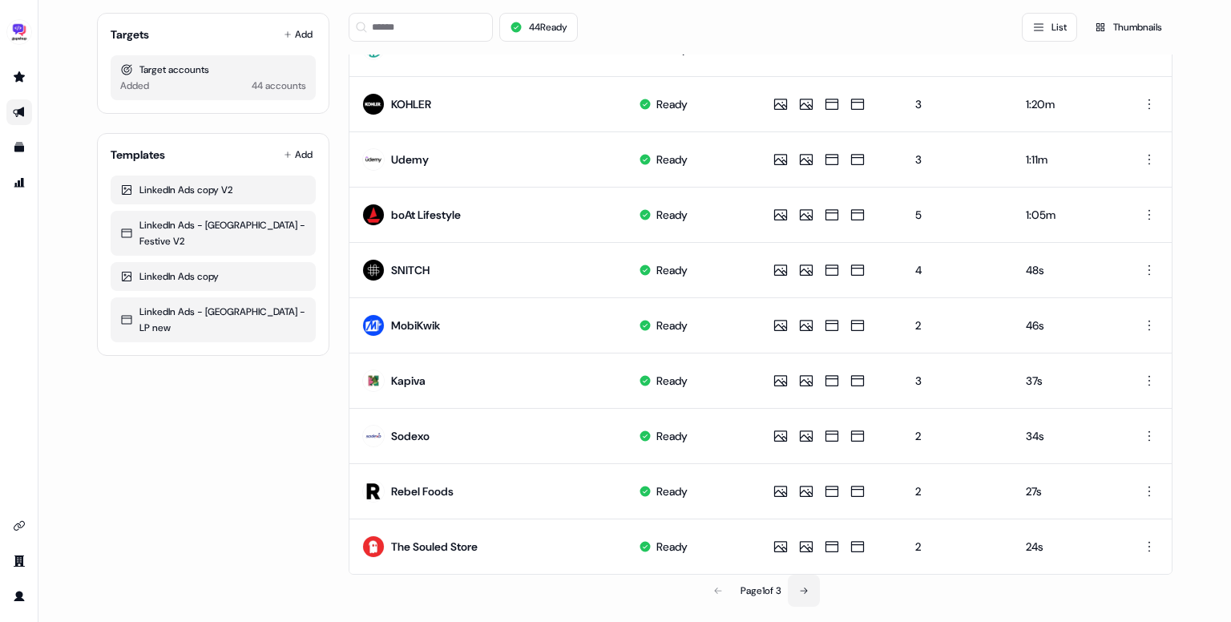
click at [805, 586] on icon at bounding box center [804, 591] width 10 height 10
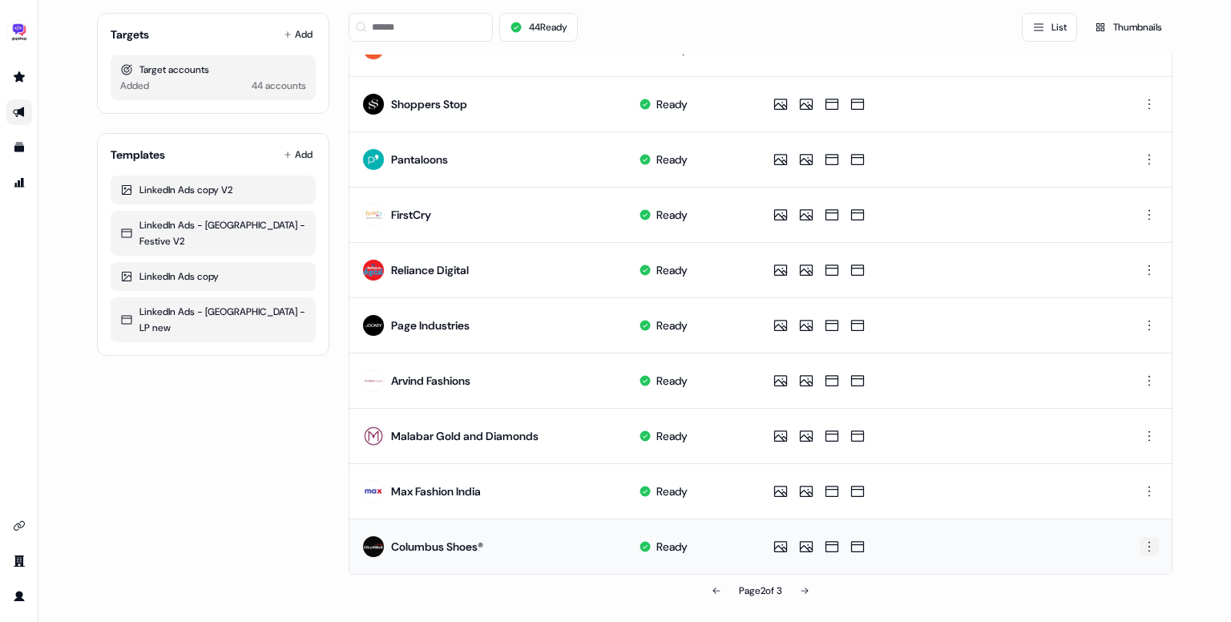
click at [1146, 547] on html "For the best experience switch devices to a bigger screen. Go to [DOMAIN_NAME] …" at bounding box center [615, 311] width 1231 height 622
click at [1132, 594] on span "Delete" at bounding box center [1119, 598] width 28 height 13
click at [810, 586] on icon at bounding box center [805, 591] width 10 height 10
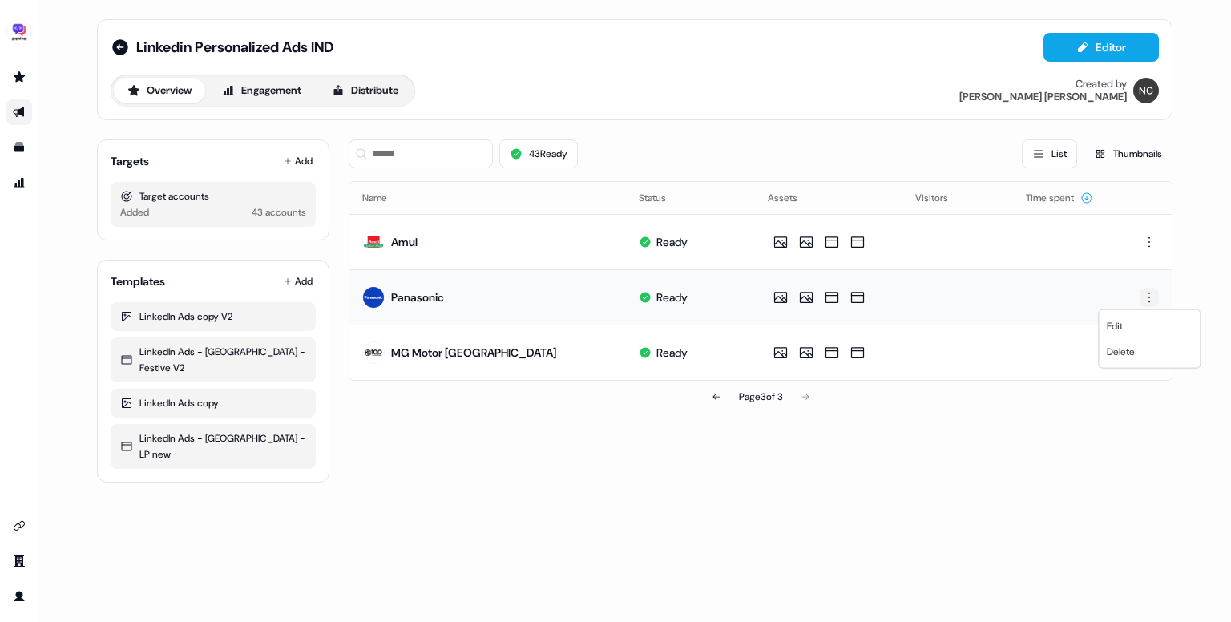
click at [1142, 298] on html "For the best experience switch devices to a bigger screen. Go to [DOMAIN_NAME] …" at bounding box center [615, 311] width 1231 height 622
click at [1118, 353] on span "Delete" at bounding box center [1121, 352] width 28 height 13
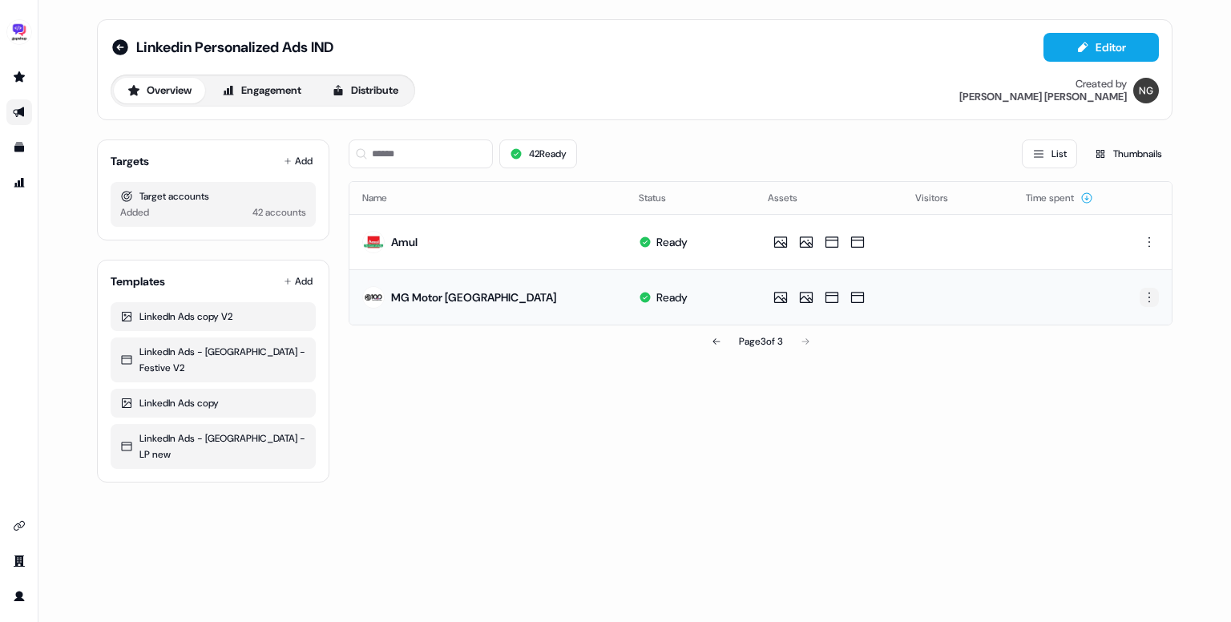
click at [1151, 299] on html "For the best experience switch devices to a bigger screen. Go to [DOMAIN_NAME] …" at bounding box center [615, 311] width 1231 height 622
click at [1127, 351] on span "Delete" at bounding box center [1121, 352] width 28 height 13
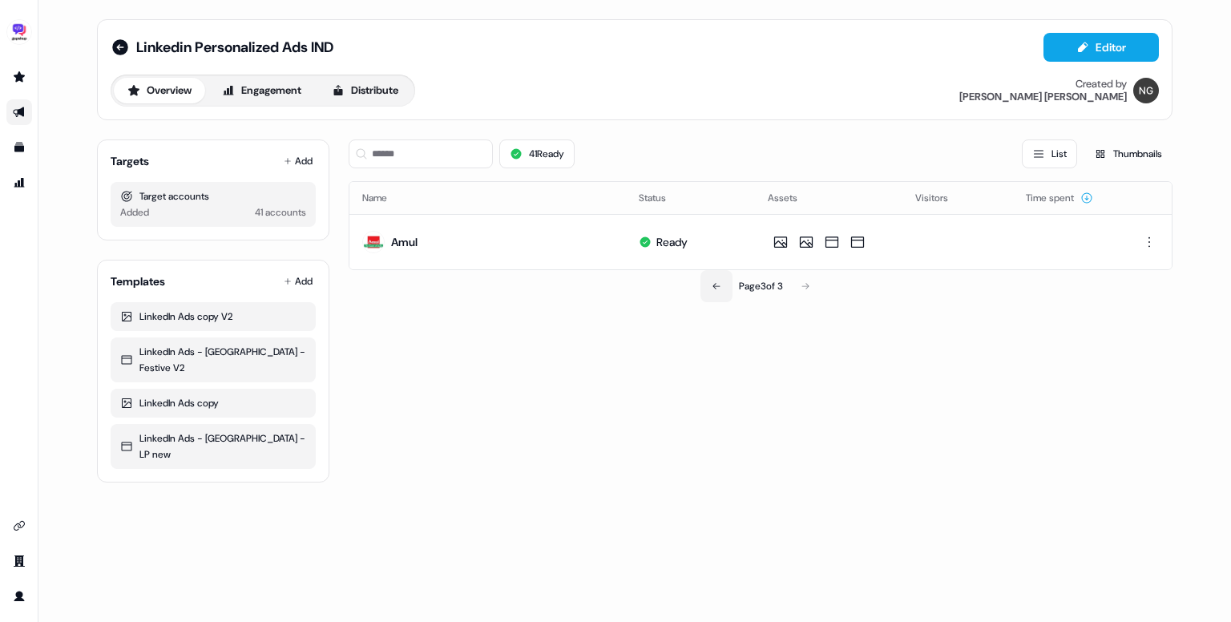
click at [719, 288] on button at bounding box center [717, 286] width 32 height 32
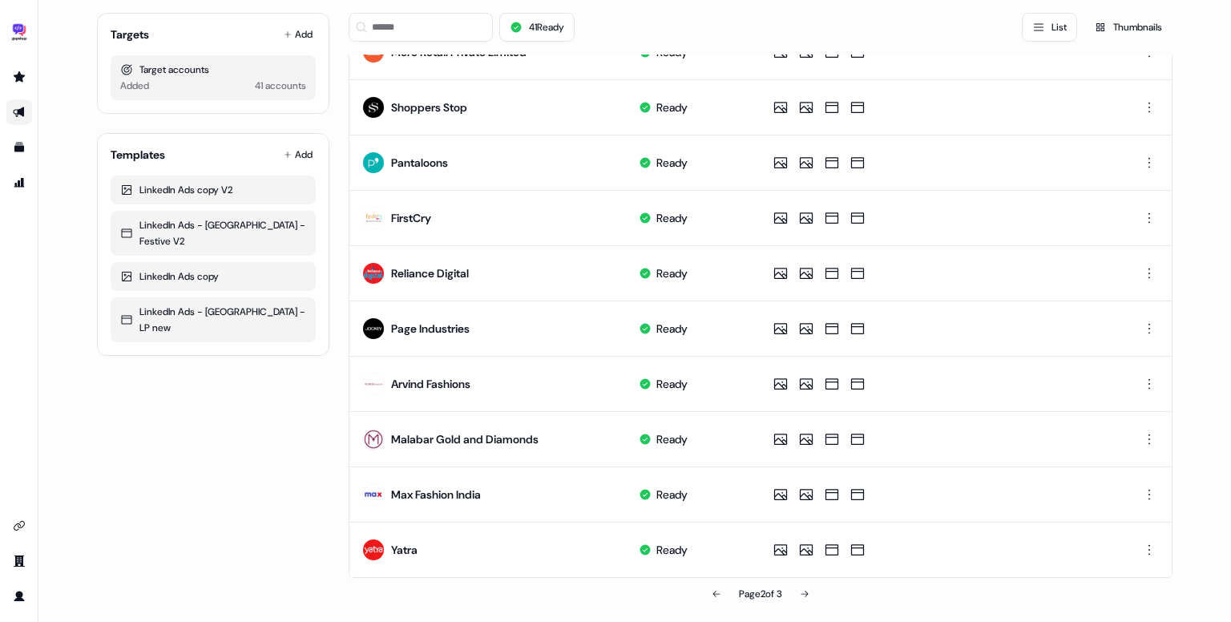
scroll to position [746, 0]
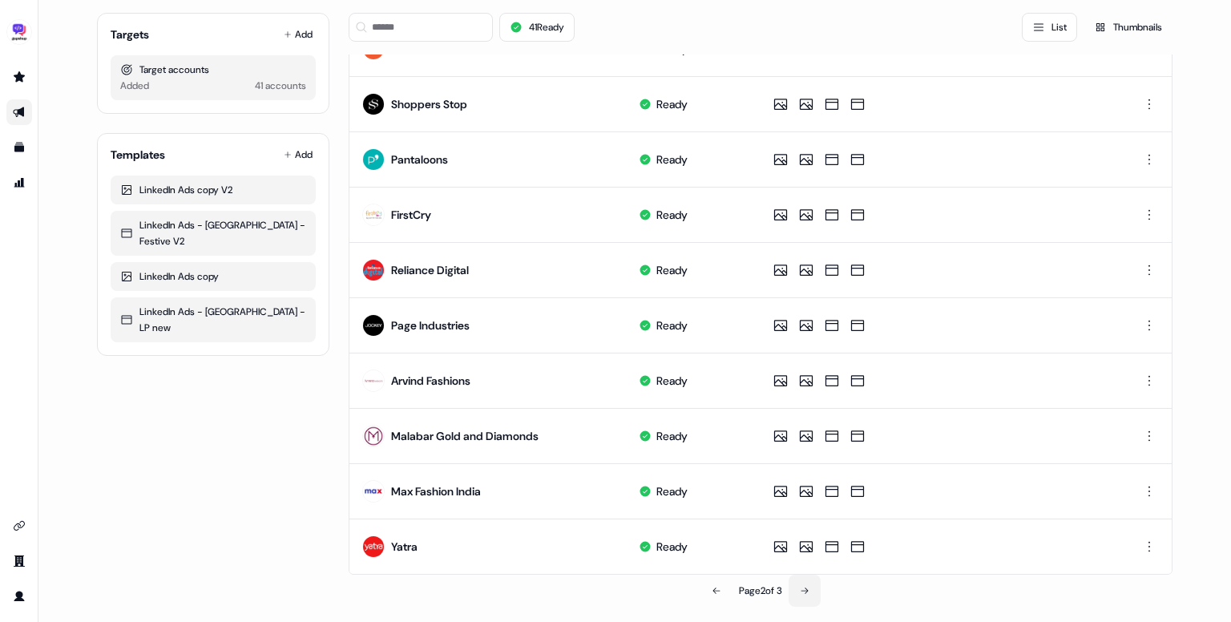
click at [808, 588] on icon at bounding box center [805, 591] width 7 height 6
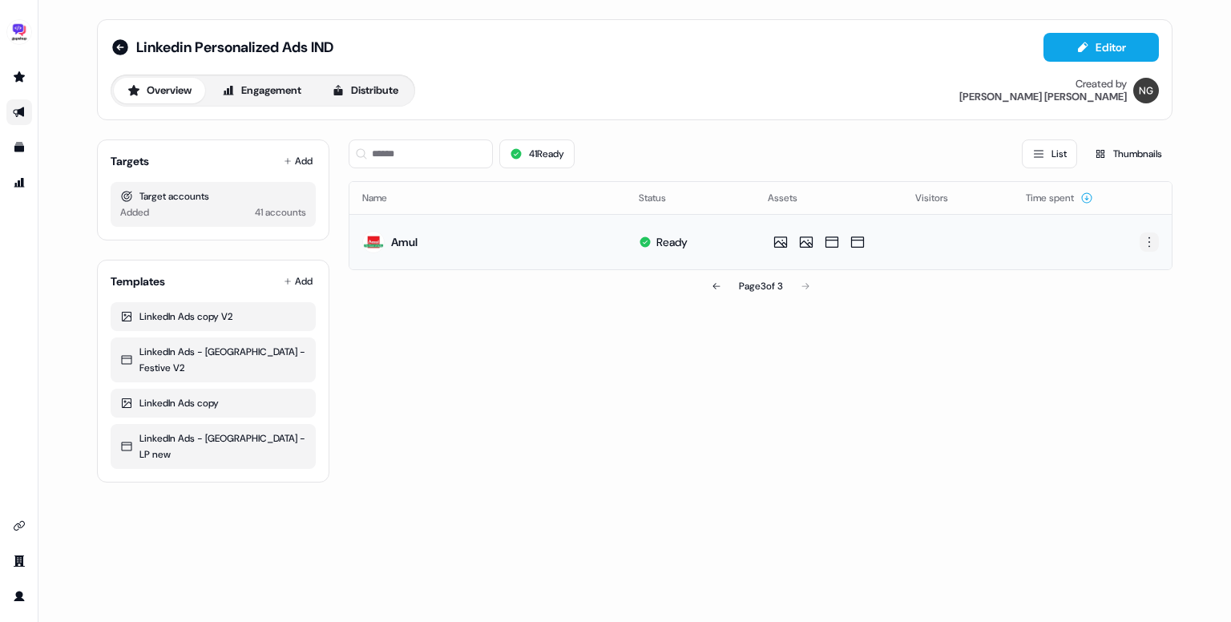
click at [1154, 240] on html "For the best experience switch devices to a bigger screen. Go to [DOMAIN_NAME] …" at bounding box center [615, 311] width 1231 height 622
click at [1138, 291] on div "Delete" at bounding box center [1149, 297] width 95 height 26
click at [718, 310] on button at bounding box center [717, 308] width 32 height 32
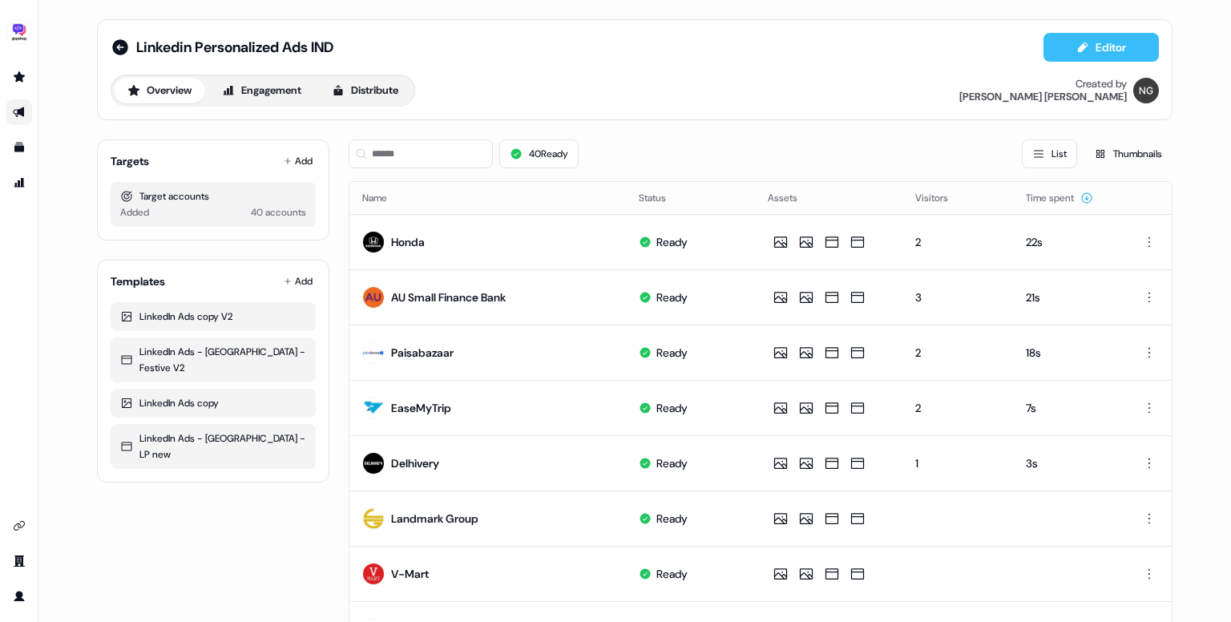
click at [1098, 50] on button "Editor" at bounding box center [1101, 47] width 115 height 29
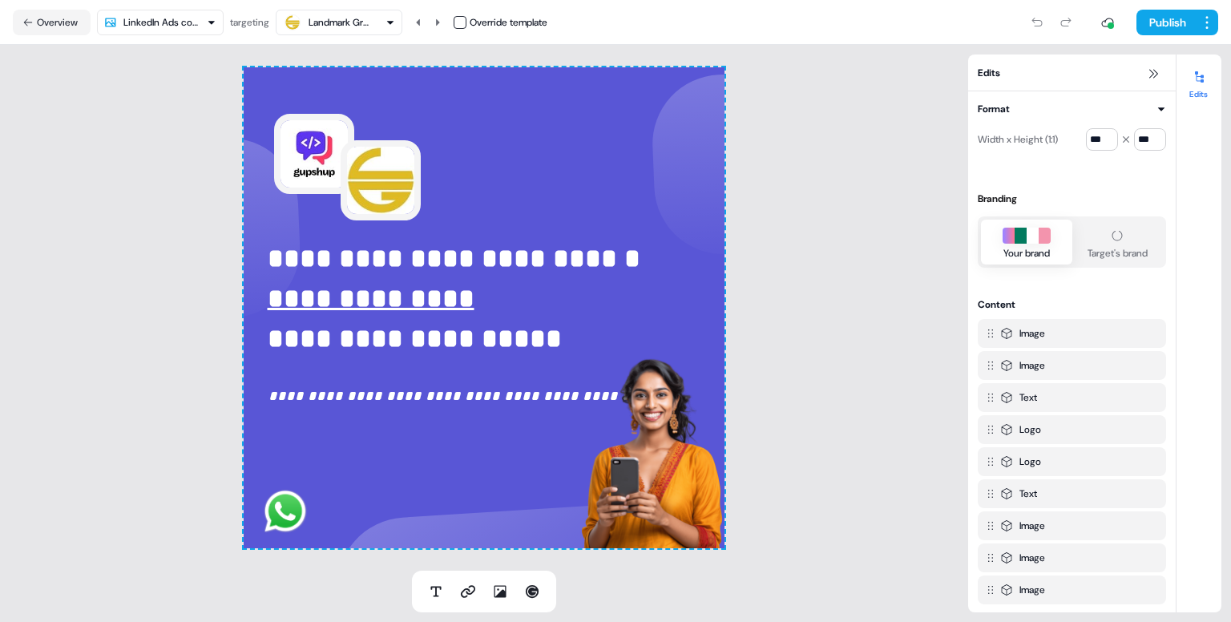
click at [382, 17] on div "Landmark Group" at bounding box center [339, 22] width 112 height 19
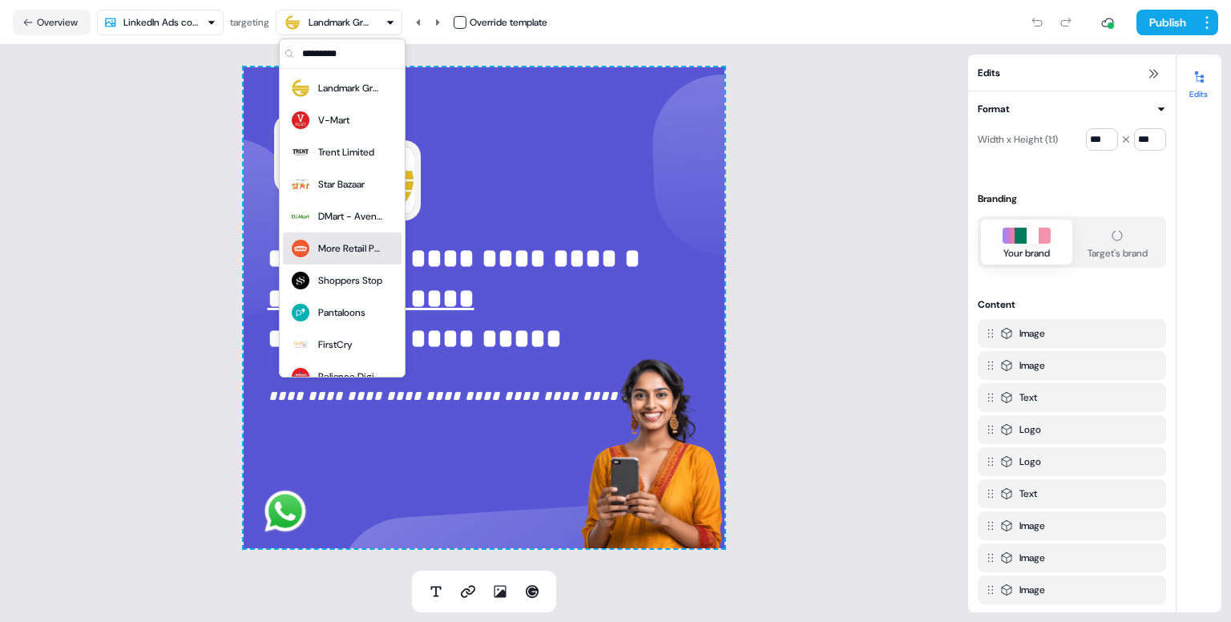
click at [352, 232] on div "More Retail Private Limited" at bounding box center [342, 248] width 119 height 32
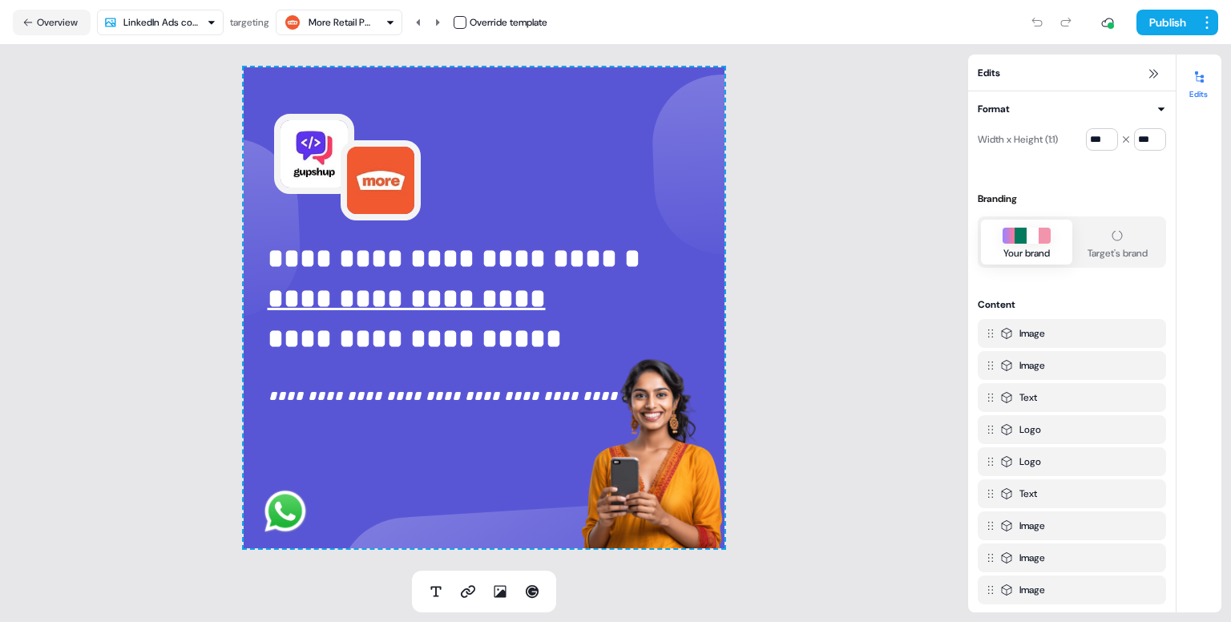
click at [342, 27] on div "More Retail Private Limited" at bounding box center [341, 22] width 64 height 16
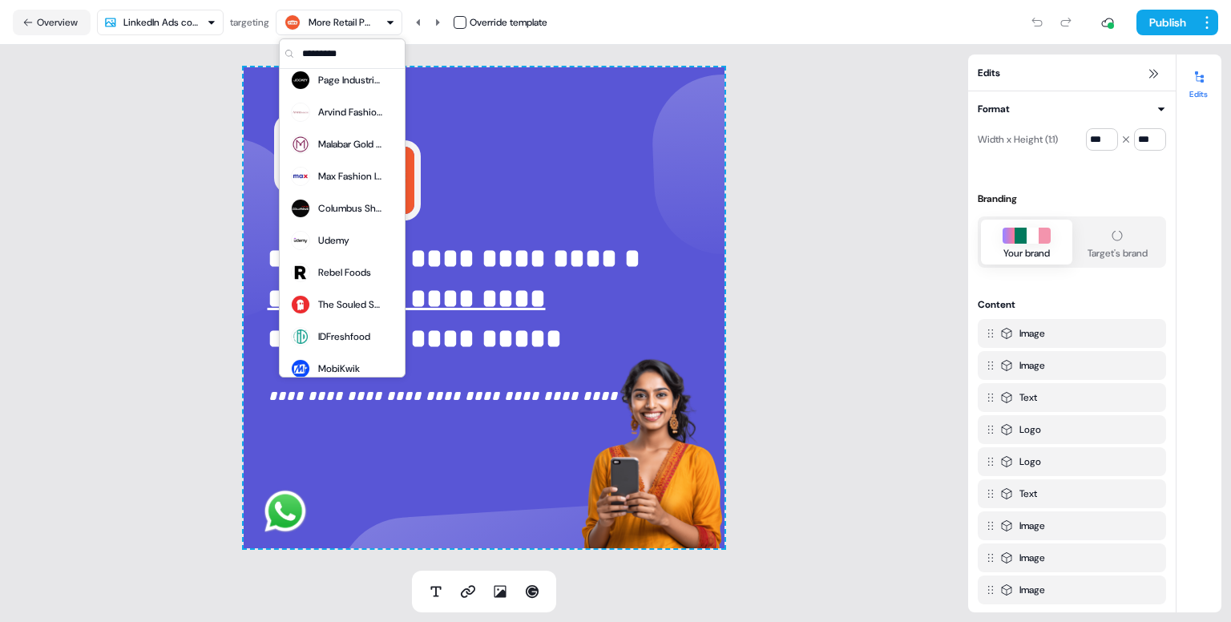
scroll to position [327, 0]
click at [354, 213] on div "Columbus Shoes®" at bounding box center [350, 210] width 64 height 16
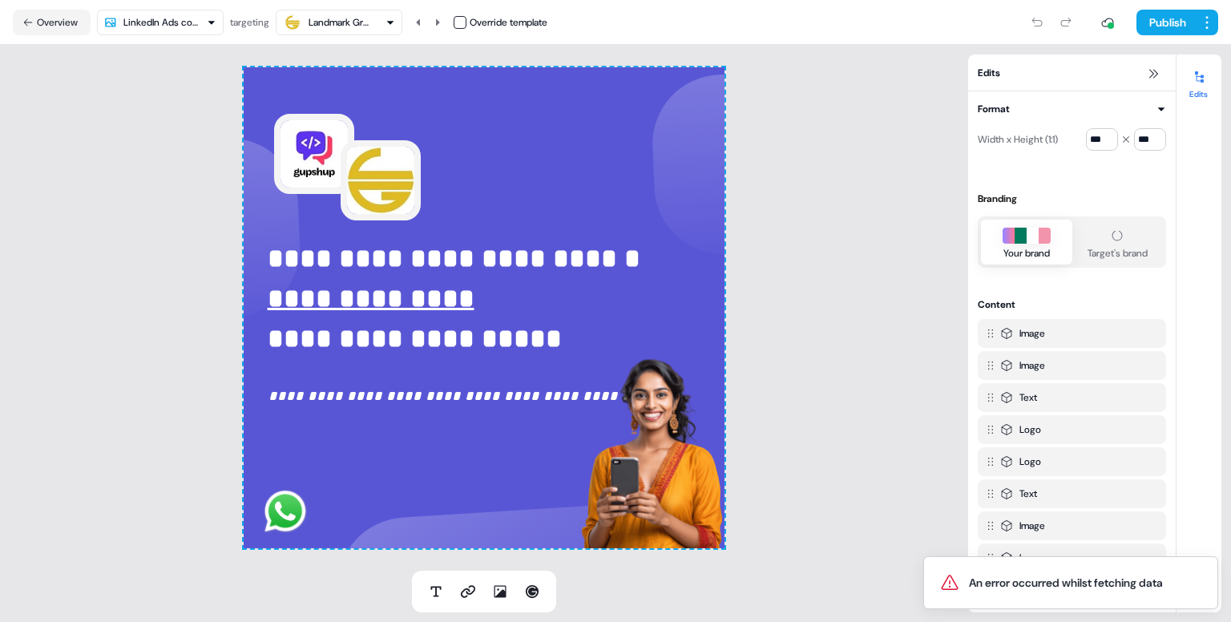
click at [333, 17] on div "Landmark Group" at bounding box center [341, 22] width 64 height 16
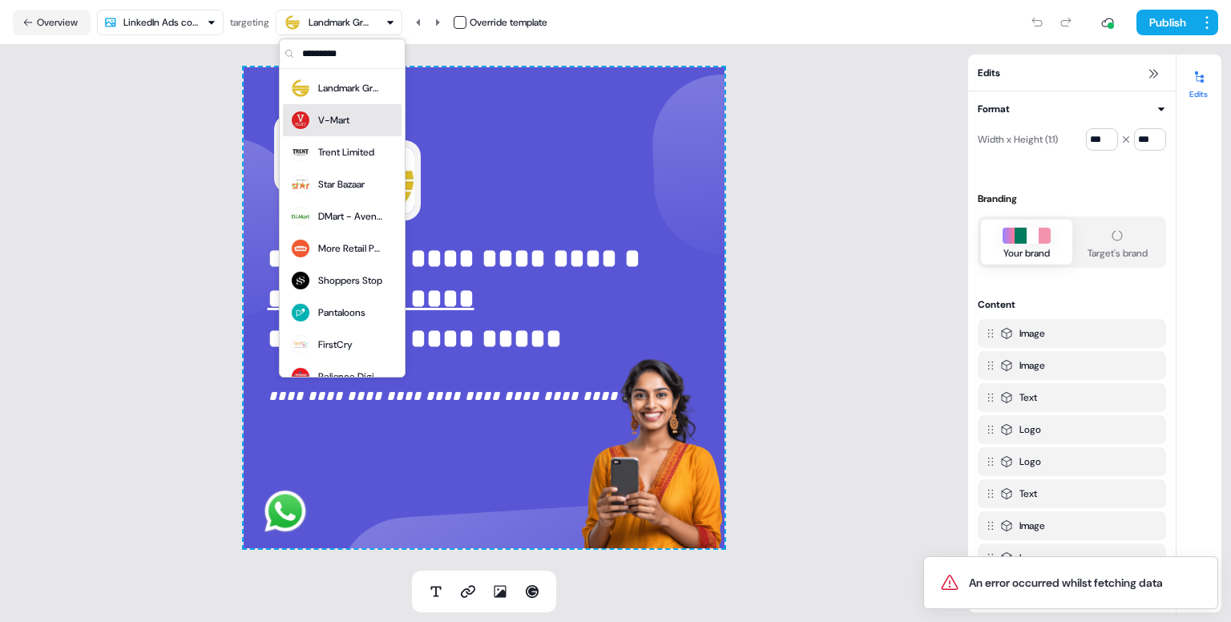
click at [339, 117] on div "V-Mart" at bounding box center [333, 120] width 31 height 16
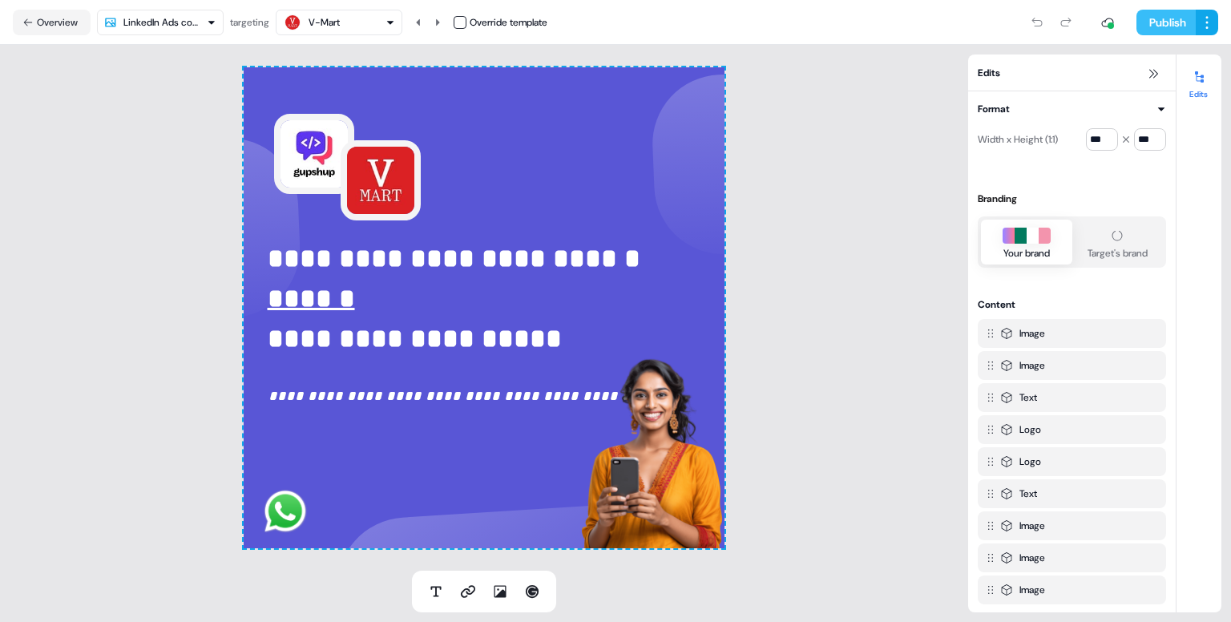
click at [1169, 23] on button "Publish" at bounding box center [1166, 23] width 59 height 26
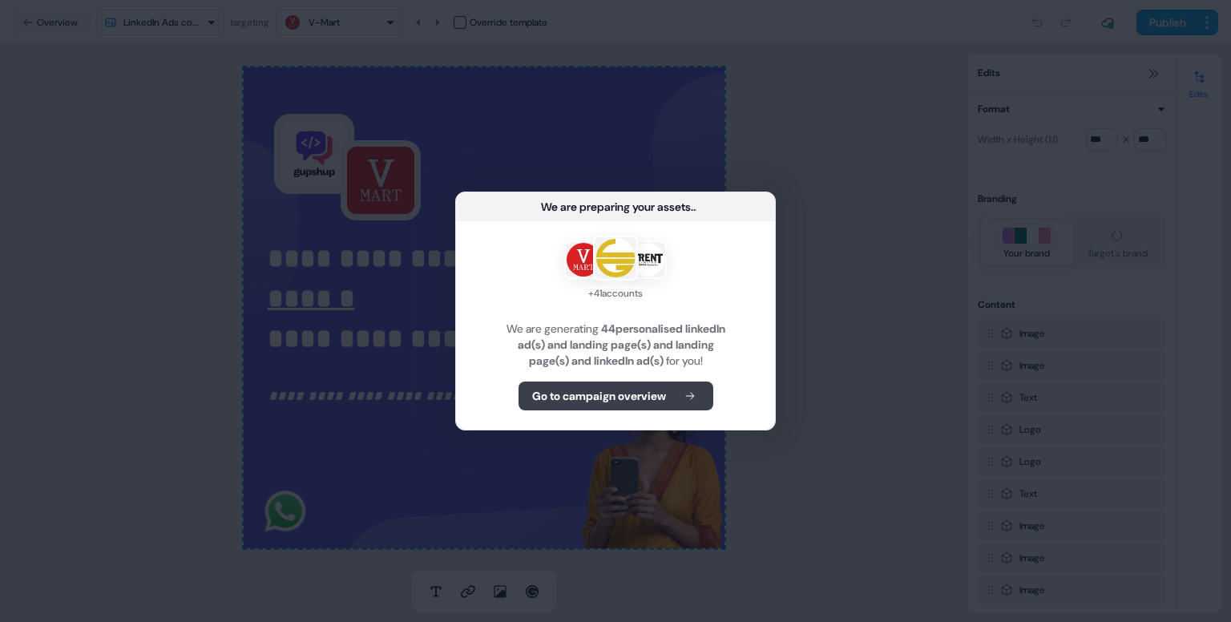
click at [656, 394] on b "Go to campaign overview" at bounding box center [599, 396] width 134 height 16
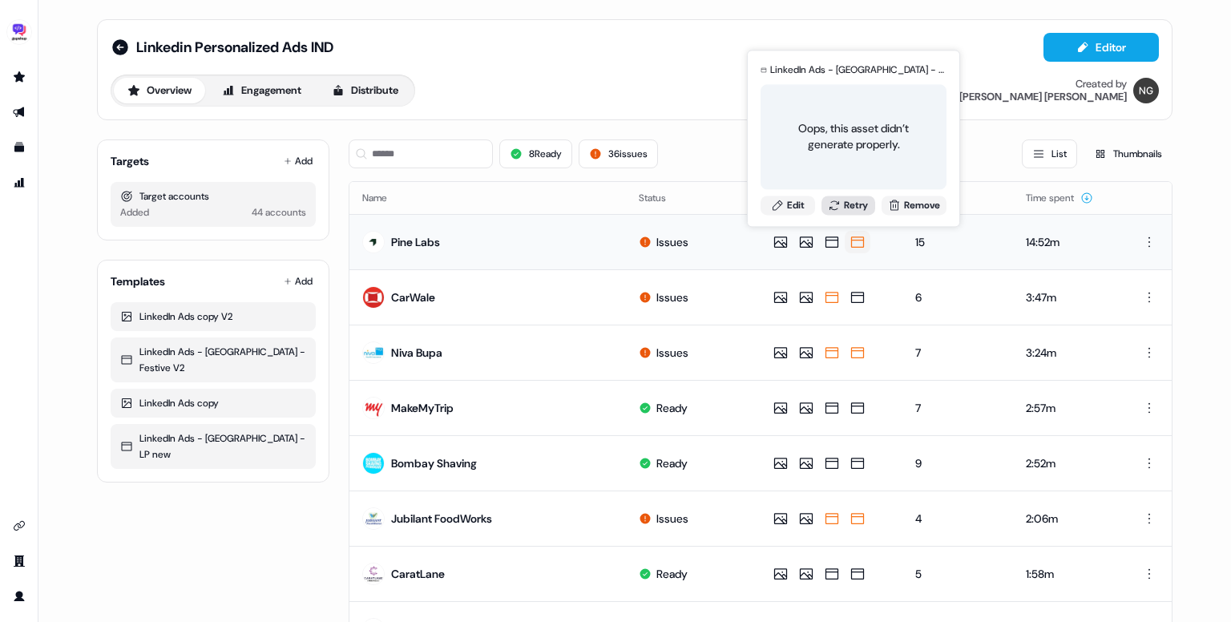
click at [856, 204] on button "Retry" at bounding box center [849, 205] width 55 height 19
